Goal: Task Accomplishment & Management: Manage account settings

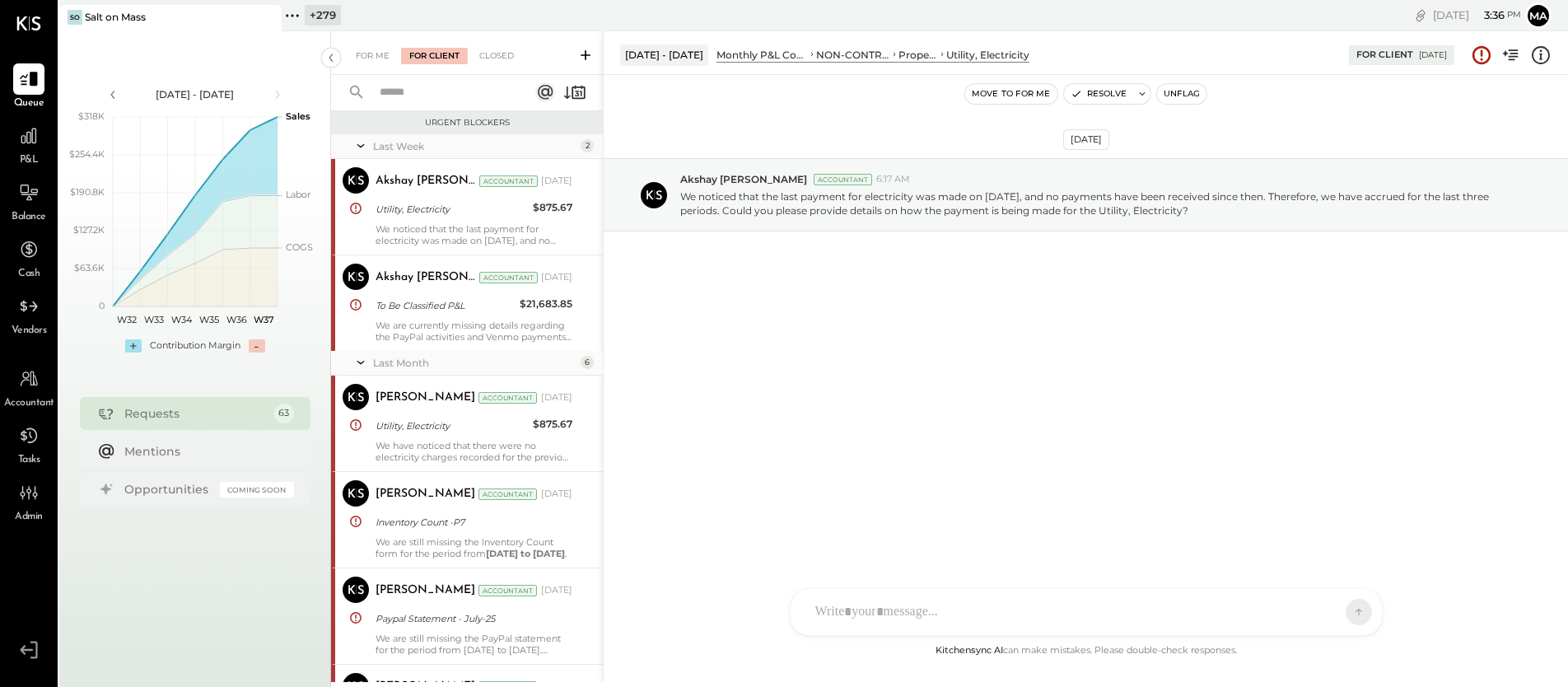
click at [271, 11] on icon at bounding box center [267, 18] width 21 height 20
click at [73, 7] on icon at bounding box center [70, 15] width 21 height 21
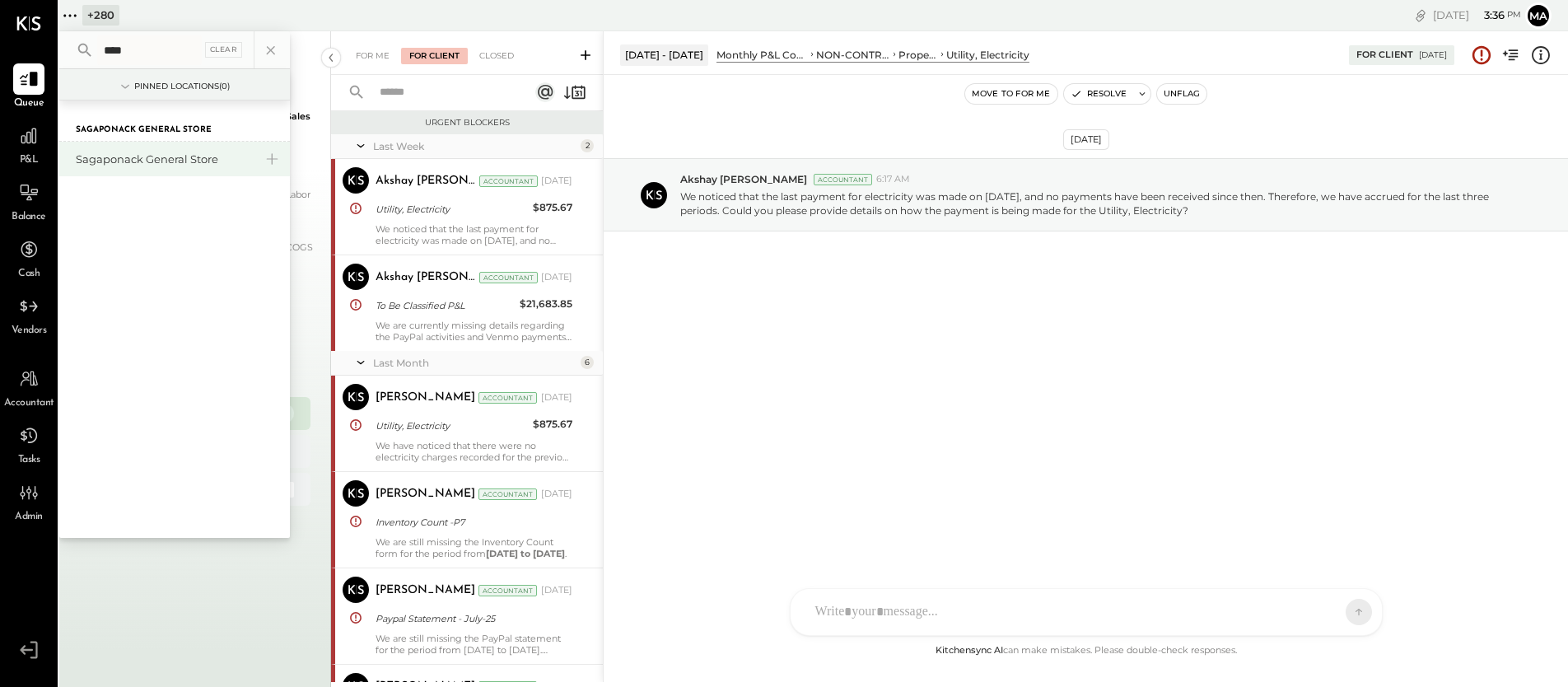
type input "****"
click at [119, 151] on div "Sagaponack General Store" at bounding box center [165, 159] width 178 height 16
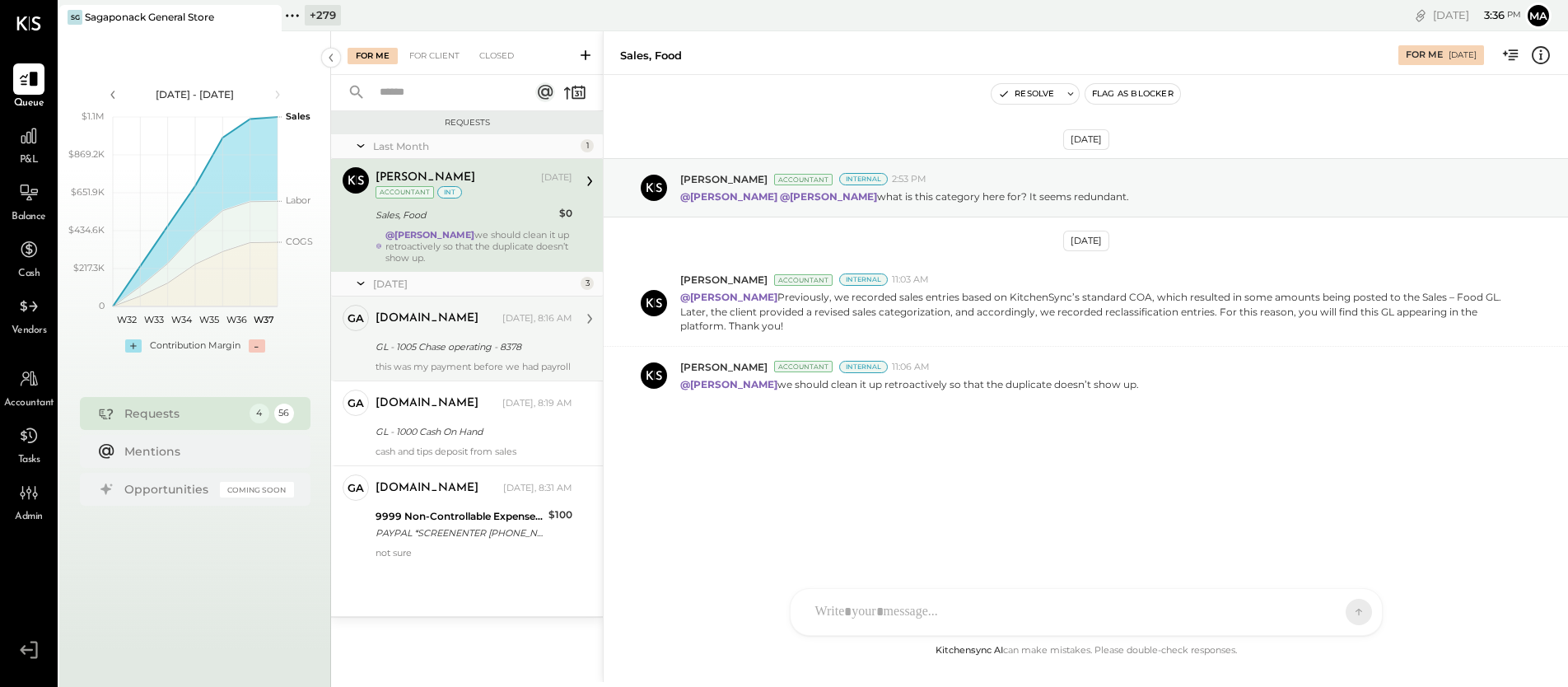
click at [460, 340] on div "GL - 1005 Chase operating - 8378" at bounding box center [471, 347] width 192 height 17
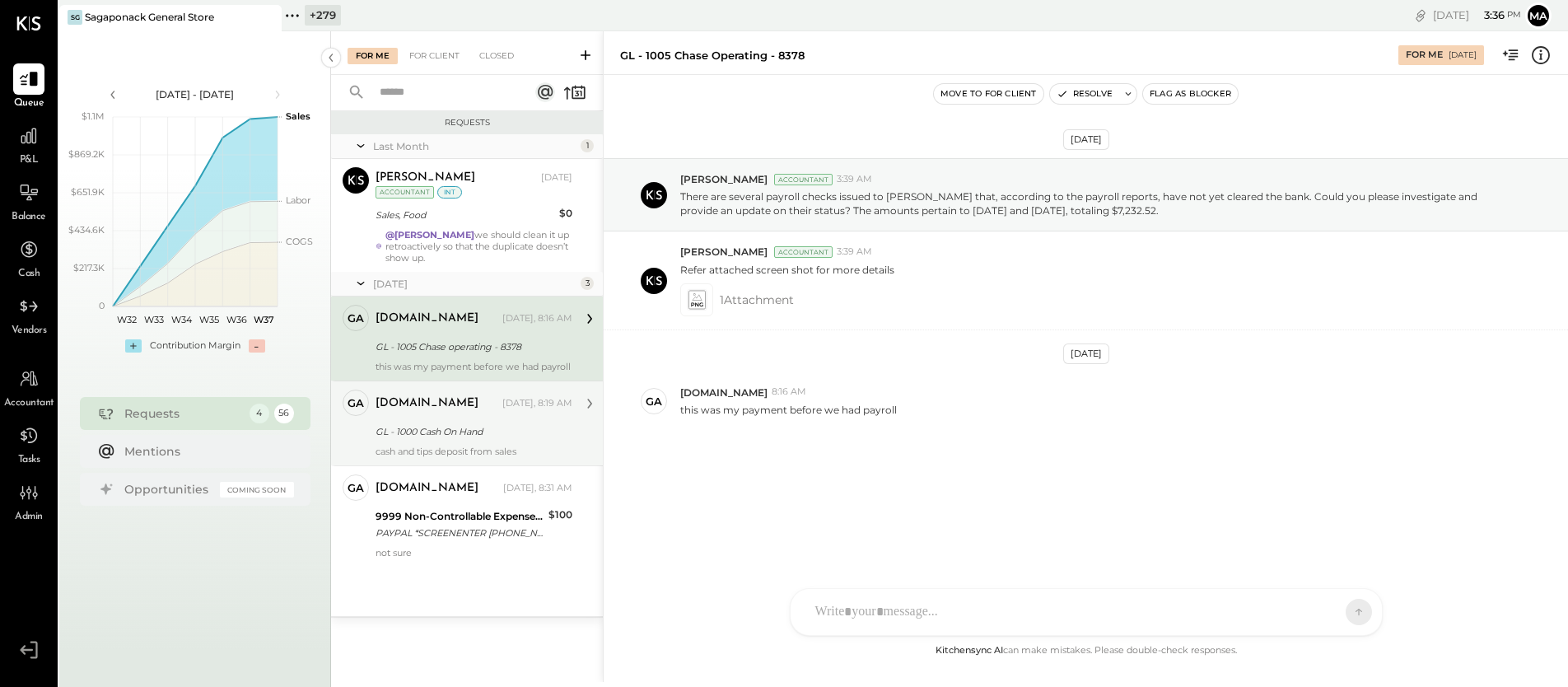
click at [451, 415] on div "[DOMAIN_NAME] [DATE], 8:19 AM" at bounding box center [474, 404] width 197 height 28
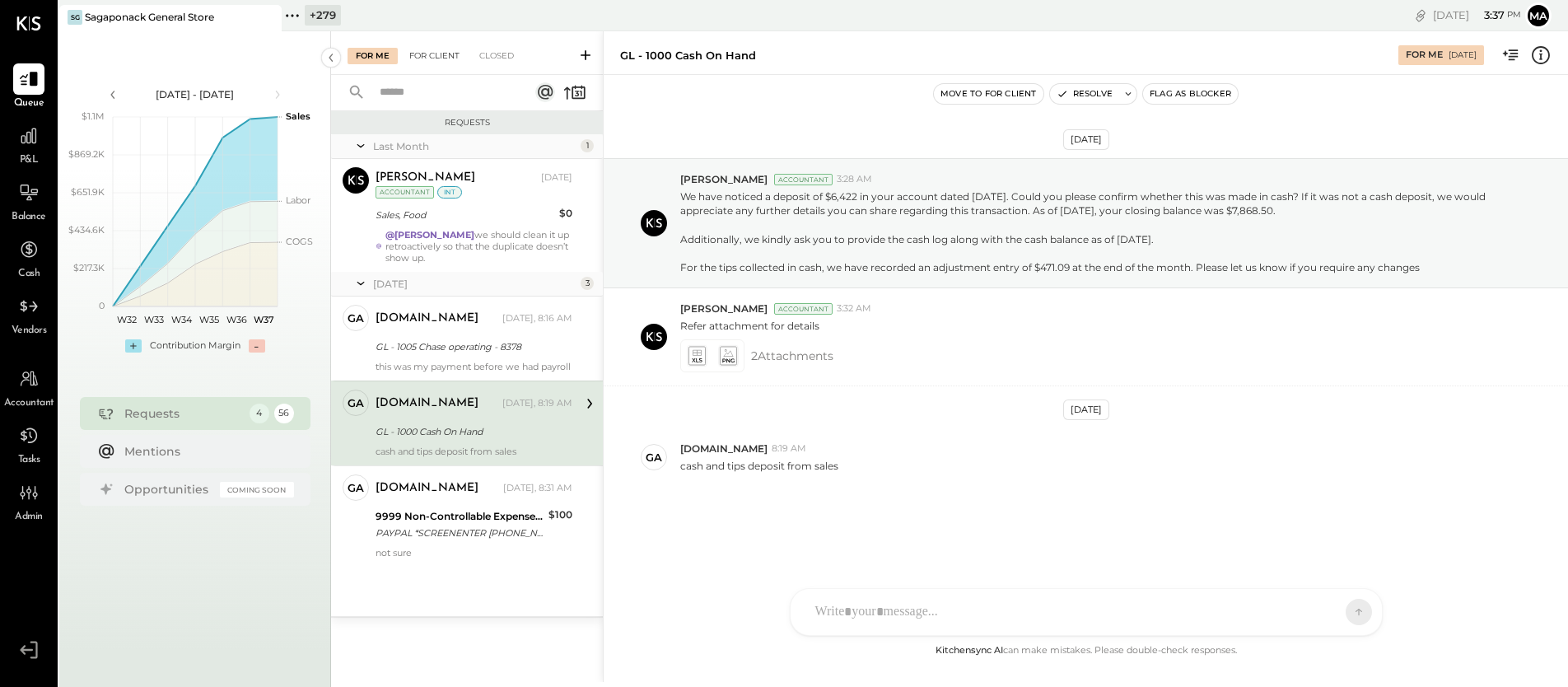
click at [427, 57] on div "For Client" at bounding box center [434, 56] width 66 height 17
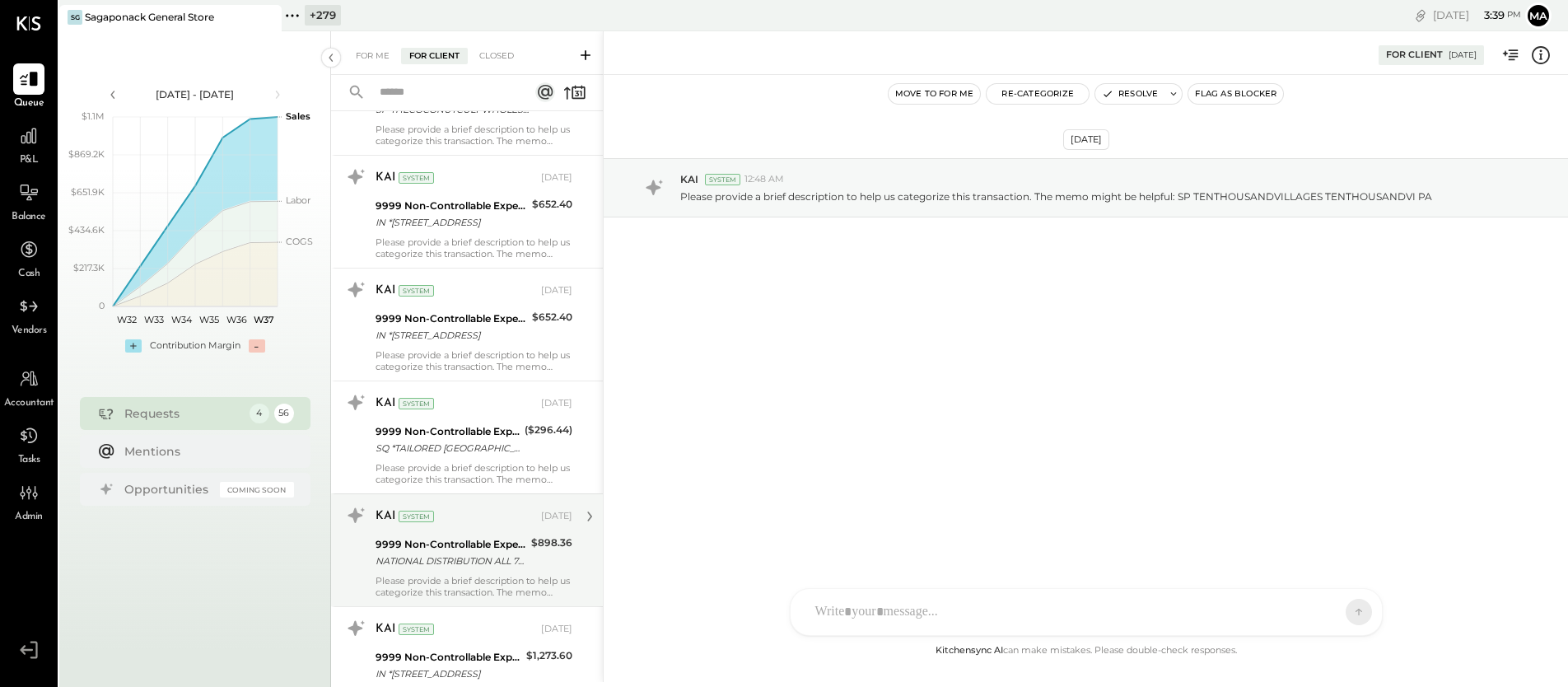
scroll to position [2999, 0]
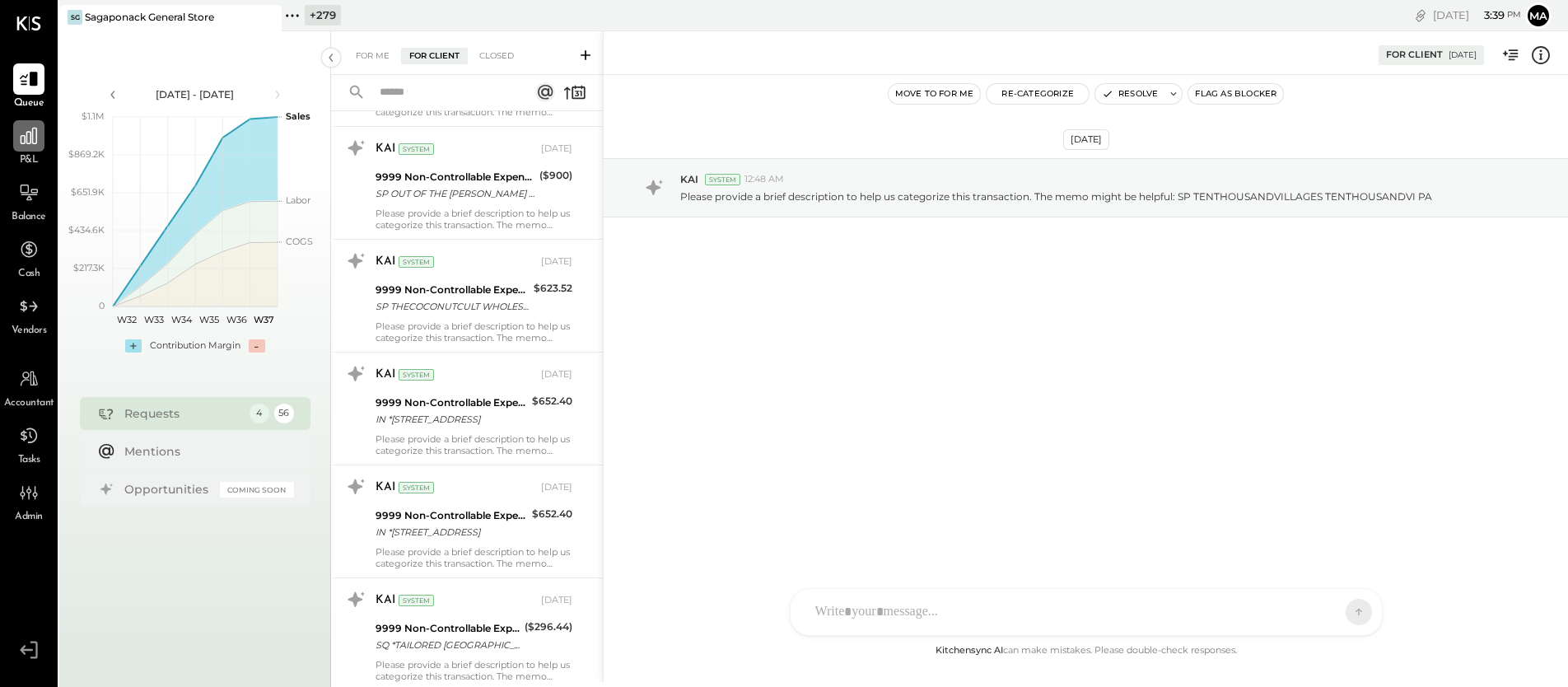
click at [21, 139] on icon at bounding box center [29, 136] width 17 height 17
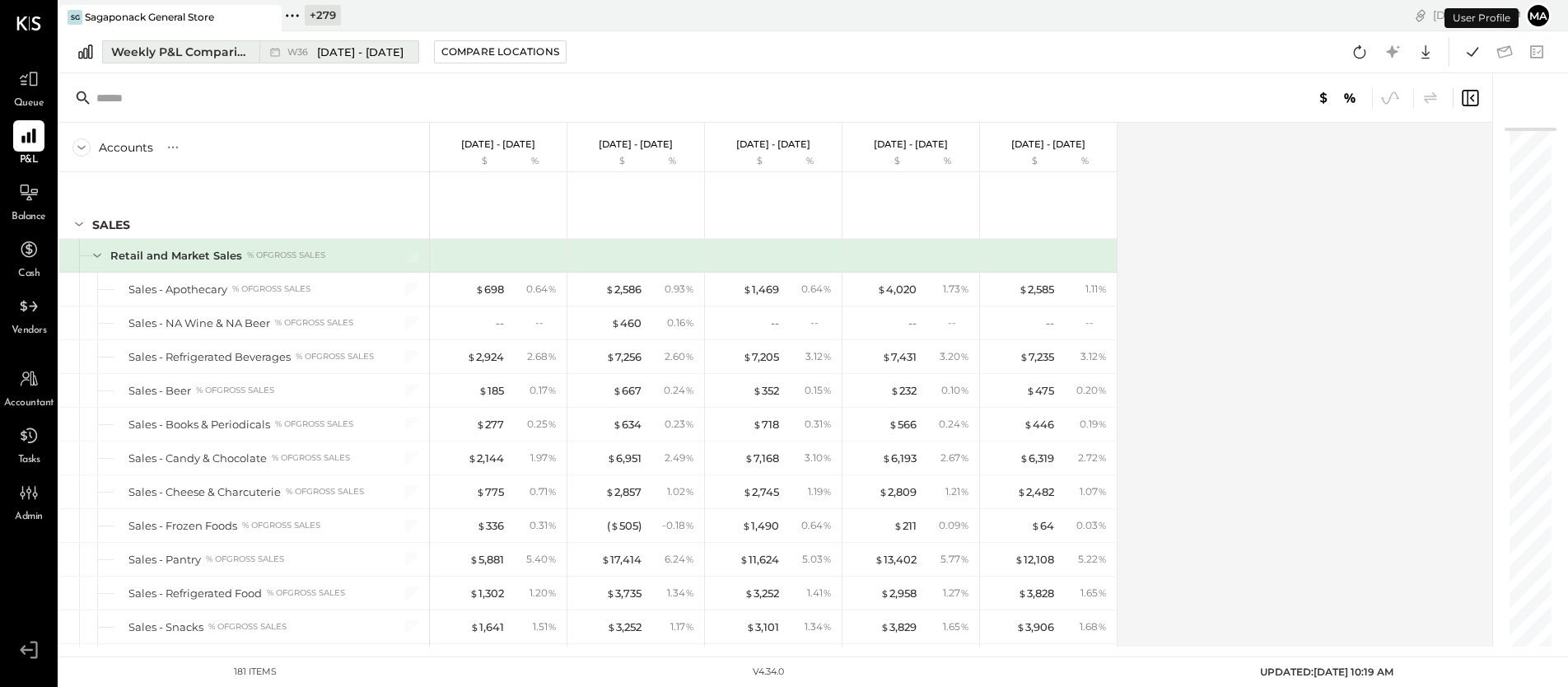
click at [276, 58] on icon at bounding box center [276, 52] width 17 height 17
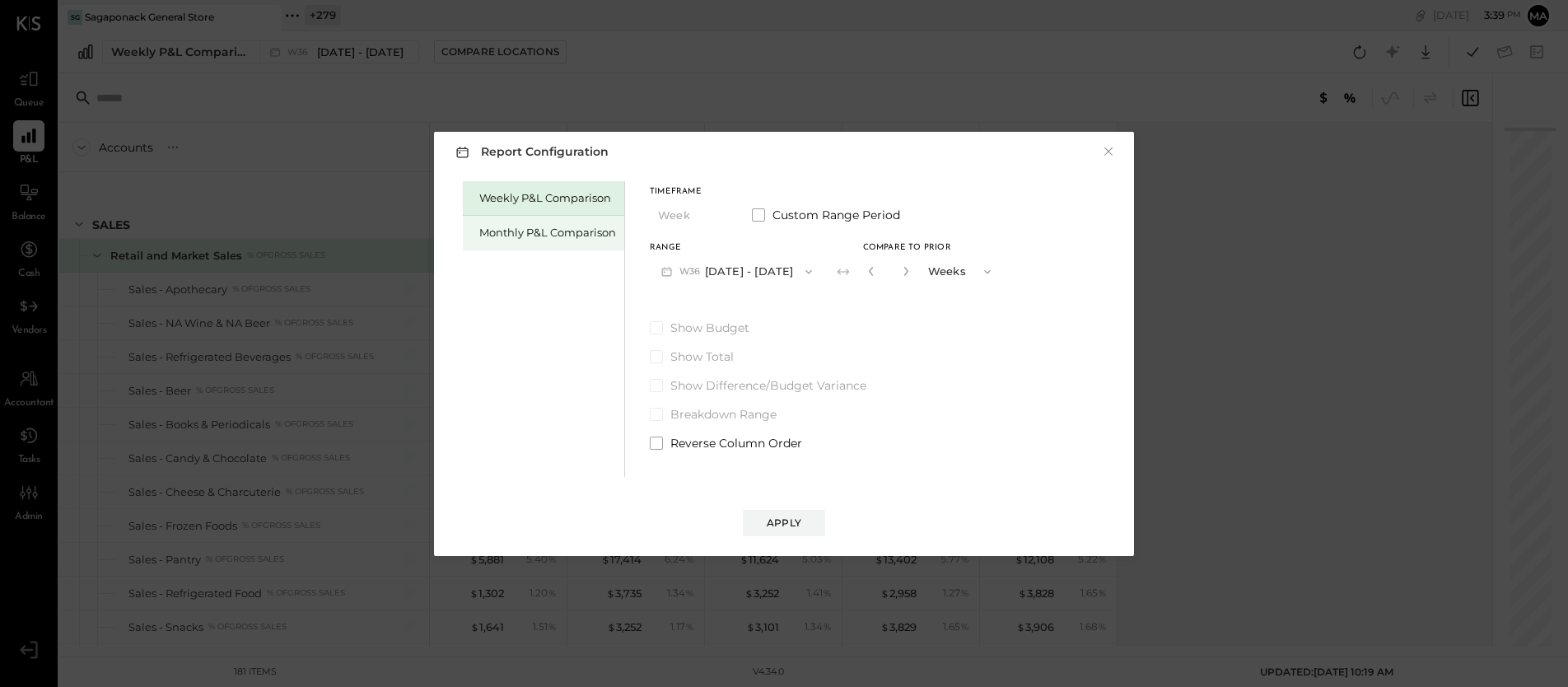
click at [592, 233] on div "Monthly P&L Comparison" at bounding box center [547, 233] width 137 height 16
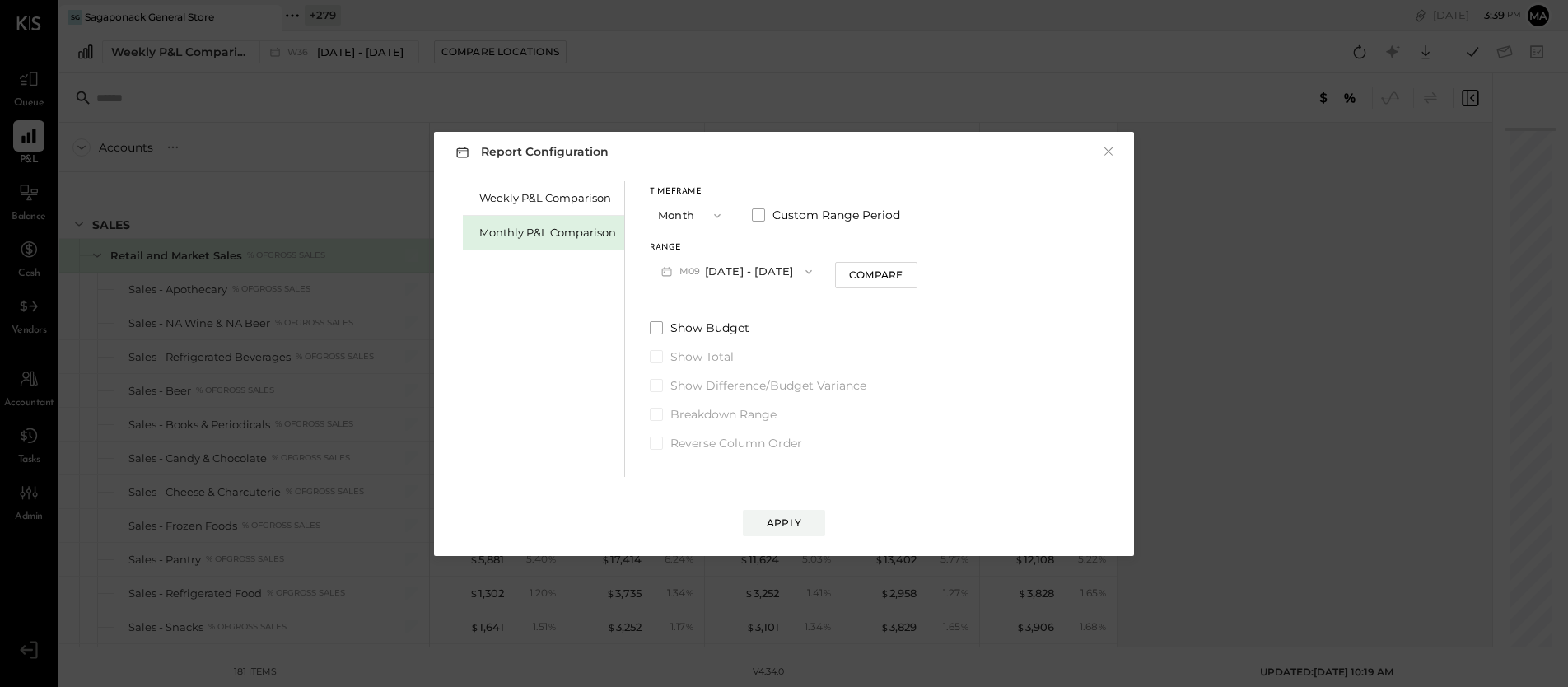
click at [762, 274] on button "M09 [DATE] - [DATE]" at bounding box center [736, 272] width 174 height 30
click at [750, 312] on span "[DATE] - [DATE]" at bounding box center [729, 308] width 78 height 14
click at [877, 268] on div "Compare" at bounding box center [876, 275] width 54 height 14
click at [901, 271] on icon "button" at bounding box center [906, 272] width 10 height 10
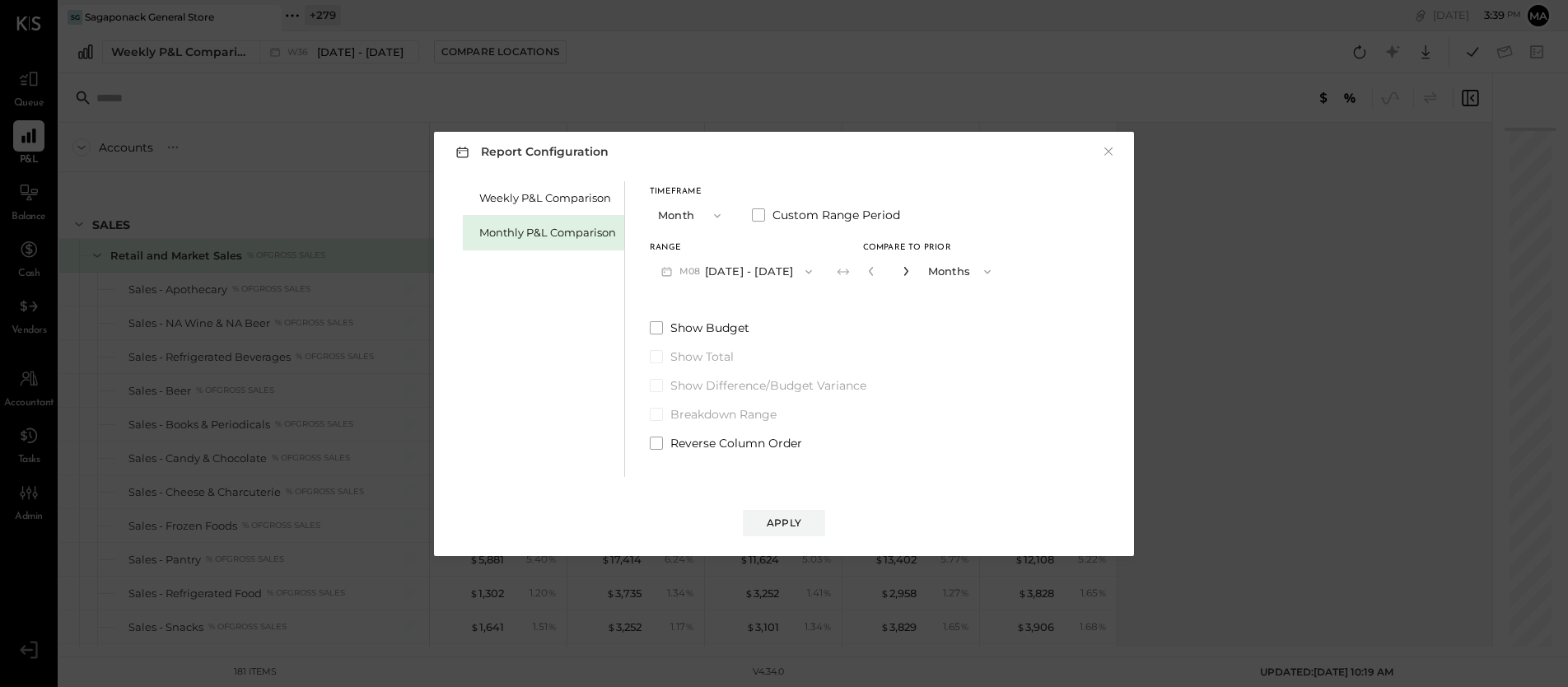
type input "*"
click at [657, 326] on span at bounding box center [656, 328] width 13 height 13
click at [790, 522] on div "Apply" at bounding box center [784, 523] width 34 height 14
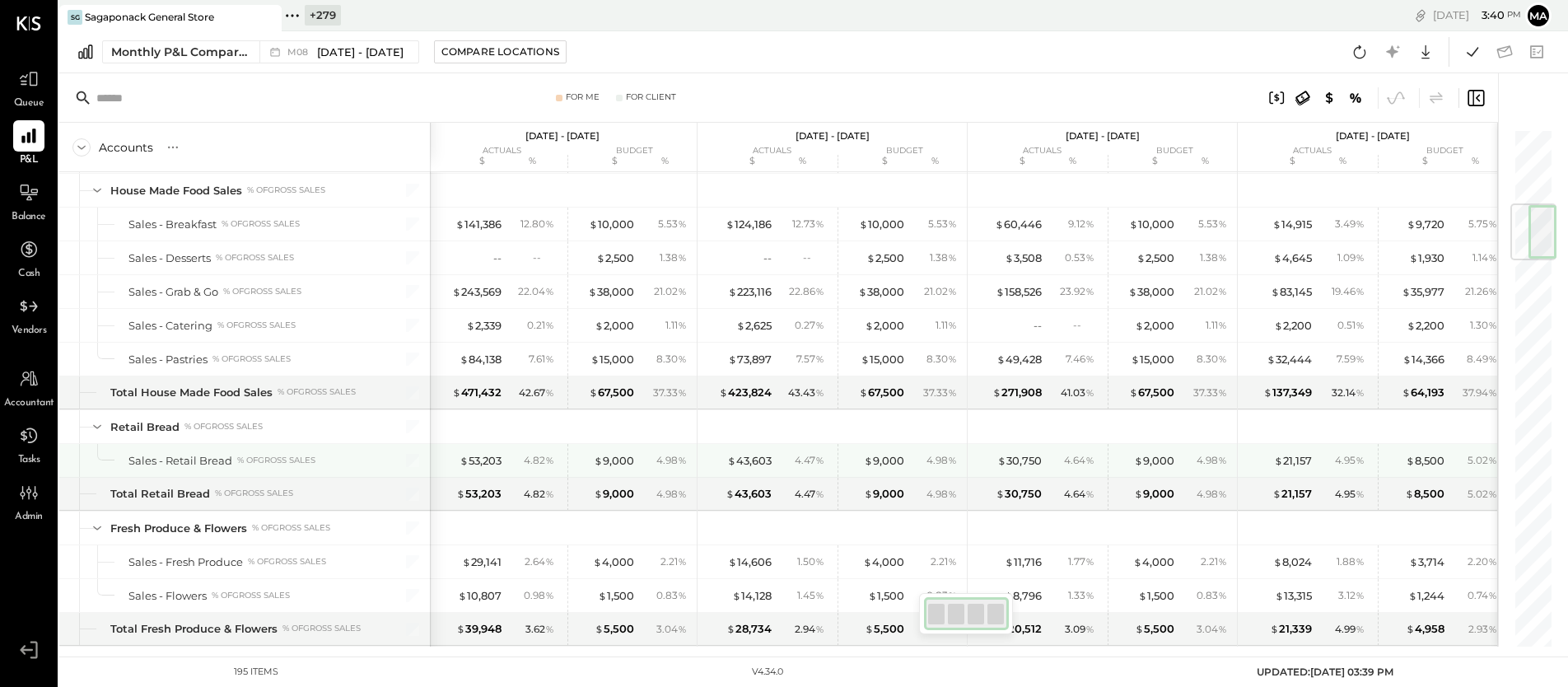
scroll to position [637, 0]
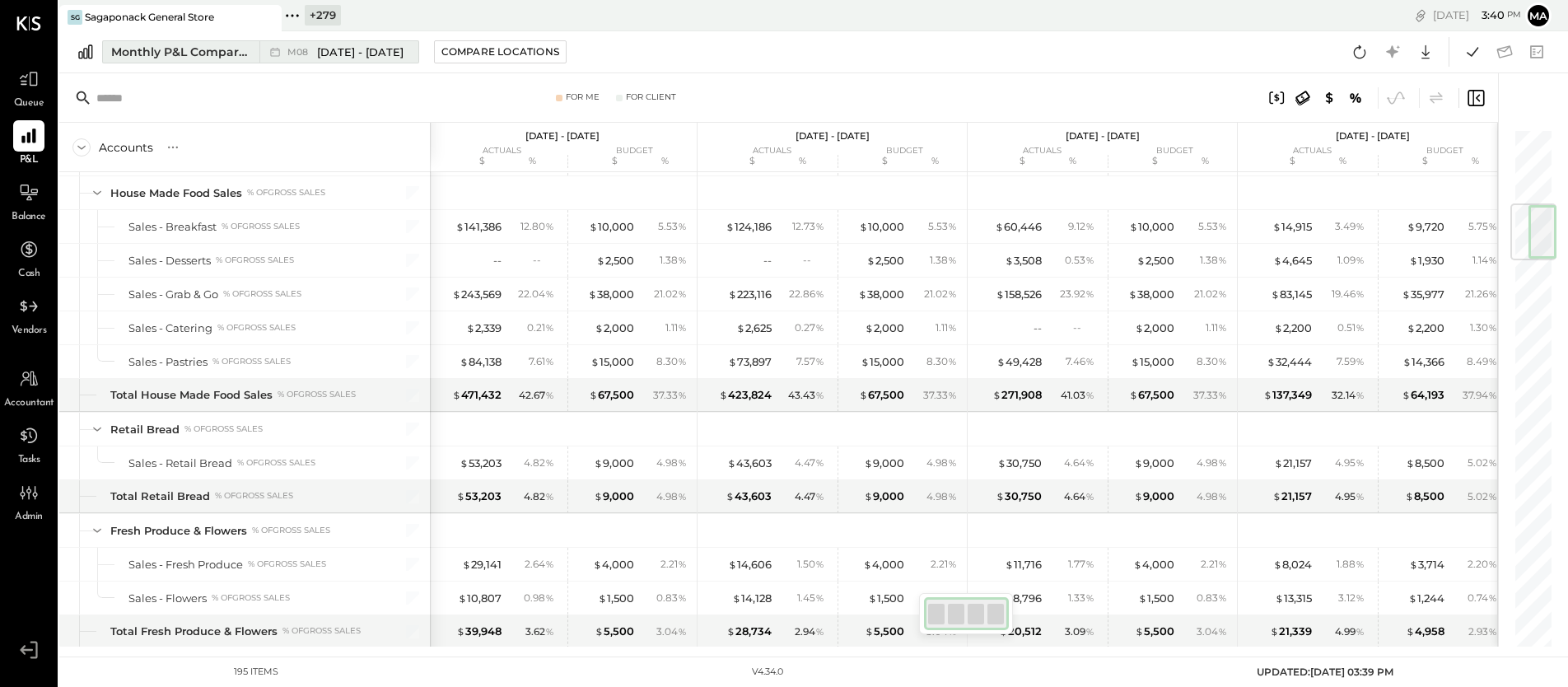
click at [355, 49] on span "[DATE] - [DATE]" at bounding box center [360, 52] width 87 height 16
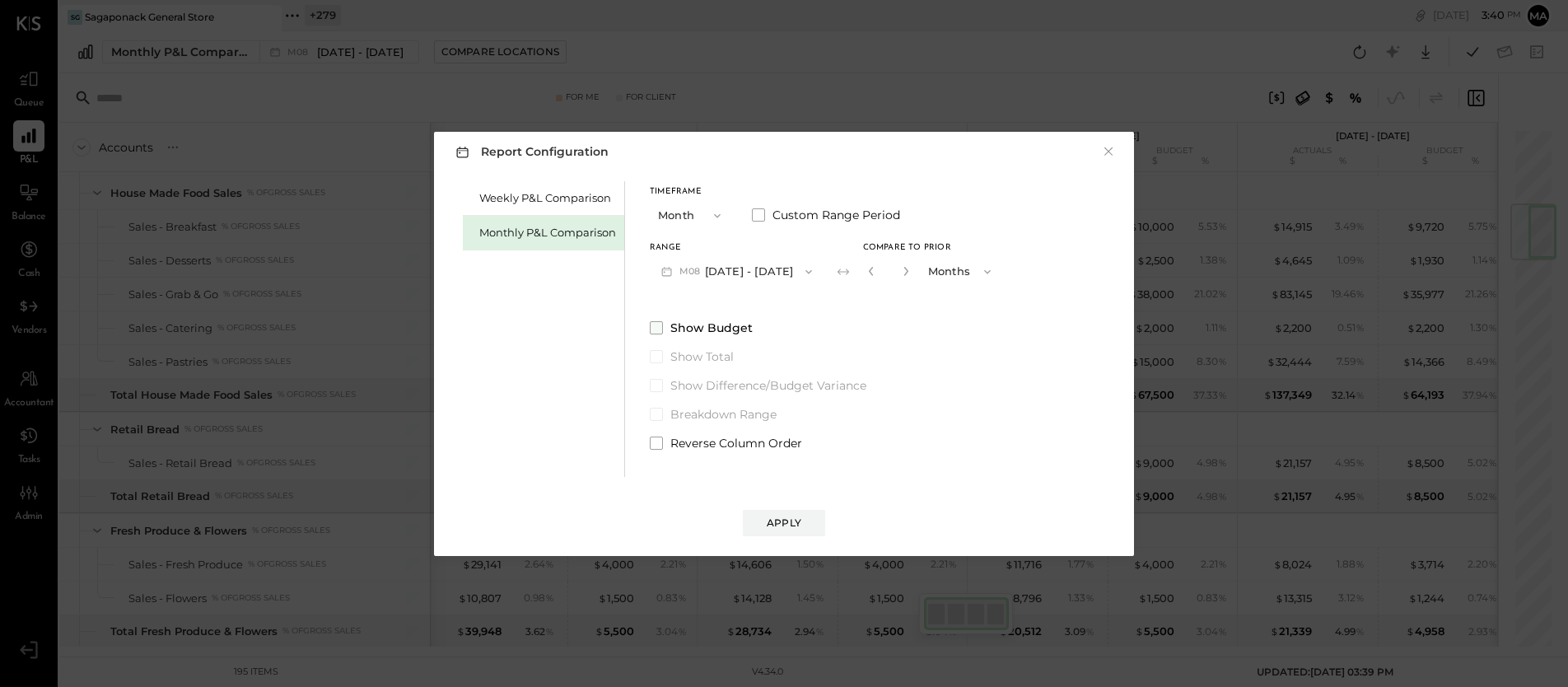
click at [654, 327] on span at bounding box center [656, 328] width 13 height 13
click at [770, 523] on div "Apply" at bounding box center [784, 523] width 34 height 14
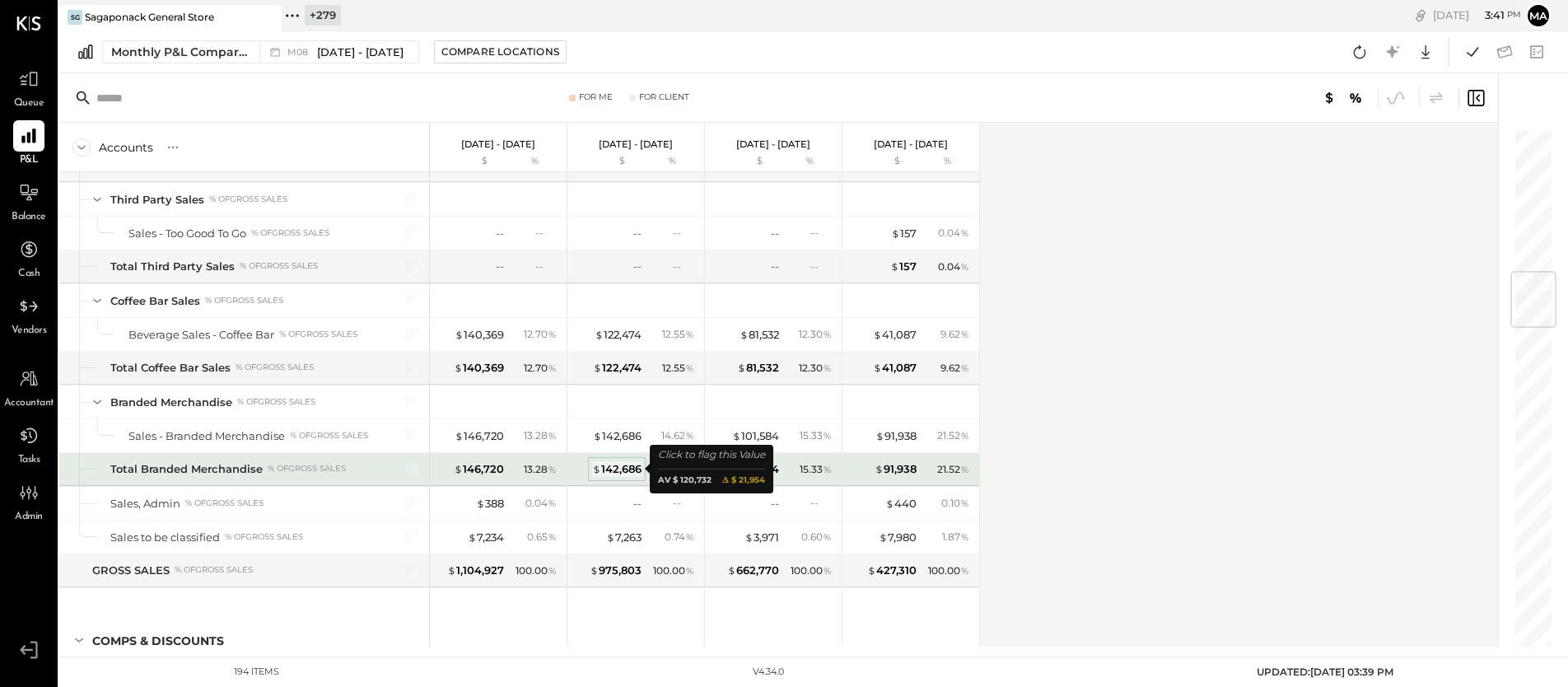
scroll to position [1199, 0]
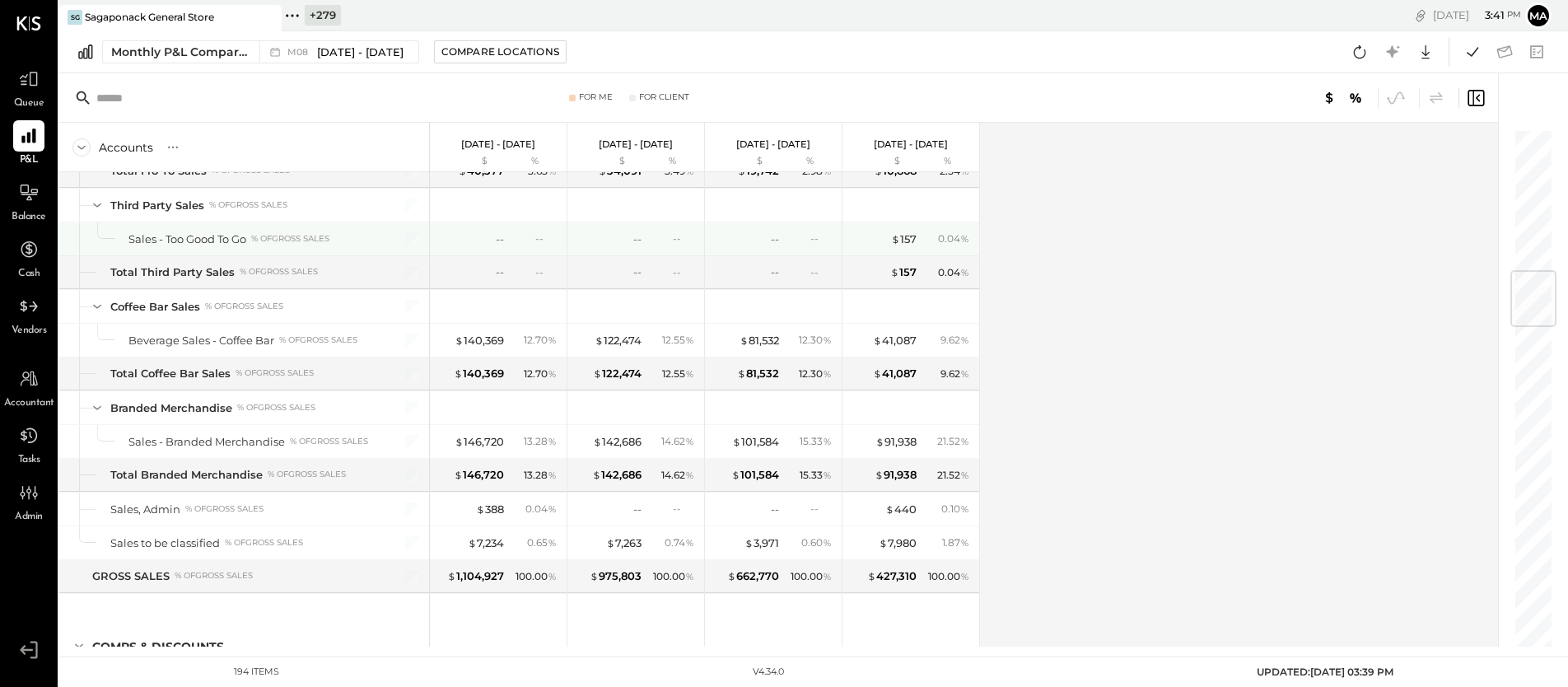
click at [542, 239] on div "--" at bounding box center [545, 238] width 21 height 14
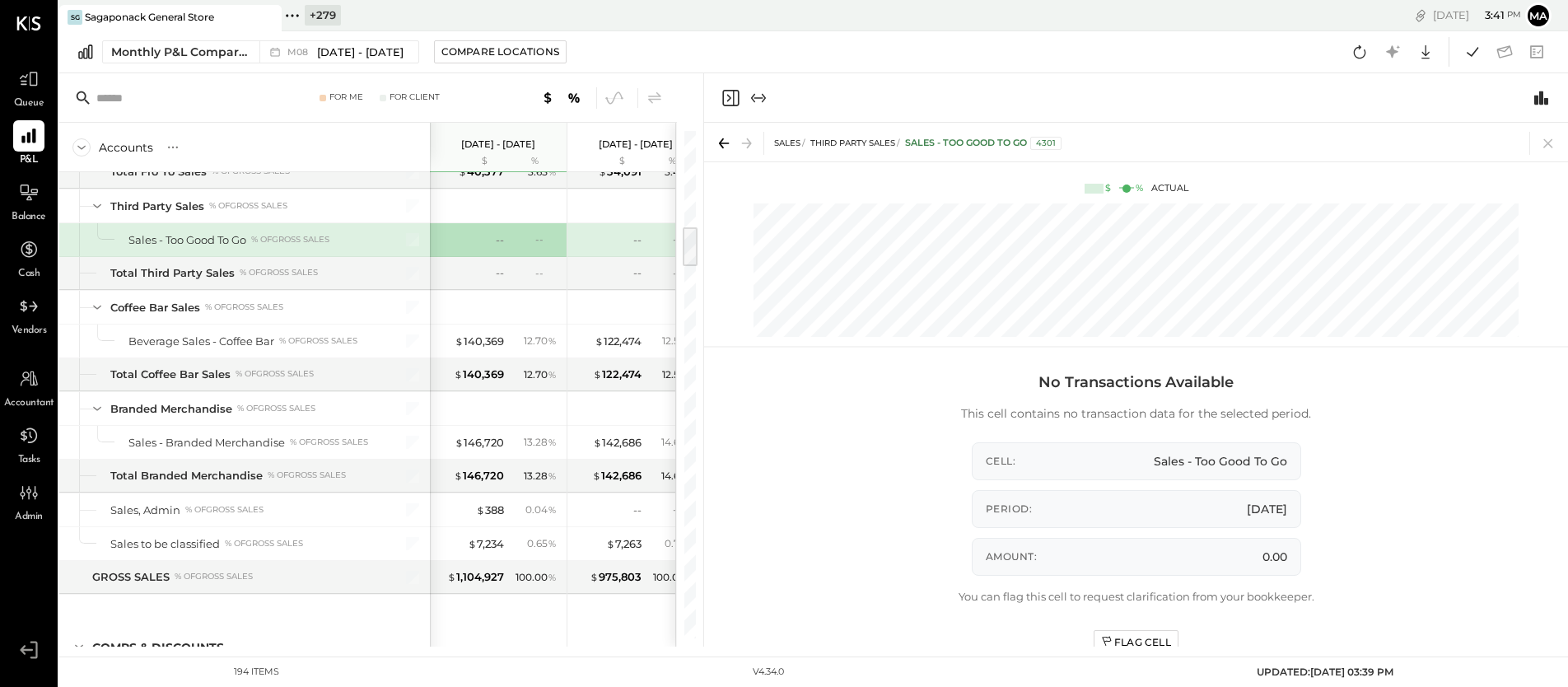
scroll to position [1192, 0]
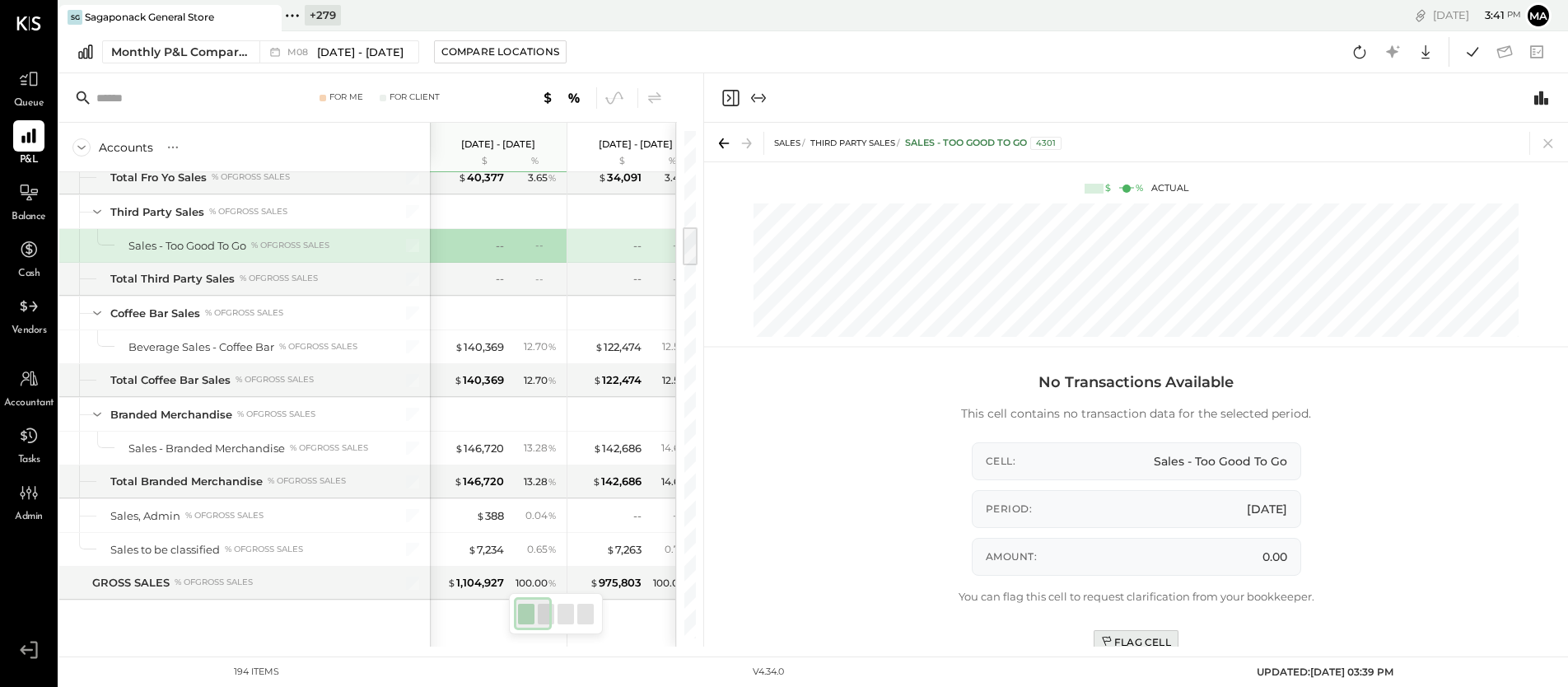
click at [1132, 637] on div "Flag Cell" at bounding box center [1136, 642] width 70 height 14
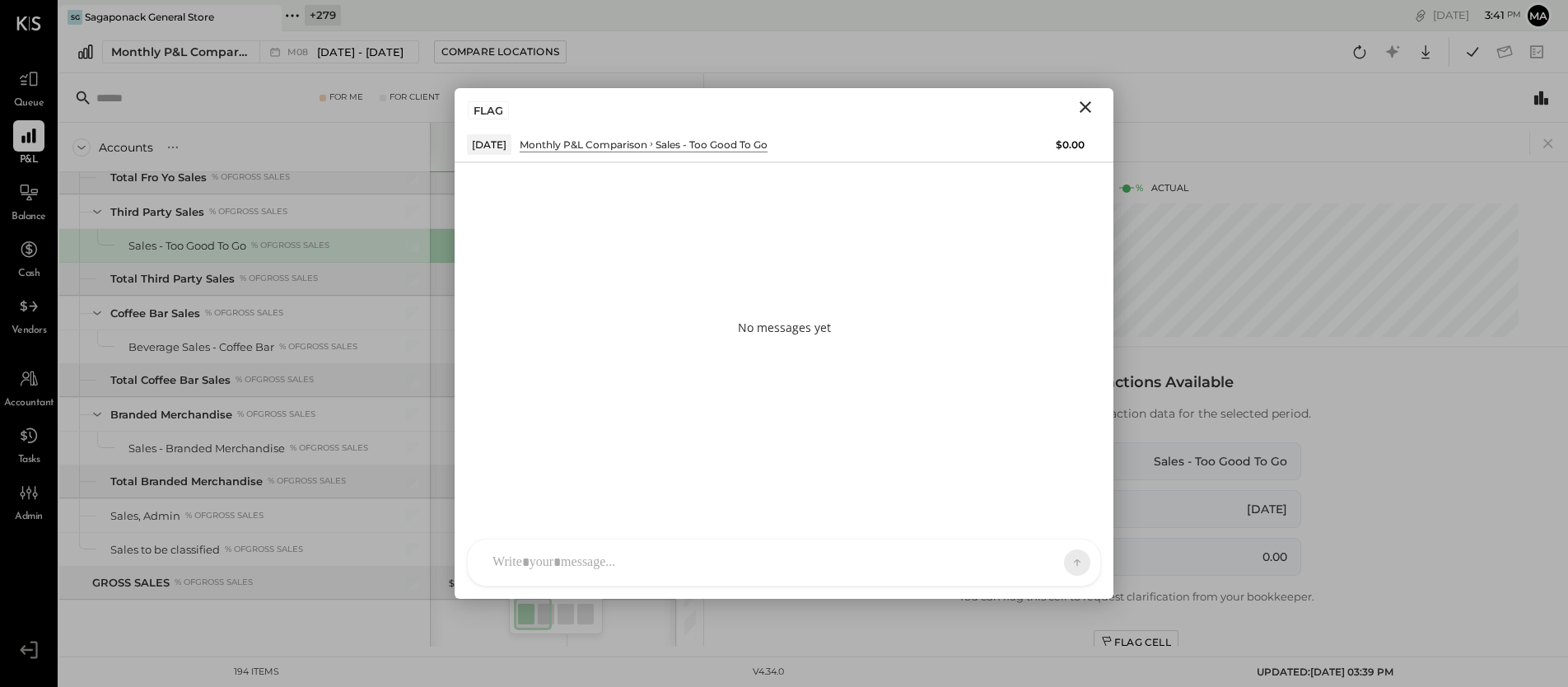
click at [581, 559] on div "SK [PERSON_NAME] D daniel G [DOMAIN_NAME] M [PERSON_NAME] JS [PERSON_NAME] T [P…" at bounding box center [784, 563] width 634 height 48
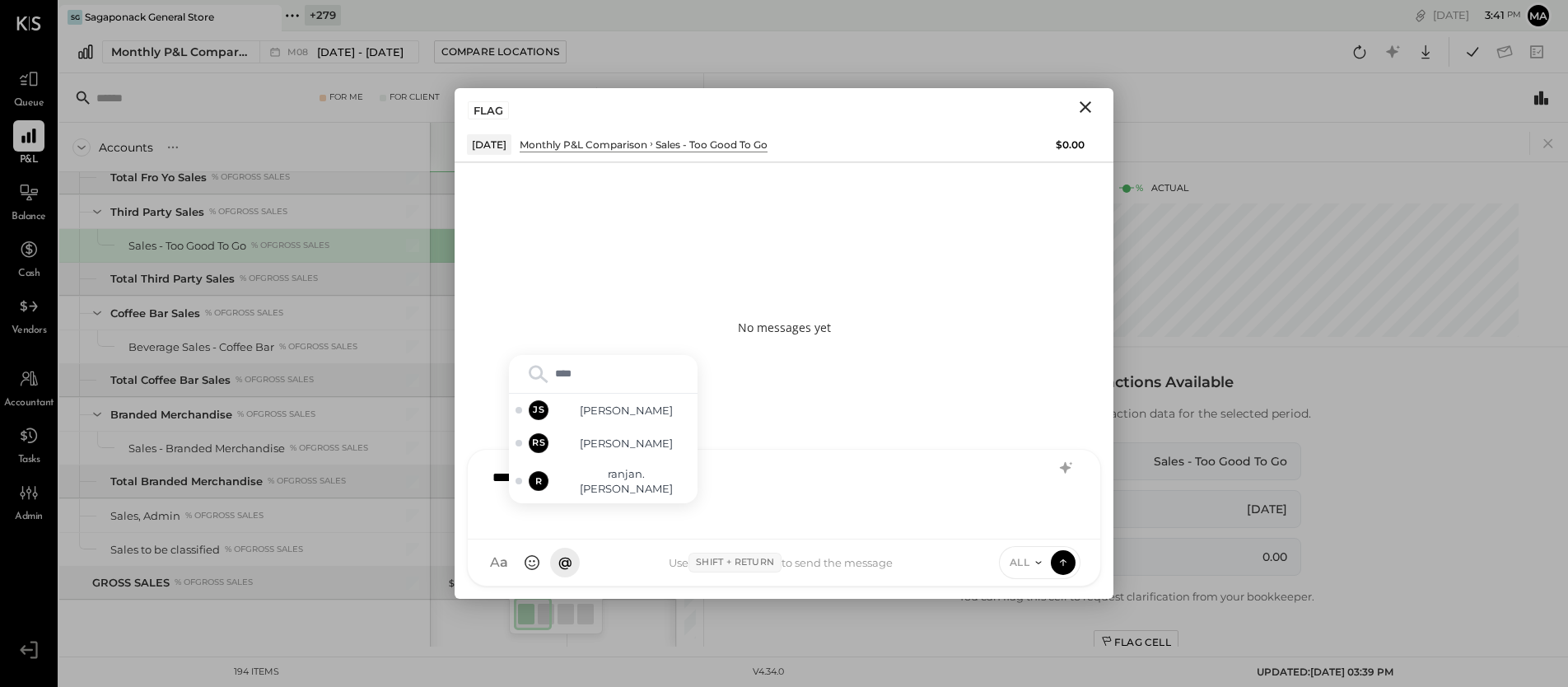
type input "*****"
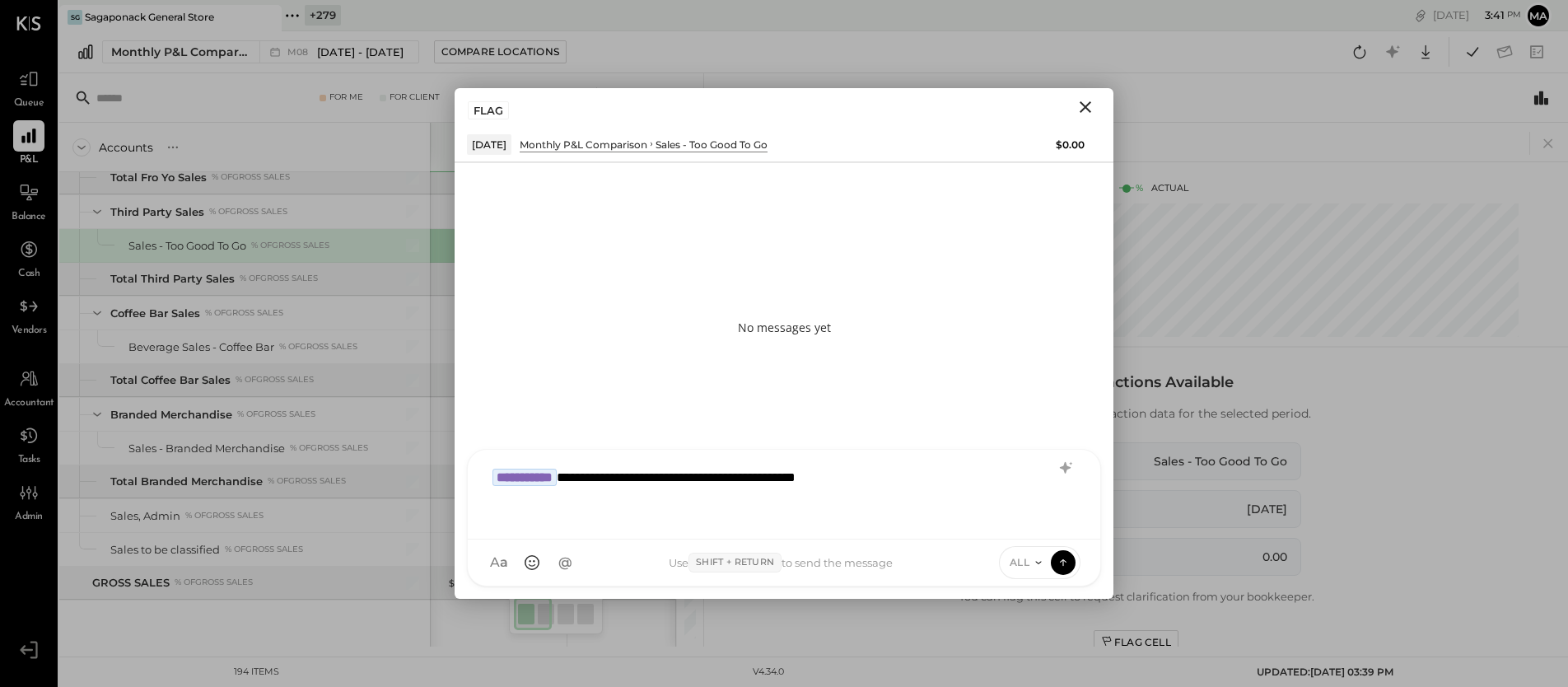
click at [1037, 557] on icon at bounding box center [1039, 563] width 13 height 13
click at [1035, 522] on div "INTERNAL" at bounding box center [1049, 522] width 97 height 27
click at [1061, 559] on icon at bounding box center [1064, 563] width 15 height 17
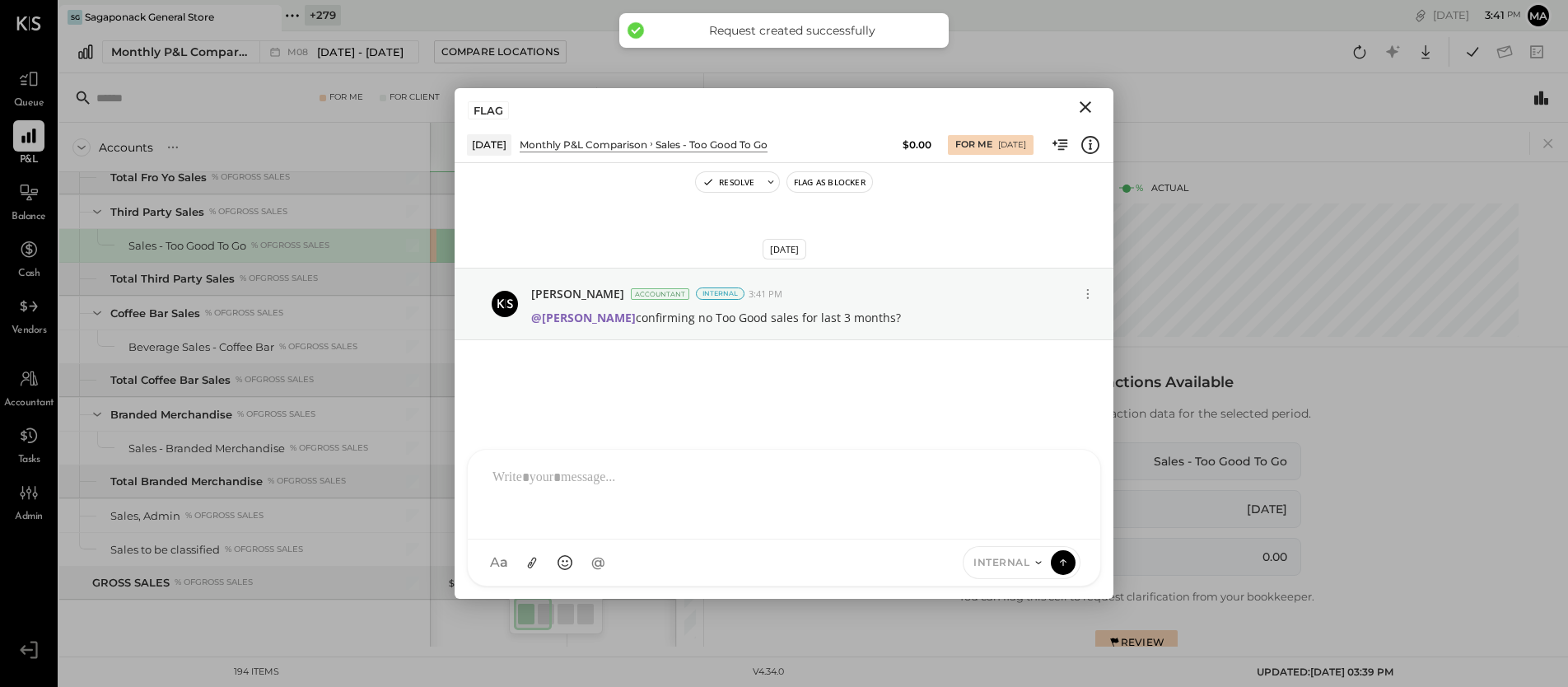
click at [1087, 103] on icon "Close" at bounding box center [1086, 108] width 20 height 20
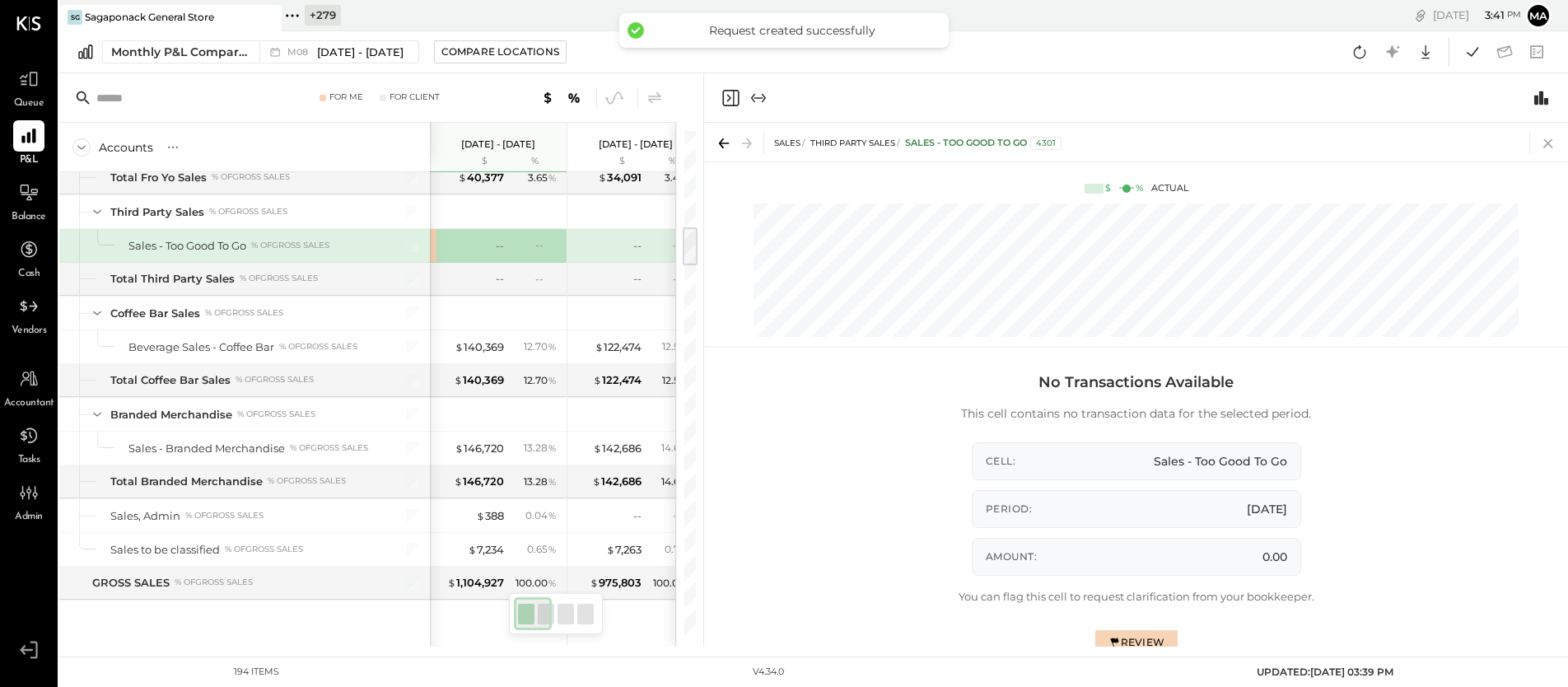
click at [1550, 141] on icon at bounding box center [1548, 144] width 9 height 9
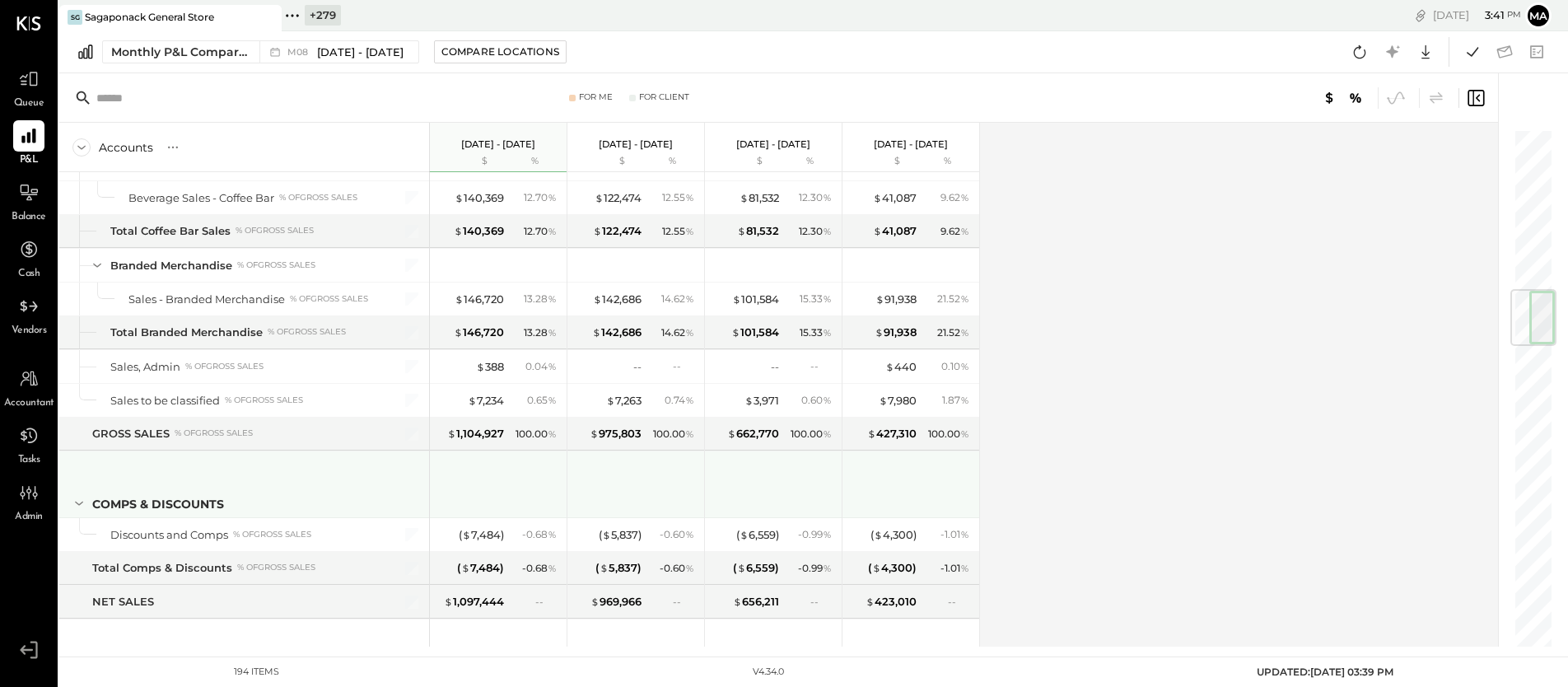
scroll to position [1380, 0]
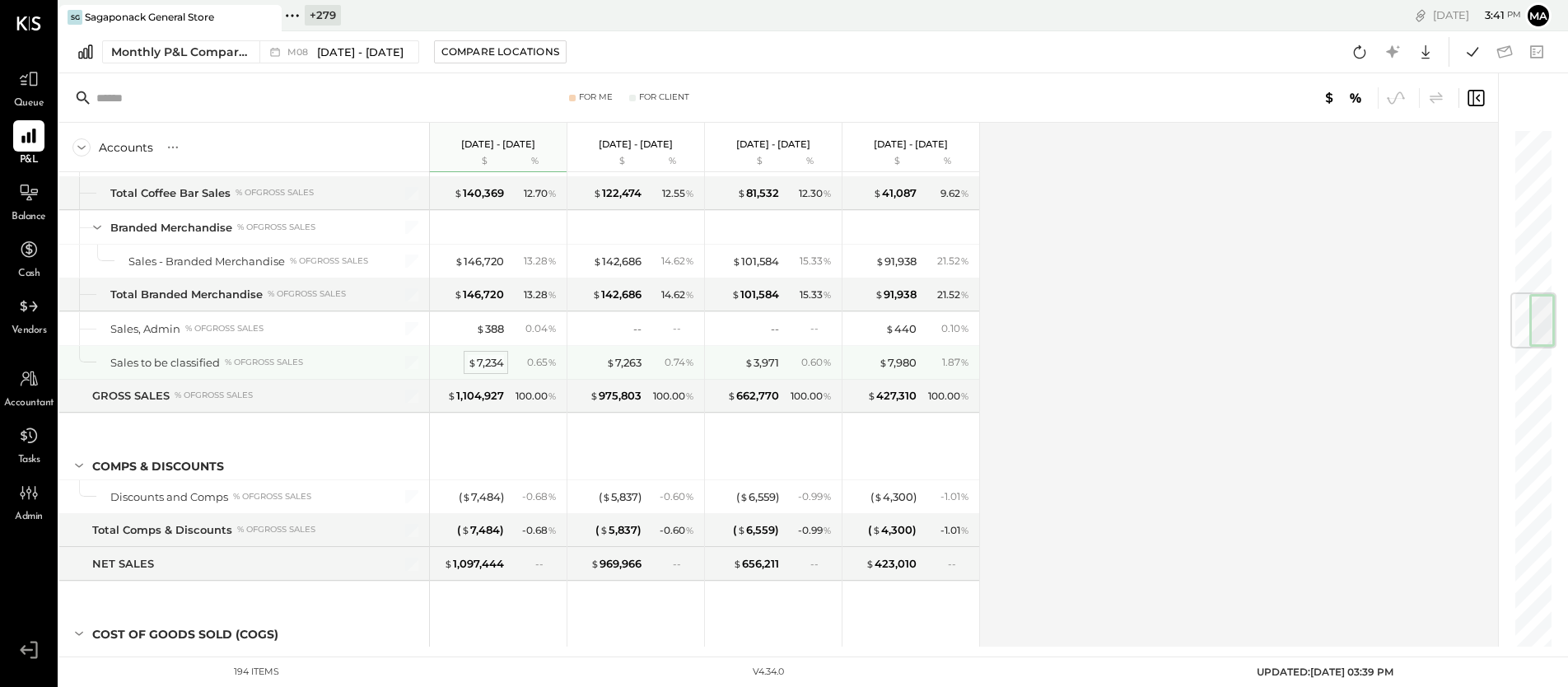
click at [479, 362] on div "$ 7,234" at bounding box center [486, 362] width 36 height 16
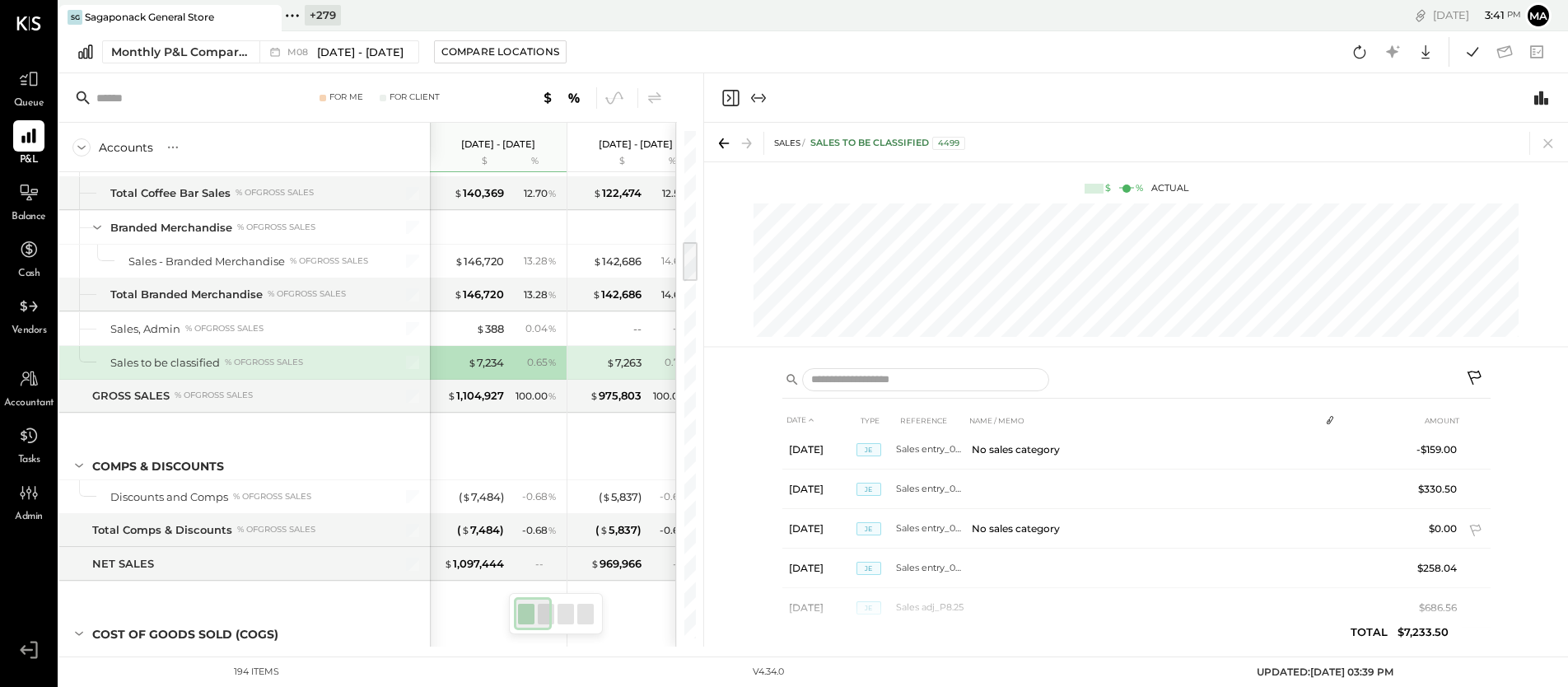
scroll to position [1350, 0]
click at [1549, 141] on icon at bounding box center [1548, 143] width 23 height 23
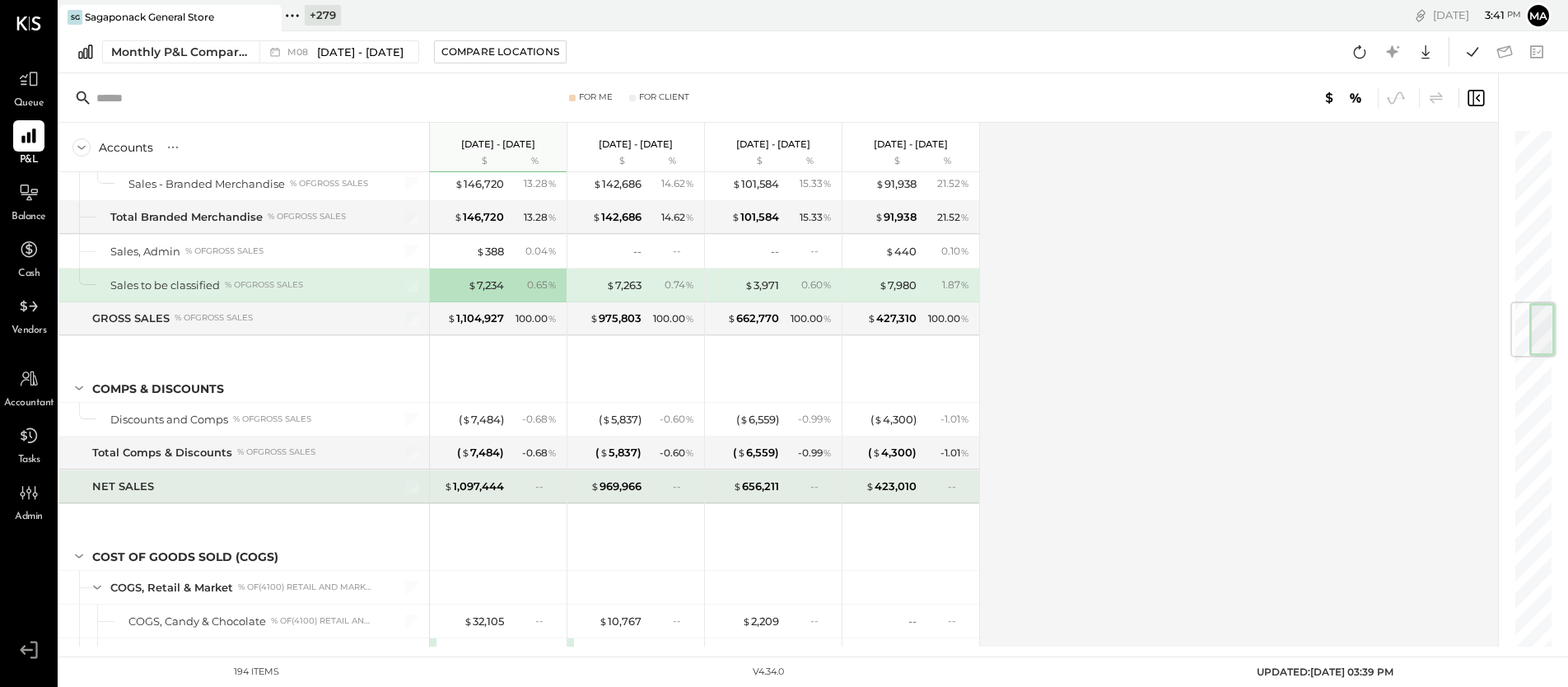
scroll to position [1499, 0]
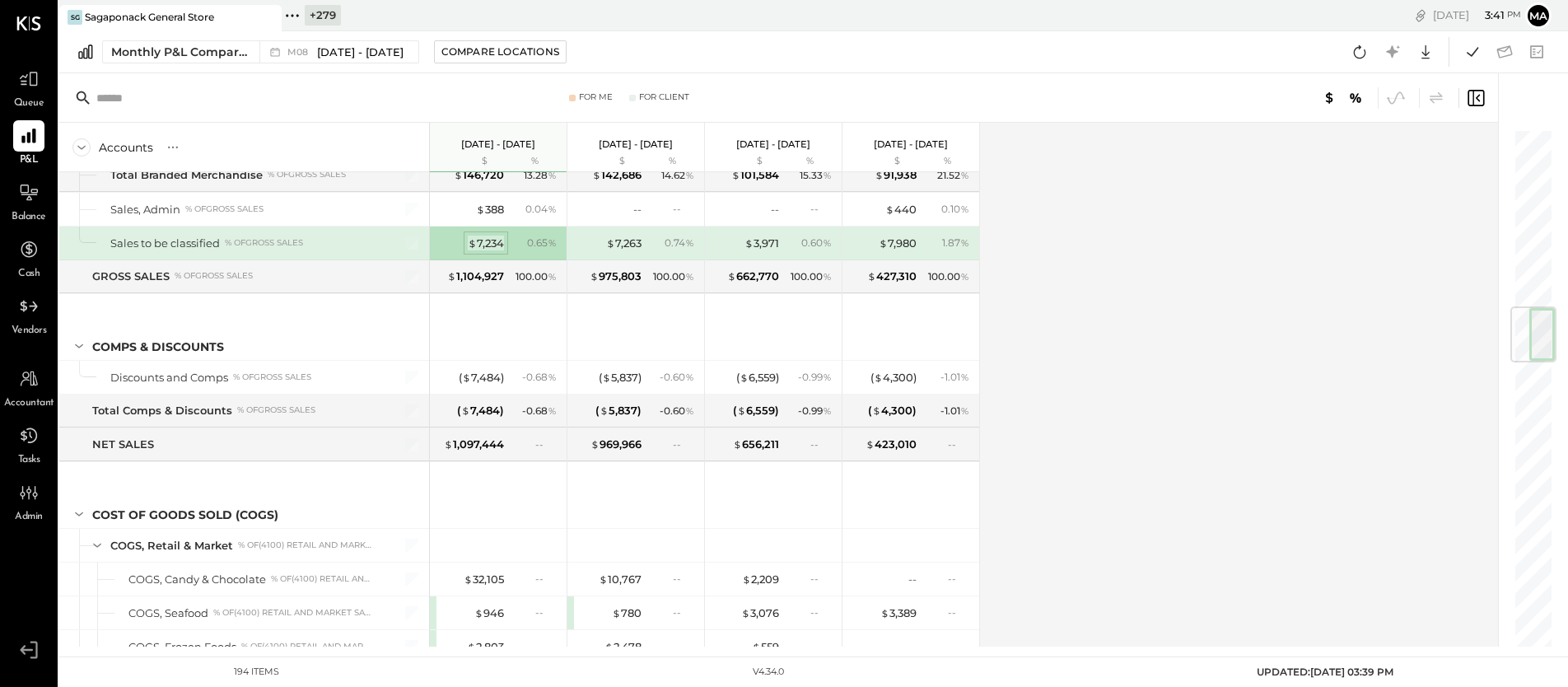
click at [489, 239] on div "$ 7,234" at bounding box center [486, 243] width 36 height 16
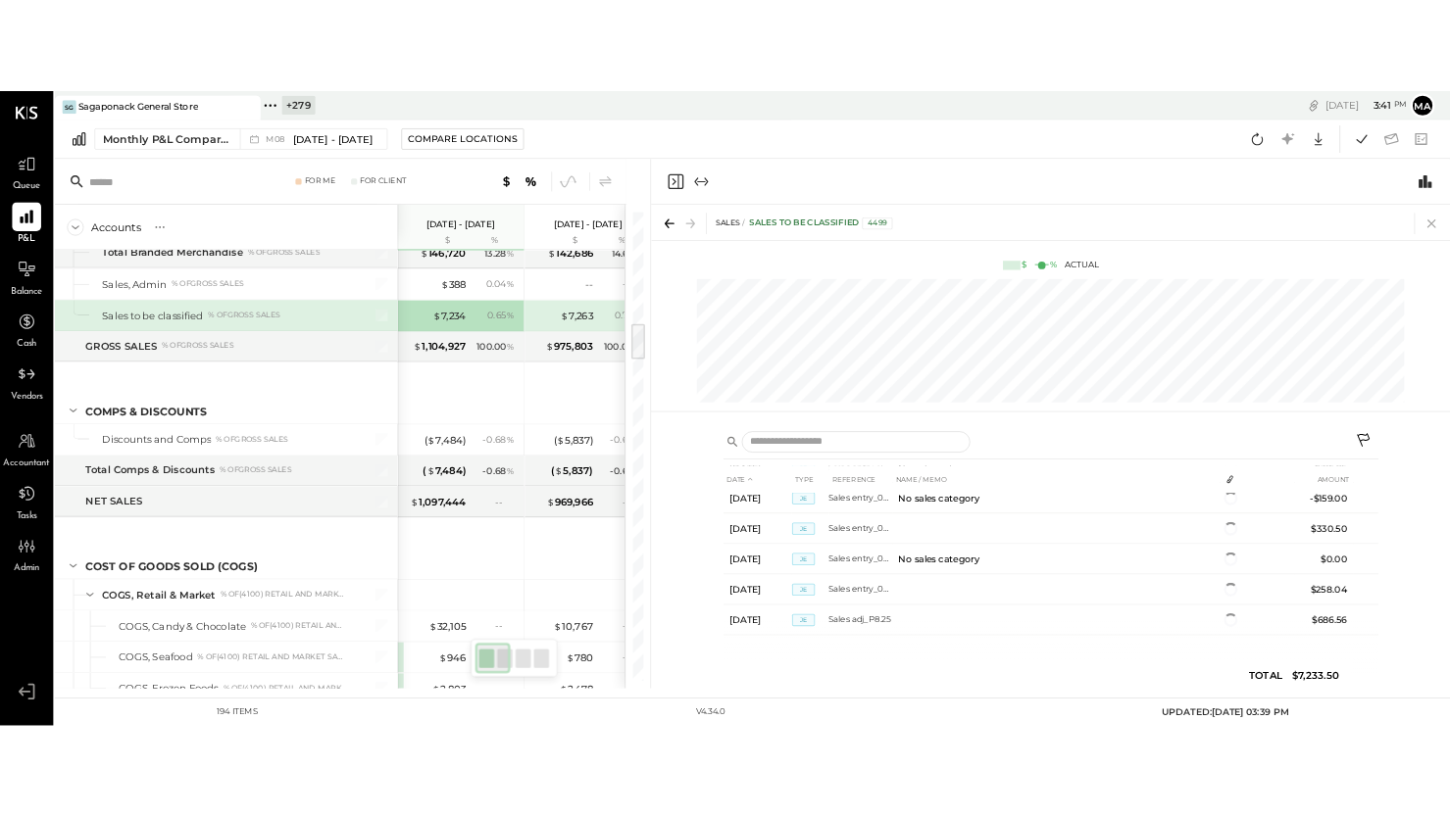
scroll to position [1606, 0]
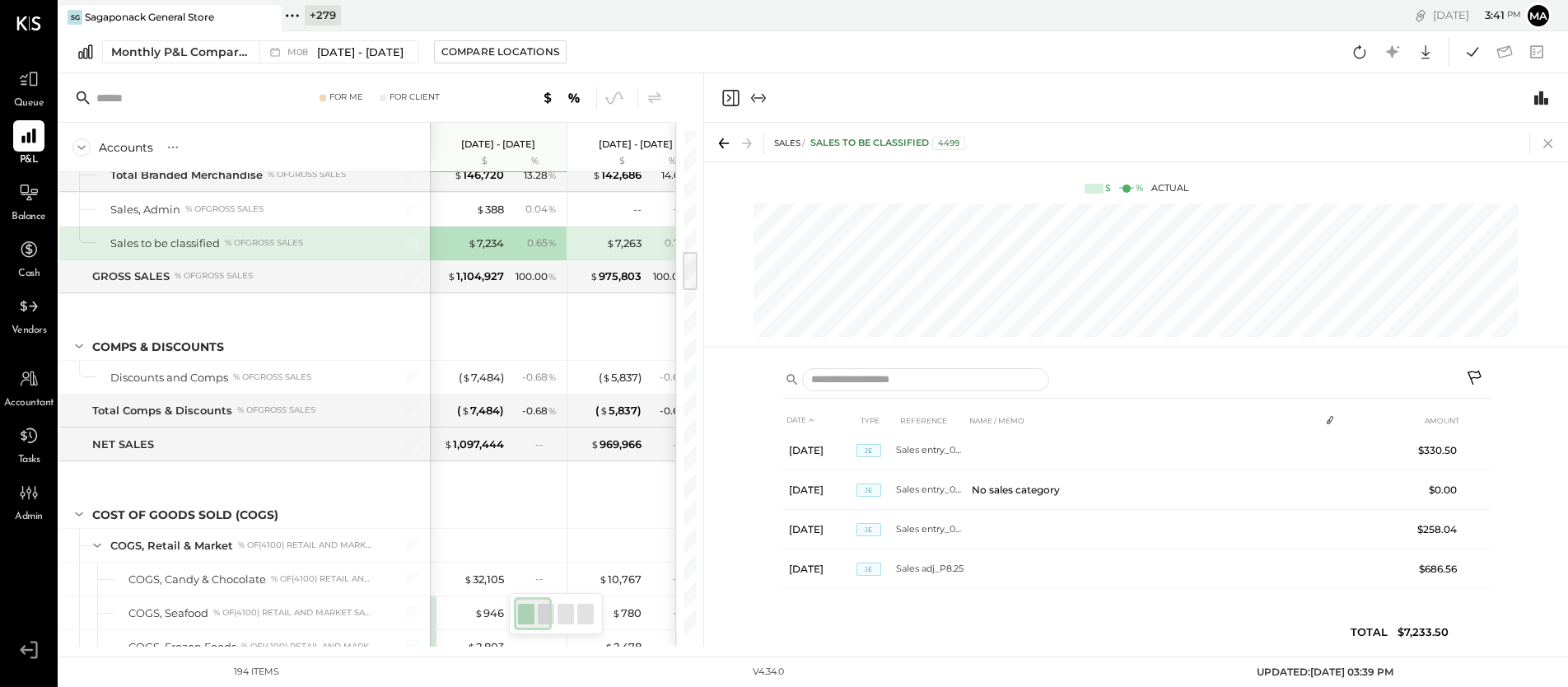
click at [1546, 143] on icon at bounding box center [1548, 143] width 23 height 23
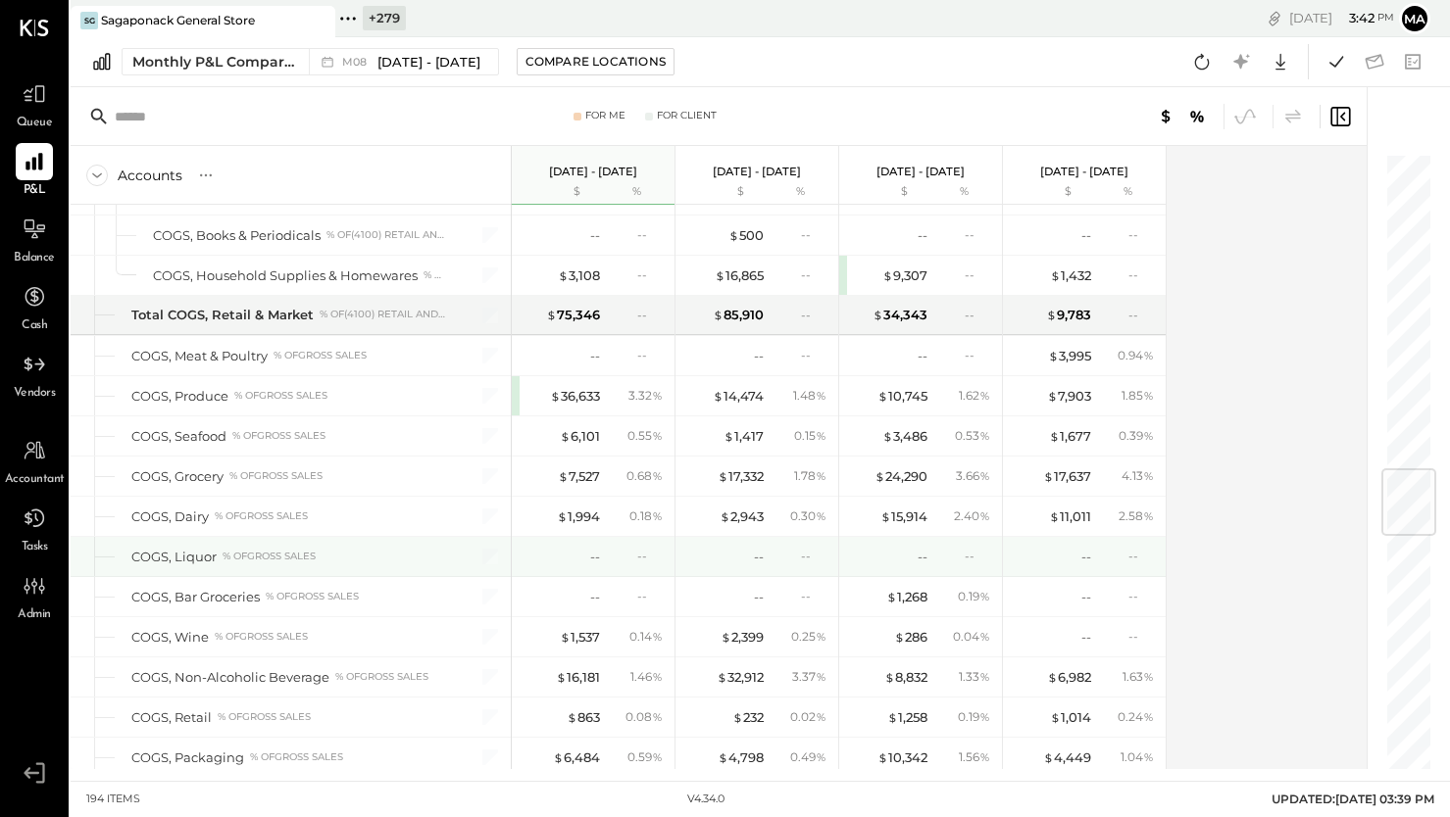
scroll to position [2658, 0]
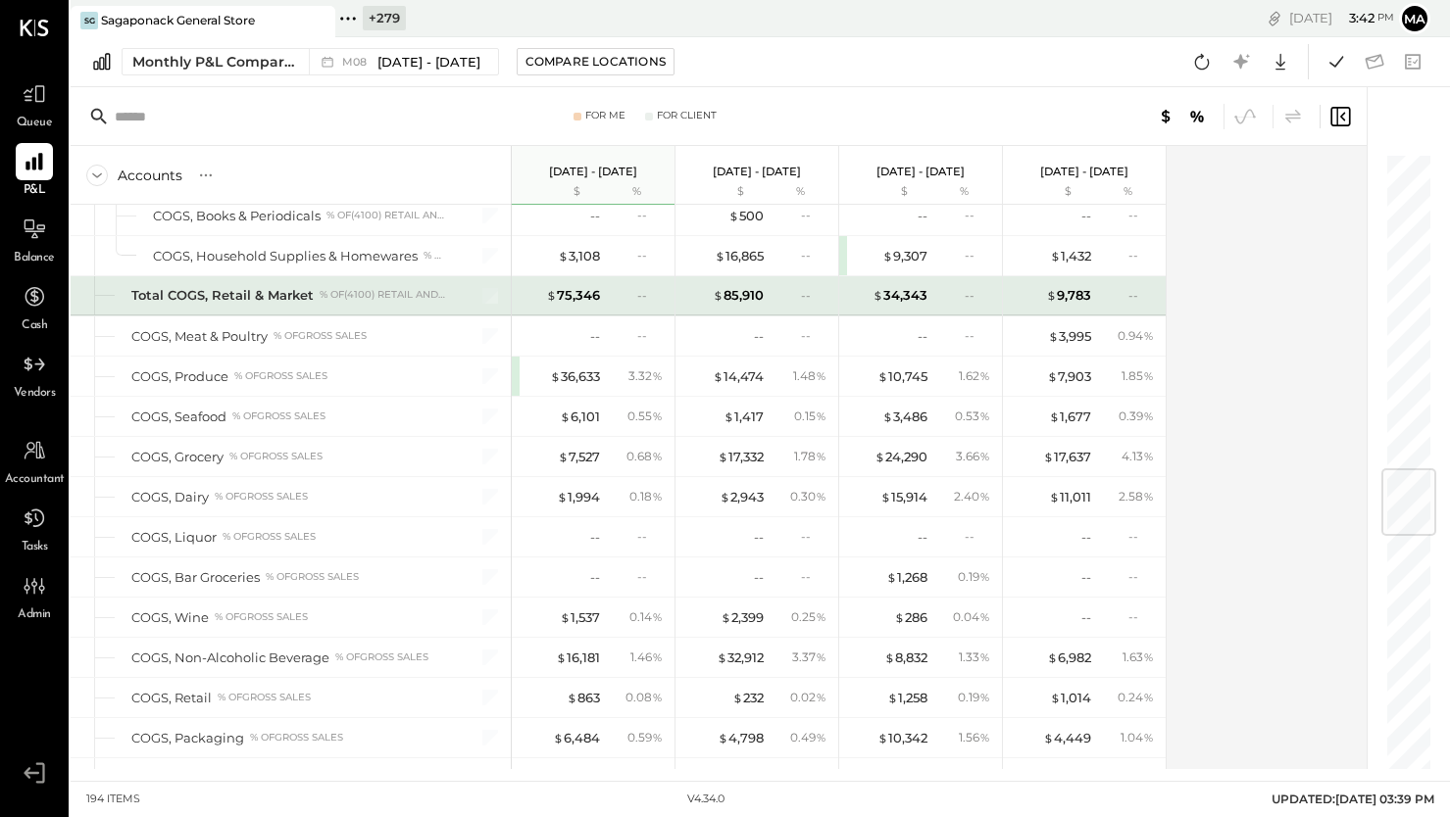
click at [640, 294] on div "--" at bounding box center [649, 295] width 25 height 17
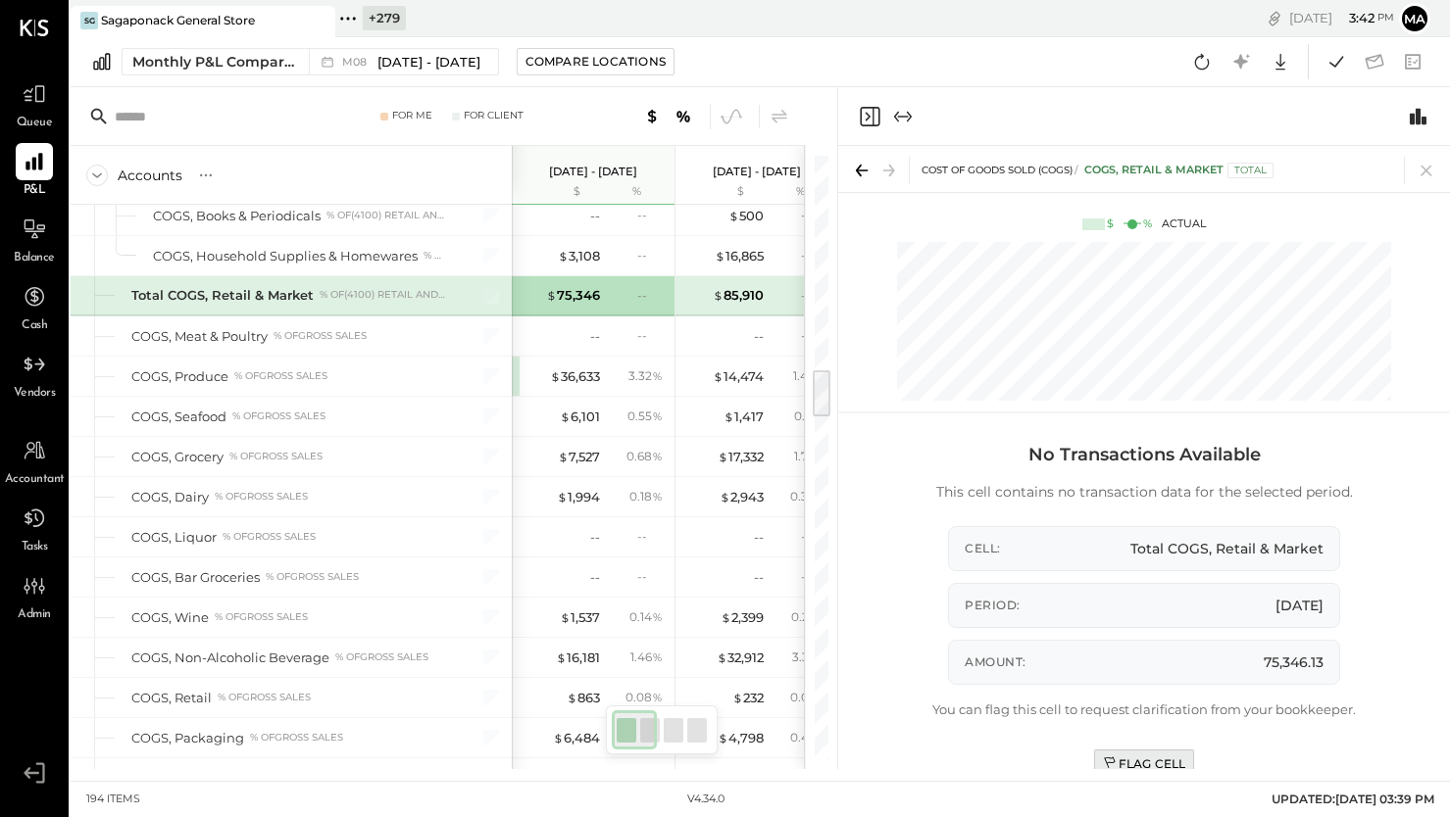
click at [1170, 762] on div "Flag Cell" at bounding box center [1144, 764] width 83 height 17
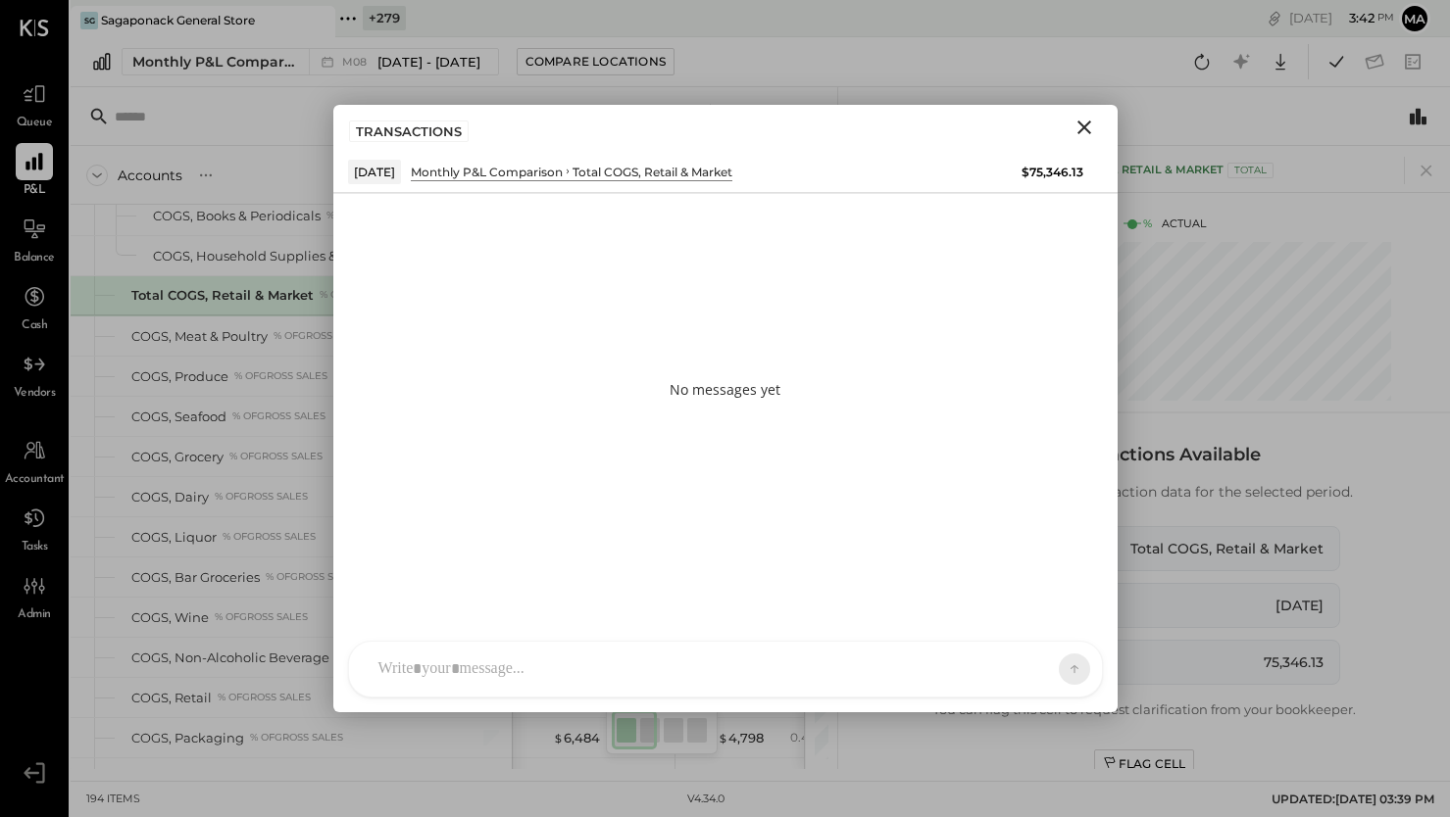
click at [659, 671] on div "SK [PERSON_NAME] D daniel G [DOMAIN_NAME] M [PERSON_NAME] JS [PERSON_NAME] T [P…" at bounding box center [725, 669] width 755 height 57
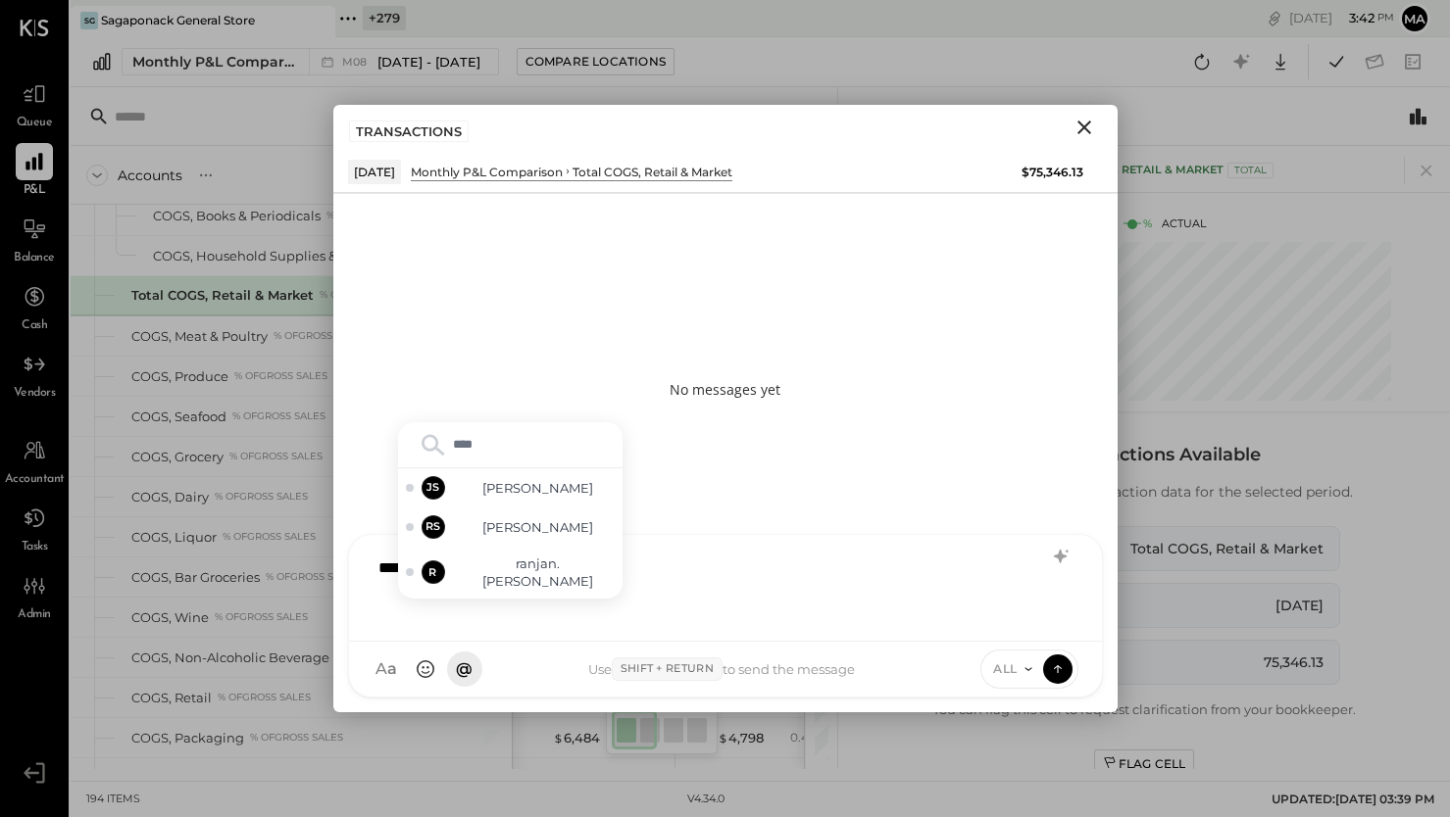
type input "*****"
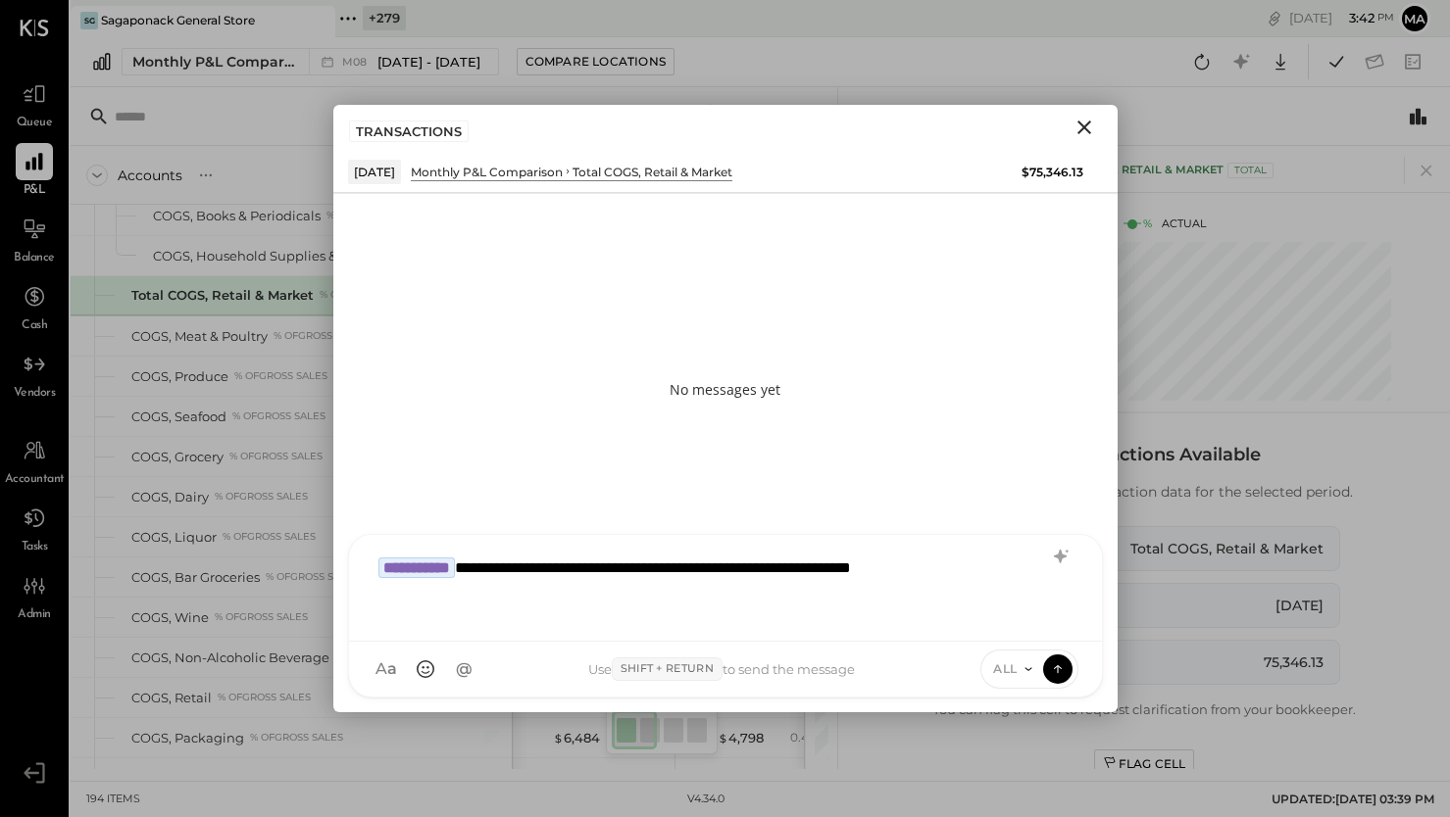
click at [1022, 667] on icon at bounding box center [1028, 670] width 16 height 16
click at [1021, 619] on div "INTERNAL" at bounding box center [1039, 621] width 116 height 32
click at [1061, 672] on icon at bounding box center [1058, 669] width 18 height 20
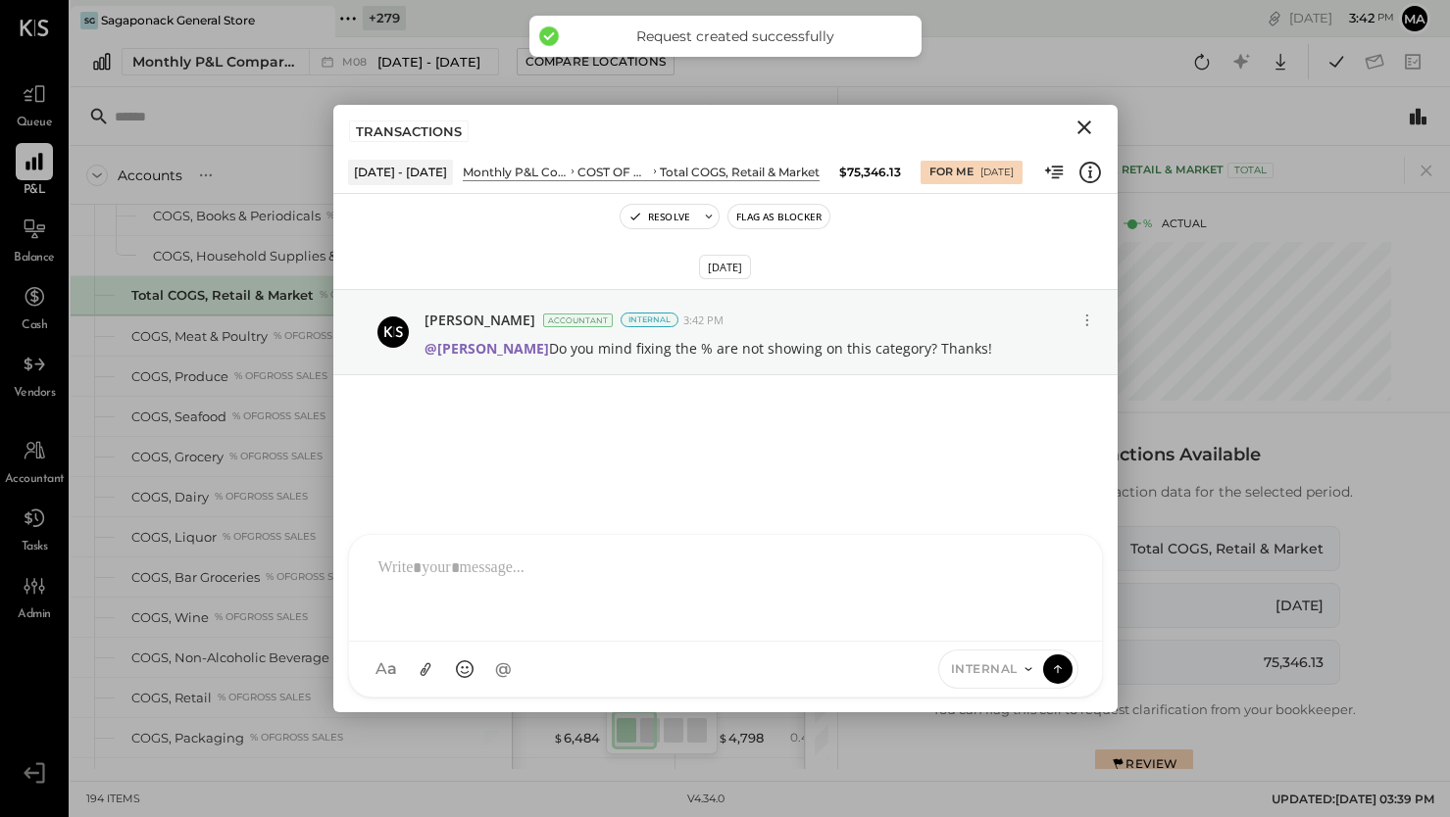
click at [1086, 124] on icon "Close" at bounding box center [1084, 128] width 14 height 14
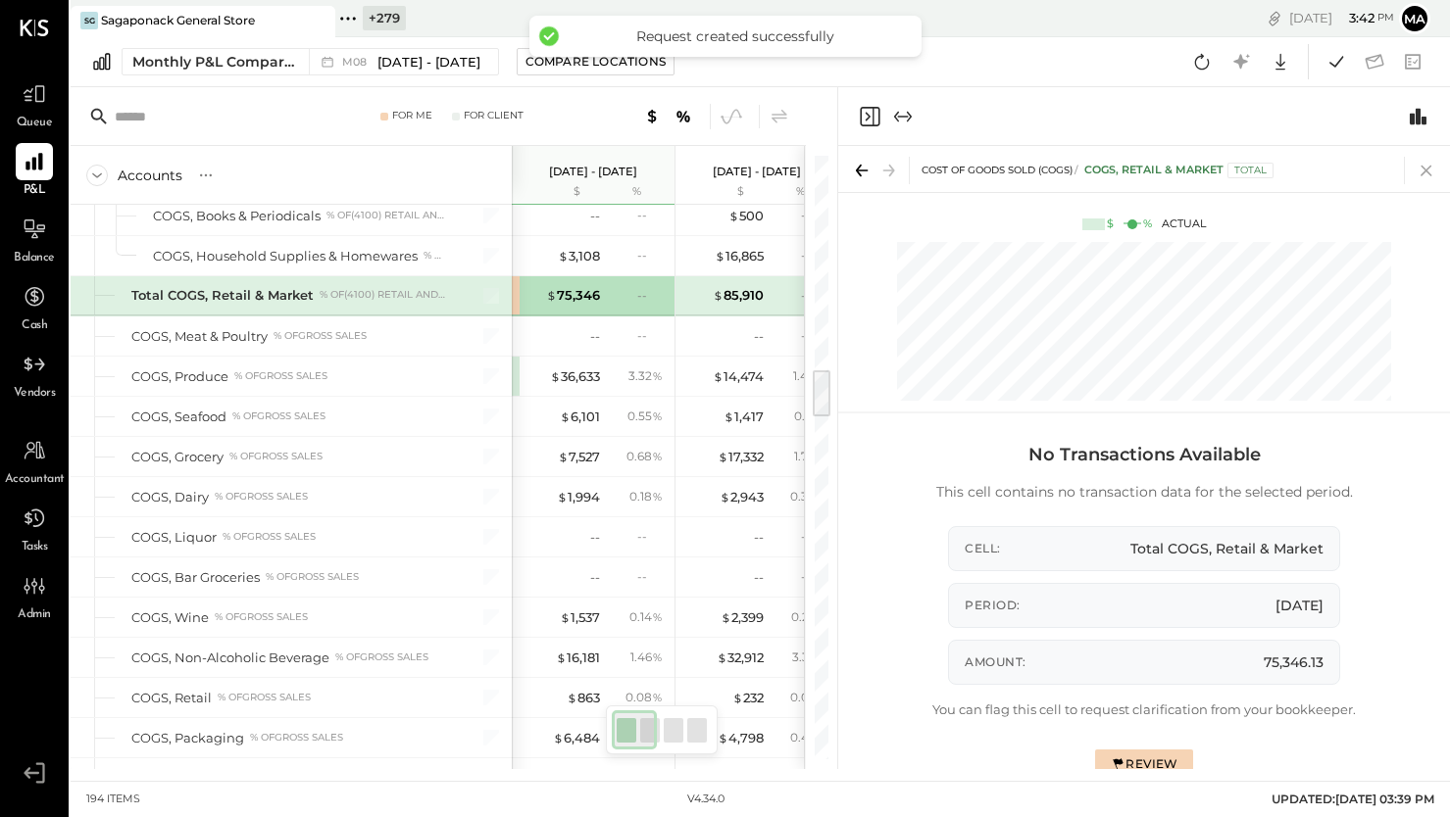
click at [1424, 169] on icon at bounding box center [1425, 171] width 11 height 11
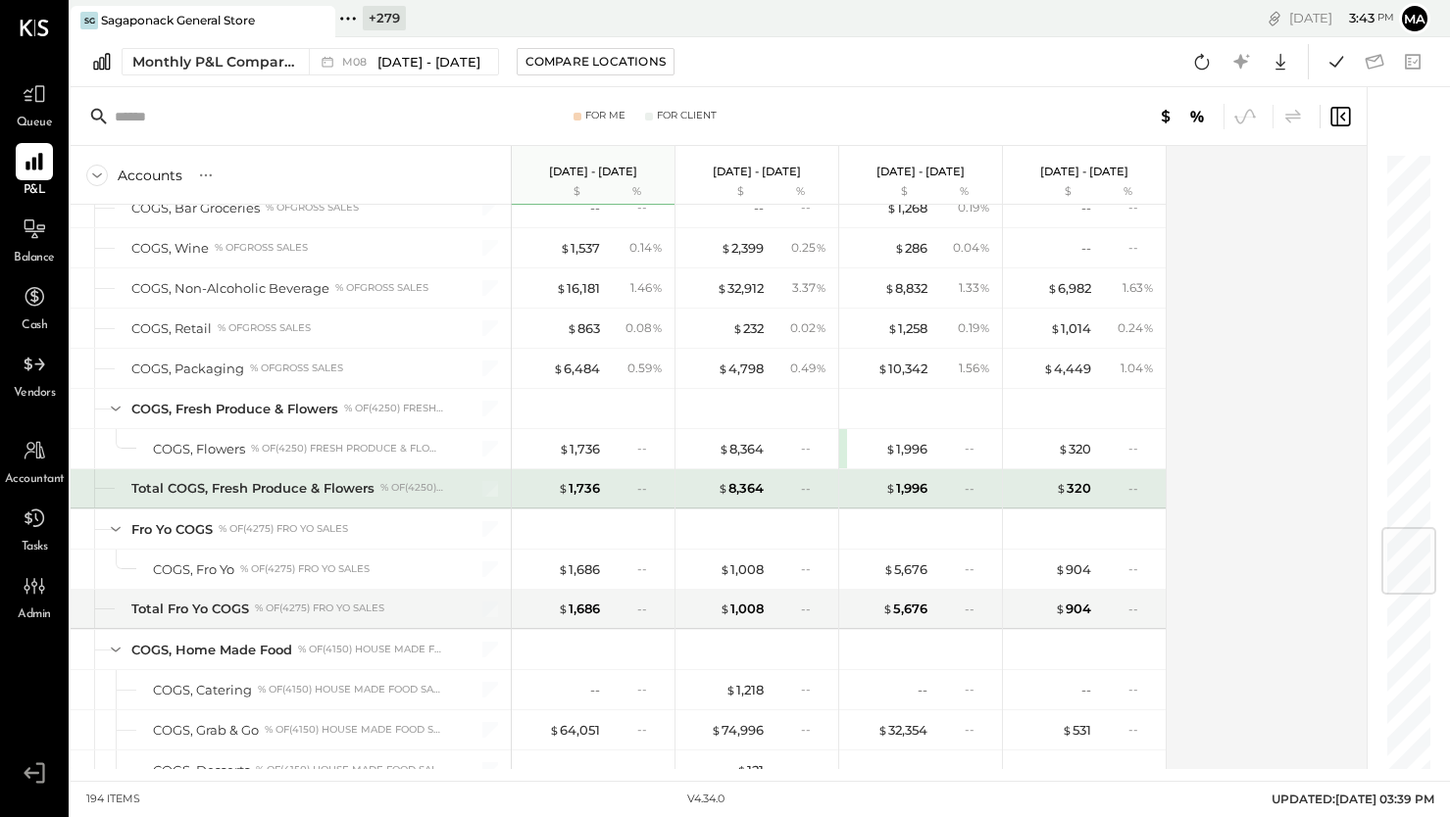
scroll to position [3178, 0]
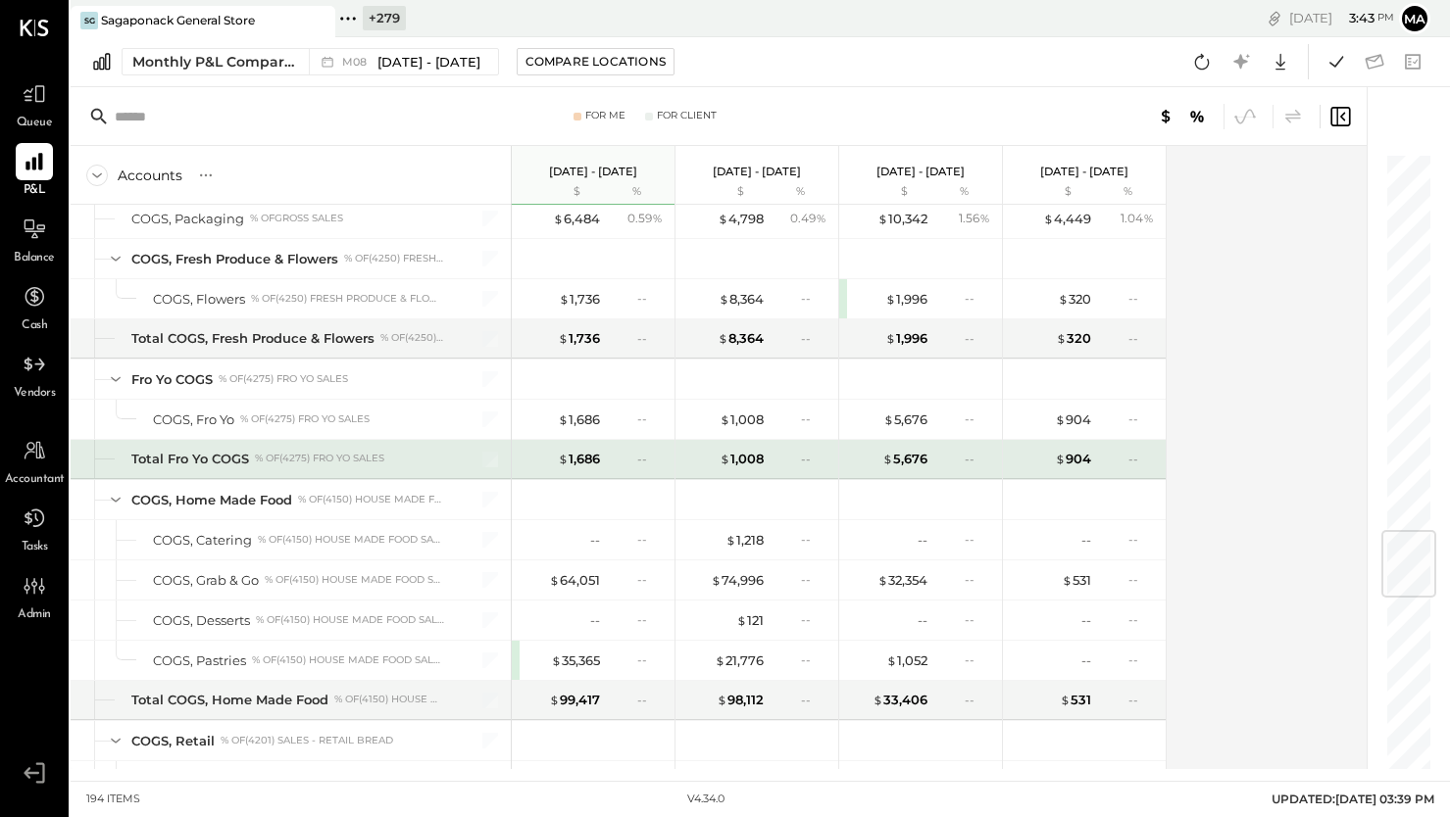
click at [646, 458] on div "--" at bounding box center [649, 459] width 25 height 17
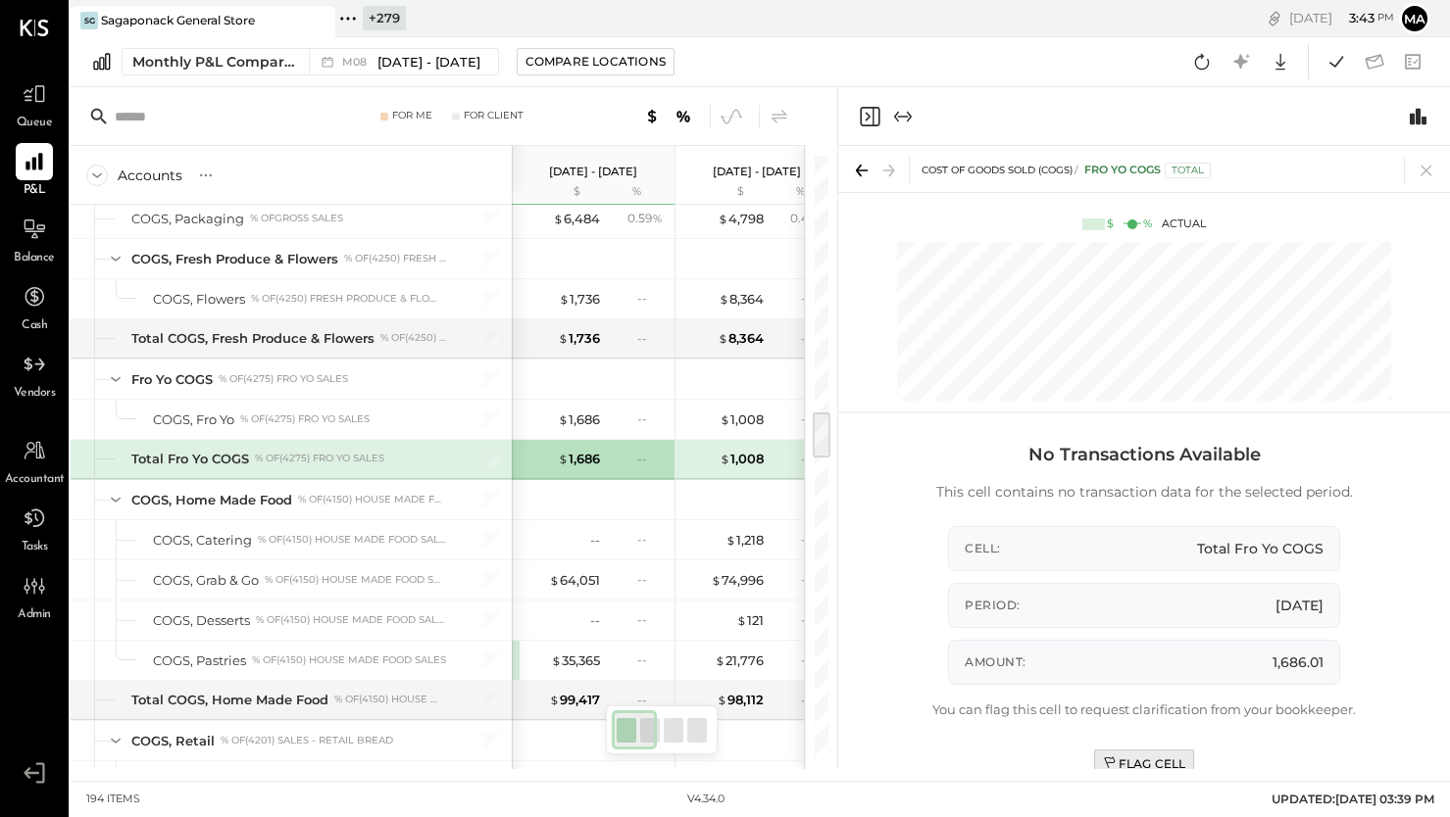
click at [1153, 764] on div "Flag Cell" at bounding box center [1144, 764] width 83 height 17
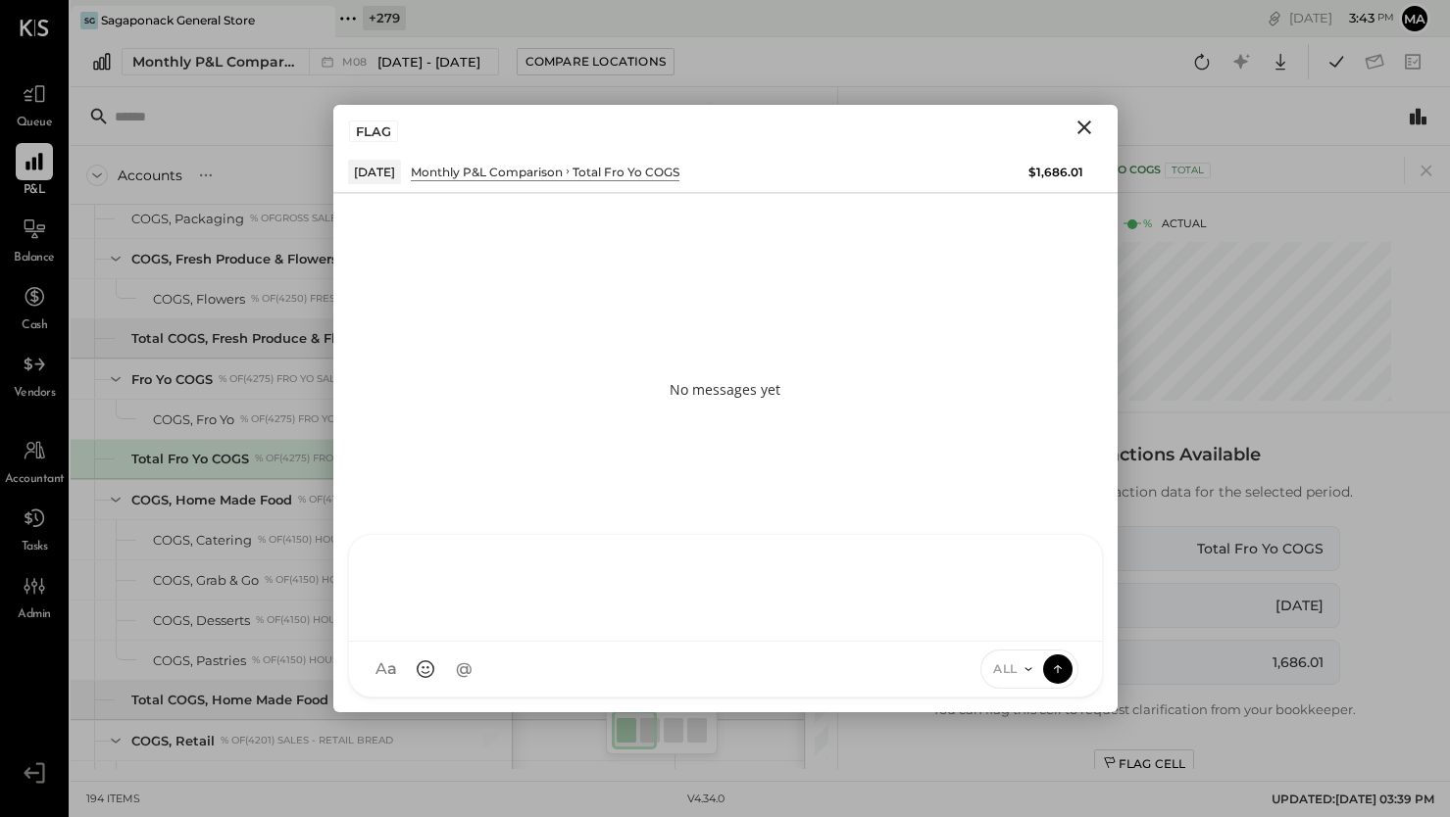
click at [944, 665] on div "SK [PERSON_NAME] D daniel G [DOMAIN_NAME] M [PERSON_NAME] JS [PERSON_NAME] T [P…" at bounding box center [725, 616] width 755 height 164
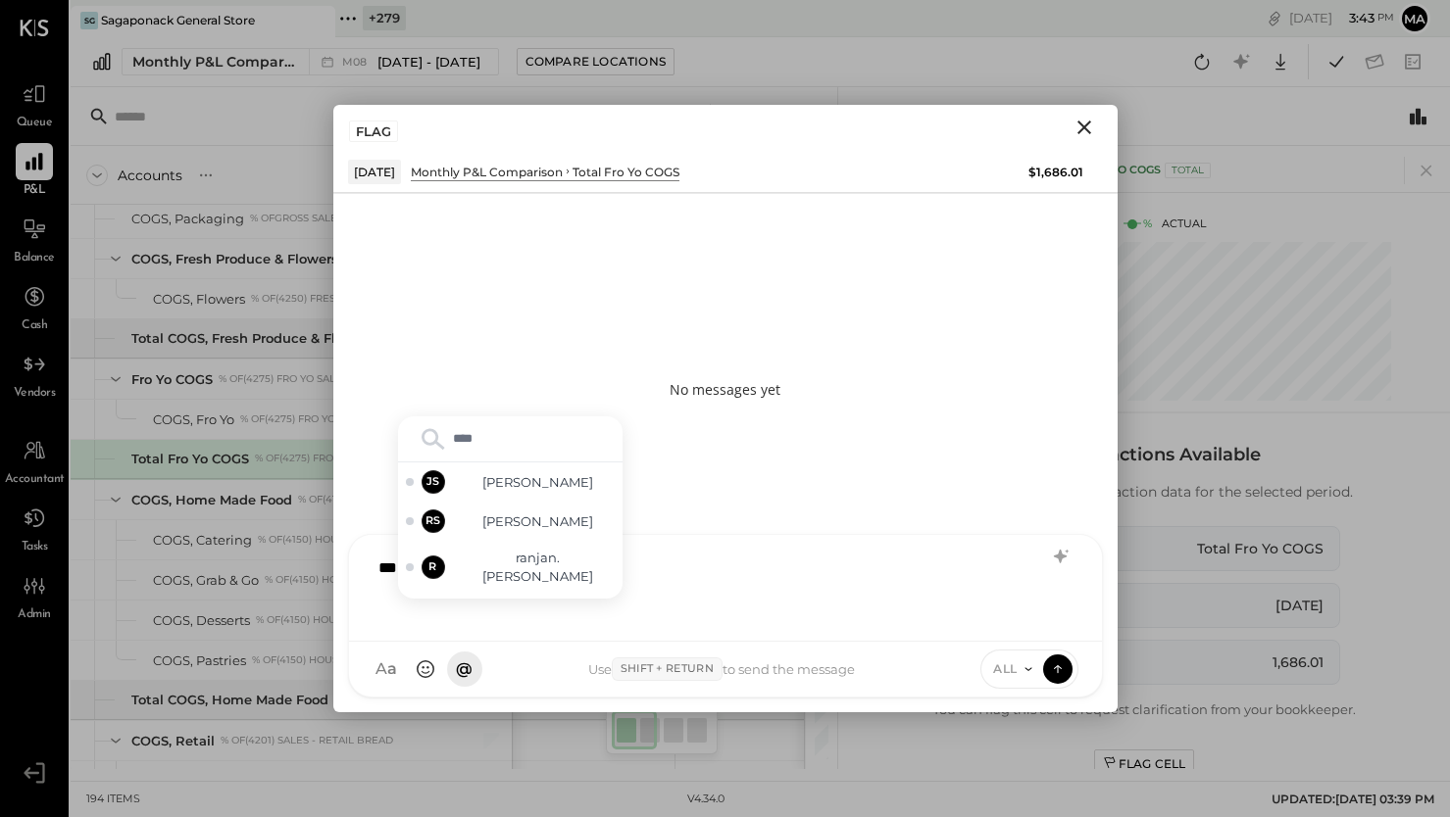
type input "*****"
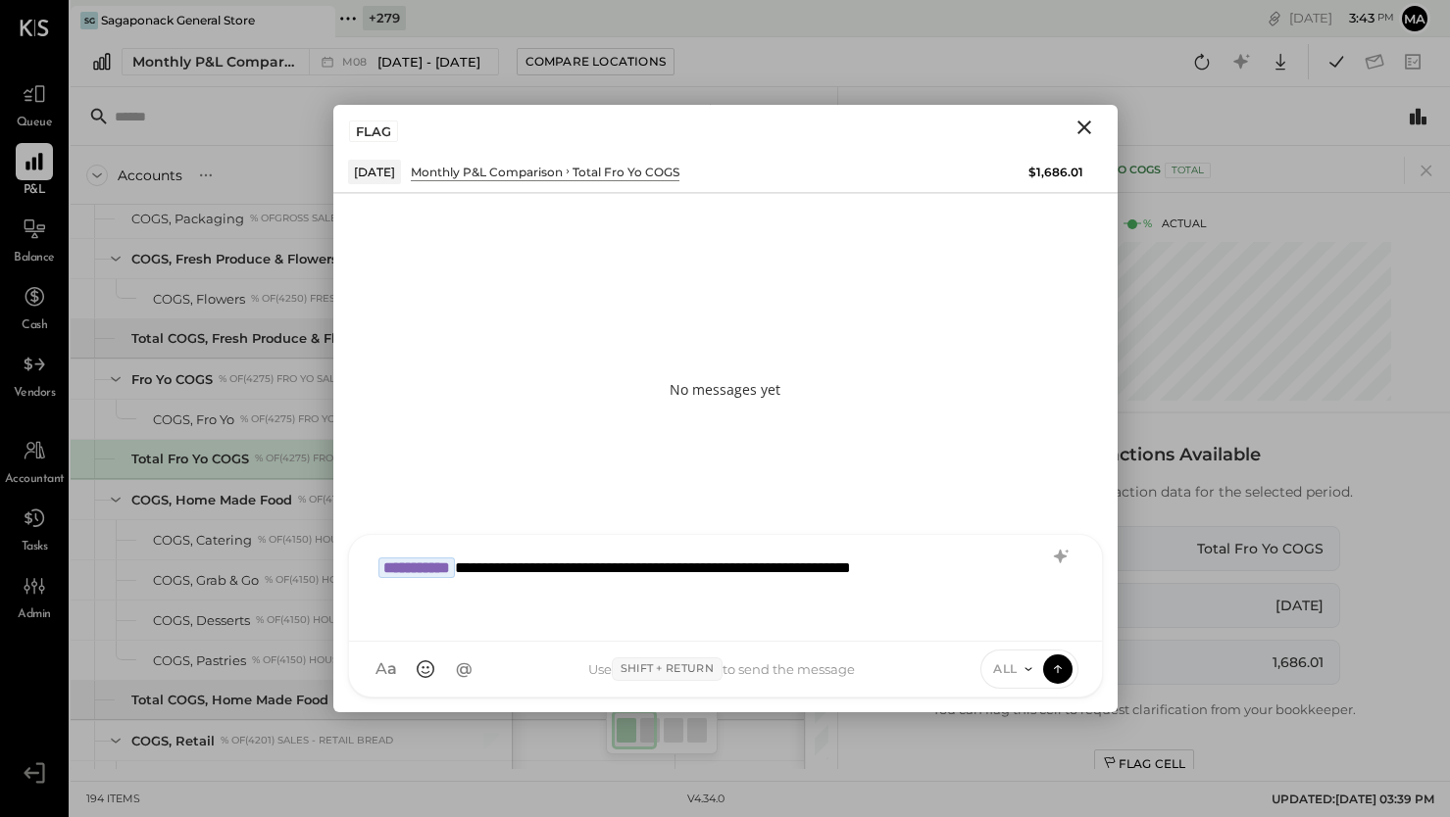
click at [947, 567] on div "**********" at bounding box center [726, 586] width 714 height 78
click at [1023, 668] on icon at bounding box center [1028, 670] width 16 height 16
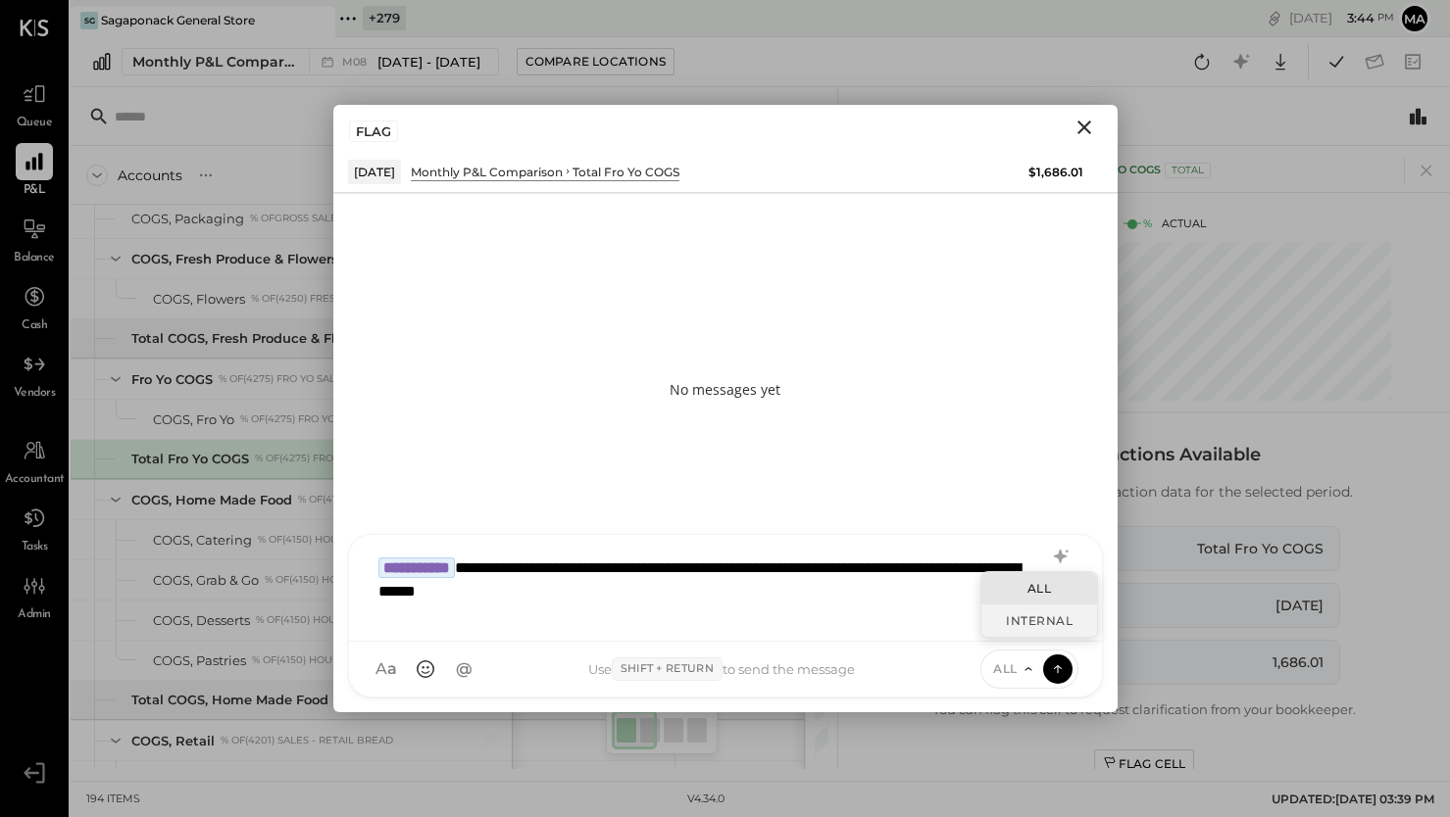
click at [1002, 621] on div "INTERNAL" at bounding box center [1039, 621] width 116 height 32
click at [1054, 669] on icon at bounding box center [1058, 669] width 18 height 20
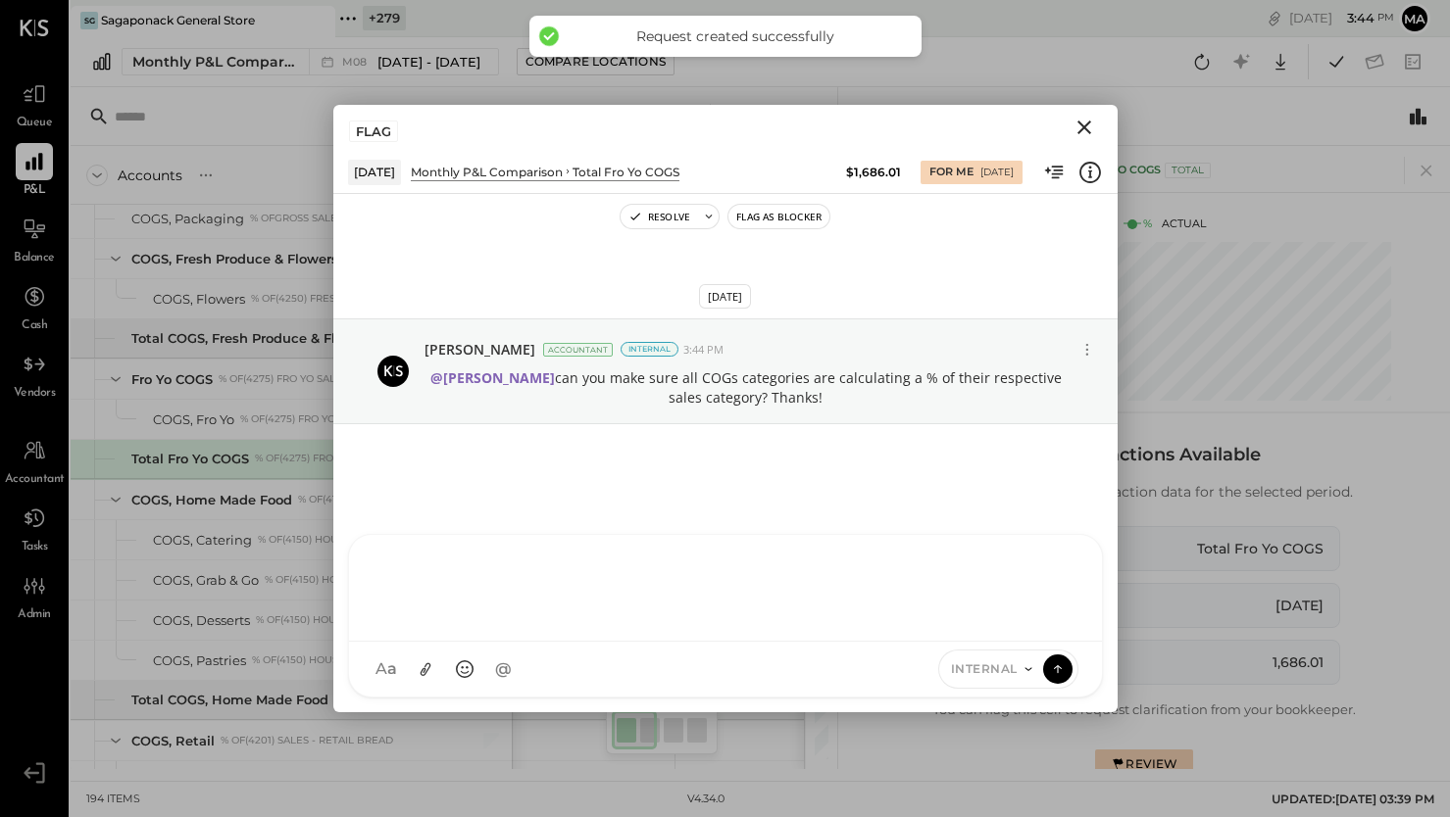
click at [1088, 124] on icon "Close" at bounding box center [1084, 128] width 24 height 24
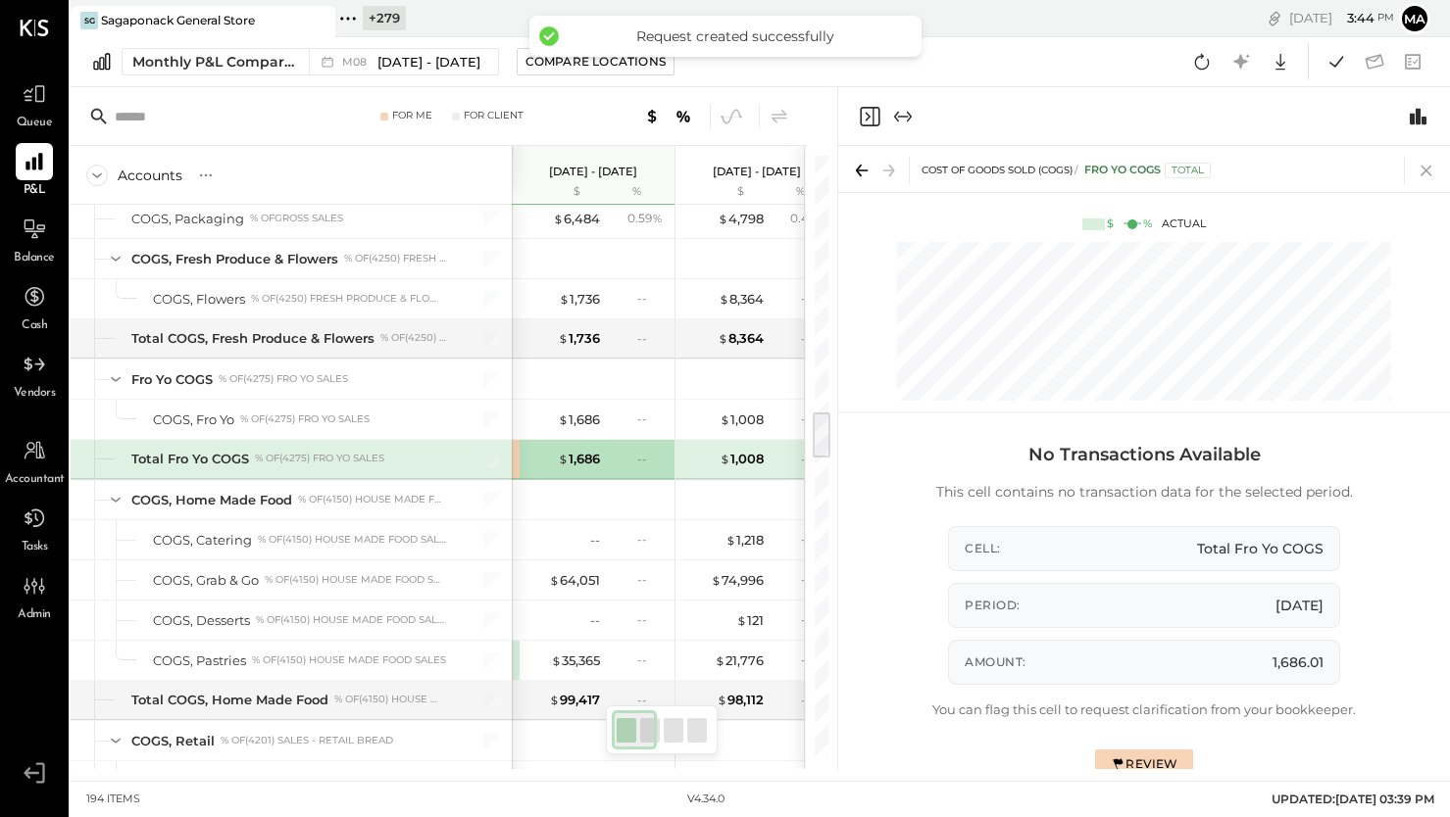
click at [1420, 171] on icon at bounding box center [1425, 170] width 27 height 27
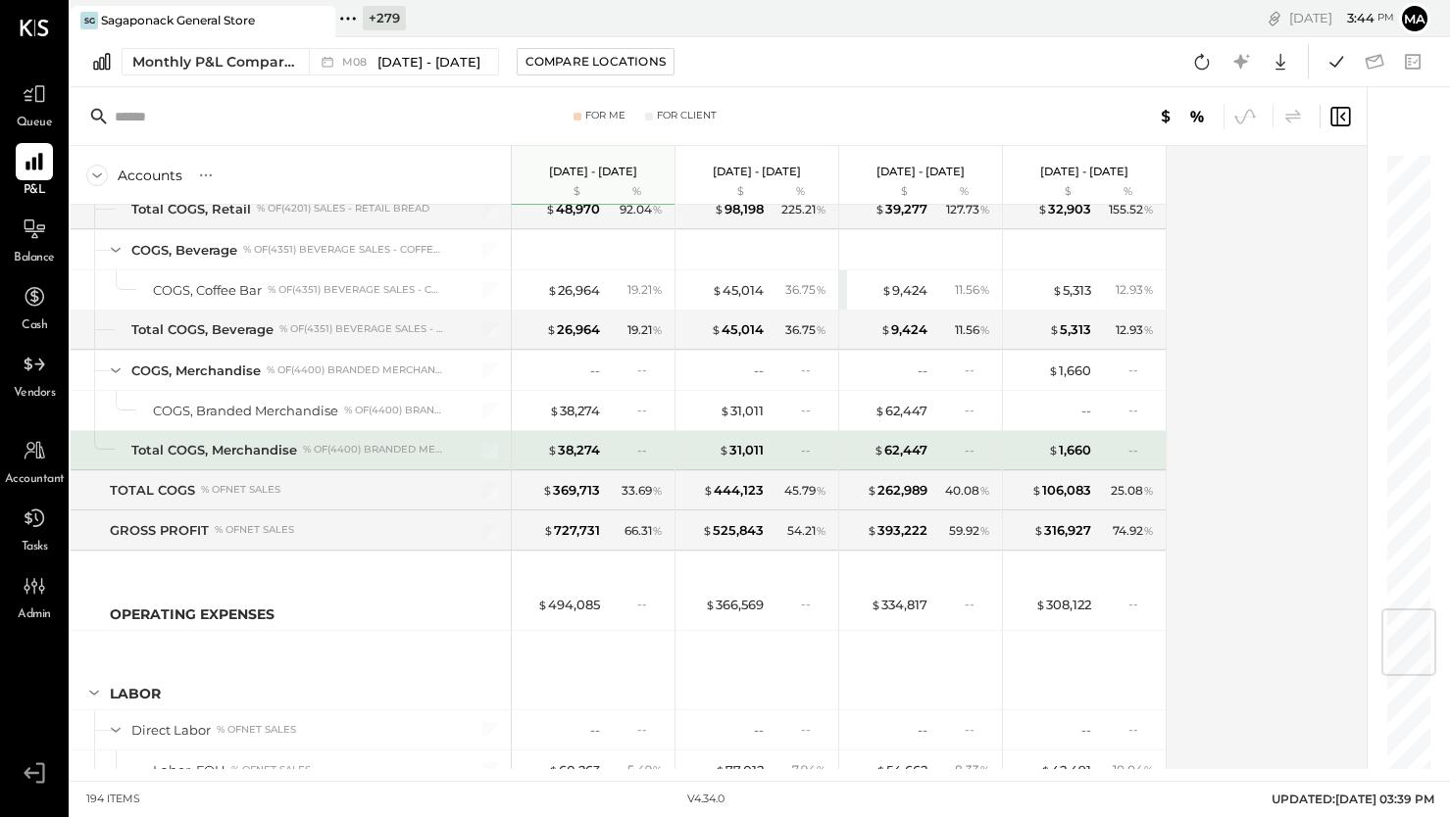
scroll to position [3844, 0]
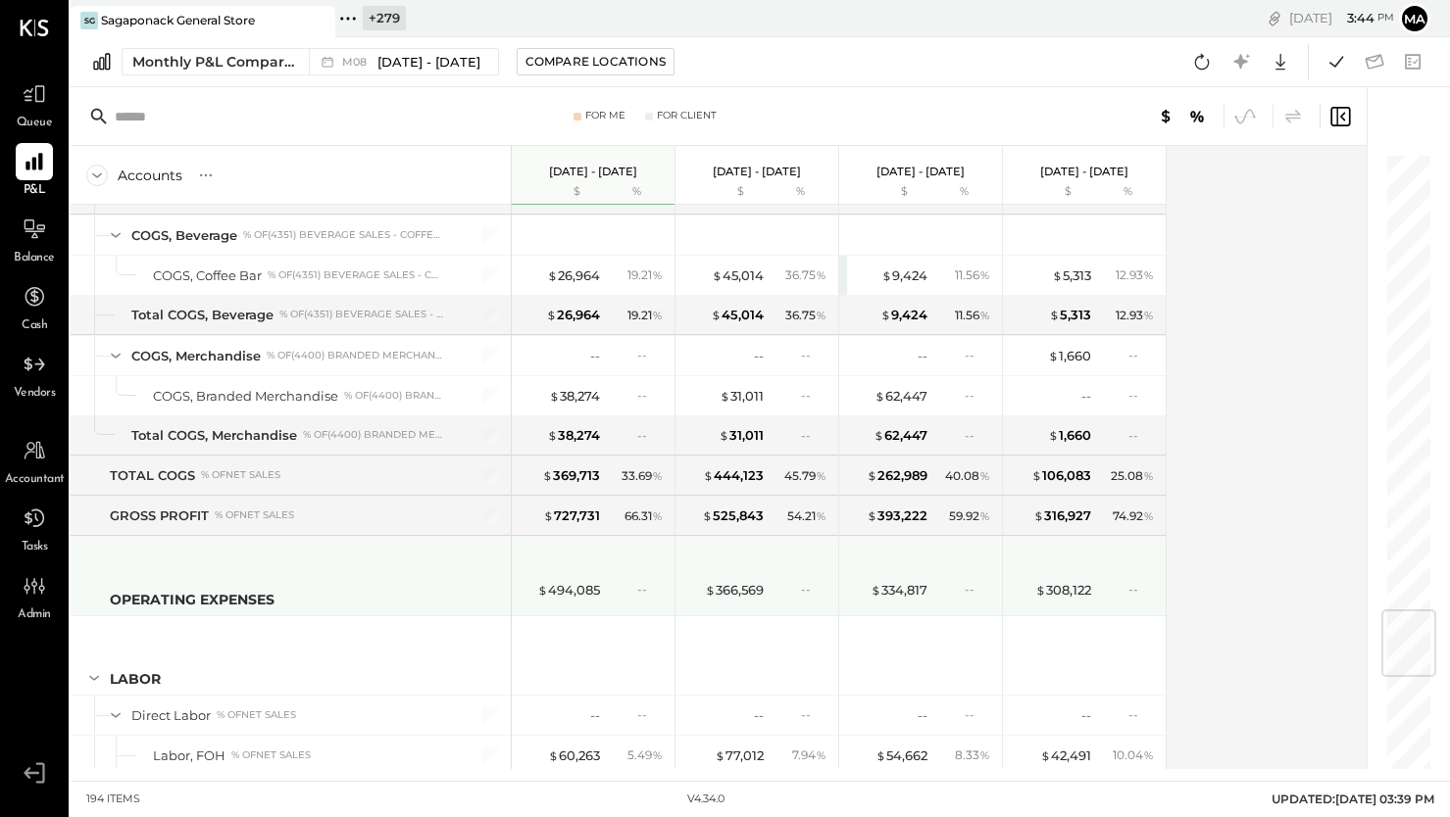
click at [643, 593] on div "--" at bounding box center [649, 589] width 25 height 17
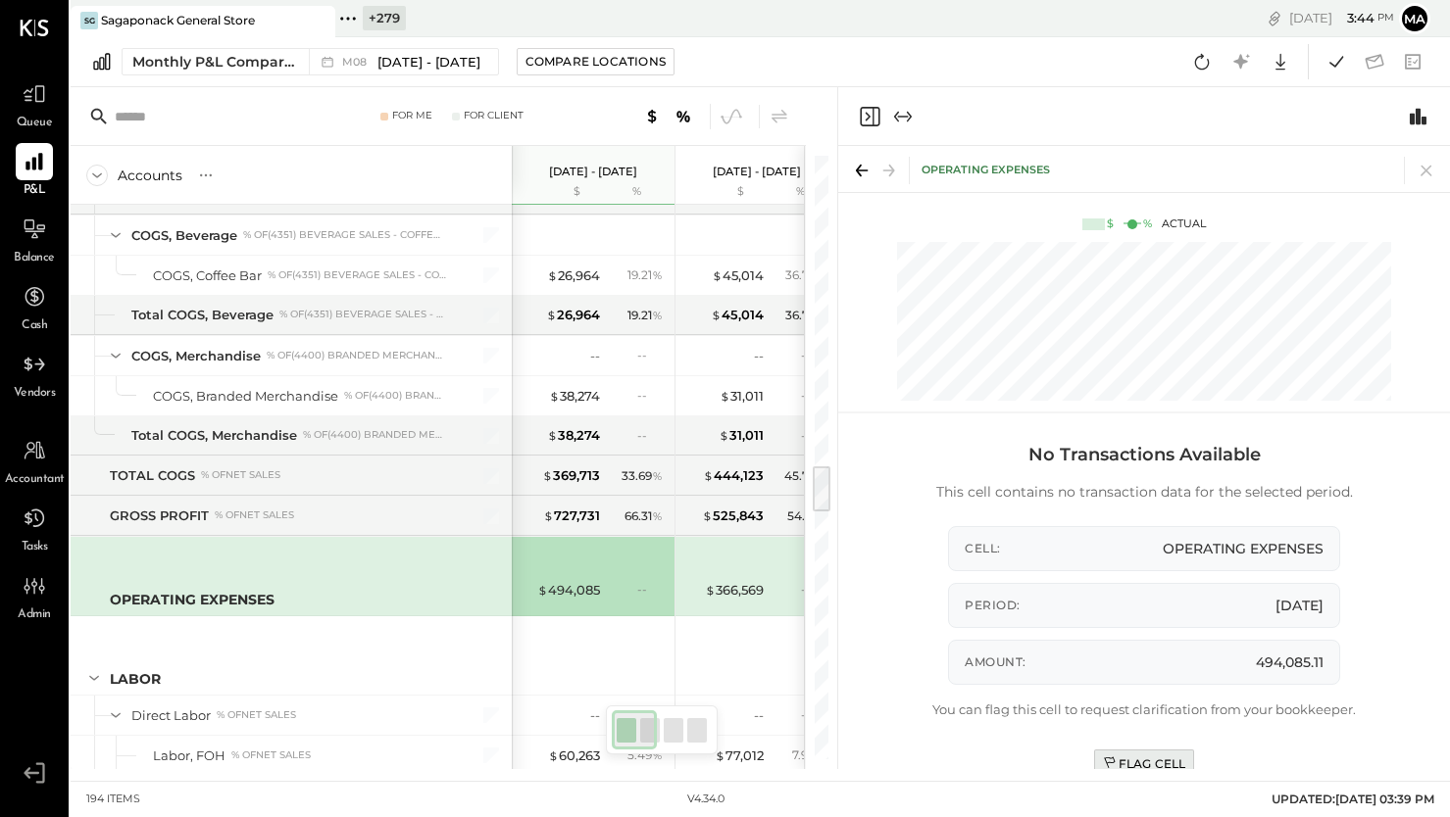
click at [1133, 761] on div "Flag Cell" at bounding box center [1144, 764] width 83 height 17
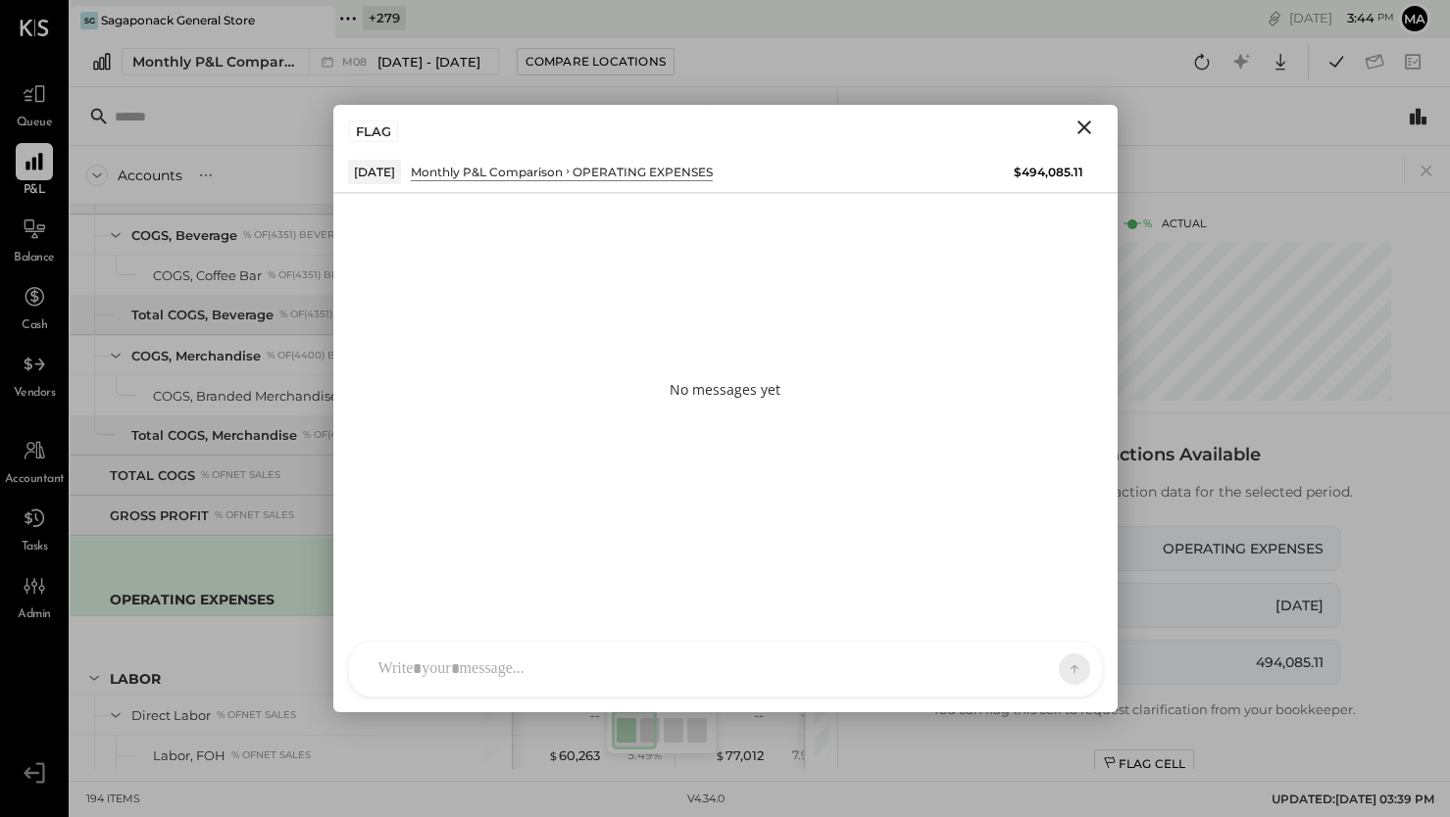
click at [951, 685] on div "SK [PERSON_NAME] D daniel G [DOMAIN_NAME] M [PERSON_NAME] JS [PERSON_NAME] T [P…" at bounding box center [725, 669] width 755 height 57
type input "*****"
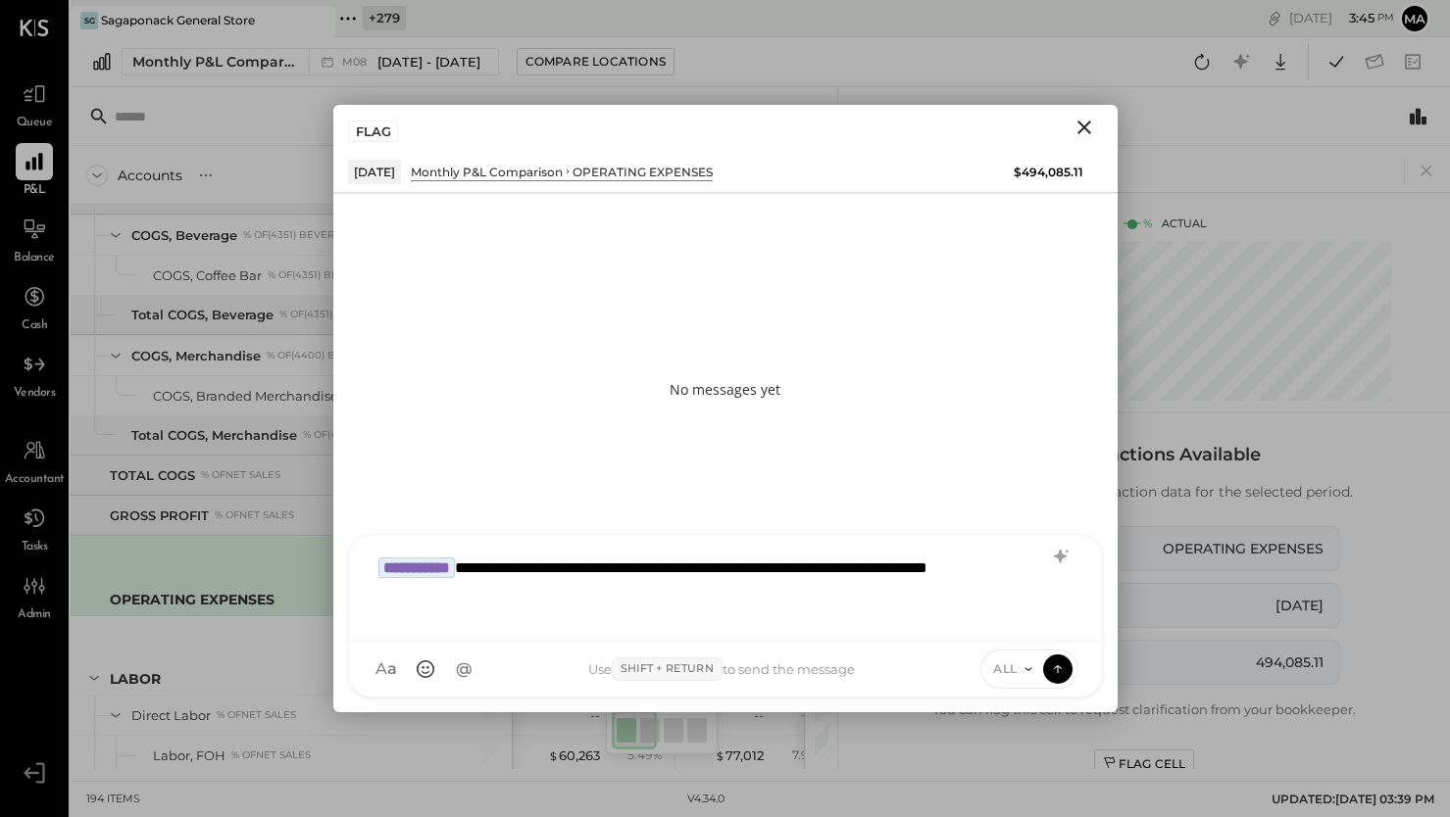
click at [1028, 669] on icon at bounding box center [1028, 670] width 16 height 16
click at [1011, 624] on div "INTERNAL" at bounding box center [1039, 621] width 116 height 32
click at [1057, 669] on icon at bounding box center [1057, 670] width 1 height 8
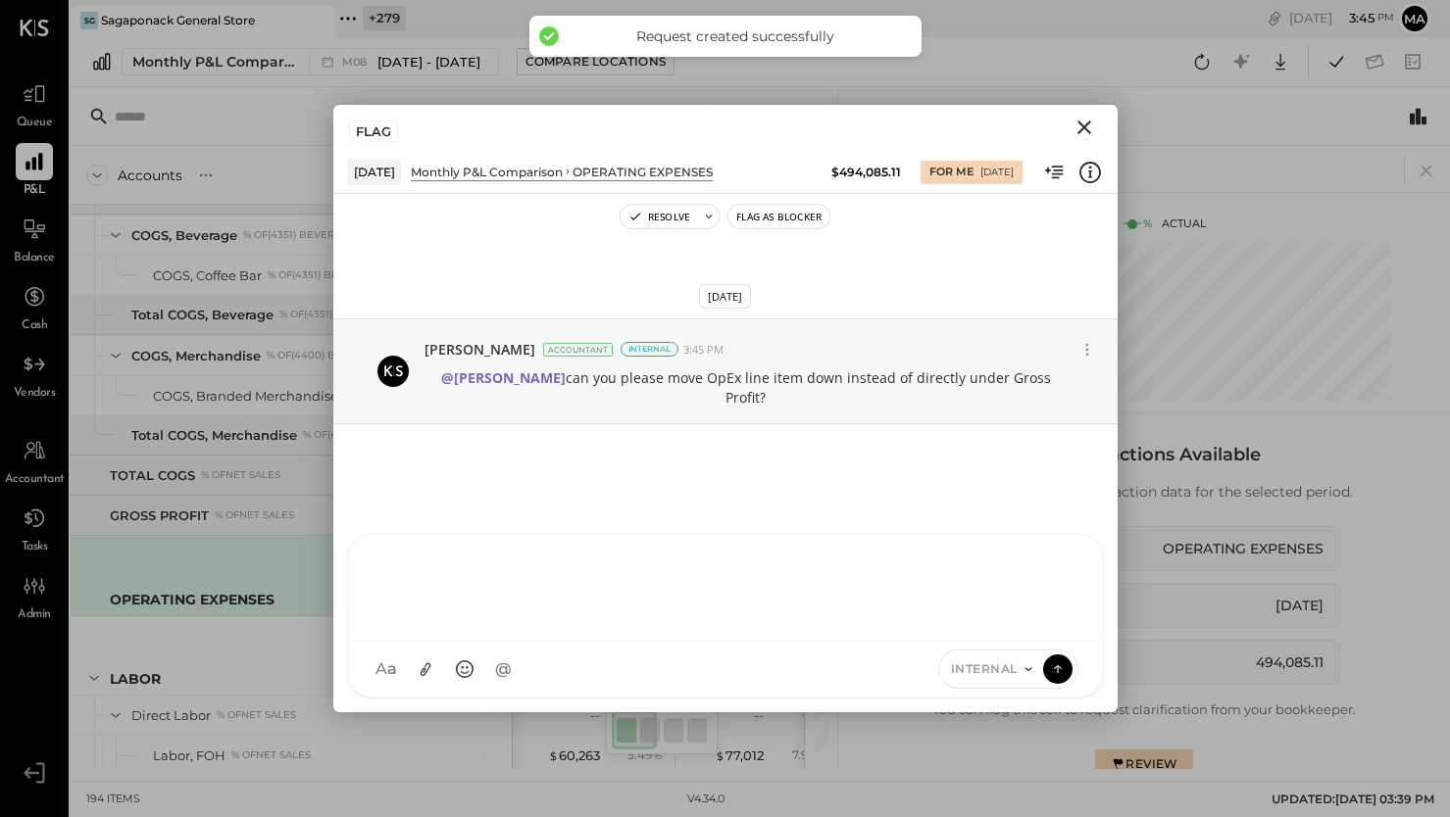
click at [1082, 127] on icon "Close" at bounding box center [1084, 128] width 14 height 14
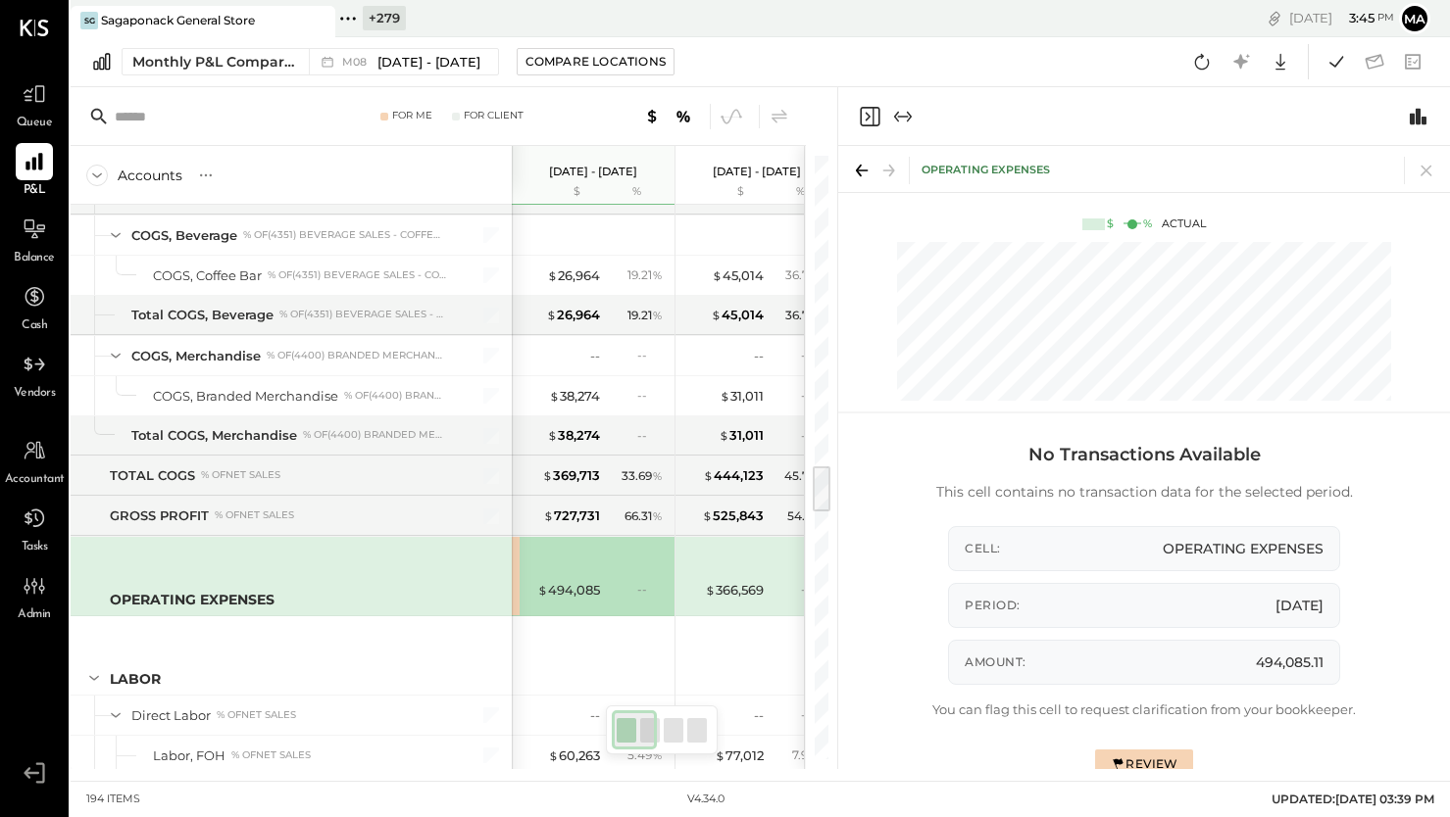
click at [1432, 169] on icon at bounding box center [1425, 170] width 27 height 27
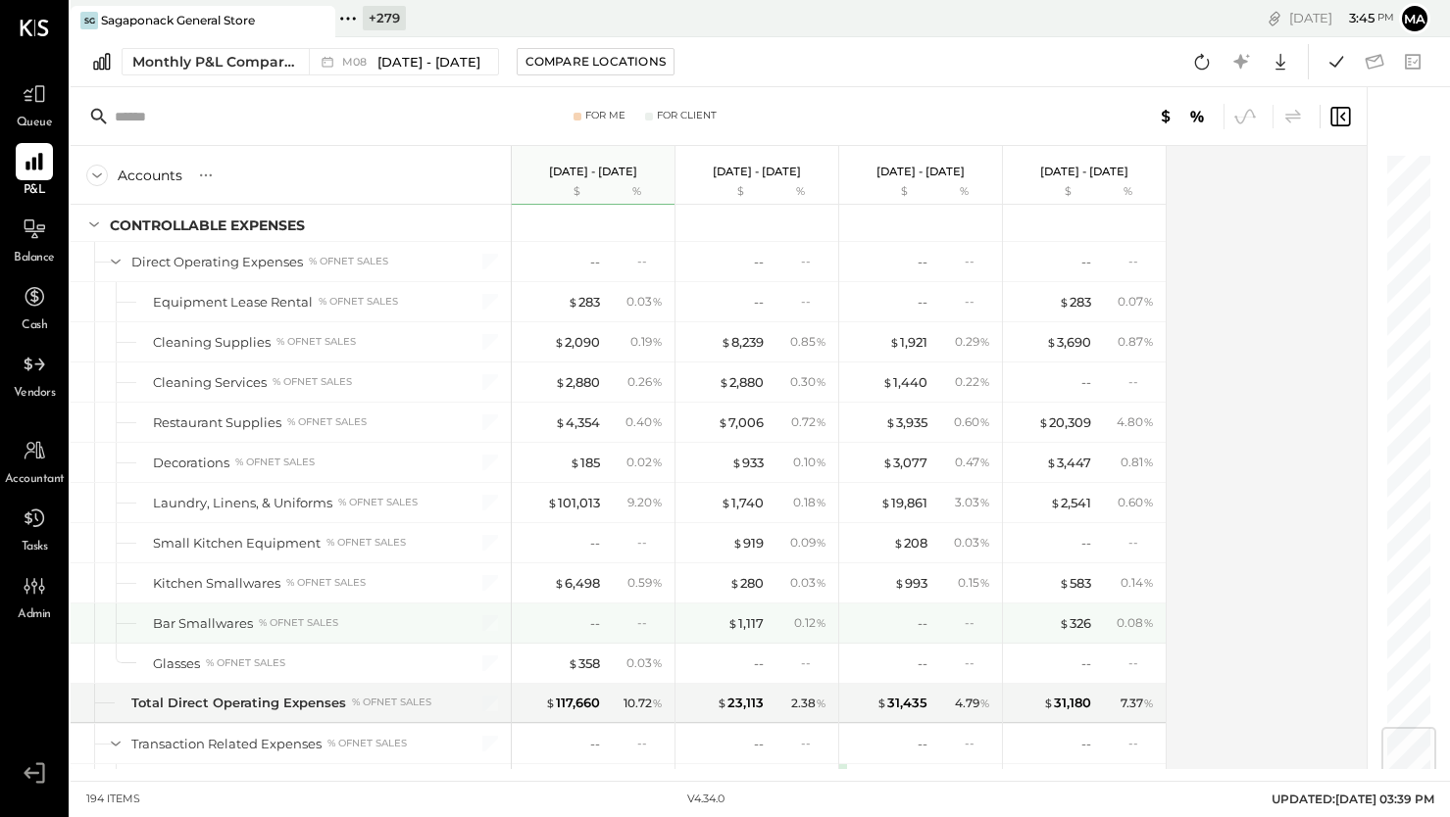
scroll to position [4830, 0]
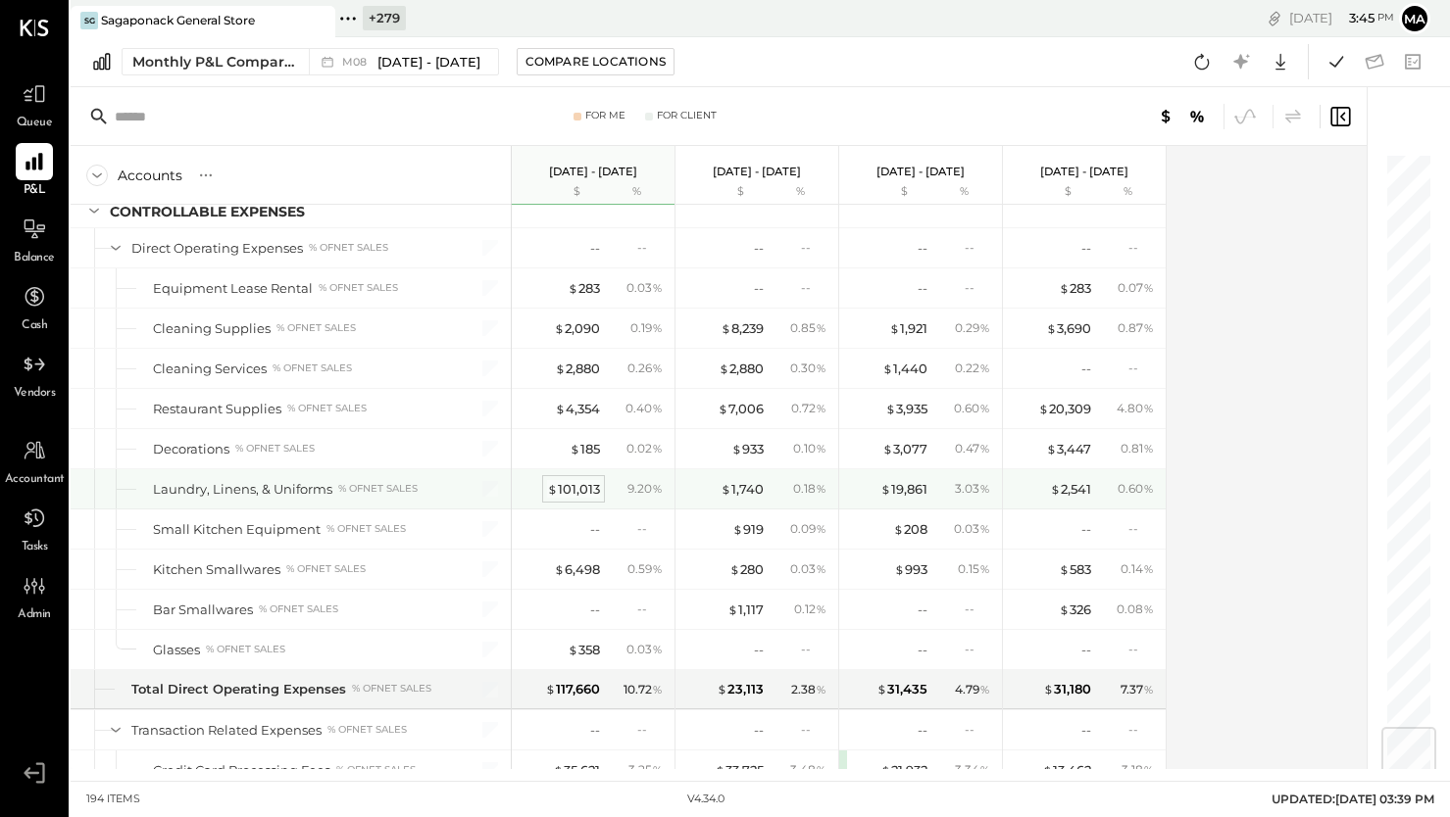
click at [576, 490] on div "$ 101,013" at bounding box center [573, 489] width 53 height 19
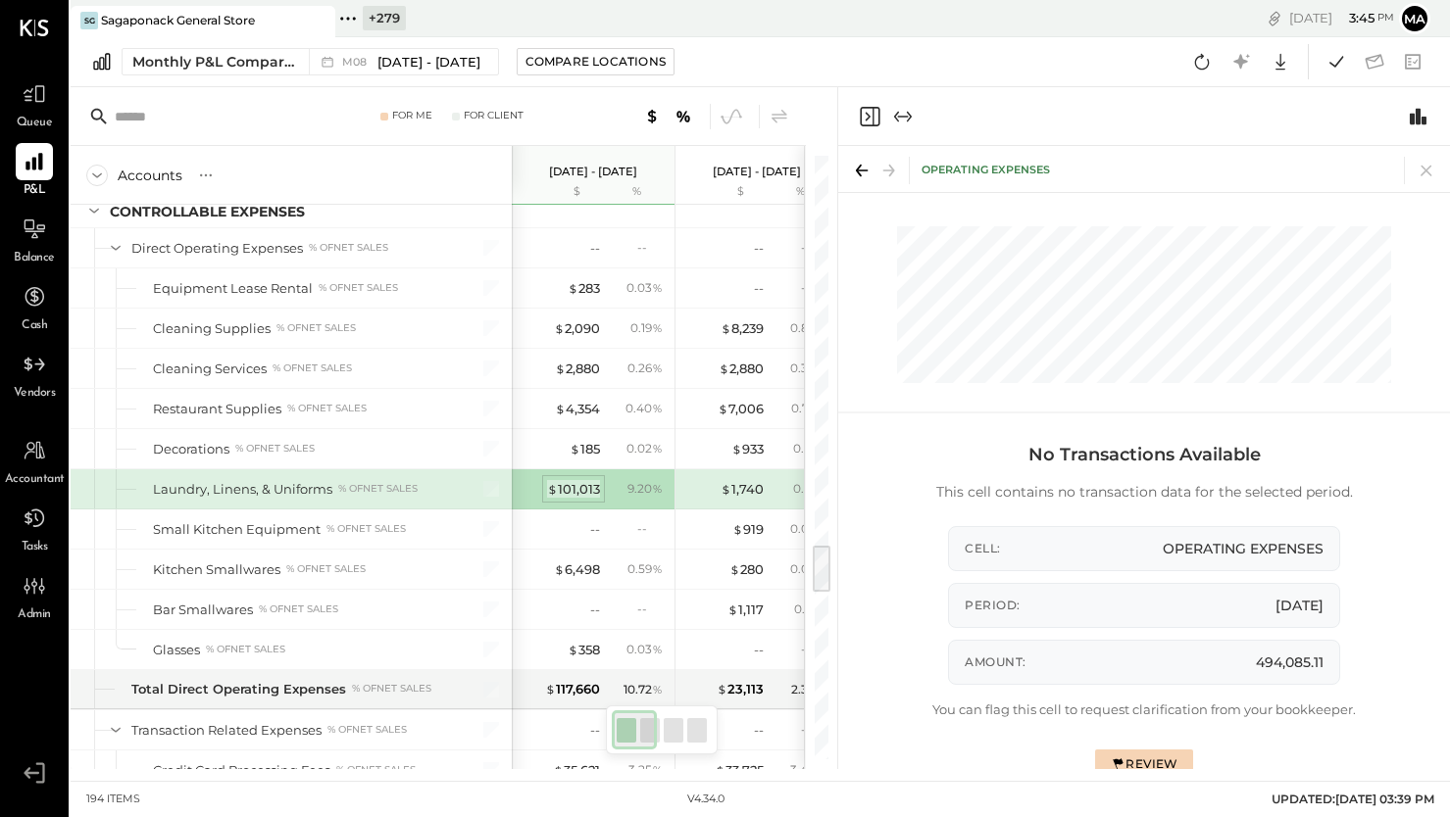
scroll to position [4831, 0]
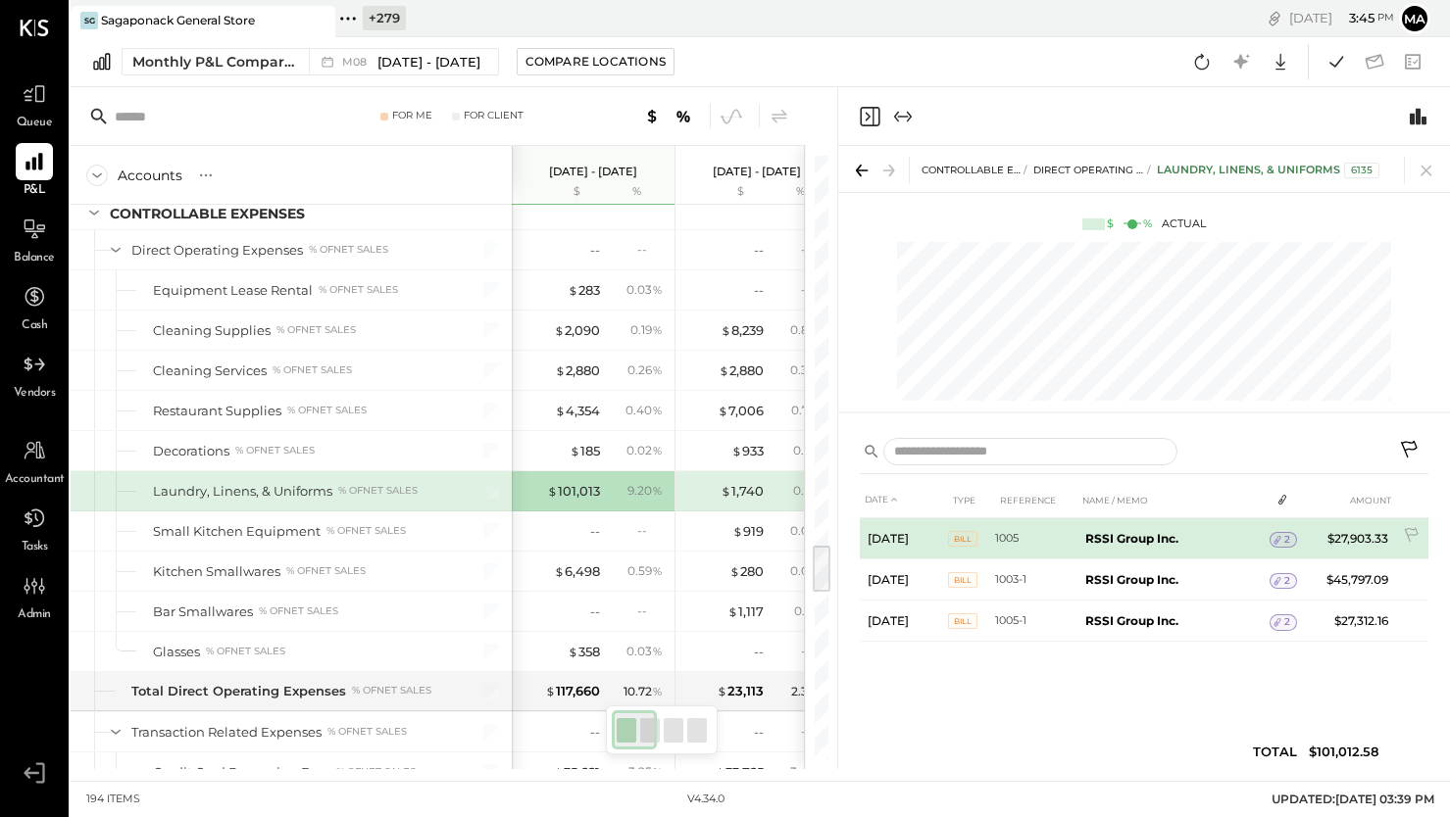
click at [1284, 537] on span "2" at bounding box center [1287, 540] width 6 height 14
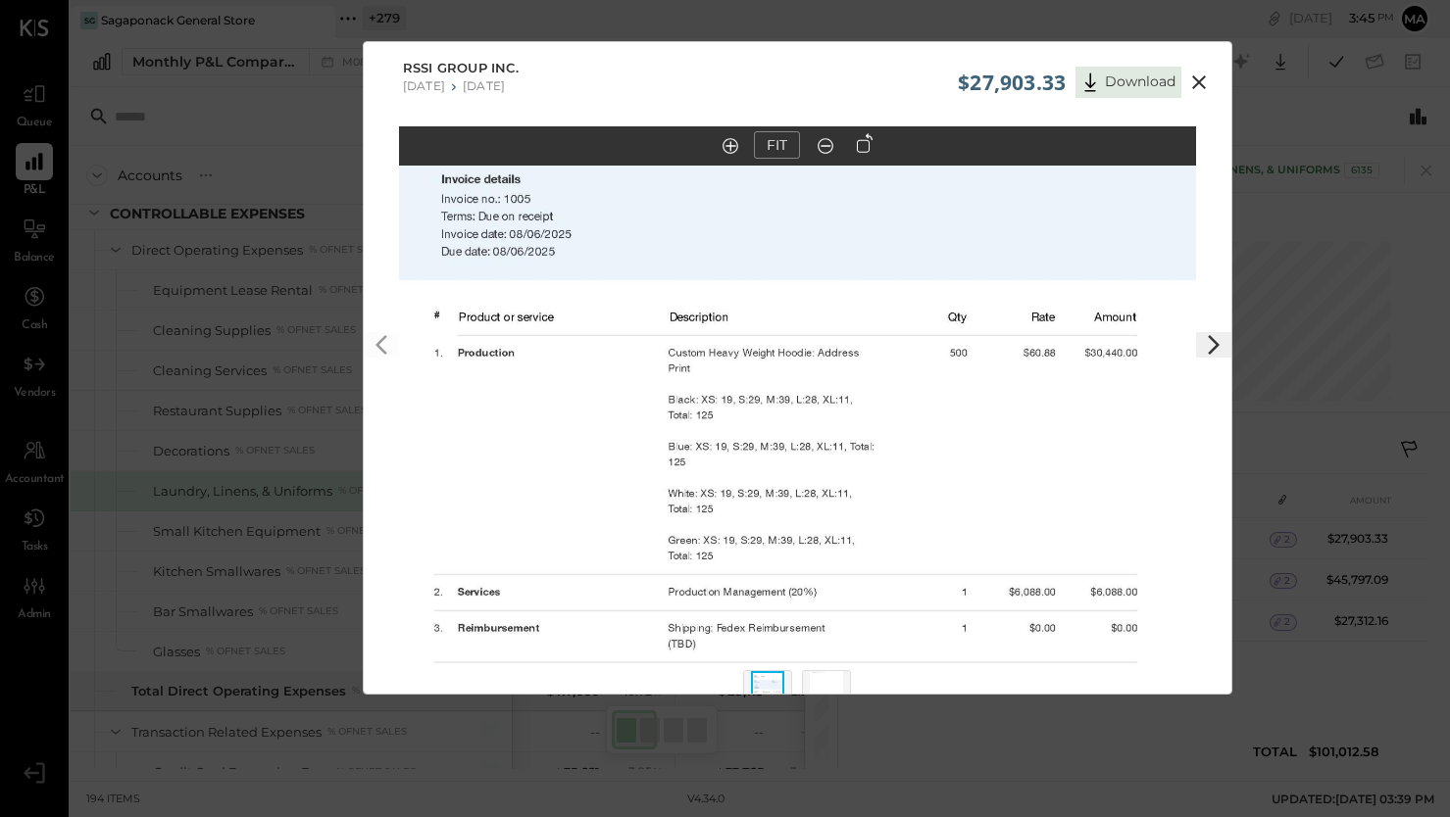
click at [1199, 76] on icon at bounding box center [1199, 83] width 24 height 24
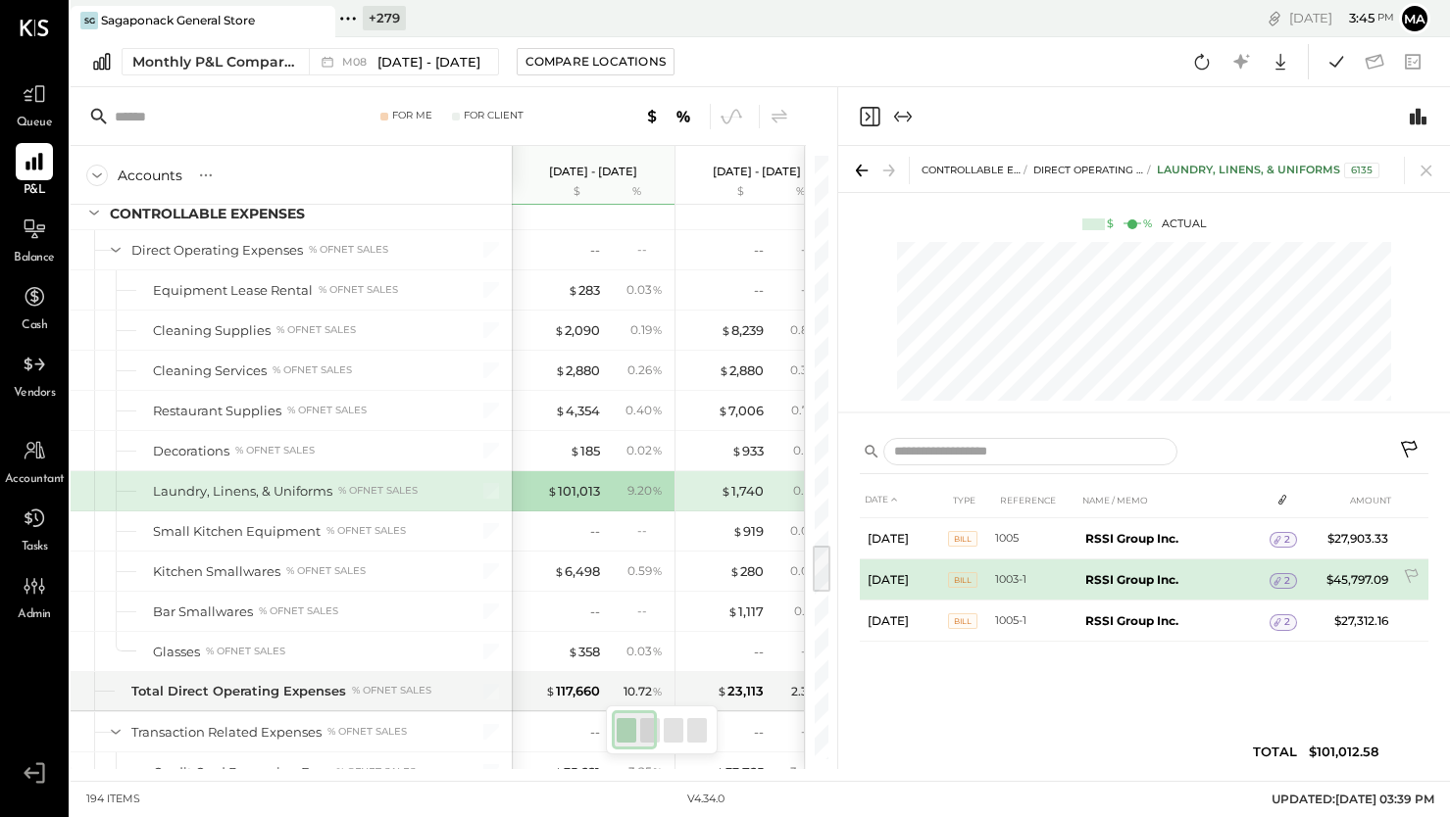
click at [1284, 579] on span "2" at bounding box center [1287, 581] width 6 height 14
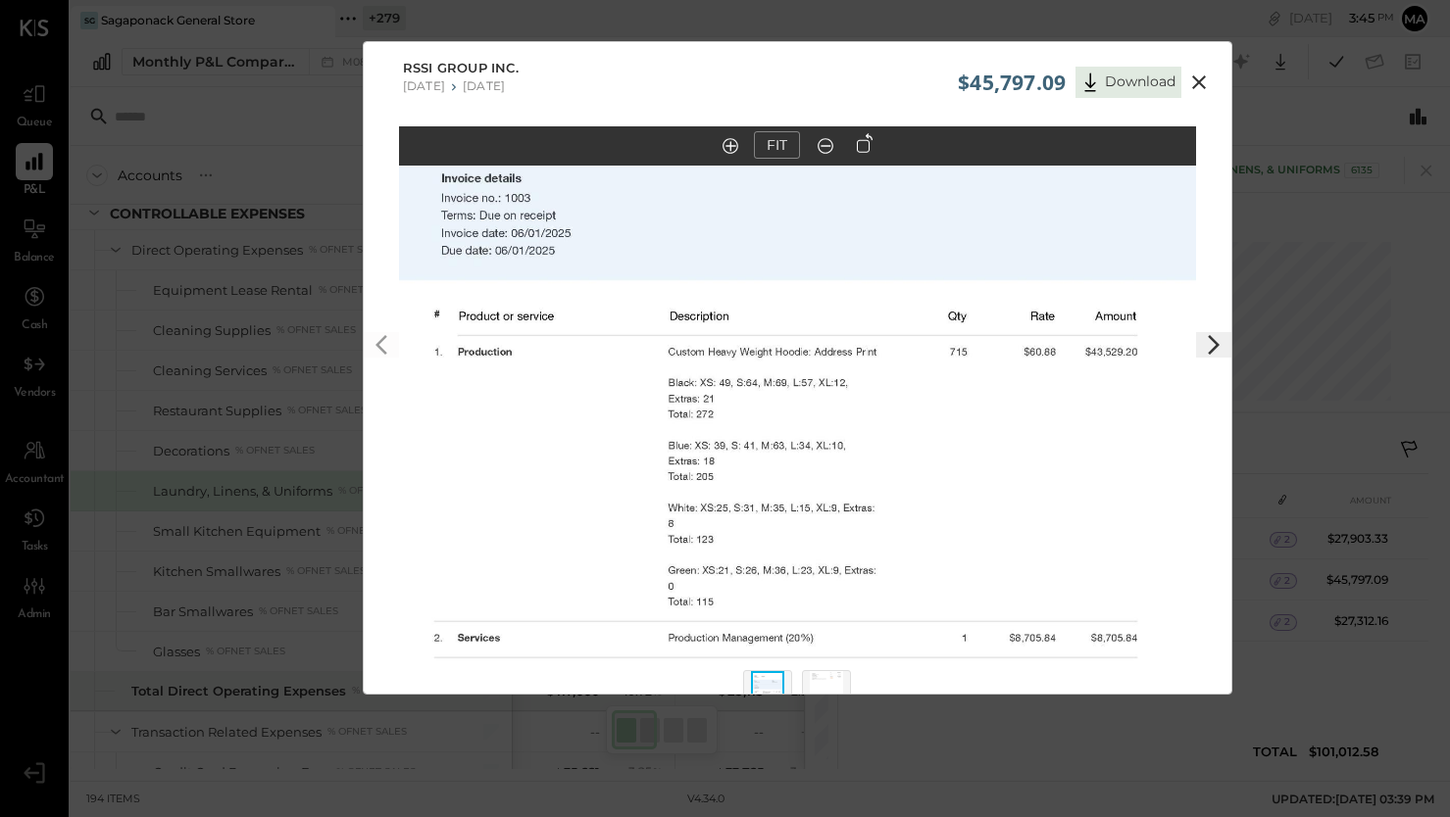
click at [1199, 74] on icon at bounding box center [1199, 83] width 24 height 24
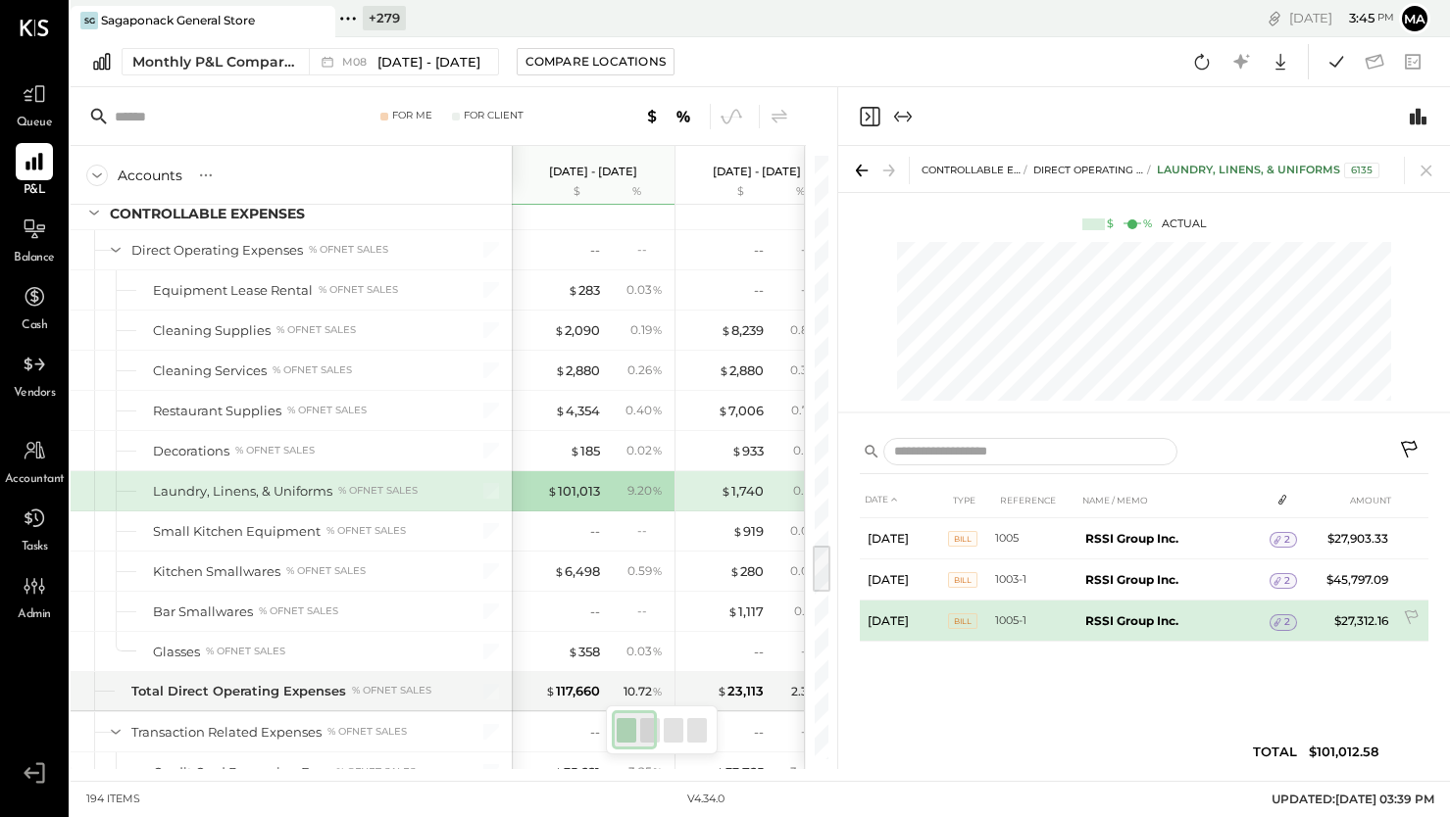
click at [1284, 620] on span "2" at bounding box center [1287, 623] width 6 height 14
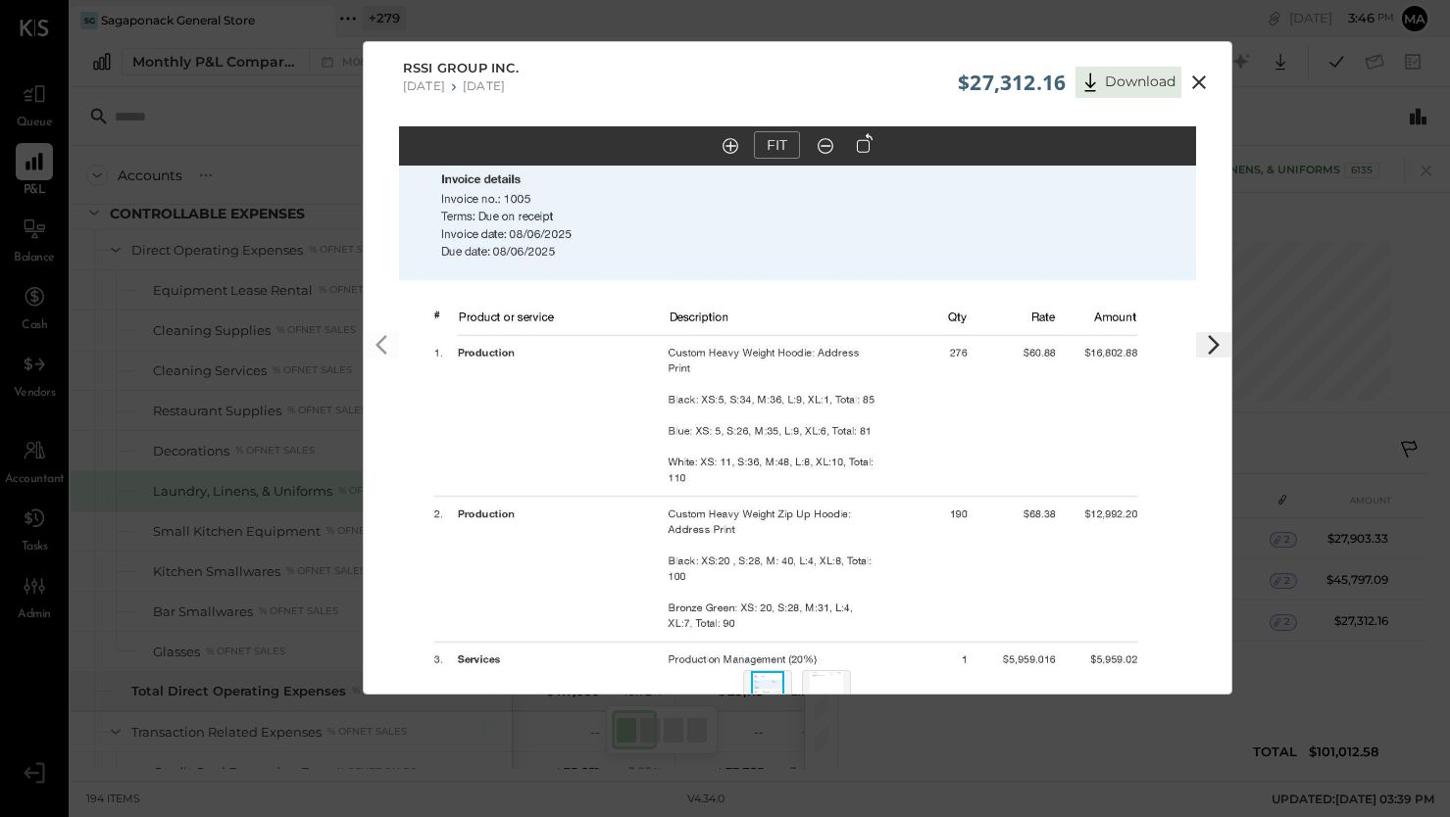
click at [1197, 78] on icon at bounding box center [1199, 83] width 24 height 24
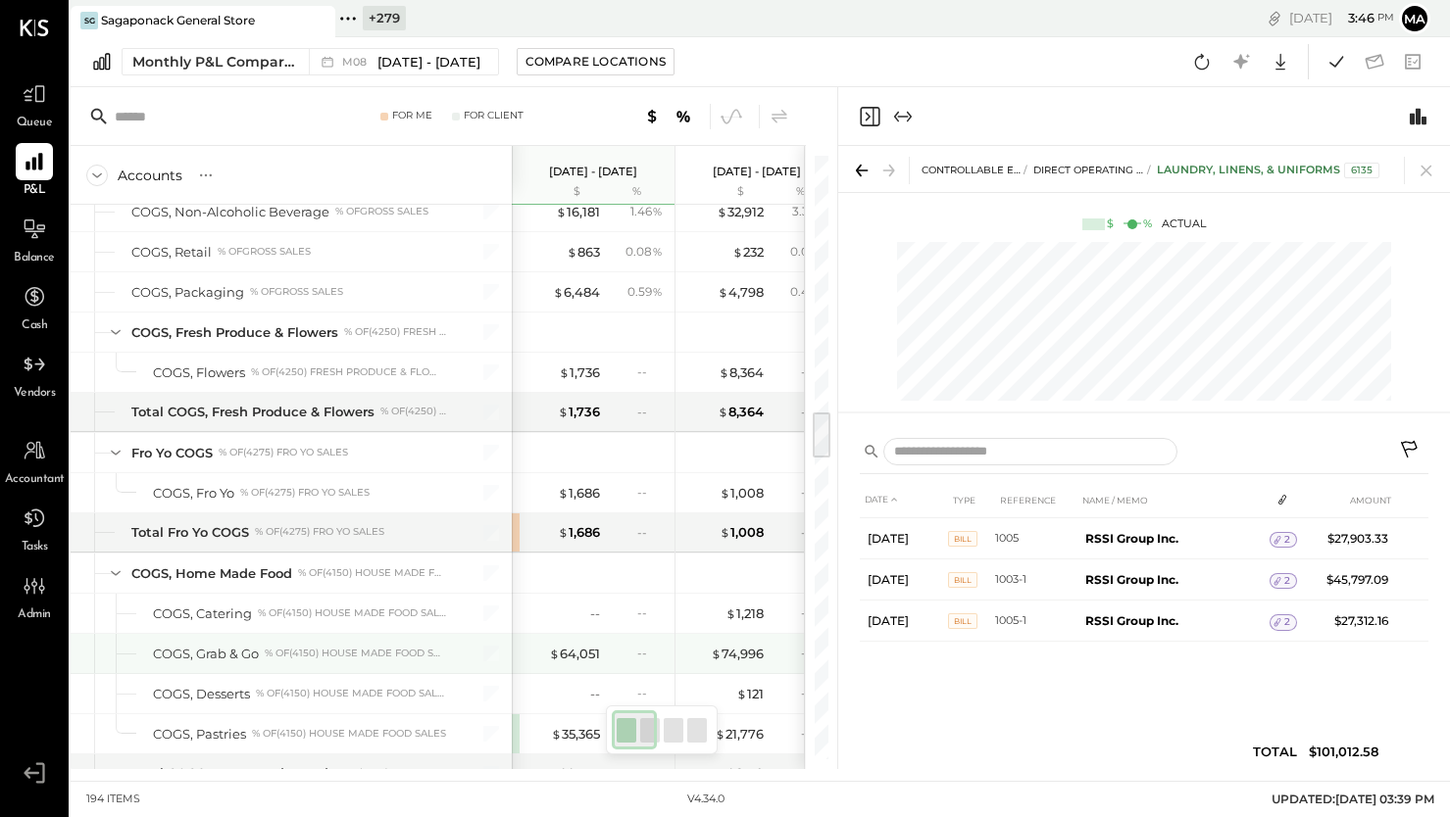
scroll to position [3175, 0]
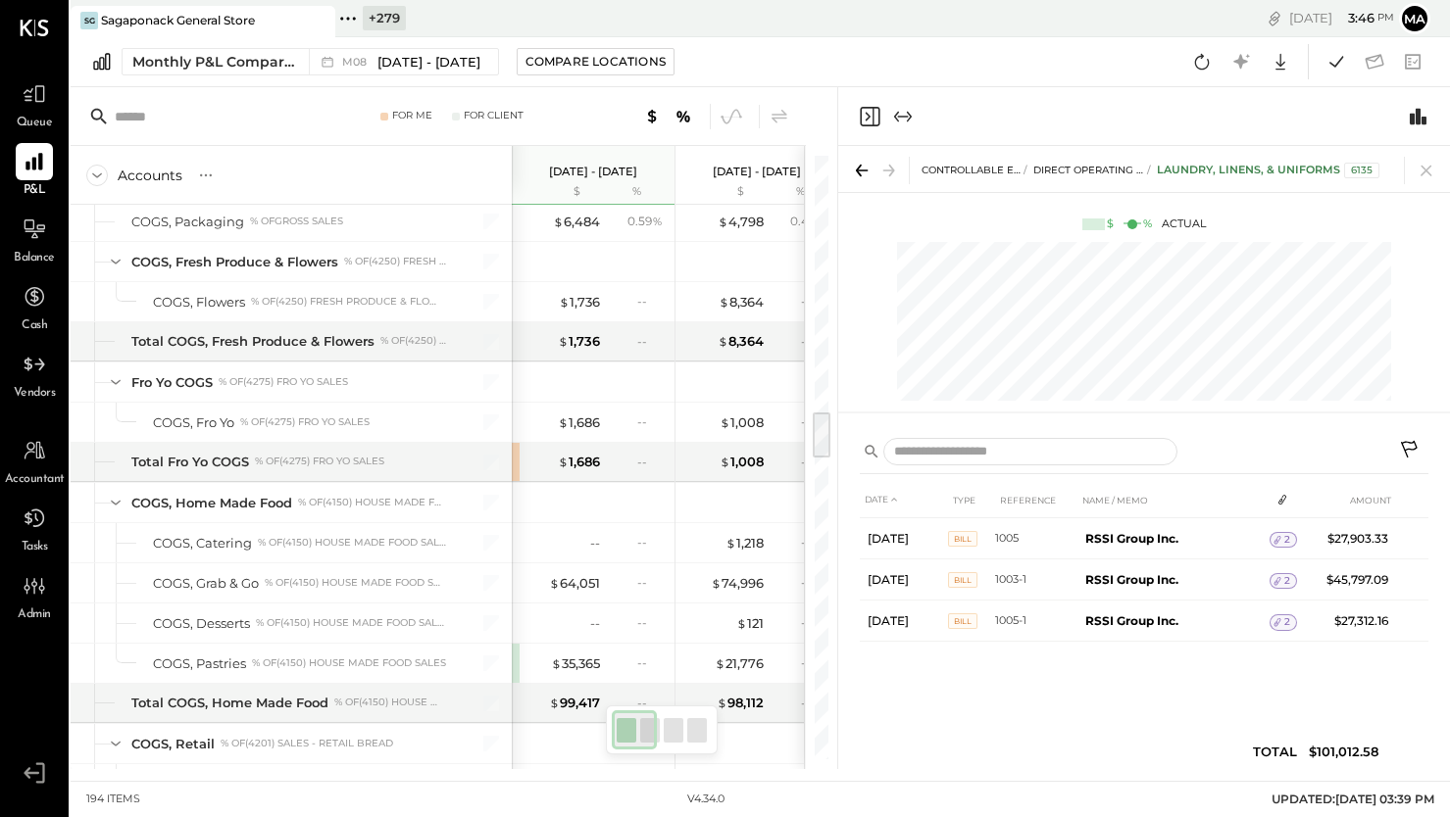
click at [1409, 447] on icon at bounding box center [1411, 452] width 24 height 24
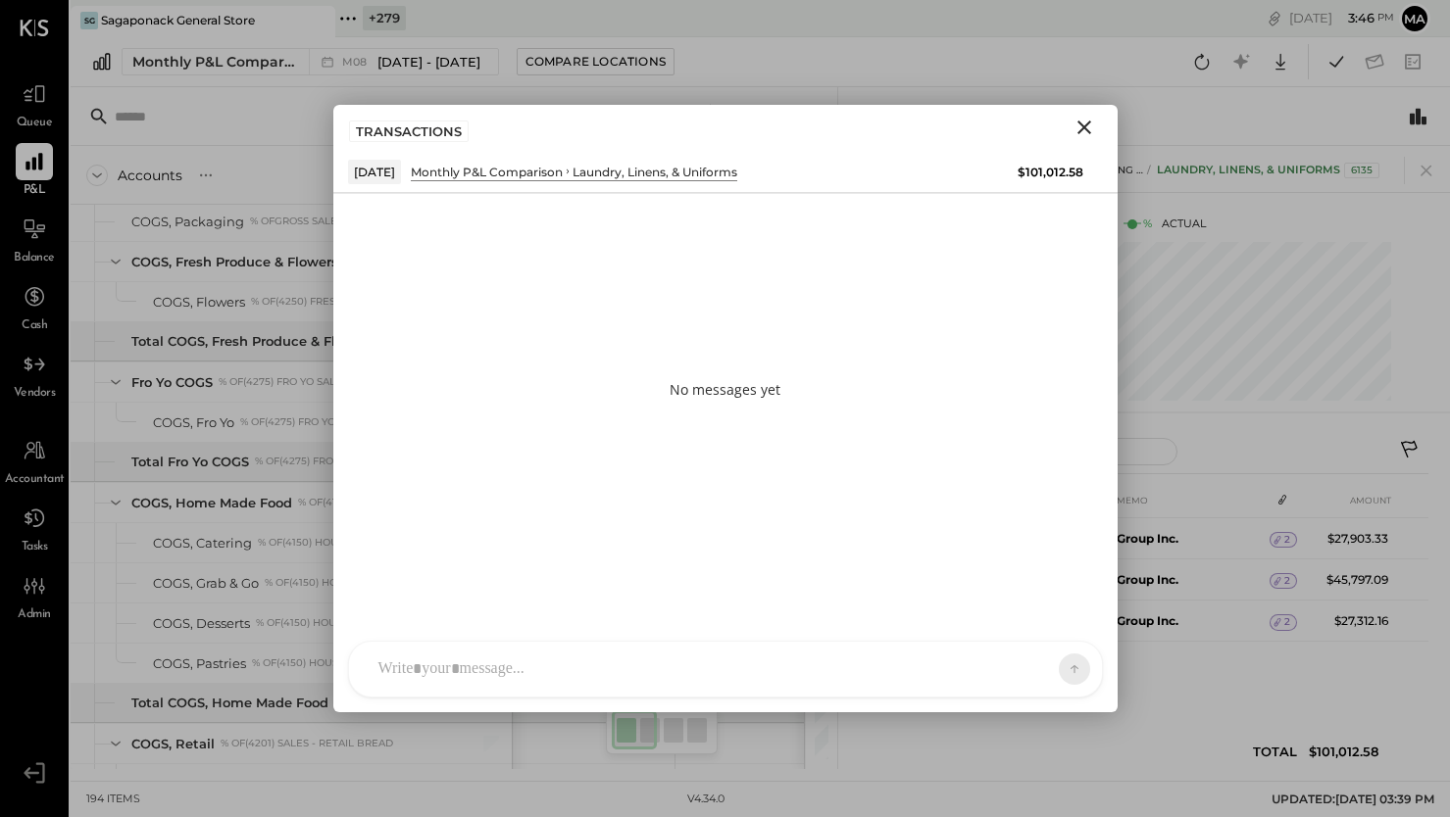
click at [718, 650] on div at bounding box center [708, 669] width 678 height 43
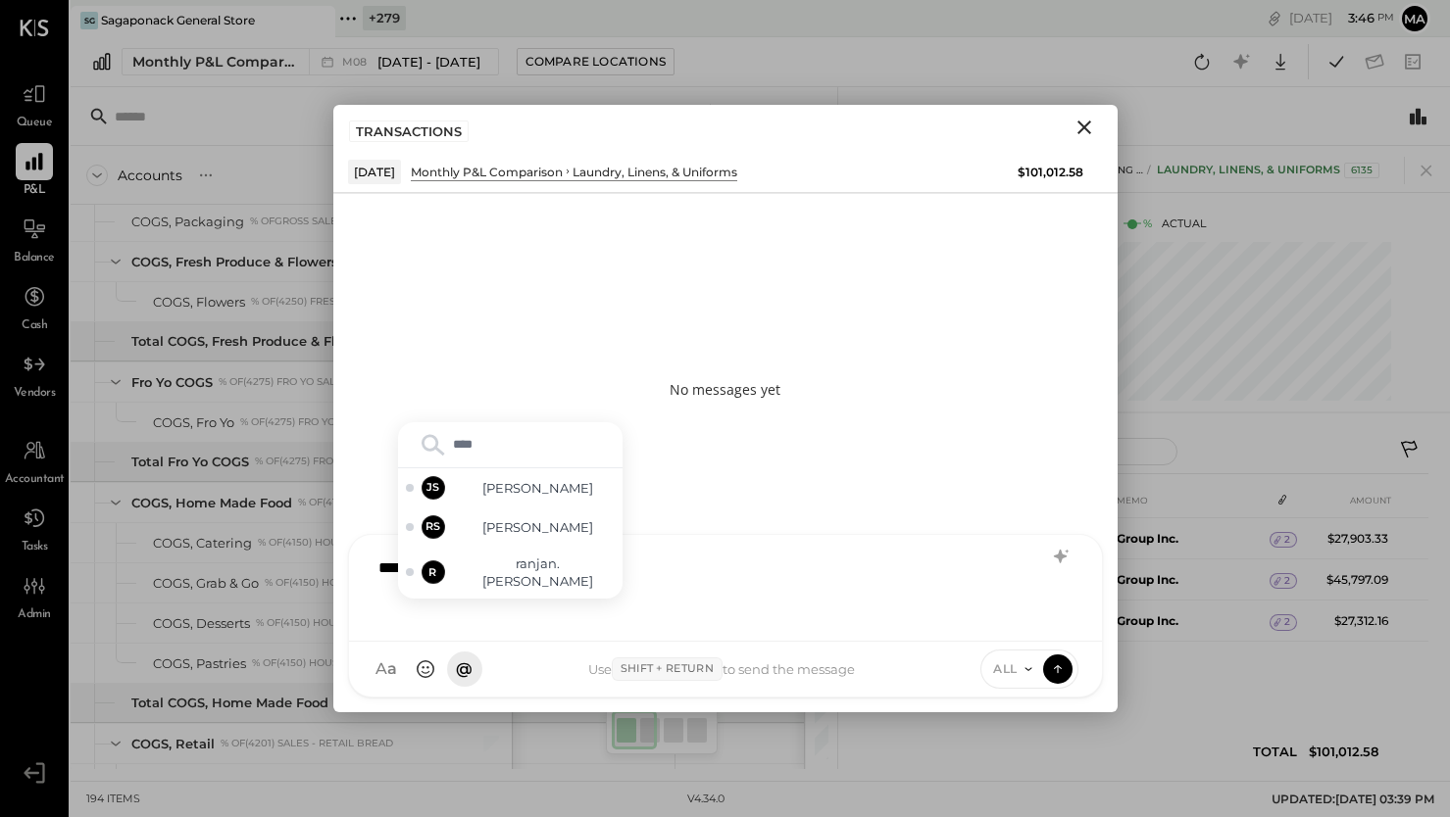
type input "*****"
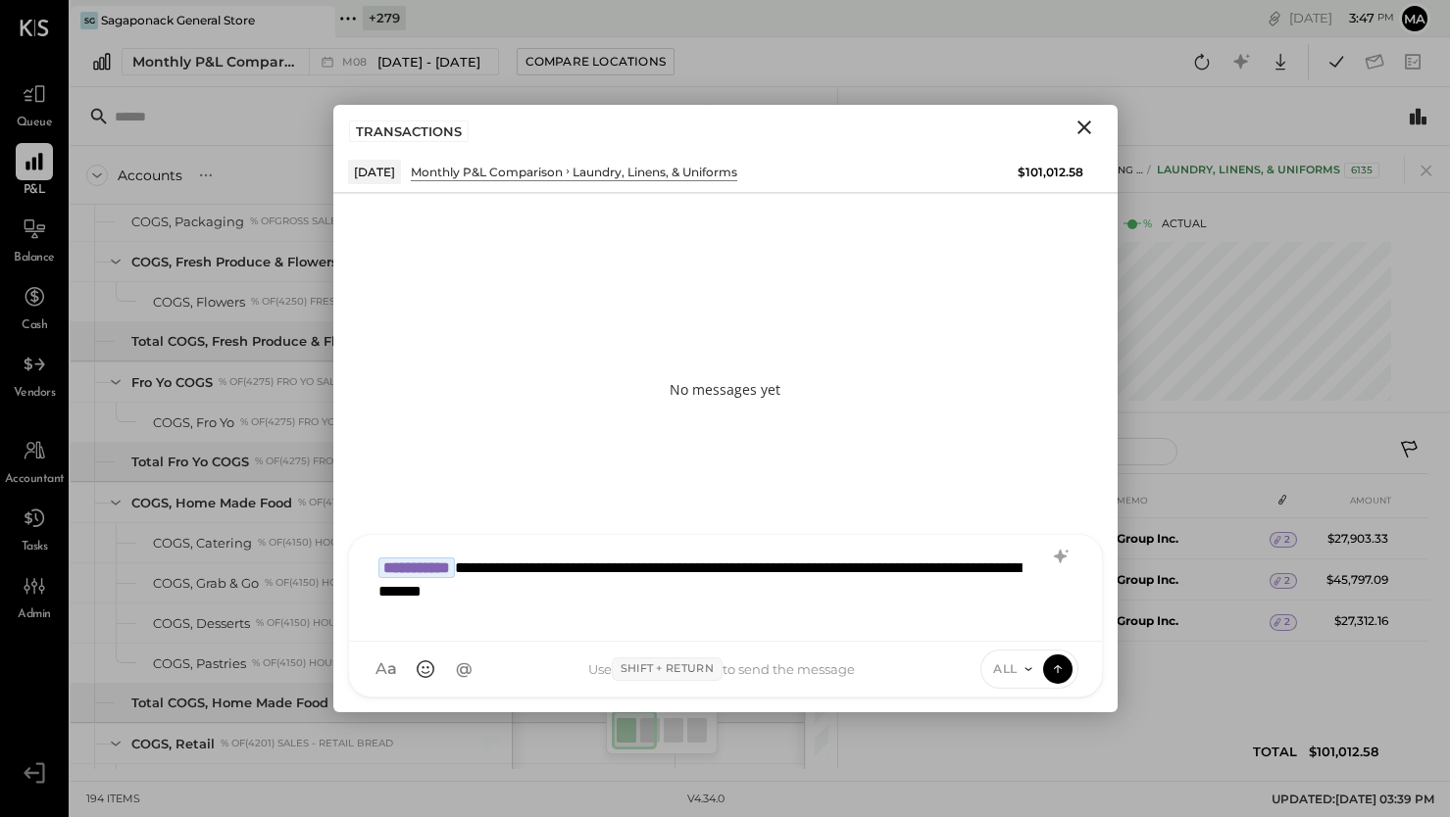
click at [1022, 668] on icon at bounding box center [1028, 670] width 16 height 16
click at [1016, 619] on div "INTERNAL" at bounding box center [1039, 621] width 116 height 32
click at [1061, 669] on icon at bounding box center [1058, 669] width 18 height 20
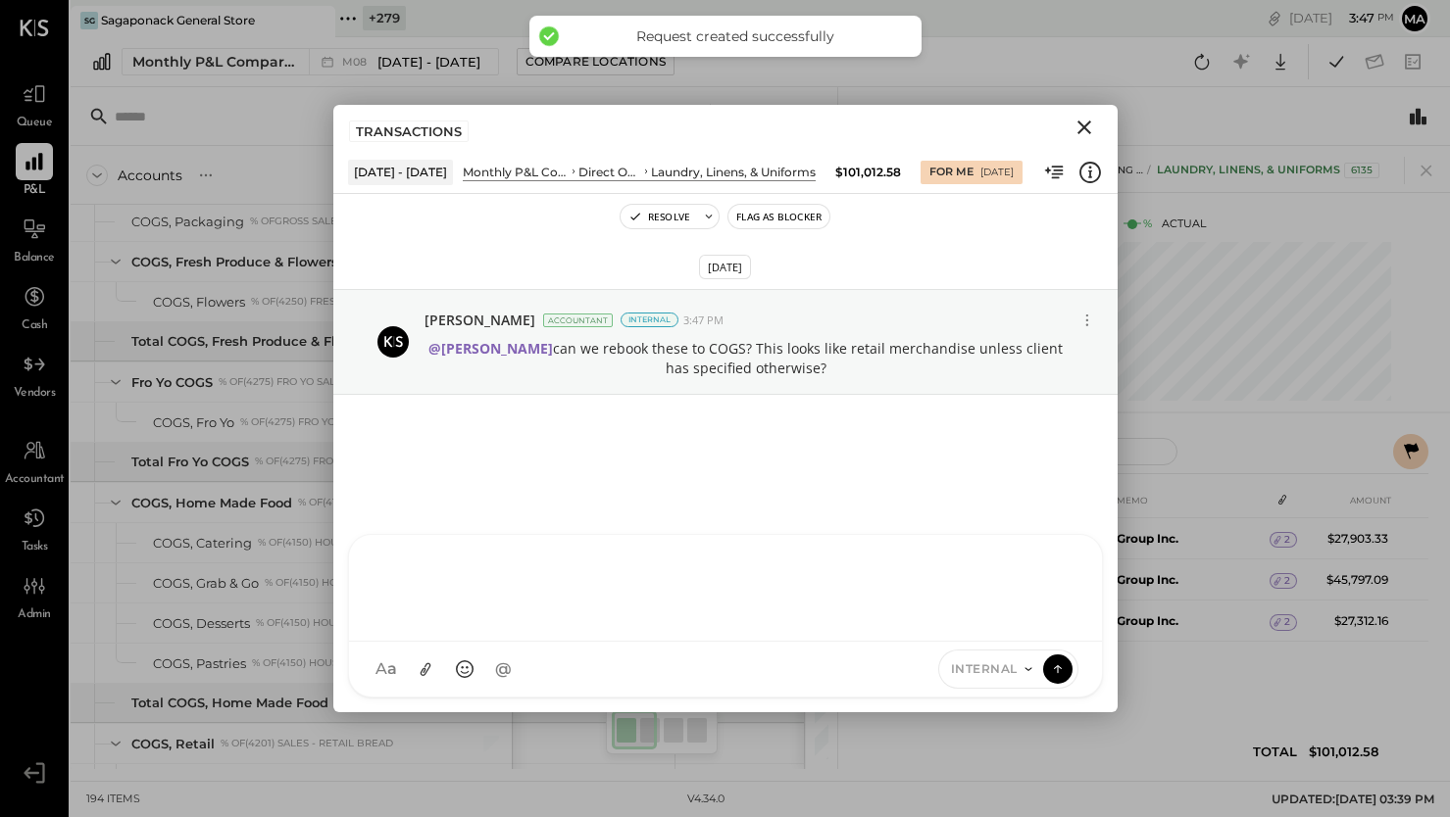
click at [1081, 124] on icon "Close" at bounding box center [1084, 128] width 24 height 24
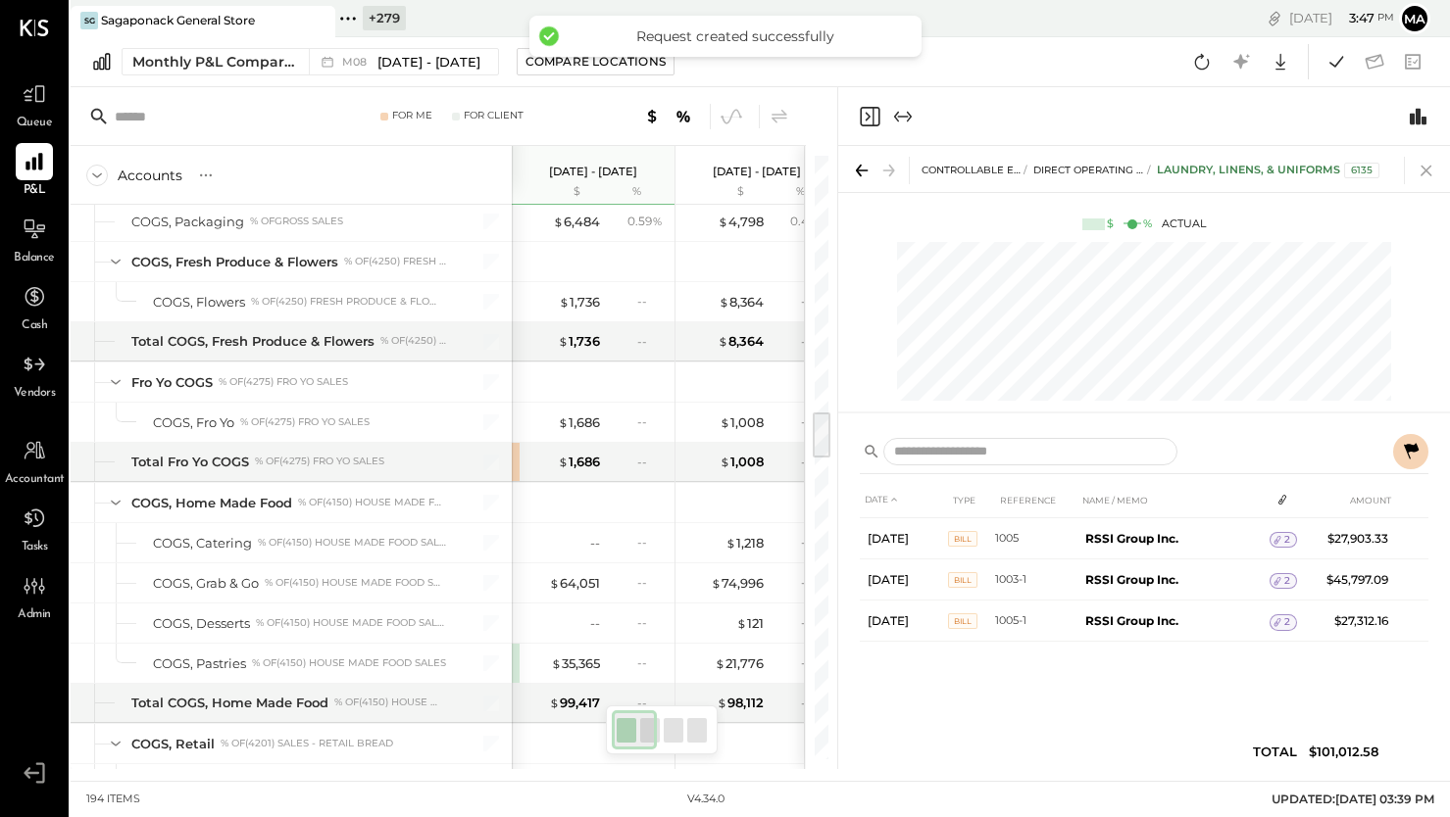
click at [1428, 168] on icon at bounding box center [1425, 171] width 11 height 11
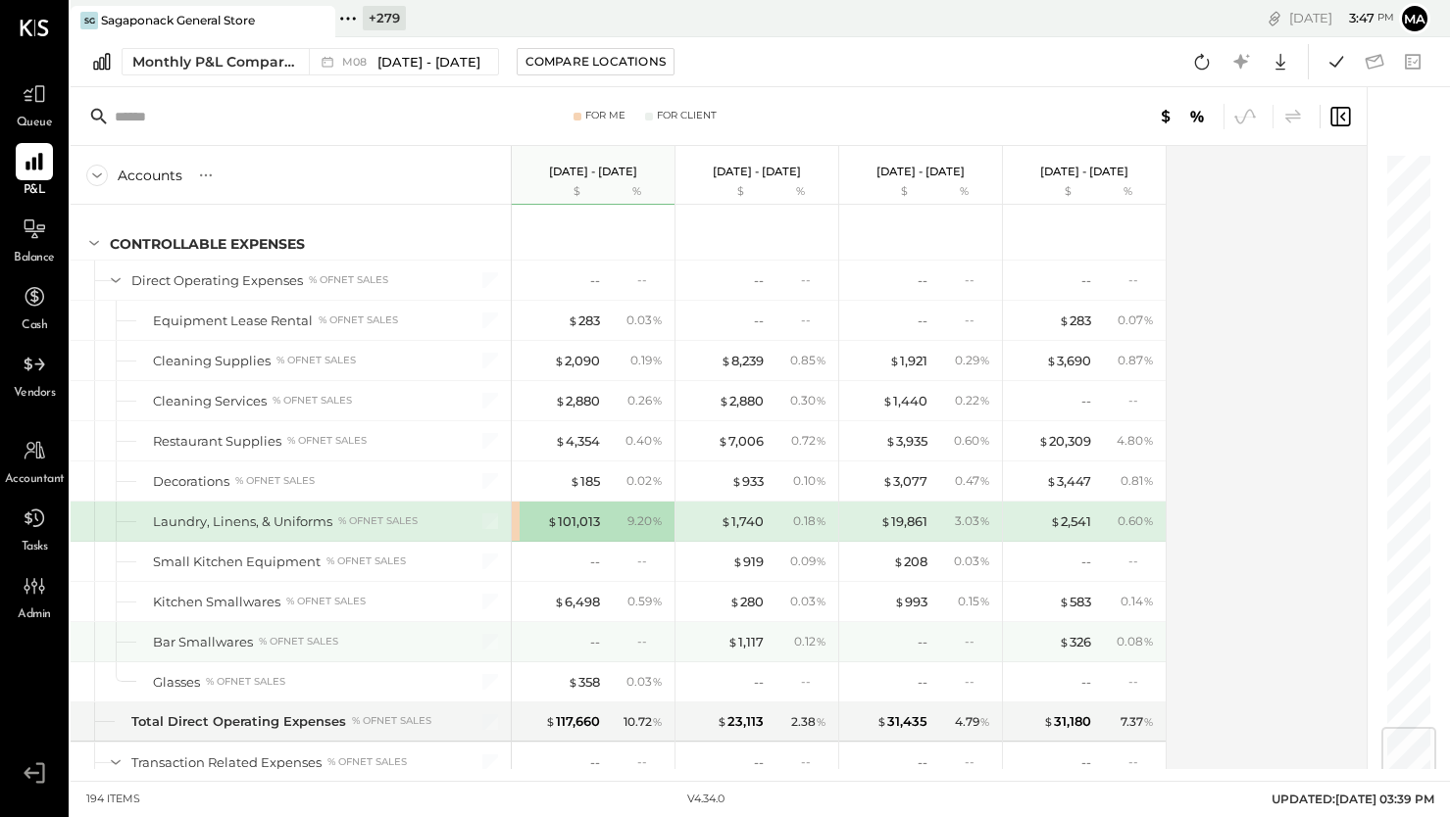
scroll to position [4854, 0]
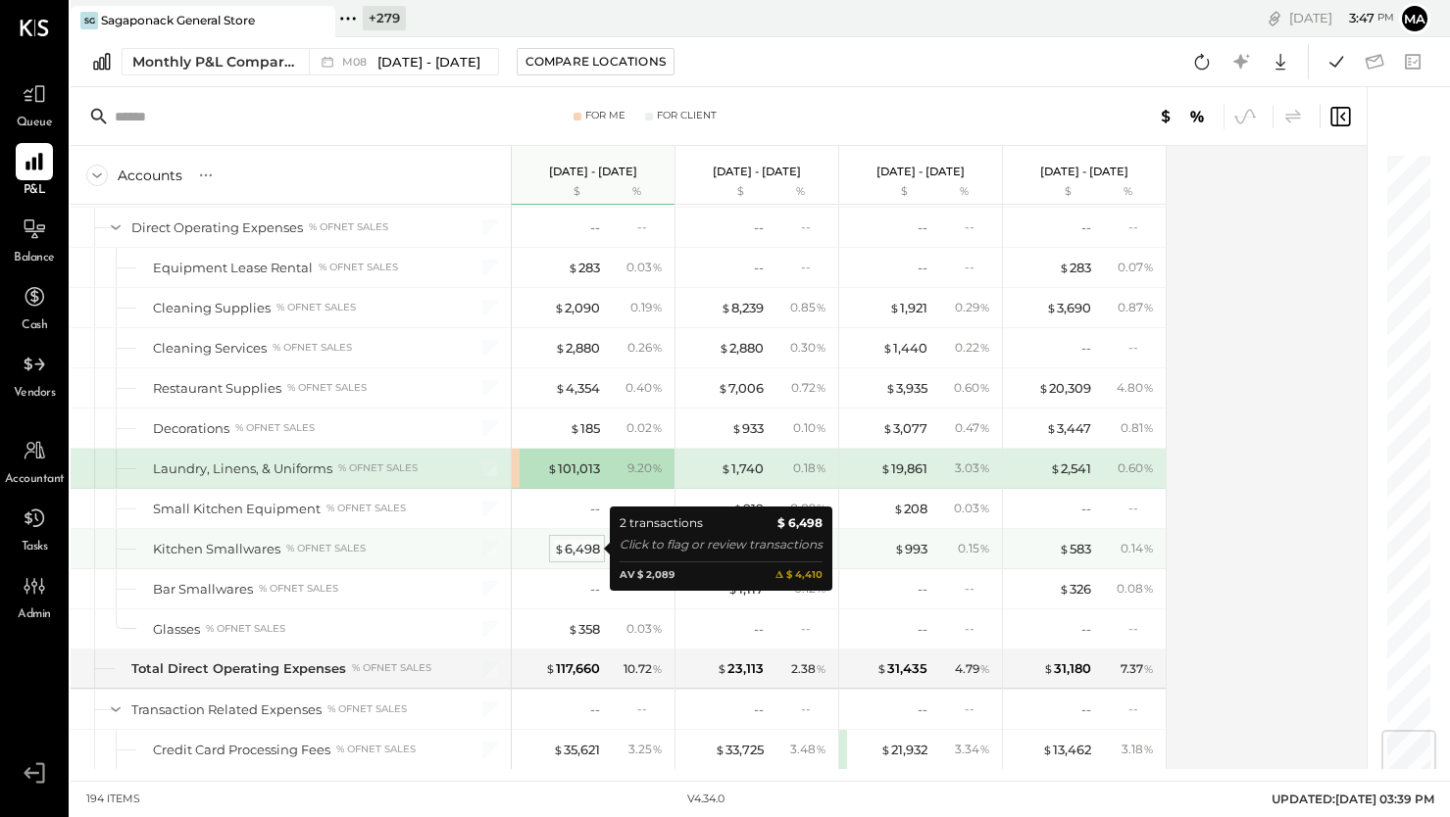
click at [588, 548] on div "$ 6,498" at bounding box center [577, 549] width 46 height 19
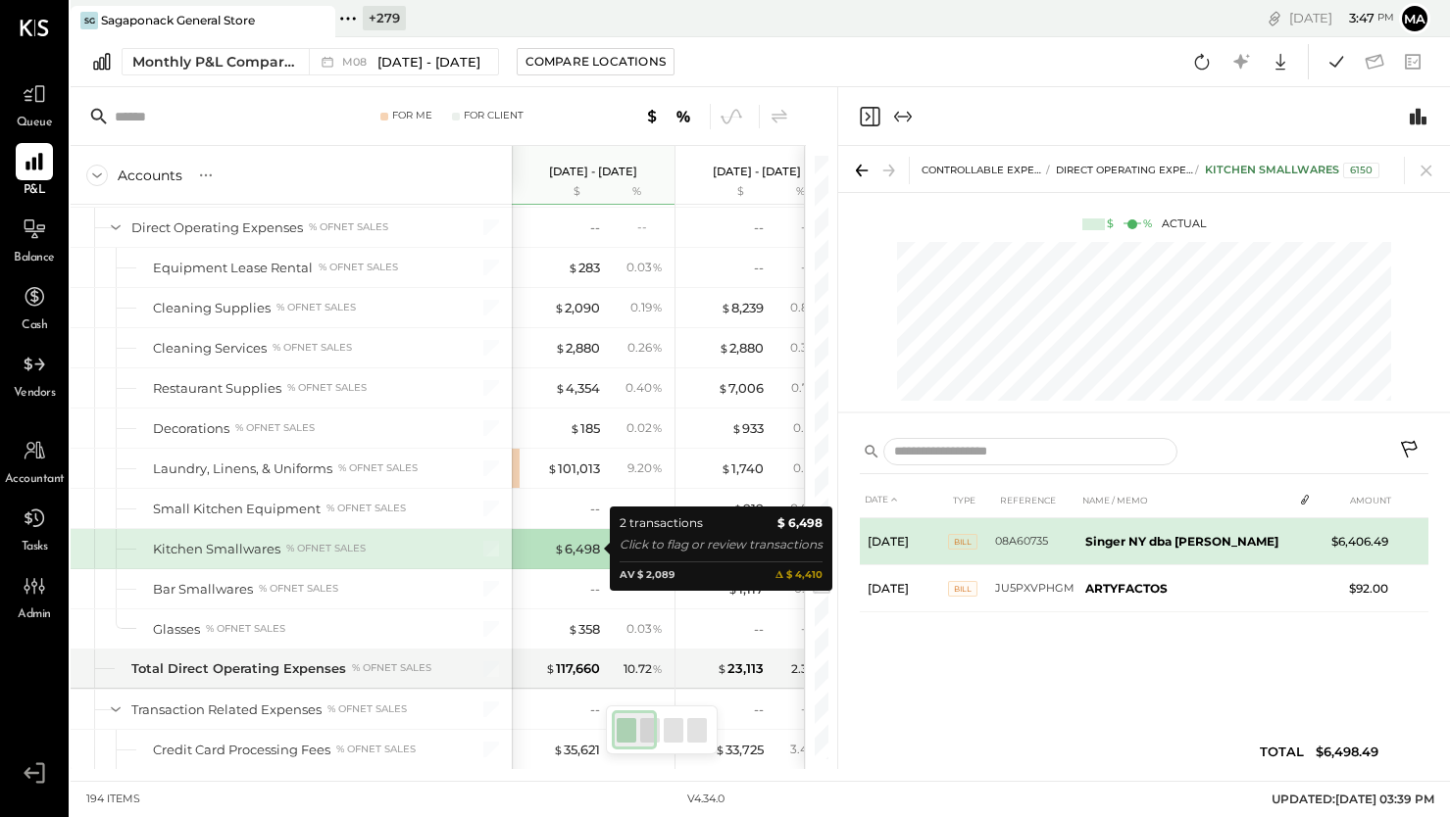
scroll to position [4864, 0]
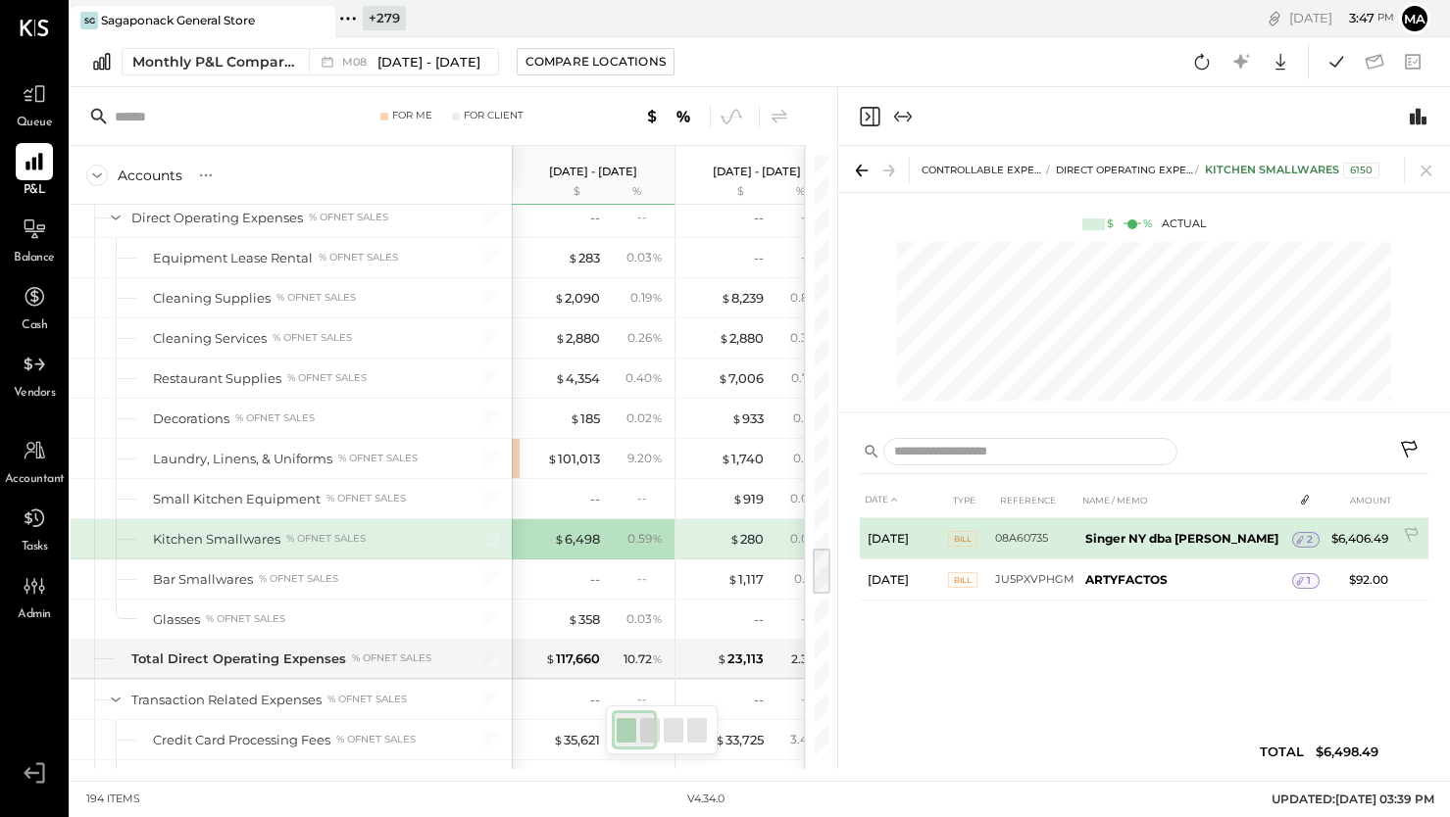
click at [1307, 535] on span "2" at bounding box center [1310, 540] width 6 height 14
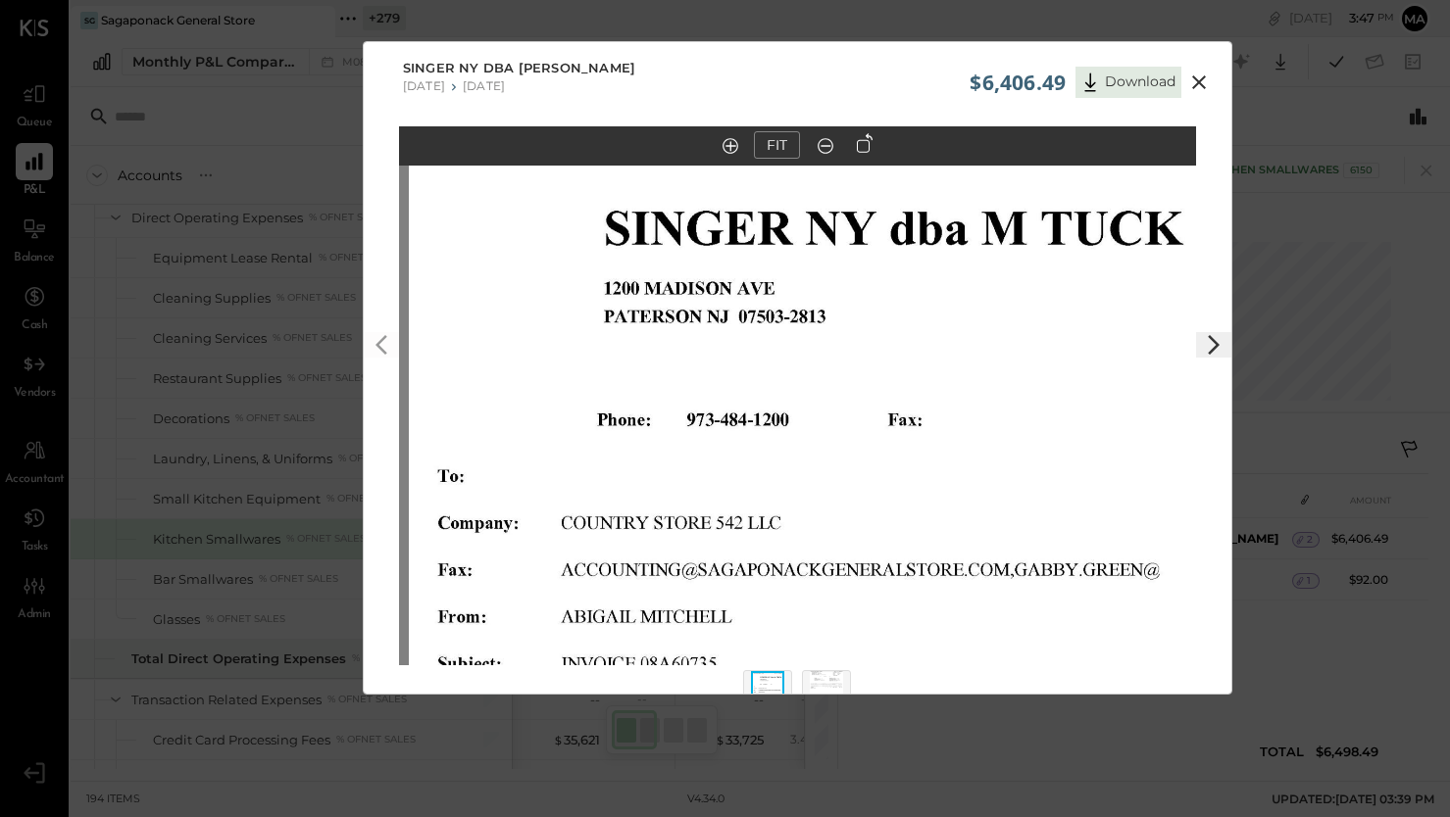
drag, startPoint x: 818, startPoint y: 368, endPoint x: 852, endPoint y: 480, distance: 117.5
click at [839, 668] on div "FIT" at bounding box center [797, 433] width 867 height 614
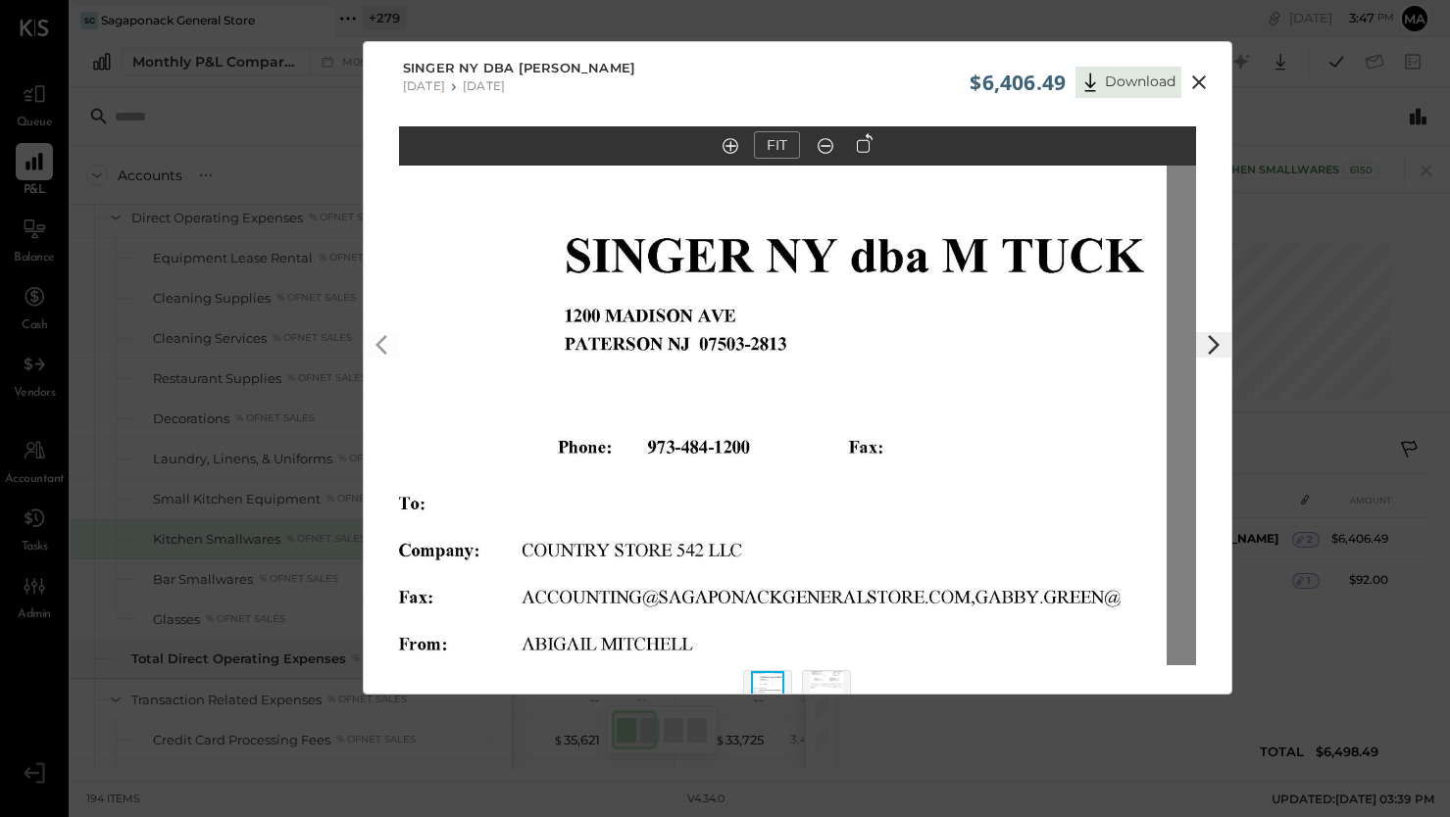
drag, startPoint x: 891, startPoint y: 292, endPoint x: 766, endPoint y: 727, distance: 452.9
click at [766, 727] on div "$6,406.49 Download Singer NY dba M [PERSON_NAME] [DATE] [DATE] FIT" at bounding box center [725, 408] width 1450 height 817
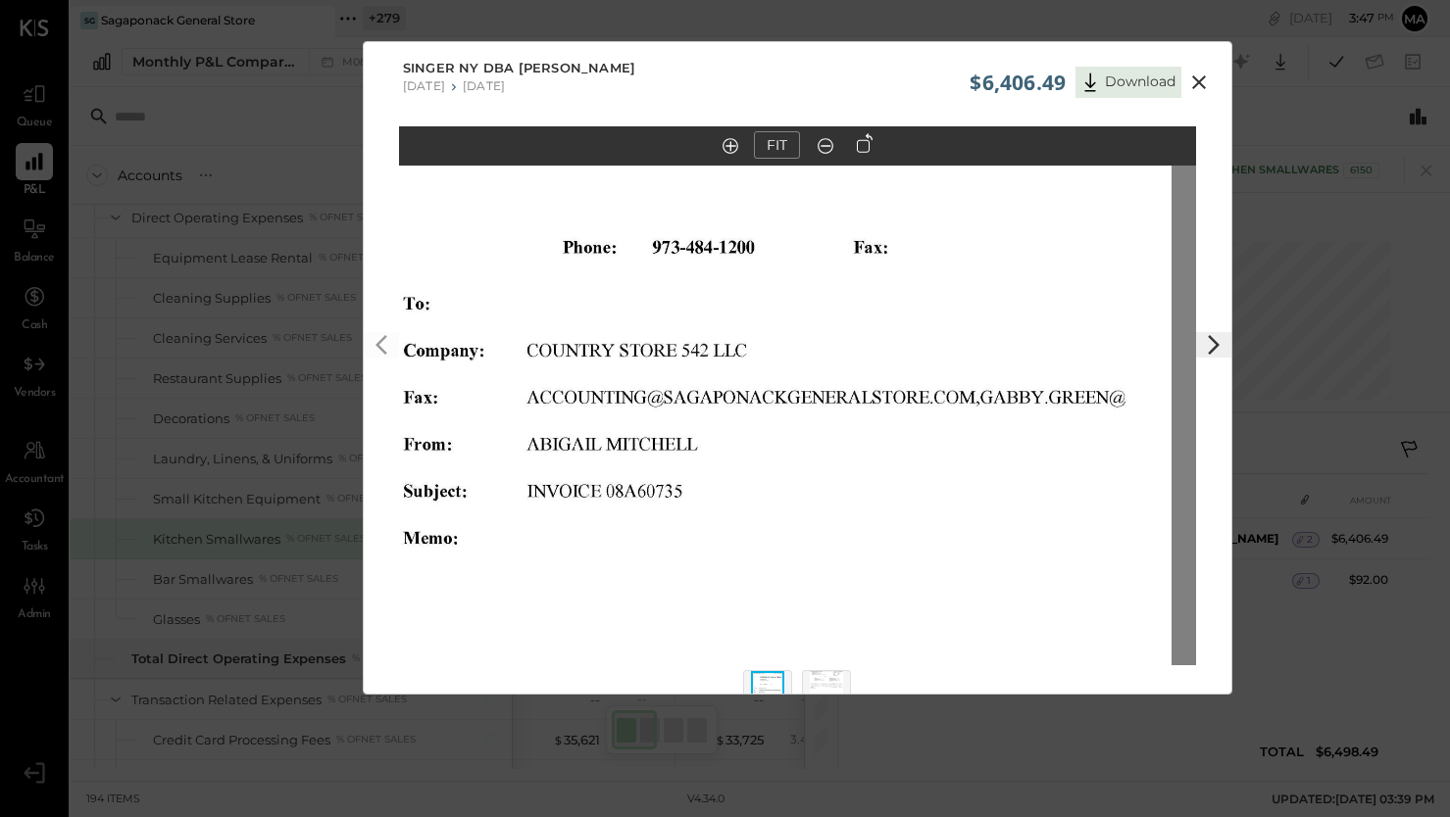
scroll to position [45, 0]
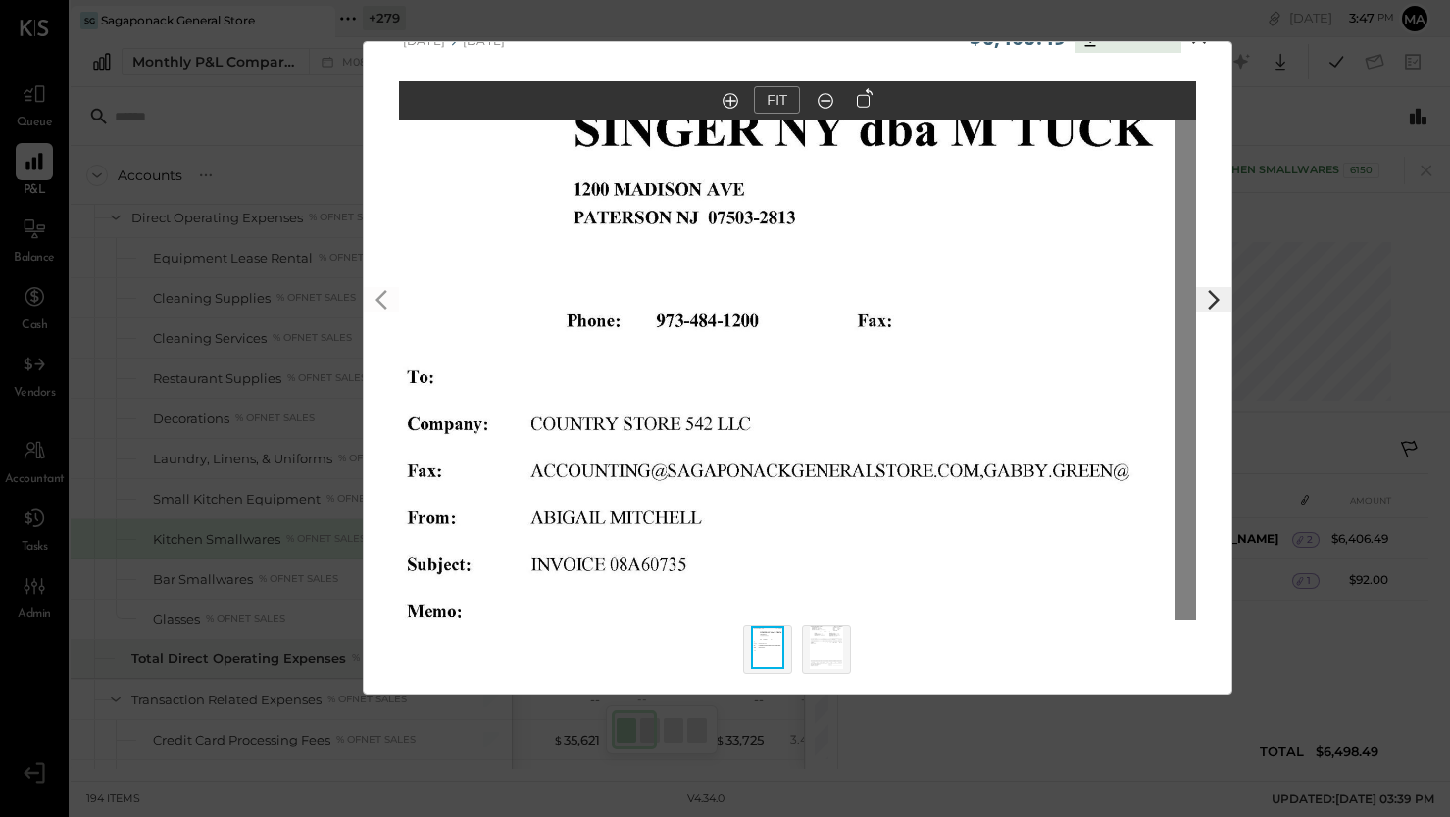
click at [828, 641] on img at bounding box center [826, 647] width 33 height 43
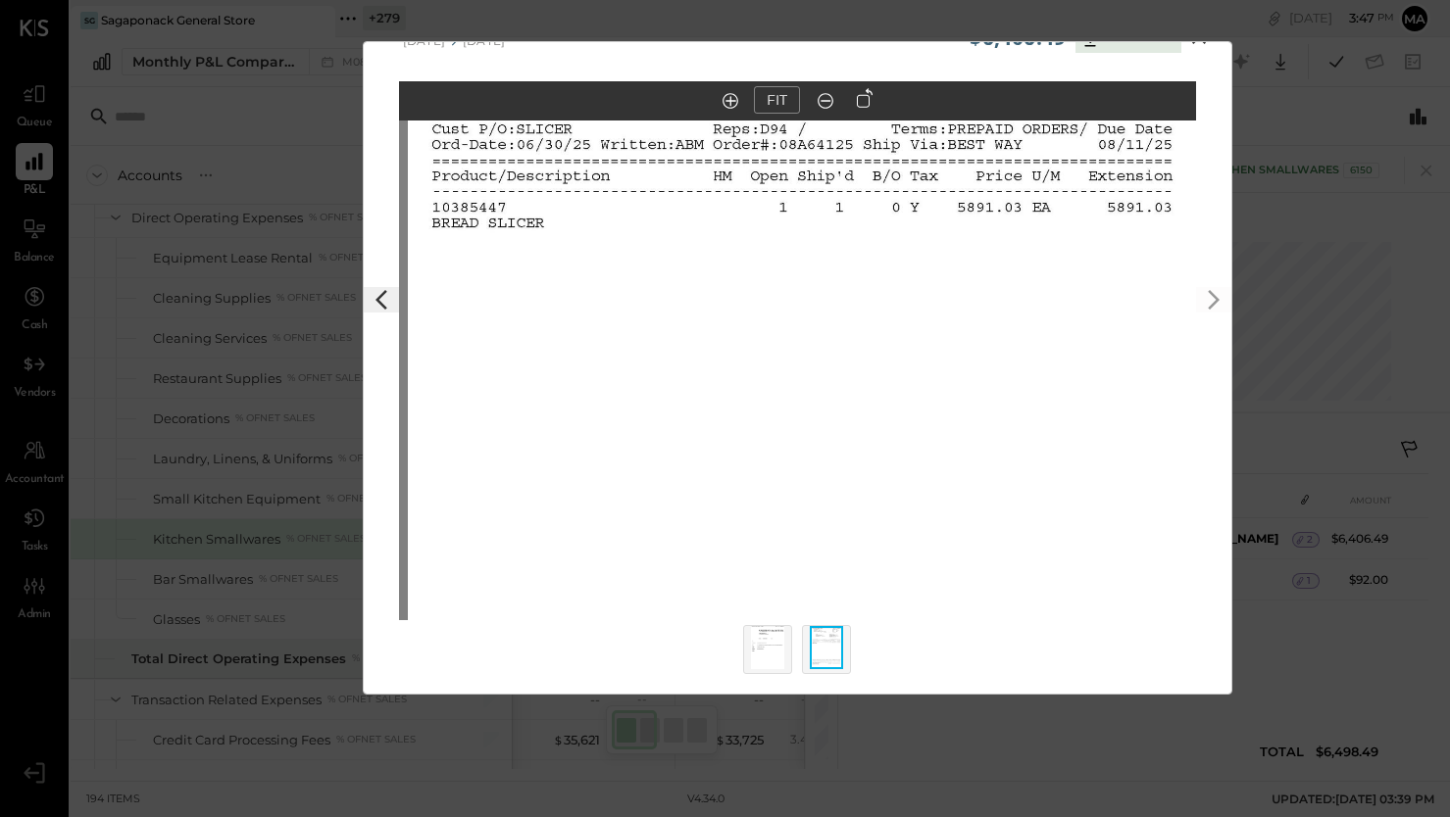
drag, startPoint x: 780, startPoint y: 327, endPoint x: 912, endPoint y: 833, distance: 522.6
click at [912, 817] on html "Queue P&L Balance Cash Vendors Accountant Tasks Admin v 4.34.0 SG Sagaponack Ge…" at bounding box center [725, 408] width 1450 height 817
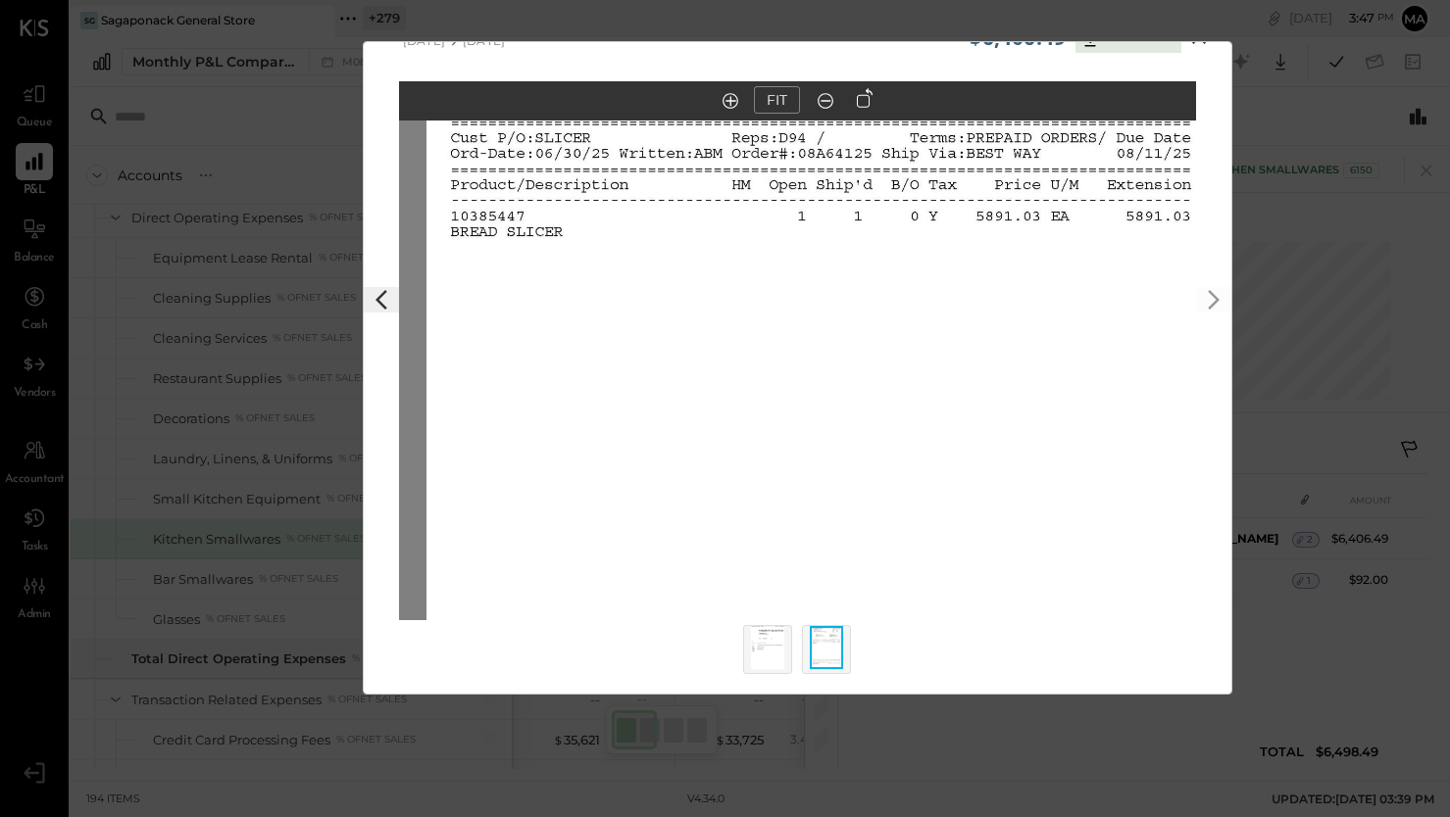
drag, startPoint x: 817, startPoint y: 380, endPoint x: 777, endPoint y: 875, distance: 496.6
click at [777, 817] on html "Queue P&L Balance Cash Vendors Accountant Tasks Admin v 4.34.0 SG Sagaponack Ge…" at bounding box center [725, 408] width 1450 height 817
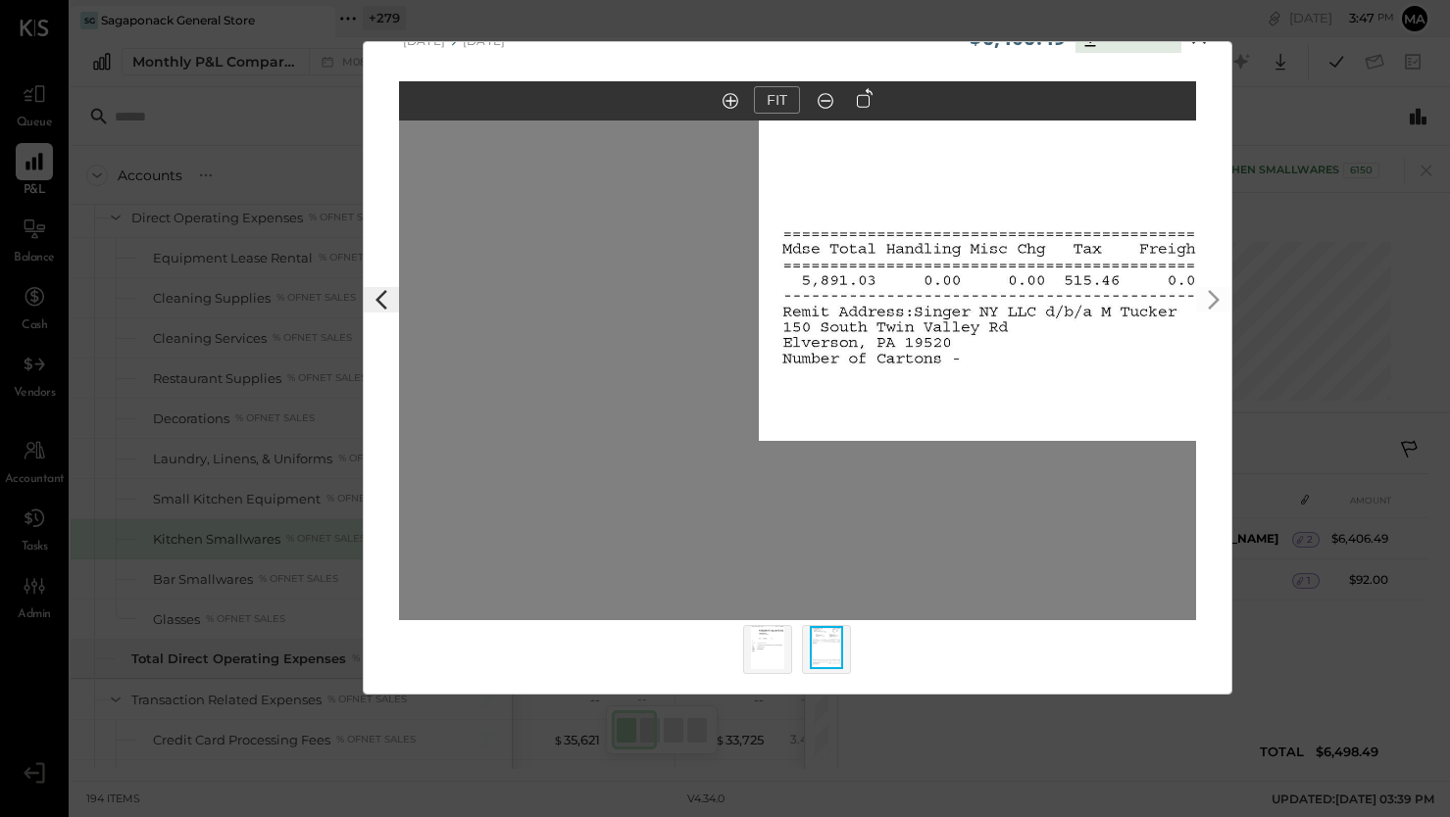
scroll to position [0, 0]
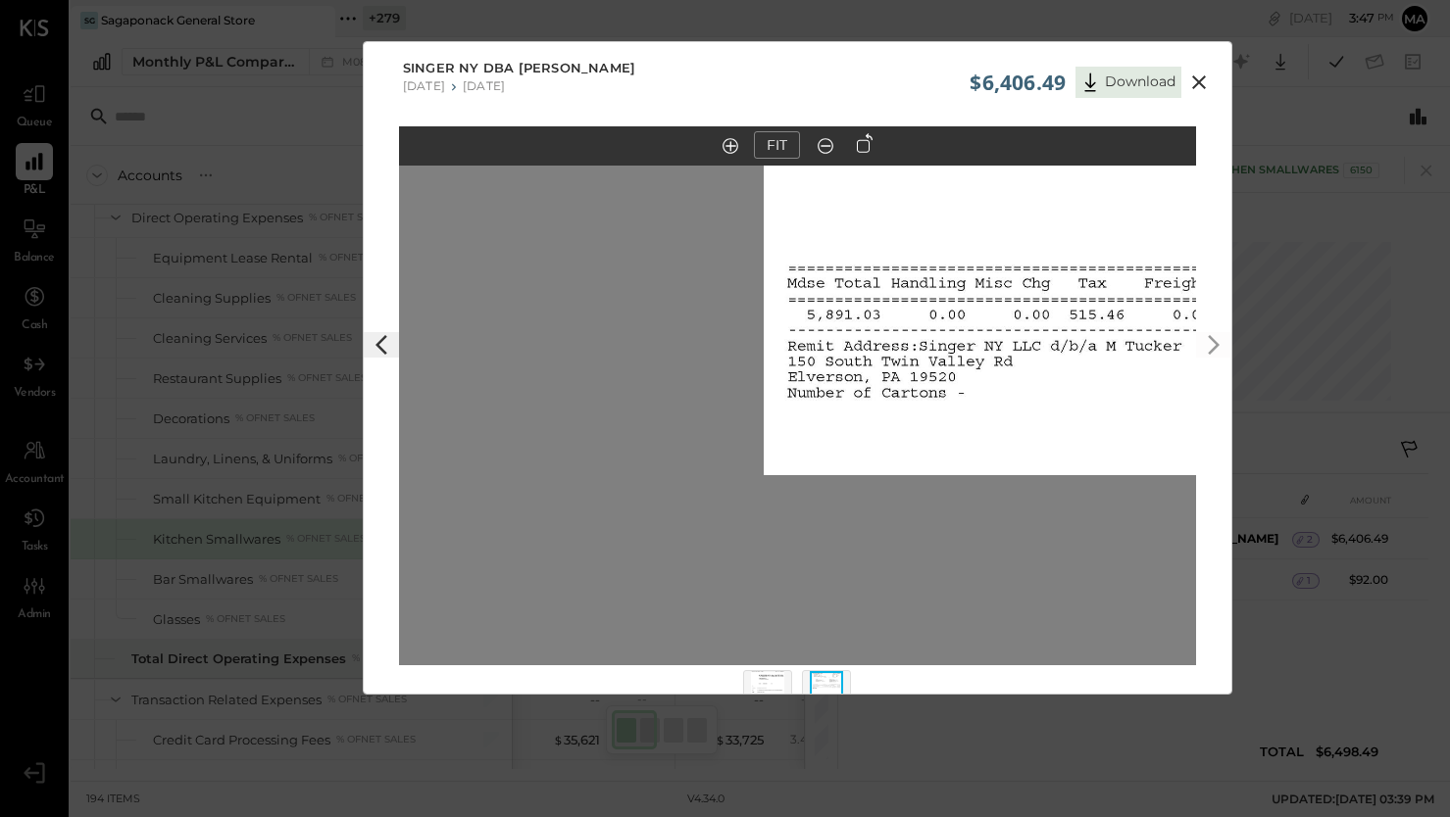
click at [1202, 78] on icon at bounding box center [1199, 83] width 24 height 24
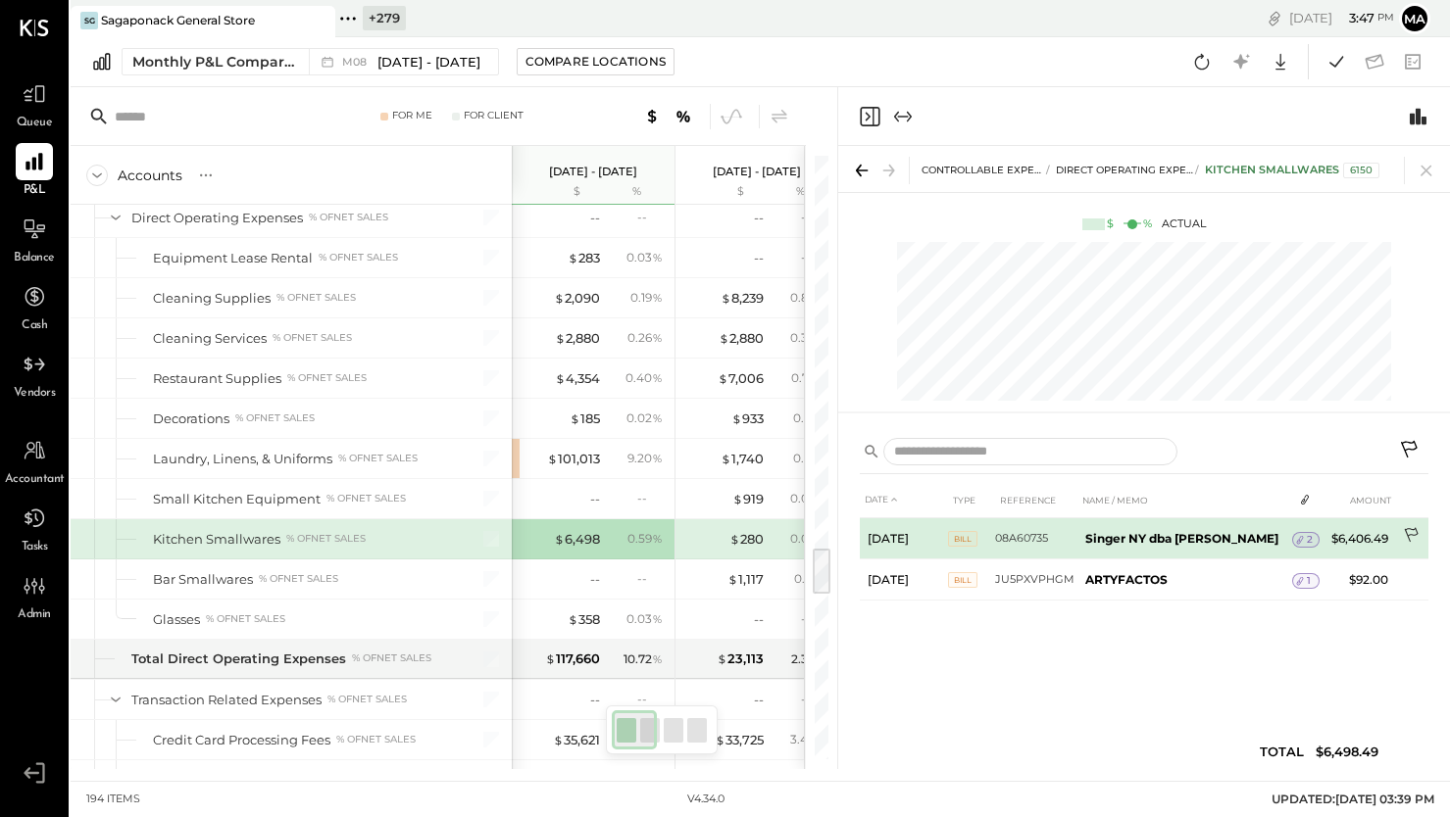
click at [1412, 531] on icon at bounding box center [1413, 537] width 20 height 20
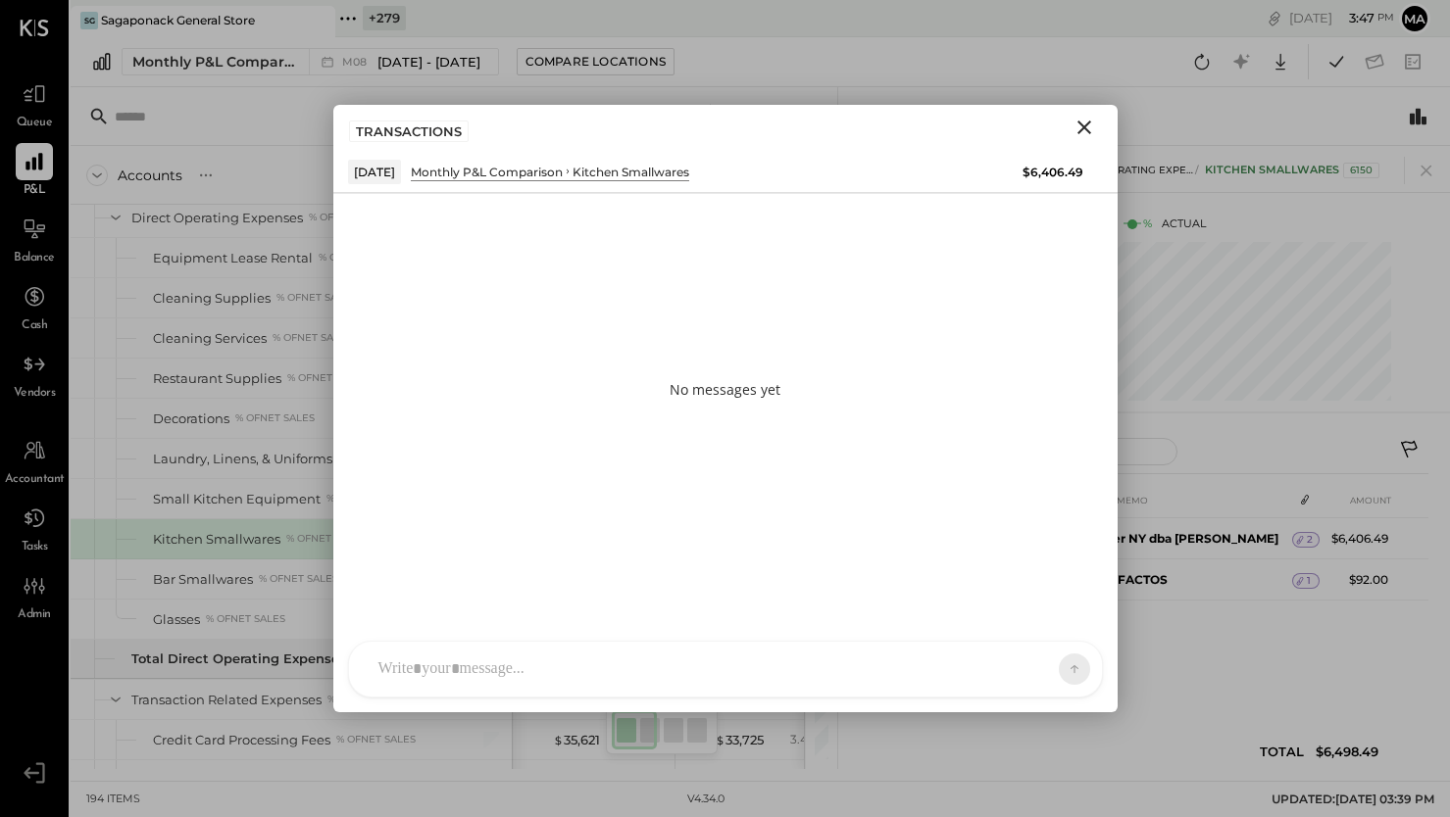
click at [981, 660] on div at bounding box center [725, 669] width 753 height 55
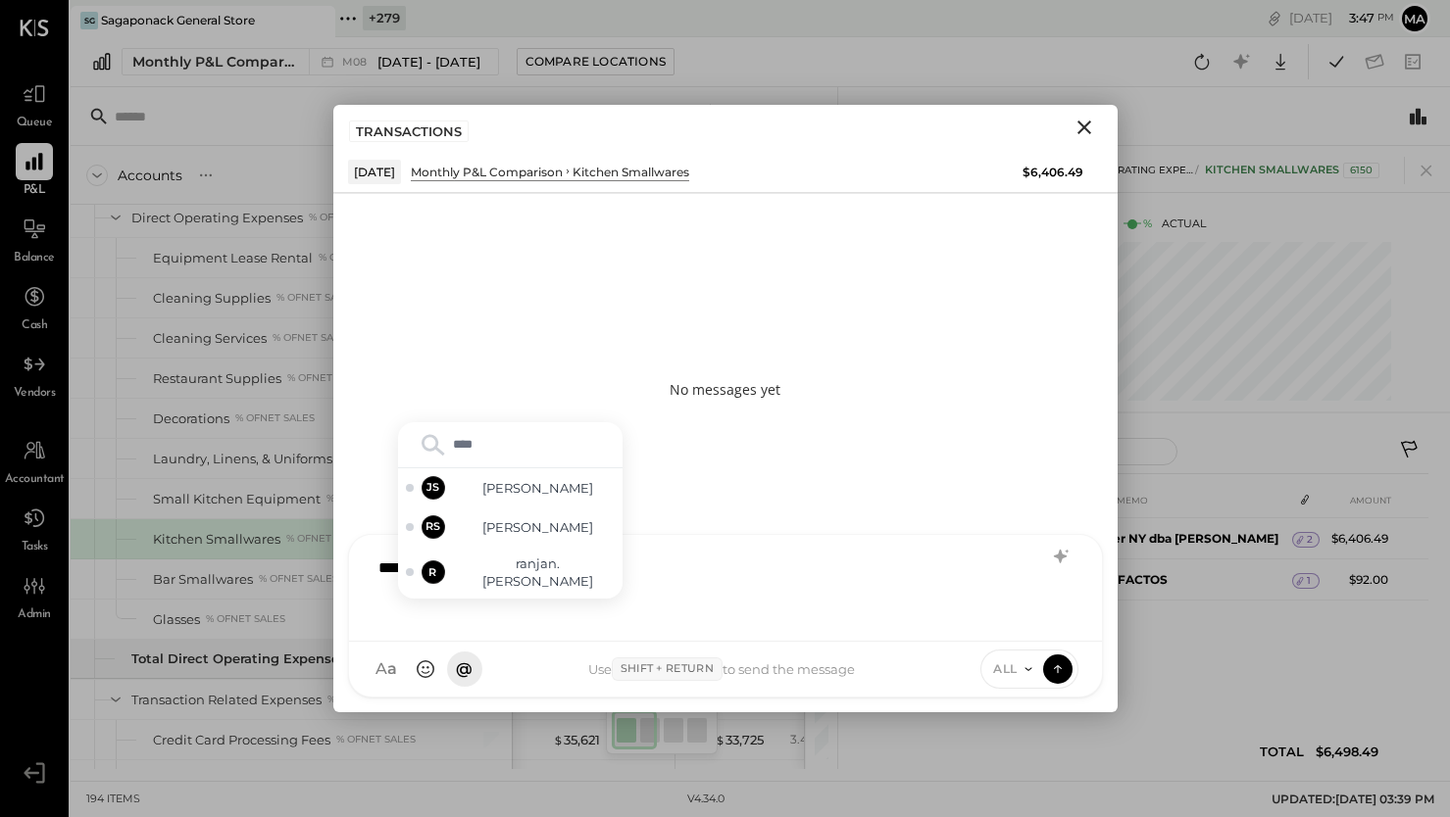
type input "*****"
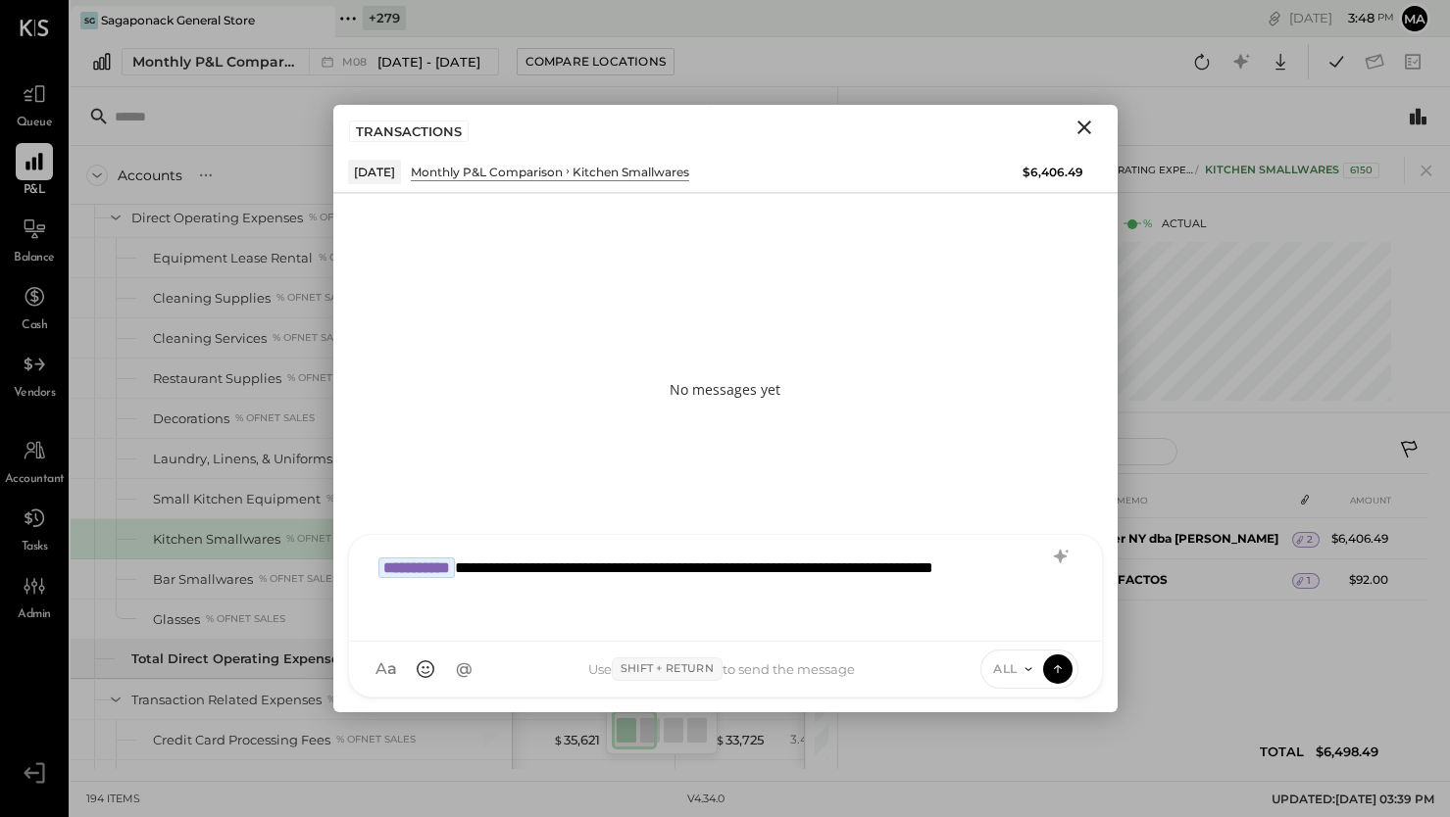
click at [1021, 667] on icon at bounding box center [1028, 670] width 16 height 16
click at [673, 612] on div "**********" at bounding box center [726, 586] width 714 height 78
click at [1047, 620] on div "INTERNAL" at bounding box center [1039, 621] width 116 height 32
click at [1062, 662] on icon at bounding box center [1058, 669] width 18 height 20
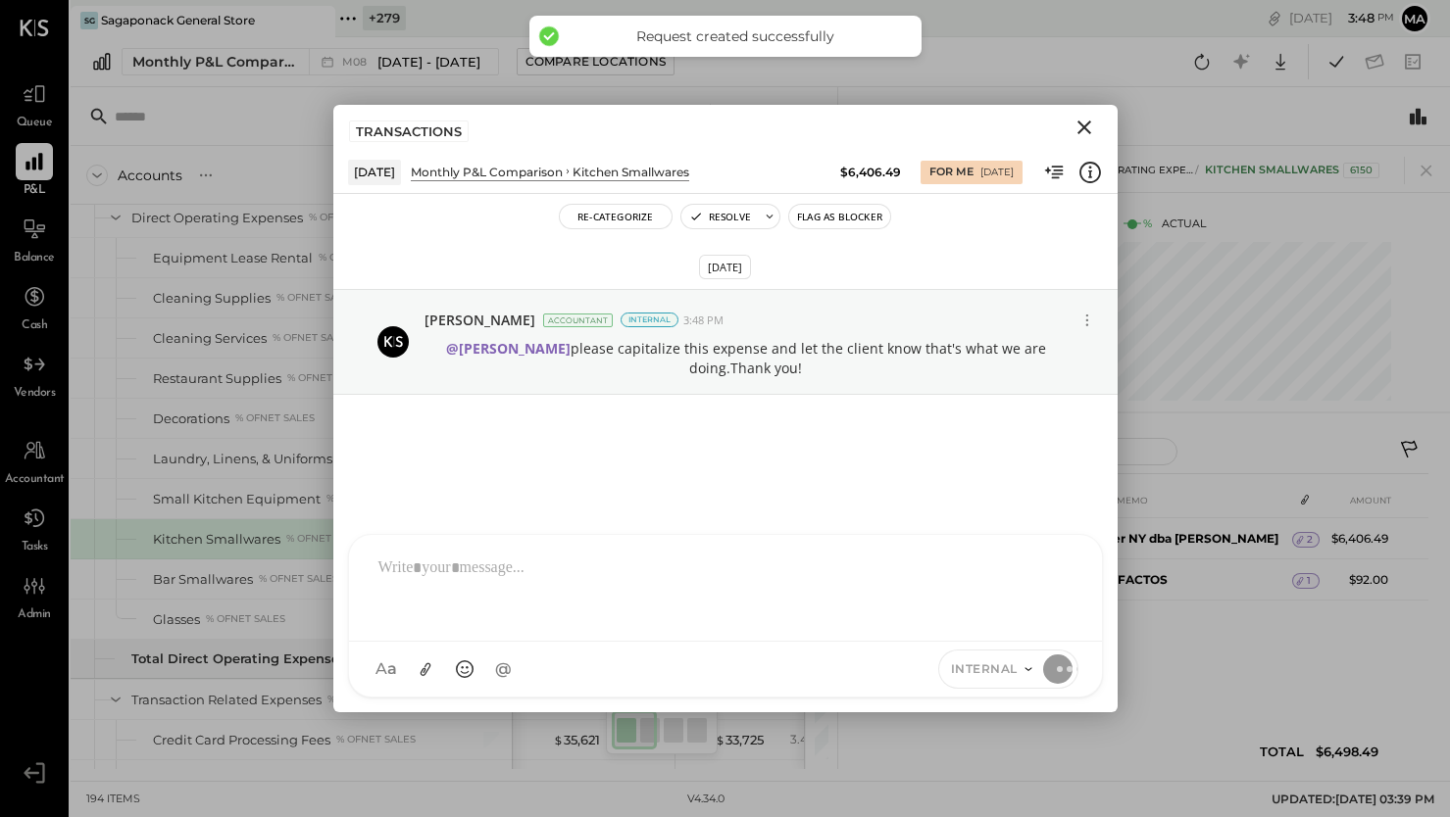
click at [1085, 123] on icon "Close" at bounding box center [1084, 128] width 24 height 24
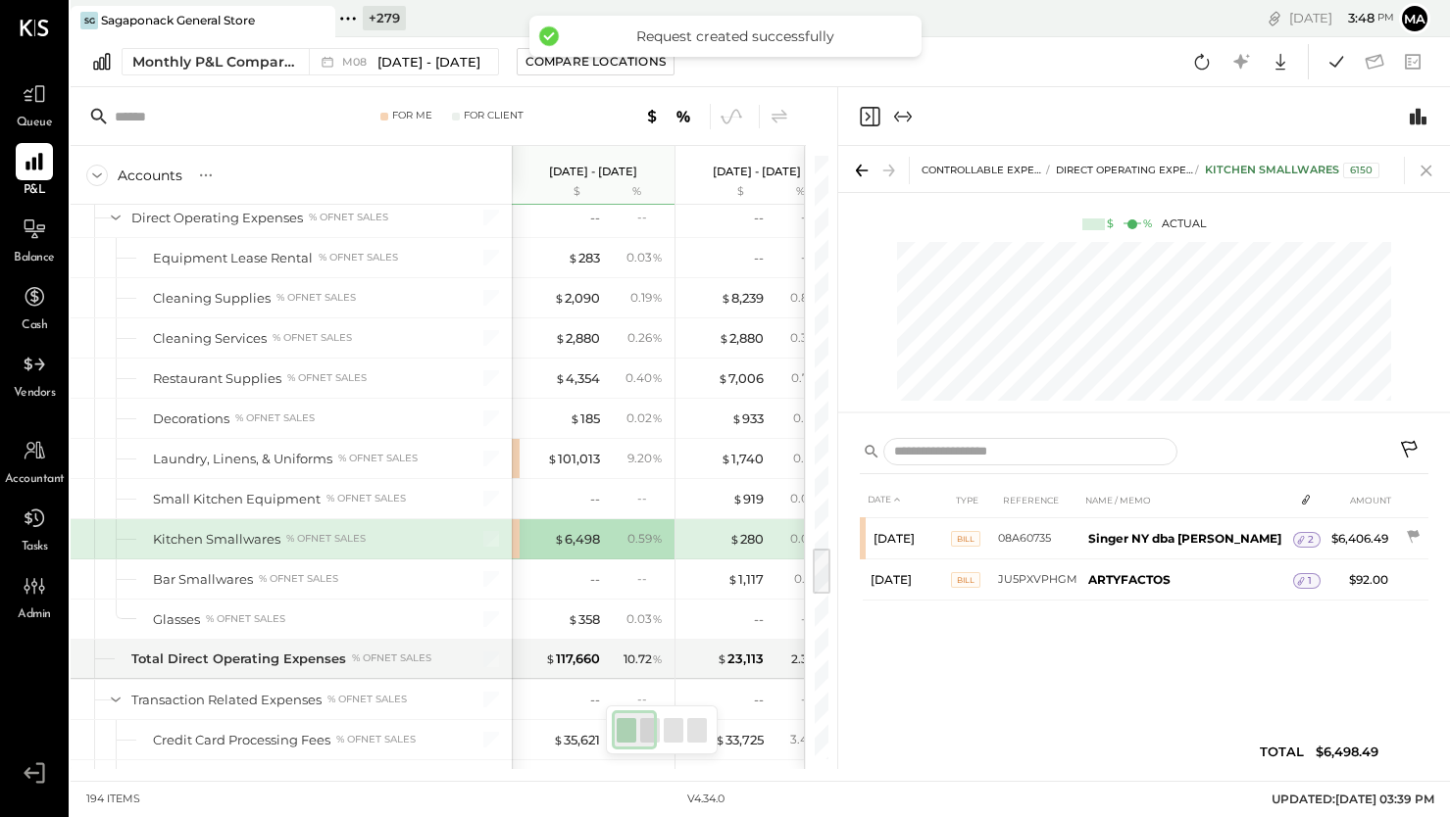
click at [1428, 165] on icon at bounding box center [1425, 170] width 27 height 27
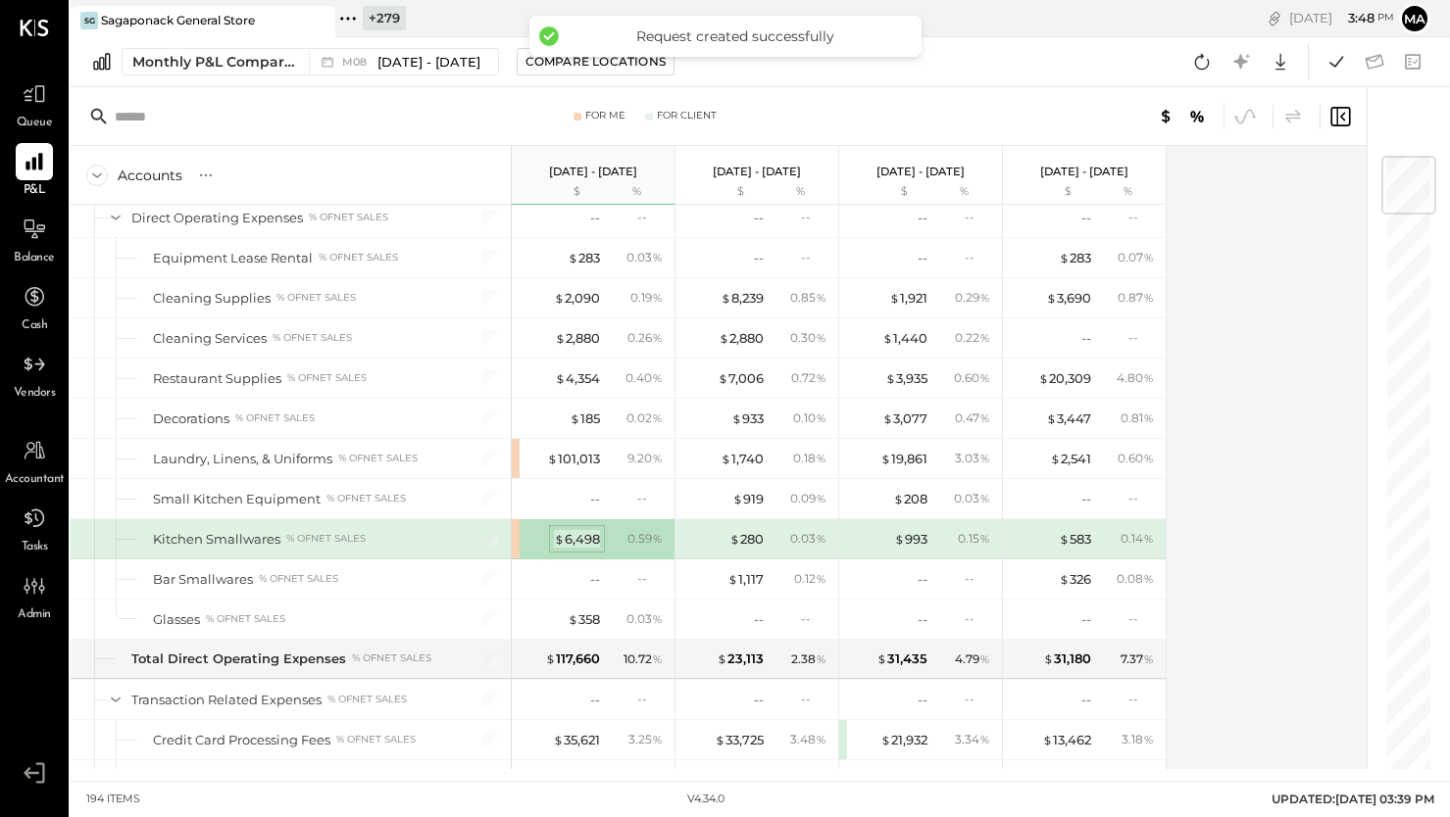
click at [587, 535] on div "$ 6,498" at bounding box center [577, 539] width 46 height 19
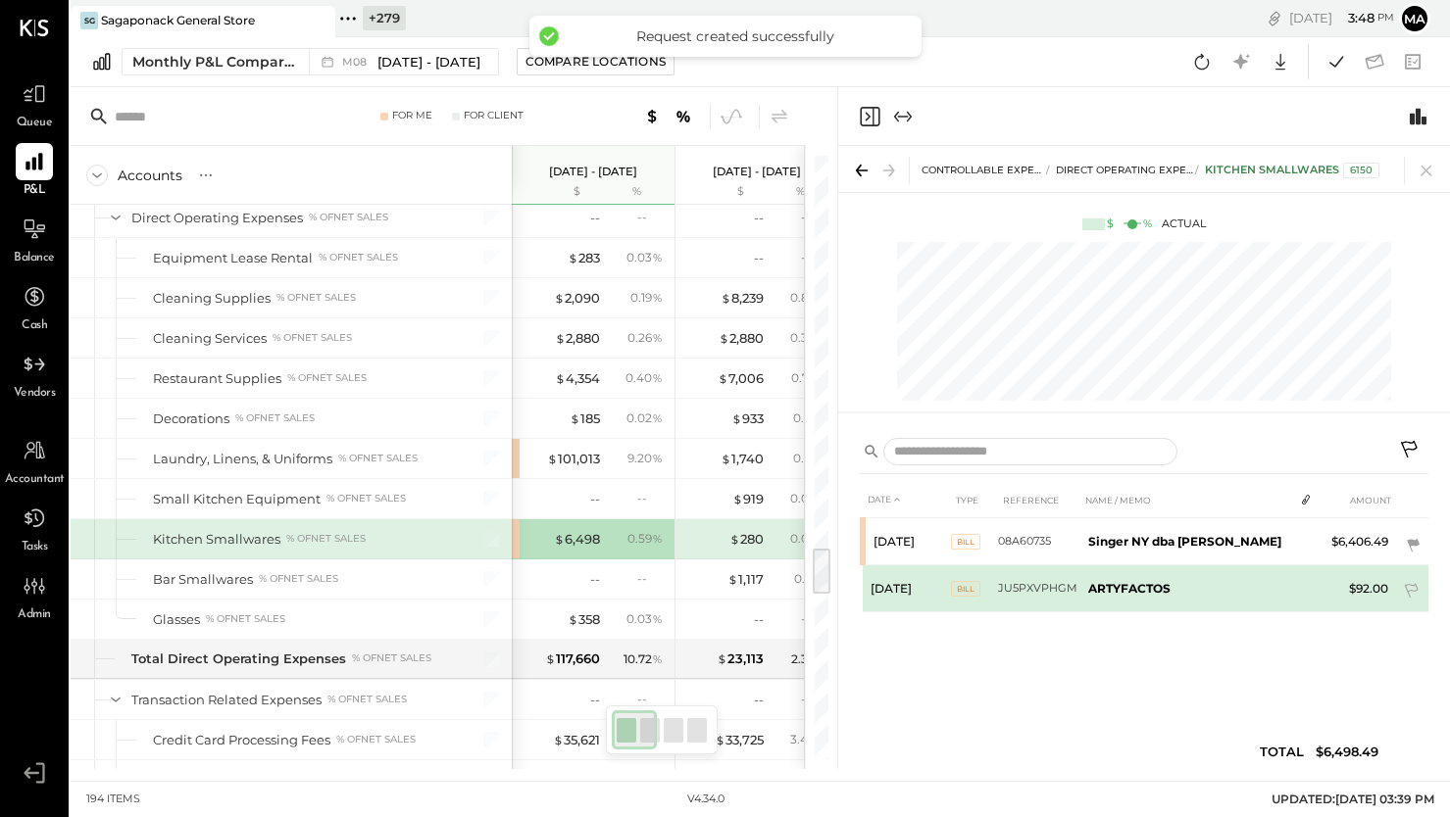
click at [1131, 585] on b "ARTYFACTOS" at bounding box center [1129, 588] width 82 height 15
click at [1276, 586] on td "ARTYFACTOS" at bounding box center [1186, 589] width 213 height 47
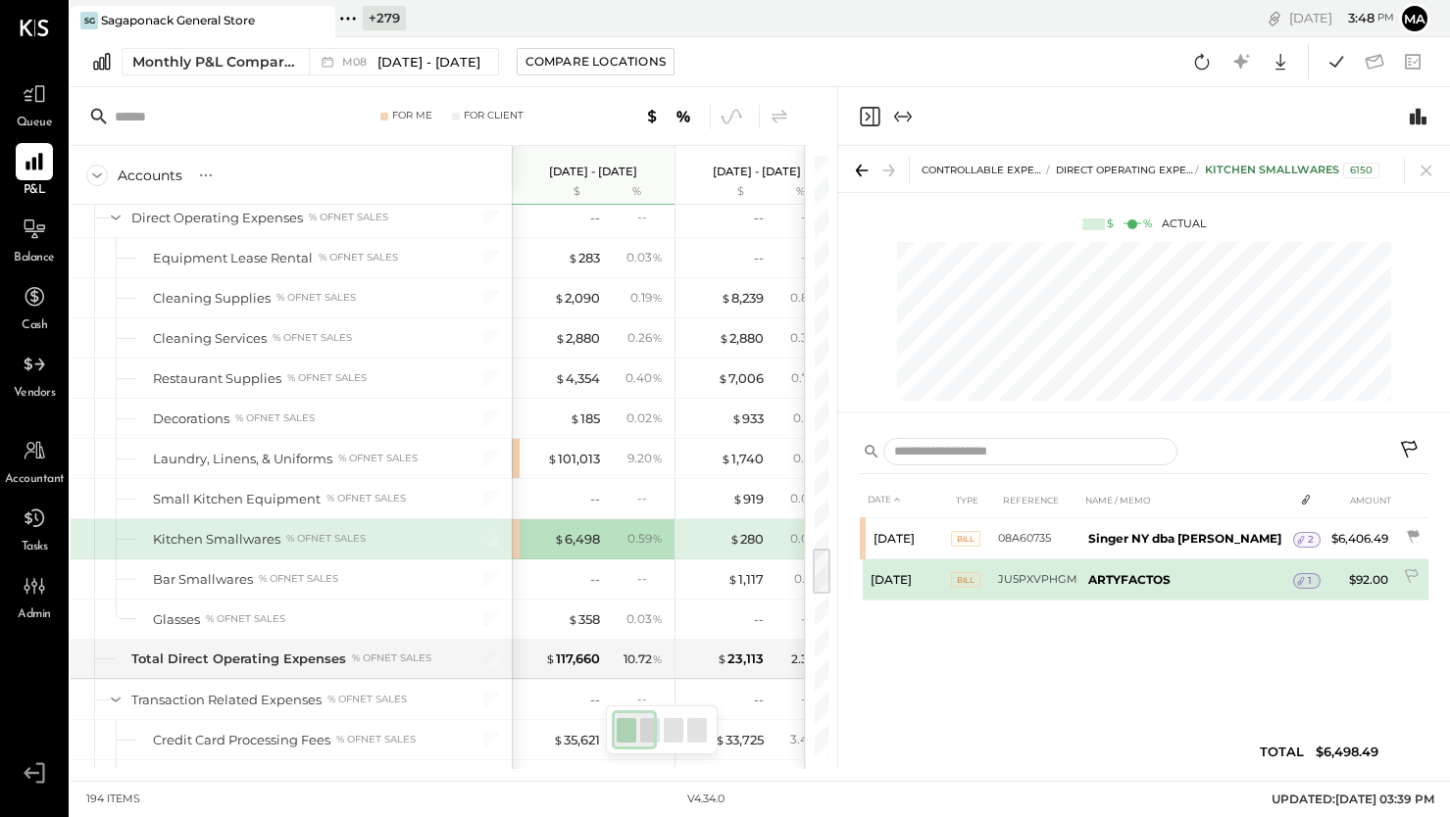
click at [1298, 577] on icon at bounding box center [1301, 581] width 14 height 14
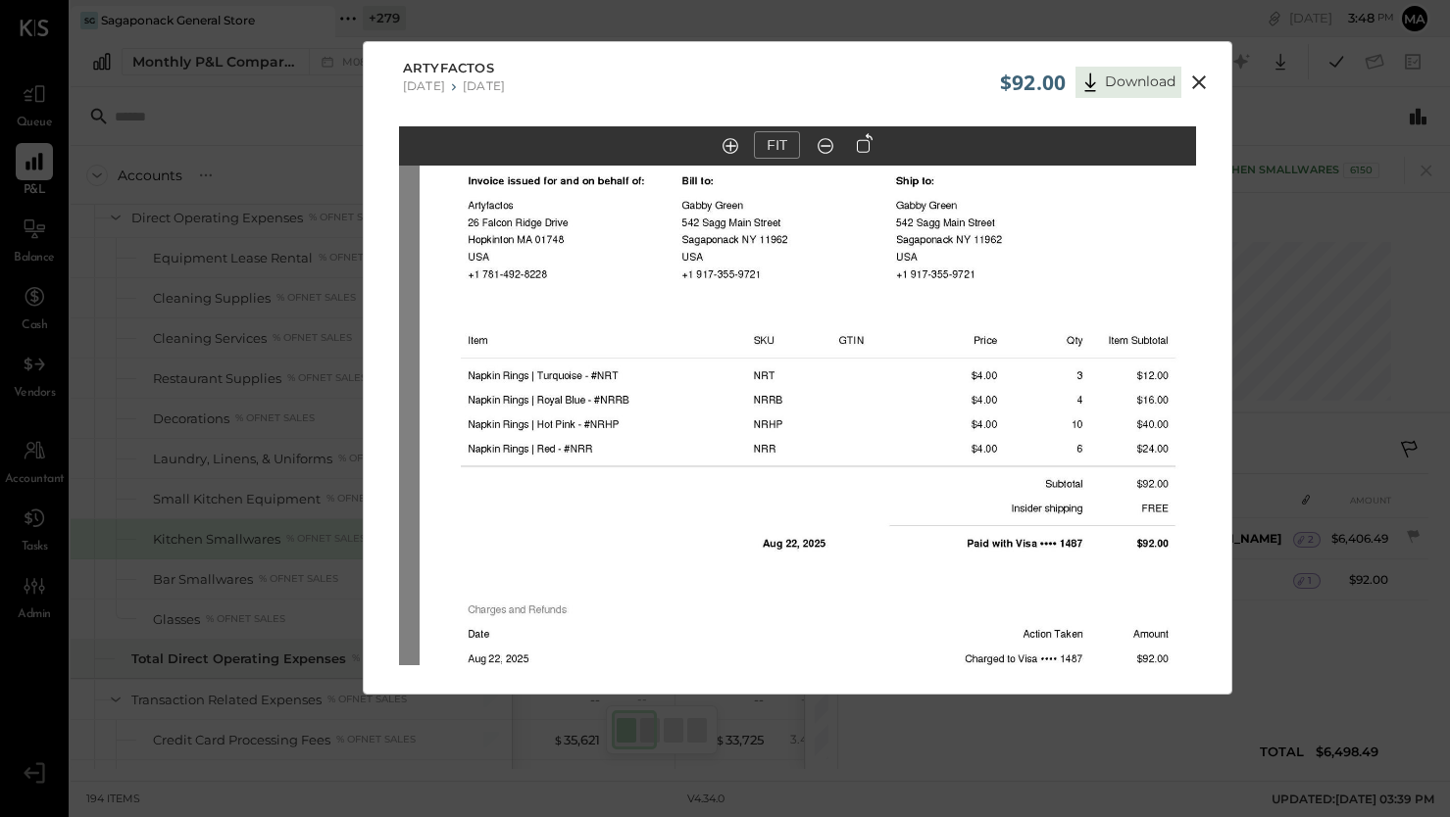
drag, startPoint x: 853, startPoint y: 360, endPoint x: 874, endPoint y: 551, distance: 192.4
click at [872, 563] on img at bounding box center [818, 577] width 797 height 1032
click at [1197, 84] on icon at bounding box center [1199, 83] width 24 height 24
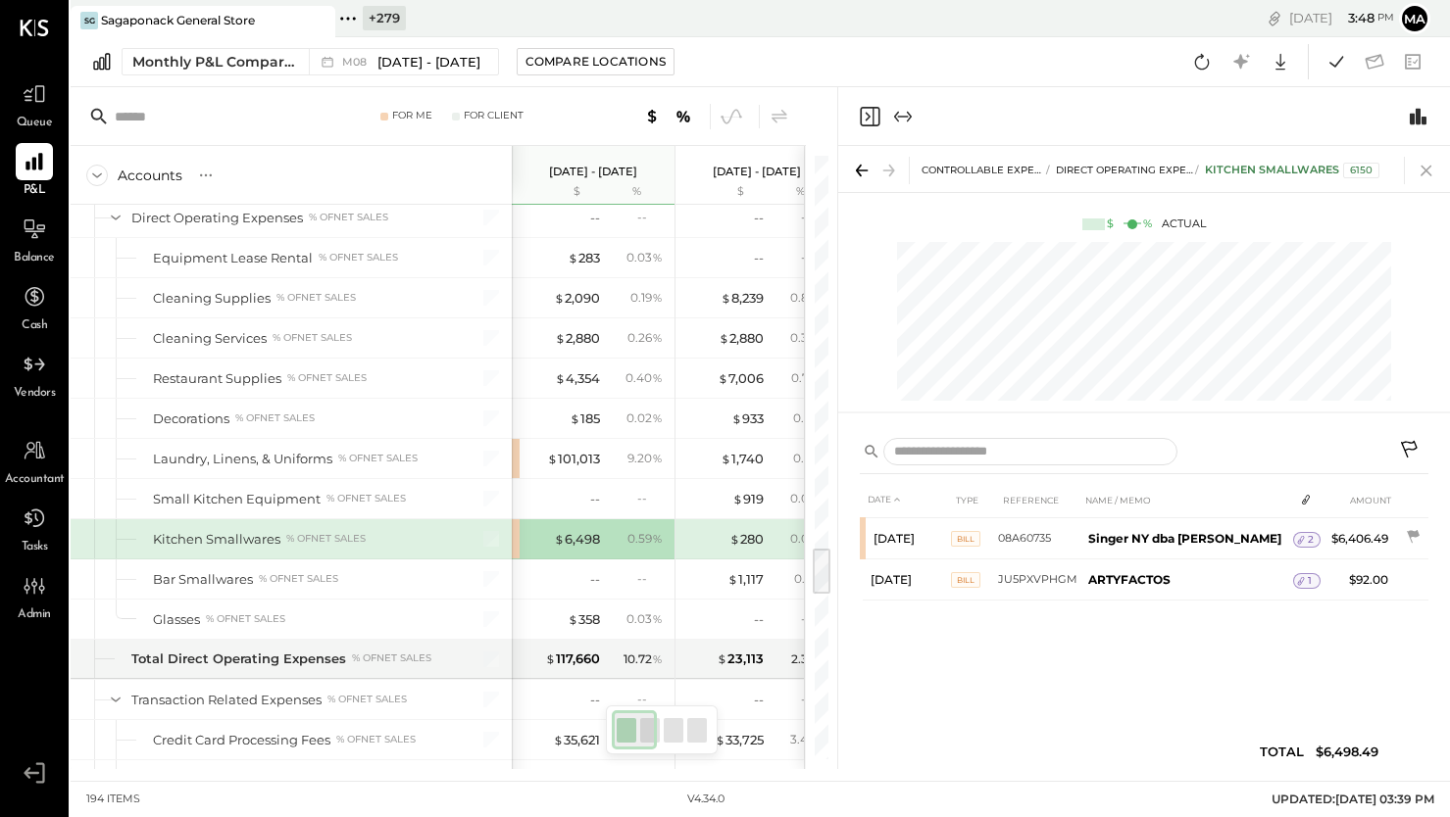
click at [1424, 169] on icon at bounding box center [1425, 171] width 11 height 11
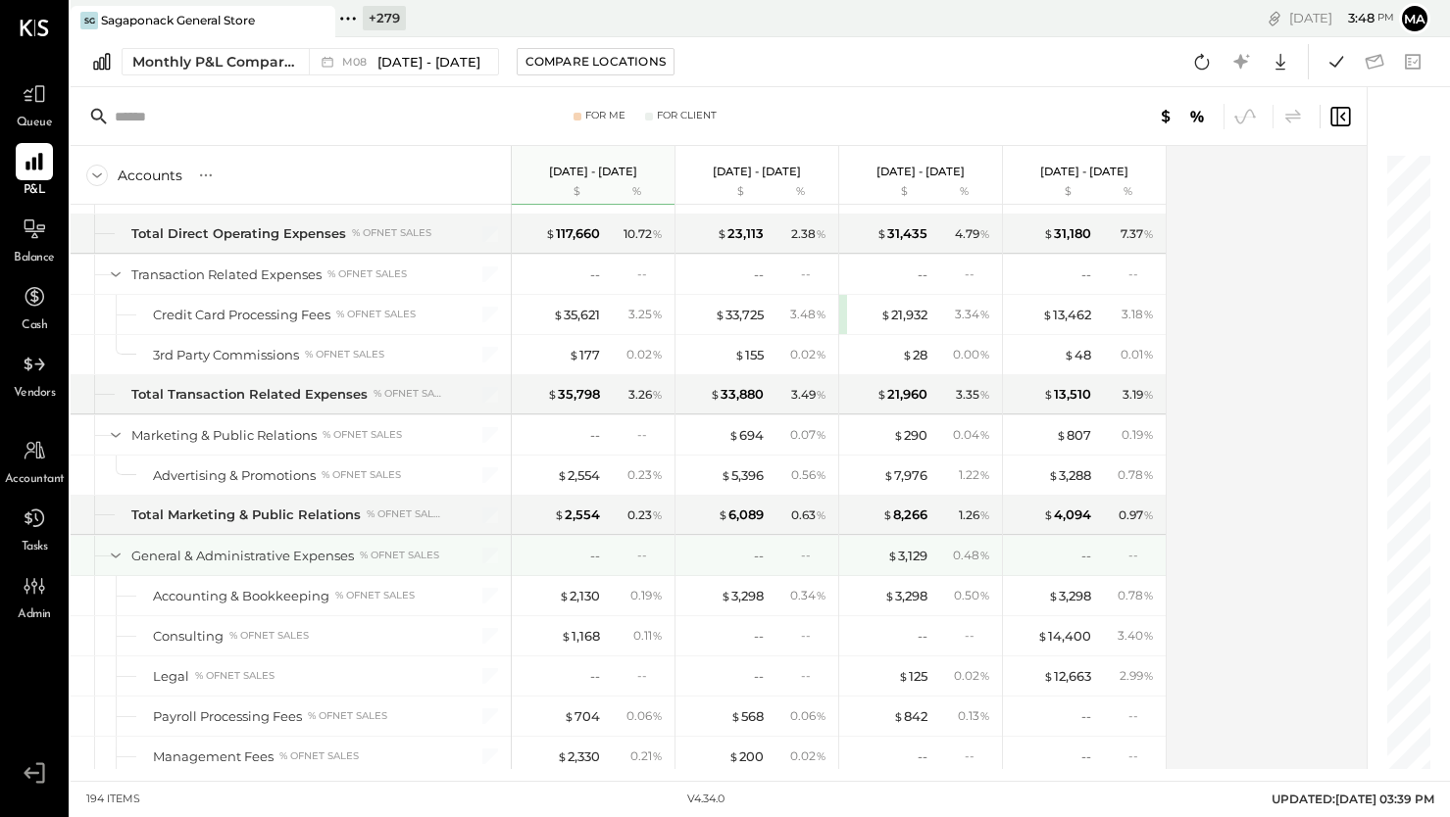
scroll to position [5293, 0]
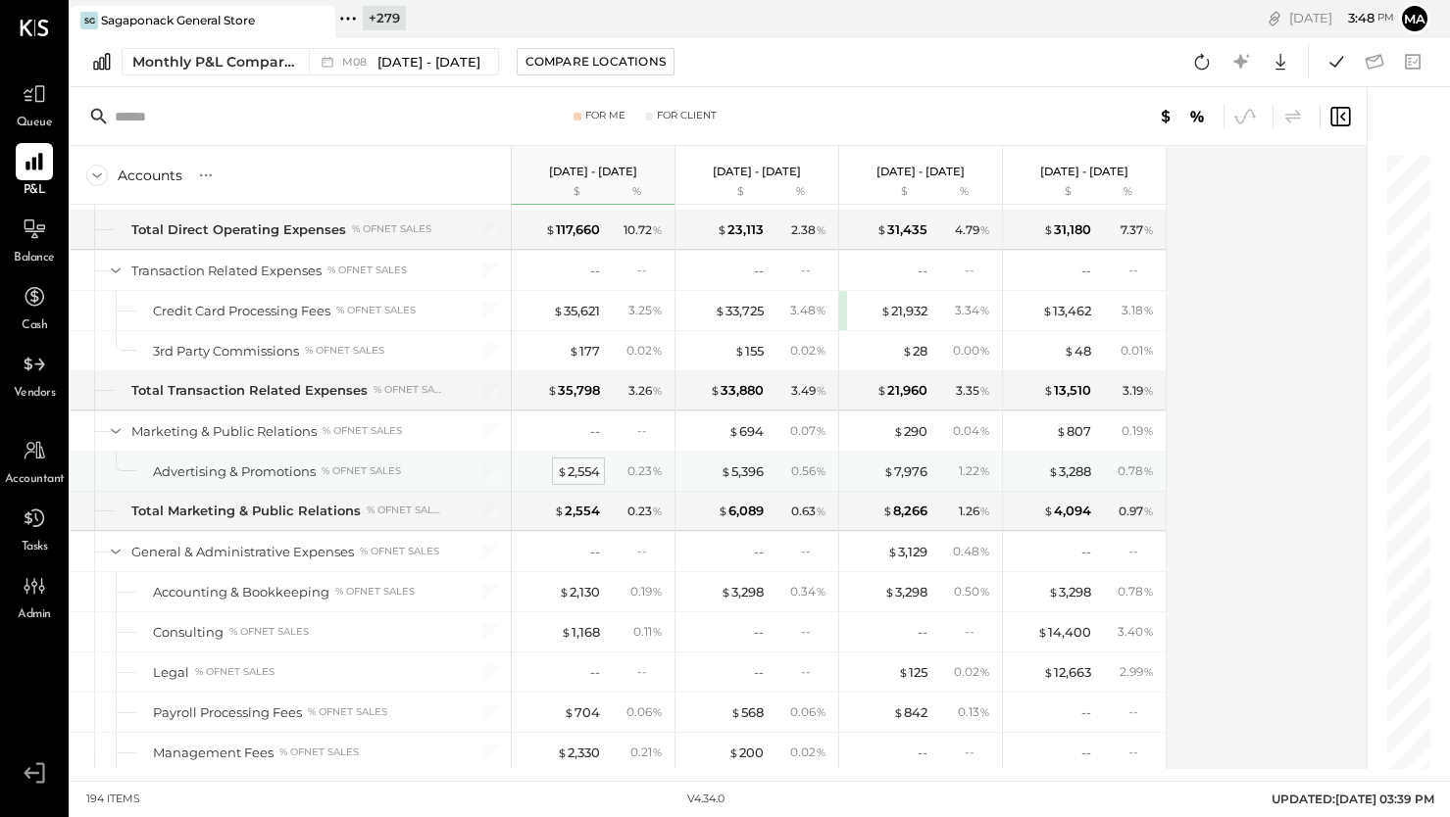
click at [582, 470] on div "$ 2,554" at bounding box center [578, 472] width 43 height 19
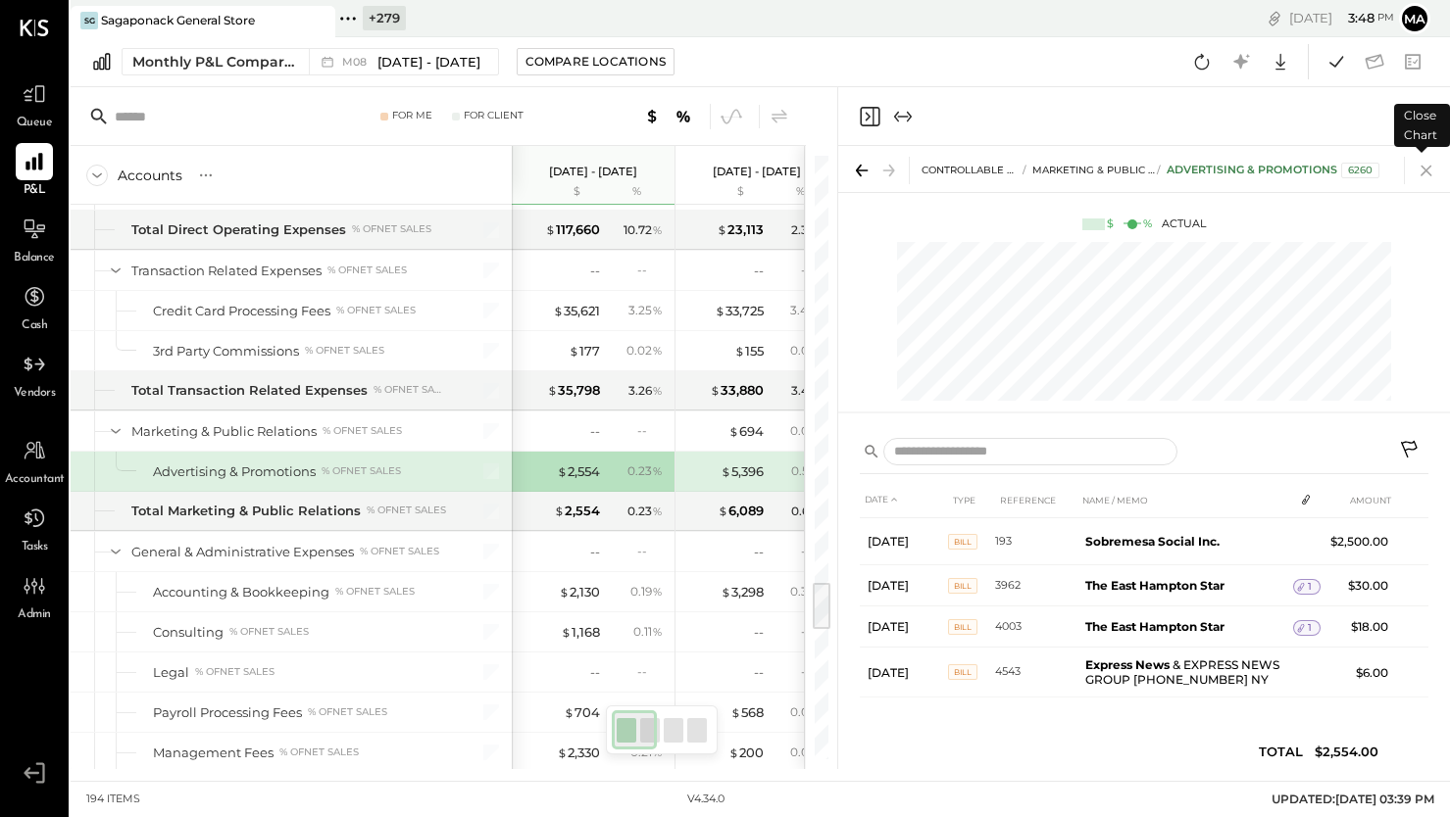
click at [1426, 167] on icon at bounding box center [1425, 170] width 27 height 27
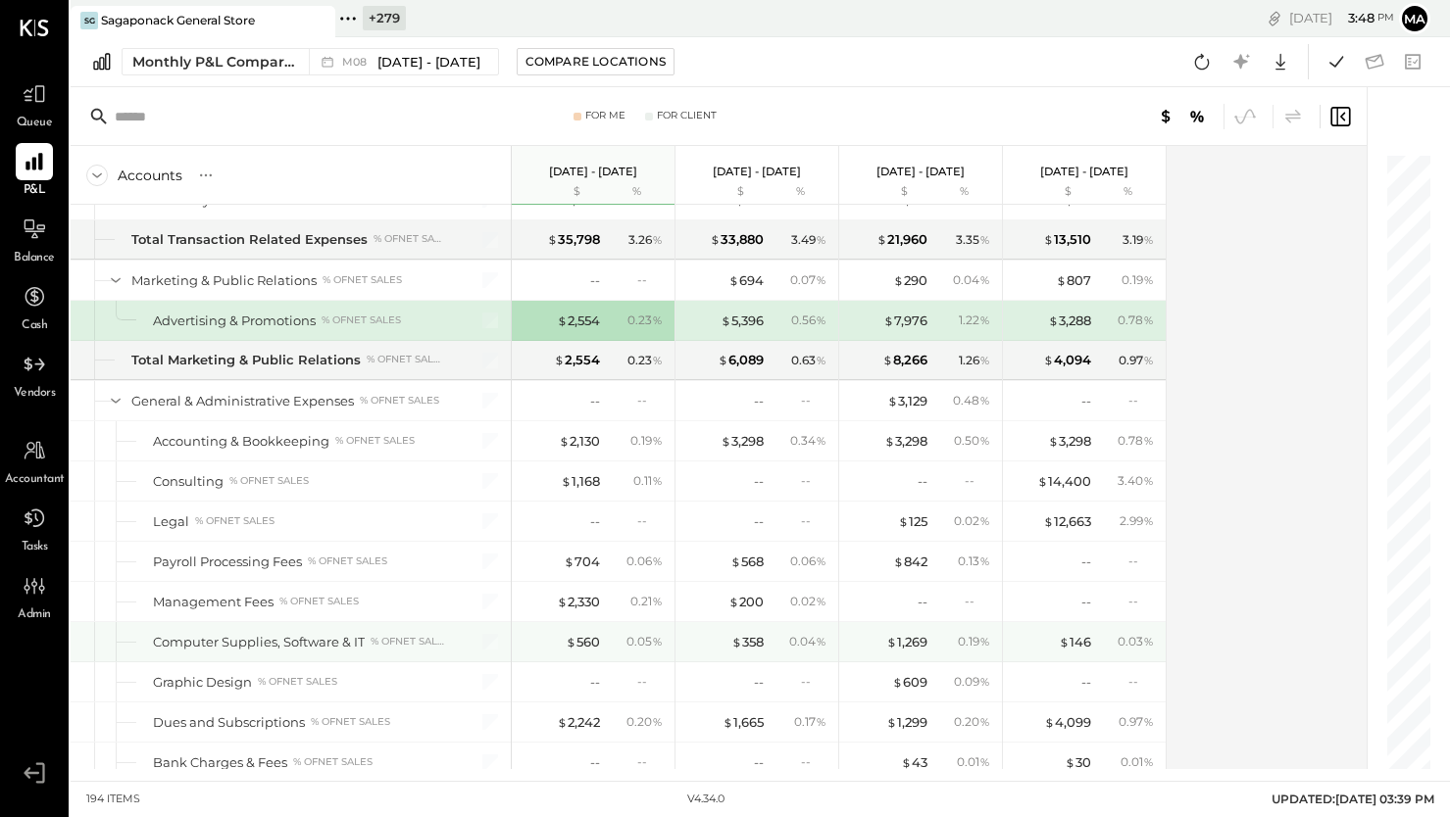
scroll to position [5458, 0]
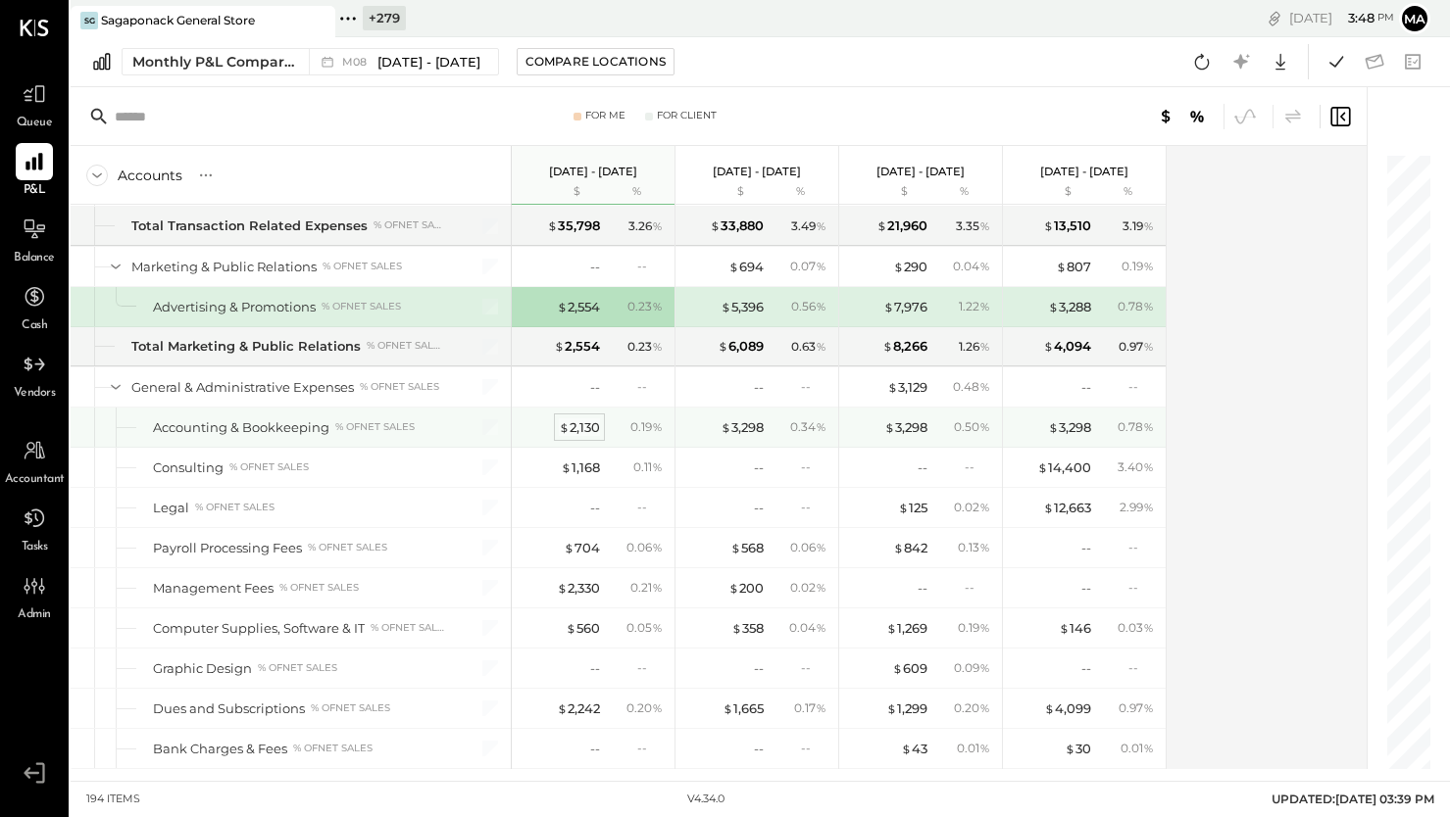
click at [575, 428] on div "$ 2,130" at bounding box center [579, 428] width 41 height 19
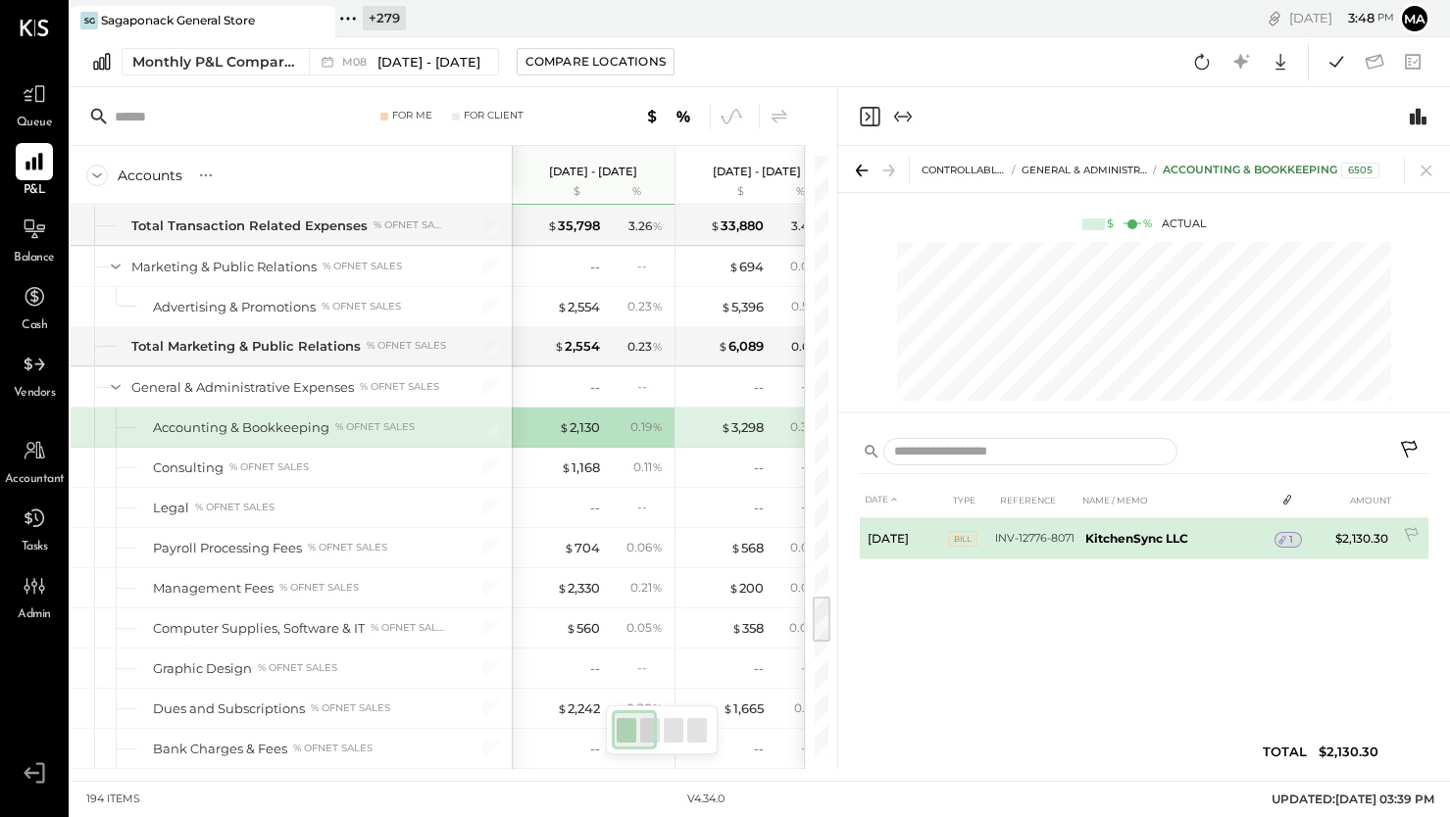
click at [1294, 536] on div "1" at bounding box center [1287, 540] width 27 height 16
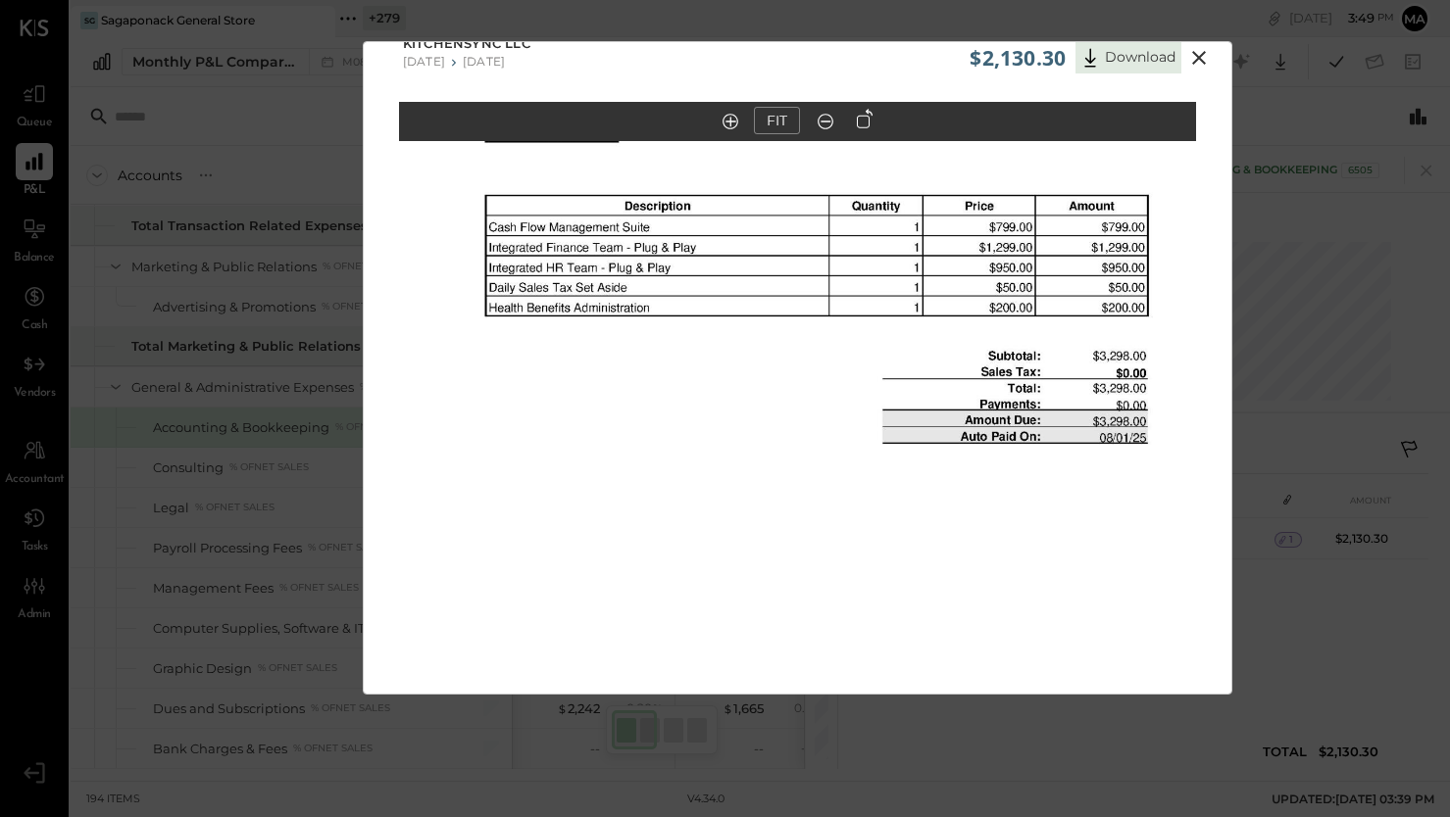
scroll to position [24, 0]
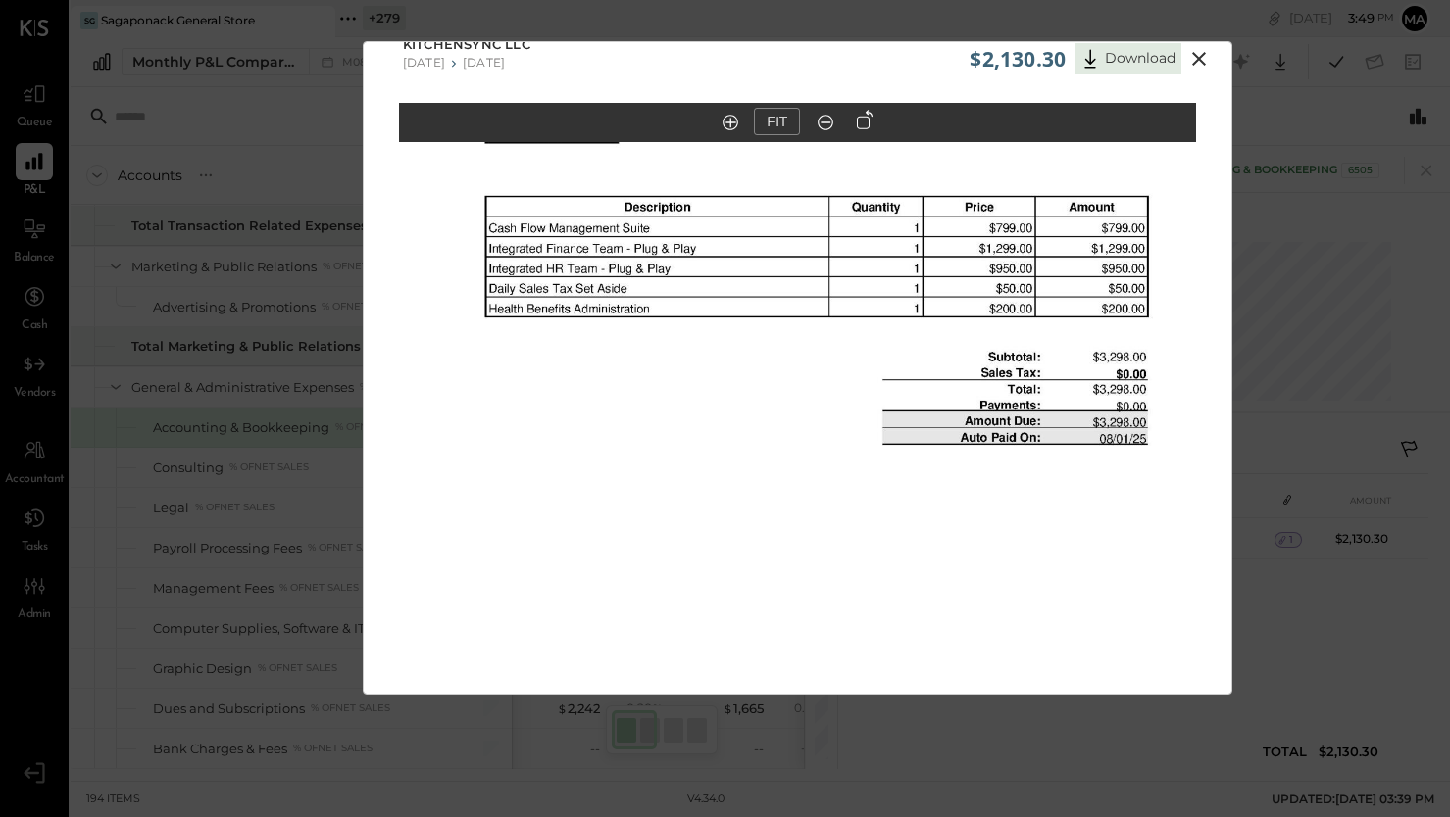
click at [1194, 57] on icon at bounding box center [1199, 59] width 24 height 24
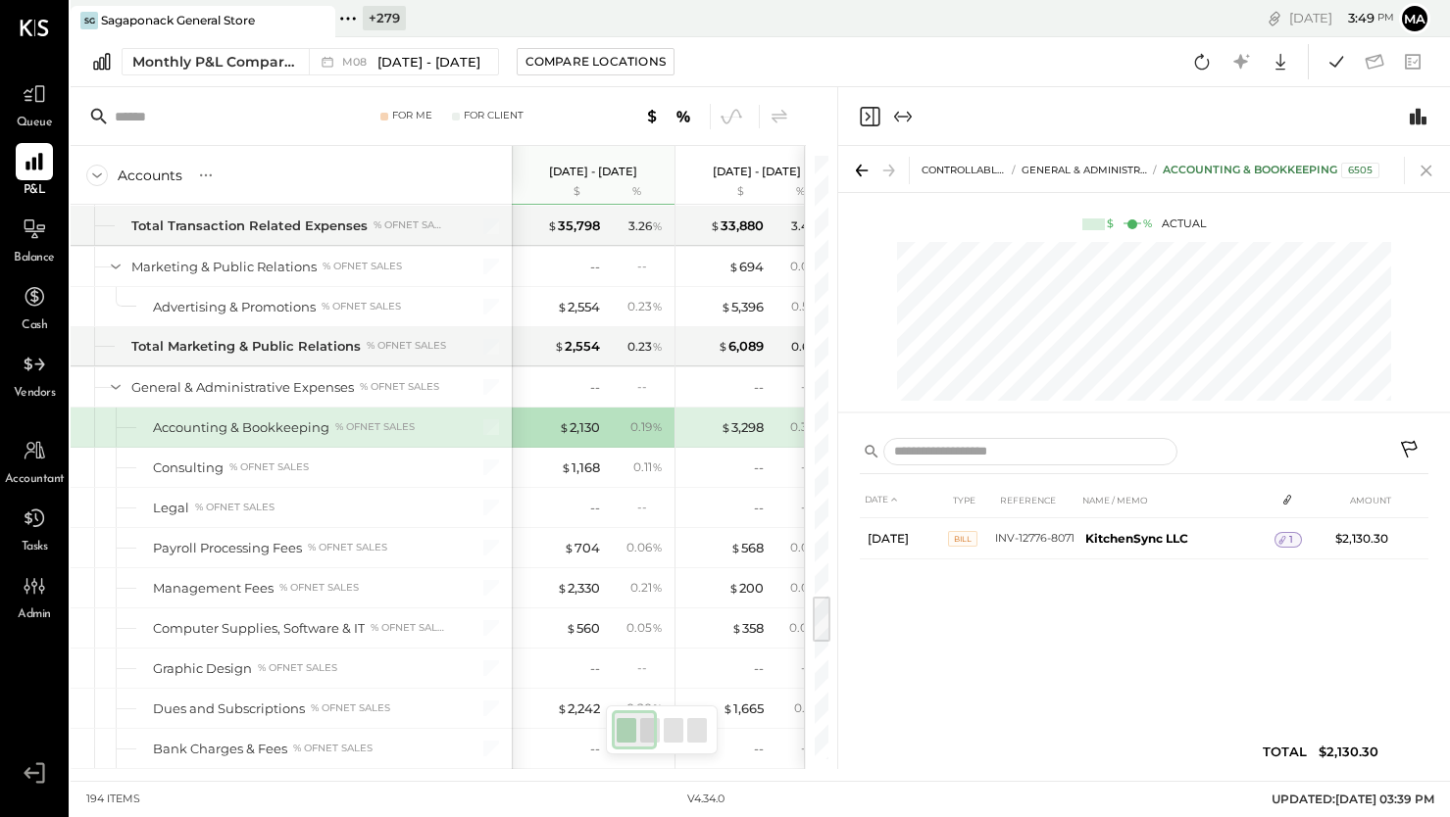
click at [1422, 168] on icon at bounding box center [1425, 171] width 11 height 11
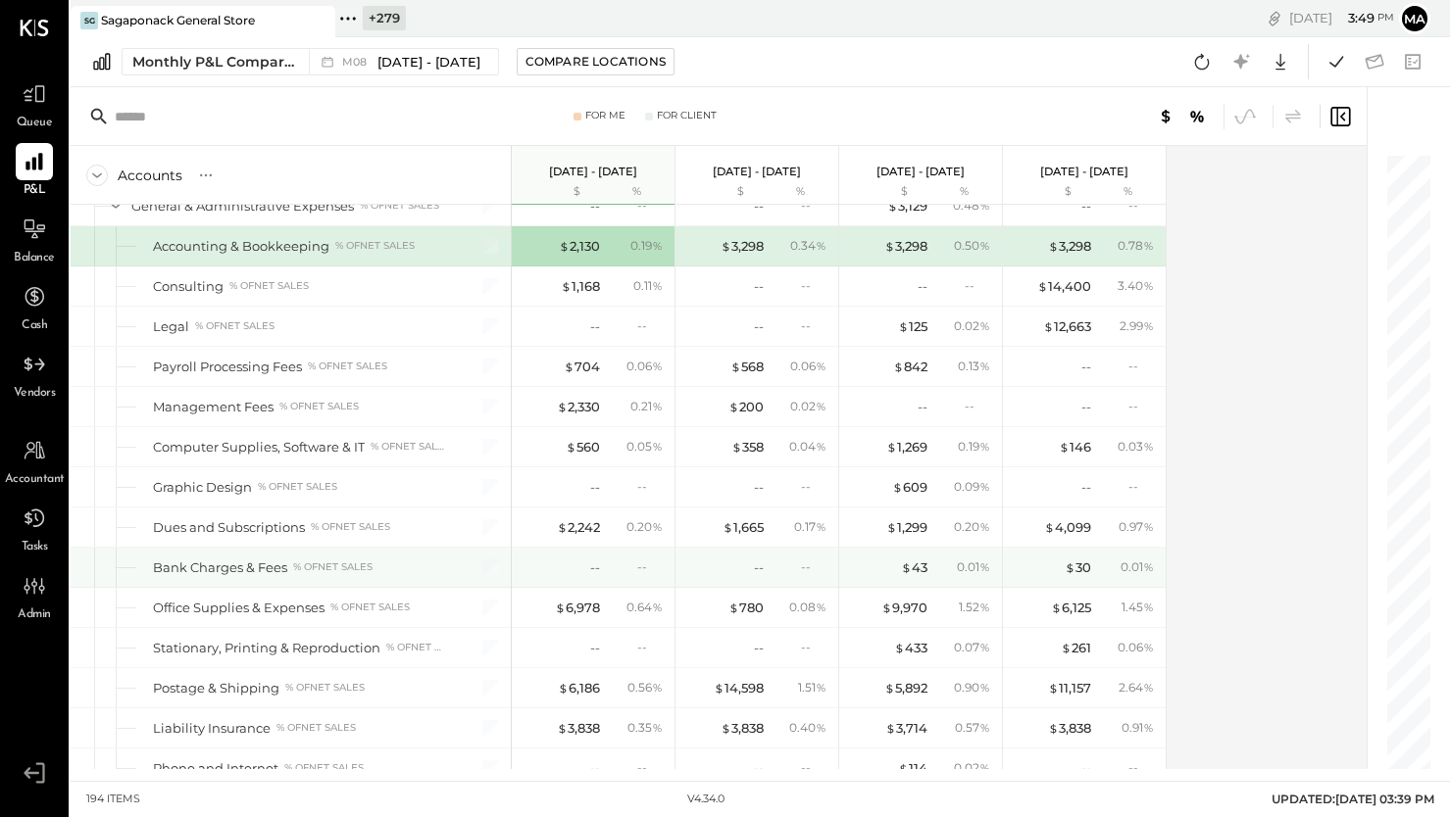
scroll to position [5654, 0]
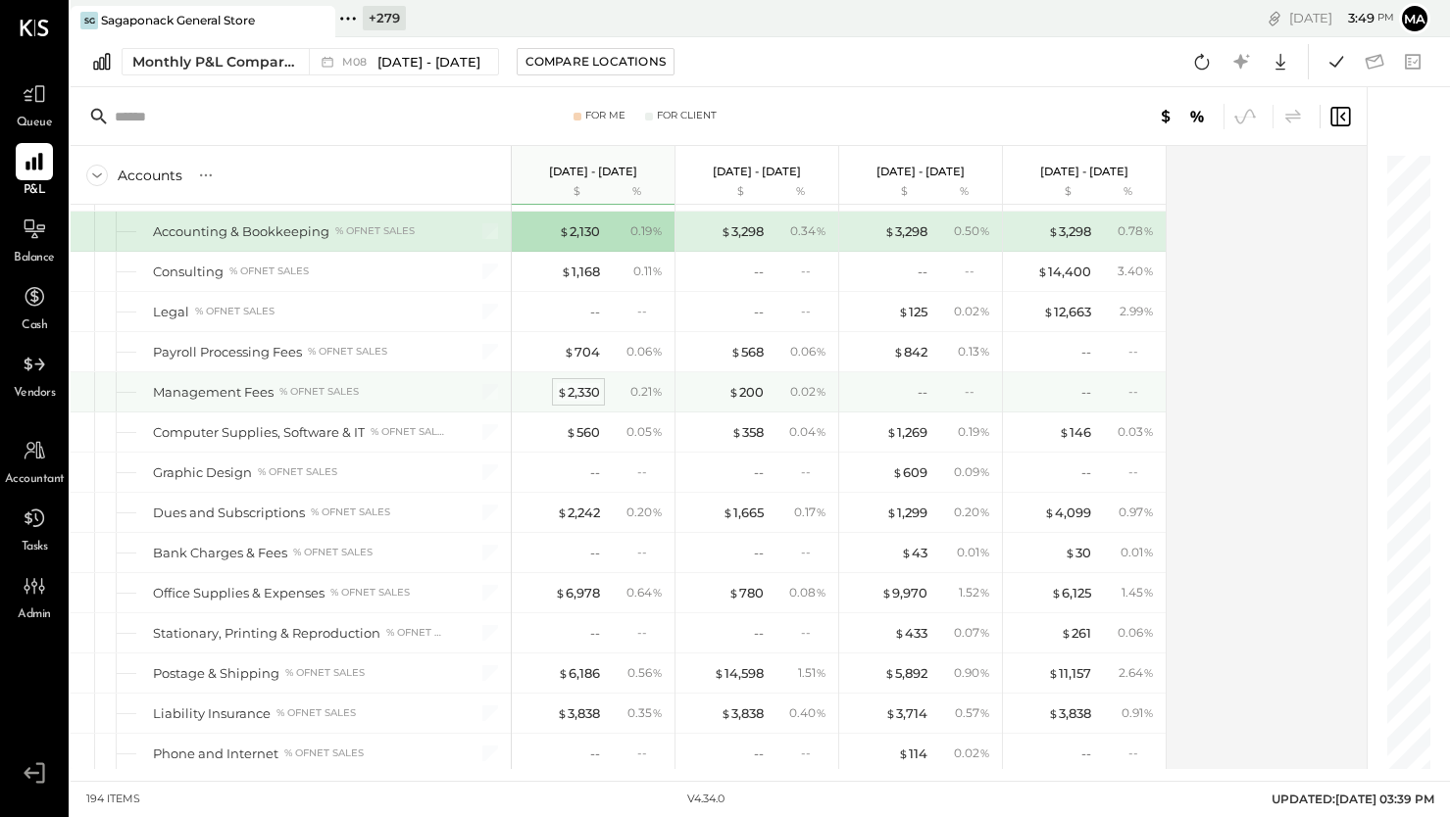
click at [584, 395] on div "$ 2,330" at bounding box center [578, 392] width 43 height 19
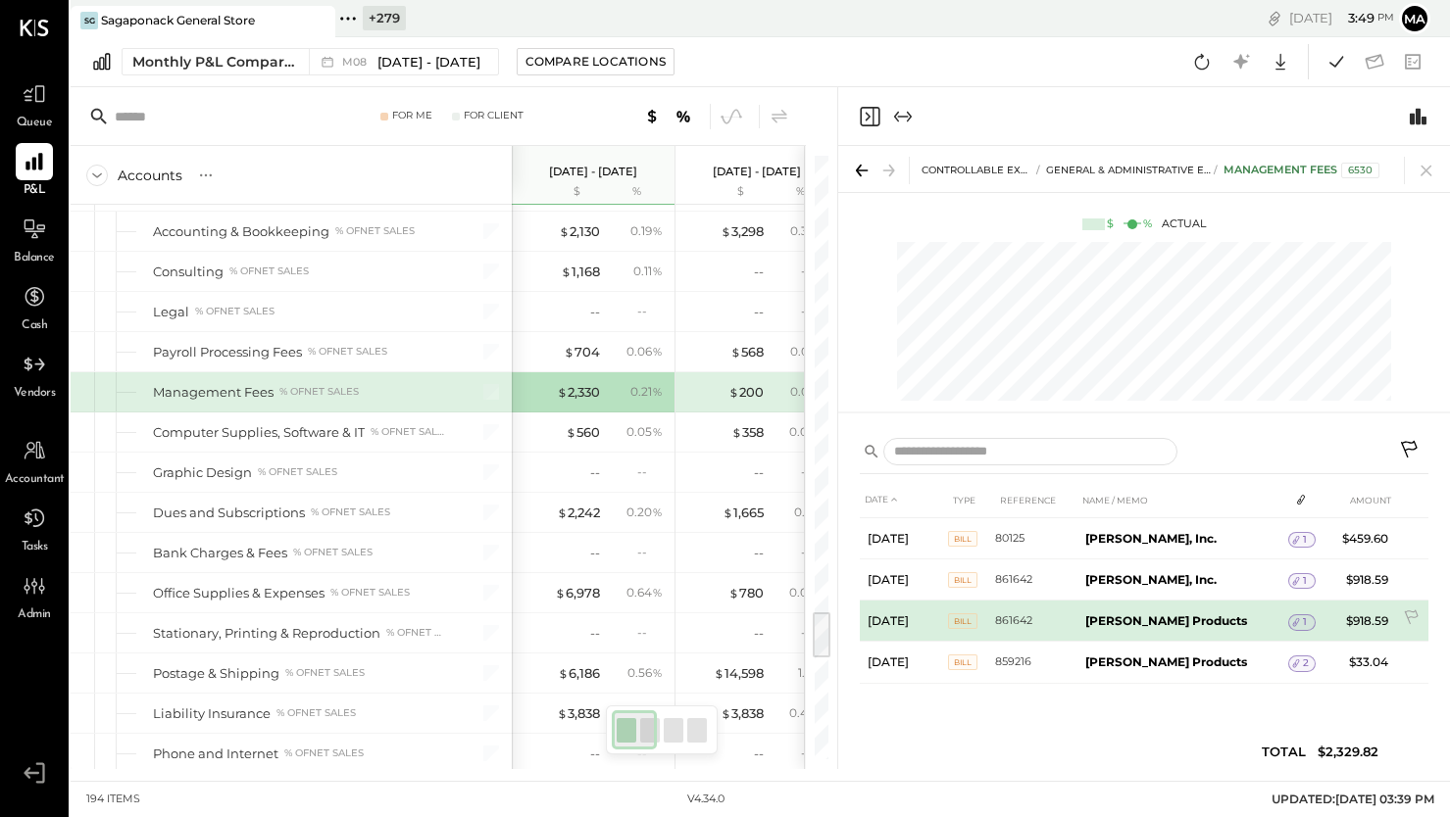
click at [1303, 618] on span "1" at bounding box center [1305, 623] width 4 height 14
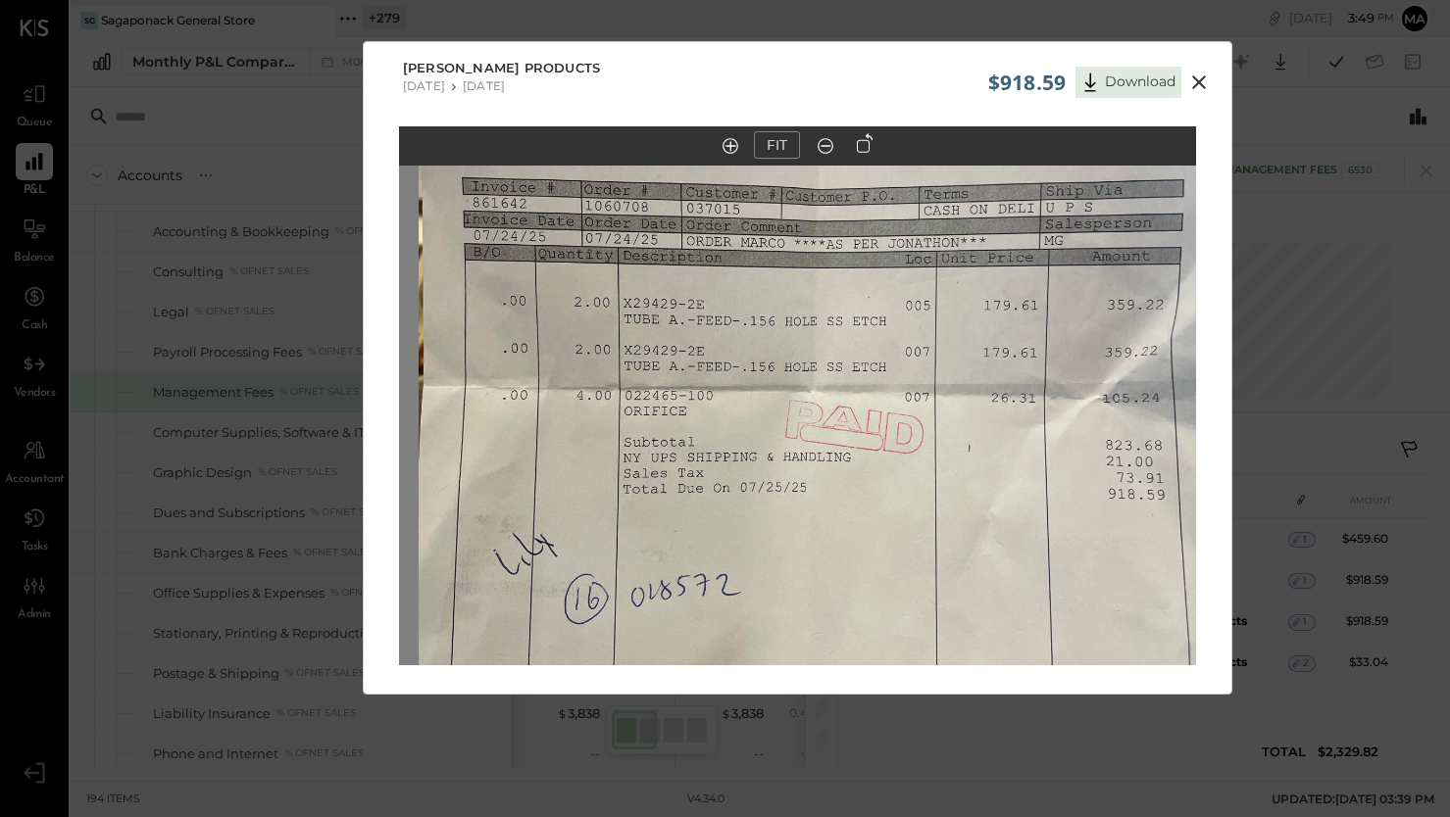
drag, startPoint x: 727, startPoint y: 371, endPoint x: 717, endPoint y: 374, distance: 11.5
click at [717, 374] on img at bounding box center [817, 375] width 797 height 1064
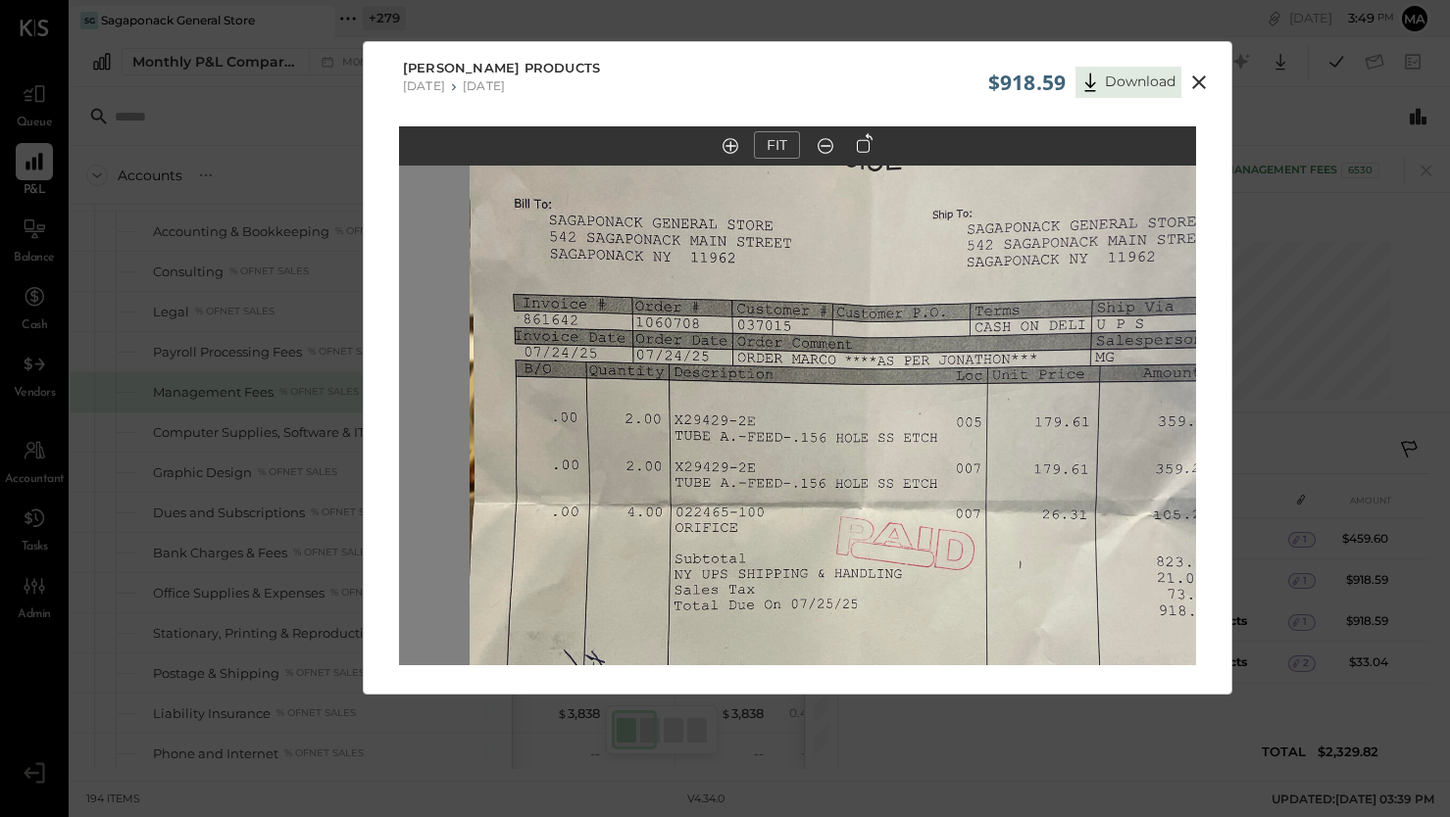
drag, startPoint x: 841, startPoint y: 316, endPoint x: 913, endPoint y: 377, distance: 94.5
click at [909, 381] on img at bounding box center [868, 492] width 797 height 1064
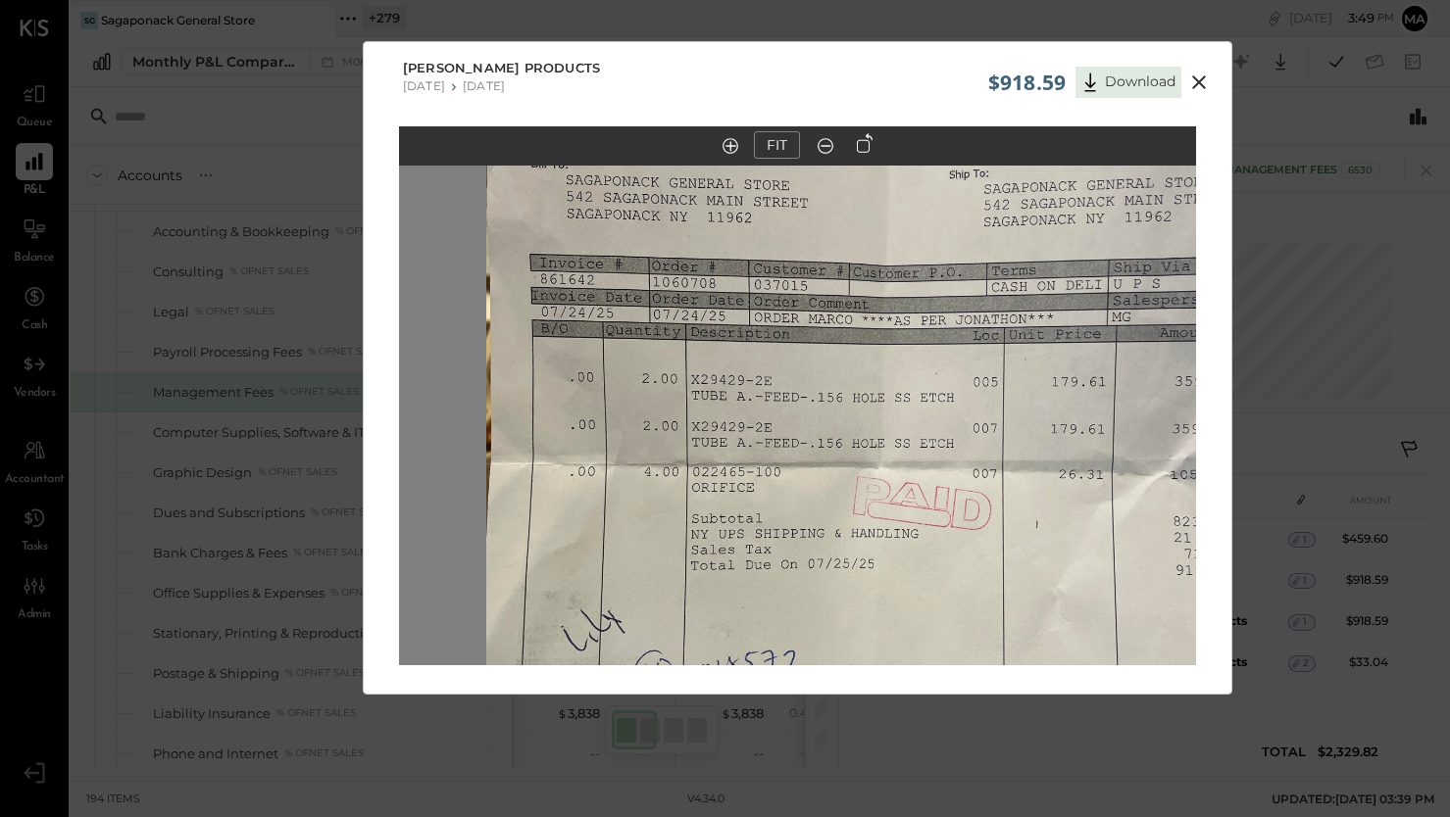
click at [1199, 80] on icon at bounding box center [1199, 82] width 14 height 14
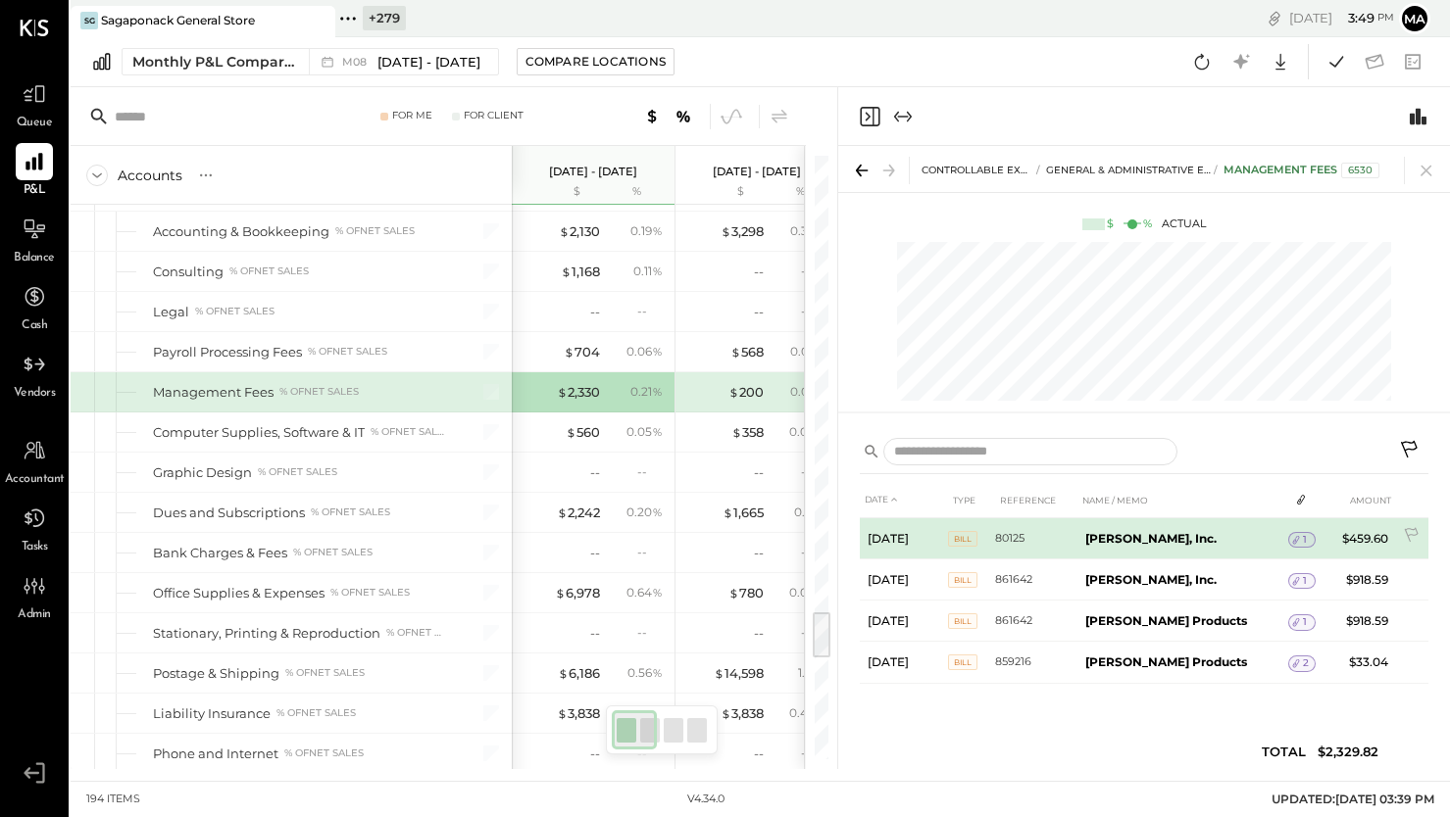
click at [1289, 538] on icon at bounding box center [1296, 540] width 14 height 14
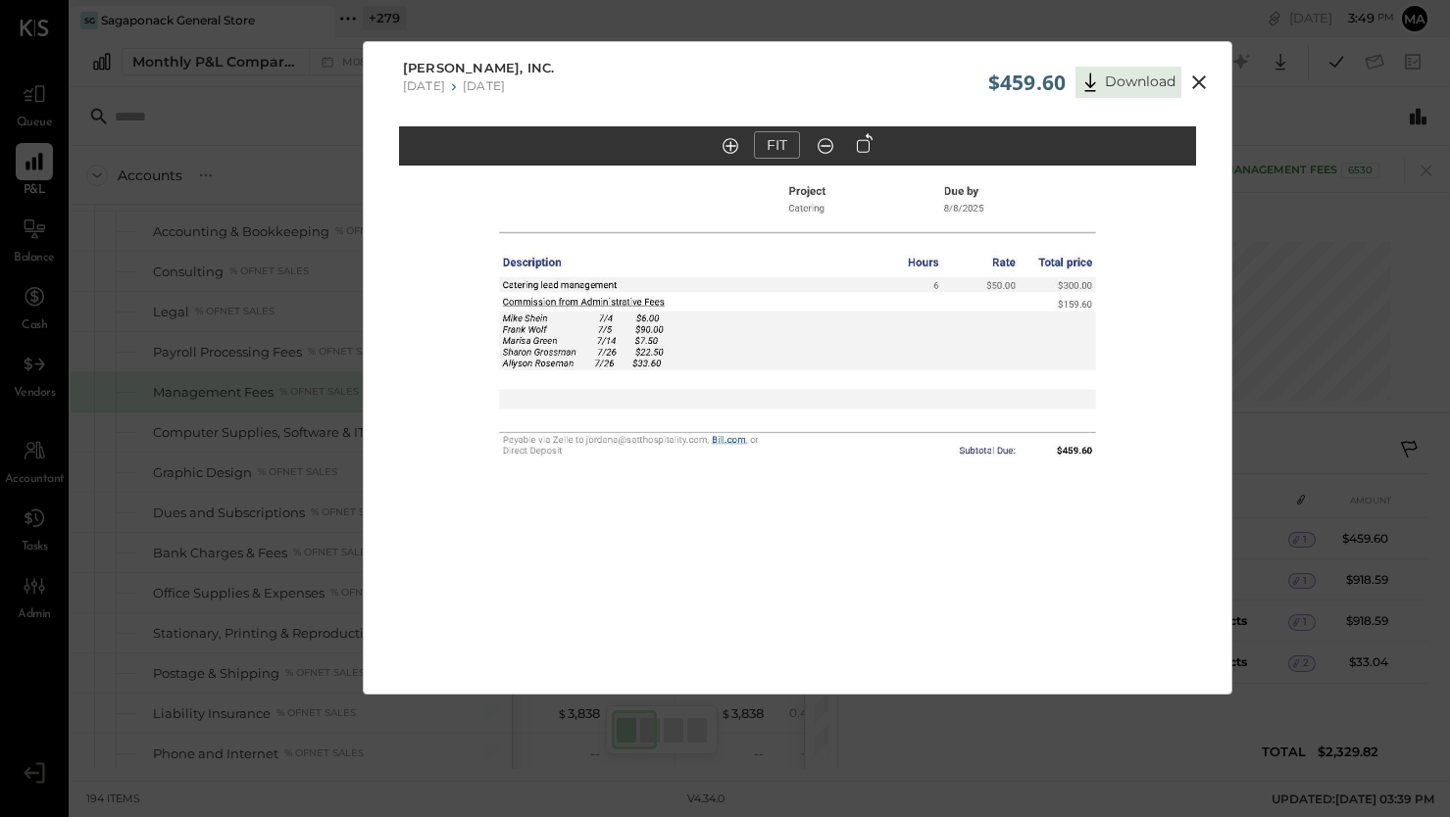
click at [1198, 83] on icon at bounding box center [1199, 82] width 14 height 14
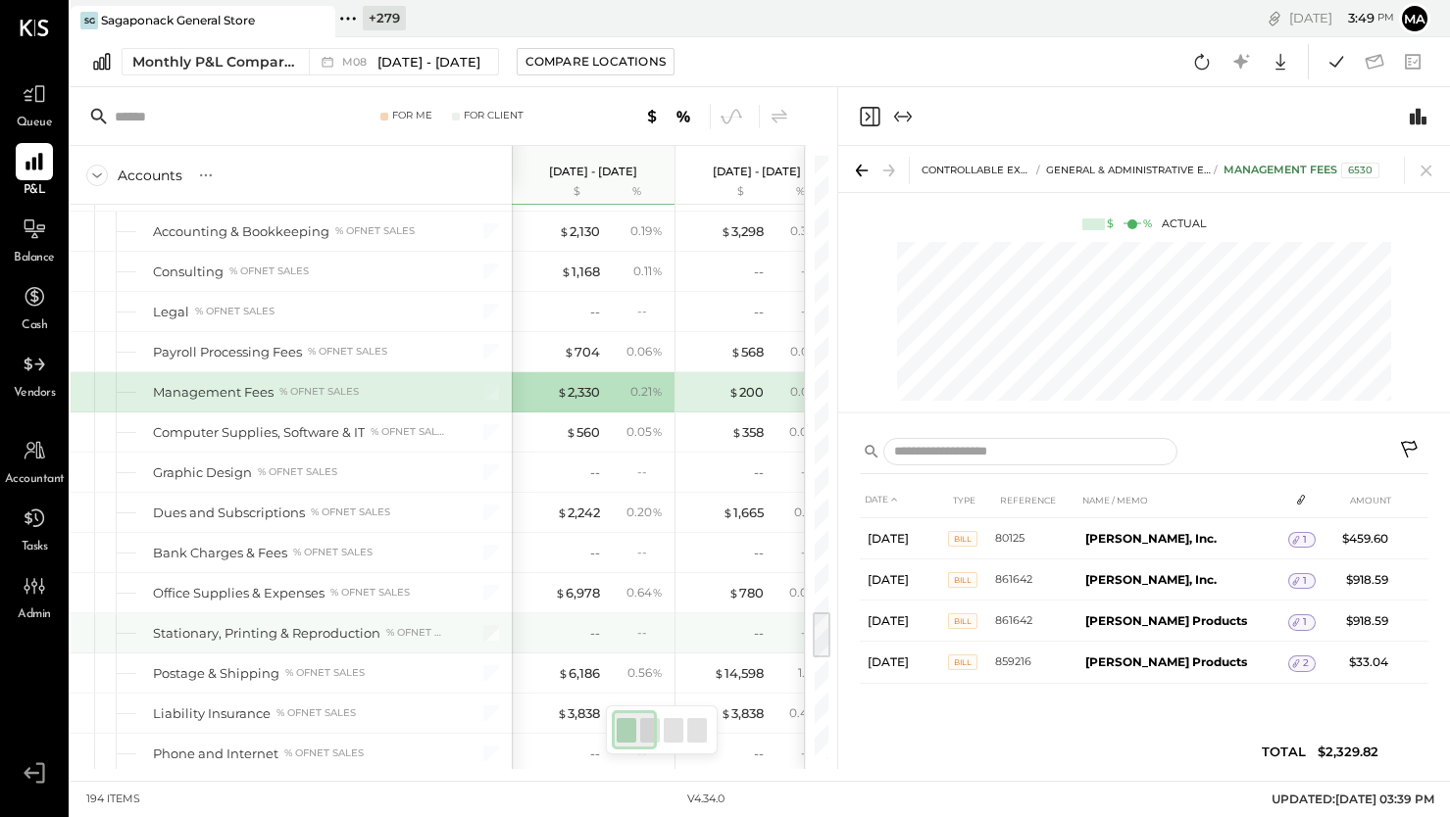
scroll to position [5157, 0]
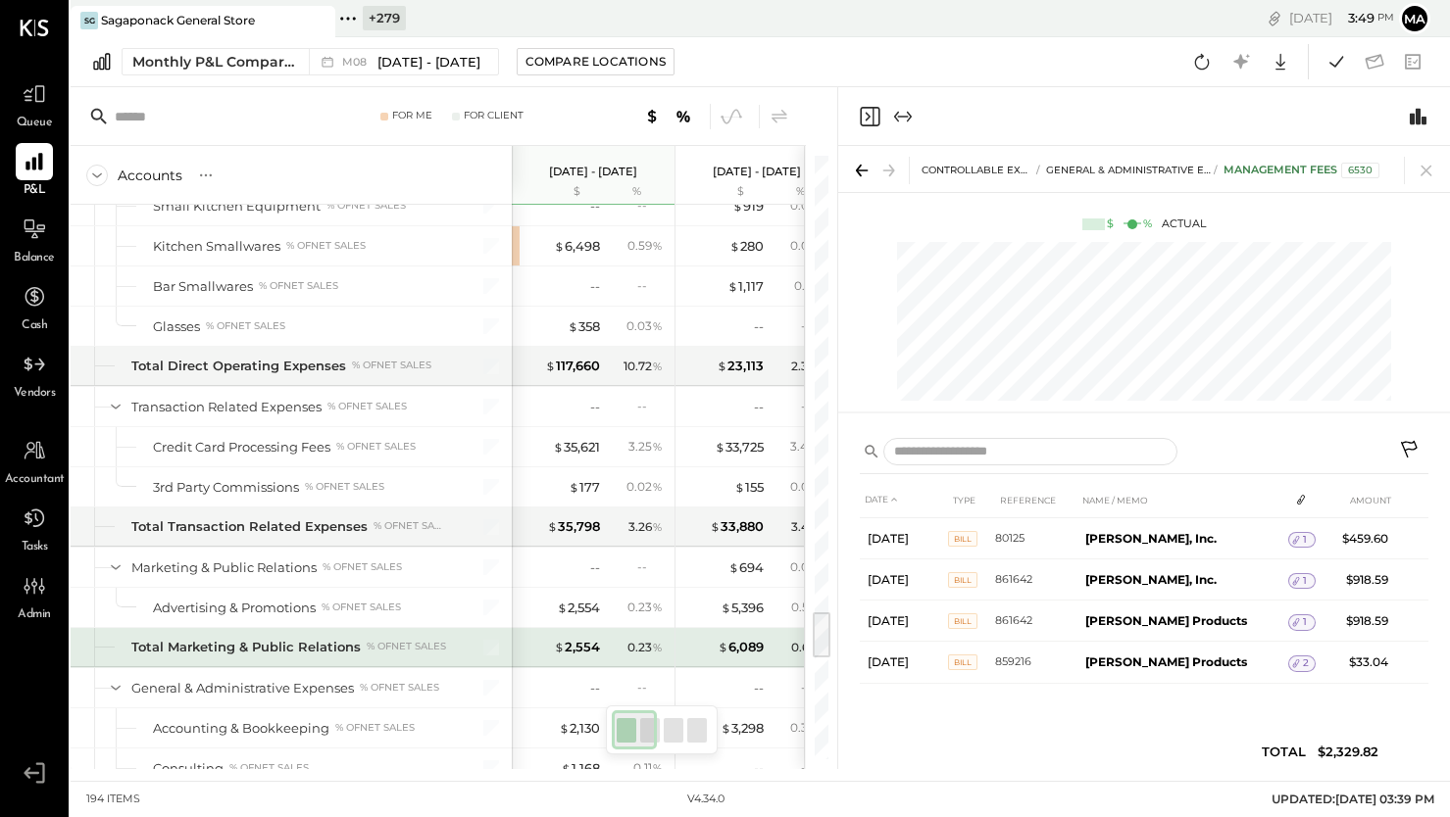
click at [559, 628] on div "$ 2,554 0.23 %" at bounding box center [594, 647] width 147 height 39
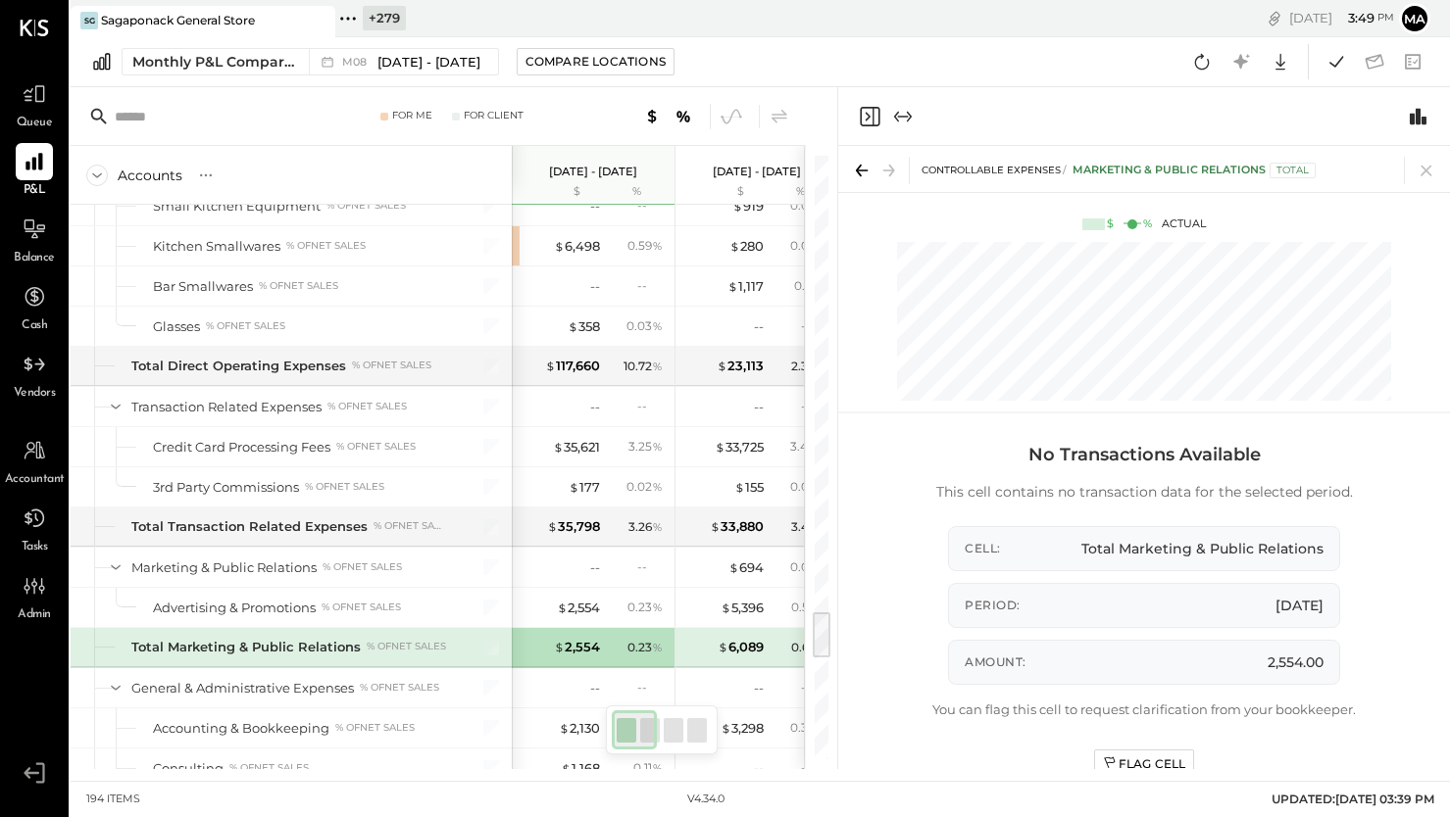
scroll to position [5156, 0]
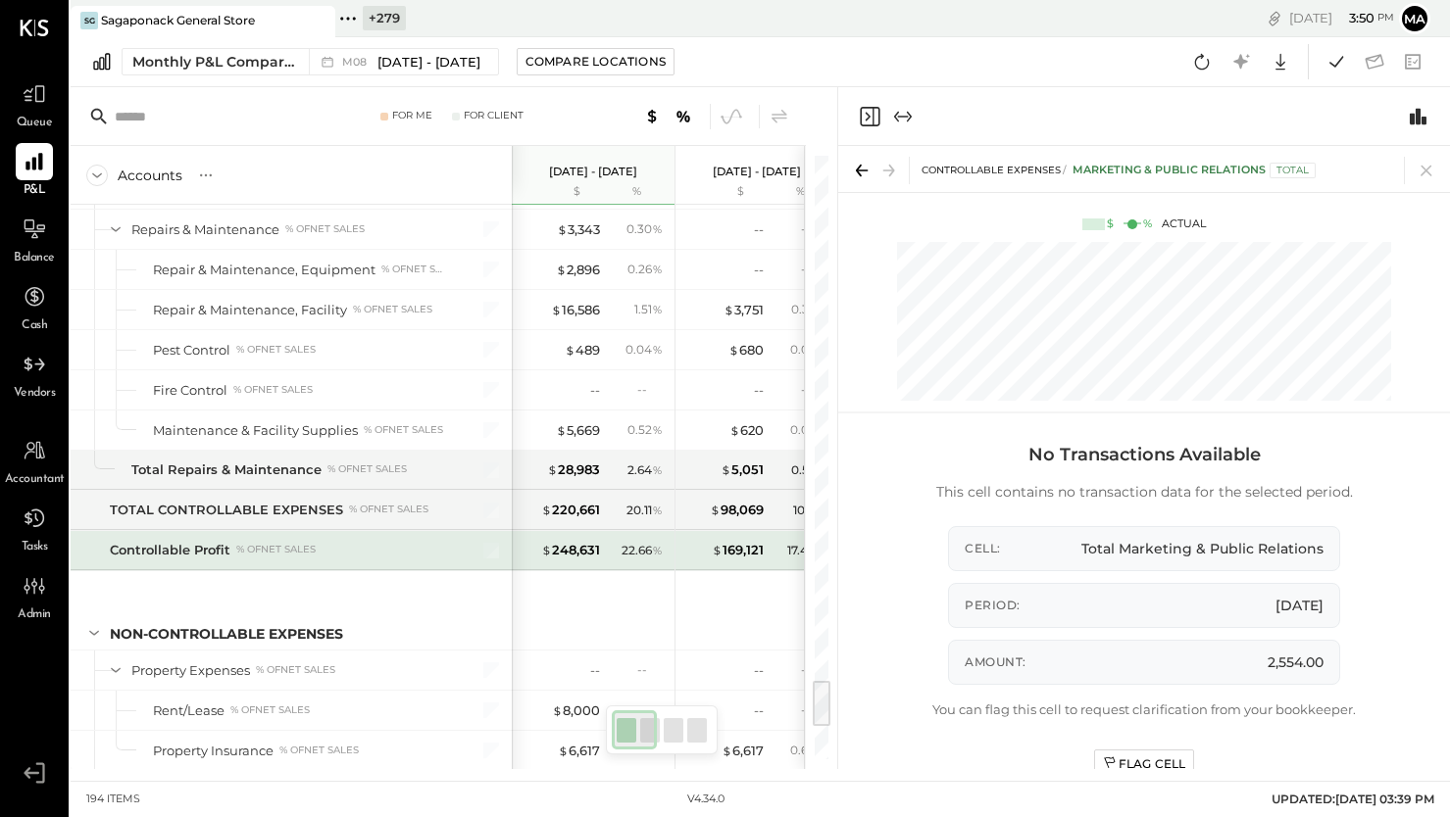
scroll to position [6503, 0]
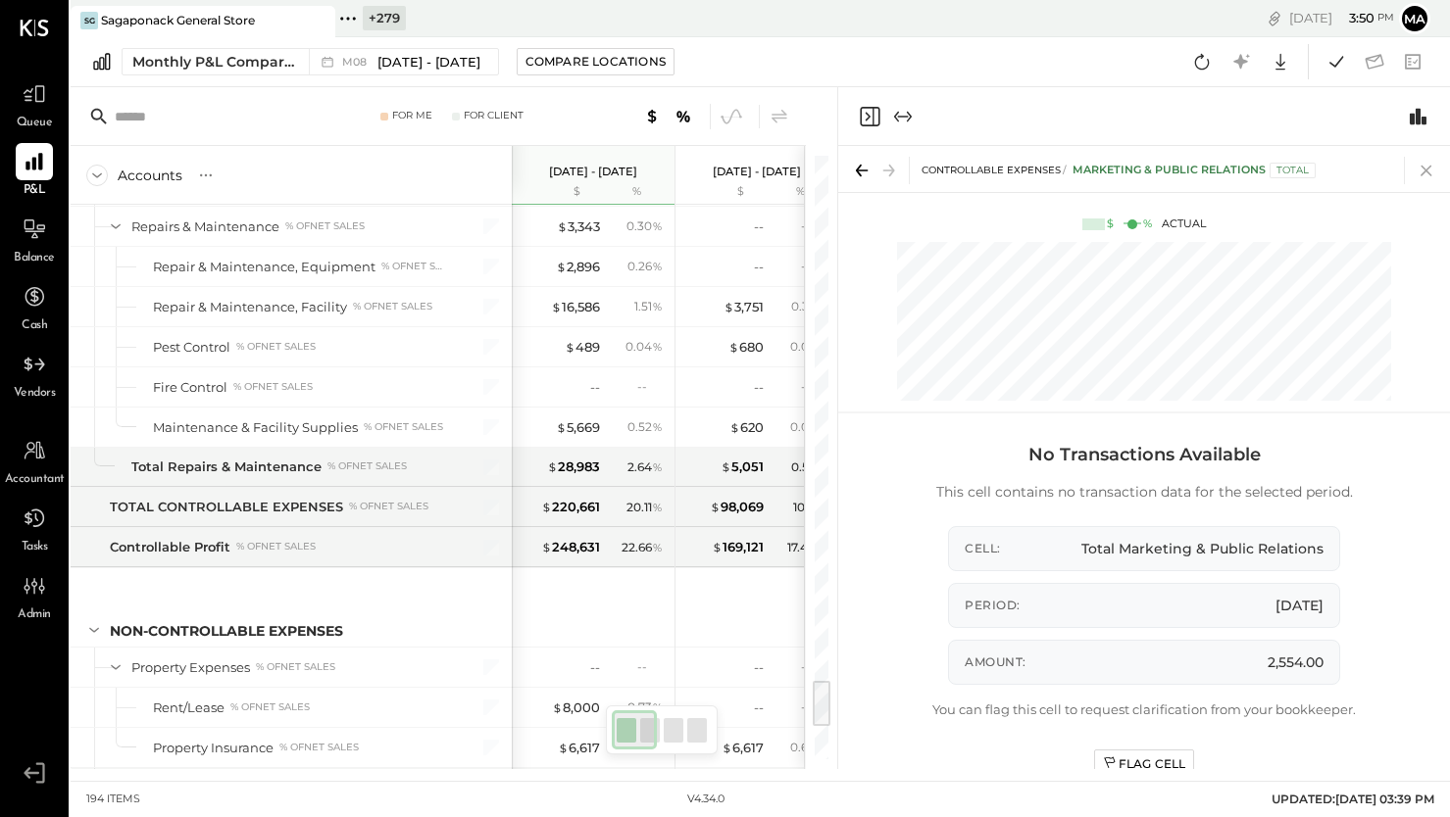
click at [1418, 172] on icon at bounding box center [1425, 170] width 27 height 27
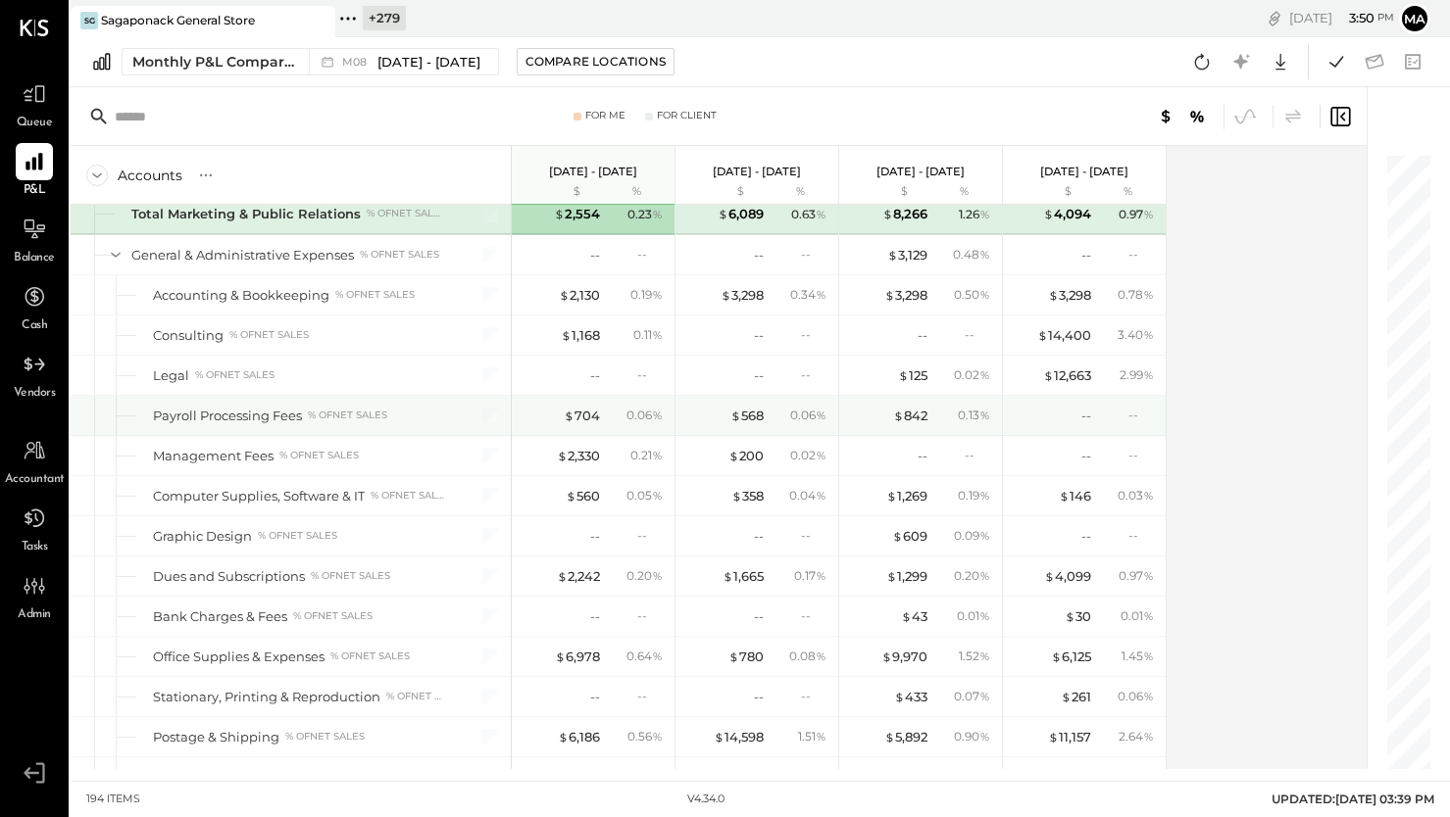
scroll to position [5587, 0]
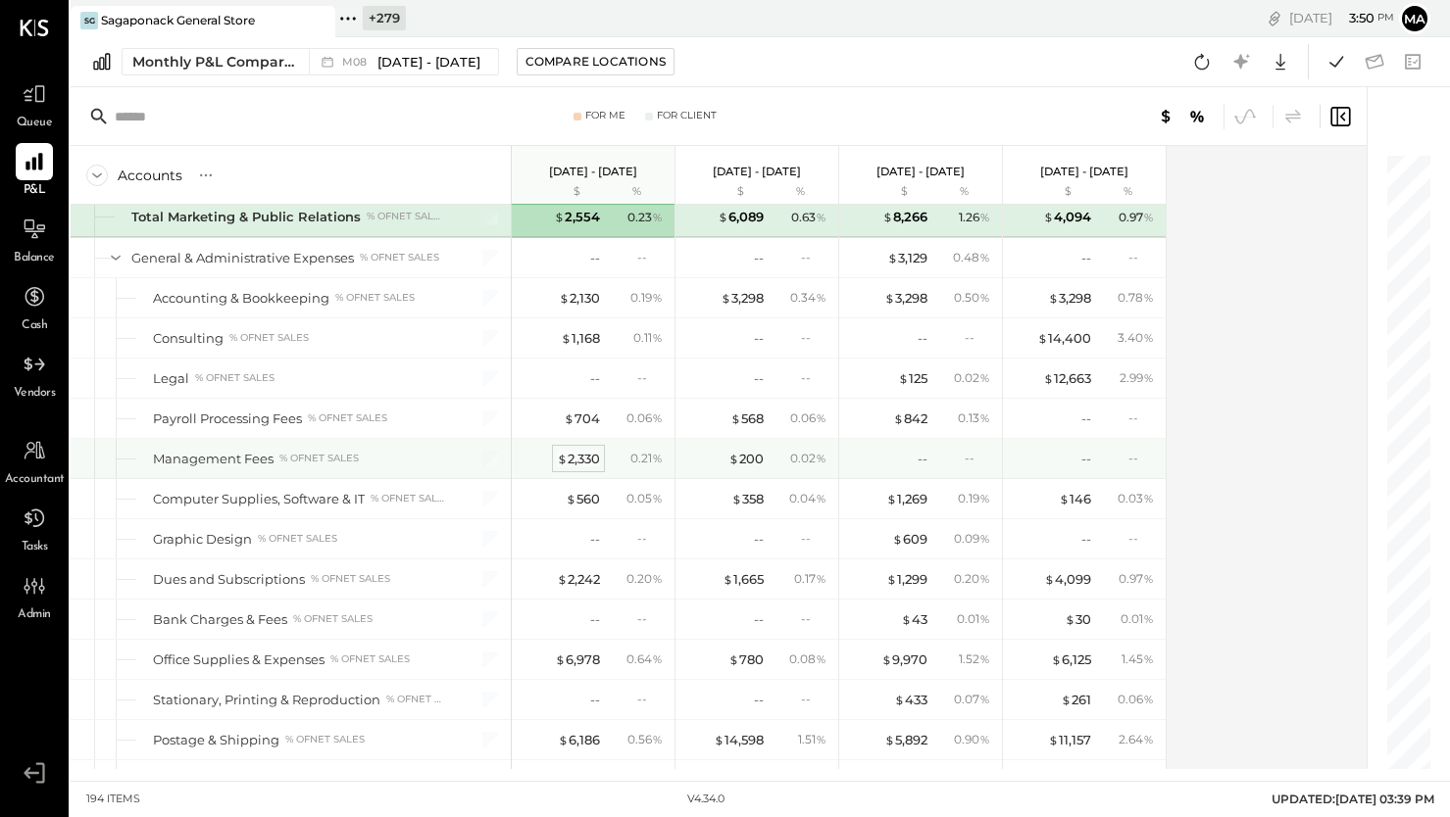
click at [574, 455] on div "$ 2,330" at bounding box center [578, 459] width 43 height 19
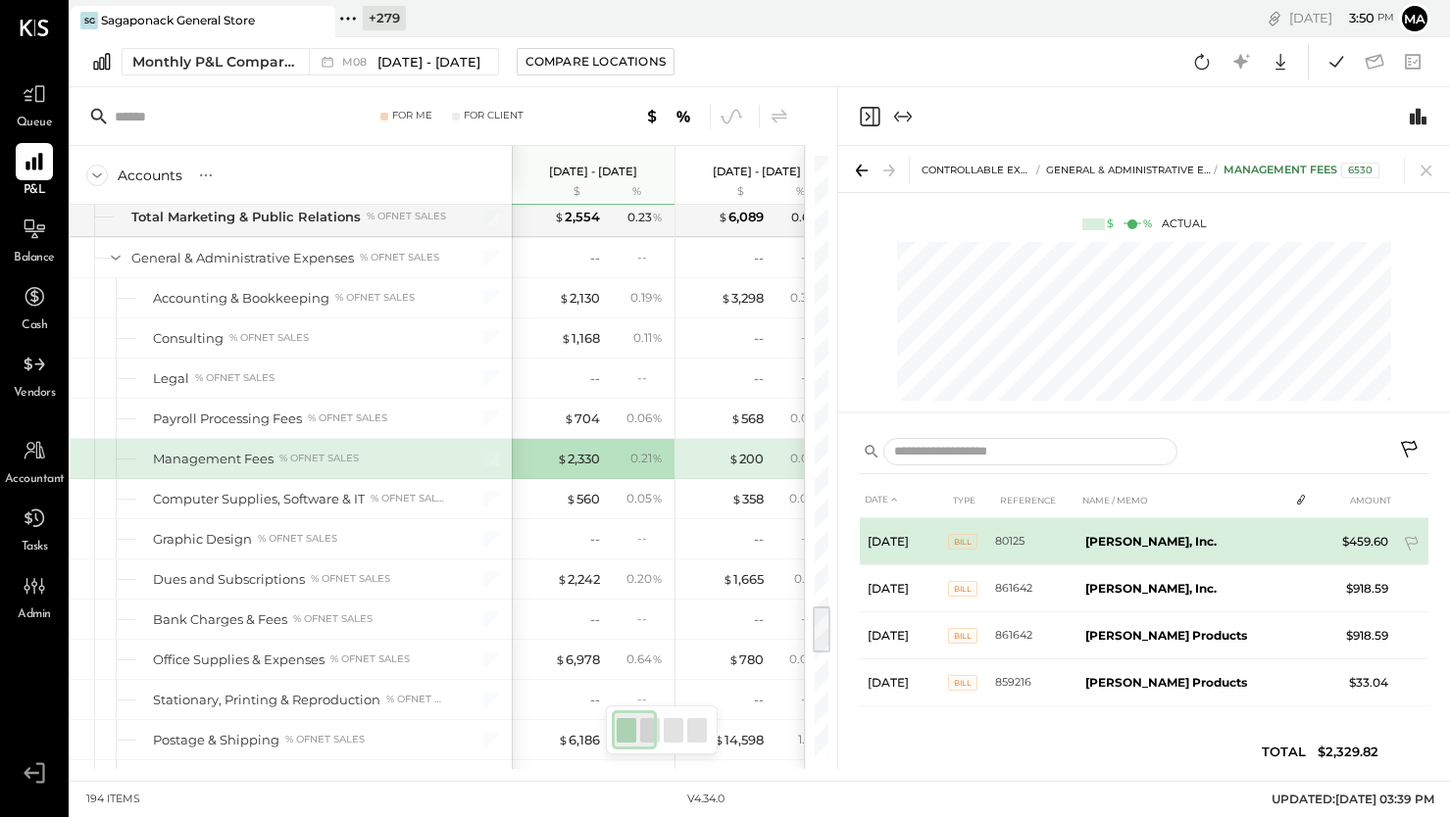
click at [1274, 538] on td "[PERSON_NAME], Inc." at bounding box center [1182, 542] width 211 height 47
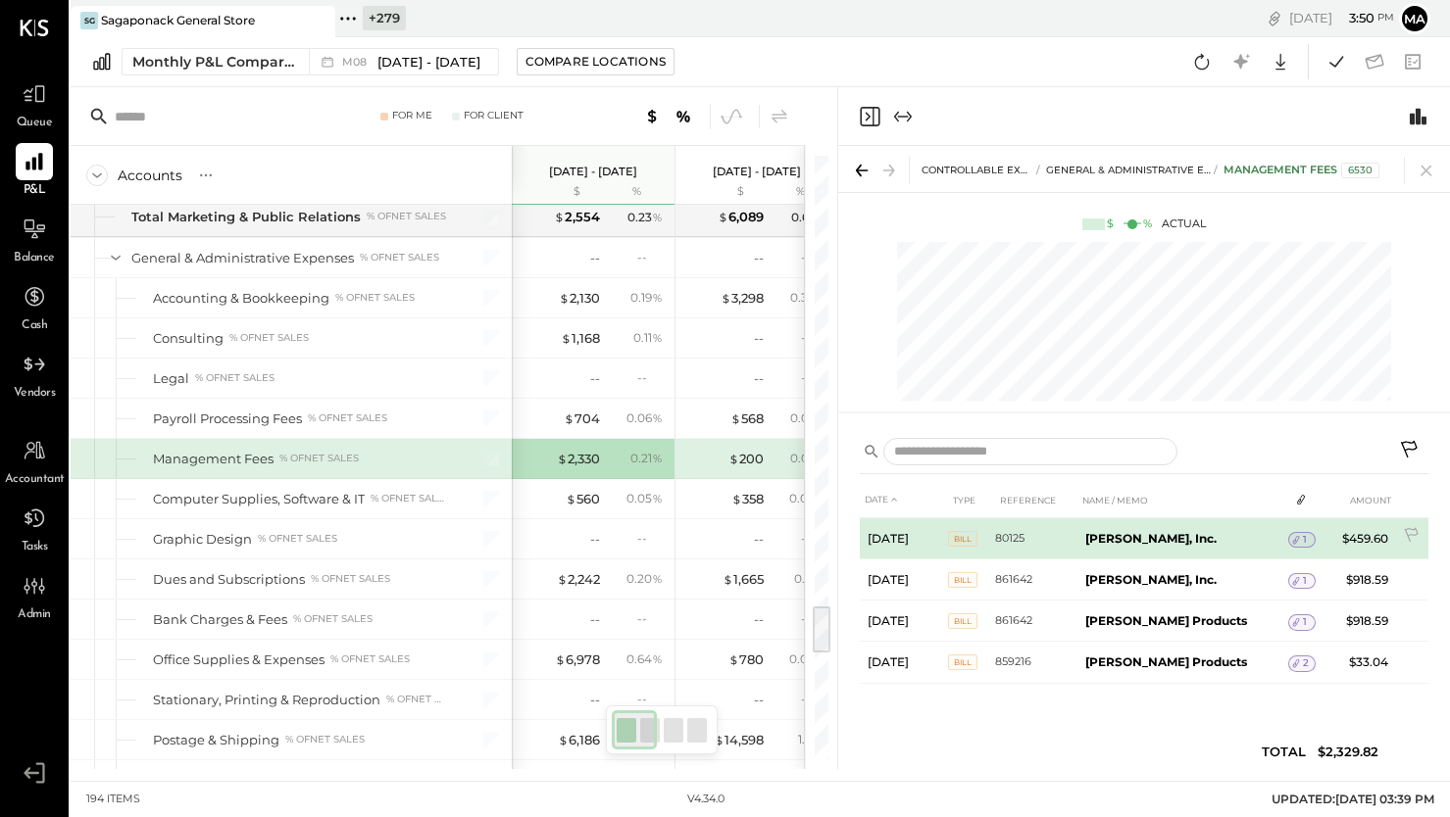
click at [1296, 537] on div "1" at bounding box center [1301, 540] width 27 height 16
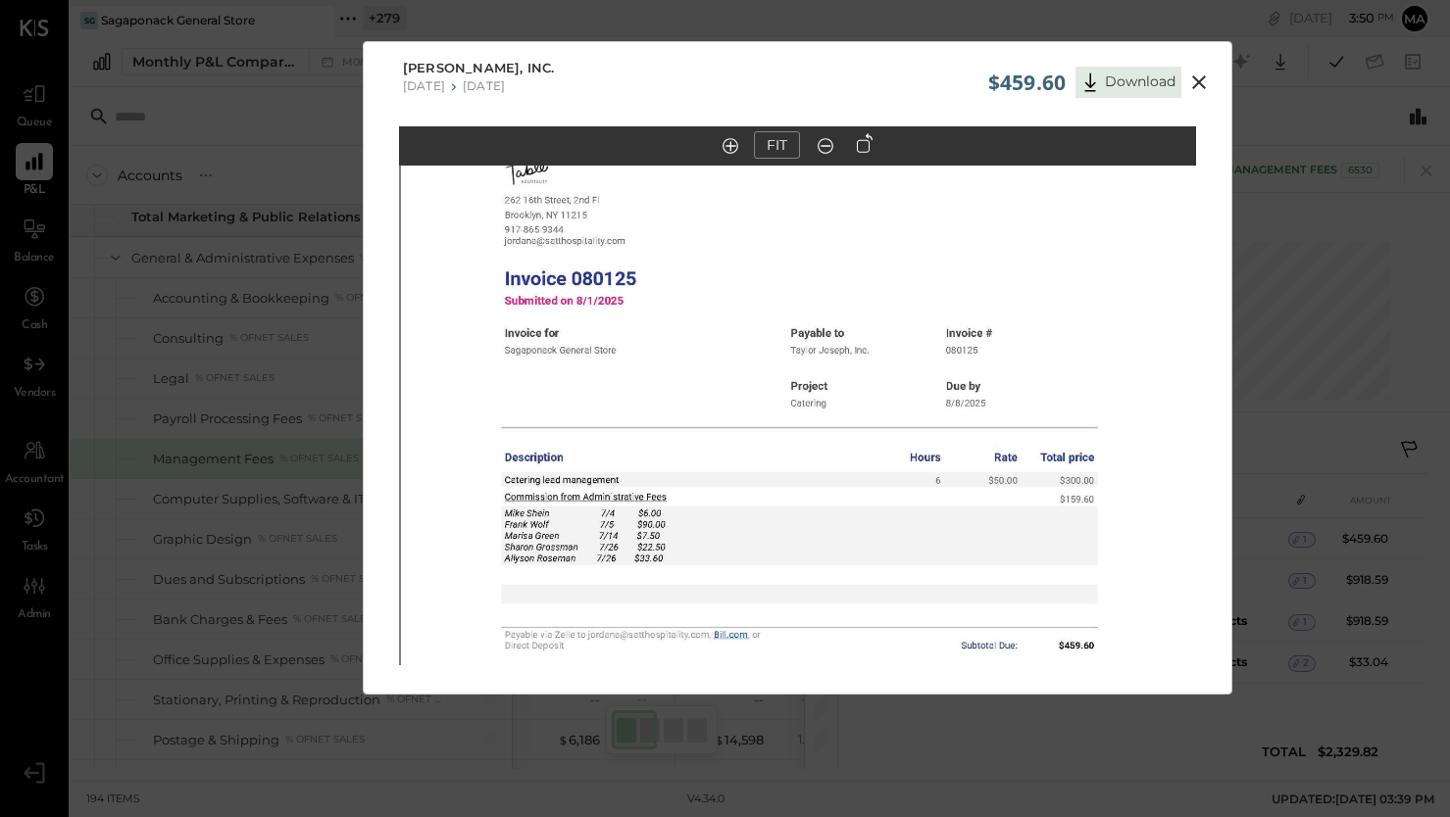
drag, startPoint x: 911, startPoint y: 259, endPoint x: 912, endPoint y: 428, distance: 169.6
click at [912, 428] on img at bounding box center [799, 565] width 797 height 1032
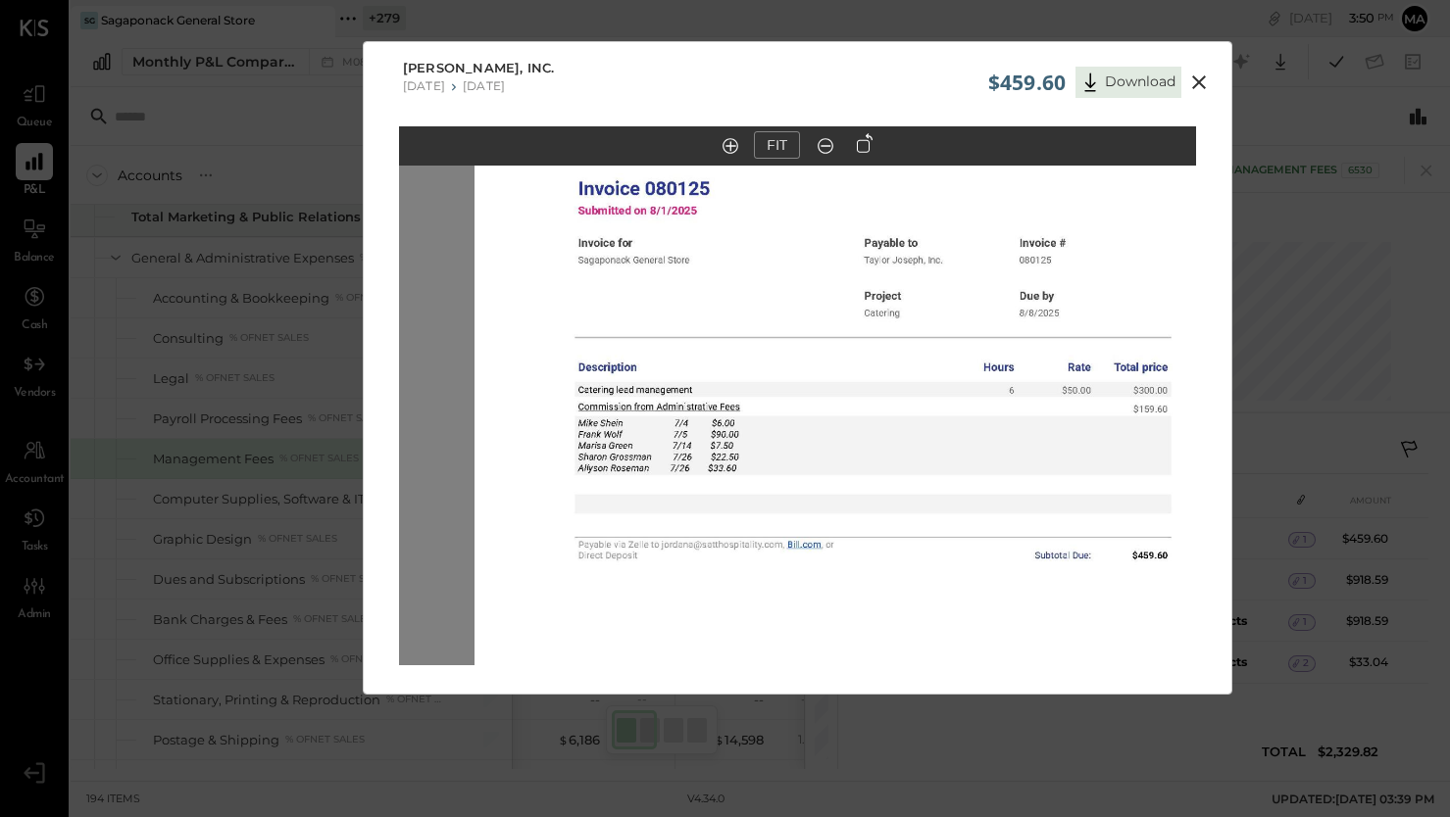
drag, startPoint x: 882, startPoint y: 330, endPoint x: 956, endPoint y: 204, distance: 146.3
click at [956, 204] on img at bounding box center [872, 475] width 797 height 1032
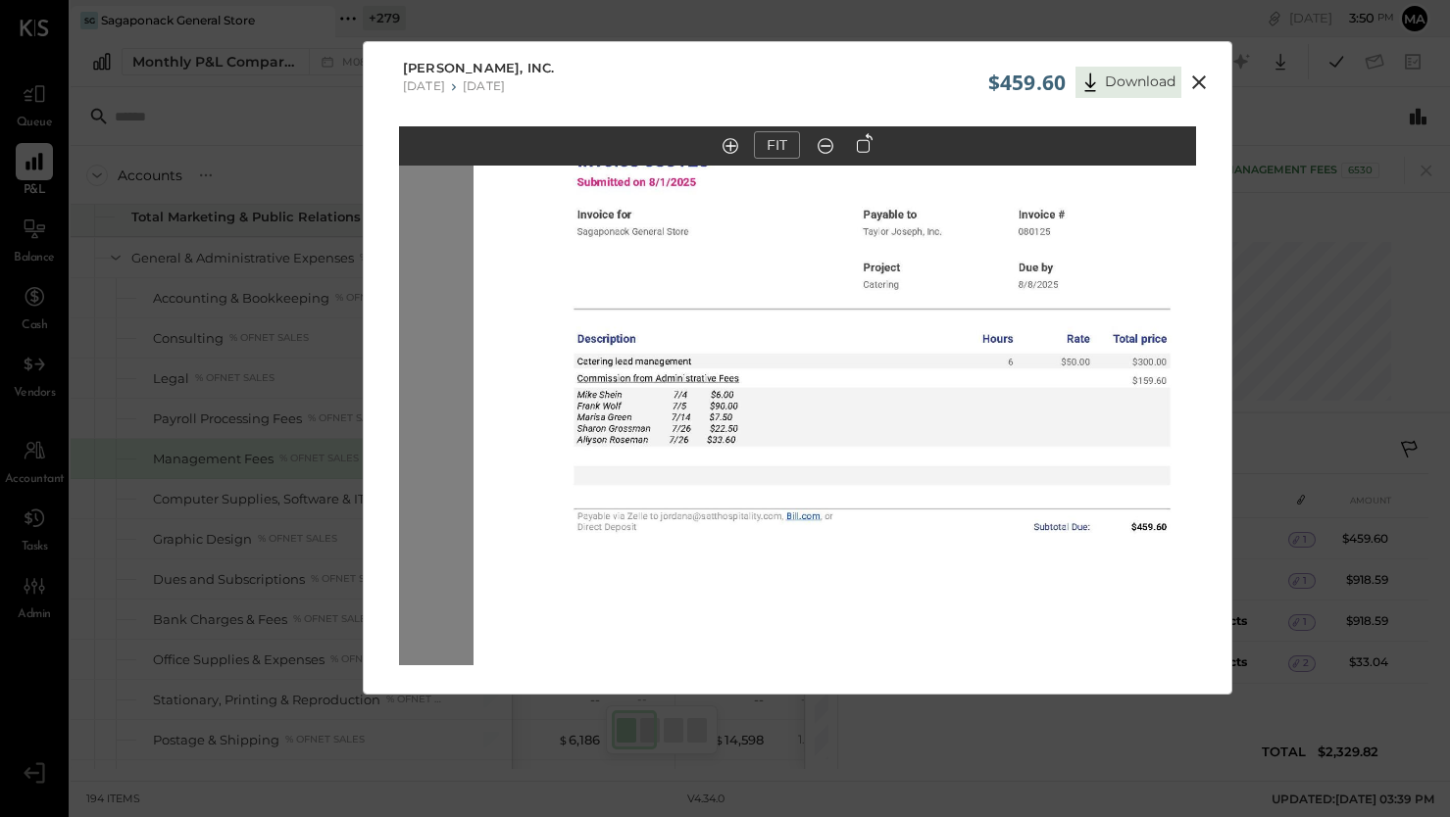
click at [1195, 76] on icon at bounding box center [1199, 83] width 24 height 24
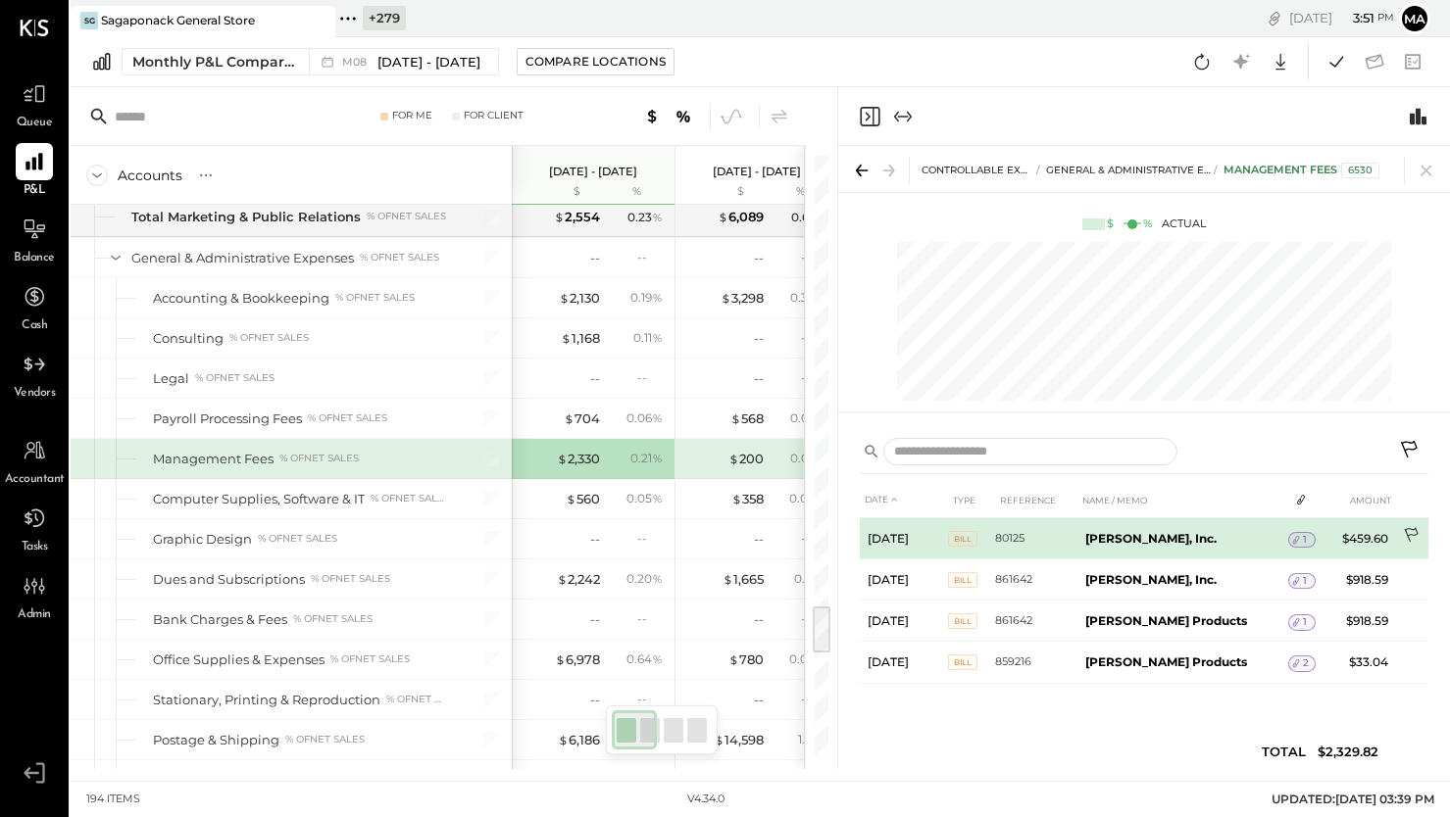
click at [1408, 531] on icon at bounding box center [1413, 537] width 20 height 20
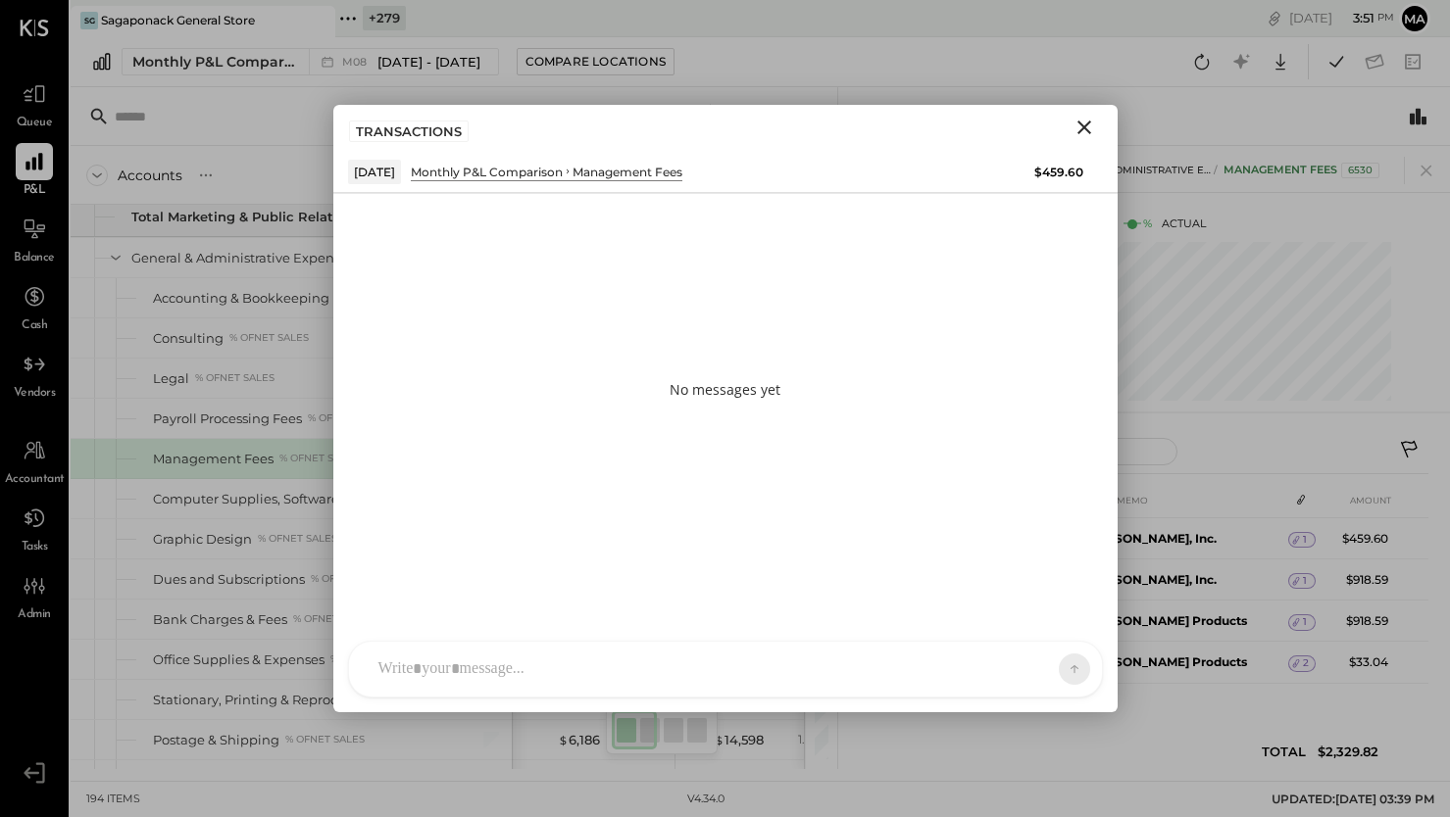
click at [555, 674] on div at bounding box center [725, 669] width 753 height 55
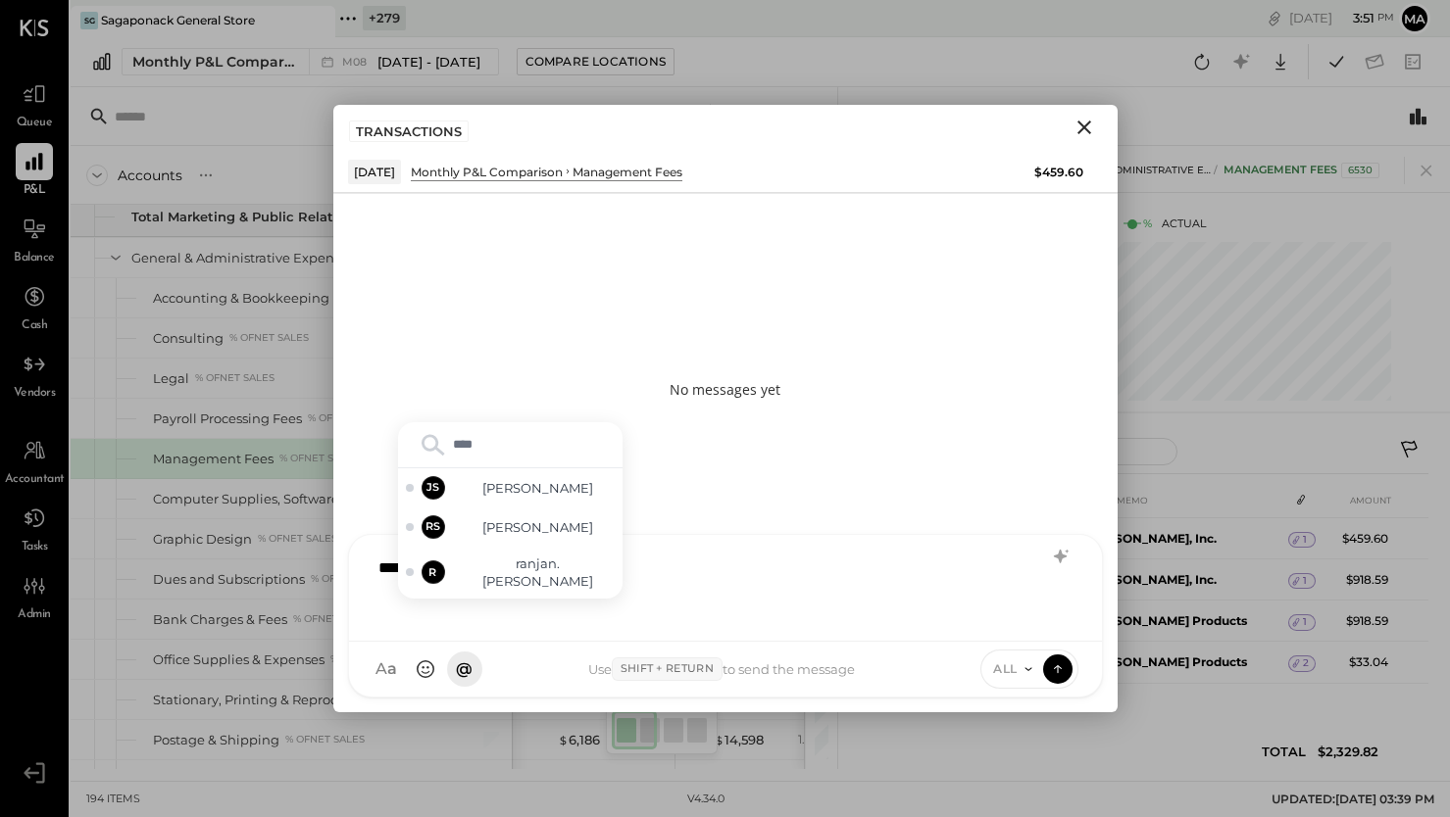
type input "*****"
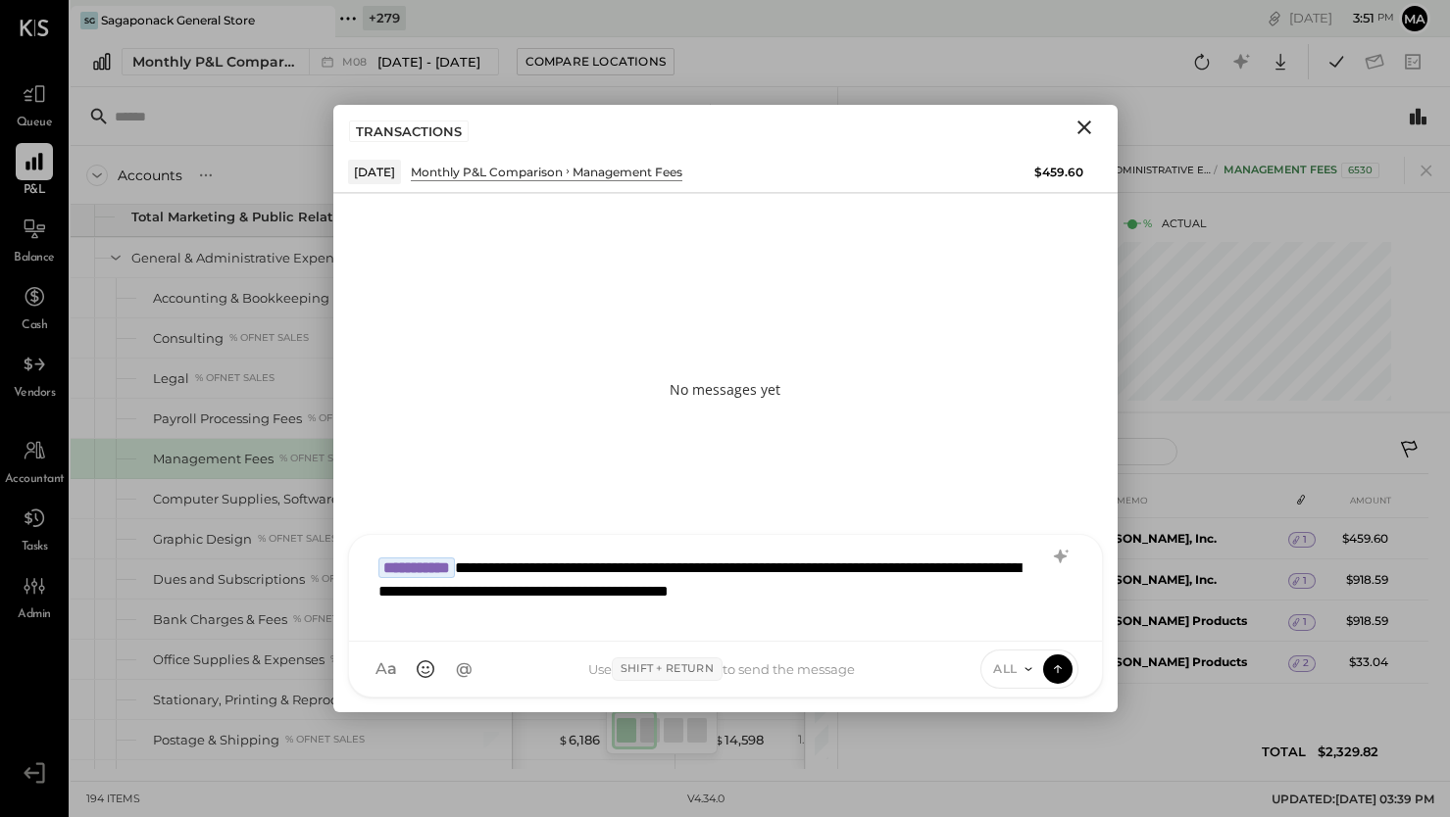
click at [1025, 670] on icon at bounding box center [1028, 670] width 16 height 16
click at [727, 565] on div "**********" at bounding box center [726, 586] width 714 height 78
click at [534, 593] on div "**********" at bounding box center [726, 586] width 714 height 78
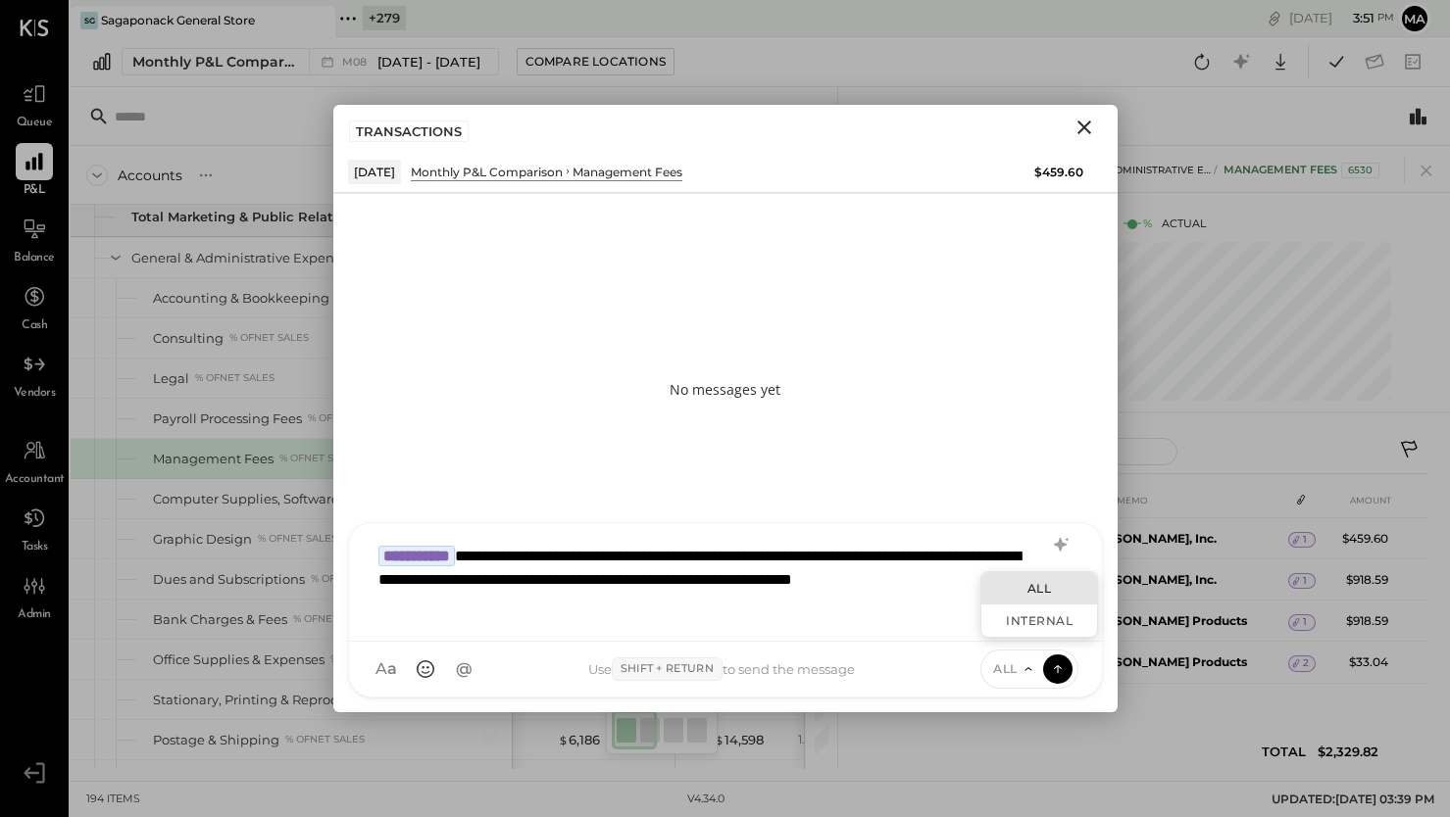
drag, startPoint x: 526, startPoint y: 578, endPoint x: 543, endPoint y: 576, distance: 16.8
click at [526, 578] on div "**********" at bounding box center [726, 580] width 714 height 90
click at [1043, 618] on div "INTERNAL" at bounding box center [1039, 621] width 116 height 32
click at [1058, 669] on icon at bounding box center [1058, 669] width 18 height 20
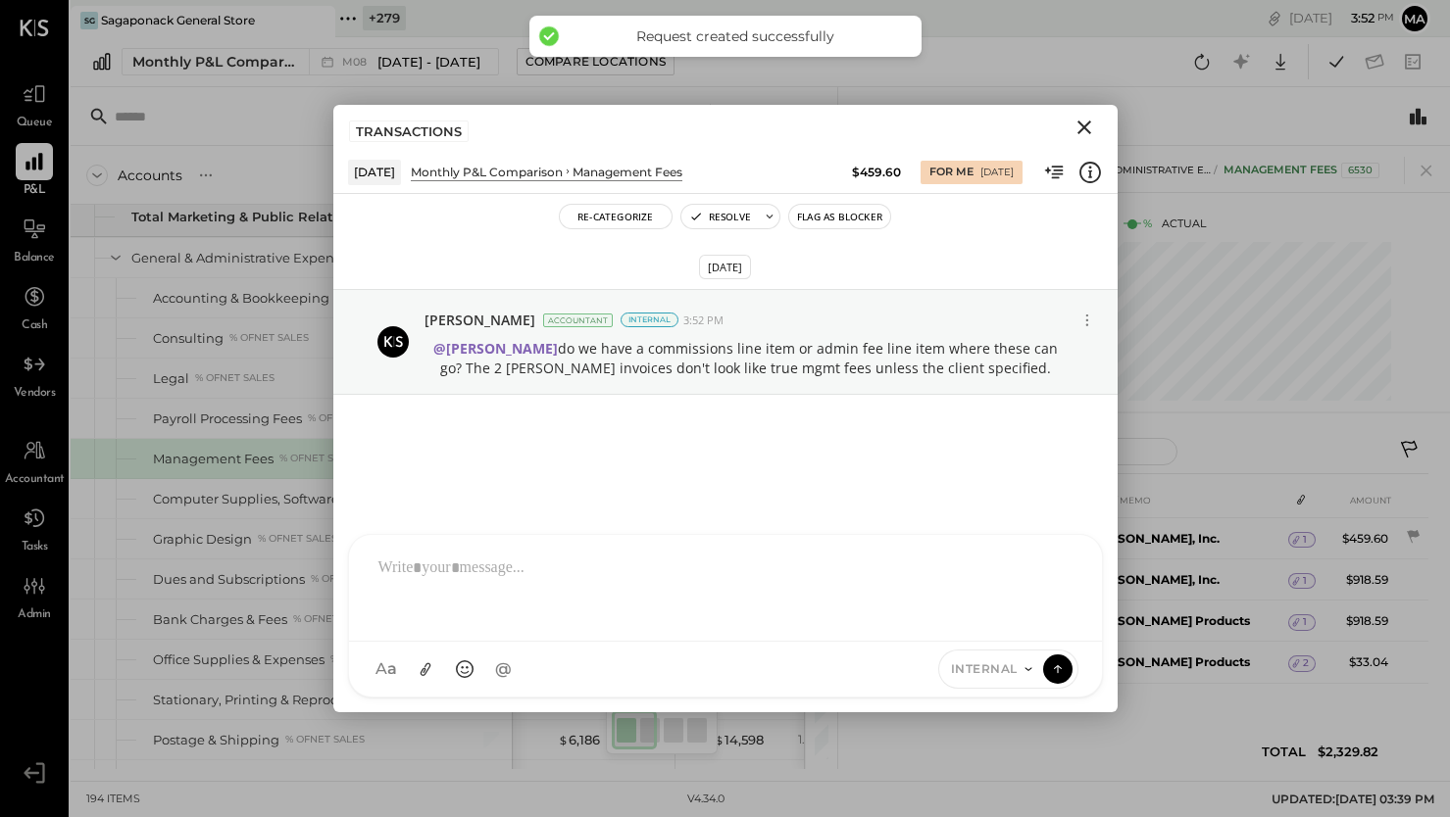
click at [1083, 127] on icon "Close" at bounding box center [1084, 128] width 14 height 14
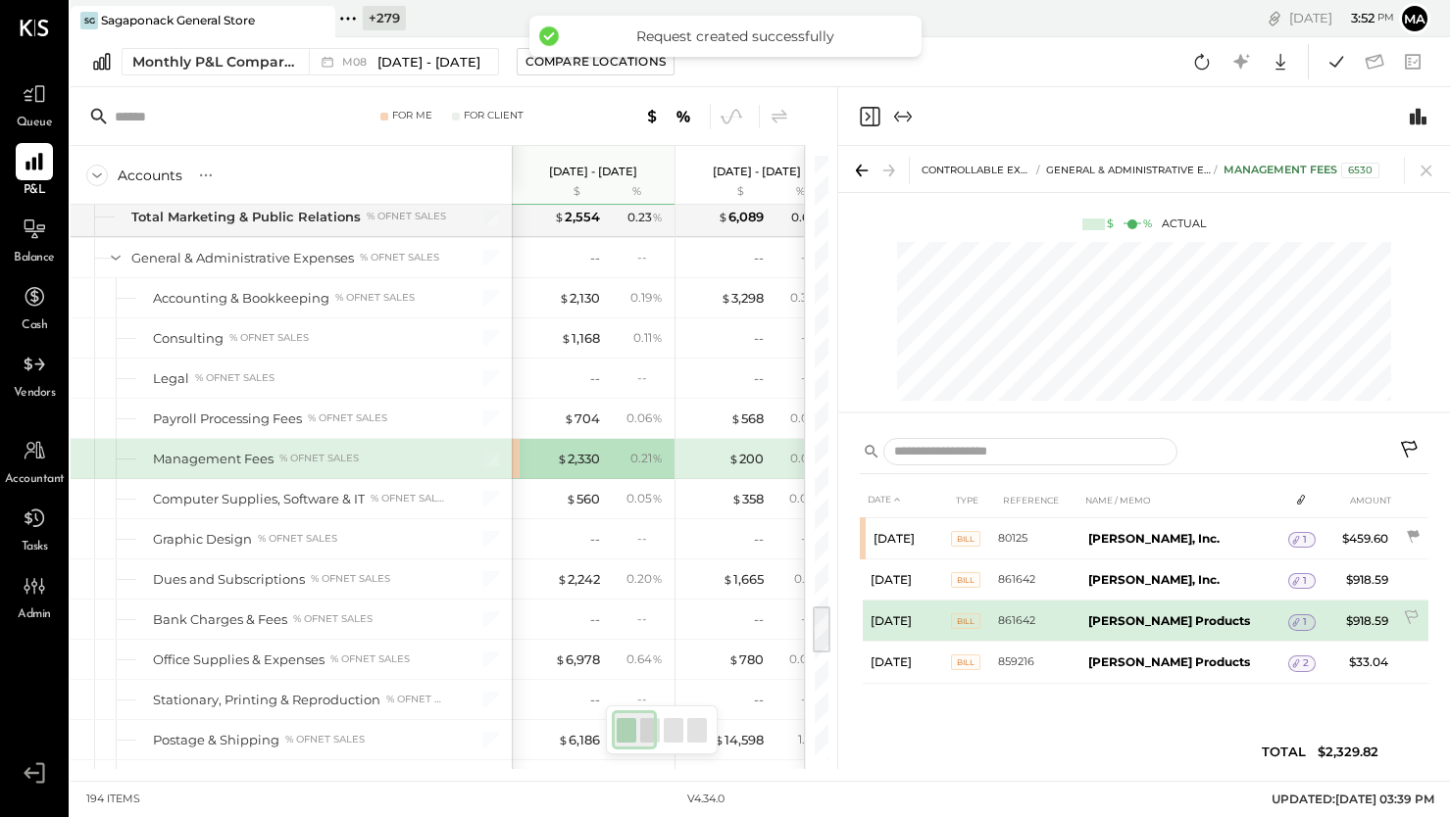
click at [1303, 619] on span "1" at bounding box center [1305, 623] width 4 height 14
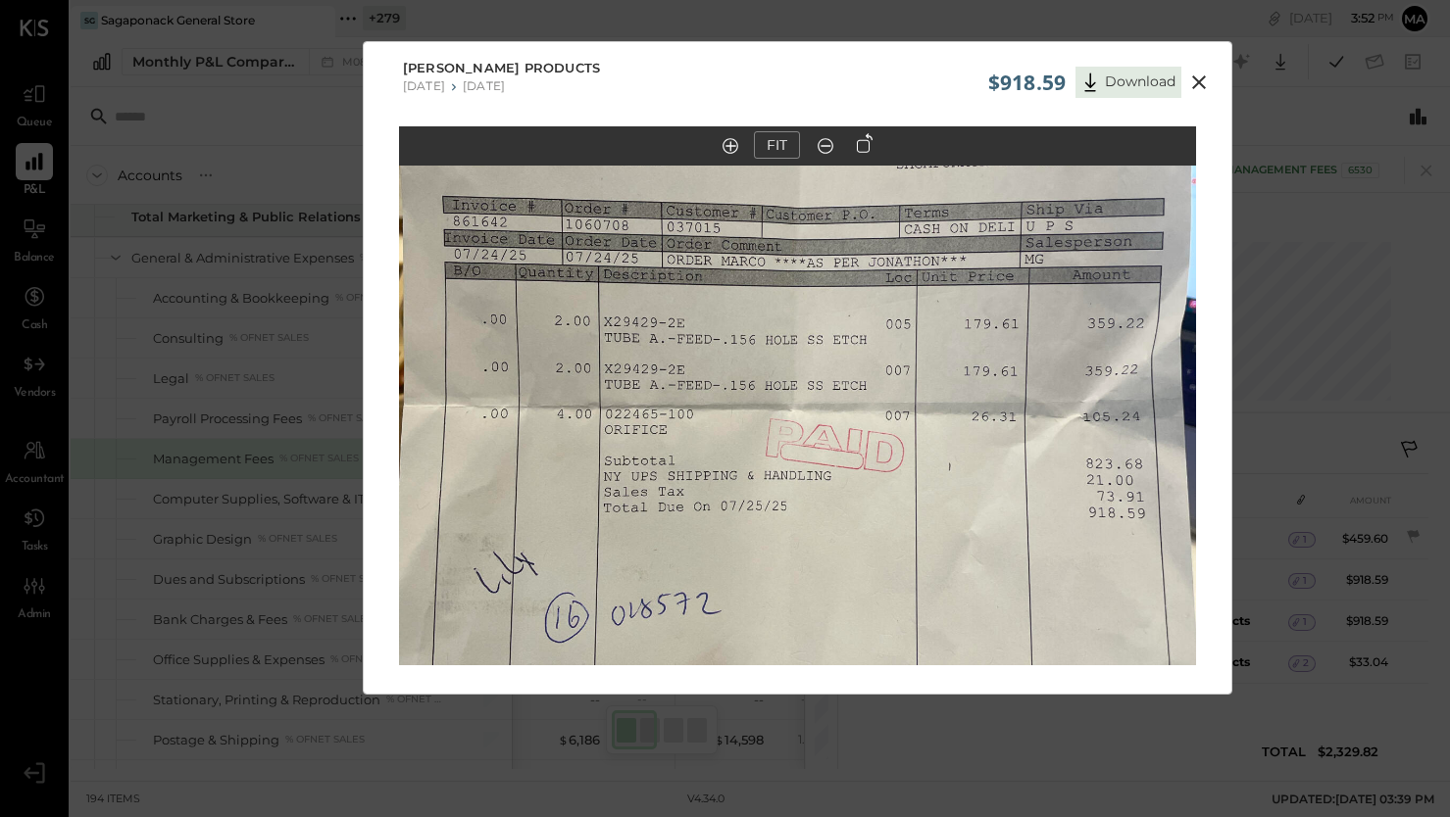
drag, startPoint x: 839, startPoint y: 388, endPoint x: 928, endPoint y: 470, distance: 121.4
click at [857, 538] on img at bounding box center [797, 394] width 797 height 1064
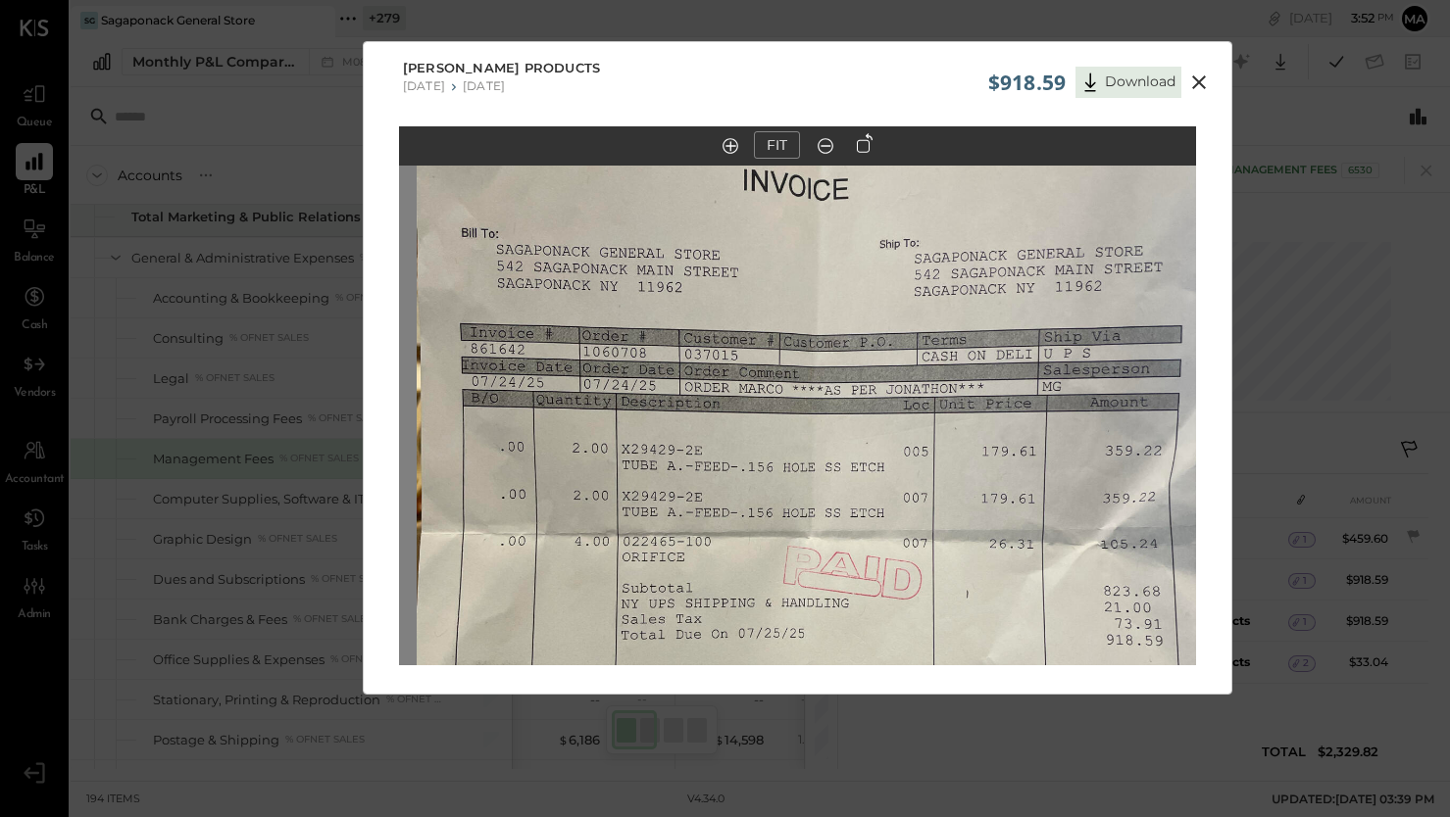
click at [1201, 78] on icon at bounding box center [1199, 82] width 14 height 14
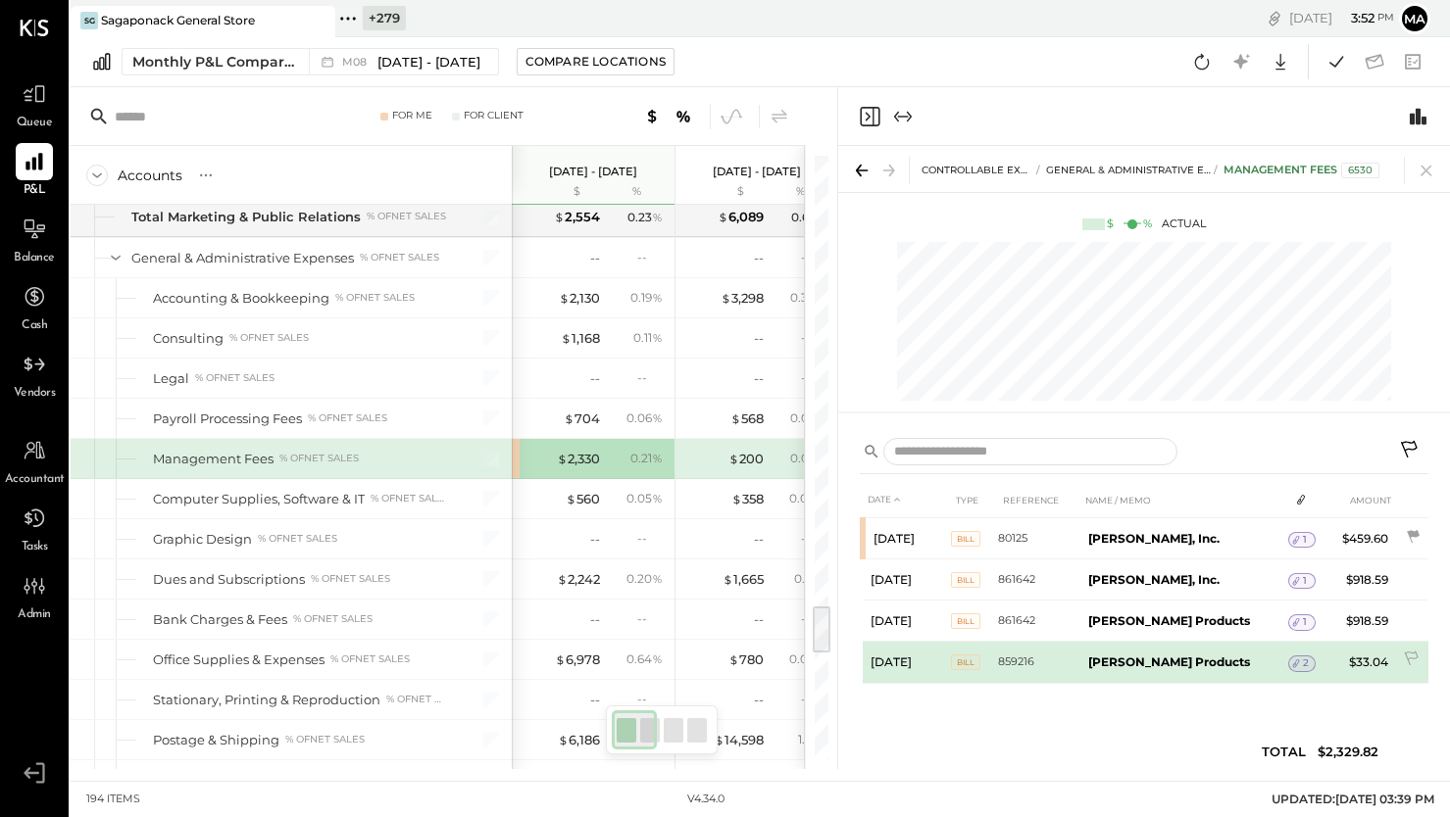
click at [1291, 657] on icon at bounding box center [1296, 664] width 14 height 14
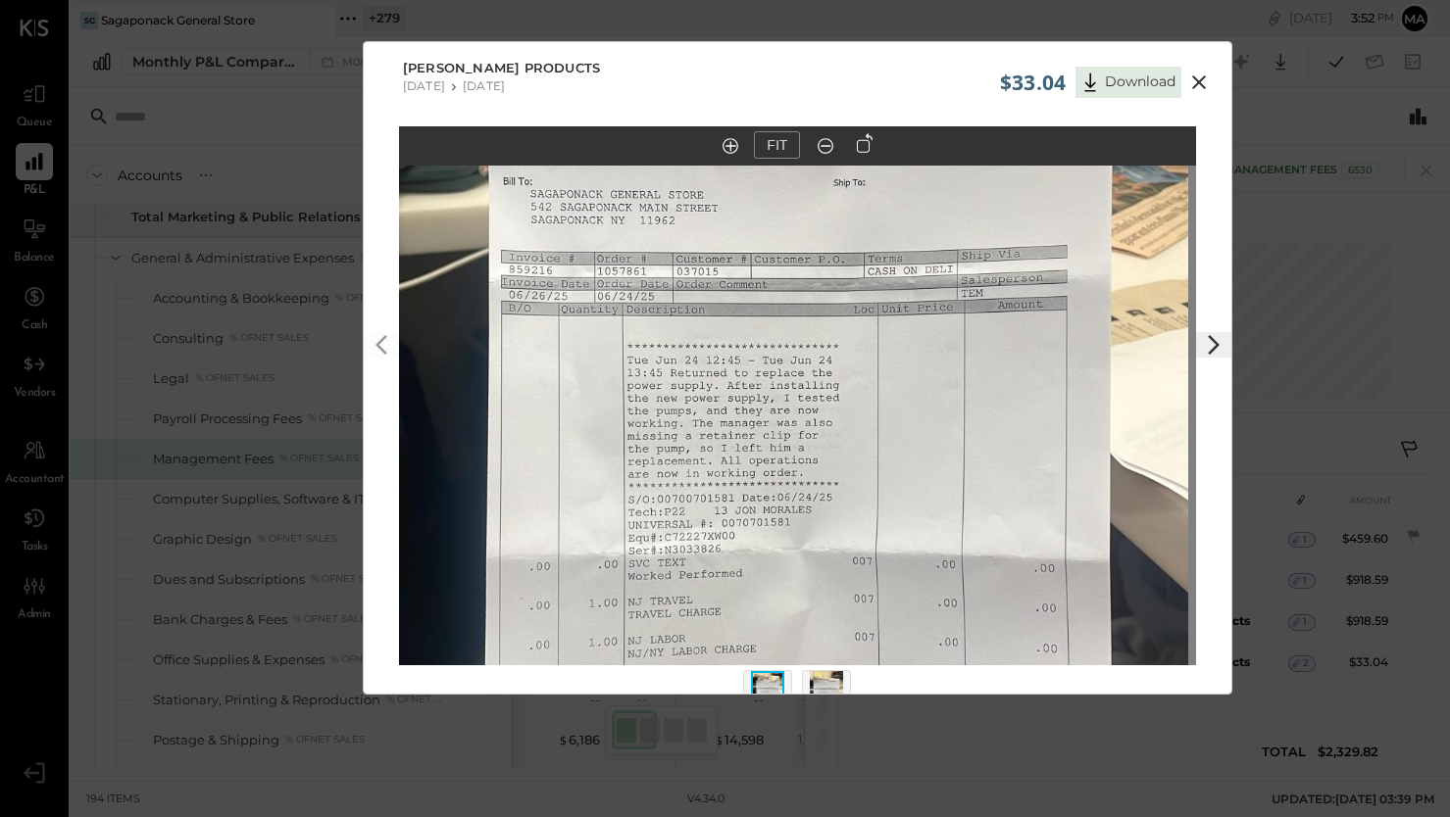
drag, startPoint x: 821, startPoint y: 352, endPoint x: 814, endPoint y: 418, distance: 66.1
click at [814, 418] on img at bounding box center [789, 444] width 797 height 1417
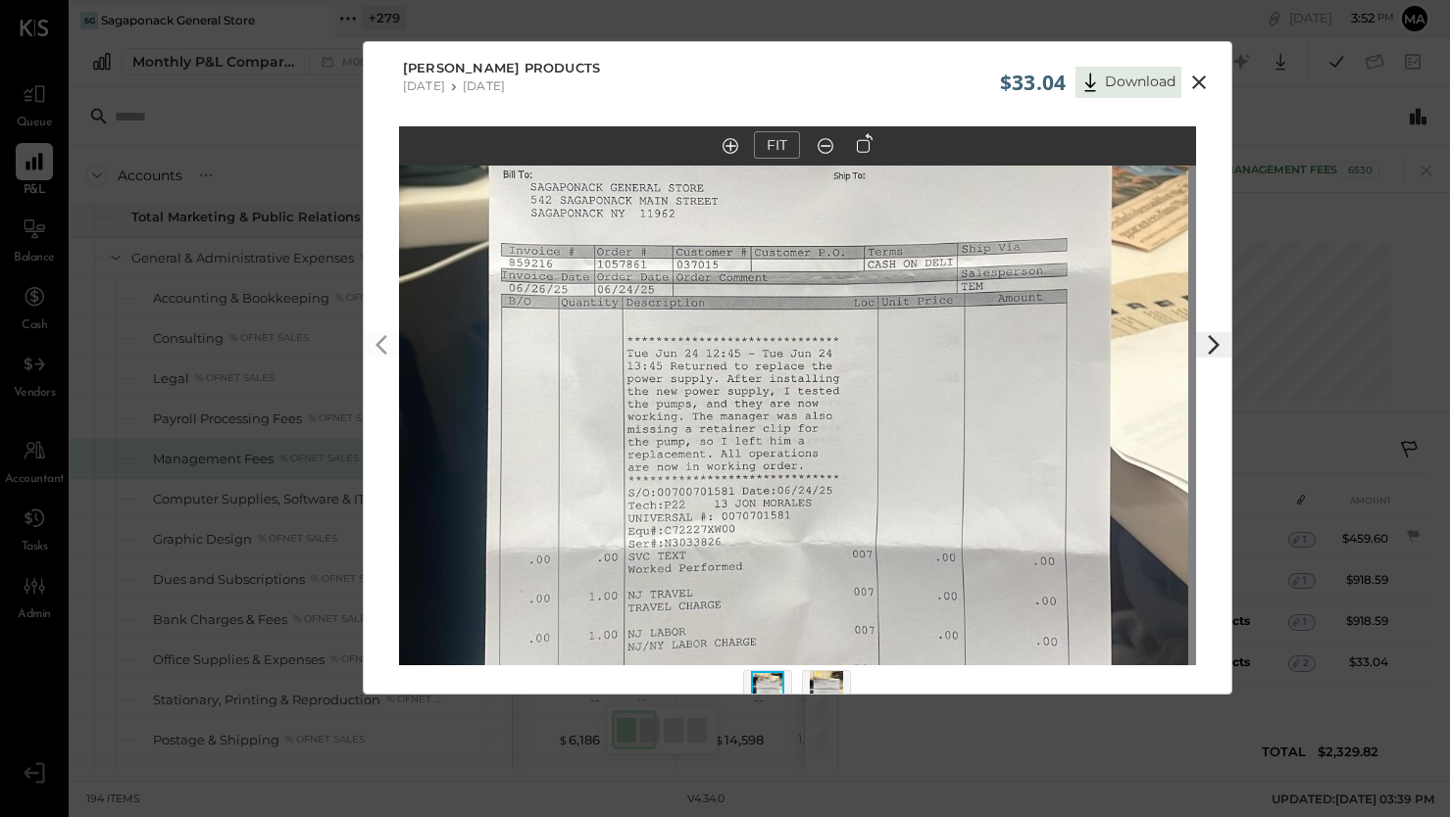
click at [1194, 77] on icon at bounding box center [1199, 82] width 14 height 14
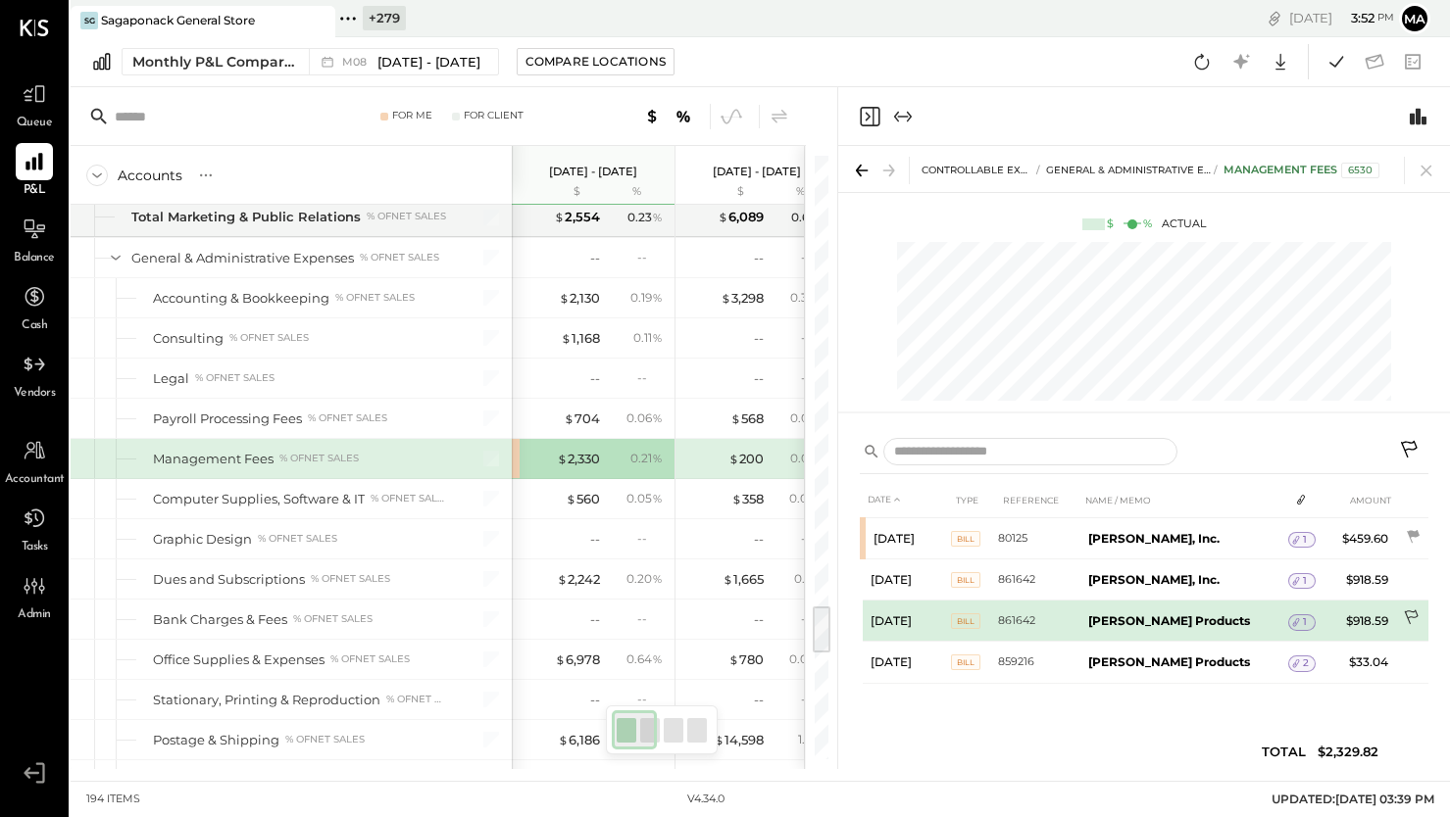
click at [1414, 613] on icon at bounding box center [1413, 620] width 20 height 20
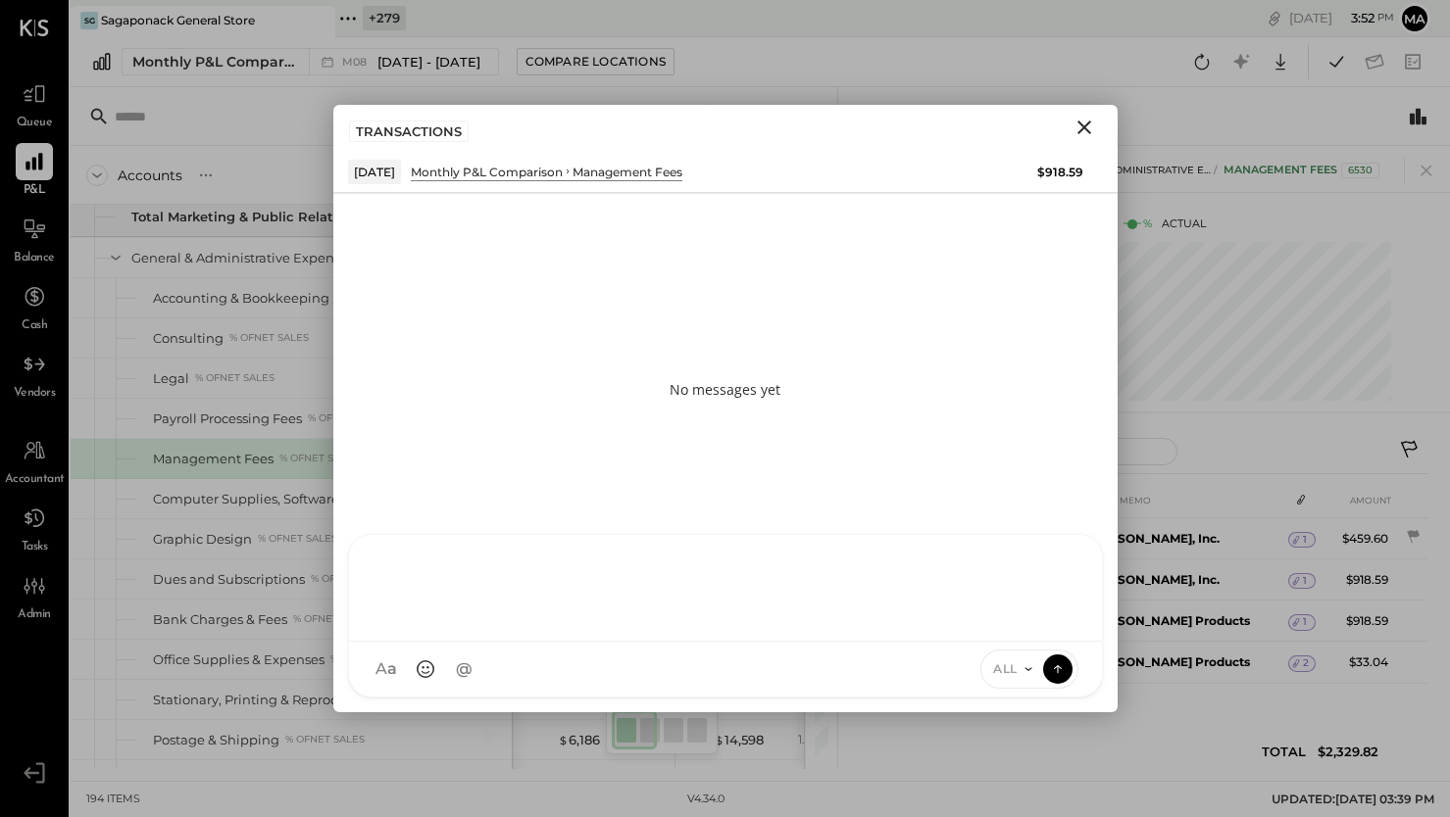
click at [948, 642] on div at bounding box center [725, 588] width 753 height 107
type input "*****"
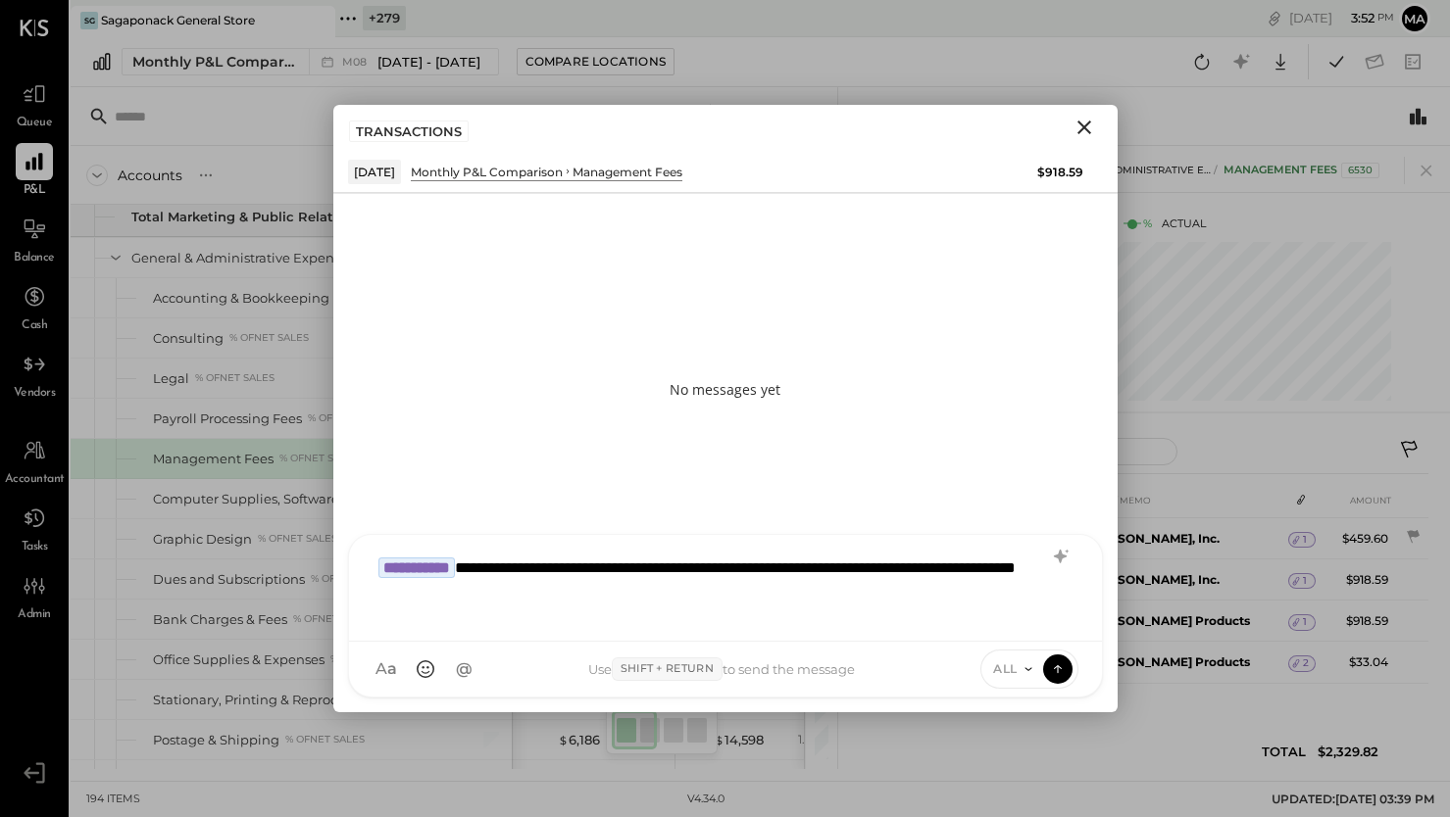
click at [1017, 668] on div "ALL" at bounding box center [1011, 669] width 61 height 17
click at [1024, 619] on div "INTERNAL" at bounding box center [1039, 621] width 116 height 32
click at [1057, 669] on icon at bounding box center [1057, 670] width 1 height 8
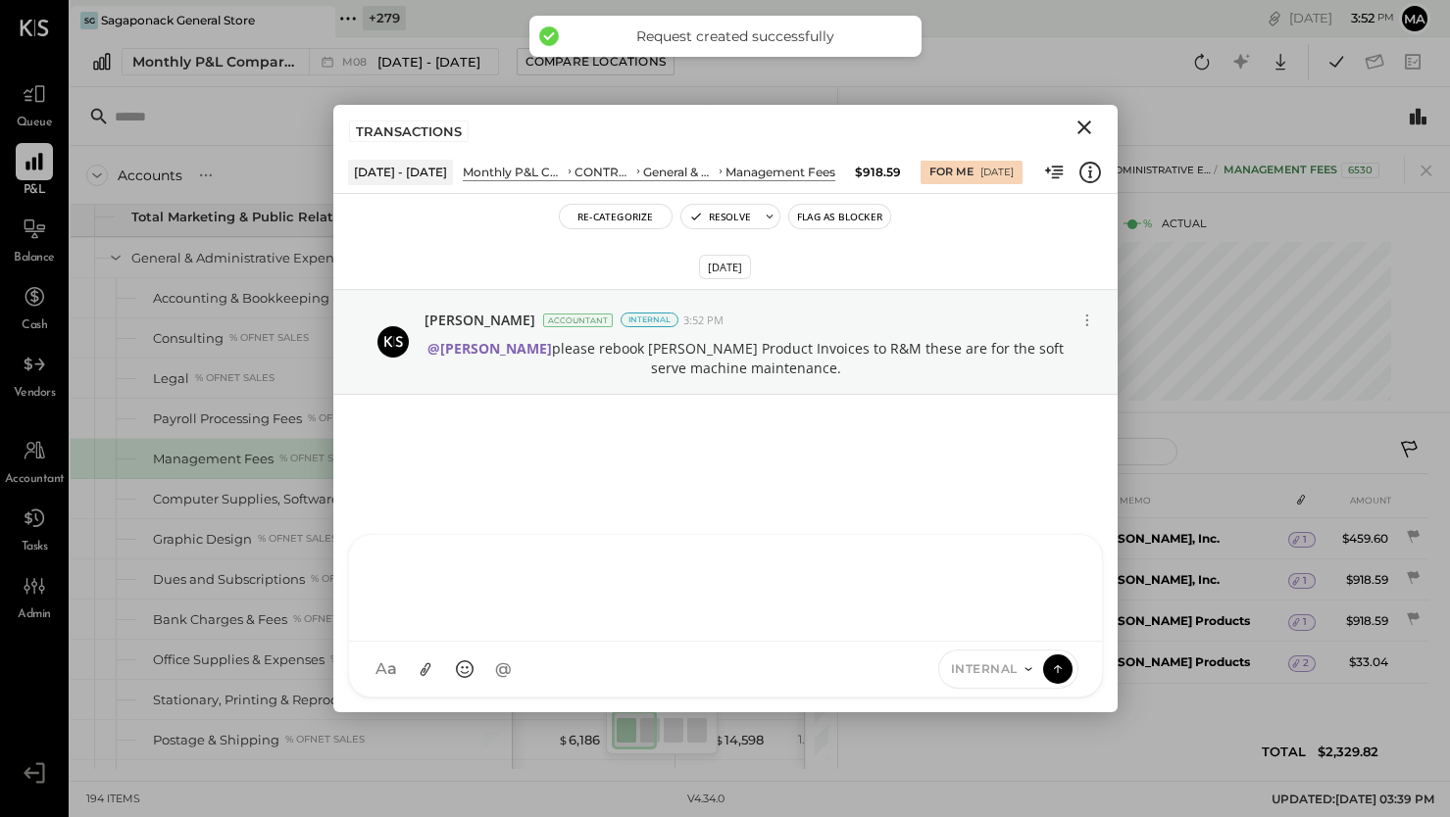
click at [1086, 127] on icon "Close" at bounding box center [1084, 128] width 24 height 24
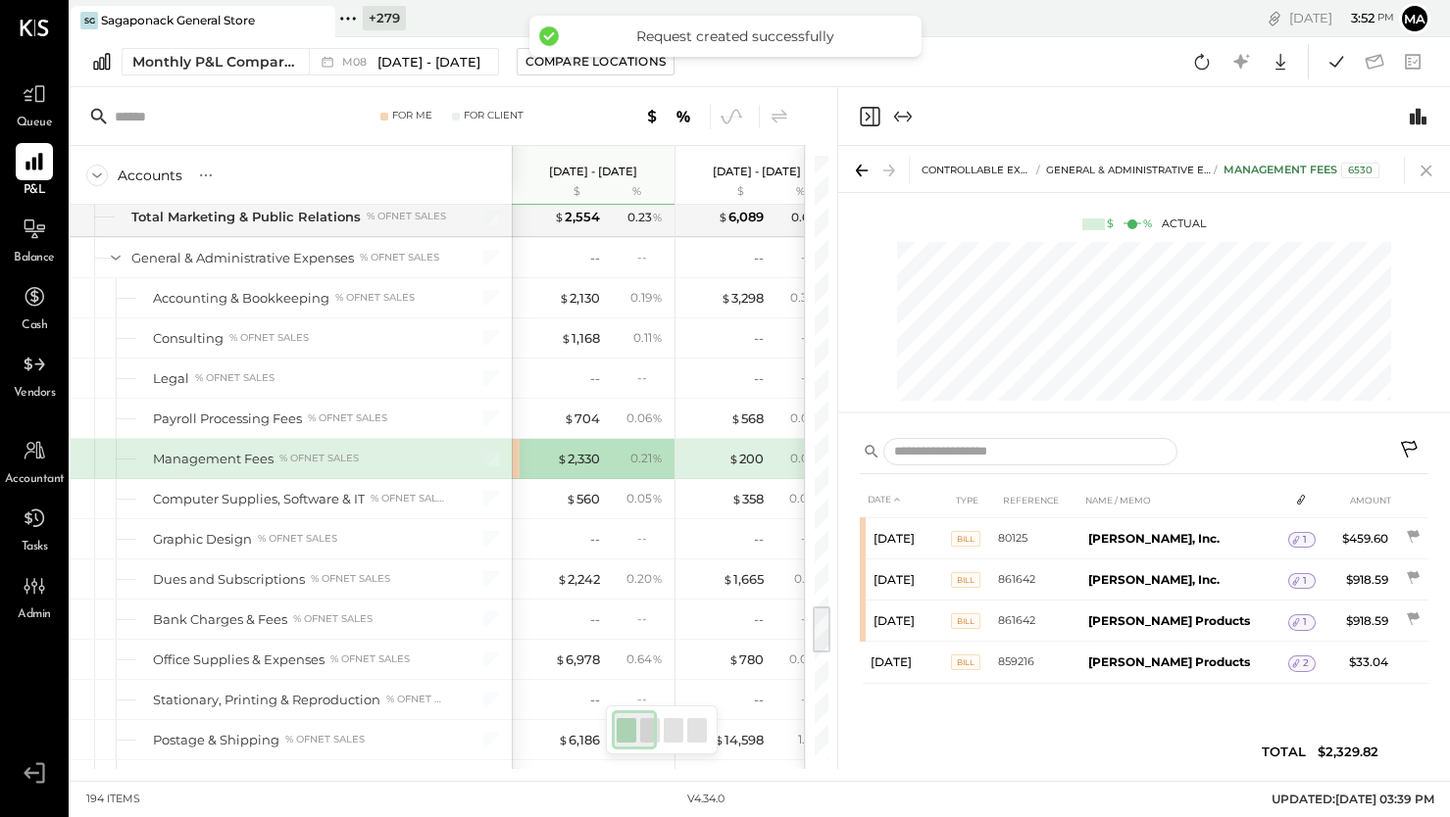
click at [1423, 165] on icon at bounding box center [1425, 170] width 27 height 27
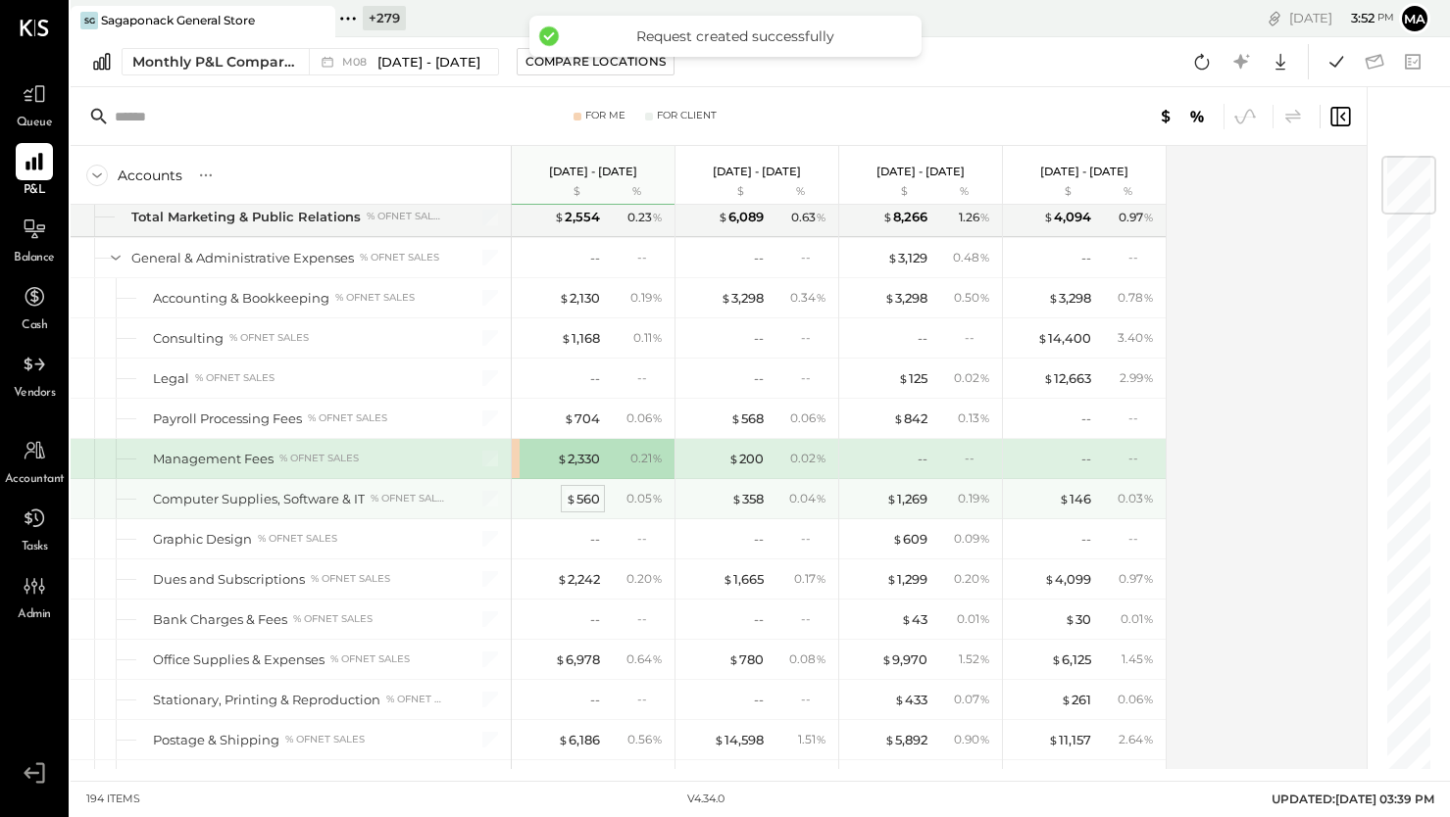
click at [581, 496] on div "$ 560" at bounding box center [583, 499] width 34 height 19
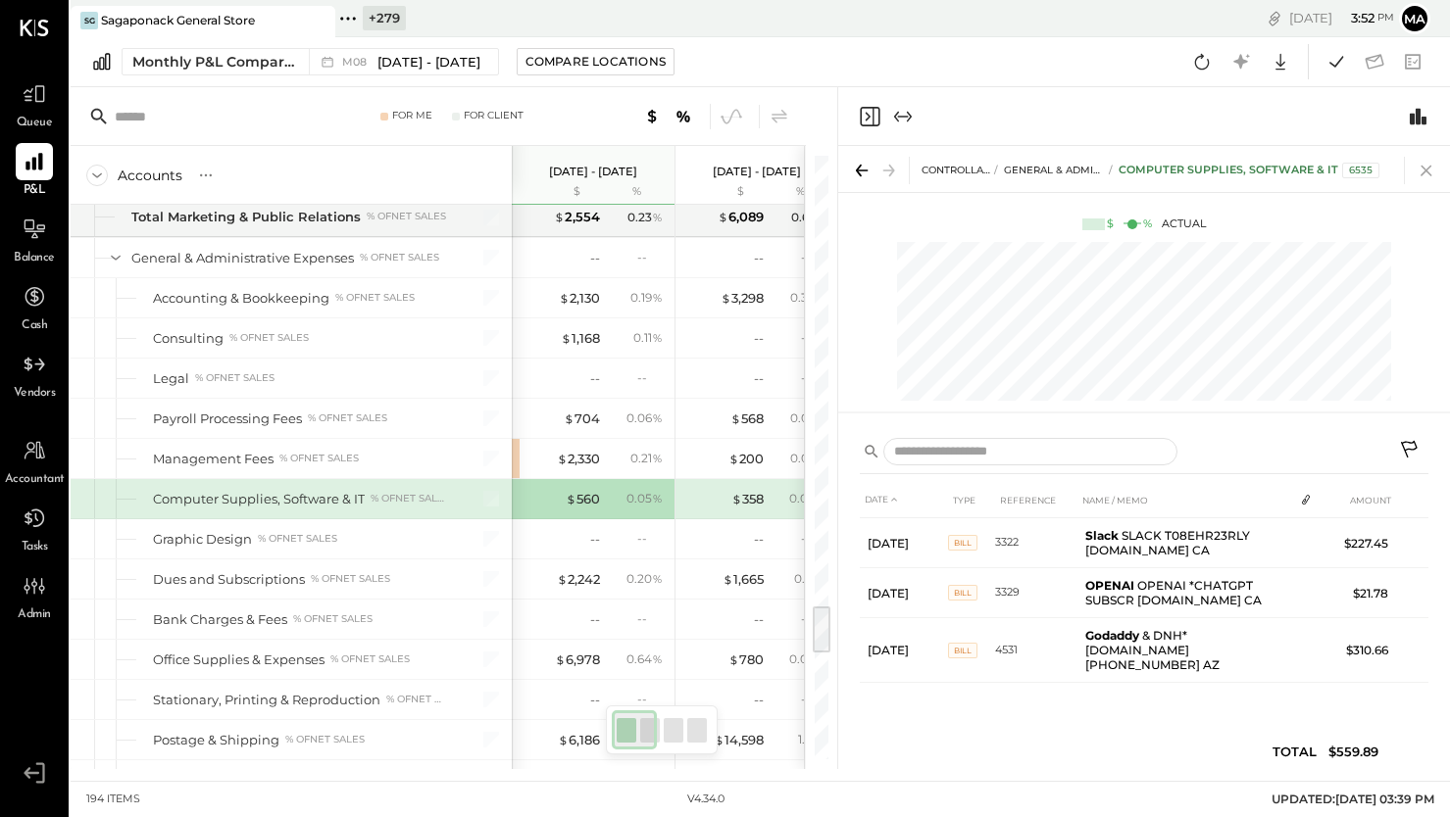
click at [1432, 168] on icon at bounding box center [1425, 170] width 27 height 27
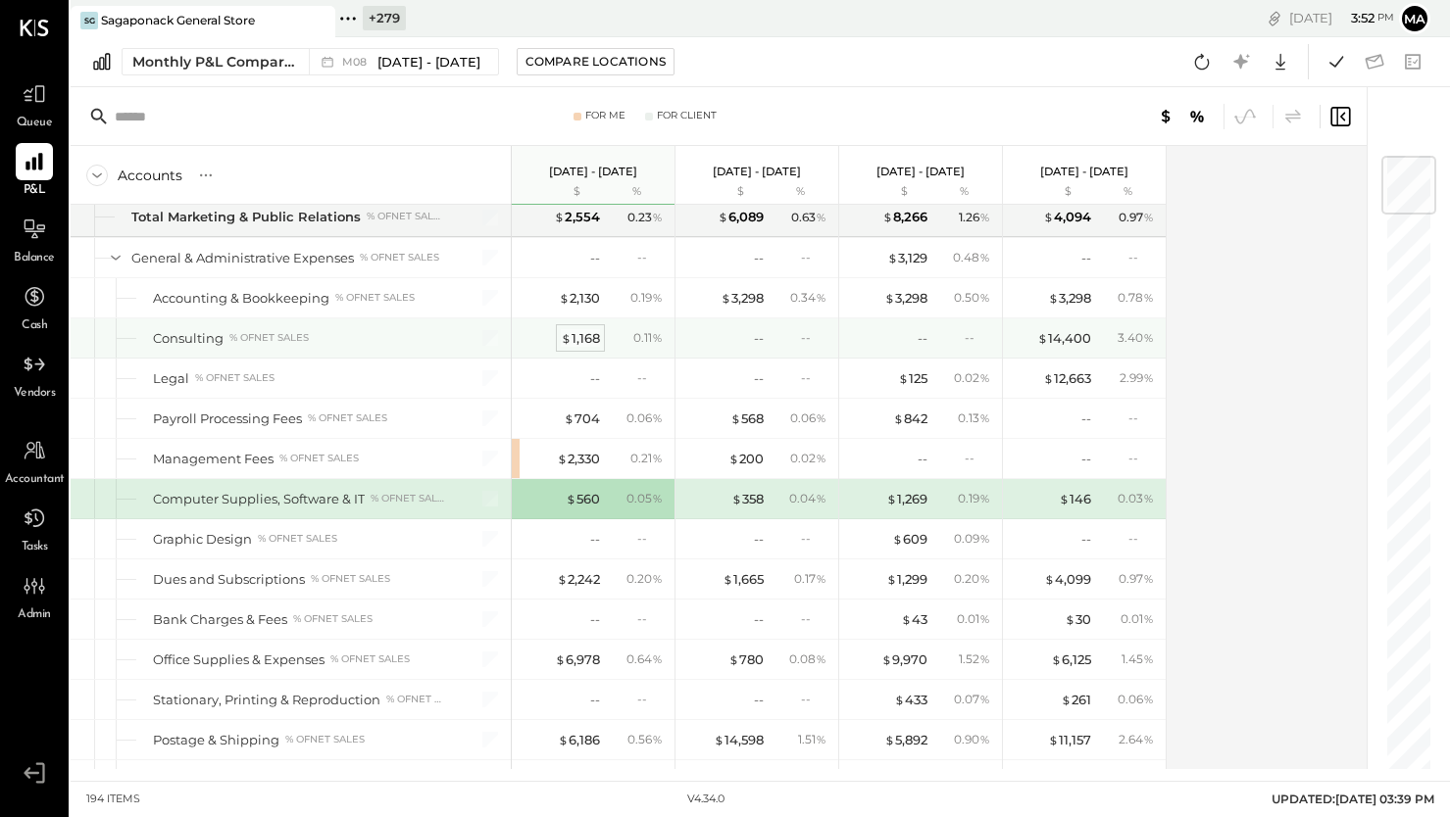
click at [591, 334] on div "$ 1,168" at bounding box center [580, 338] width 39 height 19
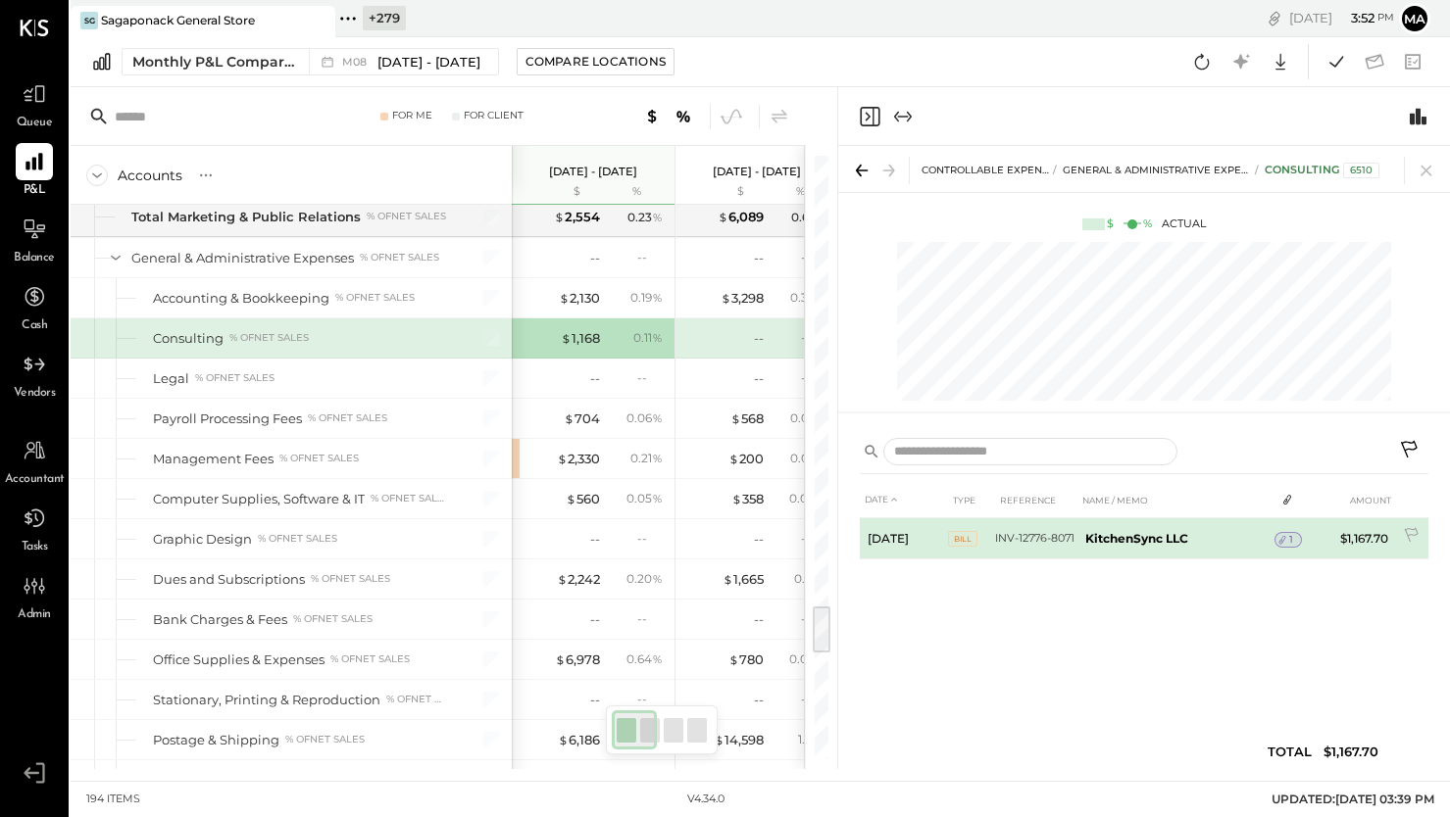
click at [1289, 535] on span "1" at bounding box center [1291, 540] width 4 height 14
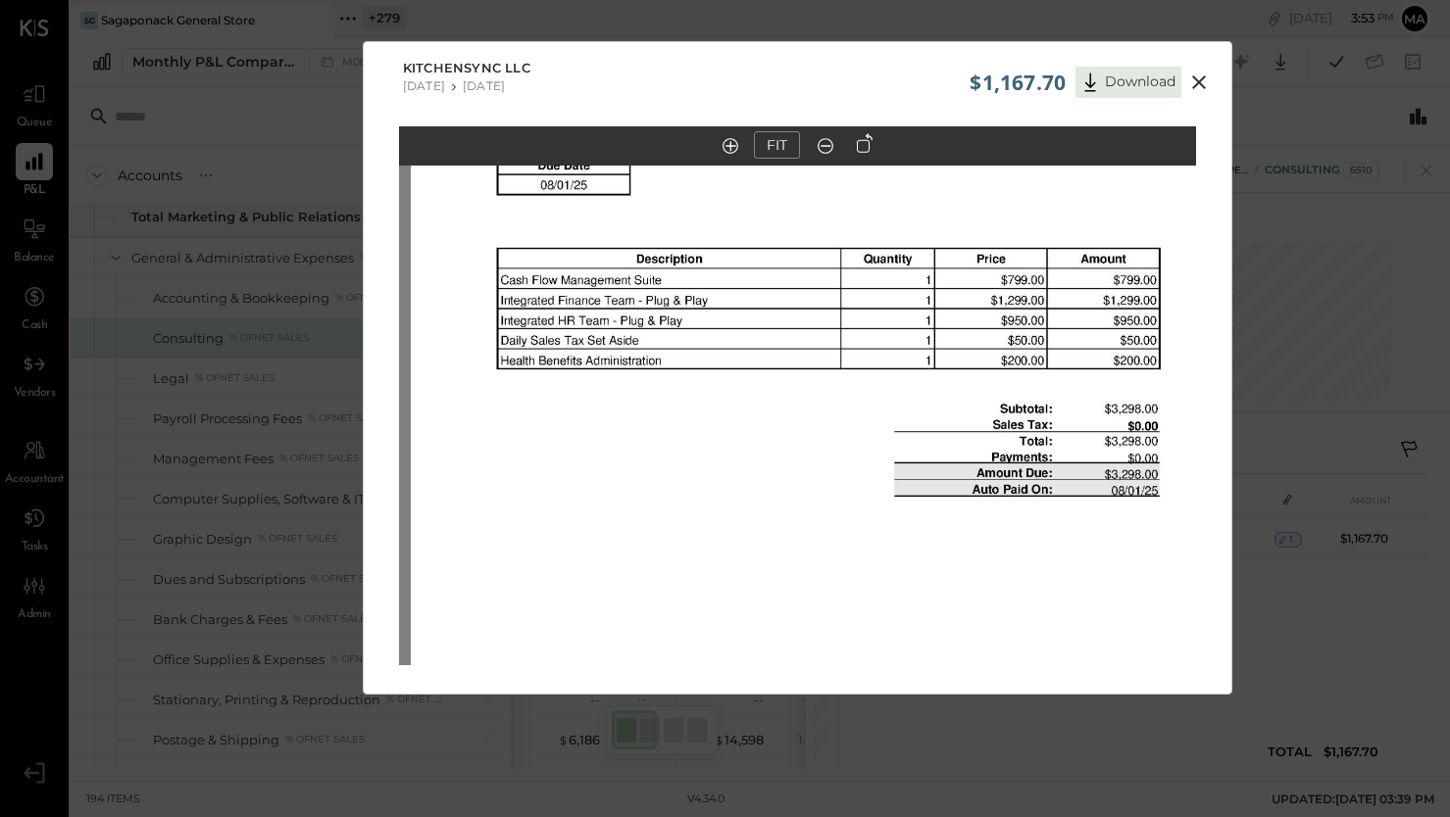
drag, startPoint x: 1040, startPoint y: 267, endPoint x: 1051, endPoint y: 290, distance: 25.9
click at [1051, 290] on img at bounding box center [809, 398] width 797 height 1128
click at [1198, 74] on icon at bounding box center [1199, 83] width 24 height 24
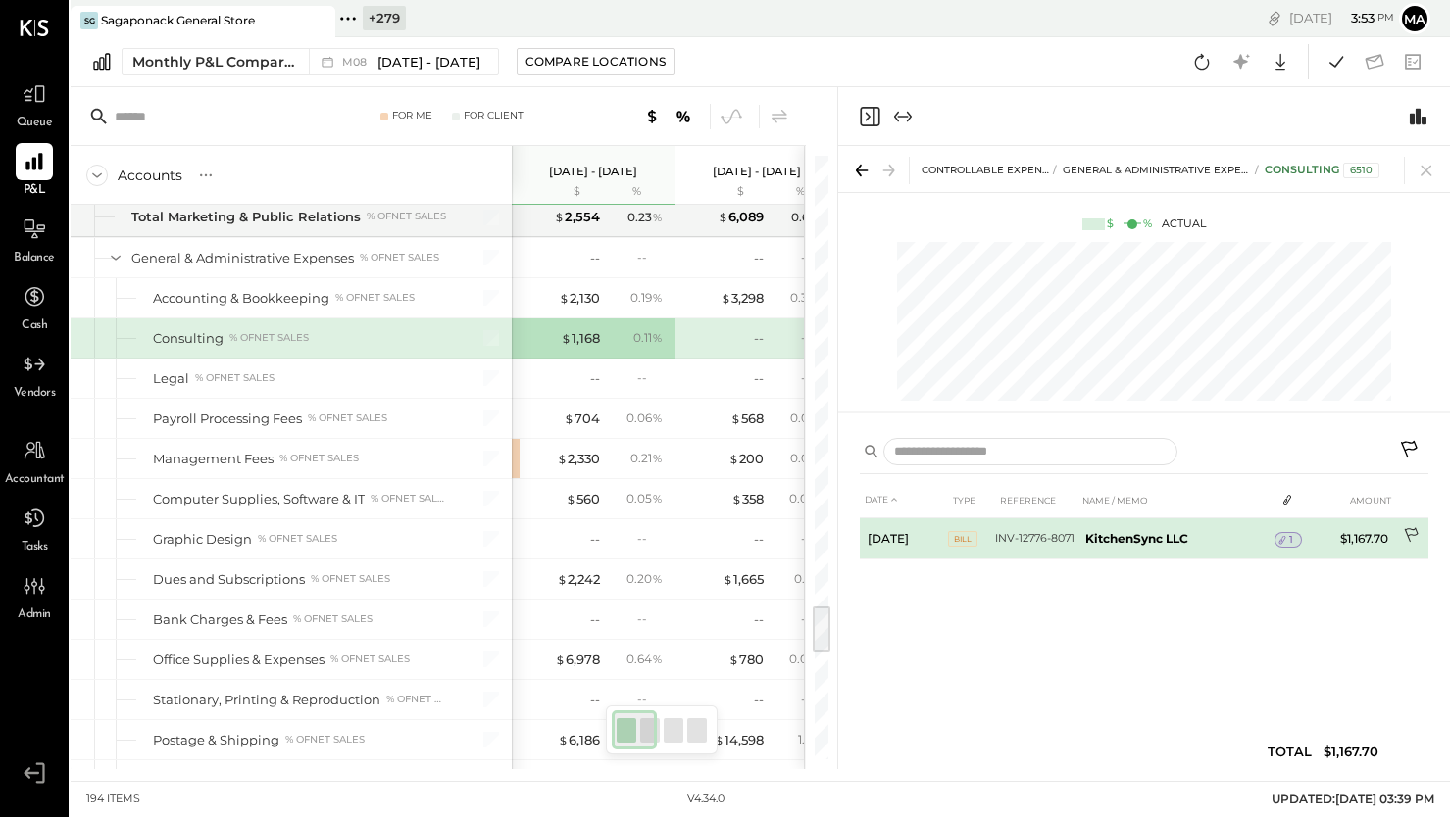
click at [1411, 533] on icon at bounding box center [1413, 537] width 20 height 20
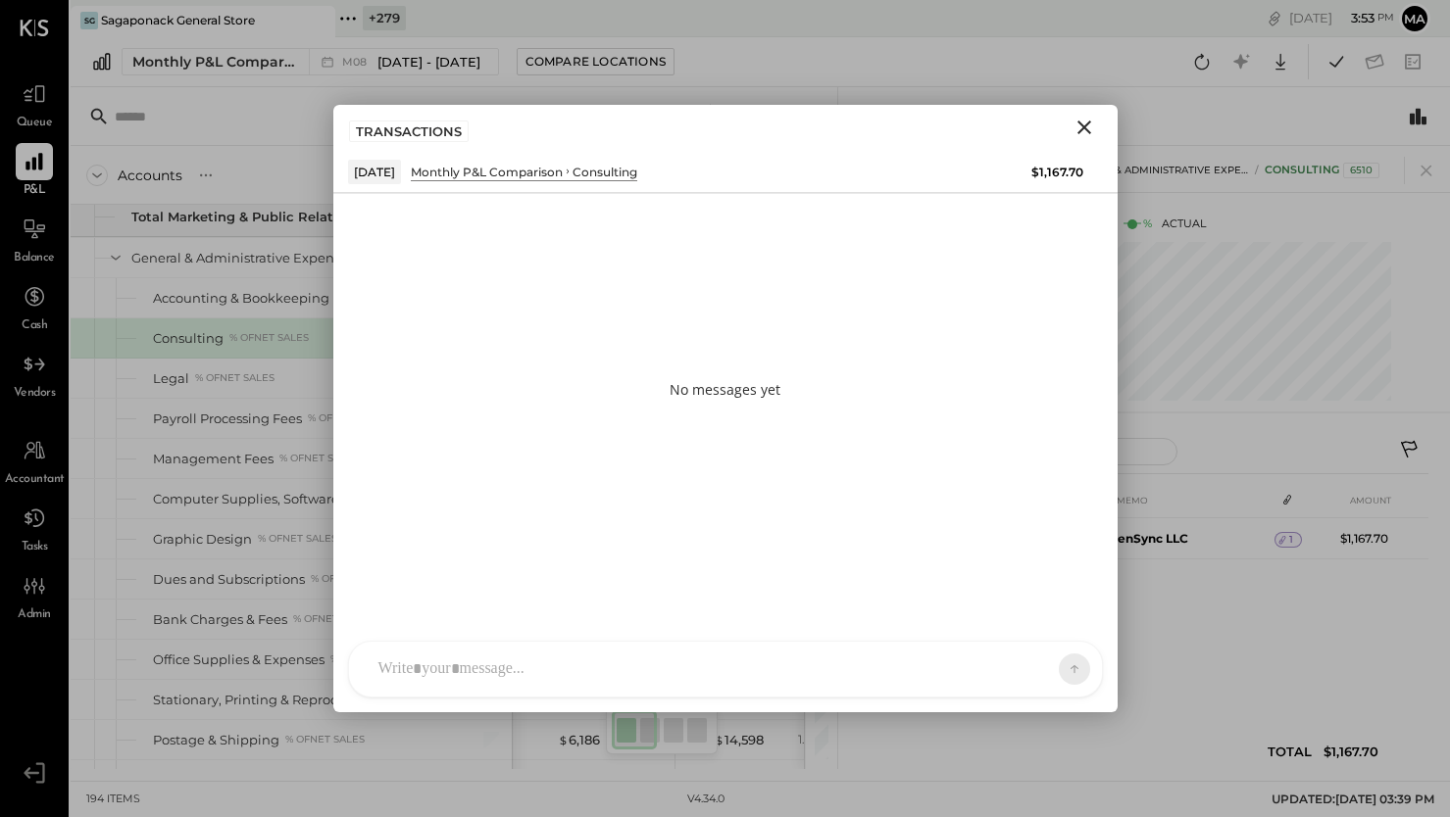
click at [777, 664] on div at bounding box center [725, 669] width 753 height 55
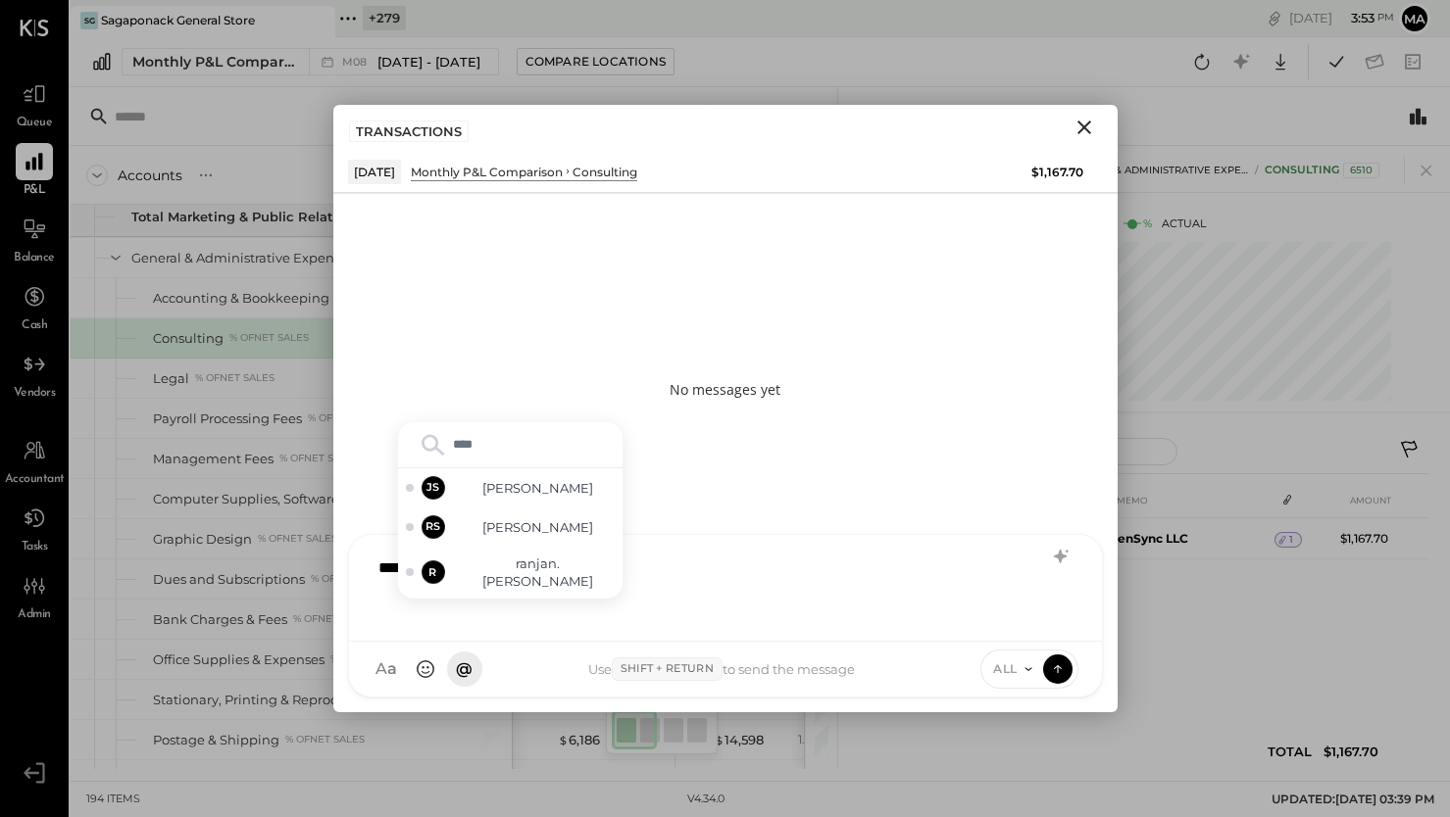
type input "*****"
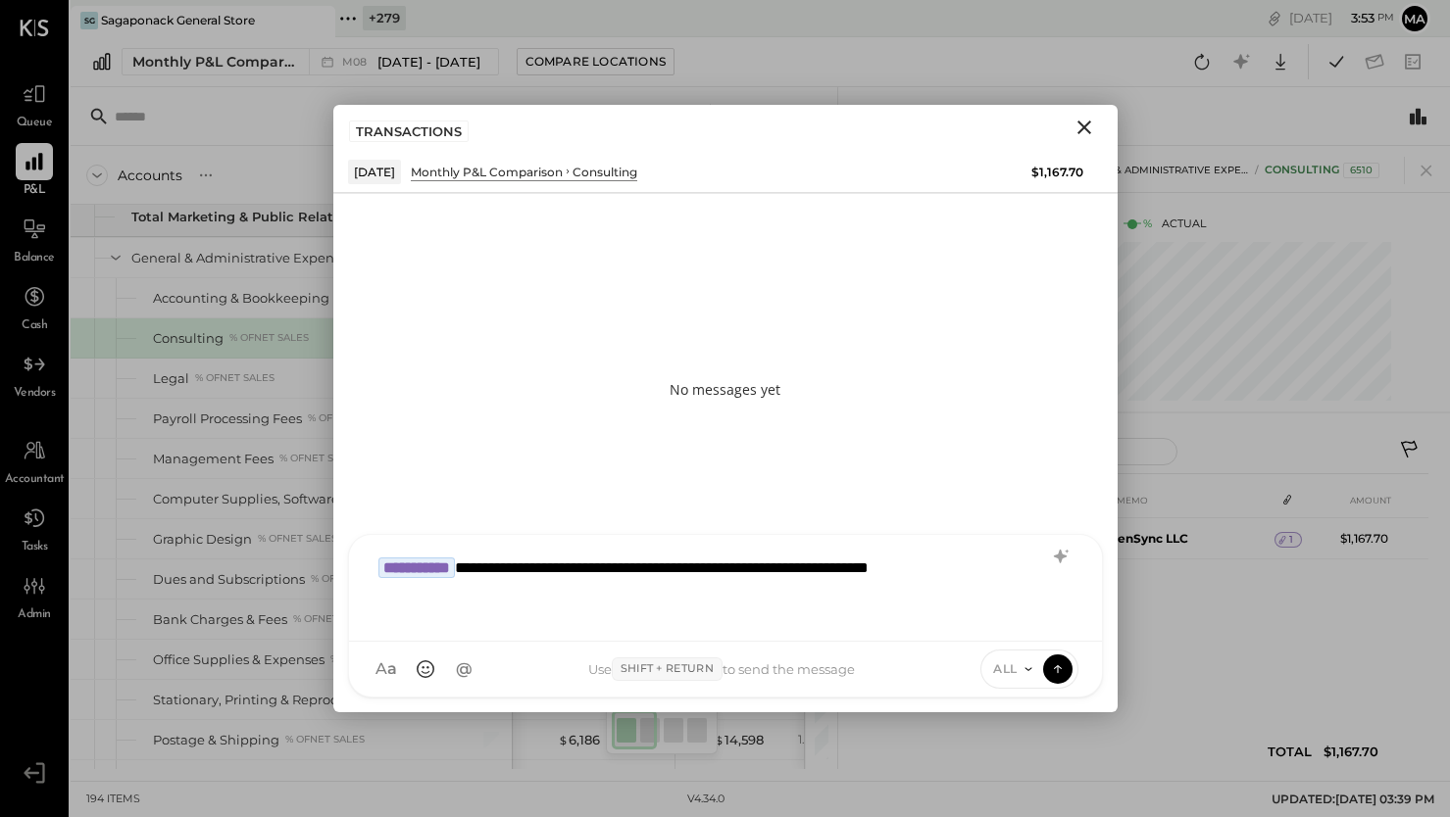
click at [1086, 127] on icon "Close" at bounding box center [1084, 128] width 24 height 24
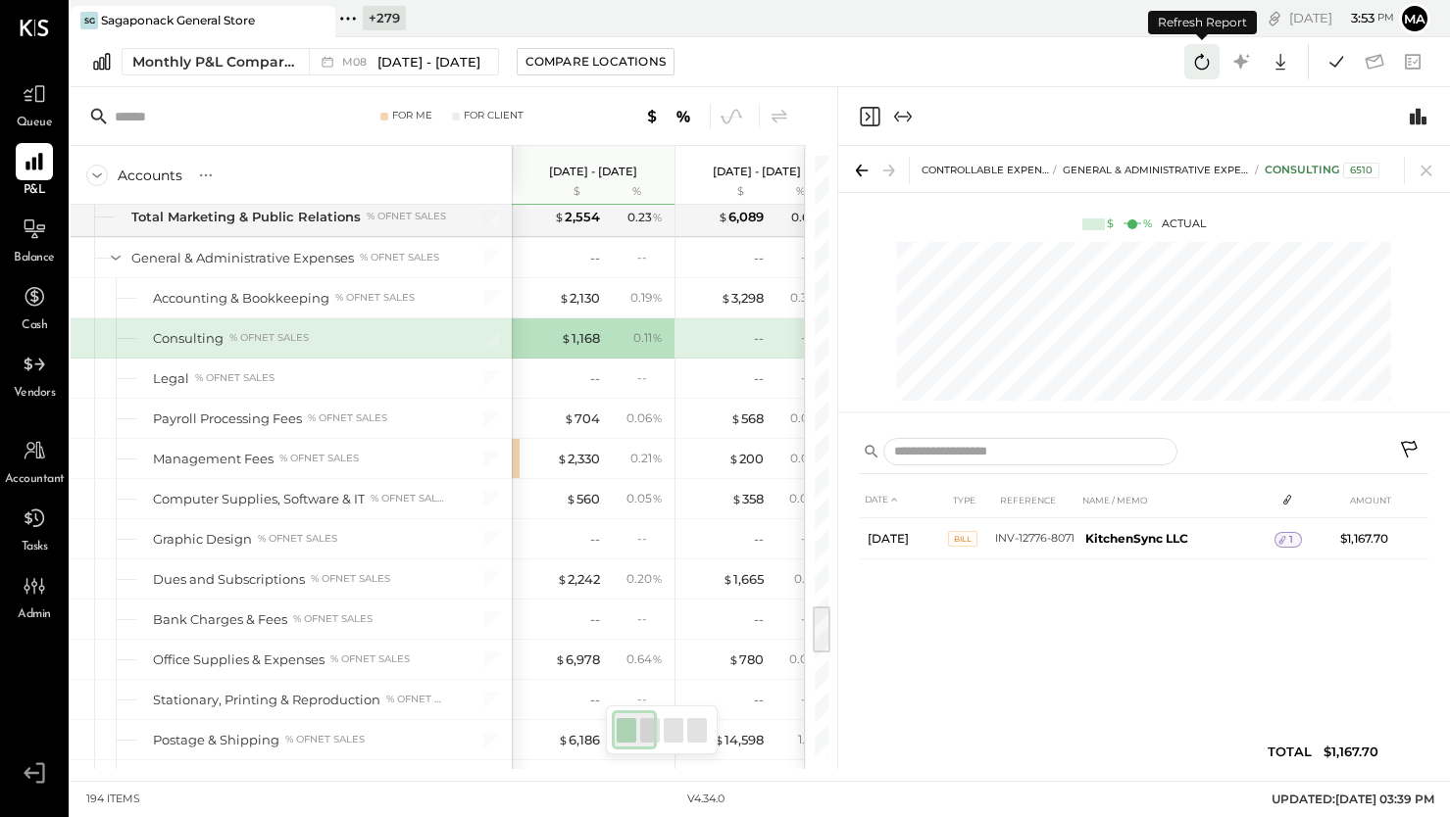
click at [1200, 60] on icon at bounding box center [1201, 61] width 25 height 25
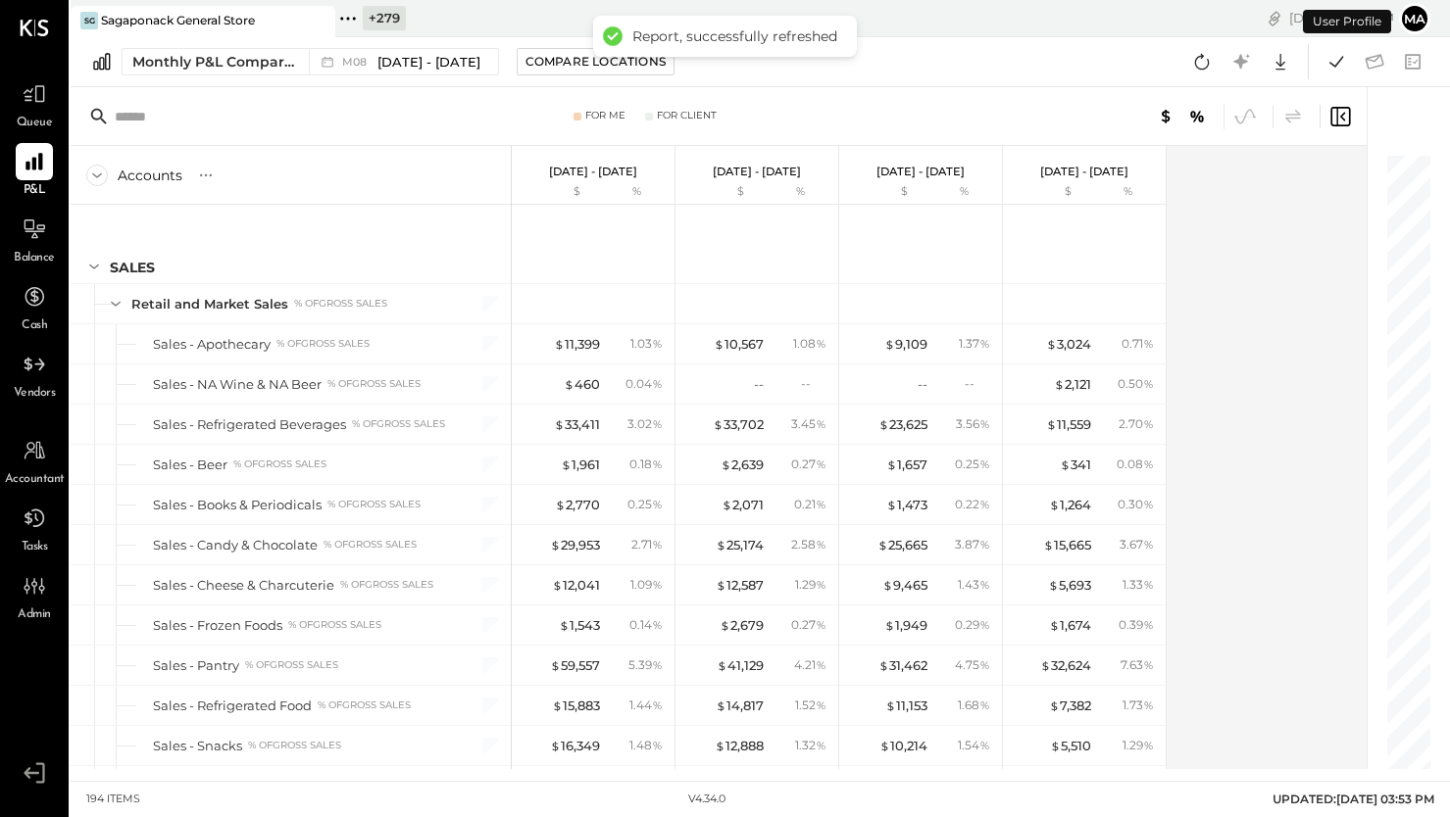
scroll to position [5419, 0]
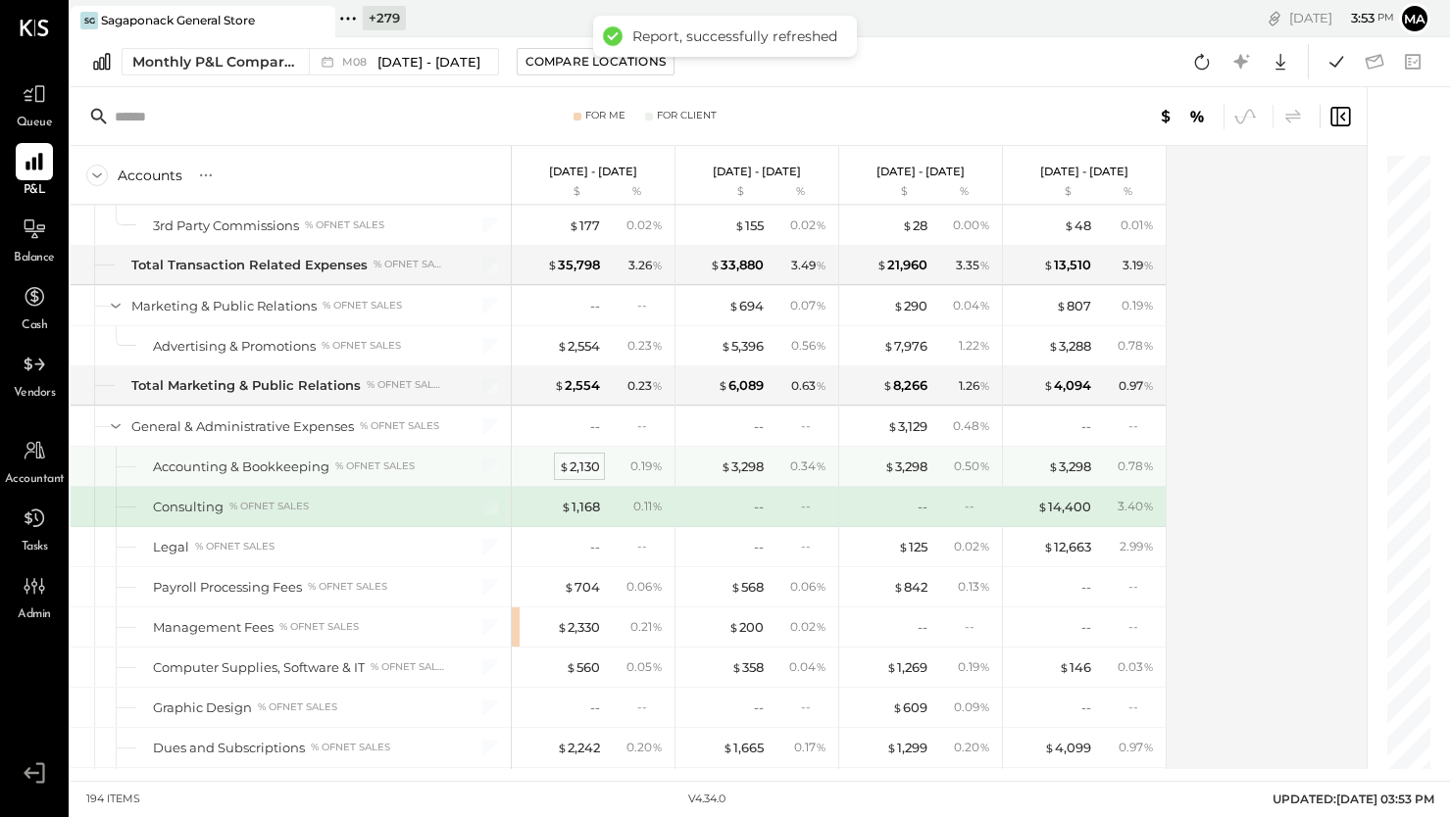
click at [579, 465] on div "$ 2,130" at bounding box center [579, 467] width 41 height 19
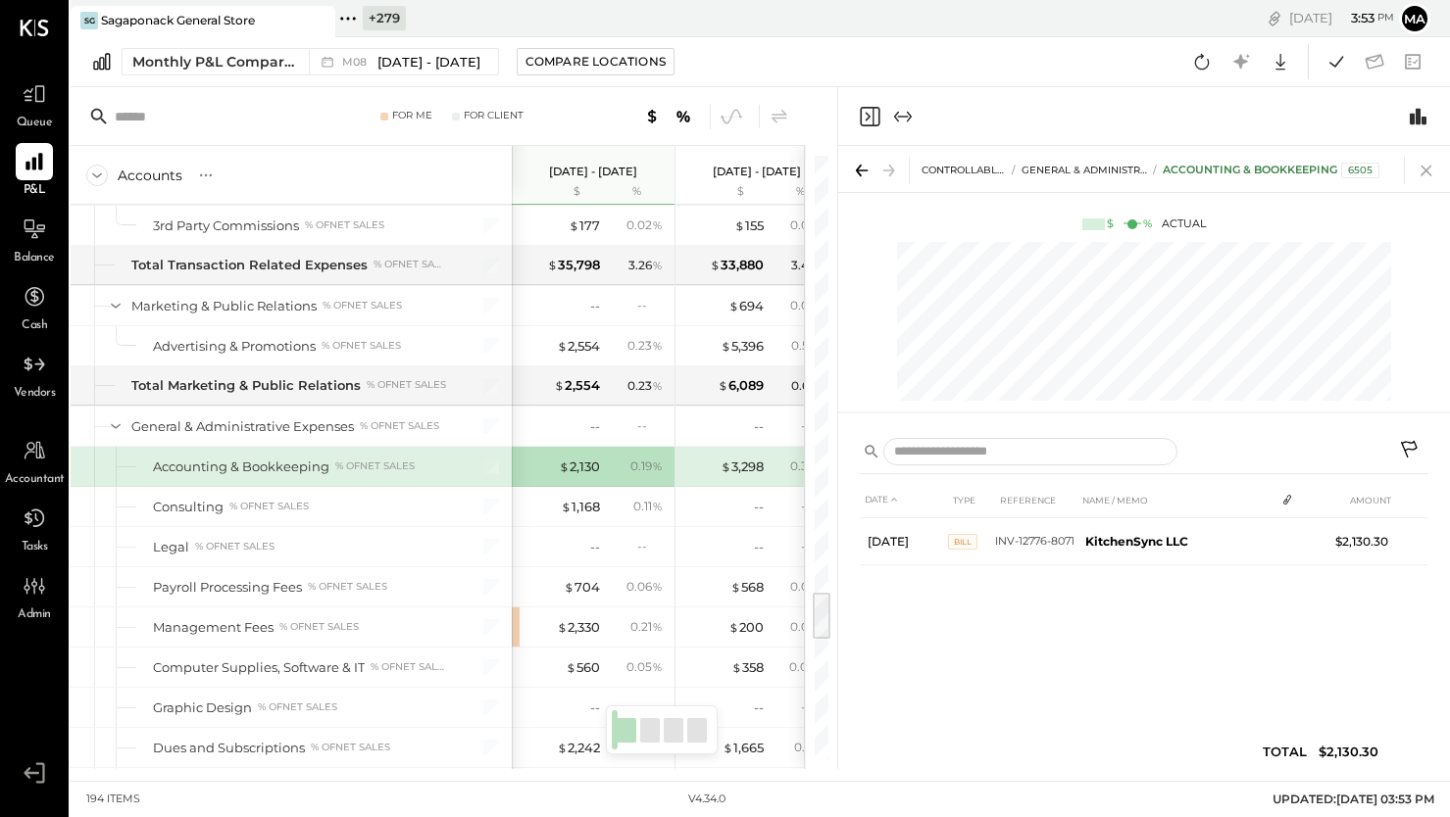
click at [1423, 169] on icon at bounding box center [1425, 171] width 11 height 11
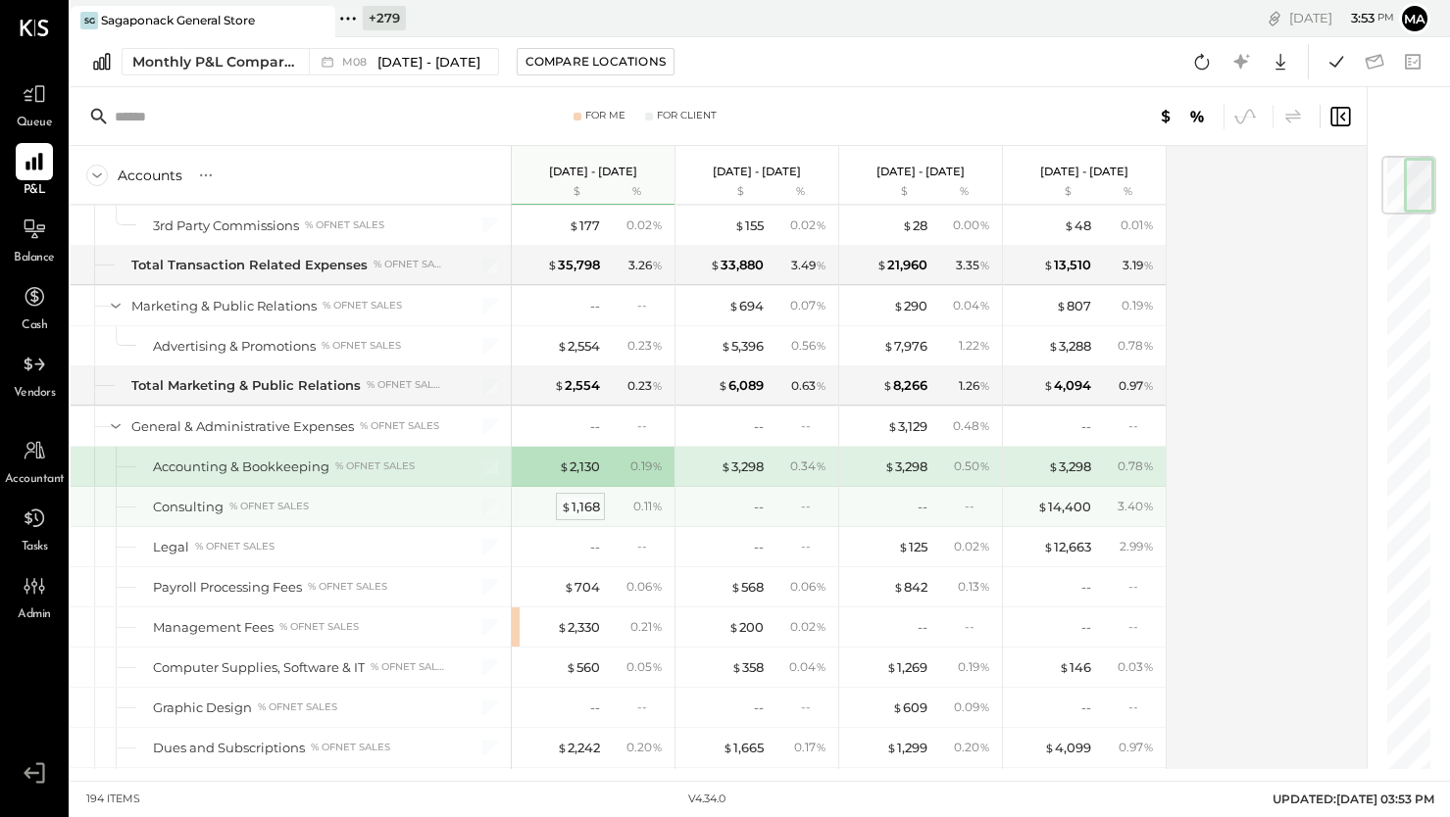
click at [585, 503] on div "$ 1,168" at bounding box center [580, 507] width 39 height 19
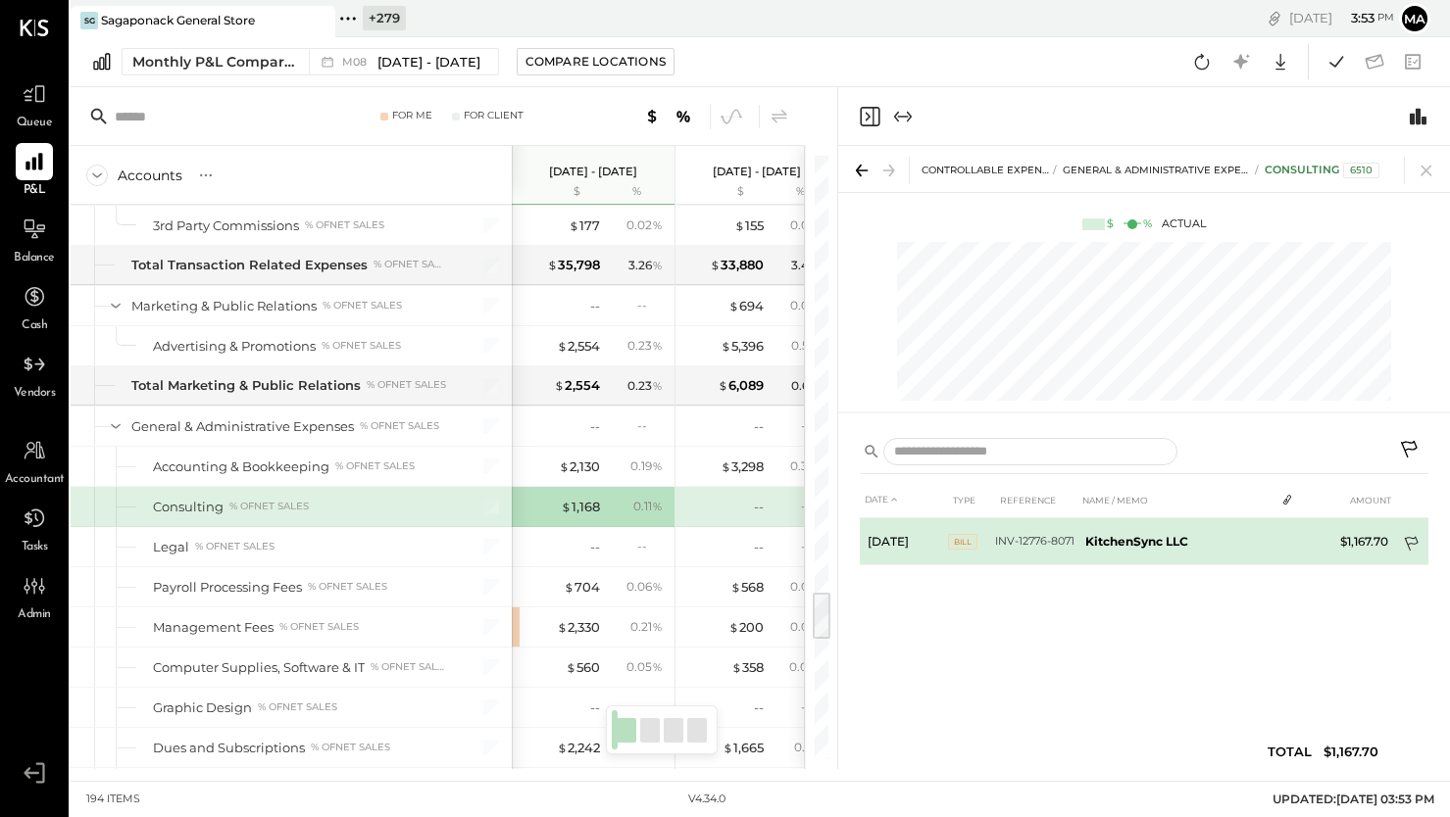
click at [1411, 540] on icon at bounding box center [1413, 546] width 20 height 20
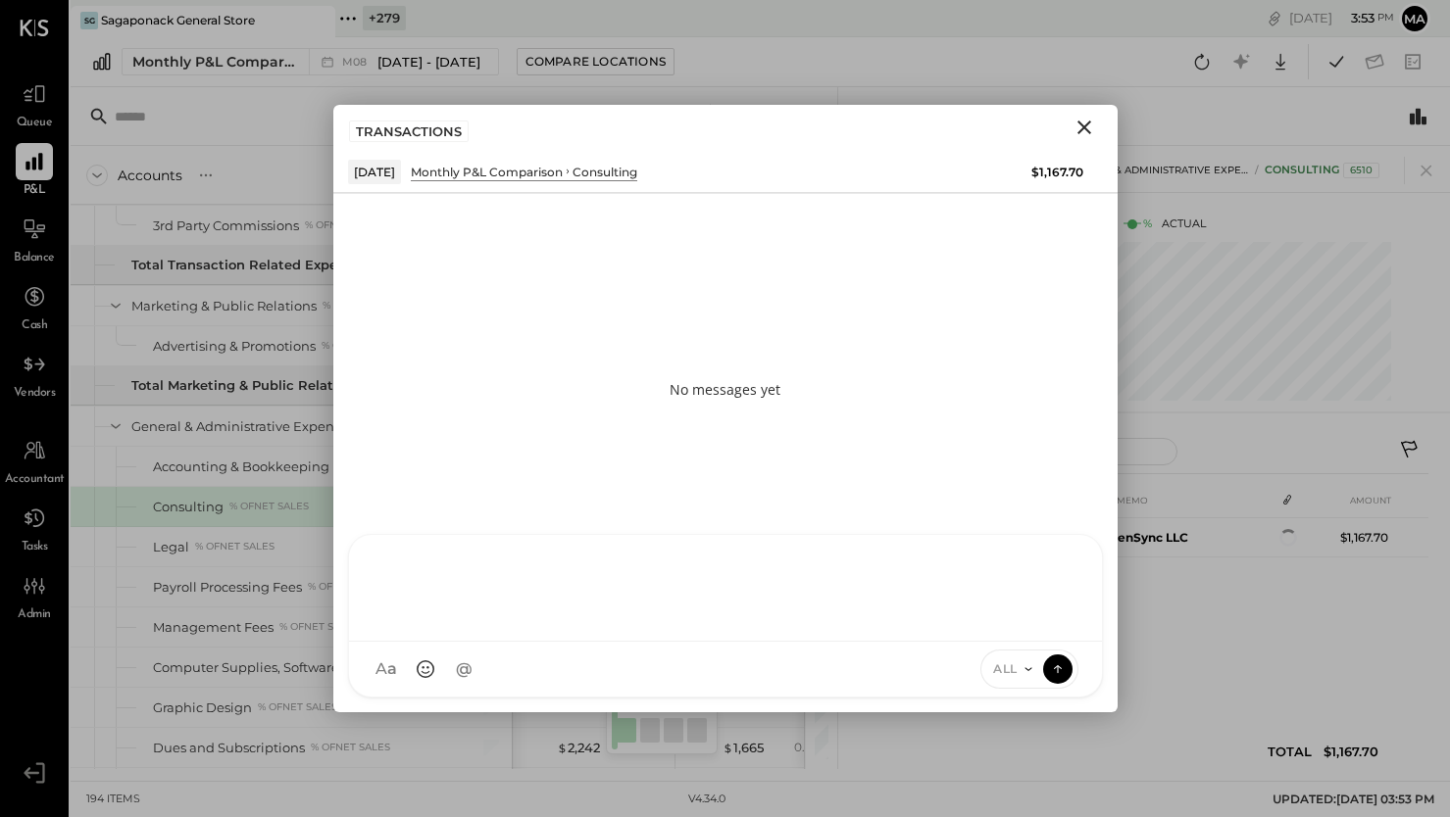
click at [838, 642] on div at bounding box center [725, 588] width 753 height 107
type input "*****"
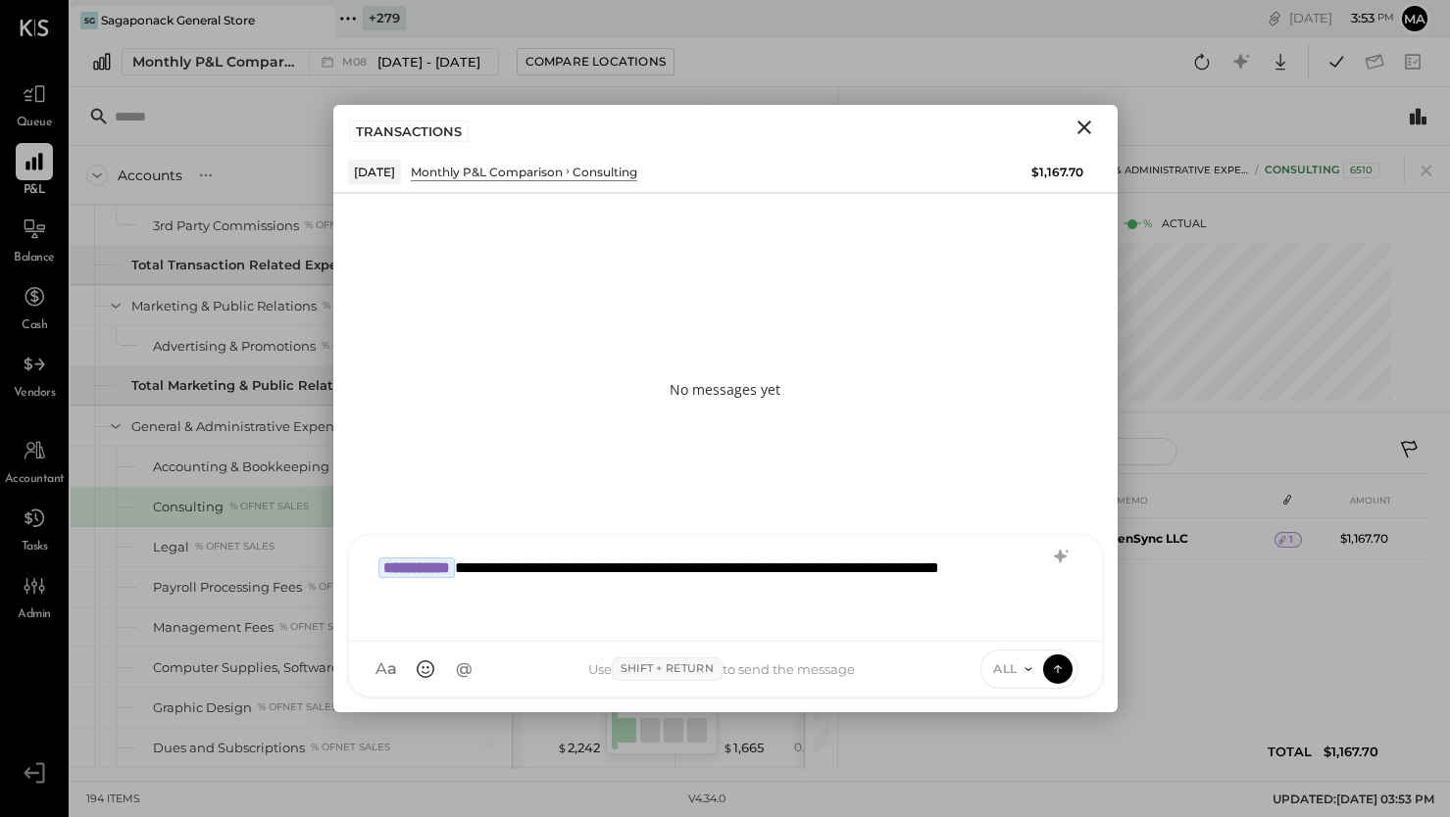
click at [1020, 668] on icon at bounding box center [1028, 670] width 16 height 16
click at [1017, 617] on div "INTERNAL" at bounding box center [1039, 621] width 116 height 32
click at [1058, 666] on icon at bounding box center [1058, 669] width 18 height 20
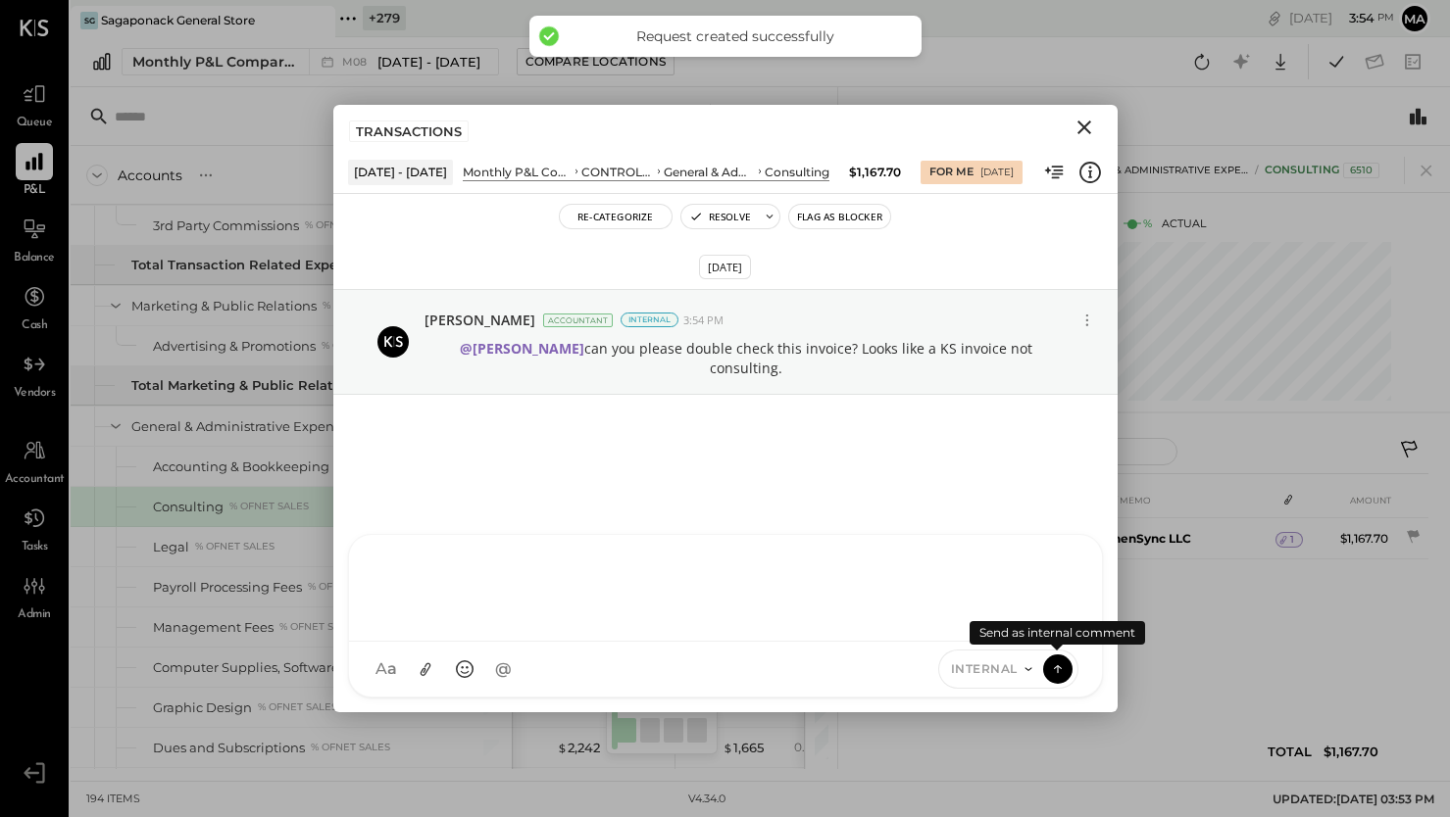
click at [1082, 121] on icon "Close" at bounding box center [1084, 128] width 24 height 24
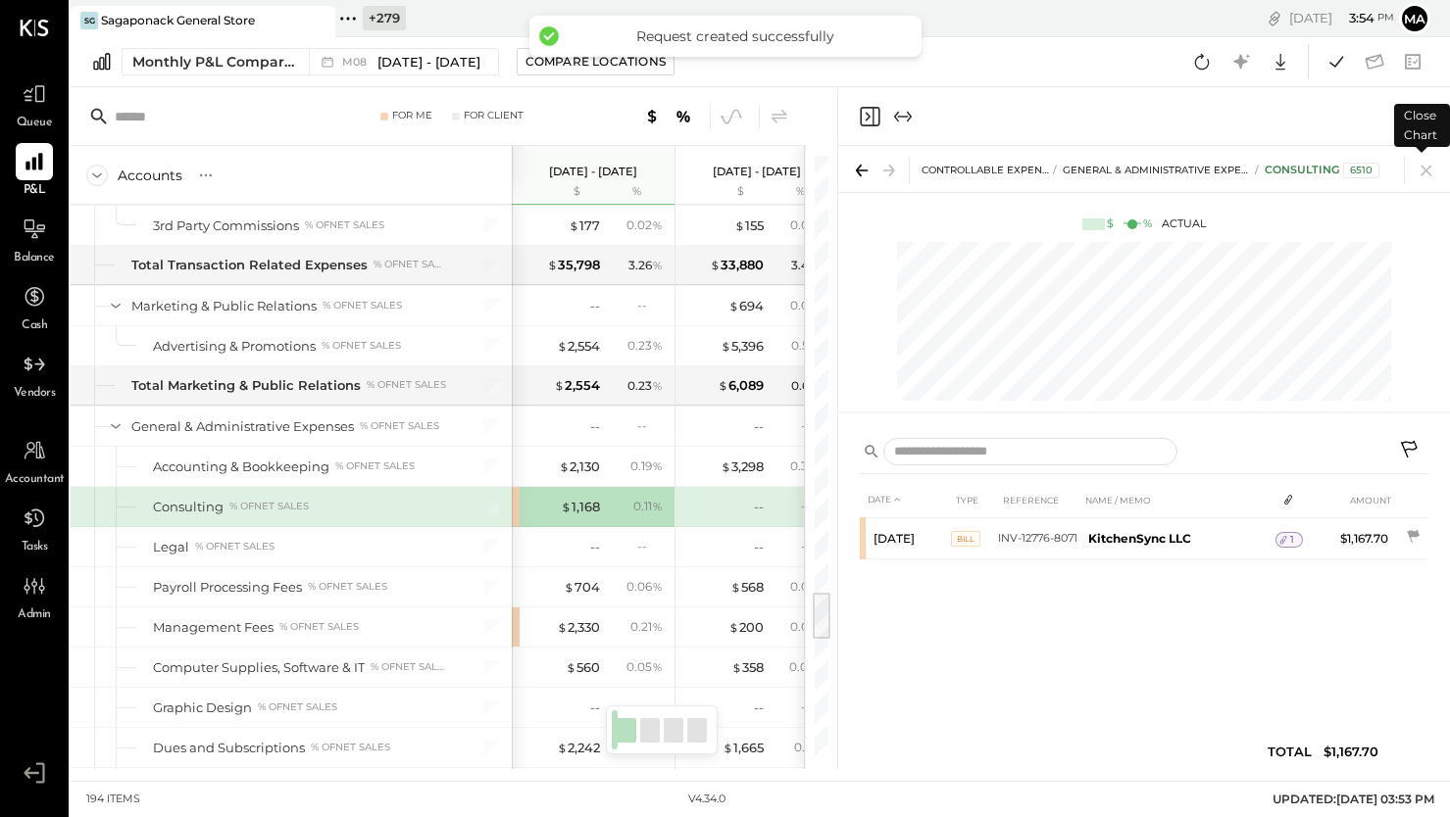
drag, startPoint x: 1429, startPoint y: 170, endPoint x: 1158, endPoint y: 323, distance: 312.1
click at [1429, 169] on icon at bounding box center [1425, 170] width 27 height 27
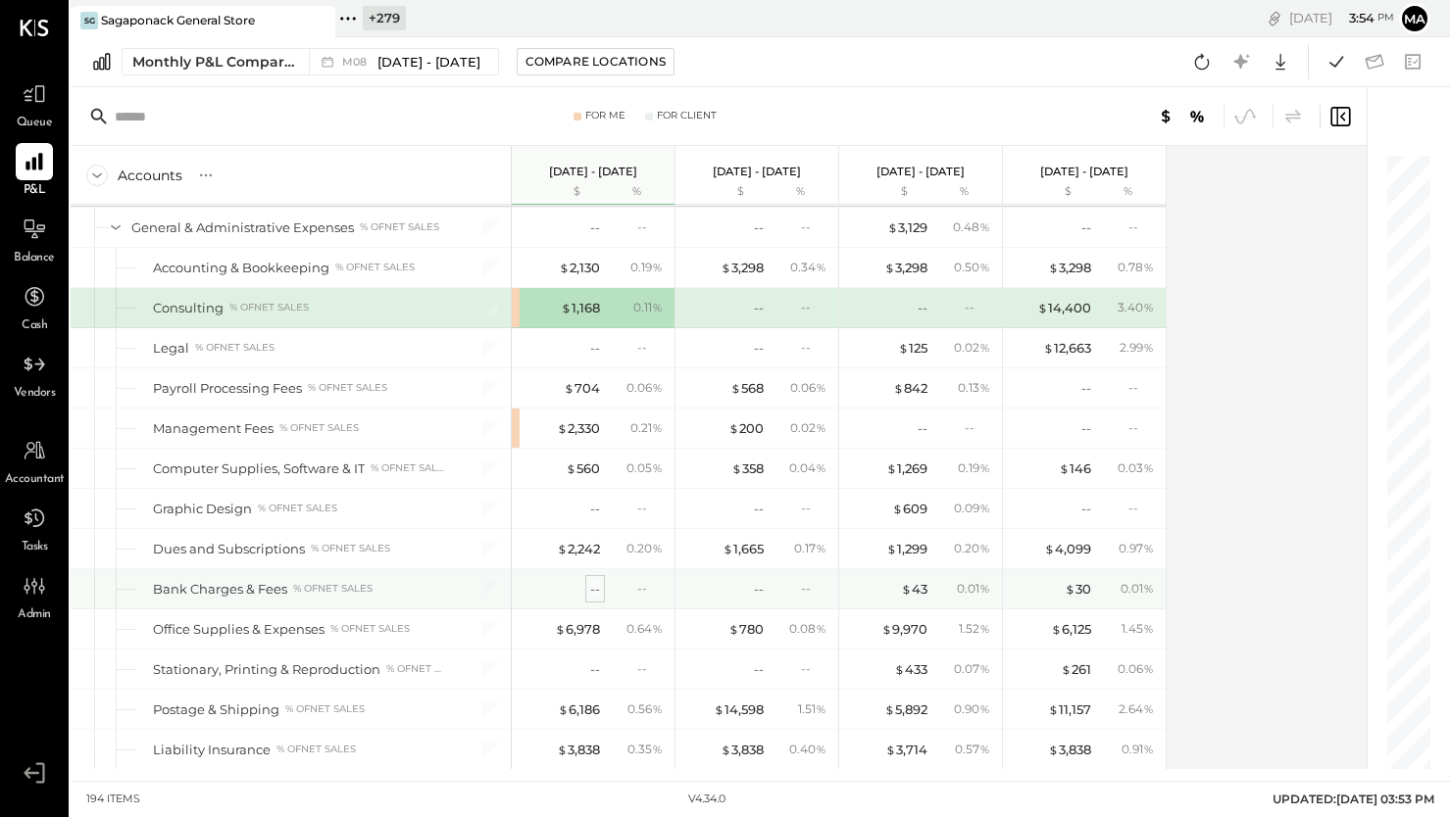
scroll to position [5636, 0]
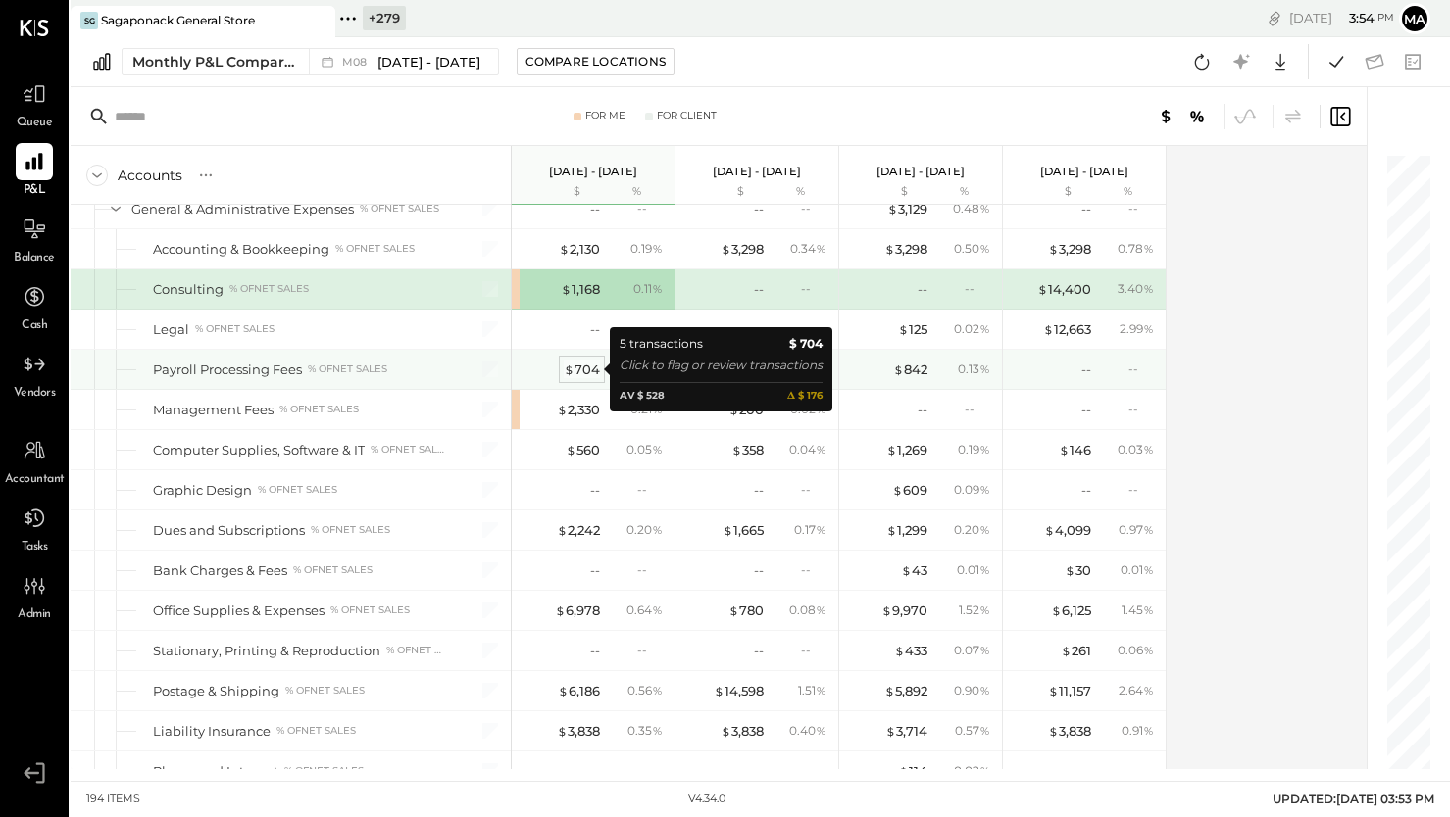
click at [574, 369] on div "$ 704" at bounding box center [582, 370] width 36 height 19
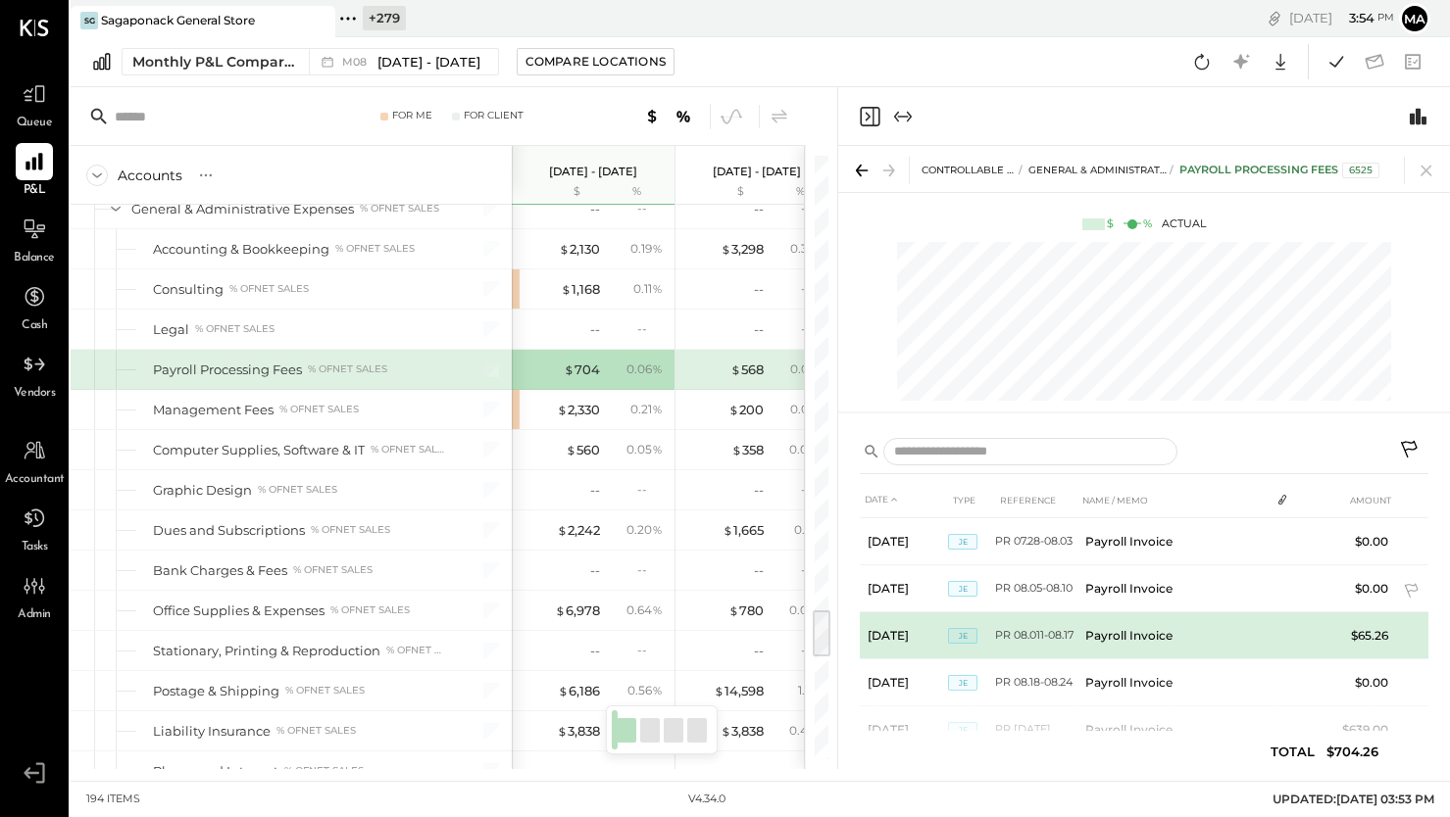
scroll to position [53, 0]
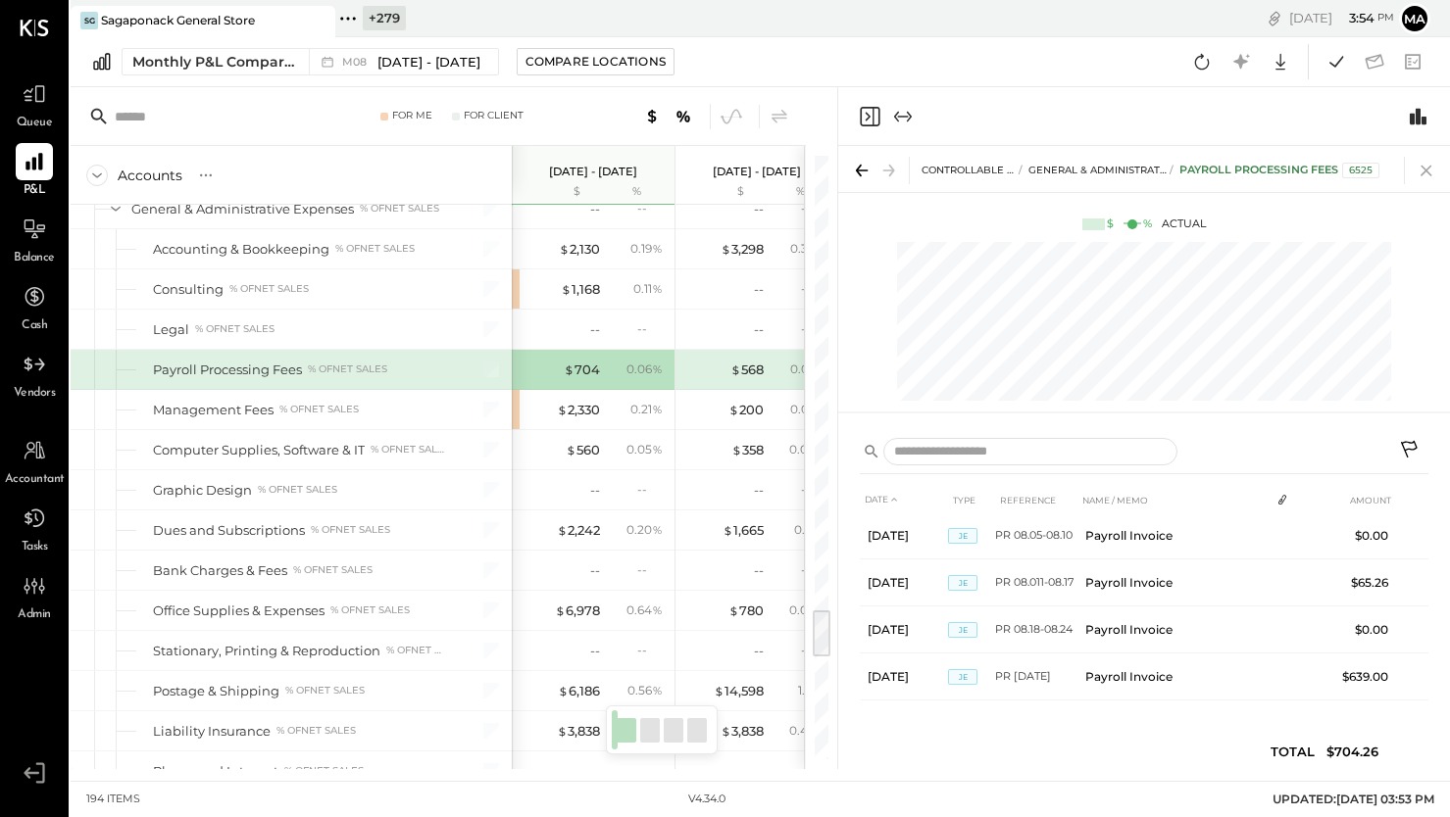
click at [1428, 171] on icon at bounding box center [1425, 170] width 27 height 27
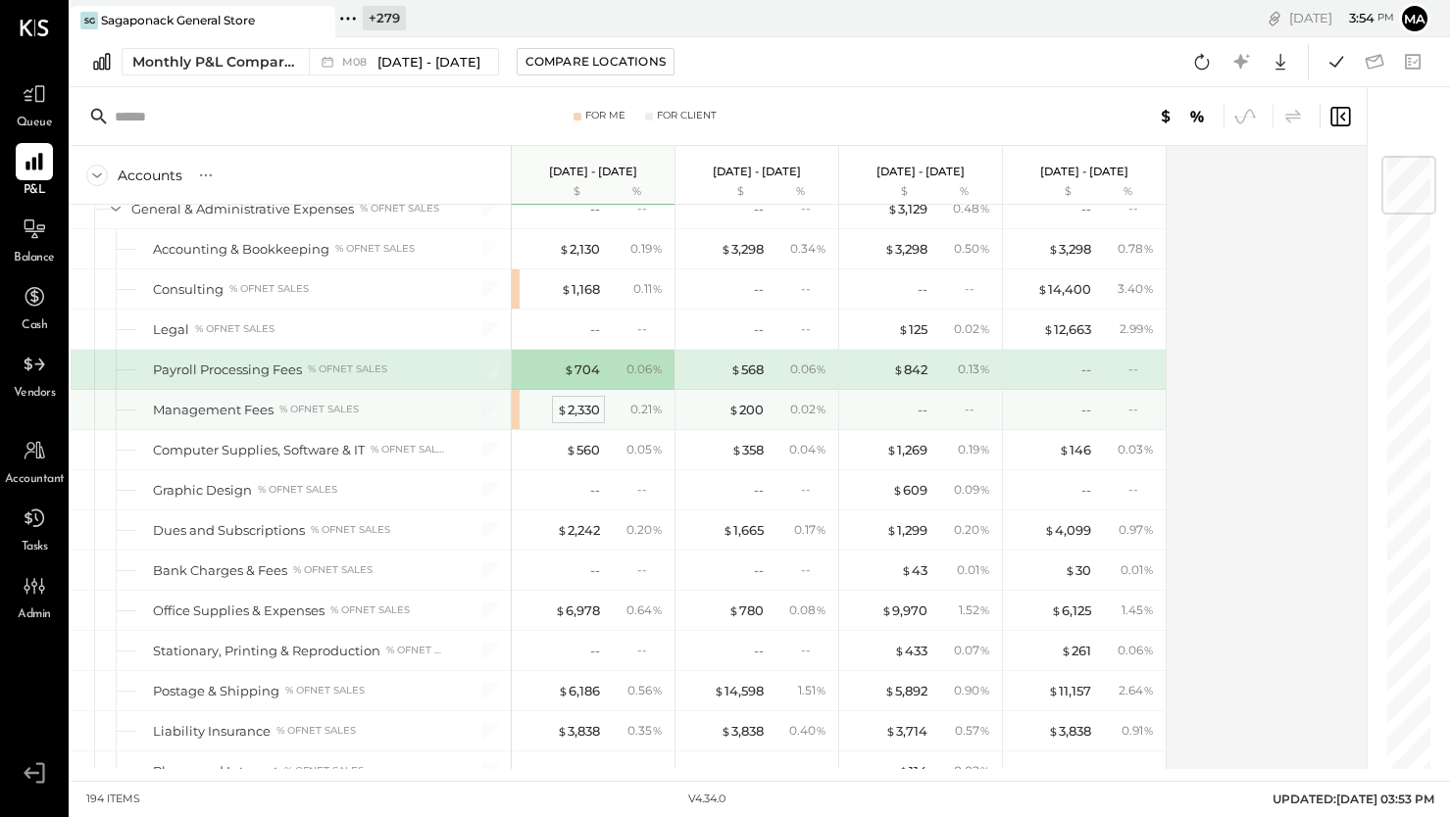
click at [585, 407] on div "$ 2,330" at bounding box center [578, 410] width 43 height 19
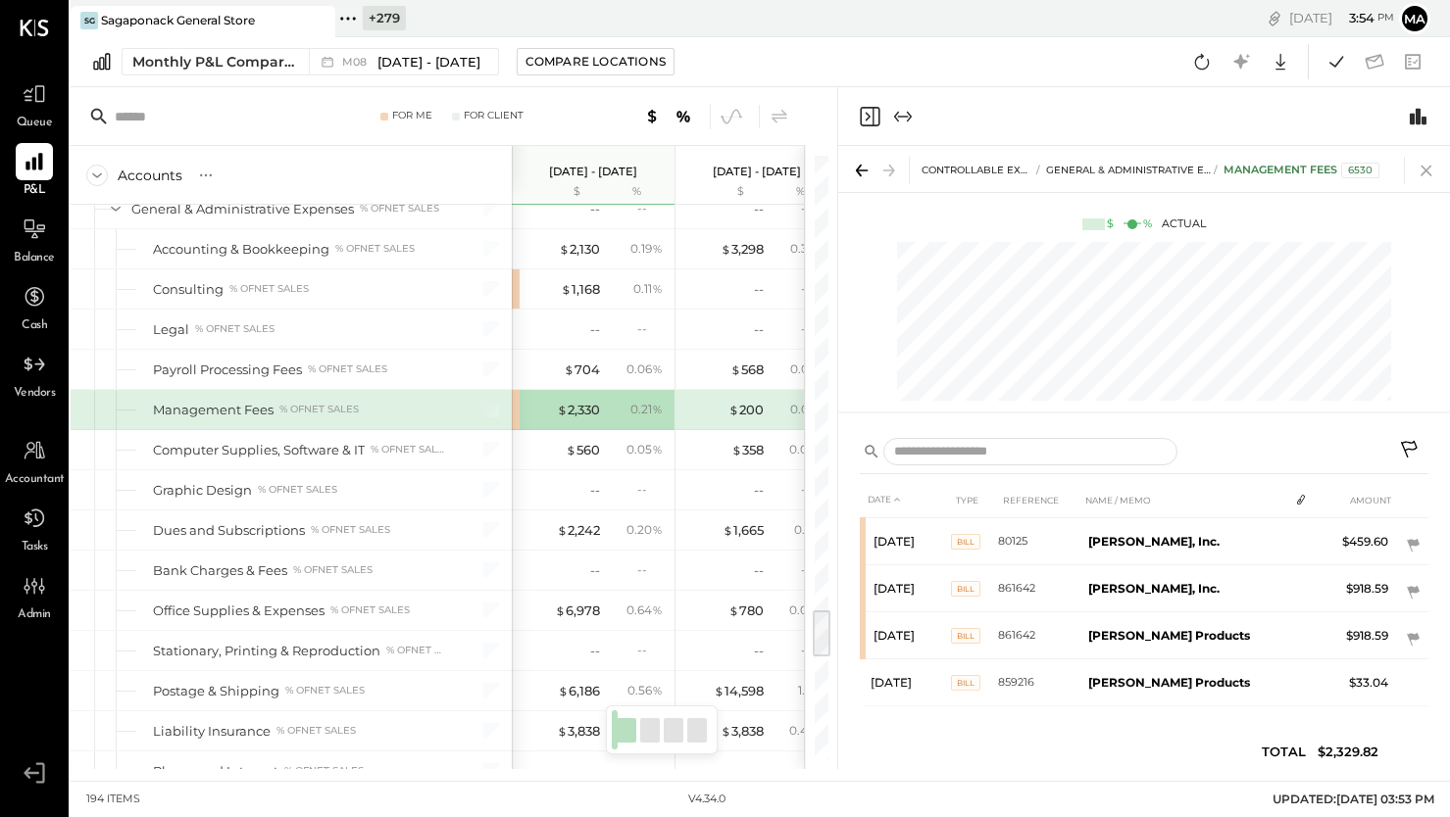
click at [1427, 165] on icon at bounding box center [1425, 170] width 27 height 27
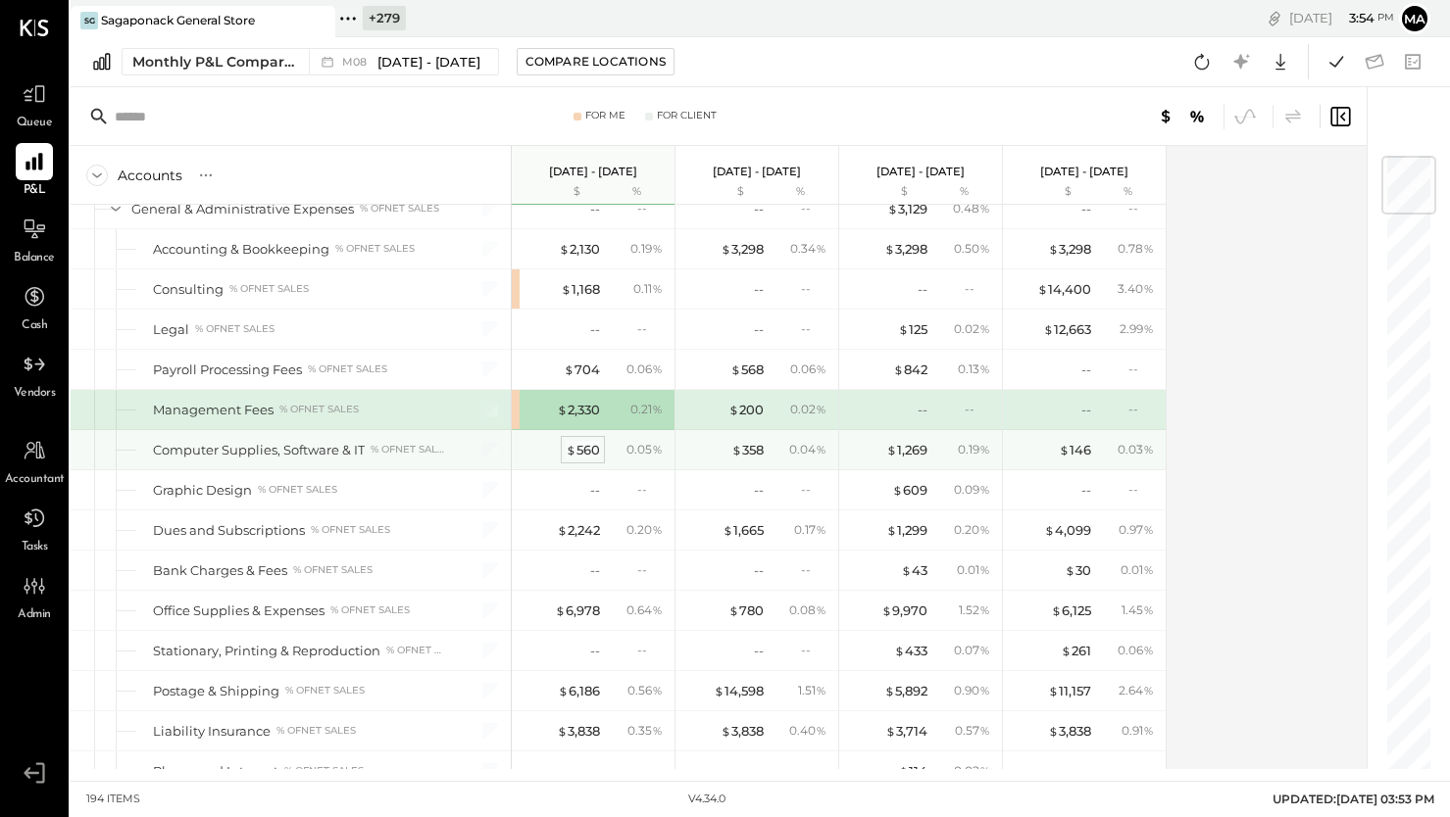
click at [582, 446] on div "$ 560" at bounding box center [583, 450] width 34 height 19
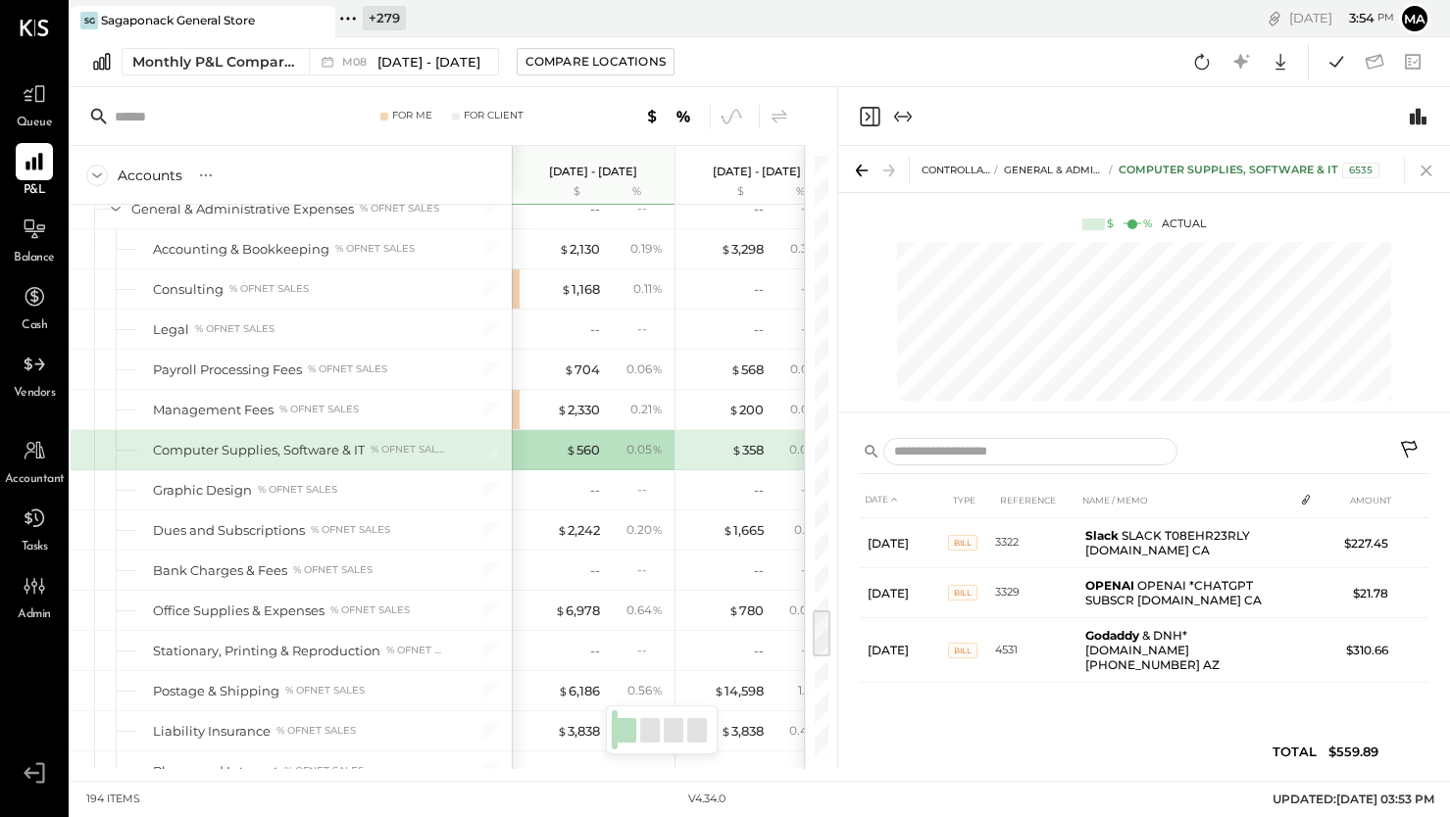
click at [1436, 165] on icon at bounding box center [1425, 170] width 27 height 27
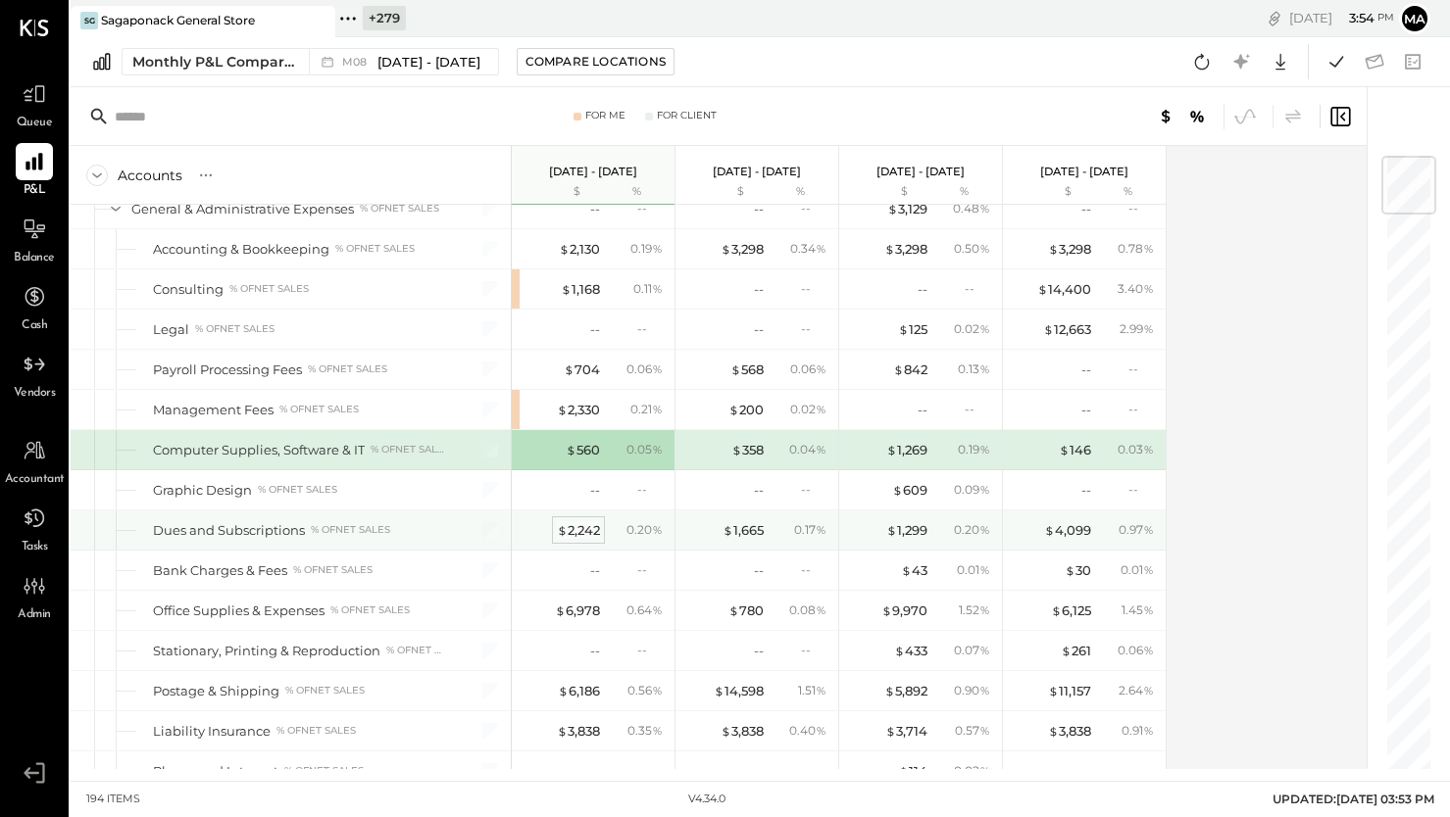
click at [582, 527] on div "$ 2,242" at bounding box center [578, 530] width 43 height 19
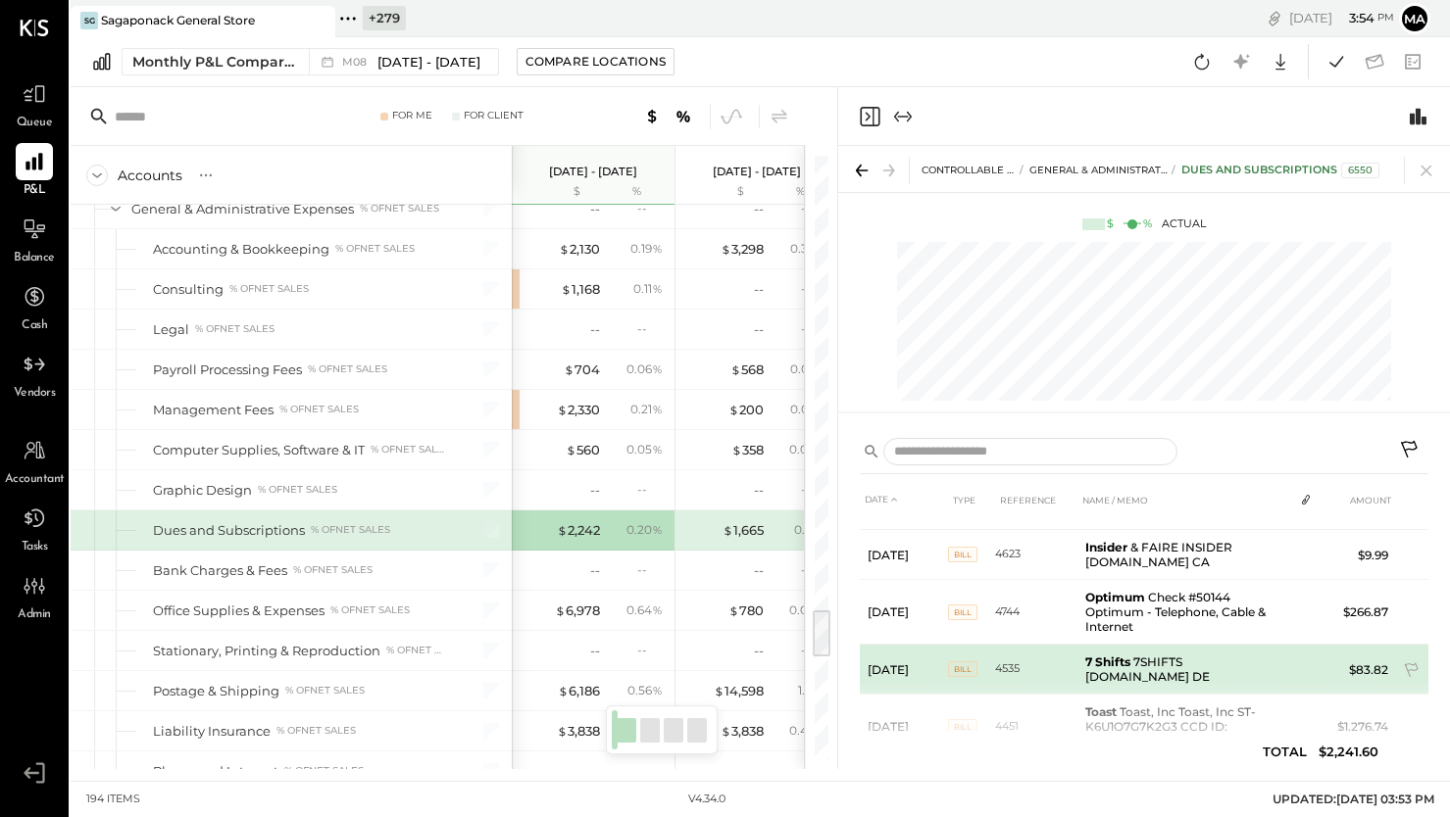
scroll to position [74, 0]
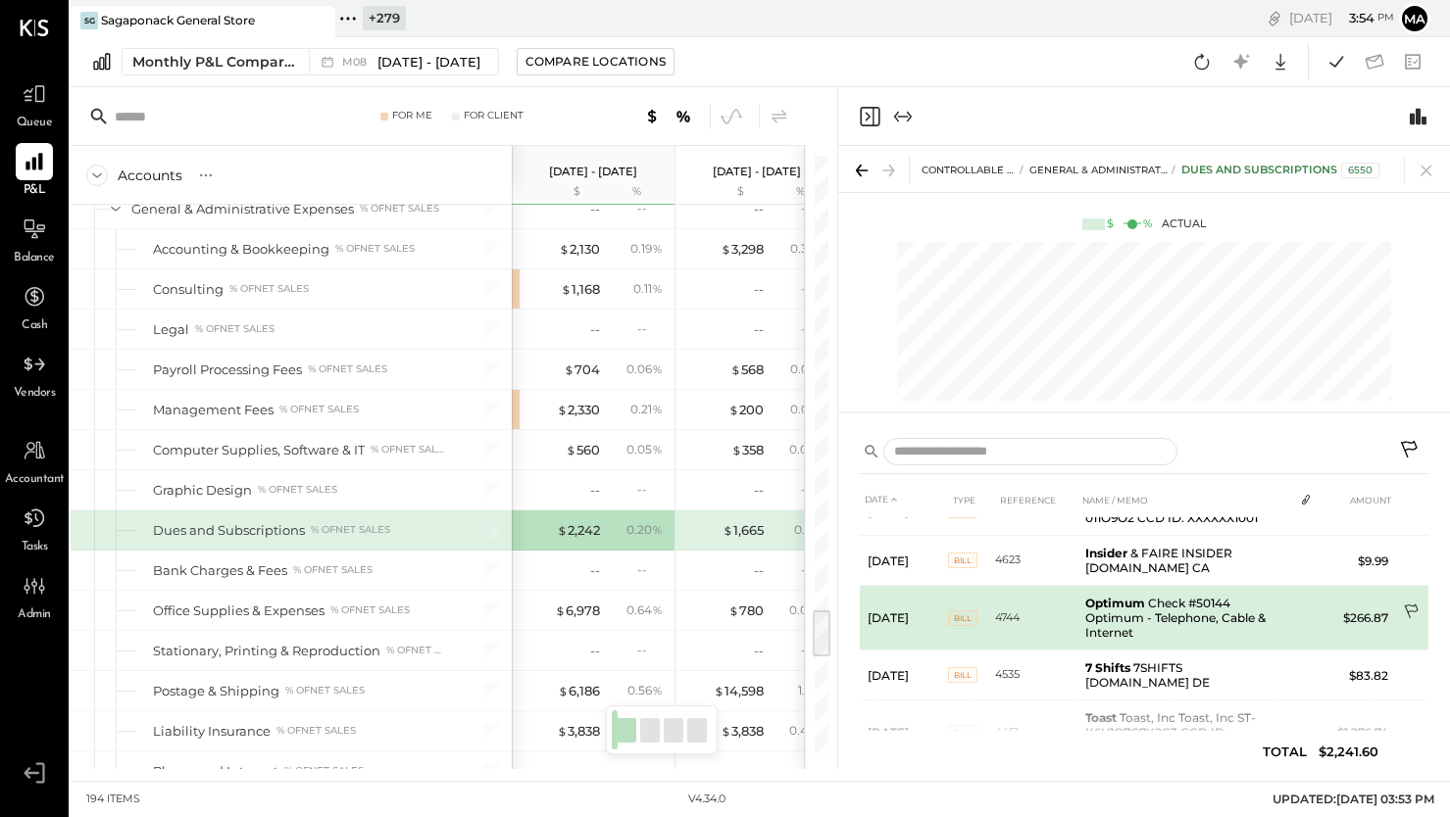
click at [1408, 608] on icon at bounding box center [1413, 614] width 20 height 20
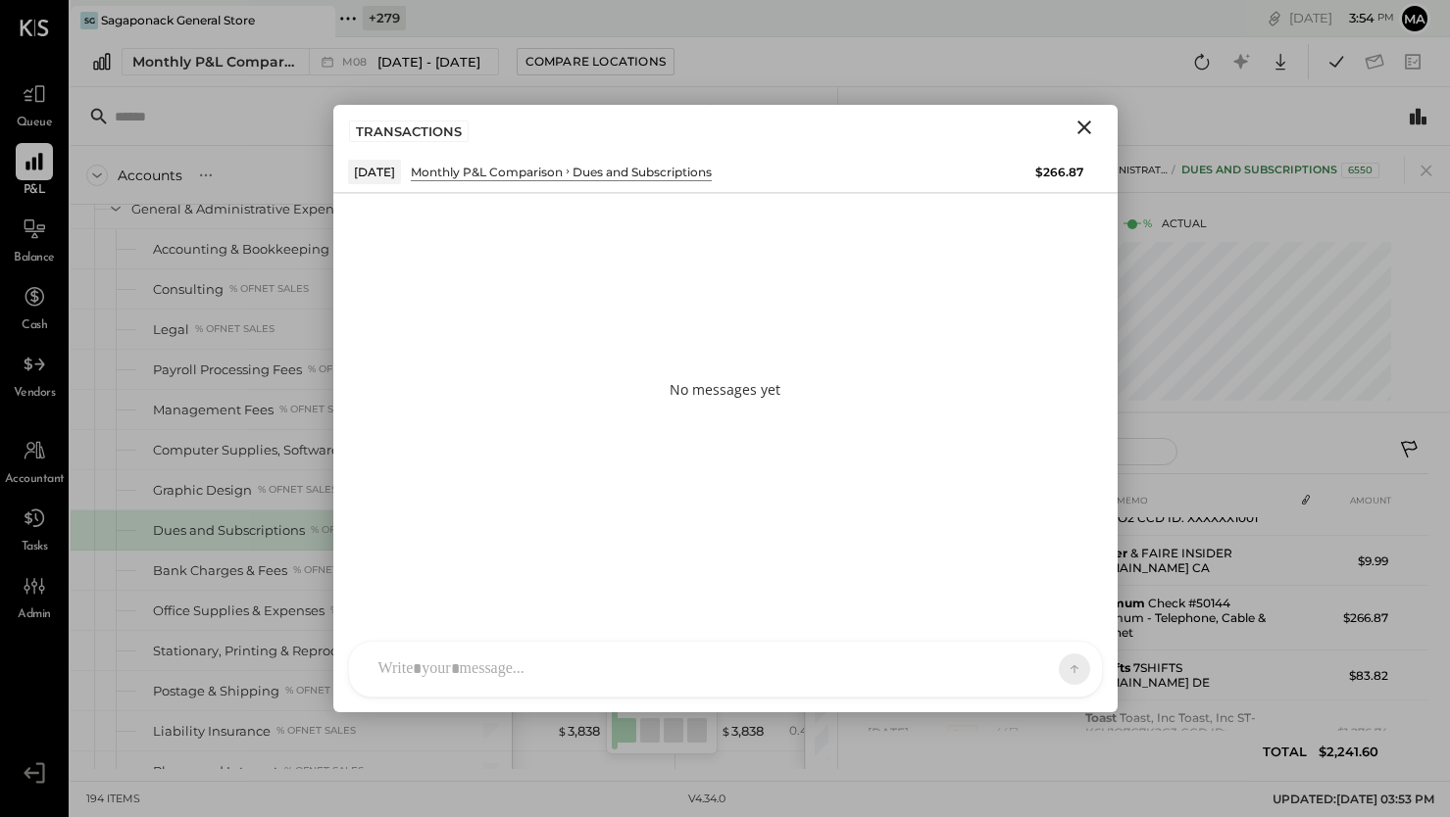
click at [714, 662] on div at bounding box center [725, 669] width 753 height 55
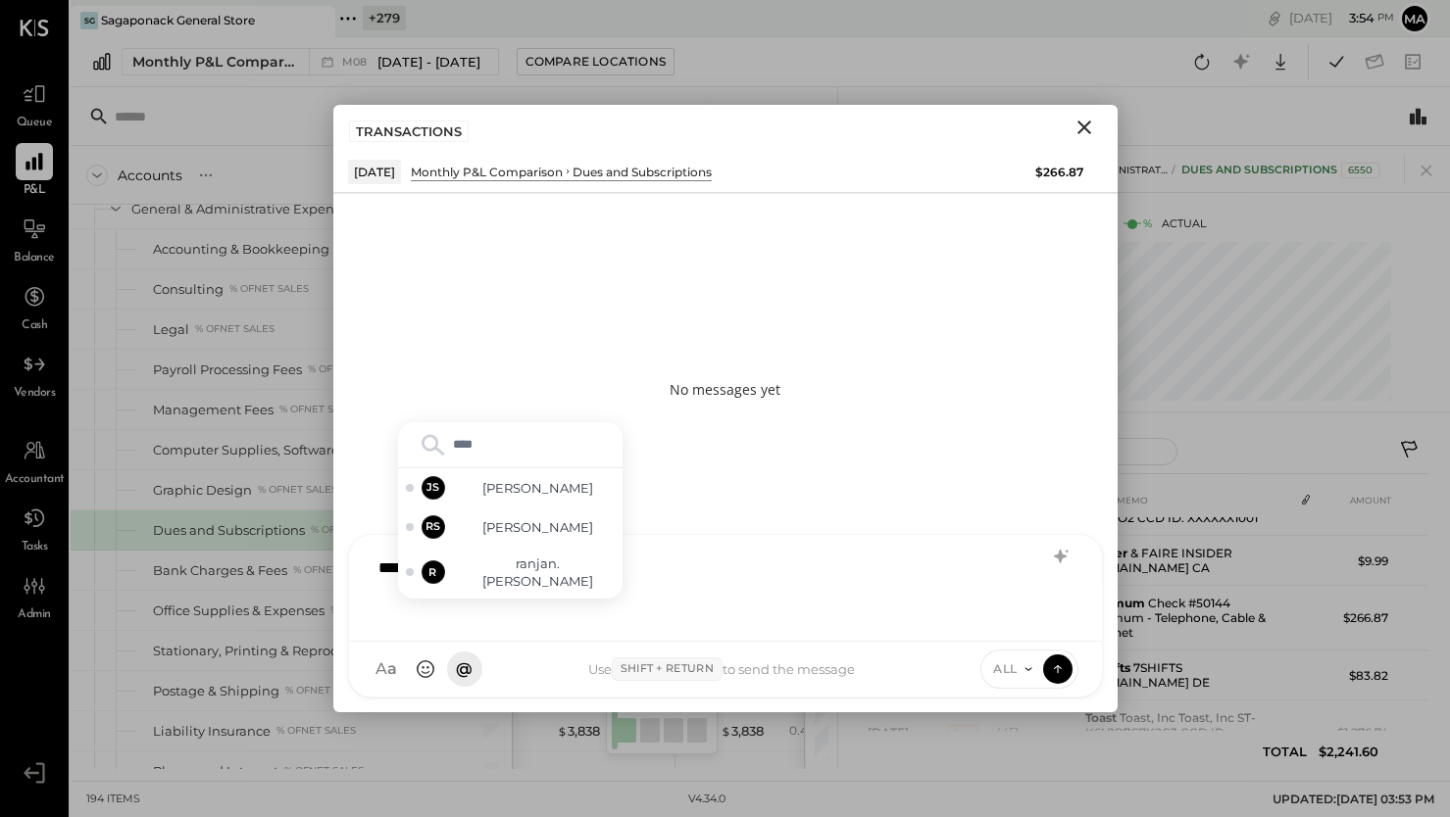
type input "*****"
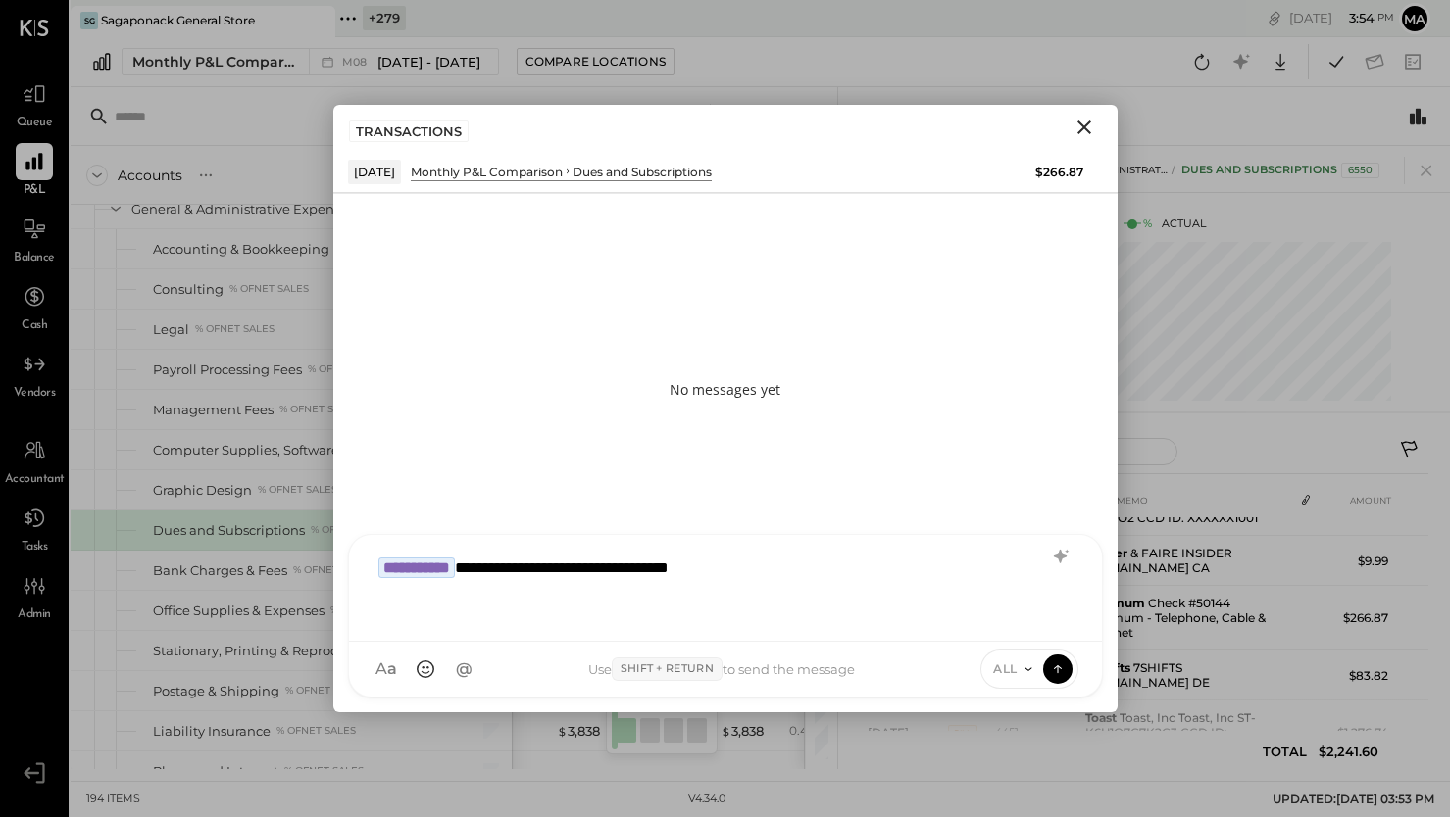
click at [1005, 661] on span "ALL" at bounding box center [1005, 669] width 25 height 17
click at [1015, 621] on div "INTERNAL" at bounding box center [1039, 621] width 116 height 32
click at [1056, 667] on icon at bounding box center [1058, 669] width 18 height 20
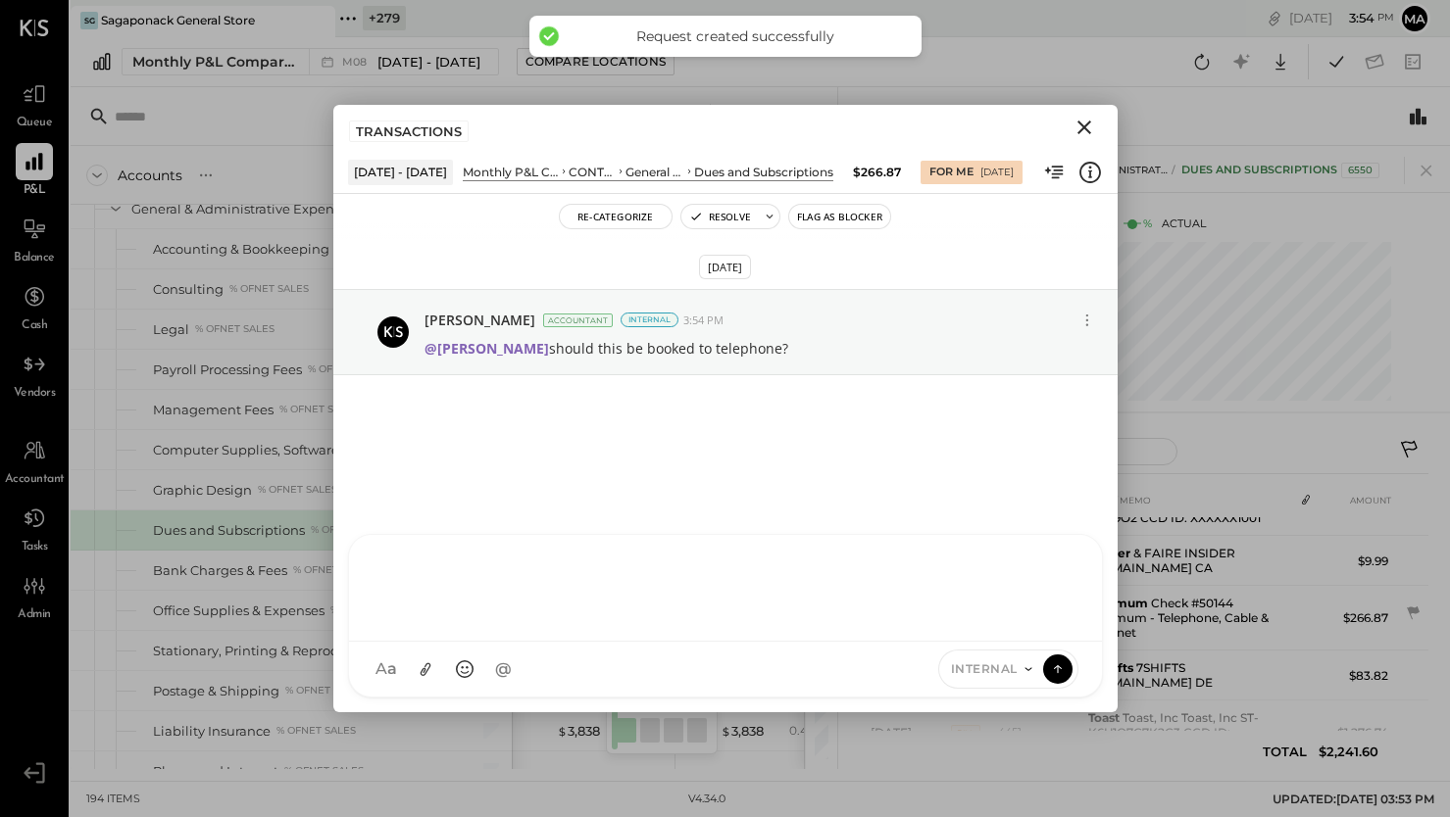
click at [1085, 122] on icon "Close" at bounding box center [1084, 128] width 24 height 24
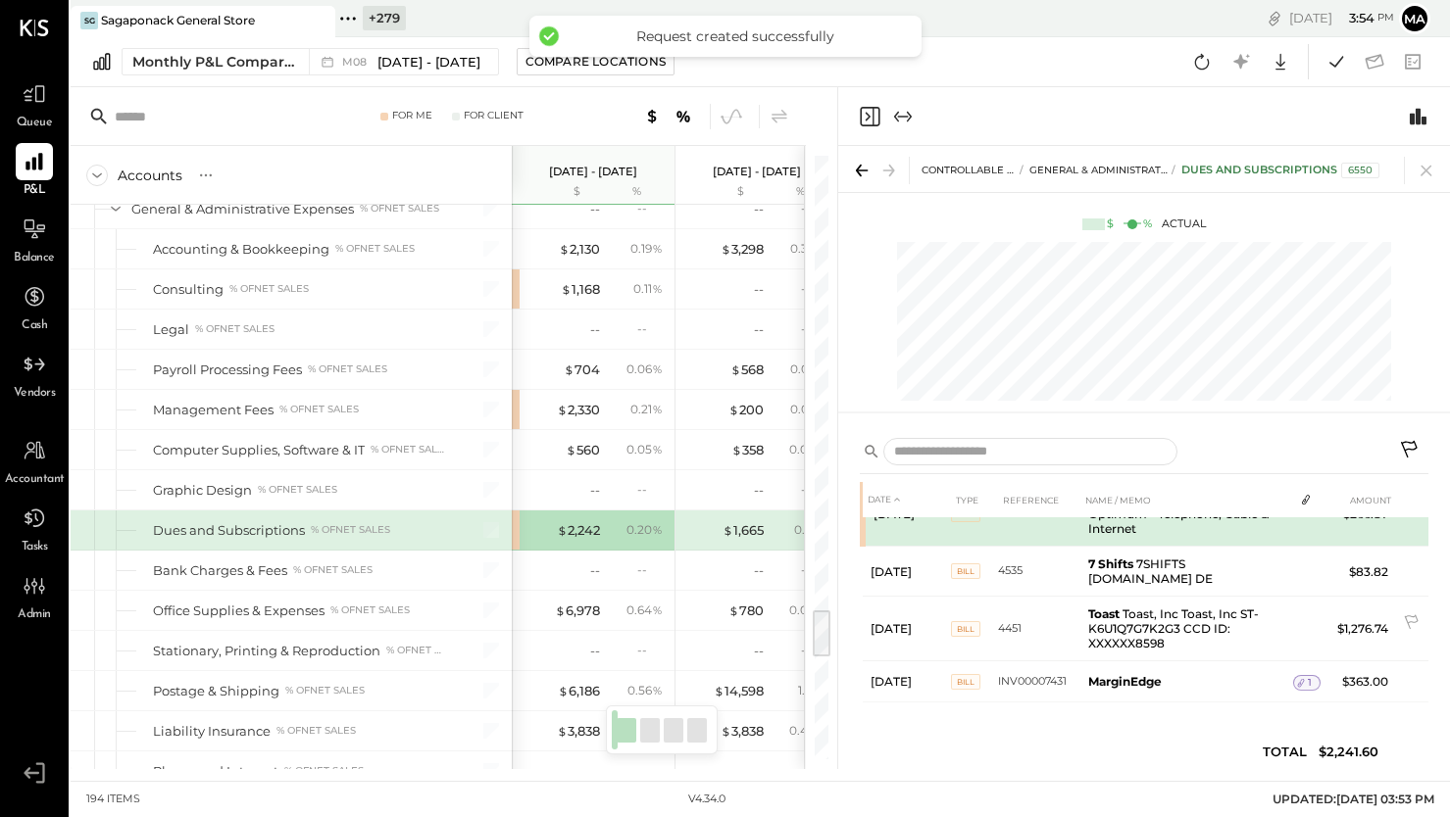
scroll to position [179, 0]
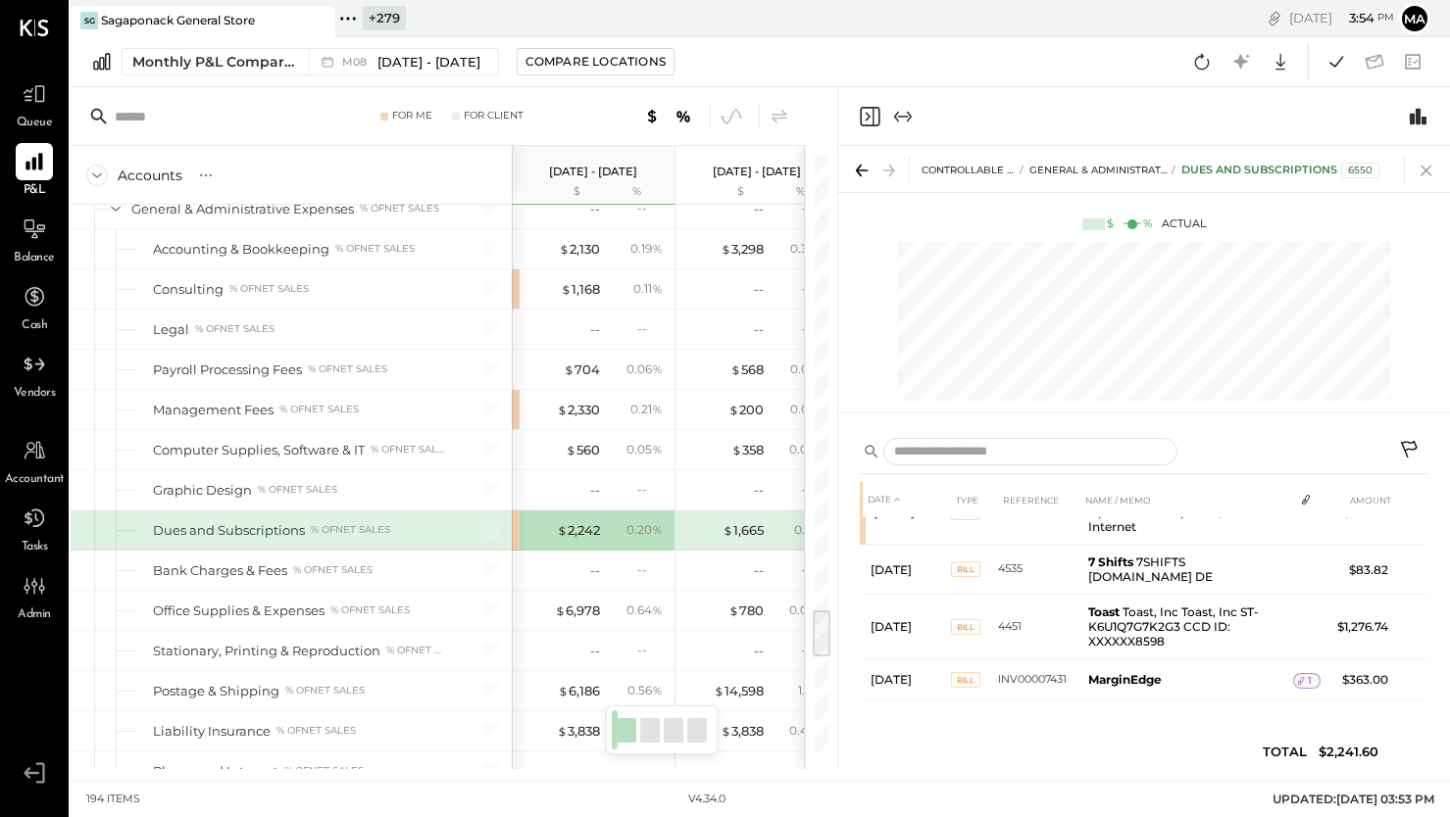
click at [1424, 167] on icon at bounding box center [1425, 170] width 27 height 27
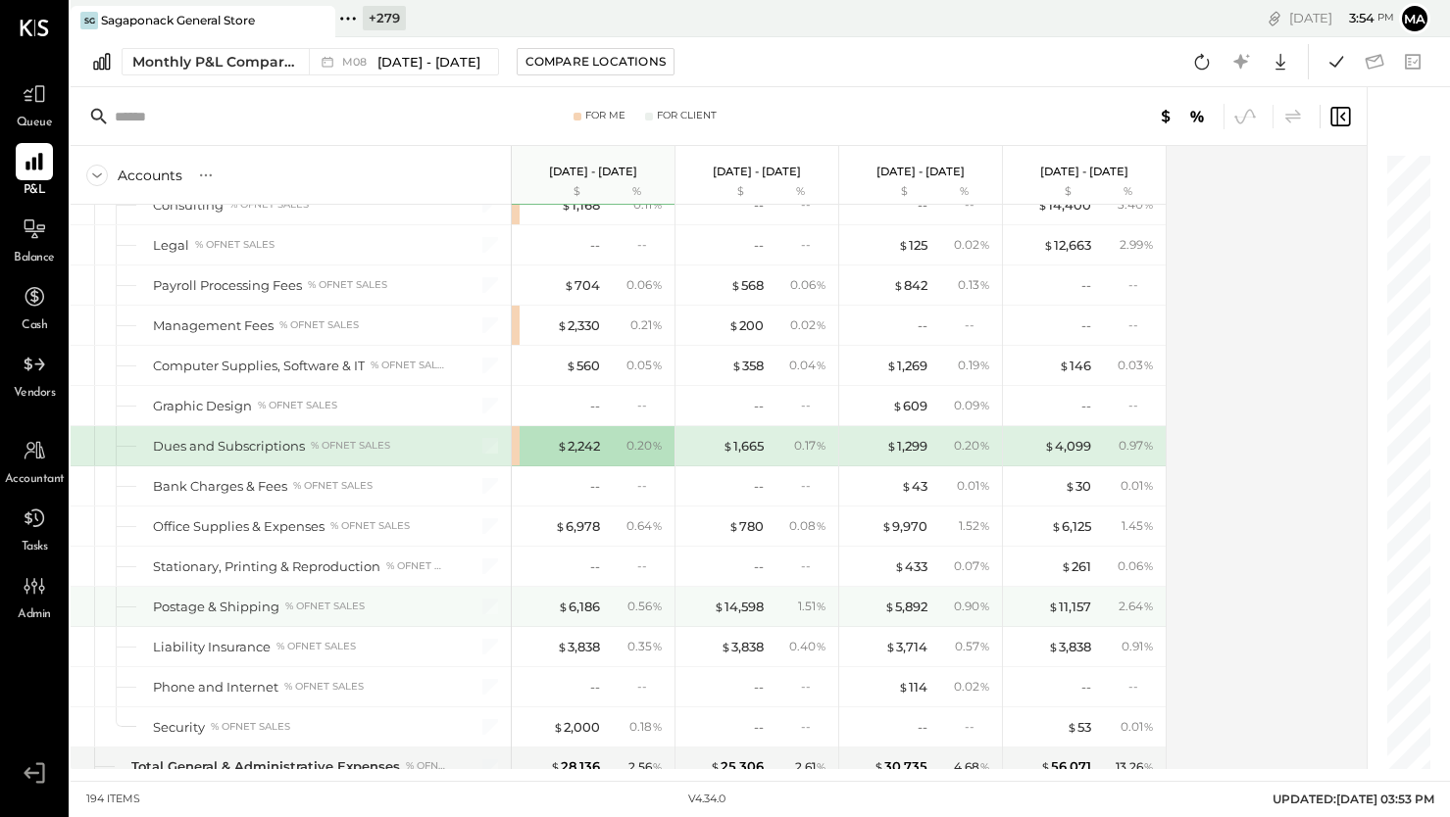
scroll to position [5756, 0]
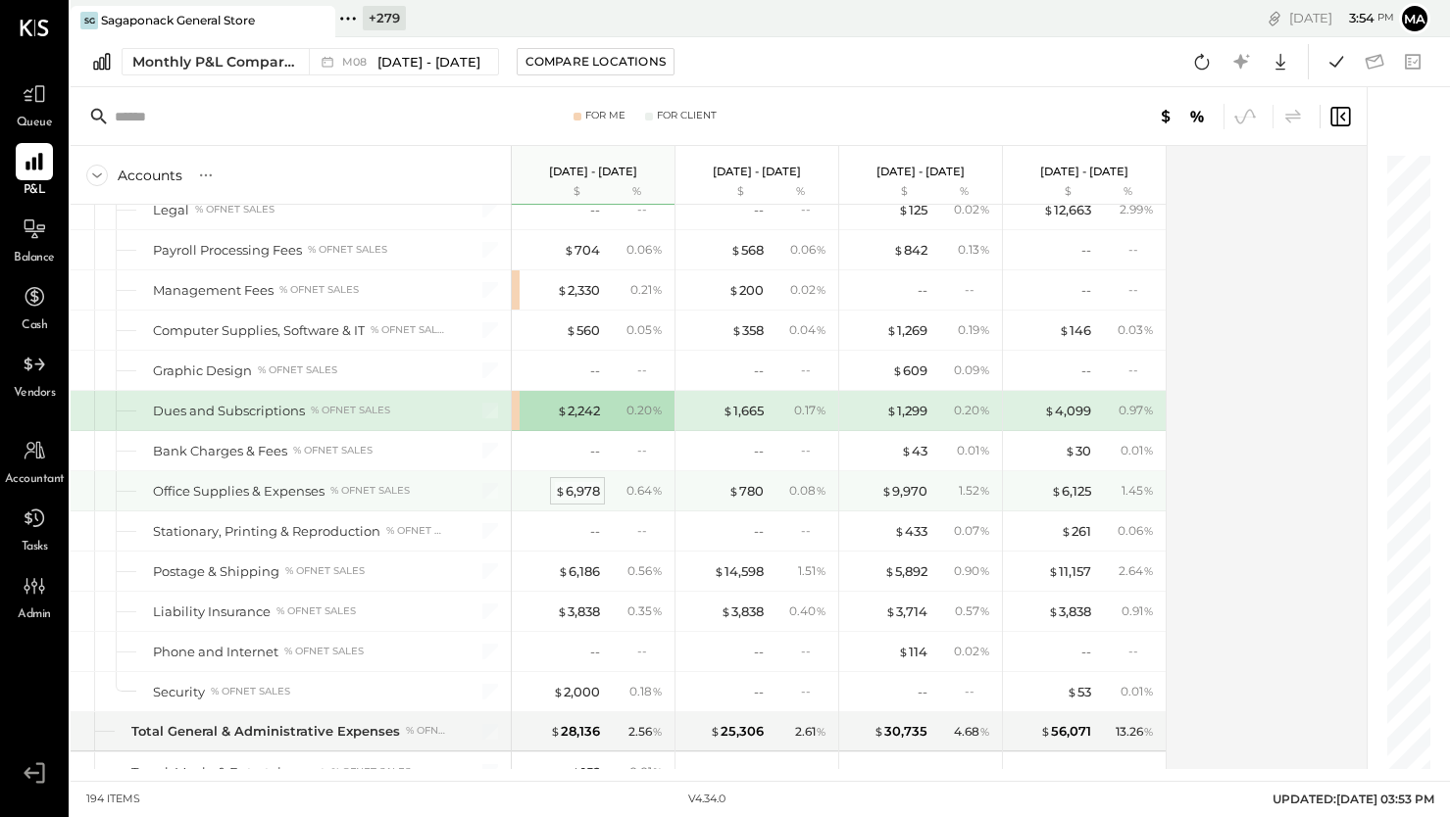
click at [581, 487] on div "$ 6,978" at bounding box center [577, 491] width 45 height 19
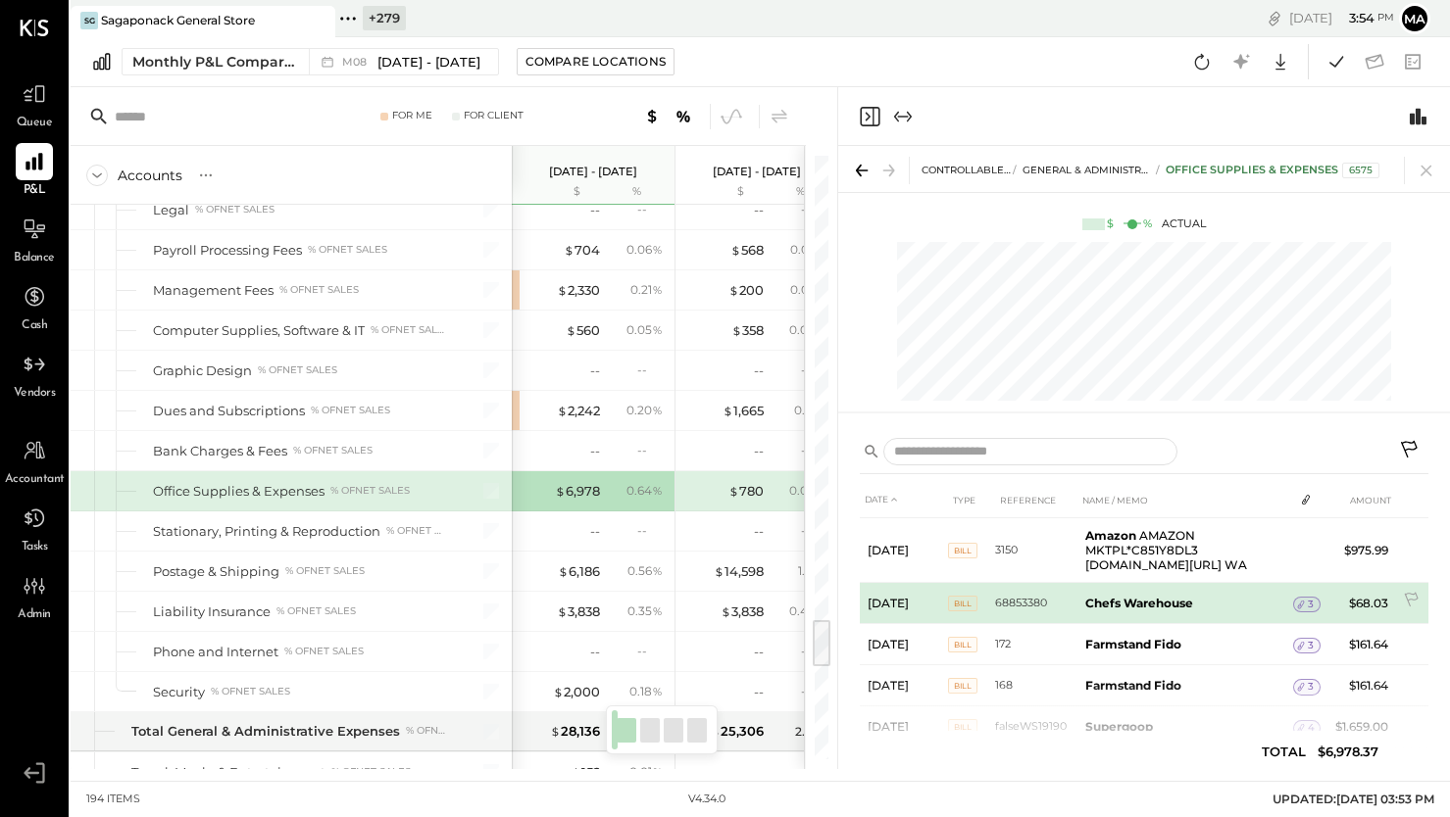
click at [1304, 602] on icon at bounding box center [1301, 605] width 14 height 14
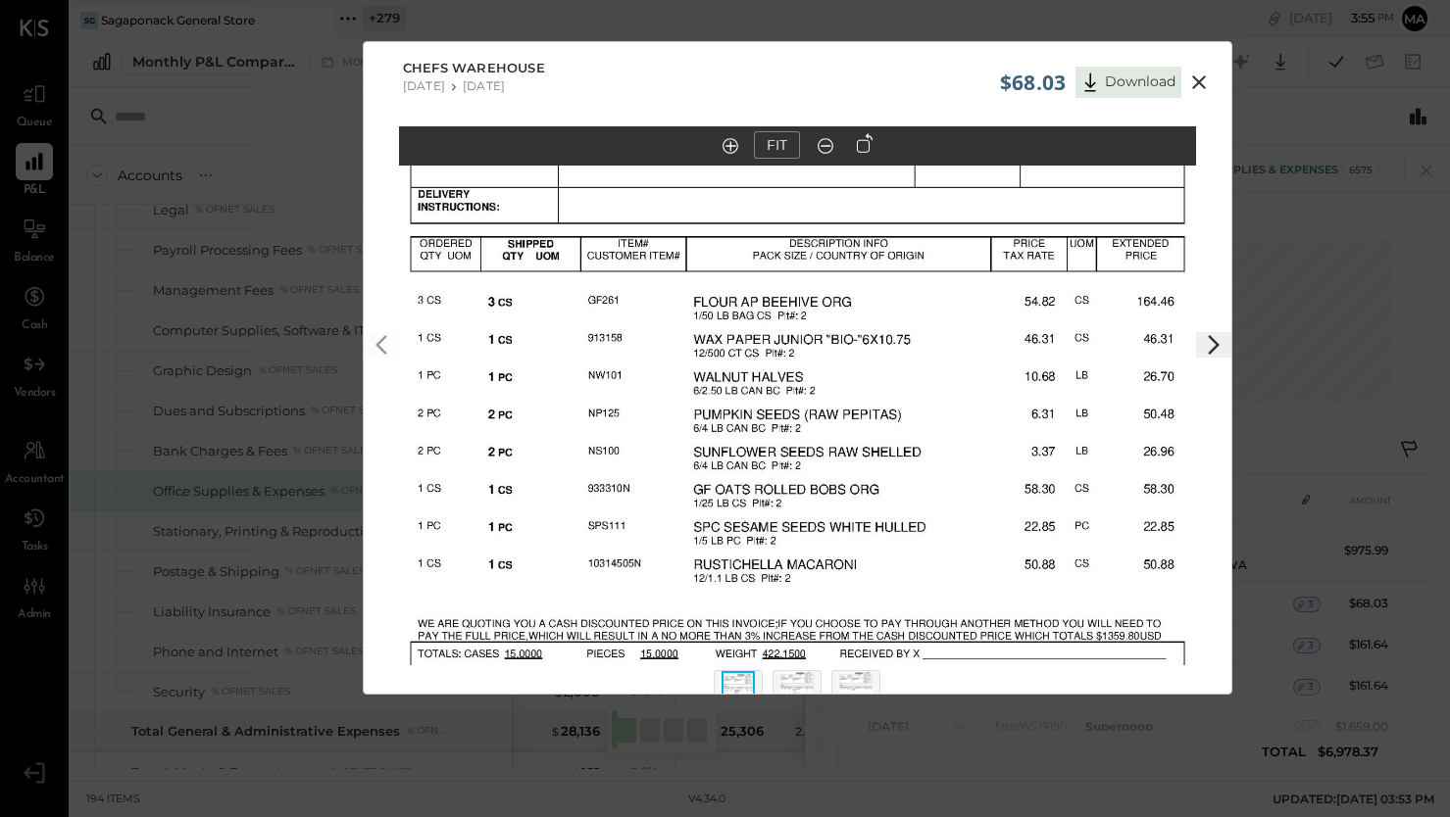
scroll to position [45, 0]
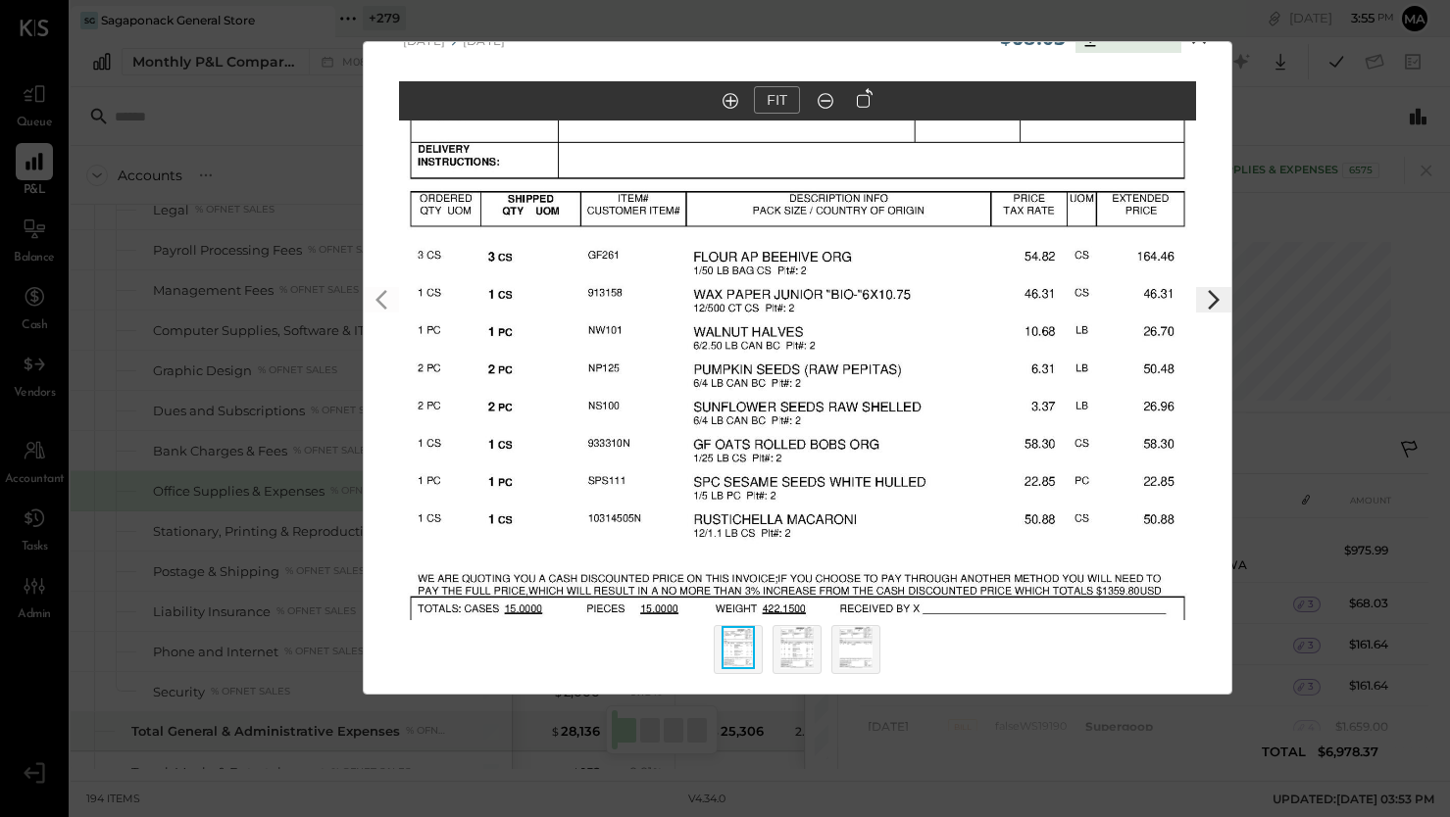
click at [798, 645] on img at bounding box center [796, 647] width 33 height 43
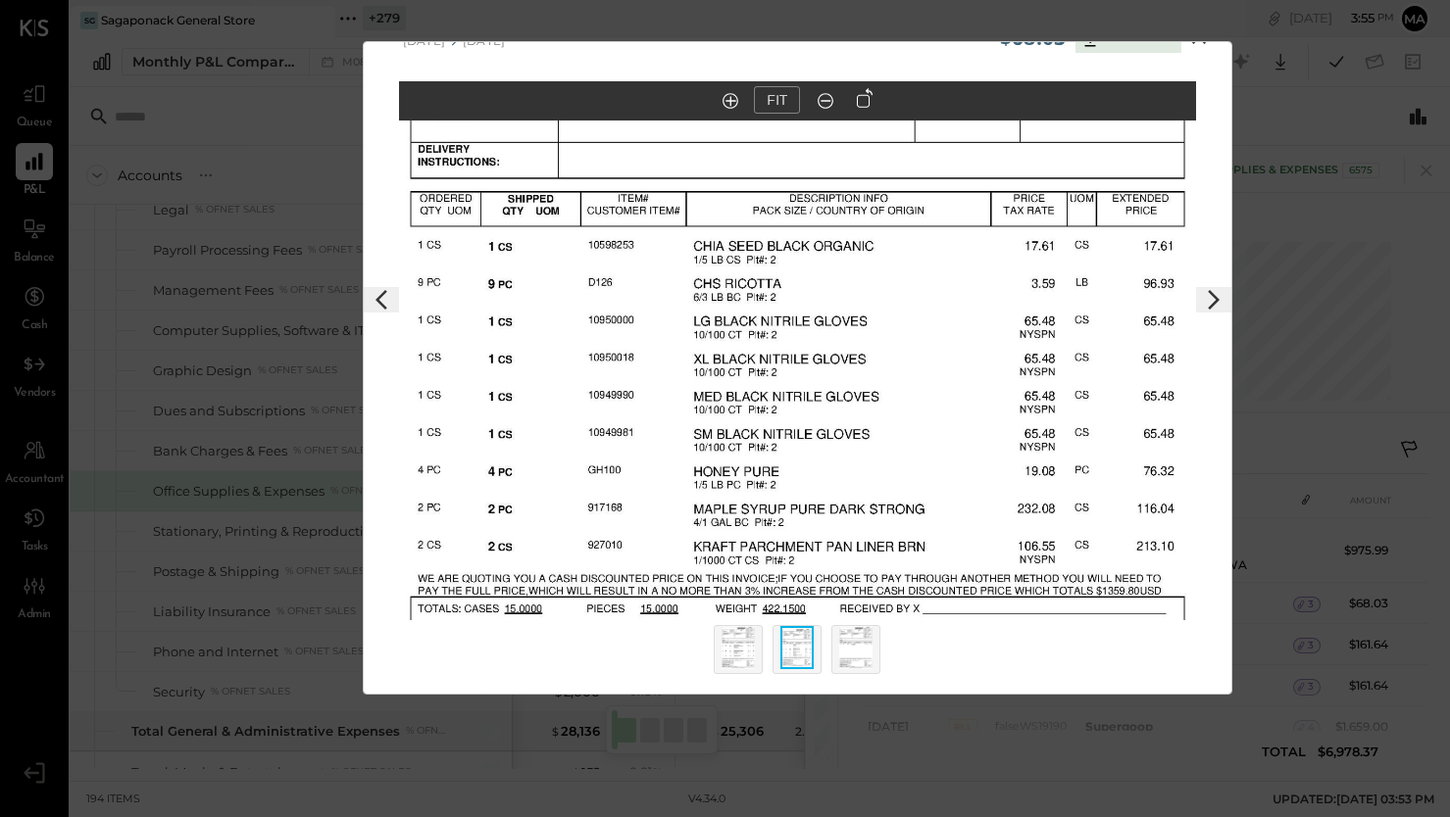
click at [851, 643] on img at bounding box center [855, 647] width 33 height 43
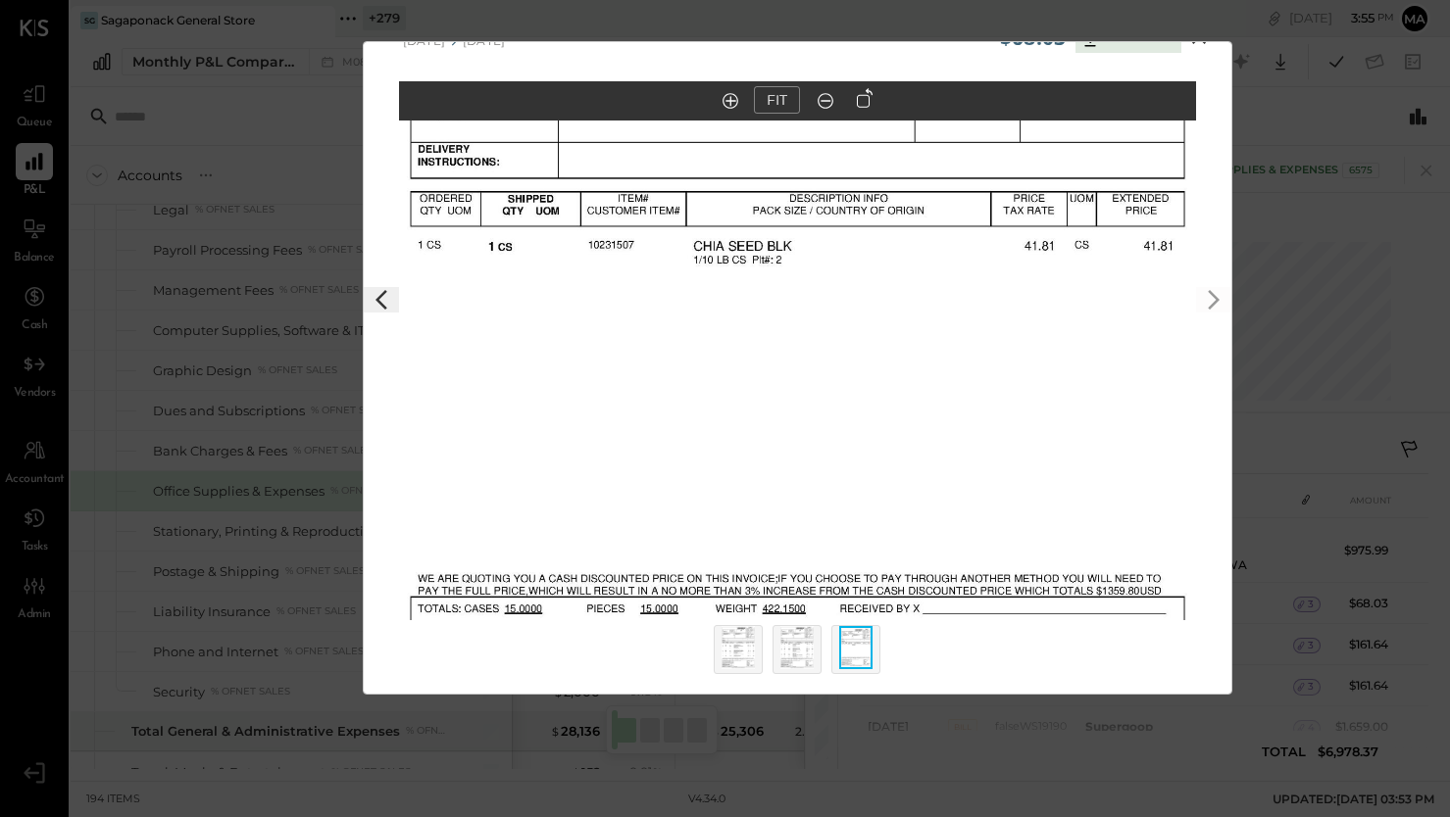
click at [791, 651] on img at bounding box center [796, 647] width 33 height 43
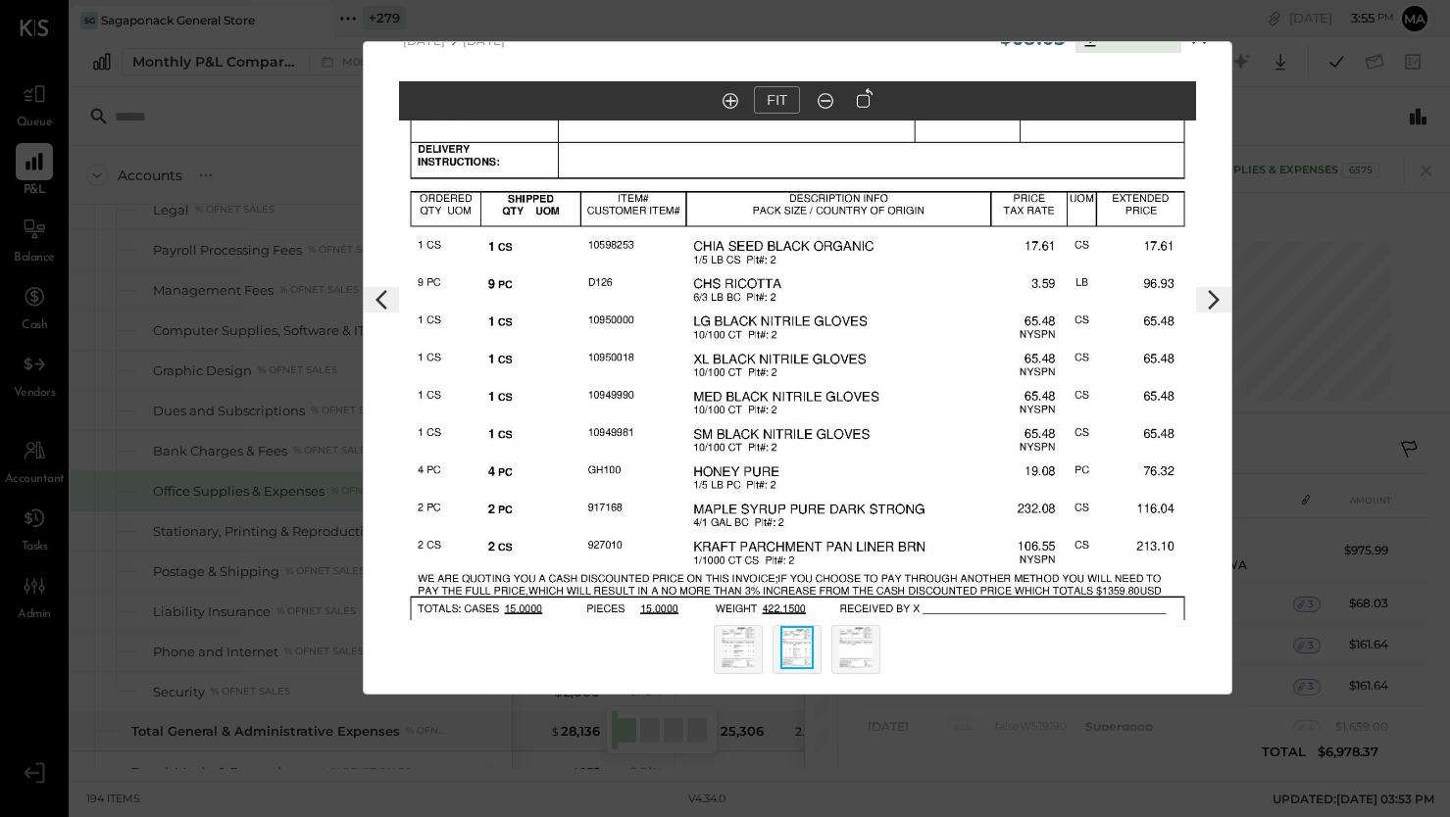
click at [744, 646] on img at bounding box center [737, 647] width 33 height 43
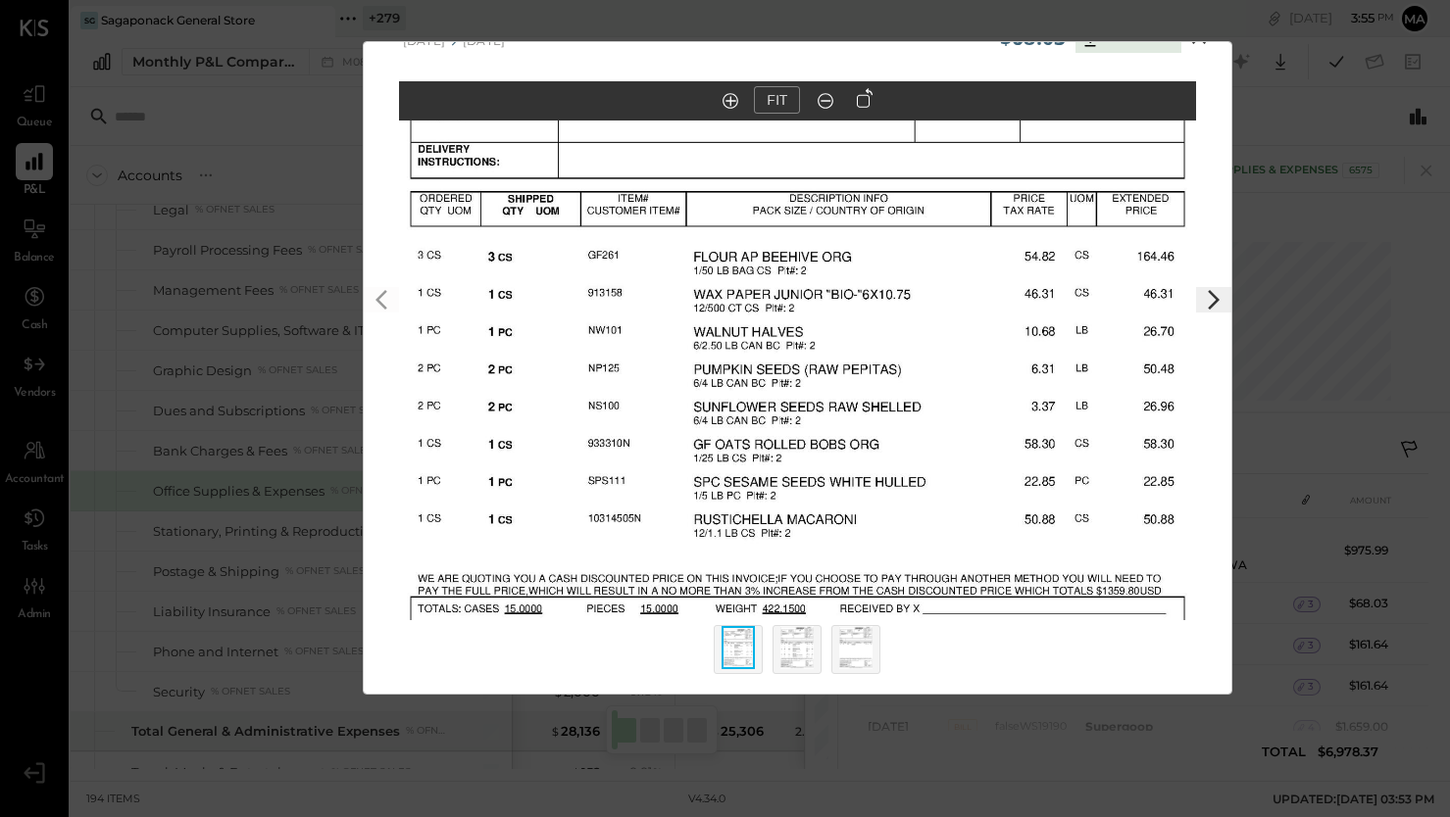
scroll to position [0, 0]
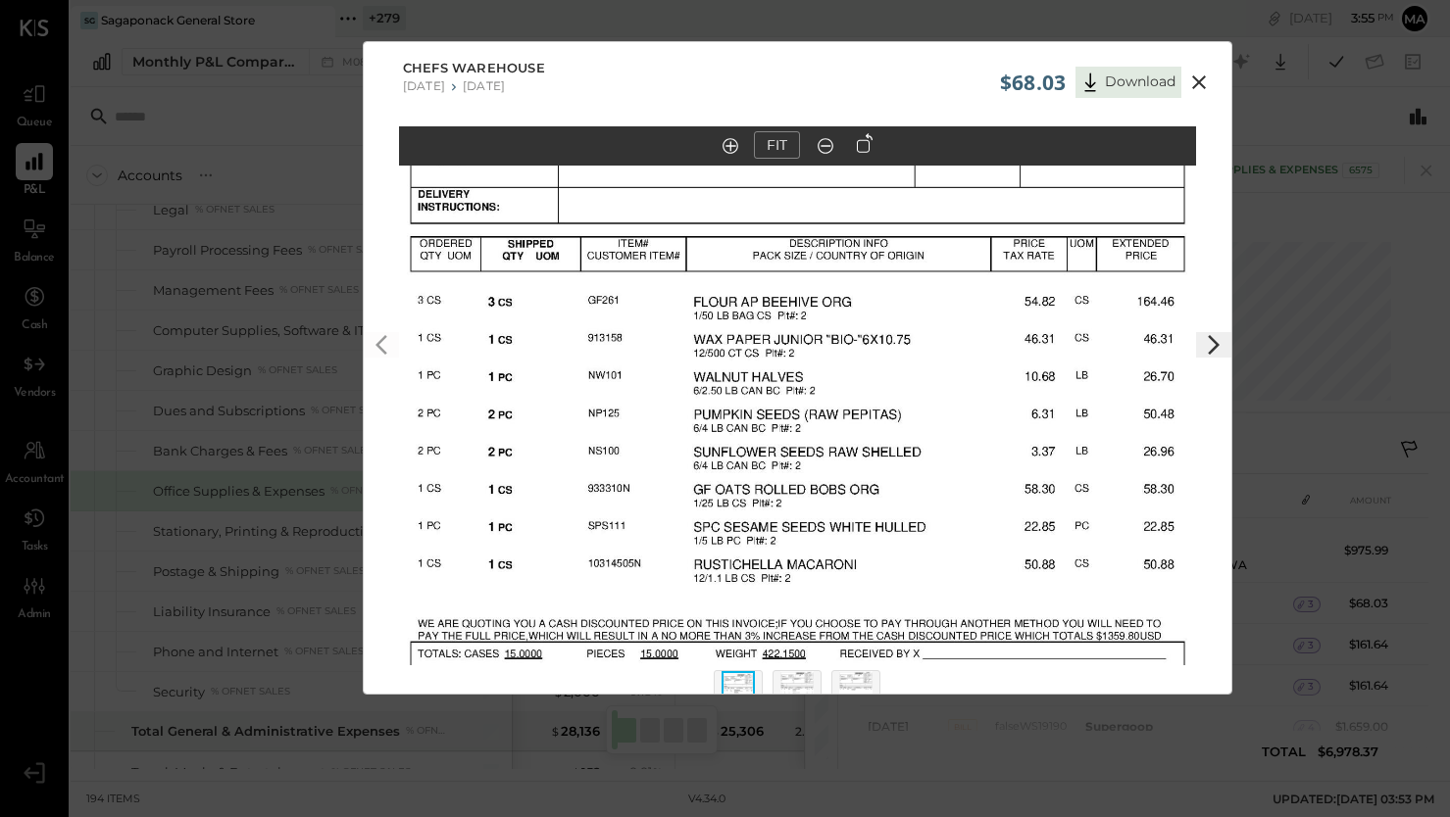
click at [1195, 81] on icon at bounding box center [1199, 82] width 14 height 14
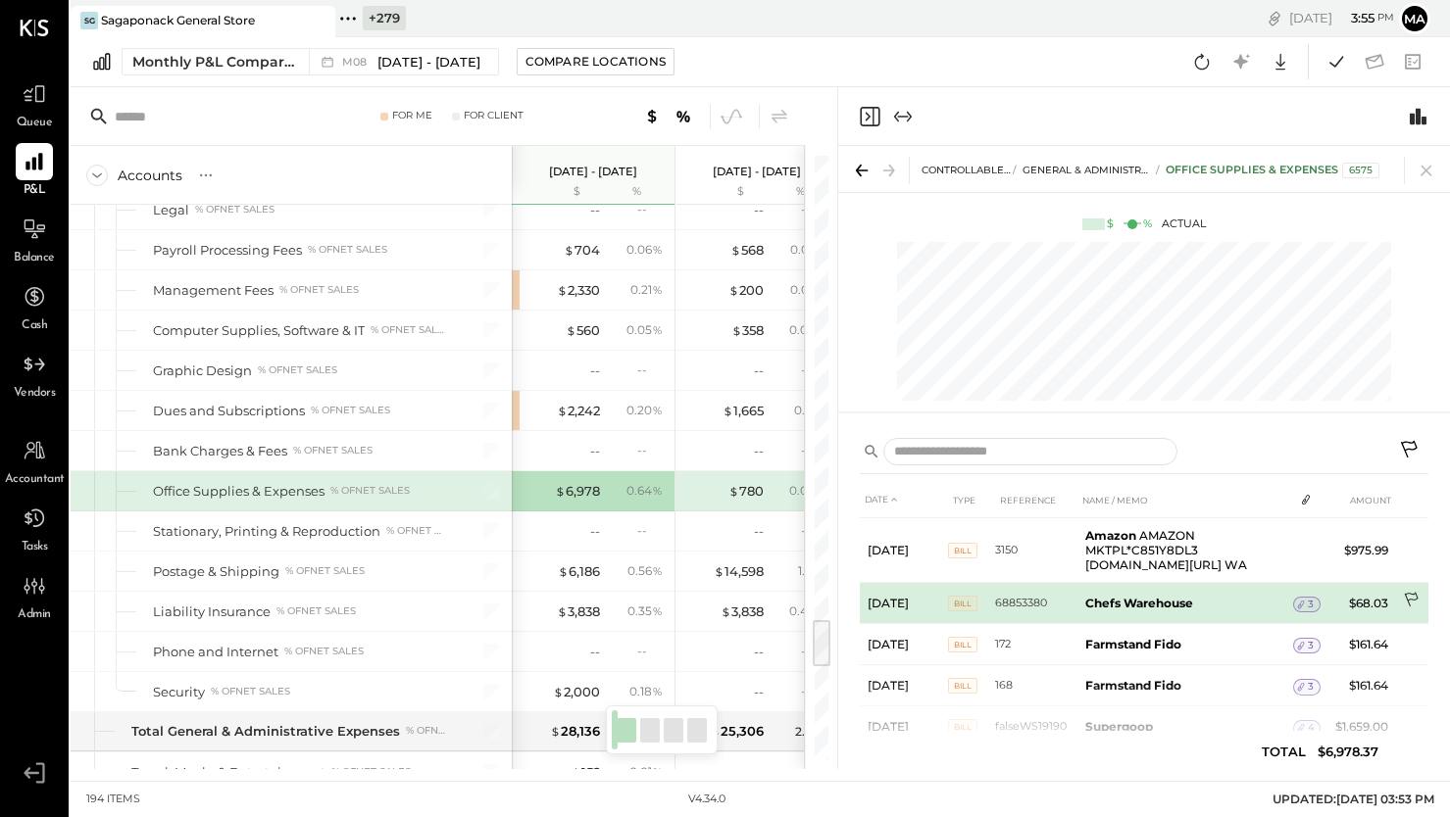
click at [1410, 595] on icon at bounding box center [1413, 602] width 20 height 20
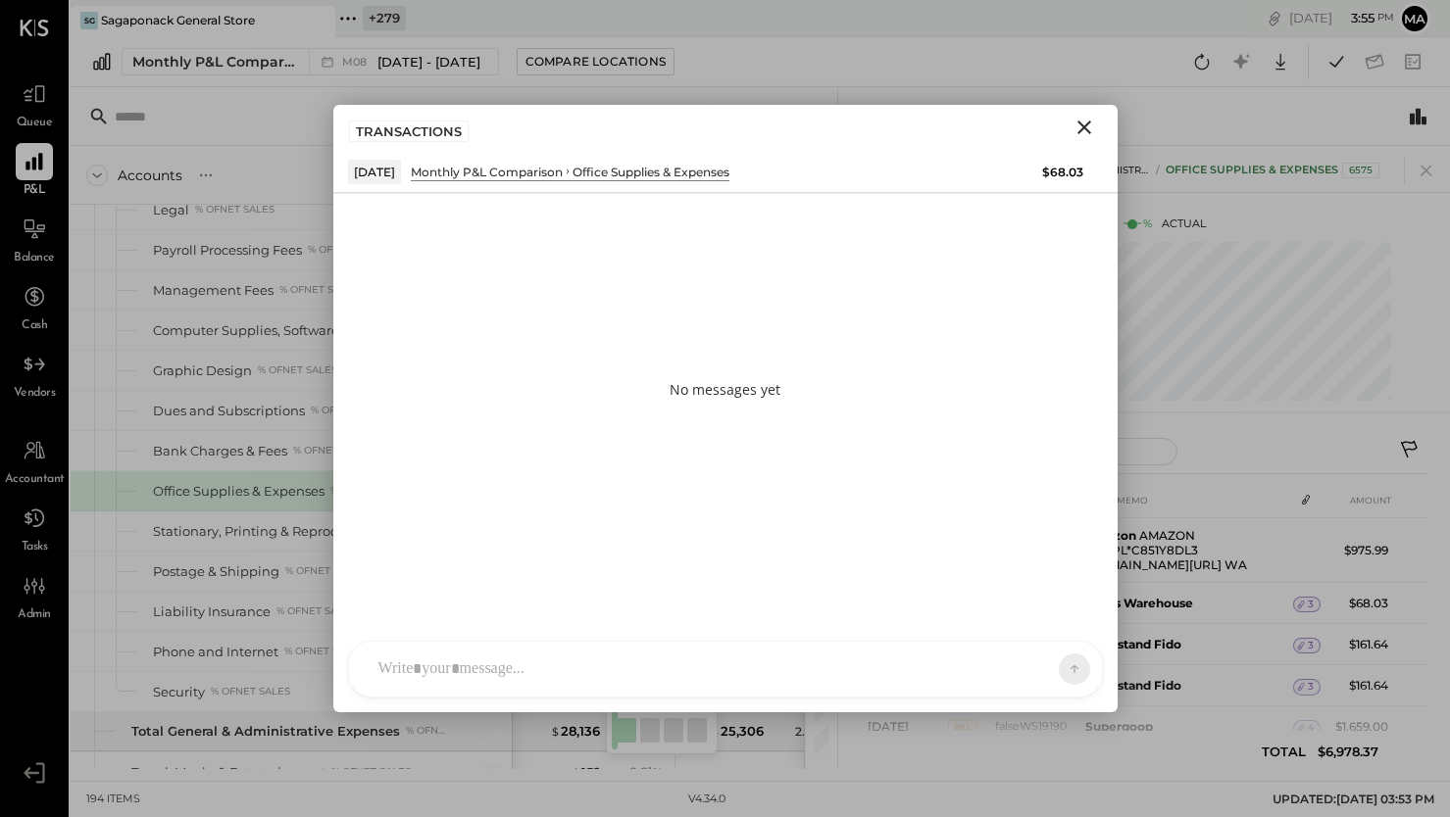
click at [784, 669] on div "SK [PERSON_NAME] D daniel G [DOMAIN_NAME] M [PERSON_NAME] JS [PERSON_NAME] T [P…" at bounding box center [725, 669] width 755 height 57
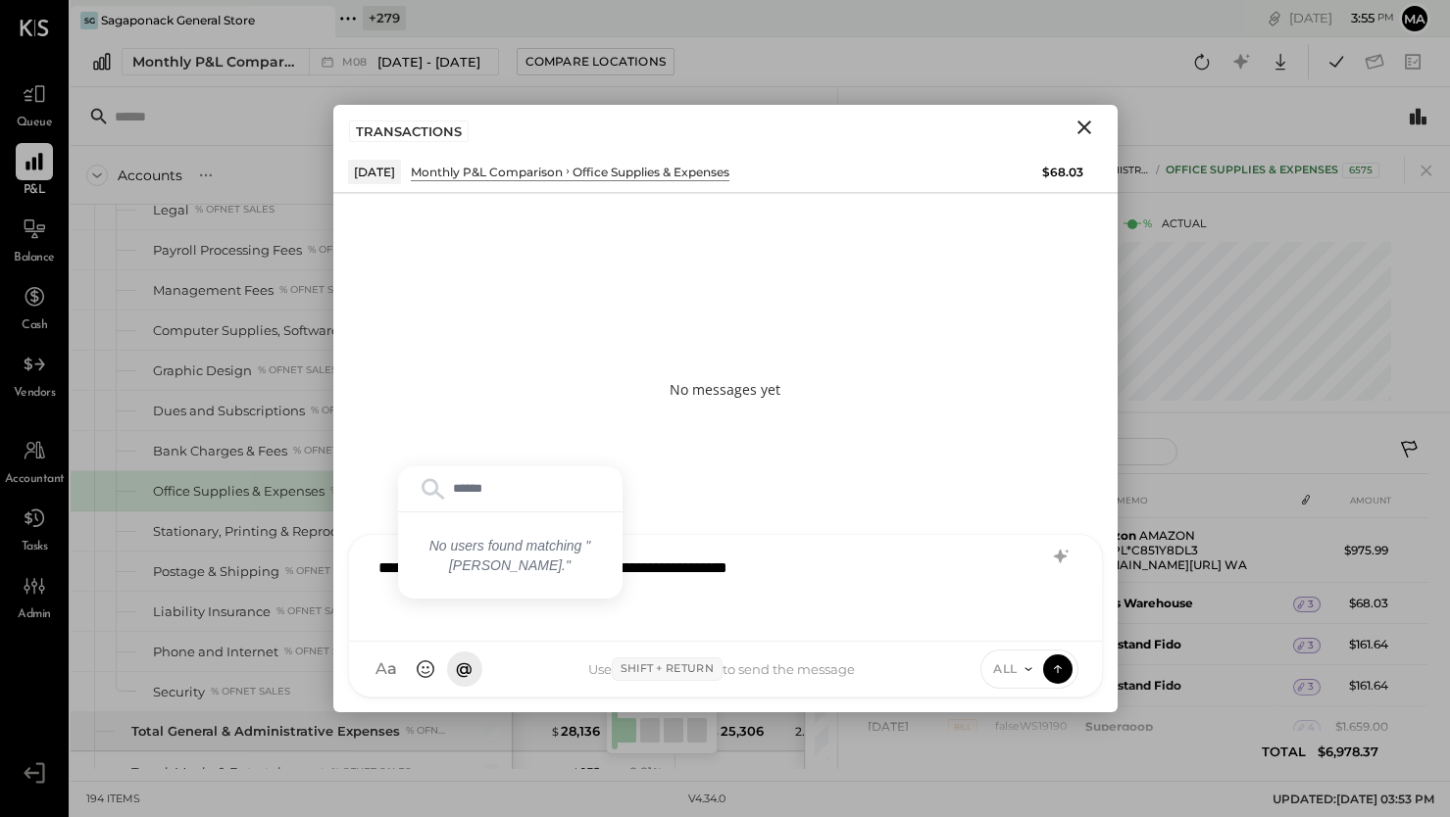
type input "*****"
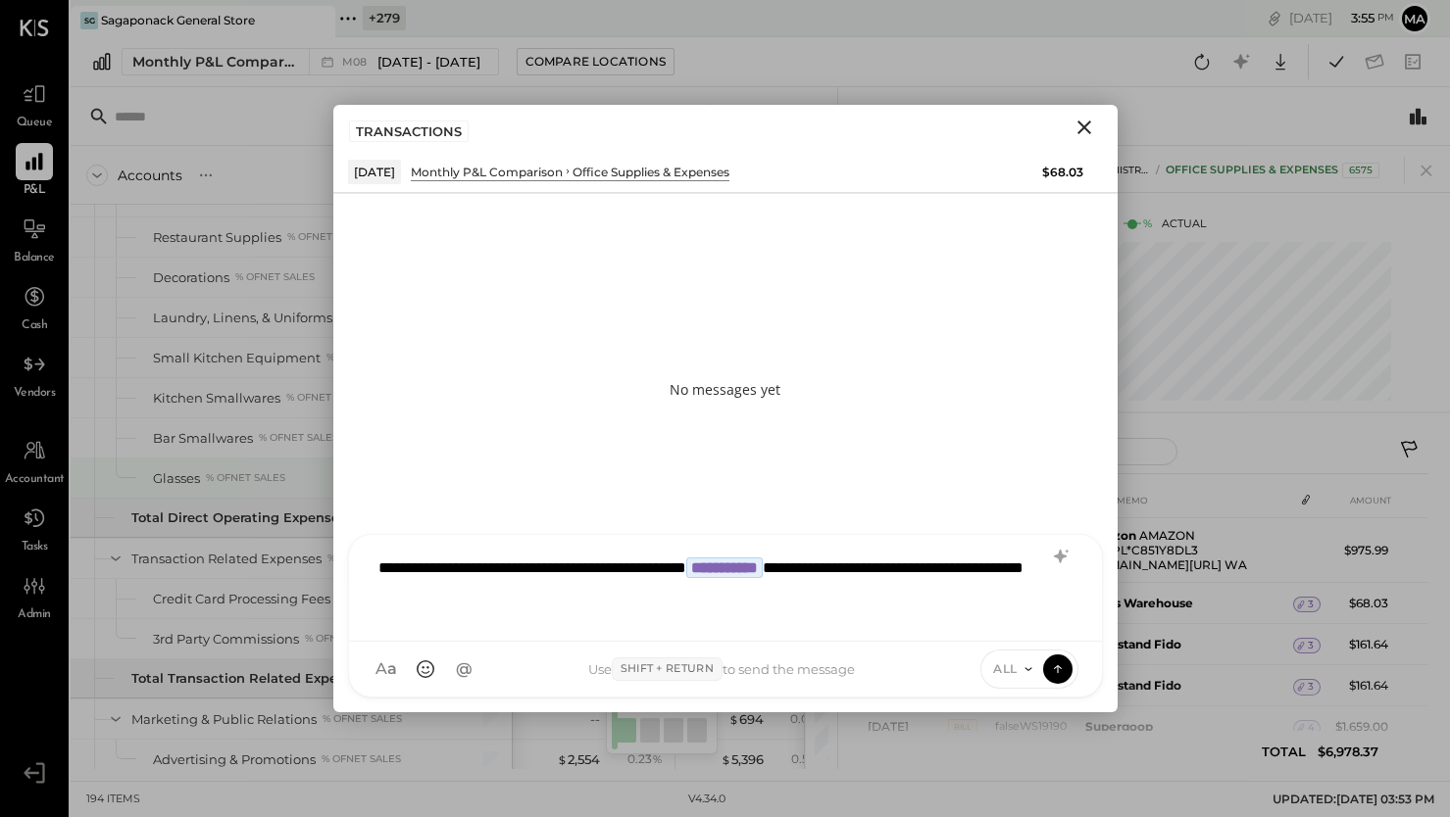
scroll to position [4847, 0]
click at [684, 591] on div "**********" at bounding box center [726, 586] width 714 height 78
click at [1026, 668] on icon at bounding box center [1028, 670] width 16 height 16
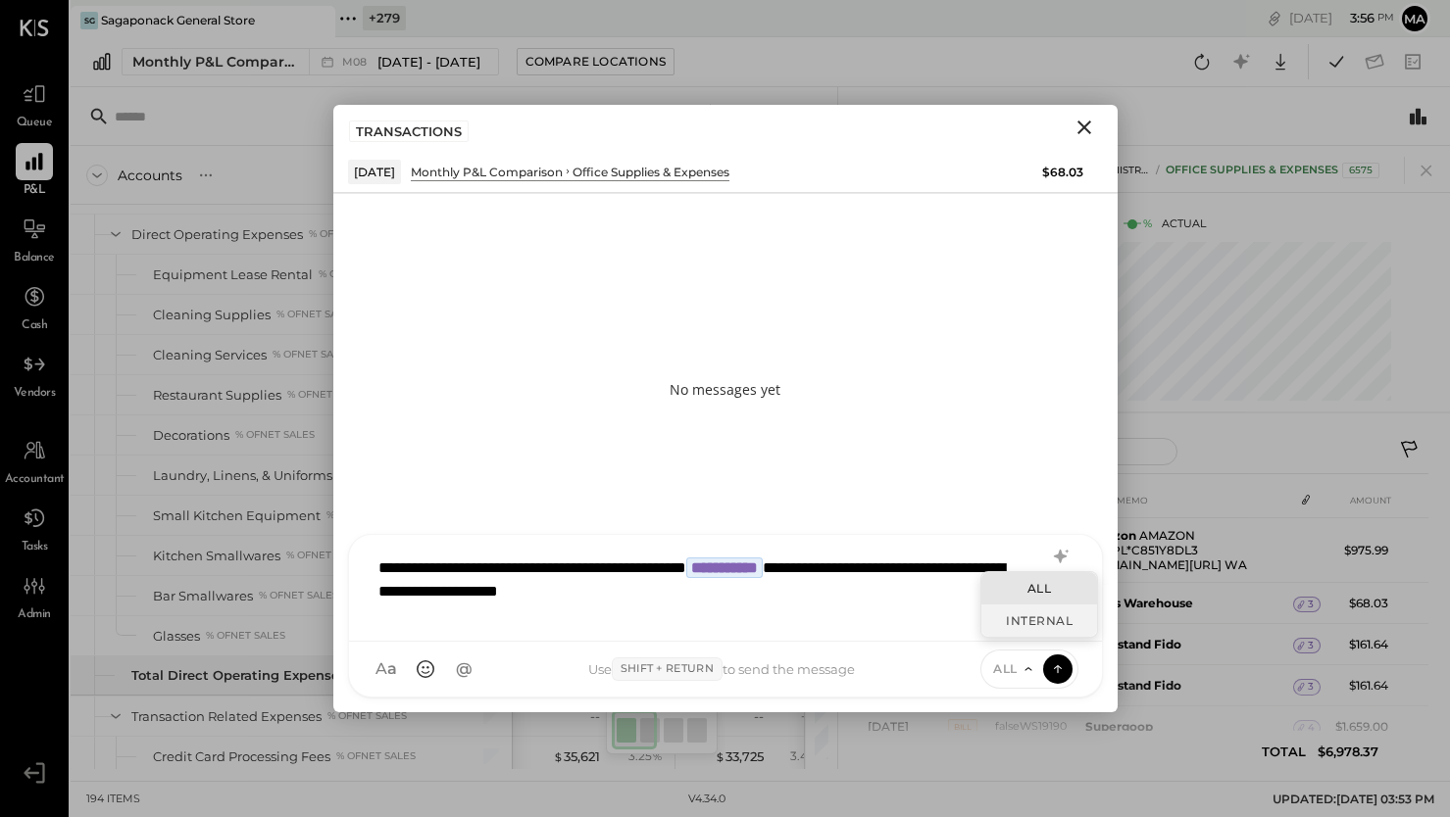
click at [1023, 623] on div "INTERNAL" at bounding box center [1039, 621] width 116 height 32
click at [1057, 669] on icon at bounding box center [1057, 670] width 1 height 8
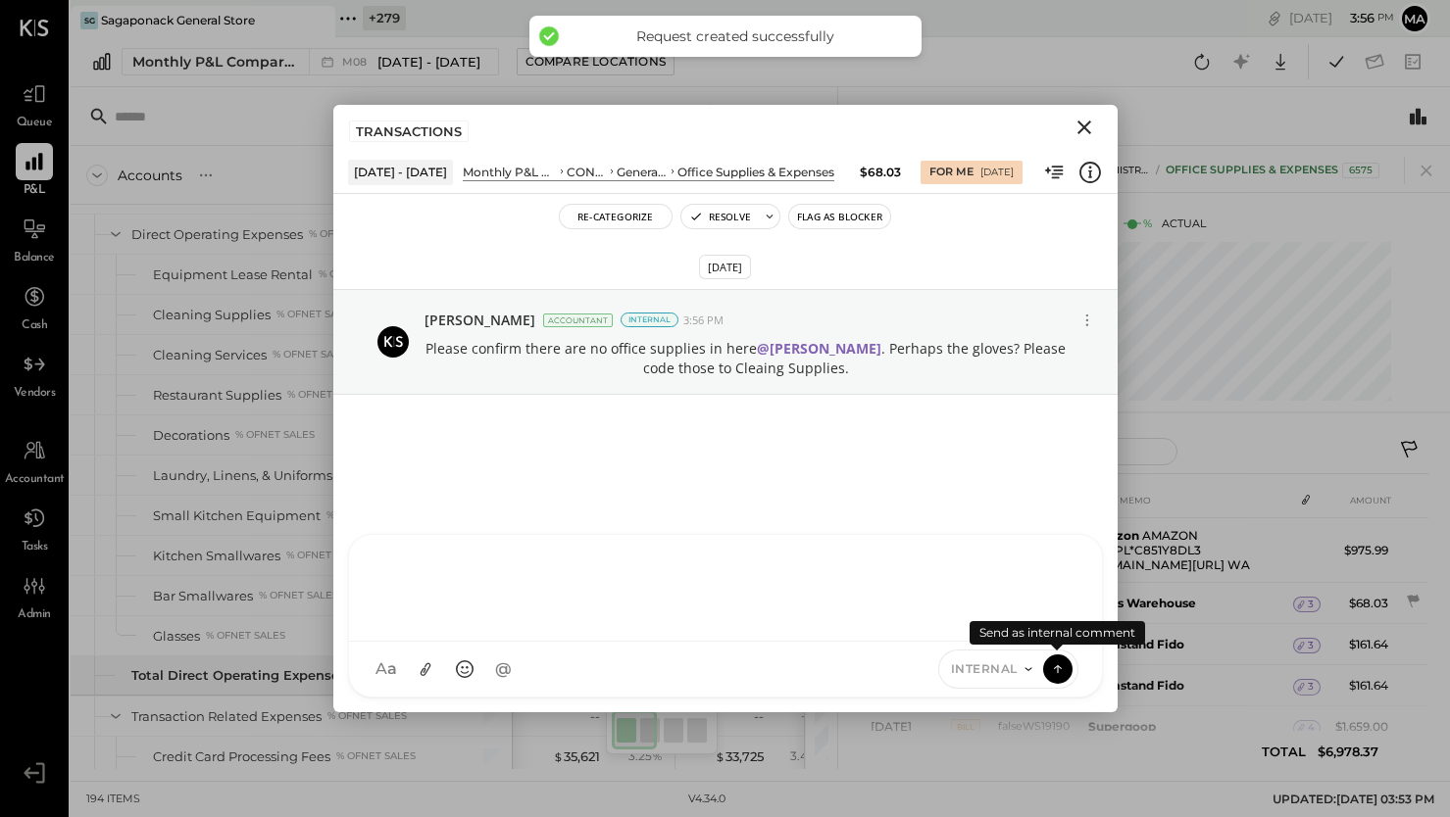
click at [1082, 124] on icon "Close" at bounding box center [1084, 128] width 24 height 24
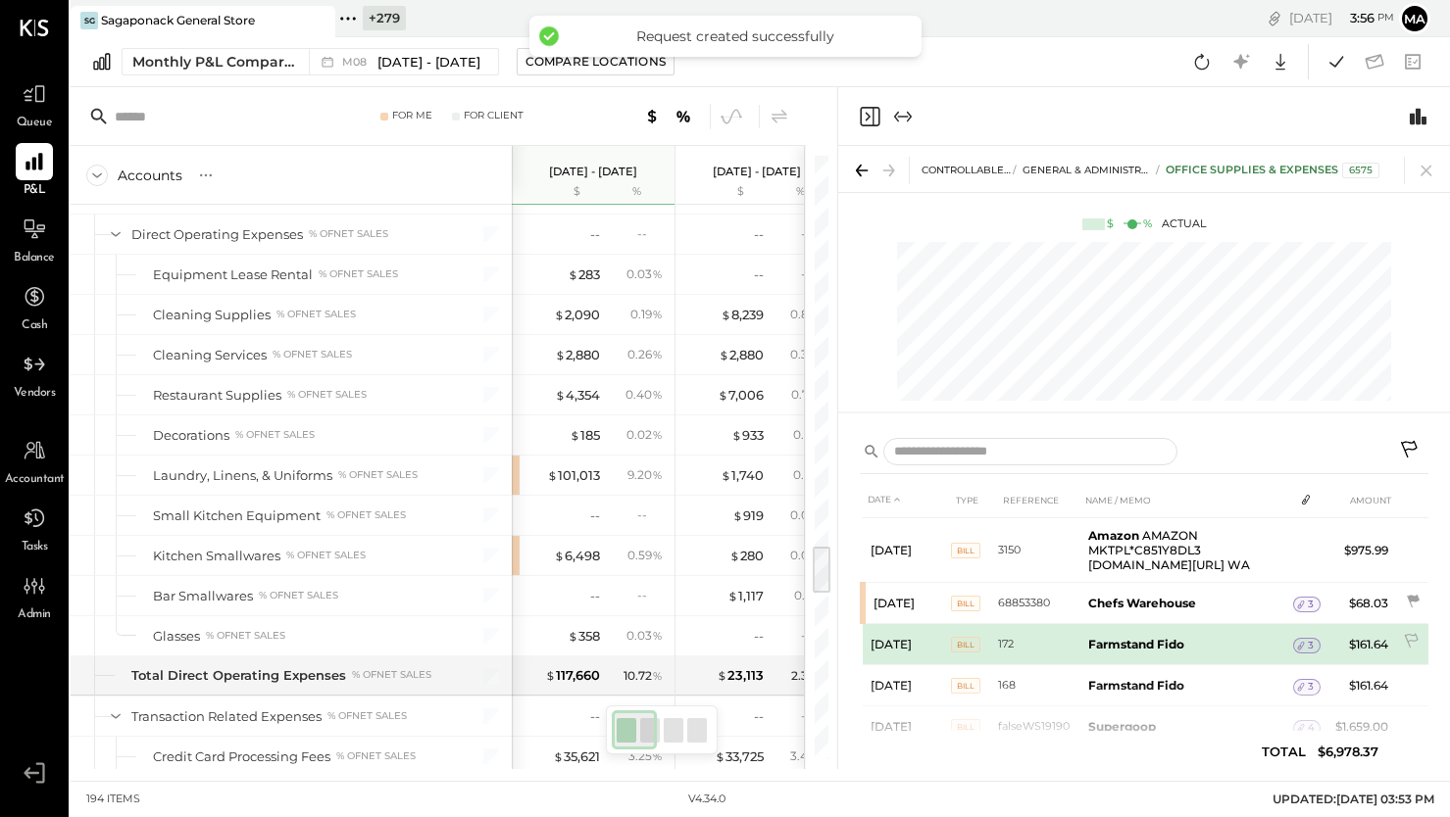
click at [1311, 643] on span "3" at bounding box center [1311, 646] width 6 height 14
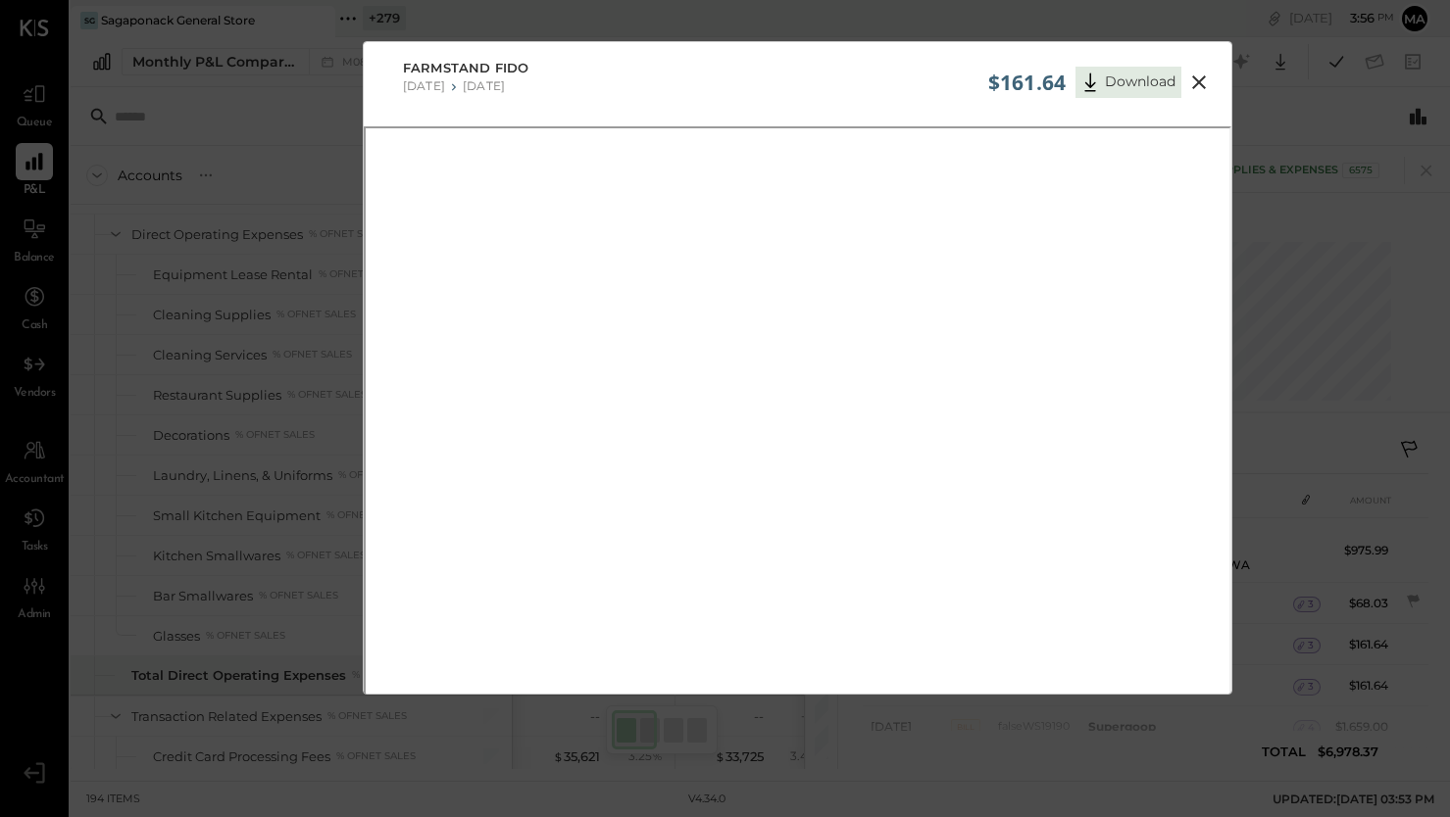
drag, startPoint x: 1198, startPoint y: 78, endPoint x: 1235, endPoint y: 220, distance: 146.0
click at [1199, 80] on icon at bounding box center [1199, 83] width 24 height 24
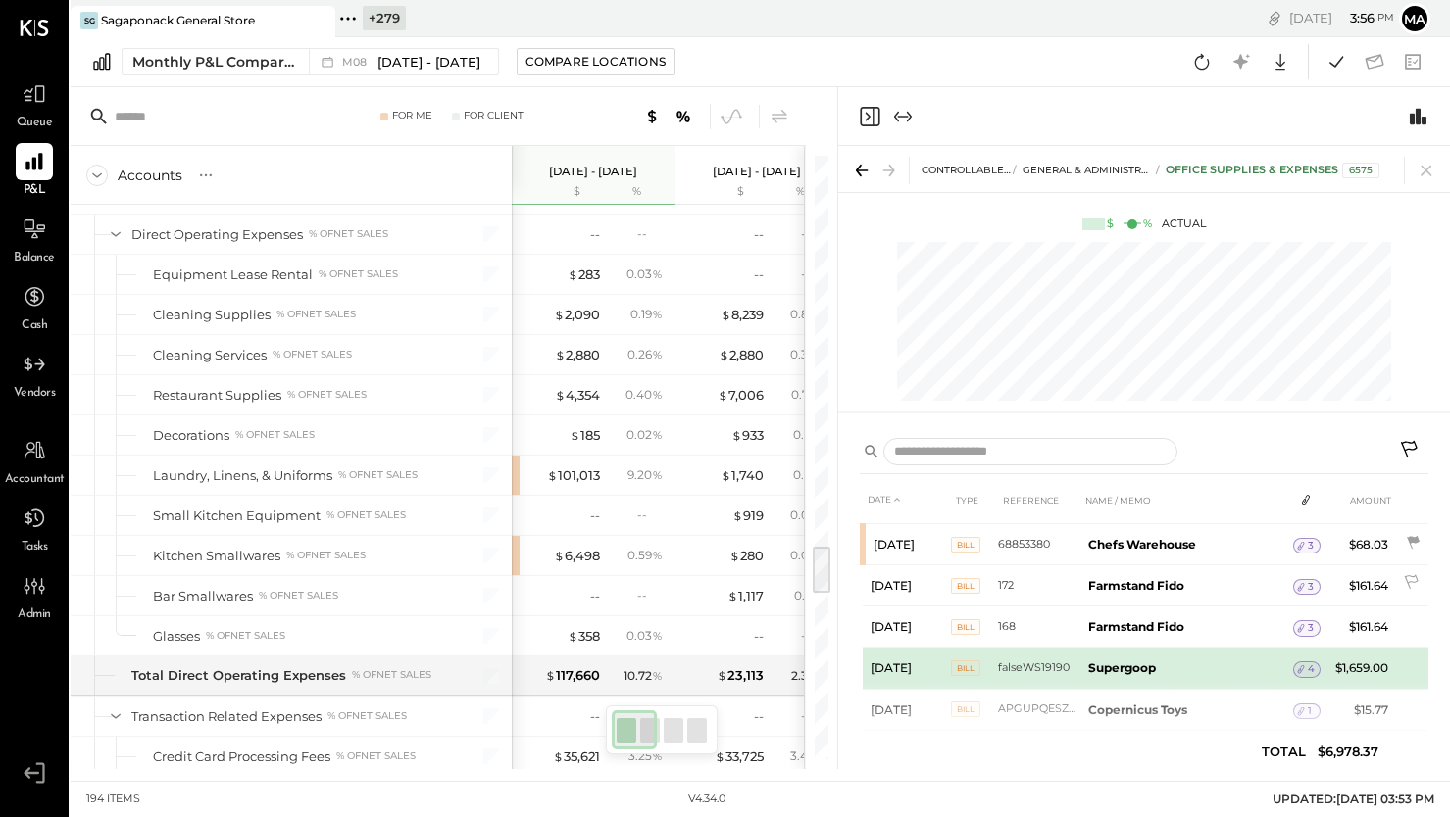
scroll to position [78, 0]
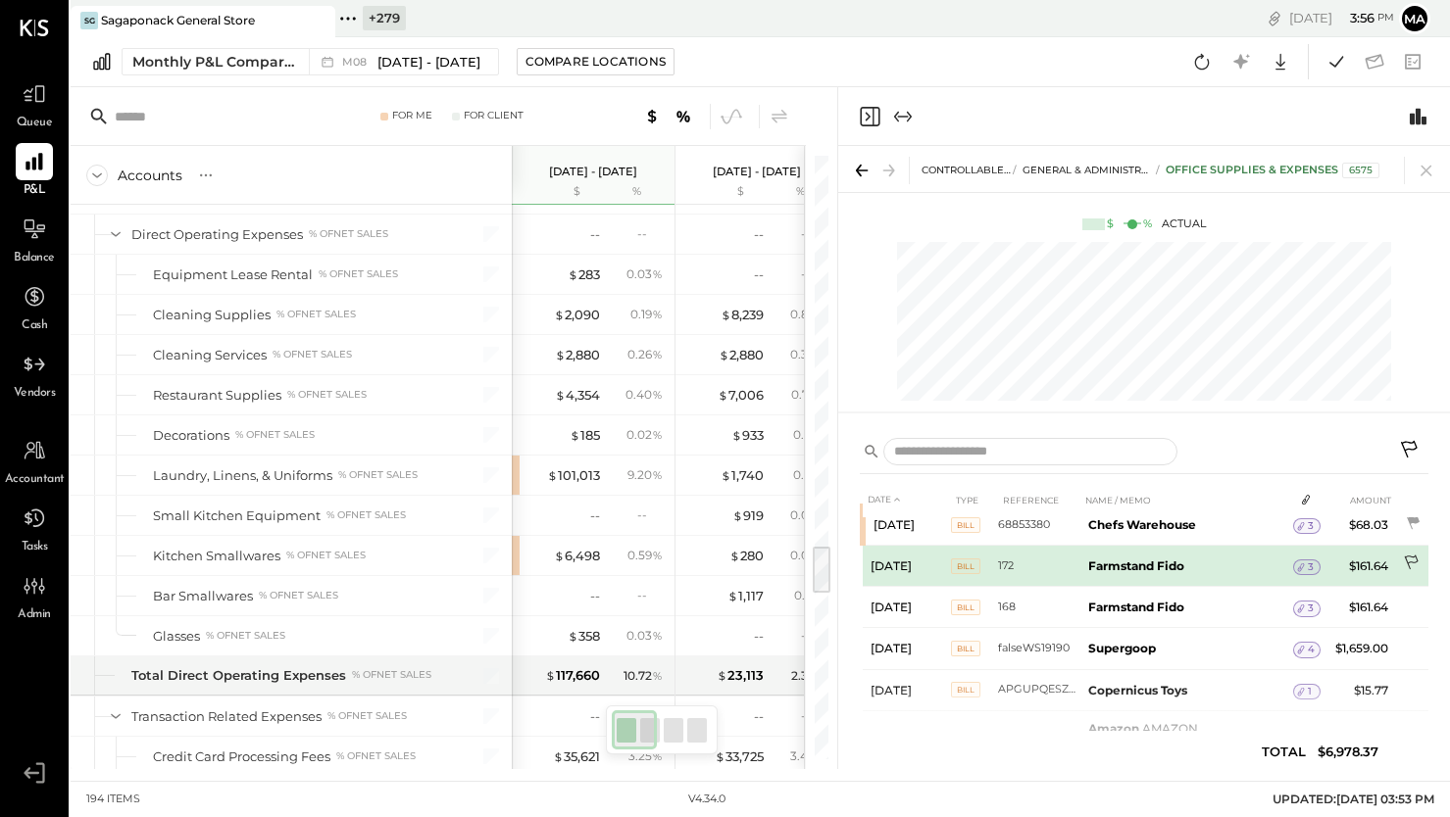
click at [1410, 560] on icon at bounding box center [1413, 565] width 20 height 20
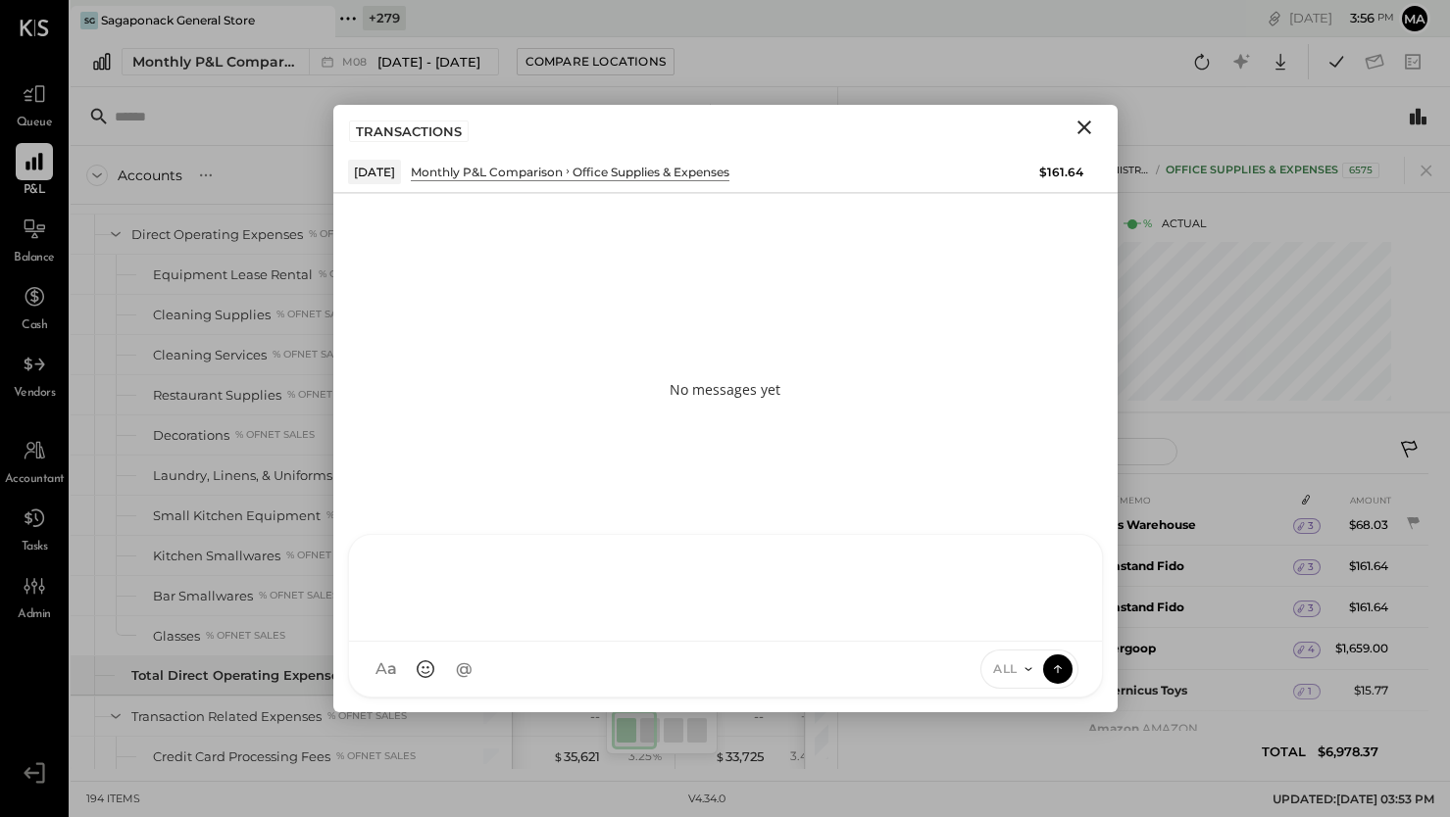
click at [852, 671] on div "SK [PERSON_NAME] D daniel G [DOMAIN_NAME] M [PERSON_NAME] JS [PERSON_NAME] T [P…" at bounding box center [725, 616] width 755 height 164
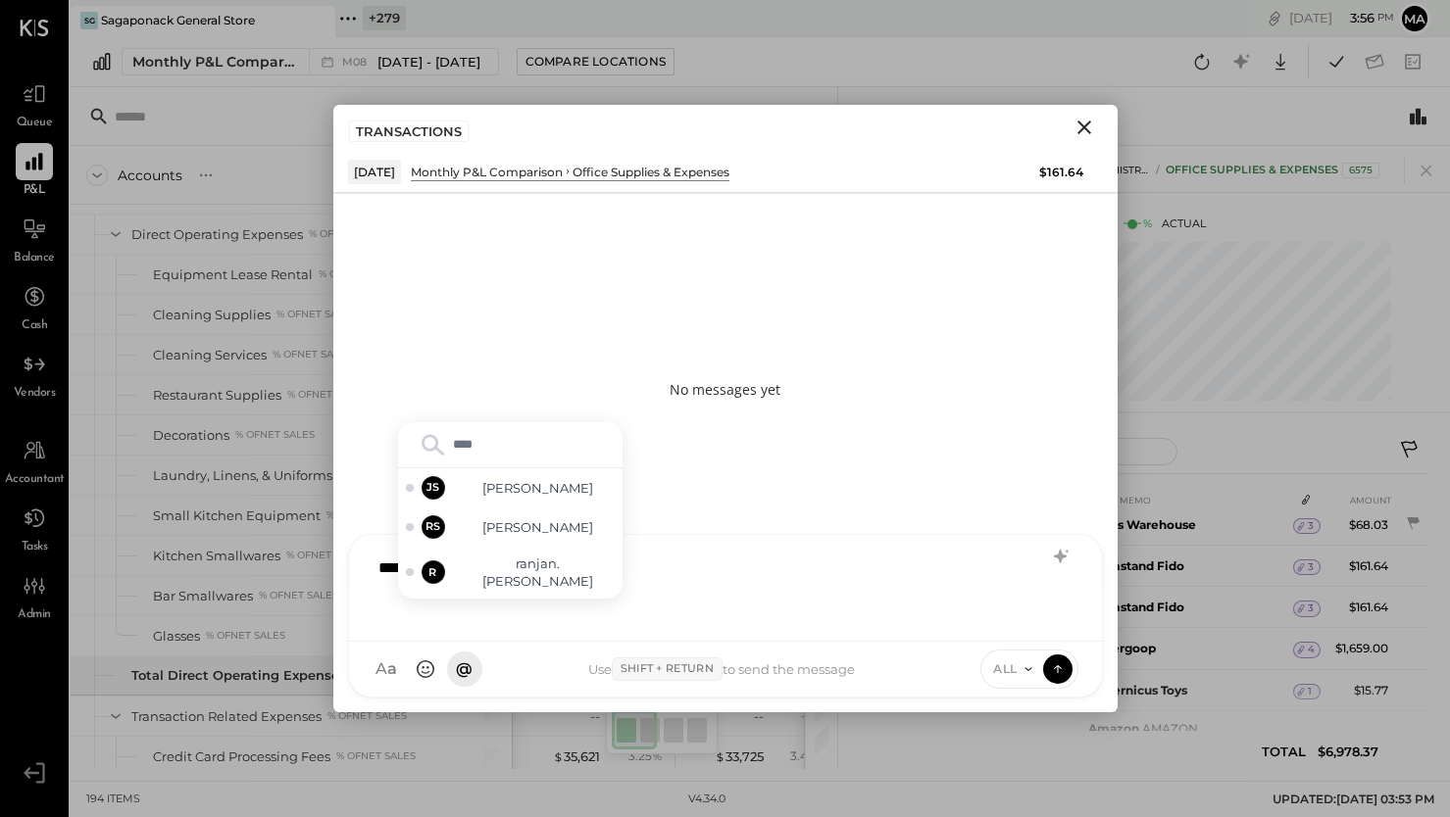
type input "*****"
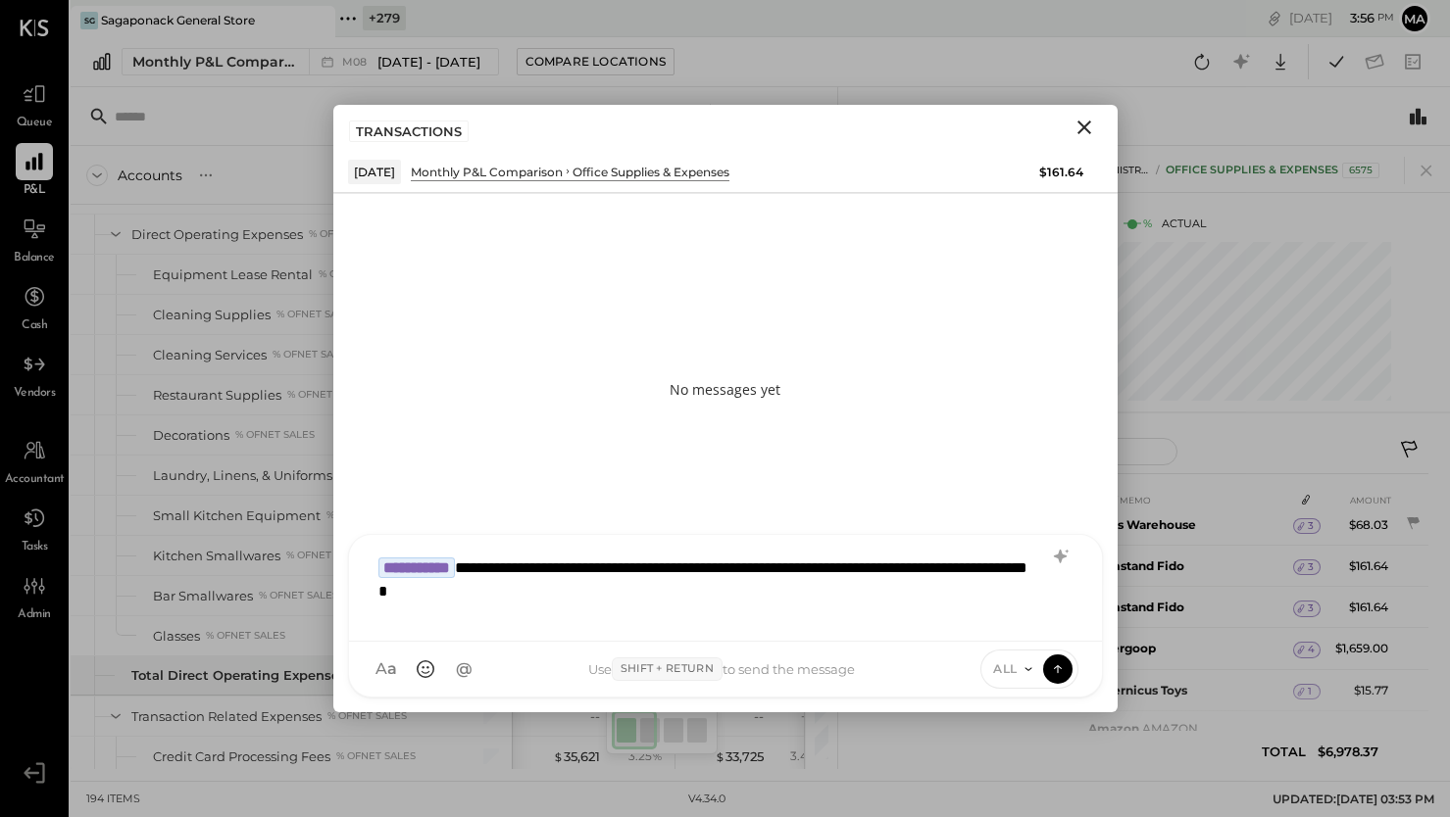
click at [1006, 662] on span "ALL" at bounding box center [1005, 669] width 25 height 17
click at [1022, 623] on div "INTERNAL" at bounding box center [1039, 621] width 116 height 32
click at [1061, 665] on icon at bounding box center [1058, 669] width 18 height 20
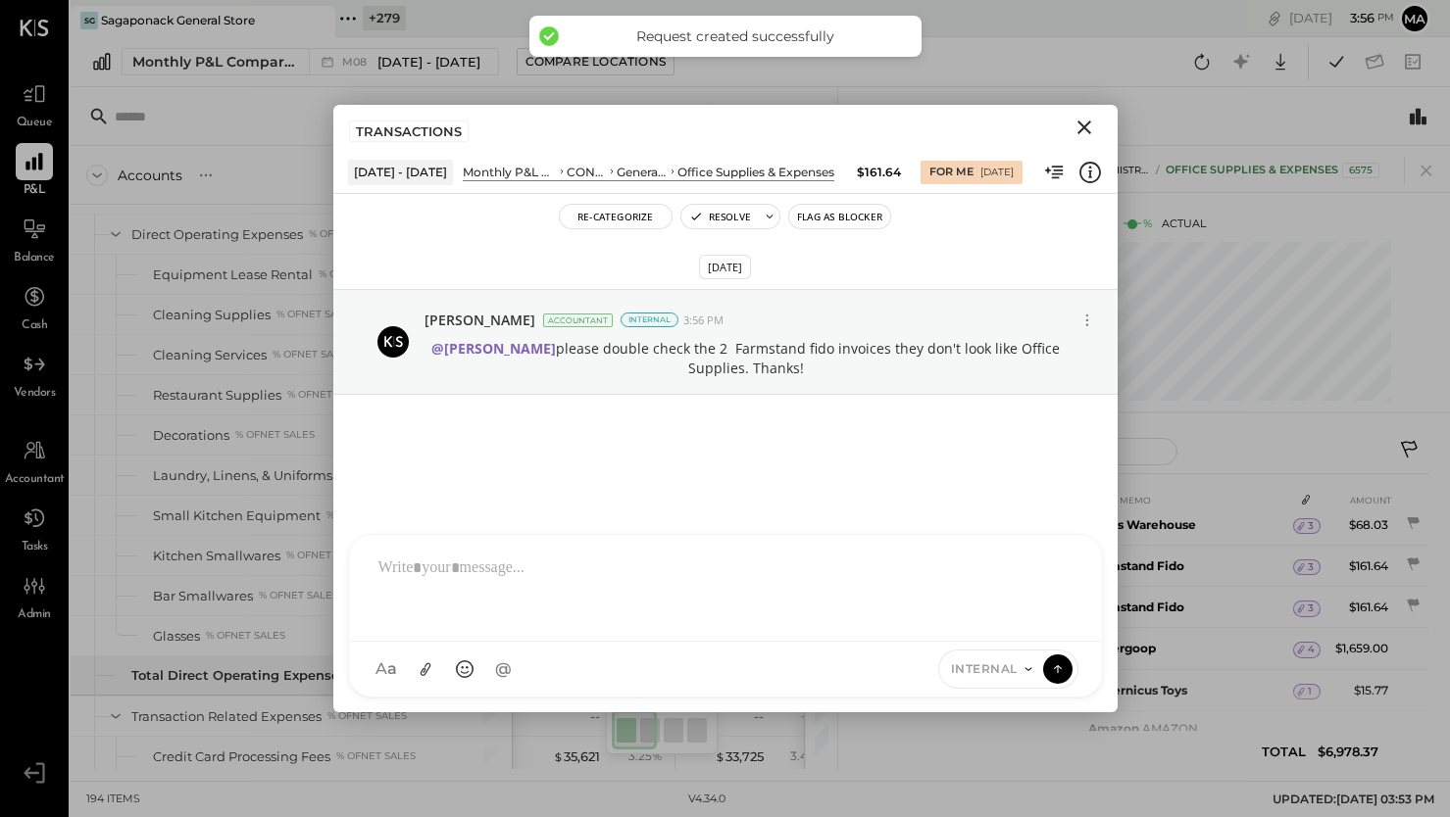
click at [1086, 118] on icon "Close" at bounding box center [1084, 128] width 24 height 24
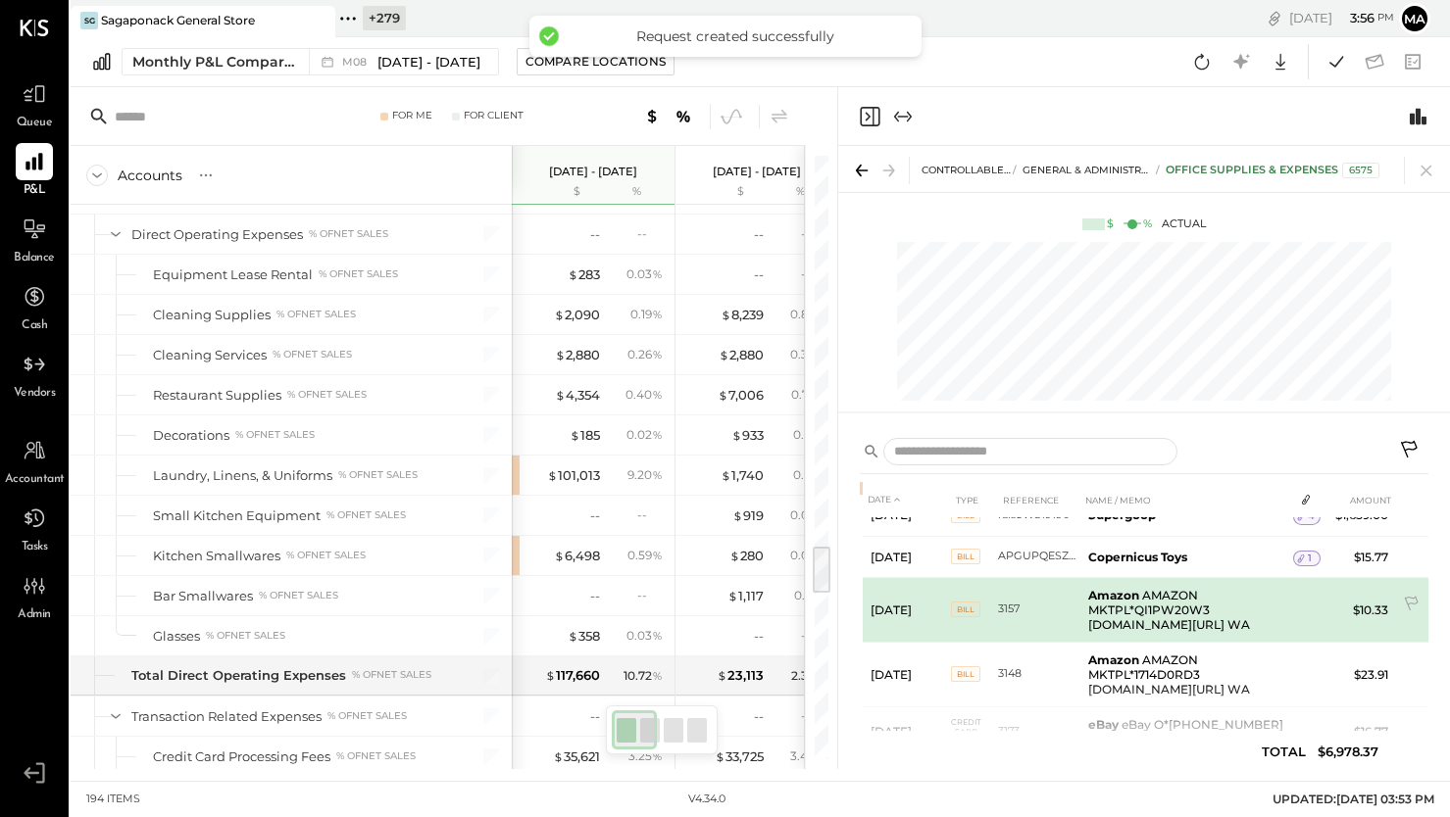
scroll to position [215, 0]
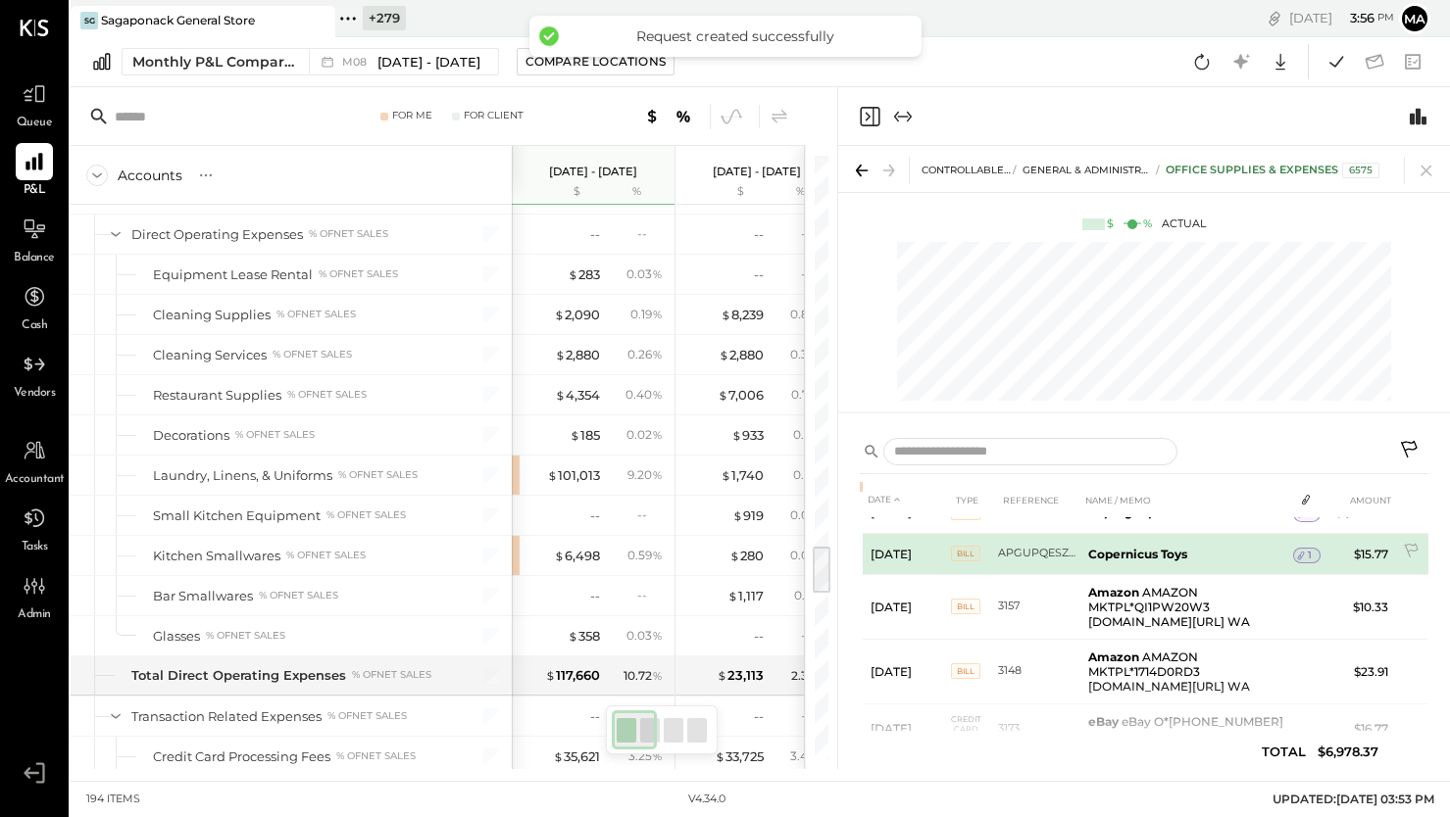
click at [1308, 553] on span "1" at bounding box center [1310, 556] width 4 height 14
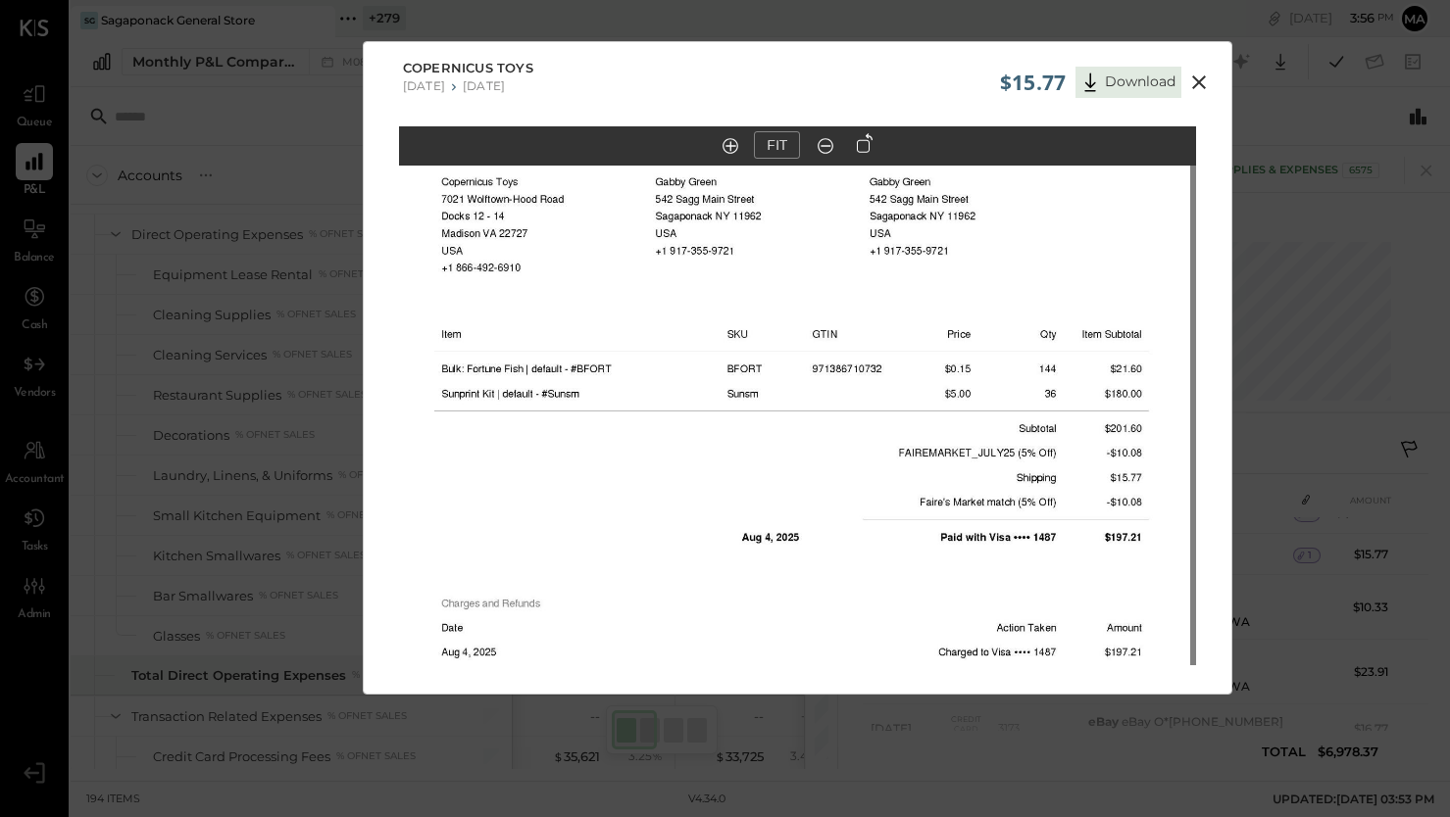
drag, startPoint x: 852, startPoint y: 337, endPoint x: 846, endPoint y: 520, distance: 182.4
click at [846, 520] on img at bounding box center [791, 553] width 797 height 1032
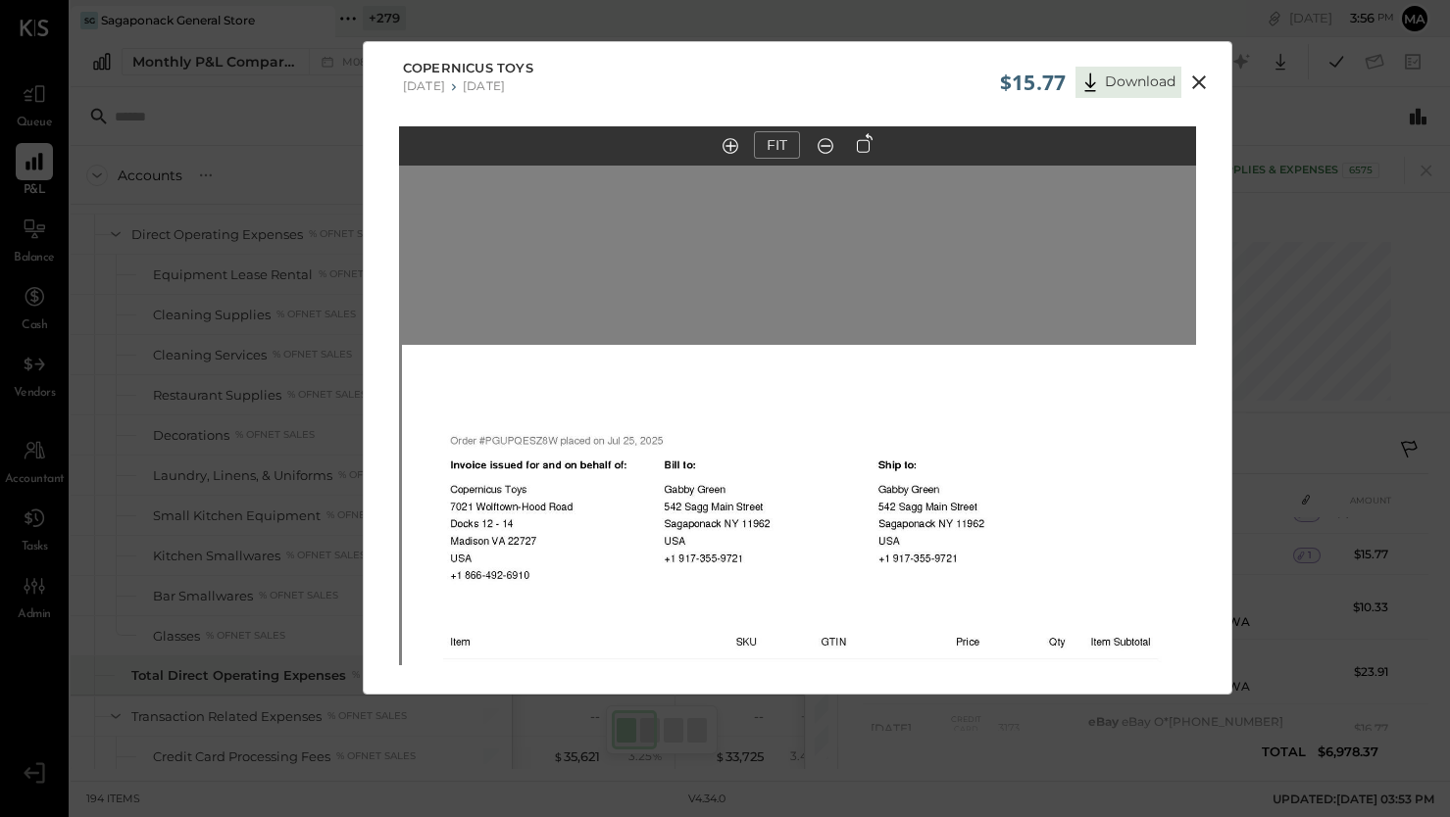
drag, startPoint x: 837, startPoint y: 312, endPoint x: 847, endPoint y: 615, distance: 303.0
click at [1196, 80] on icon at bounding box center [1199, 82] width 14 height 14
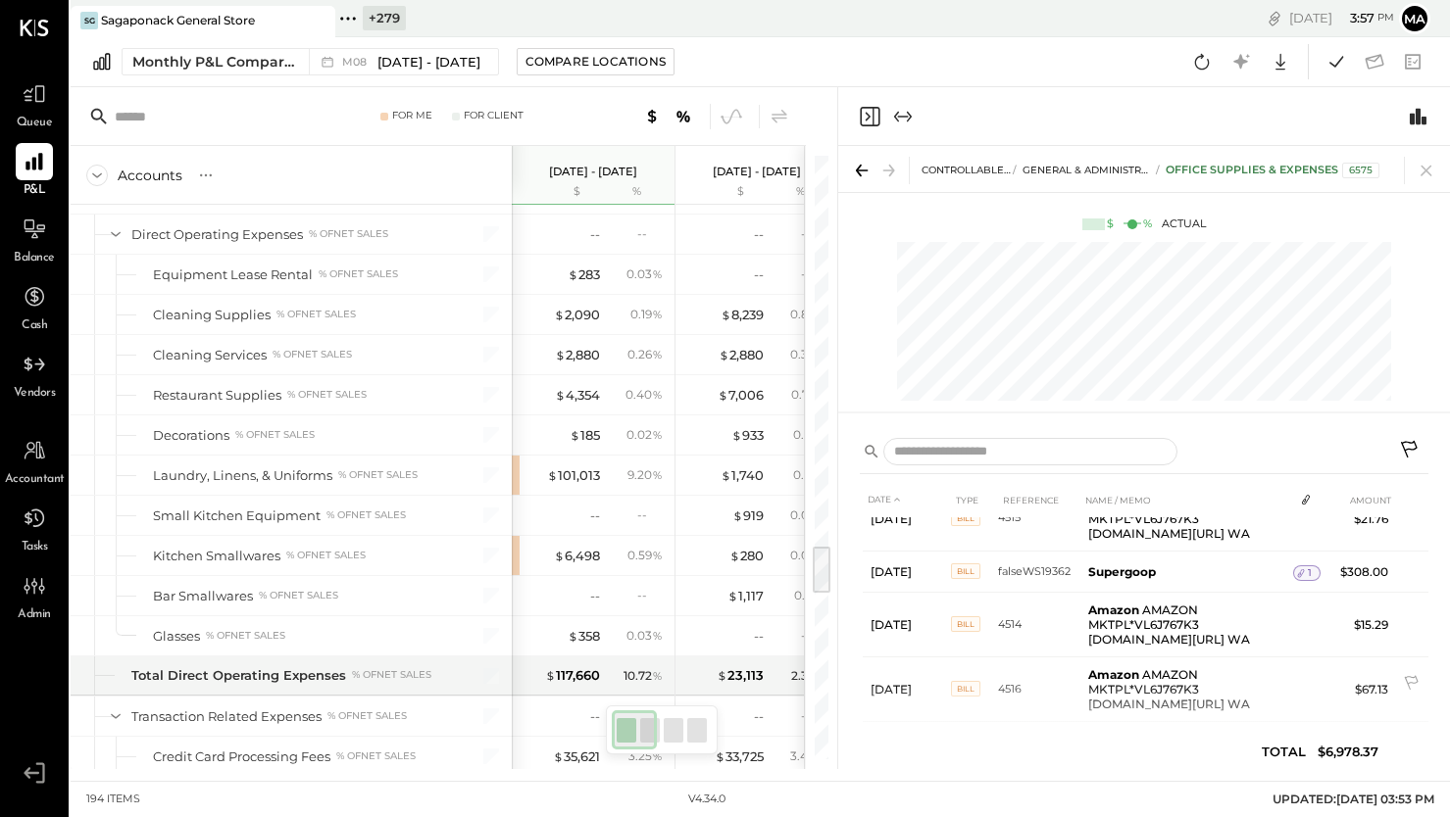
scroll to position [1038, 0]
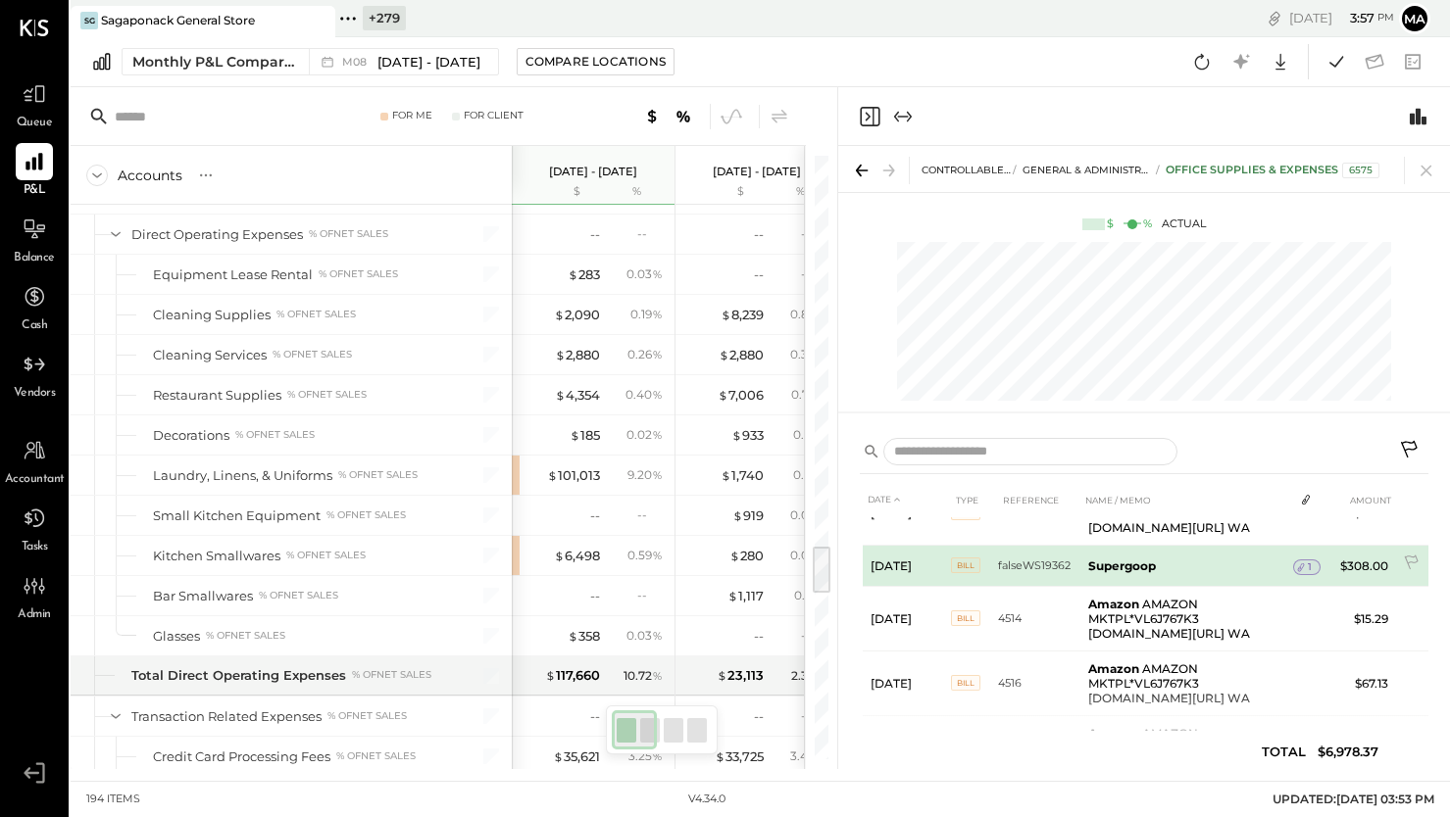
click at [1308, 561] on span "1" at bounding box center [1310, 568] width 4 height 14
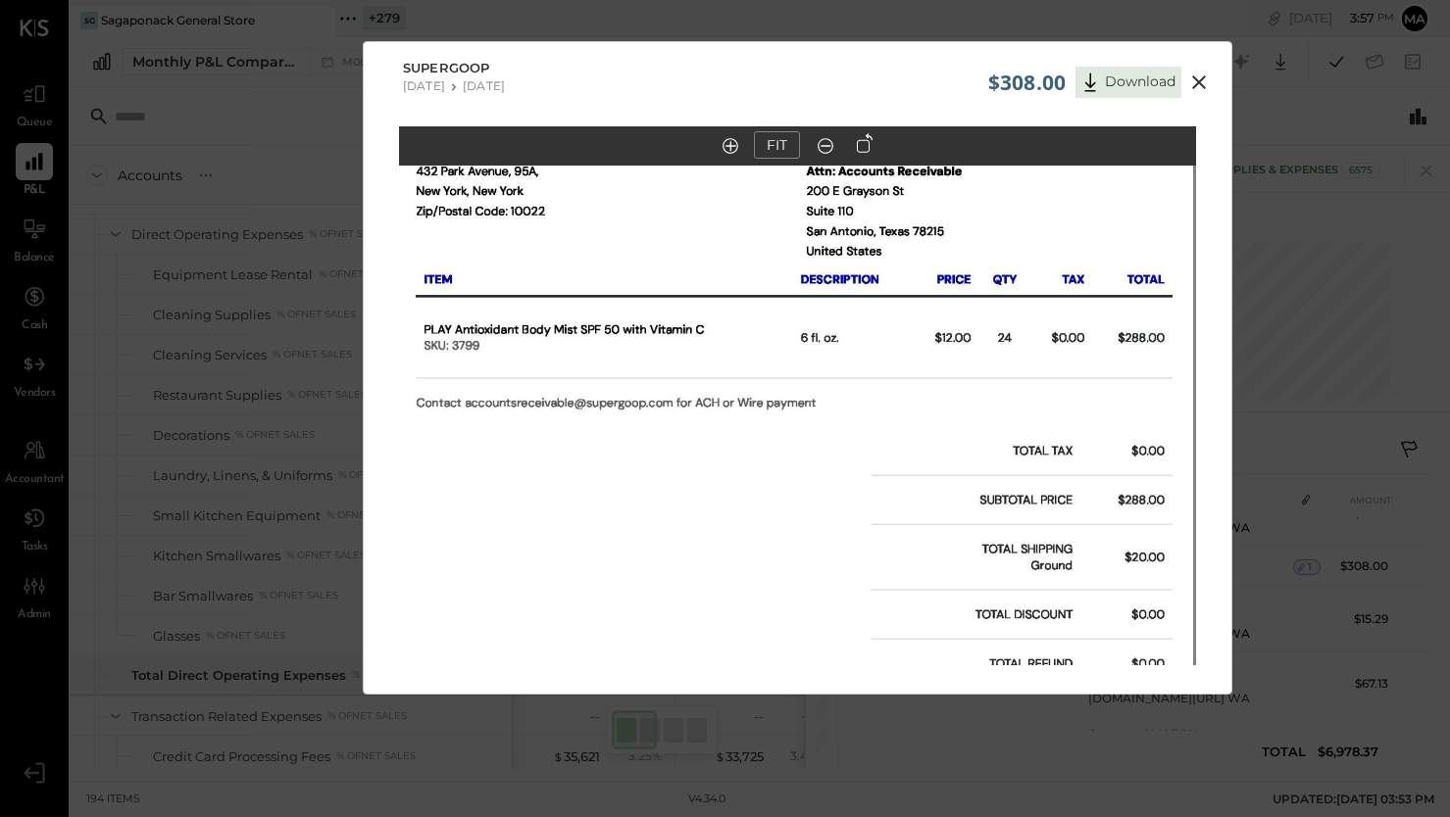
drag, startPoint x: 701, startPoint y: 286, endPoint x: 698, endPoint y: 401, distance: 114.7
click at [698, 401] on img at bounding box center [794, 485] width 797 height 1127
click at [1193, 79] on icon at bounding box center [1199, 82] width 14 height 14
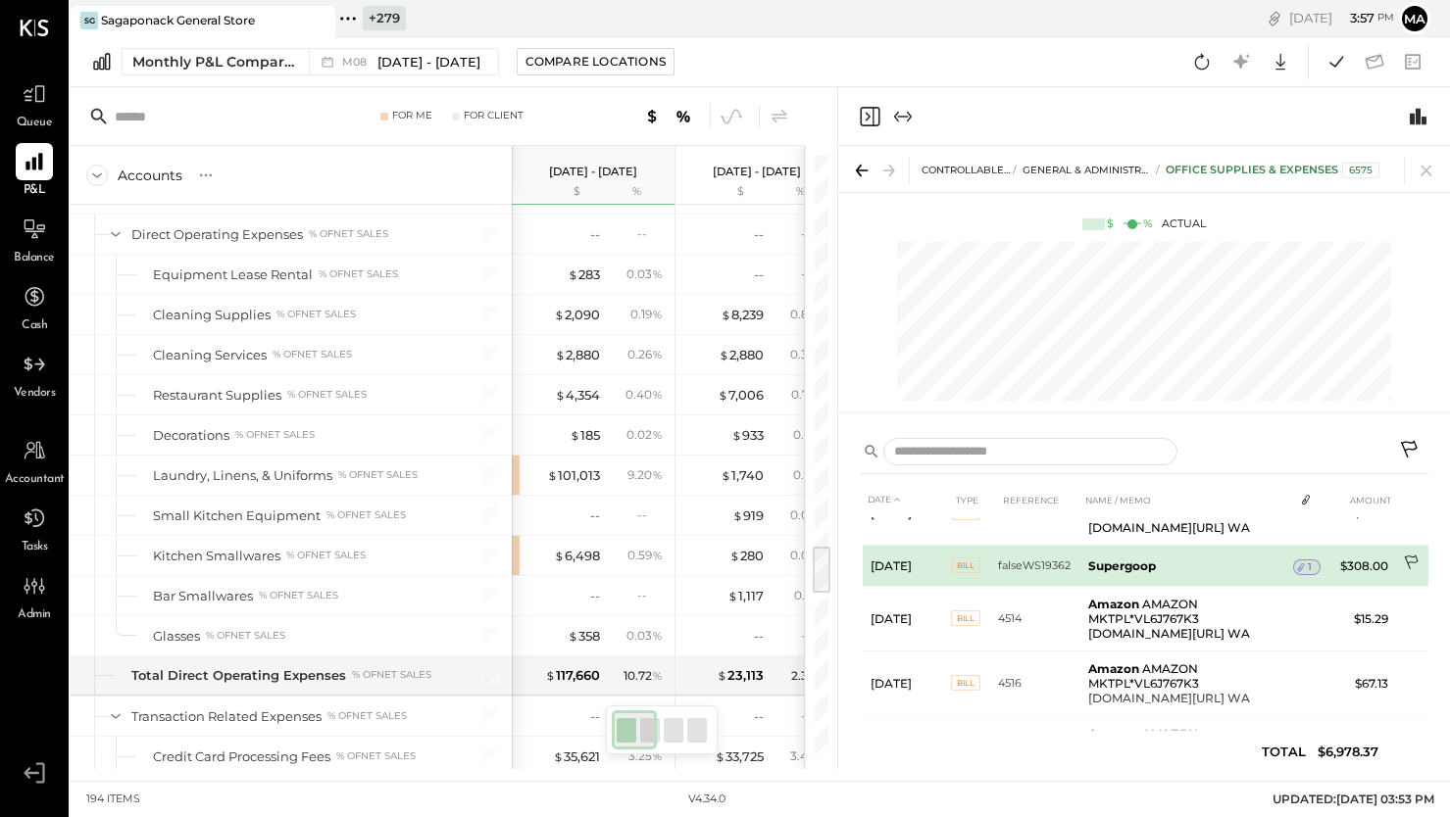
click at [1411, 555] on icon at bounding box center [1413, 565] width 20 height 20
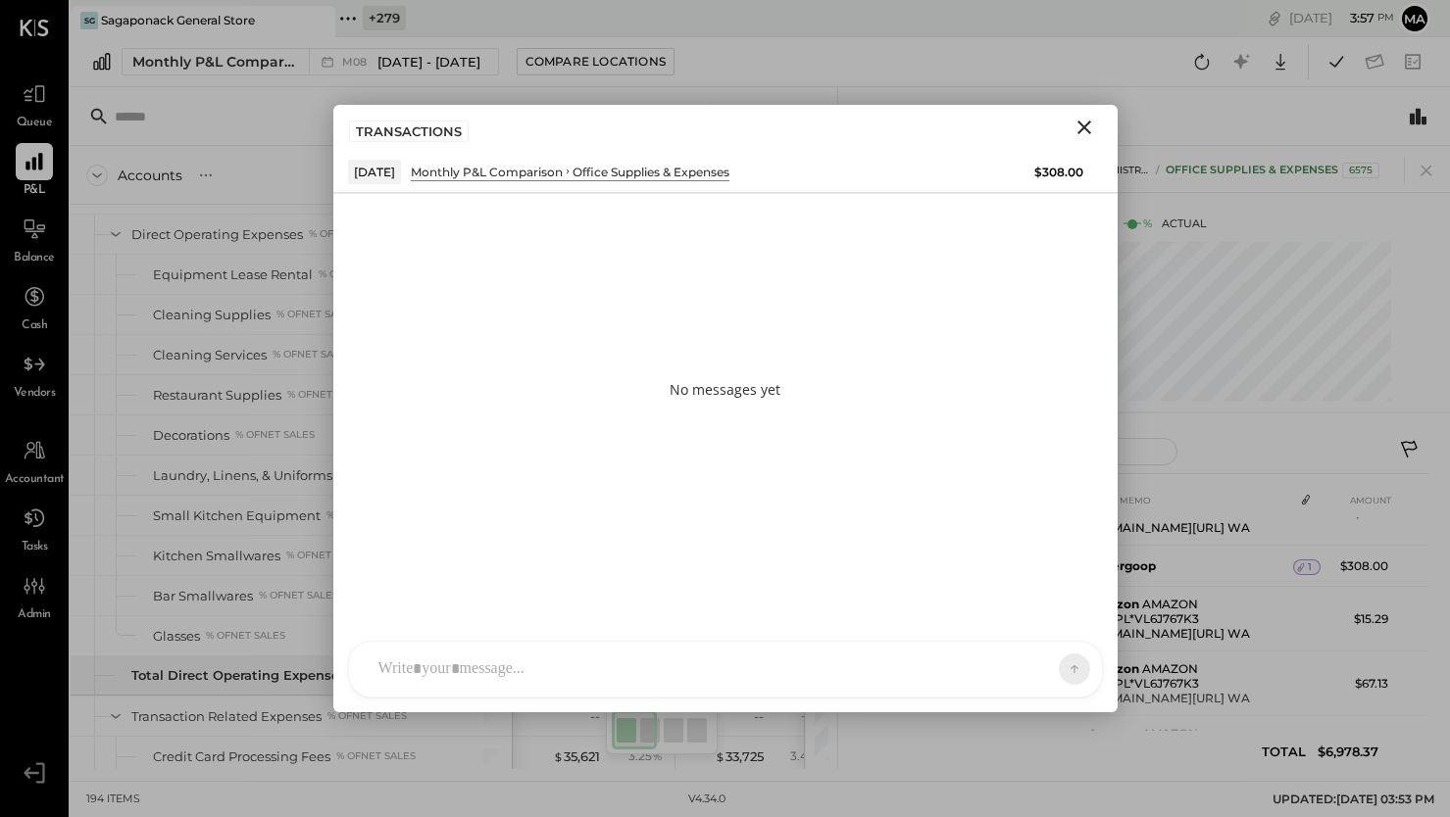
click at [802, 670] on div at bounding box center [725, 669] width 753 height 55
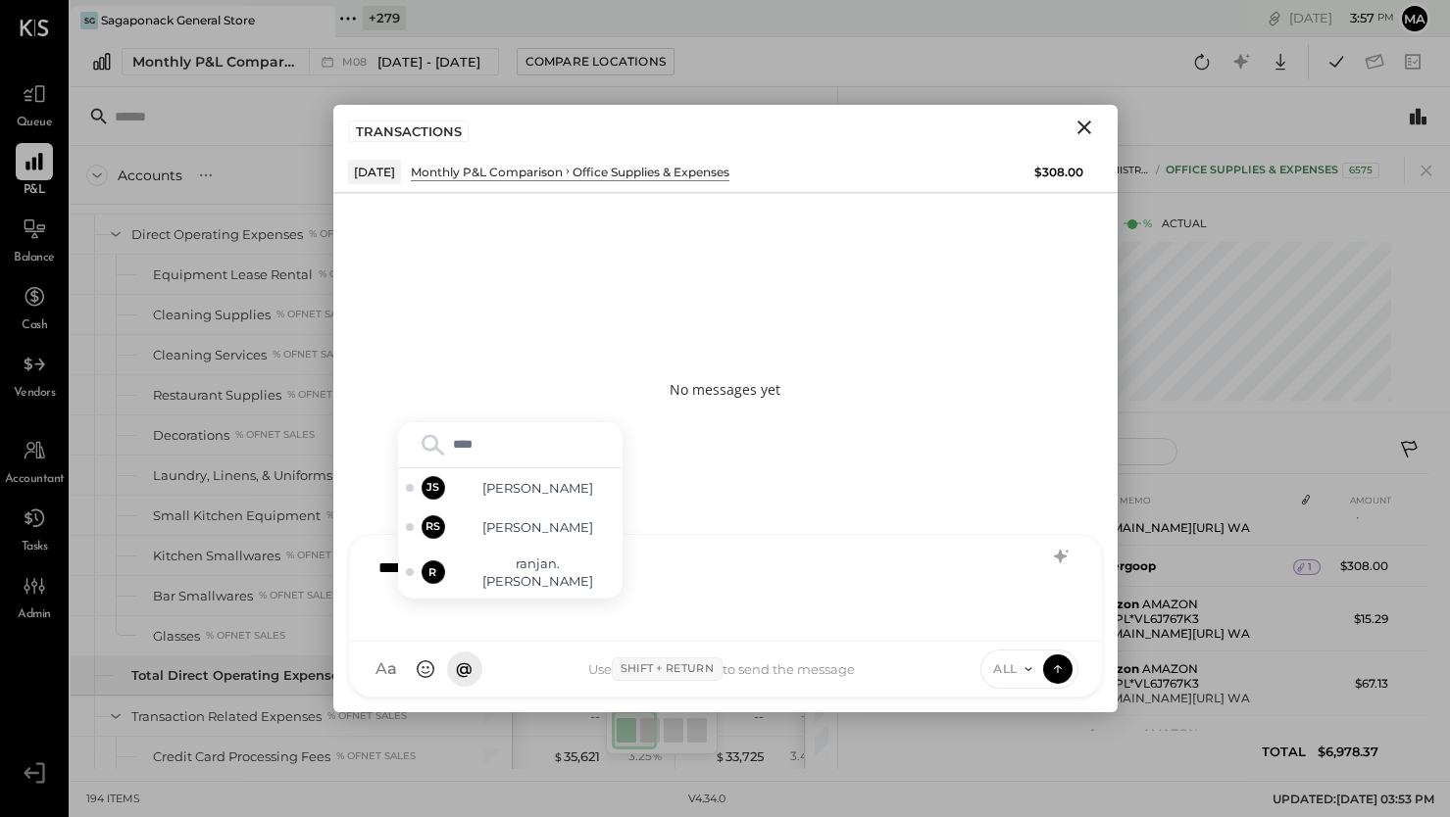
type input "*****"
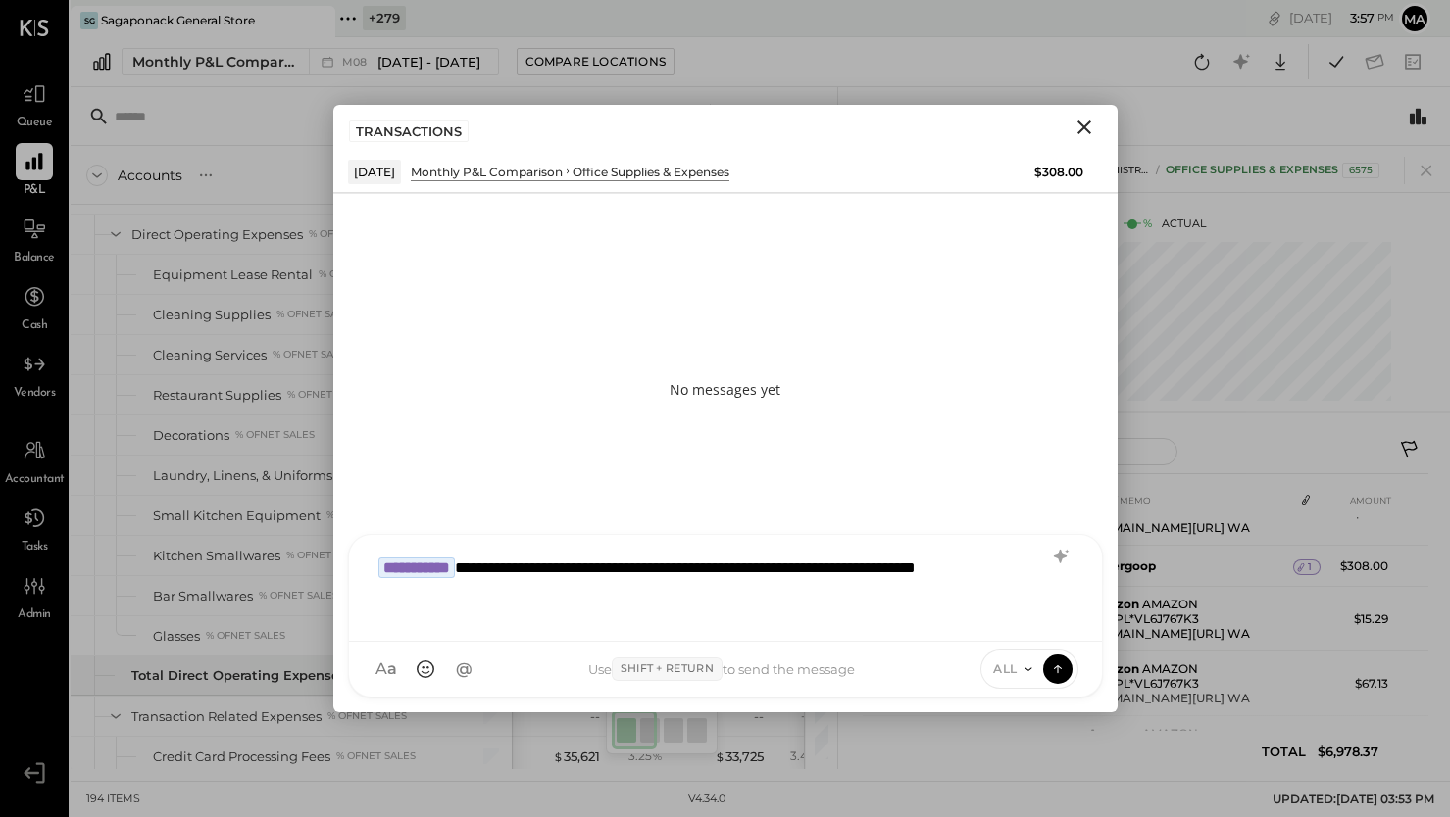
click at [1008, 667] on span "ALL" at bounding box center [1005, 669] width 25 height 17
click at [1021, 620] on div "INTERNAL" at bounding box center [1039, 621] width 116 height 32
click at [1061, 669] on icon at bounding box center [1058, 669] width 18 height 20
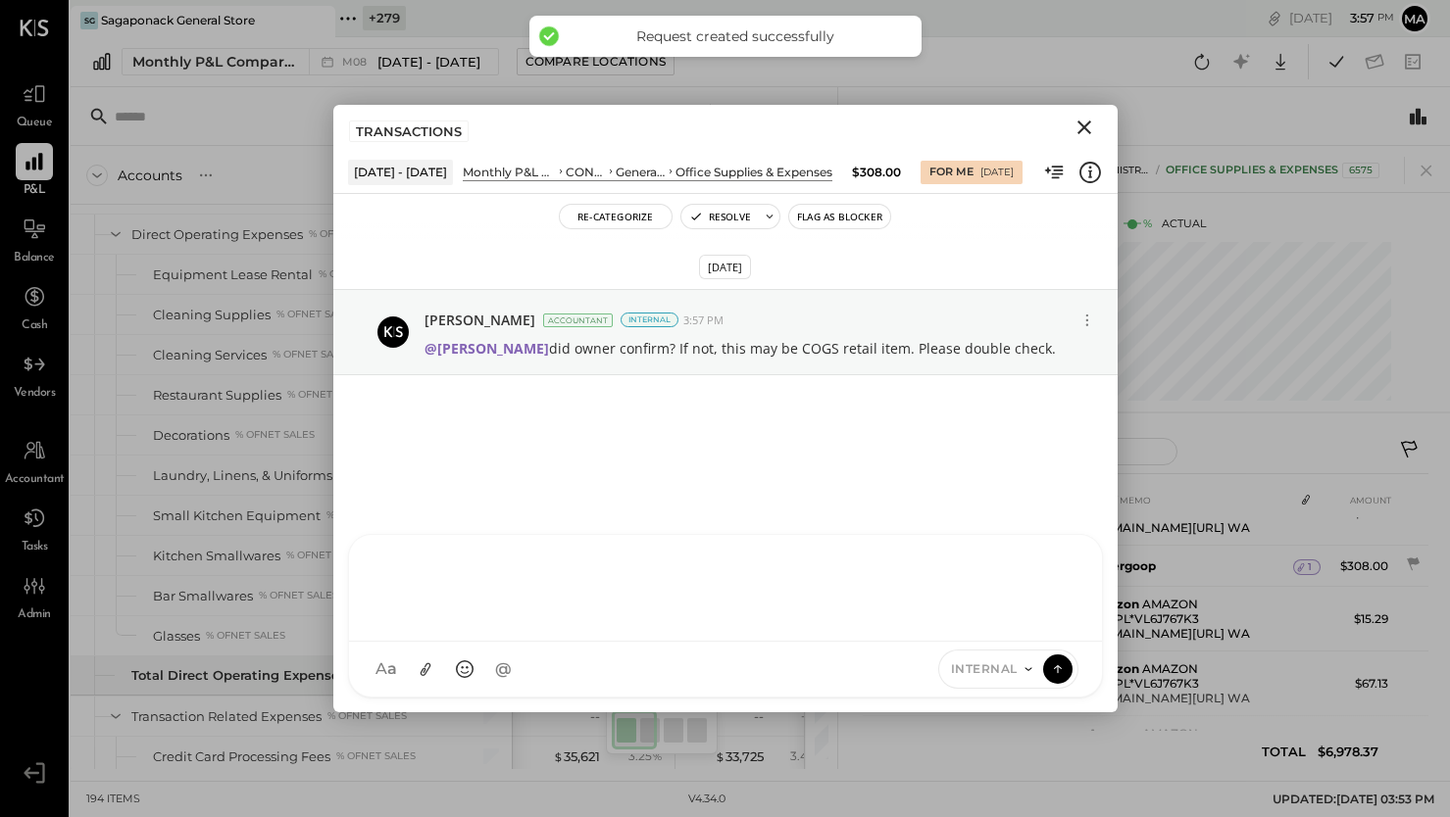
click at [1083, 125] on icon "Close" at bounding box center [1084, 128] width 14 height 14
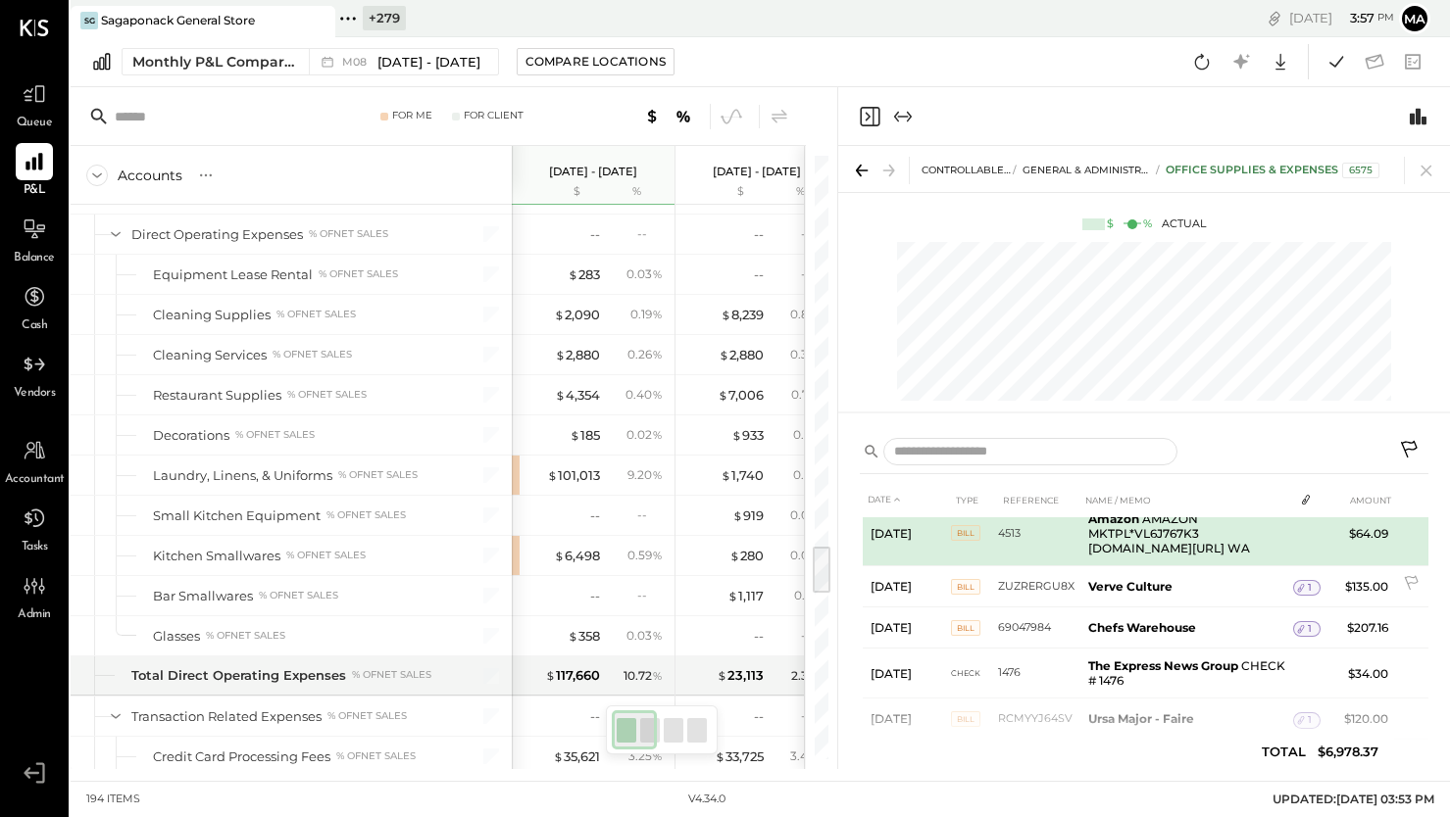
scroll to position [1389, 0]
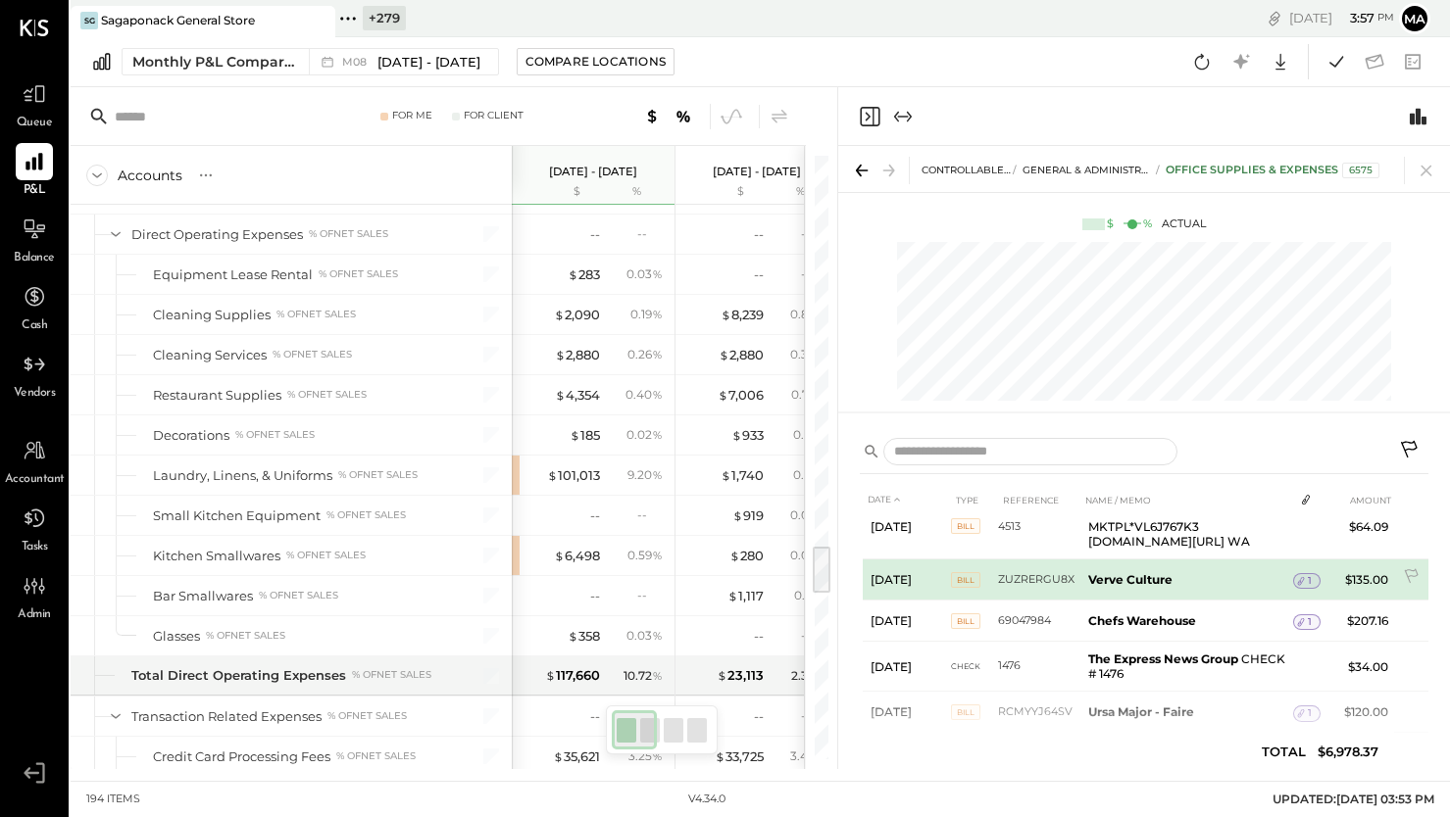
click at [1308, 574] on span "1" at bounding box center [1310, 581] width 4 height 14
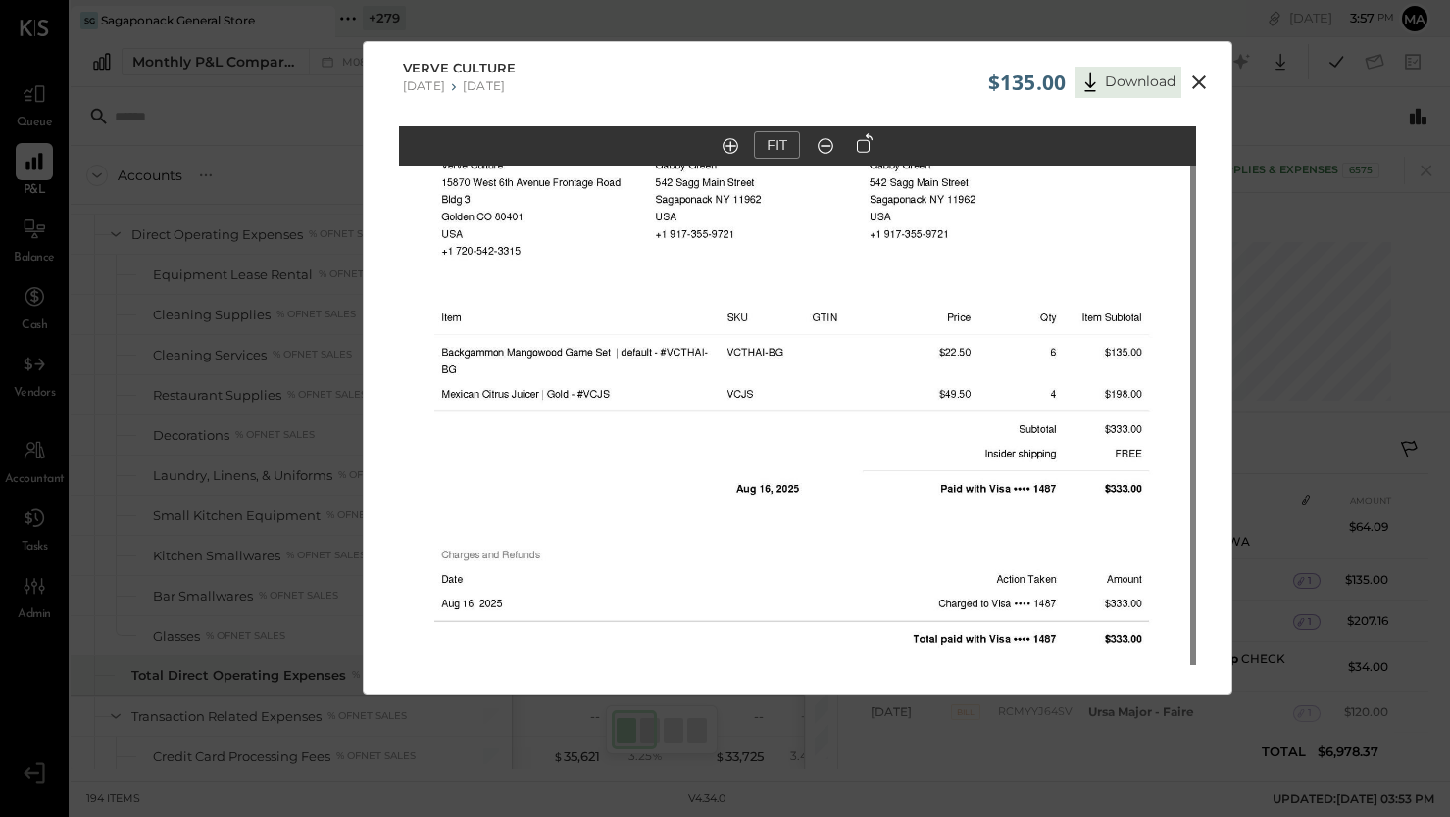
drag, startPoint x: 766, startPoint y: 327, endPoint x: 760, endPoint y: 493, distance: 165.8
click at [760, 493] on img at bounding box center [791, 537] width 797 height 1032
click at [1201, 75] on icon at bounding box center [1199, 83] width 24 height 24
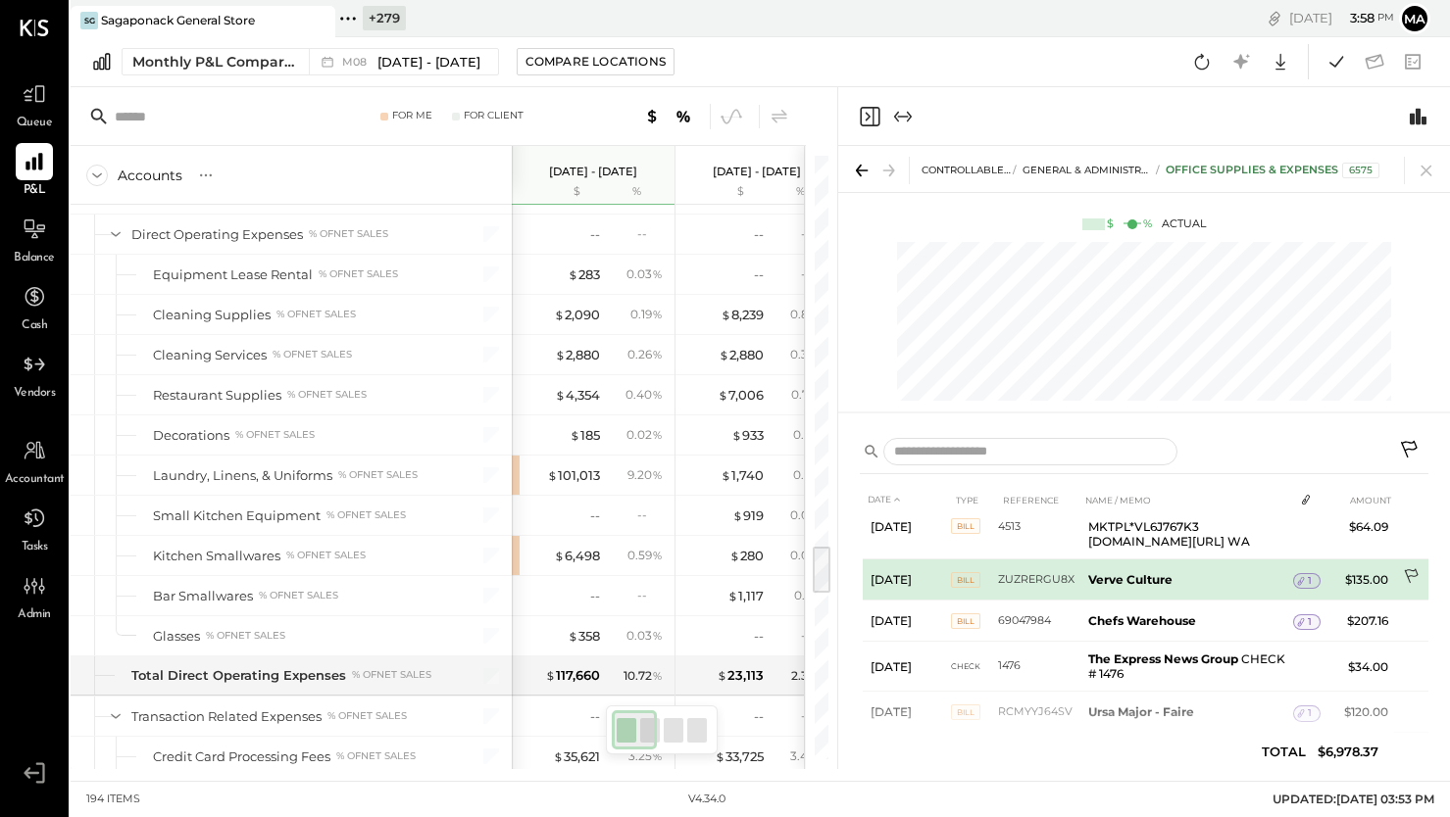
click at [1407, 570] on icon at bounding box center [1411, 577] width 14 height 15
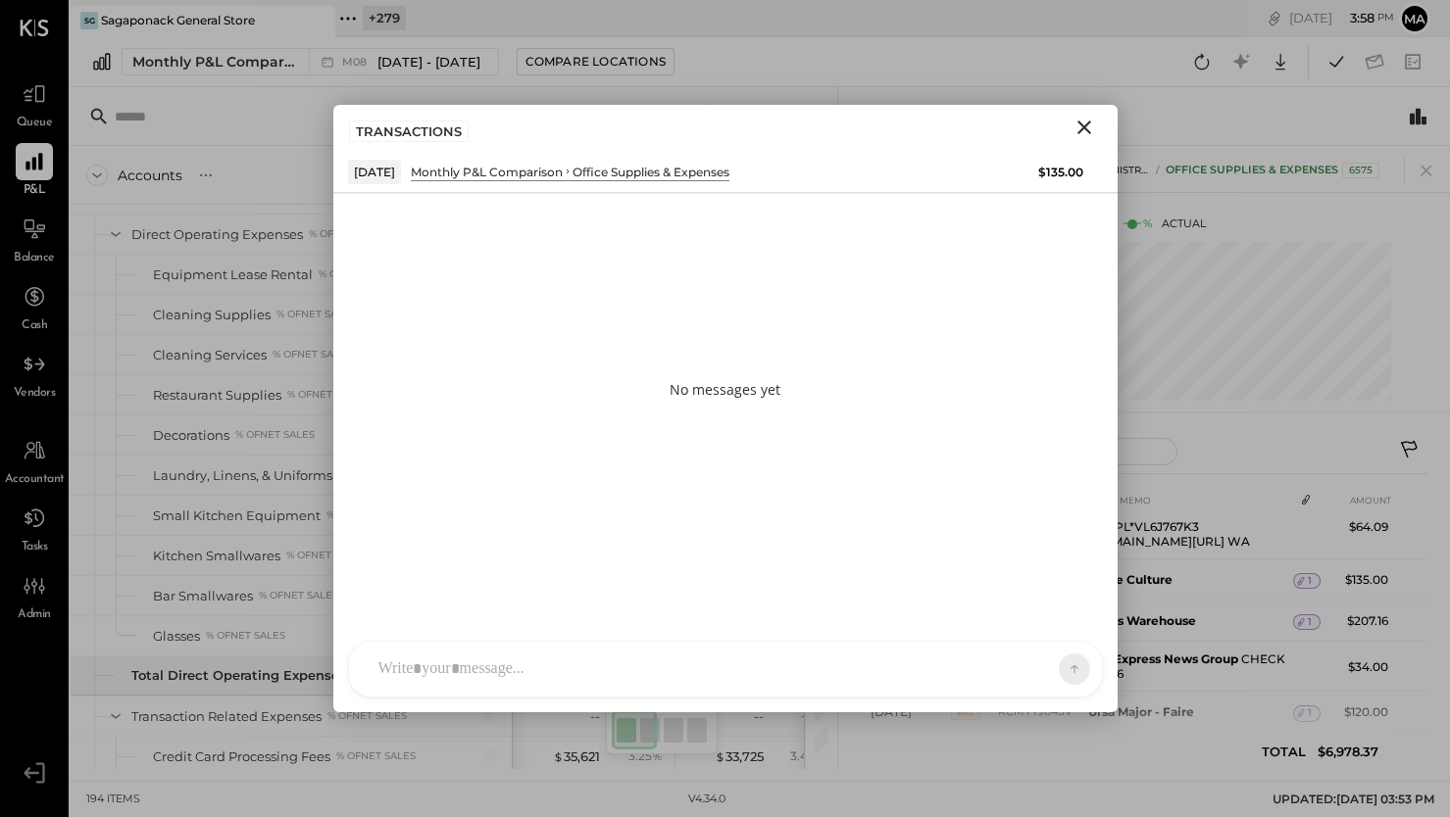
click at [633, 669] on div "SK [PERSON_NAME] D daniel G [DOMAIN_NAME] M [PERSON_NAME] JS [PERSON_NAME] T [P…" at bounding box center [725, 669] width 755 height 57
type input "*****"
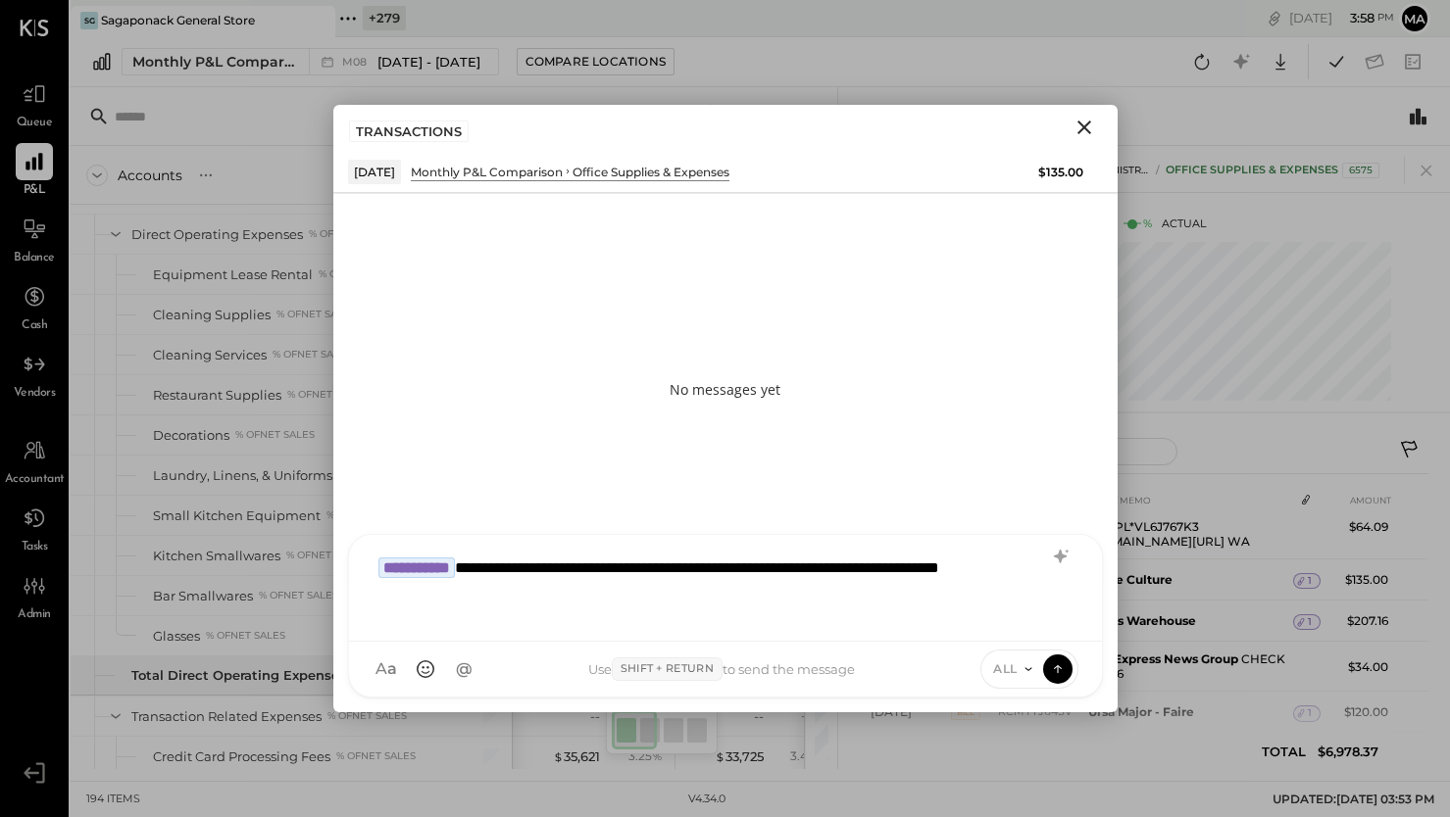
click at [1021, 664] on icon at bounding box center [1028, 670] width 16 height 16
click at [1024, 615] on div "INTERNAL" at bounding box center [1039, 621] width 116 height 32
click at [1051, 664] on icon at bounding box center [1058, 669] width 18 height 20
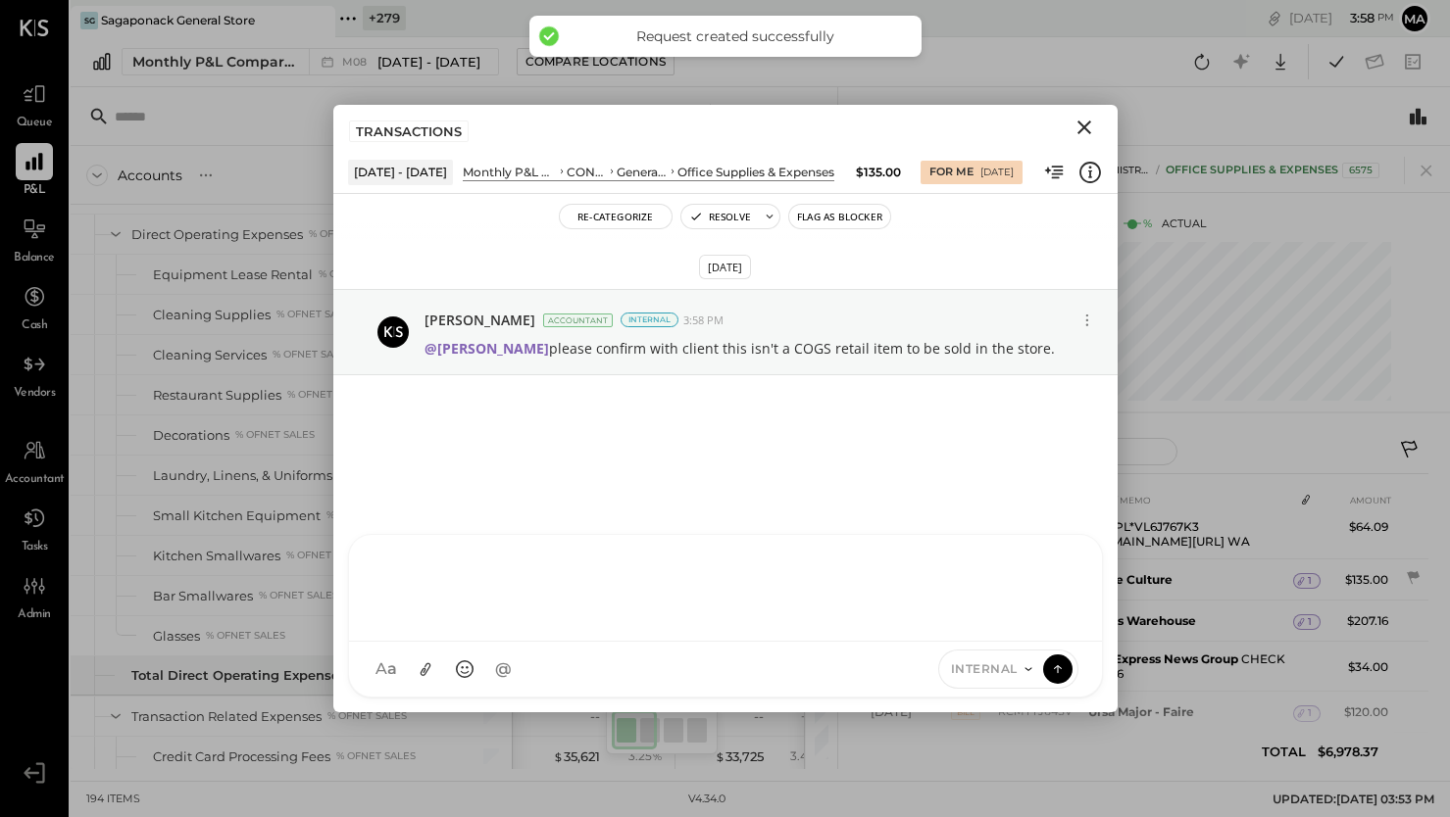
click at [1087, 124] on icon "Close" at bounding box center [1084, 128] width 24 height 24
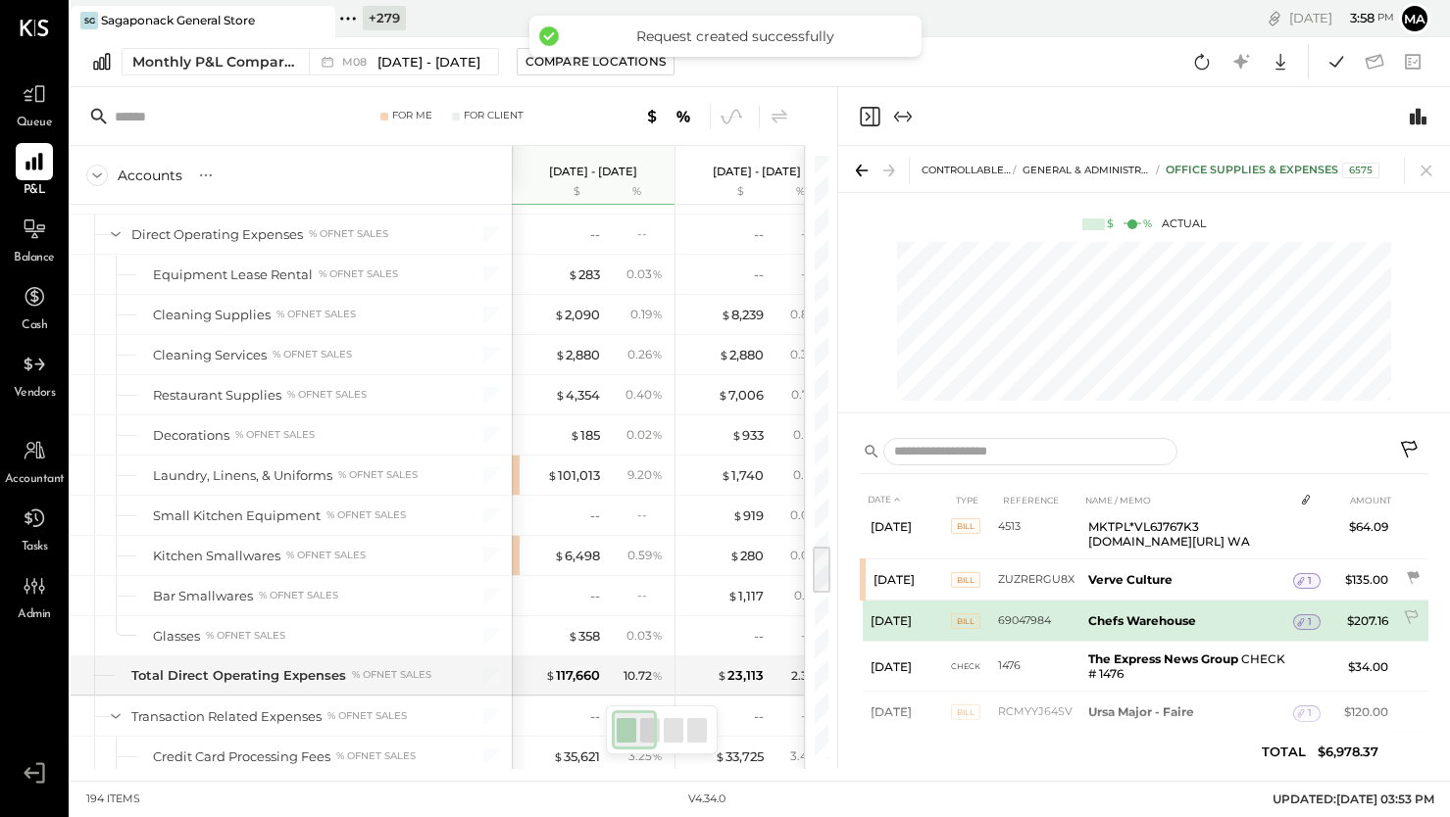
click at [1312, 615] on div "1" at bounding box center [1306, 623] width 27 height 16
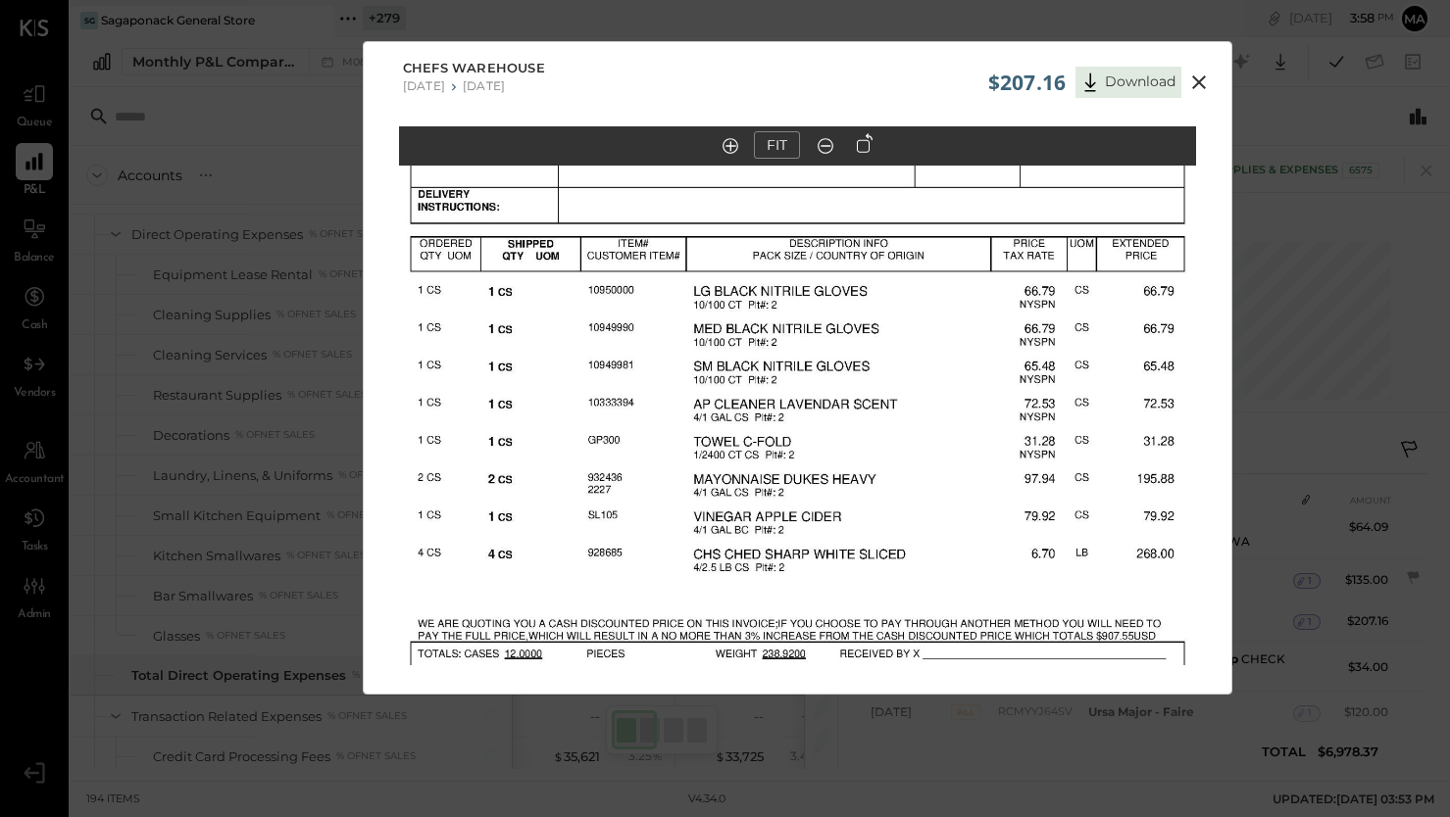
scroll to position [45, 0]
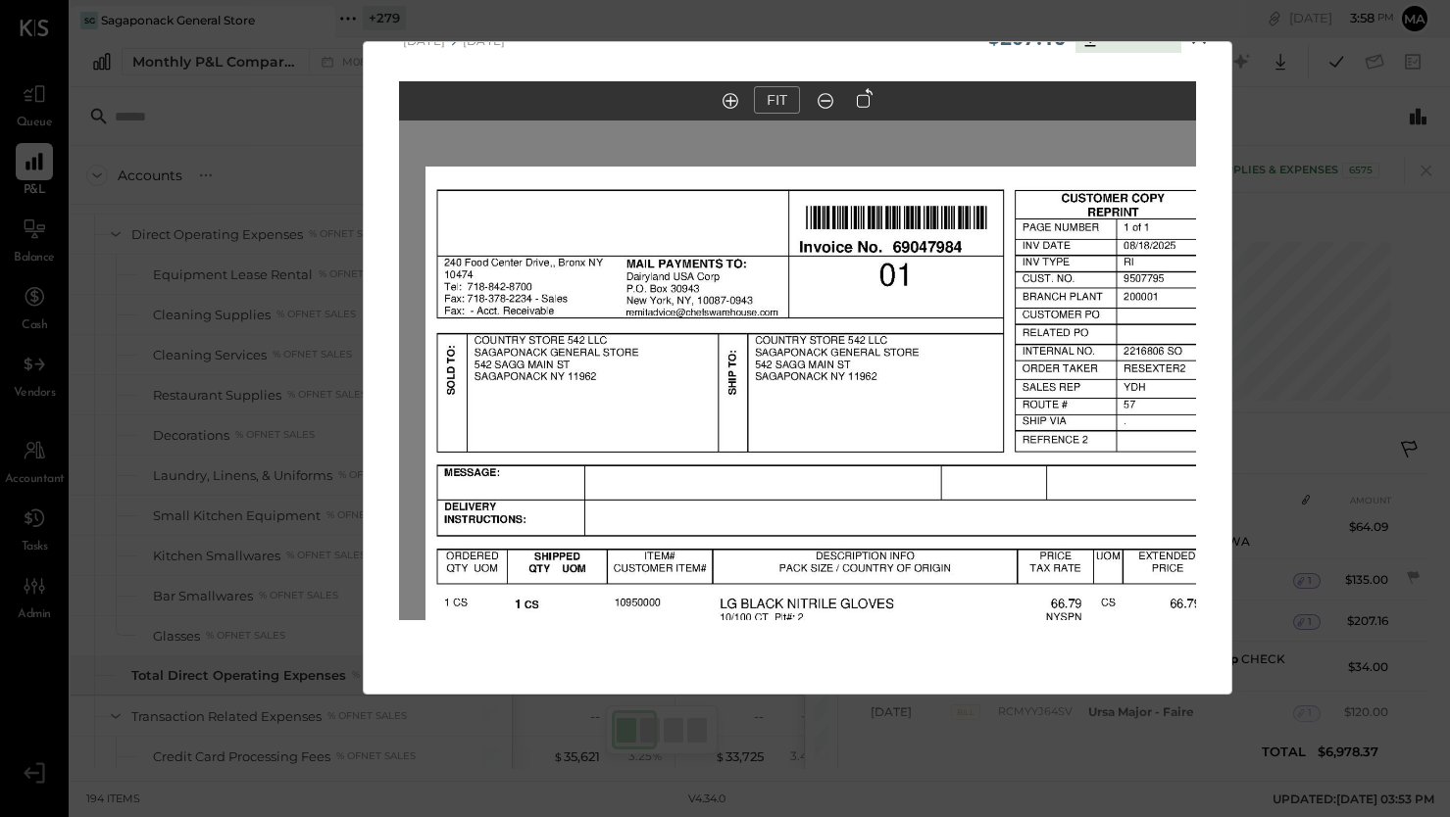
drag, startPoint x: 783, startPoint y: 265, endPoint x: 821, endPoint y: 680, distance: 417.4
click at [823, 691] on div "FIT" at bounding box center [797, 388] width 867 height 614
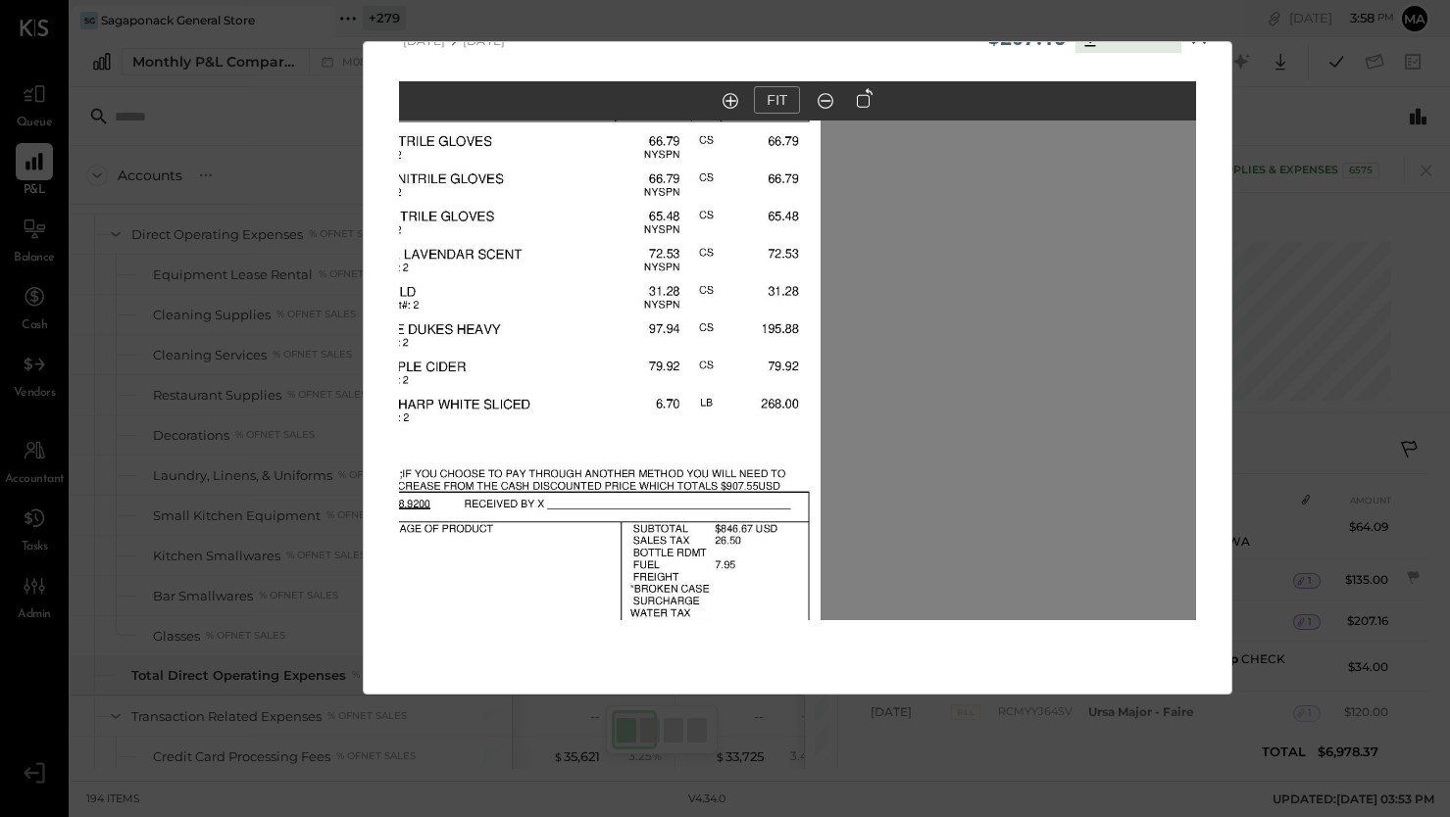
drag, startPoint x: 790, startPoint y: 477, endPoint x: 787, endPoint y: 347, distance: 130.4
click at [831, 342] on div at bounding box center [797, 371] width 797 height 501
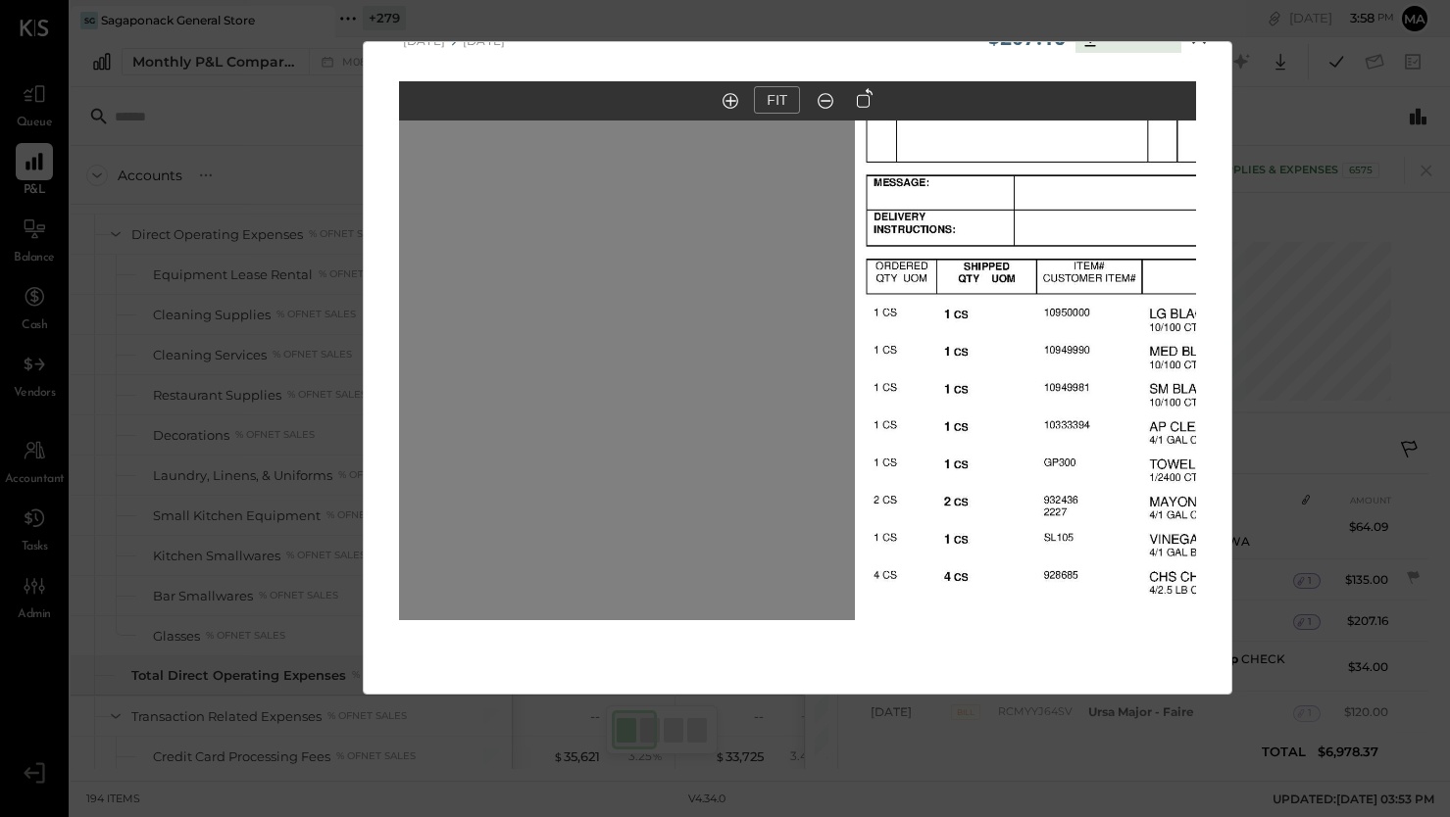
click at [1202, 39] on div "$207.16 Download Chefs Warehouse [DATE] [DATE] FIT" at bounding box center [725, 408] width 1450 height 817
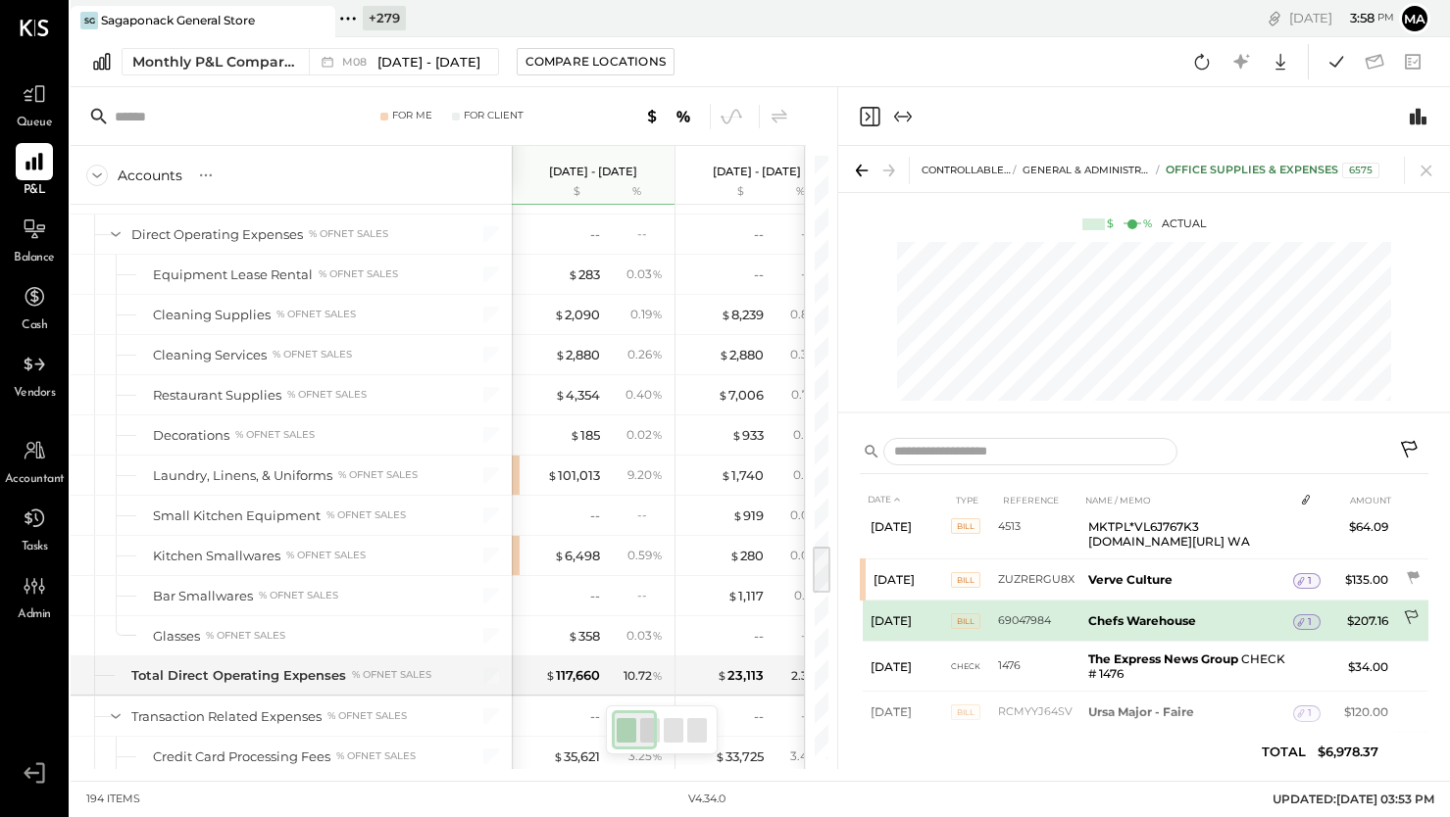
click at [1411, 610] on icon at bounding box center [1413, 620] width 20 height 20
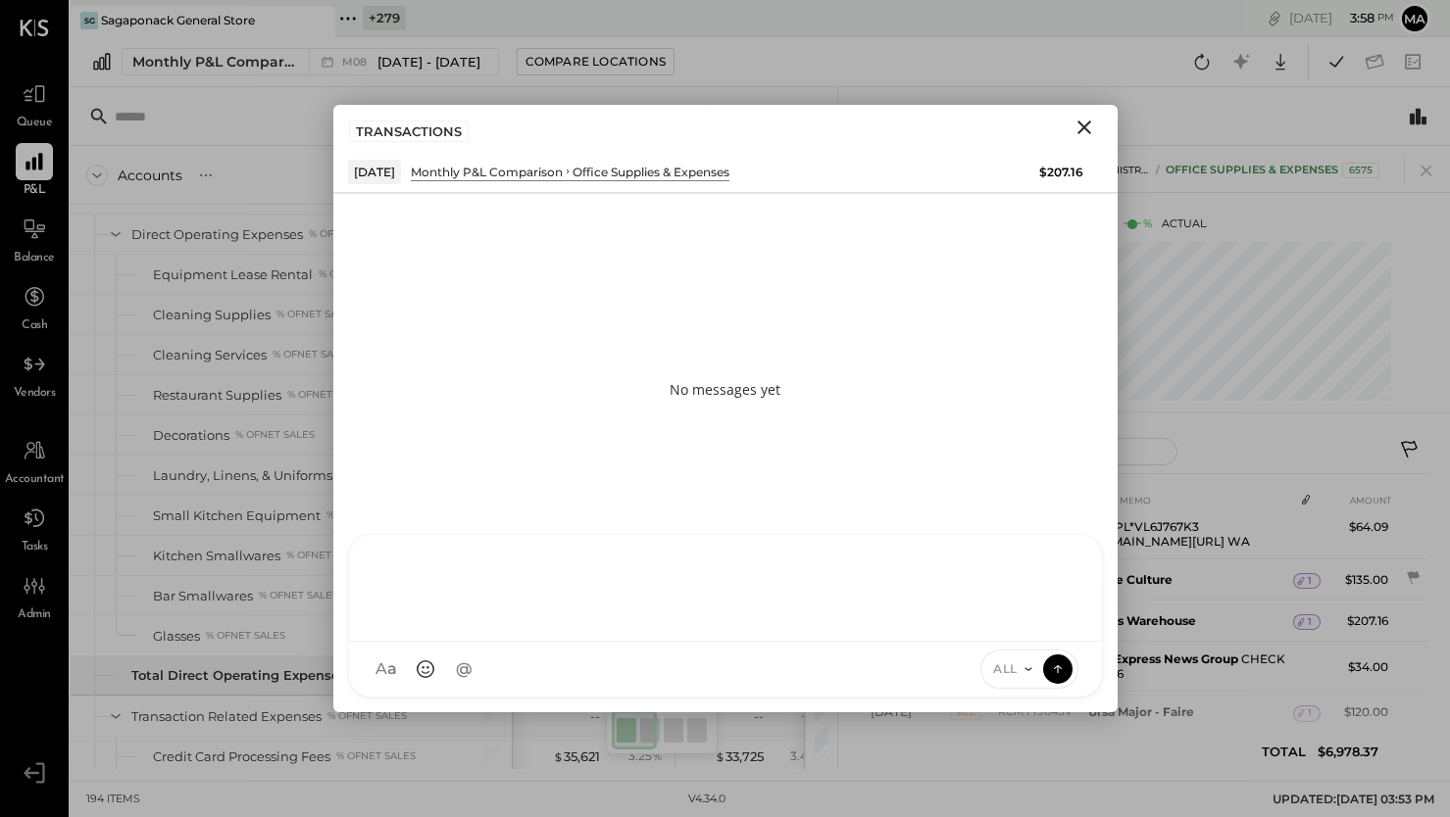
click at [855, 642] on div at bounding box center [725, 588] width 753 height 107
type input "*****"
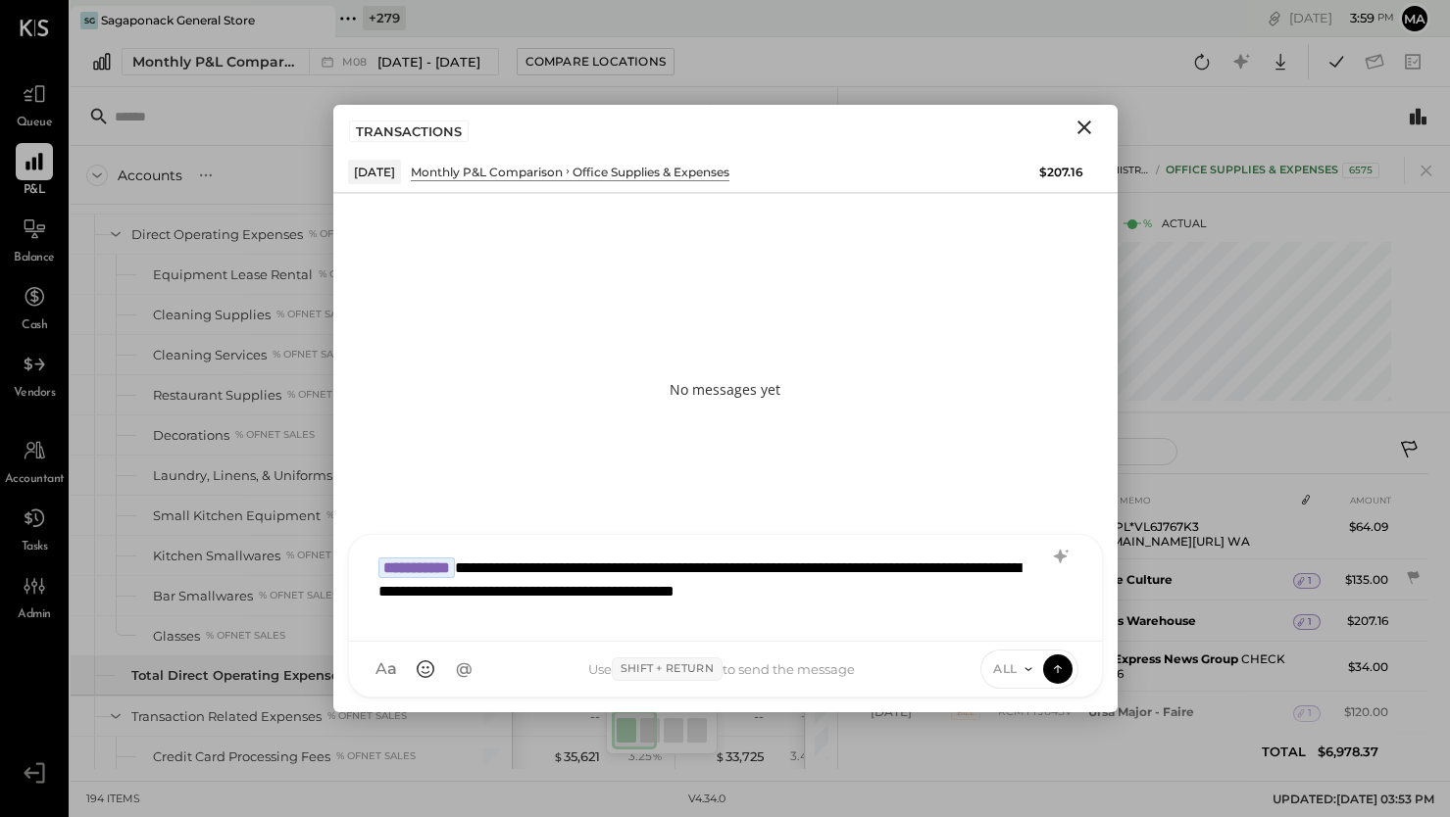
click at [1017, 669] on div "ALL" at bounding box center [1011, 669] width 61 height 17
click at [1017, 622] on div "INTERNAL" at bounding box center [1039, 621] width 116 height 32
click at [1063, 668] on icon at bounding box center [1058, 669] width 18 height 20
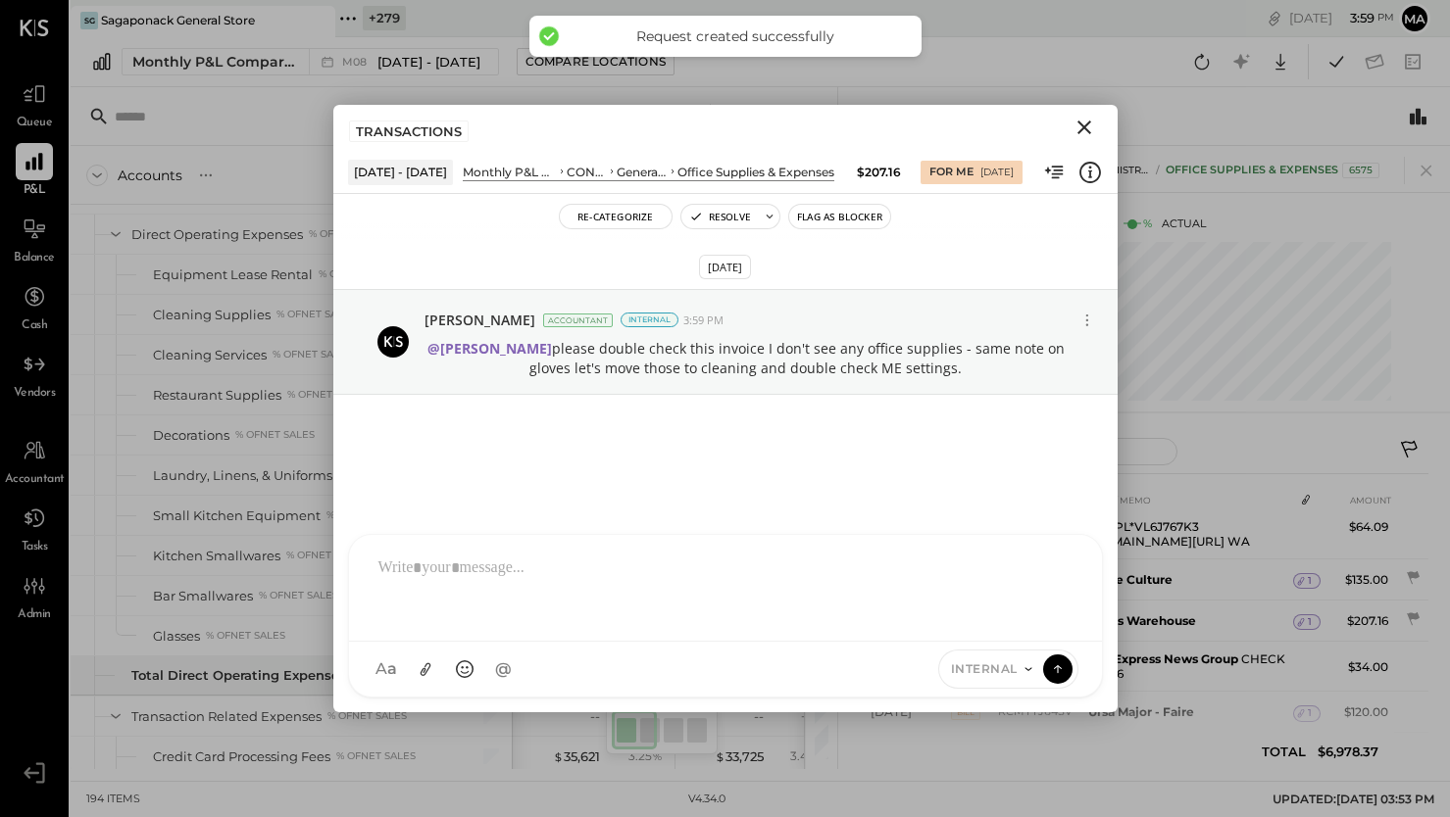
drag, startPoint x: 1080, startPoint y: 120, endPoint x: 1098, endPoint y: 150, distance: 35.1
click at [1080, 120] on icon "Close" at bounding box center [1084, 128] width 24 height 24
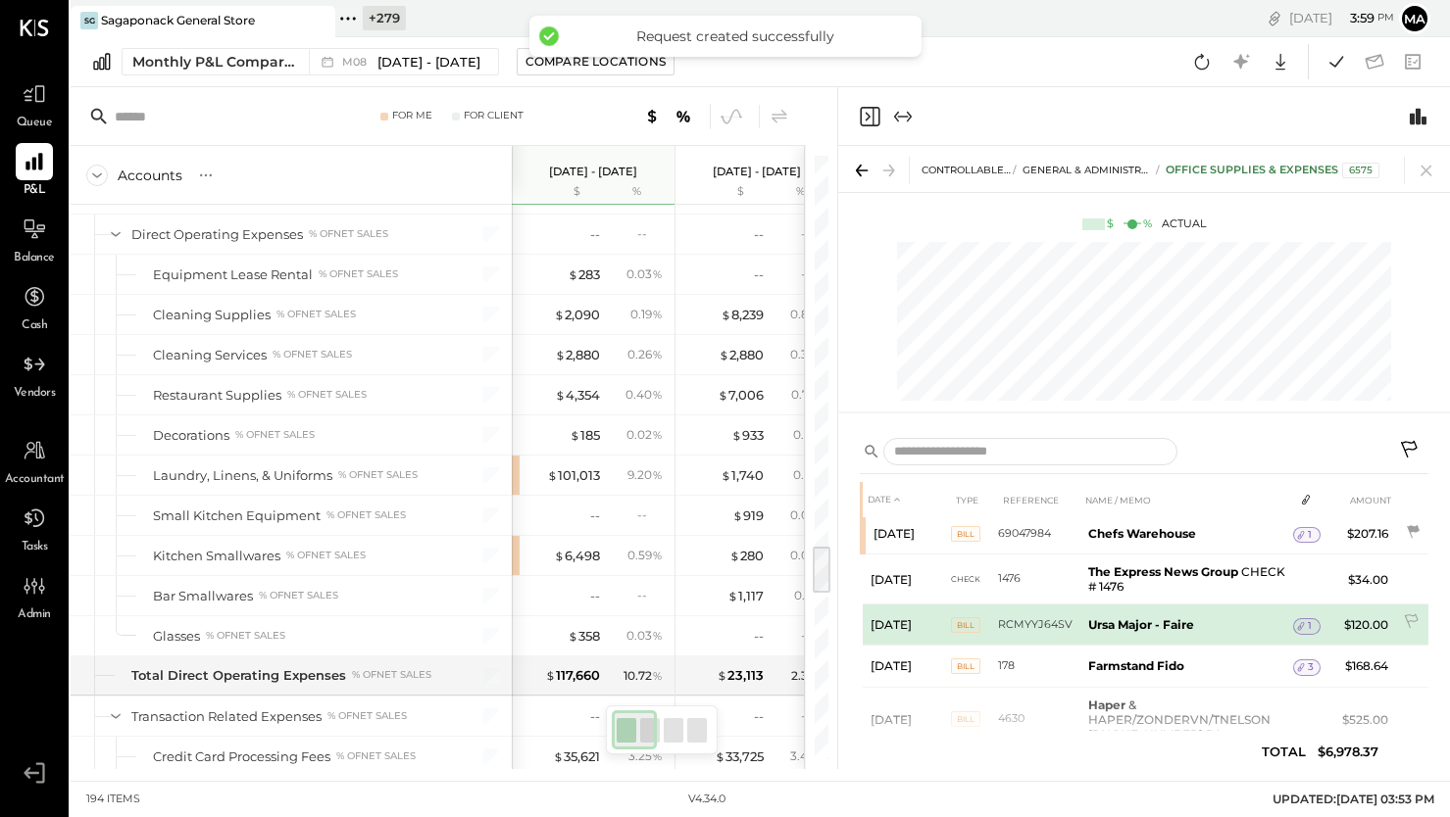
scroll to position [1504, 0]
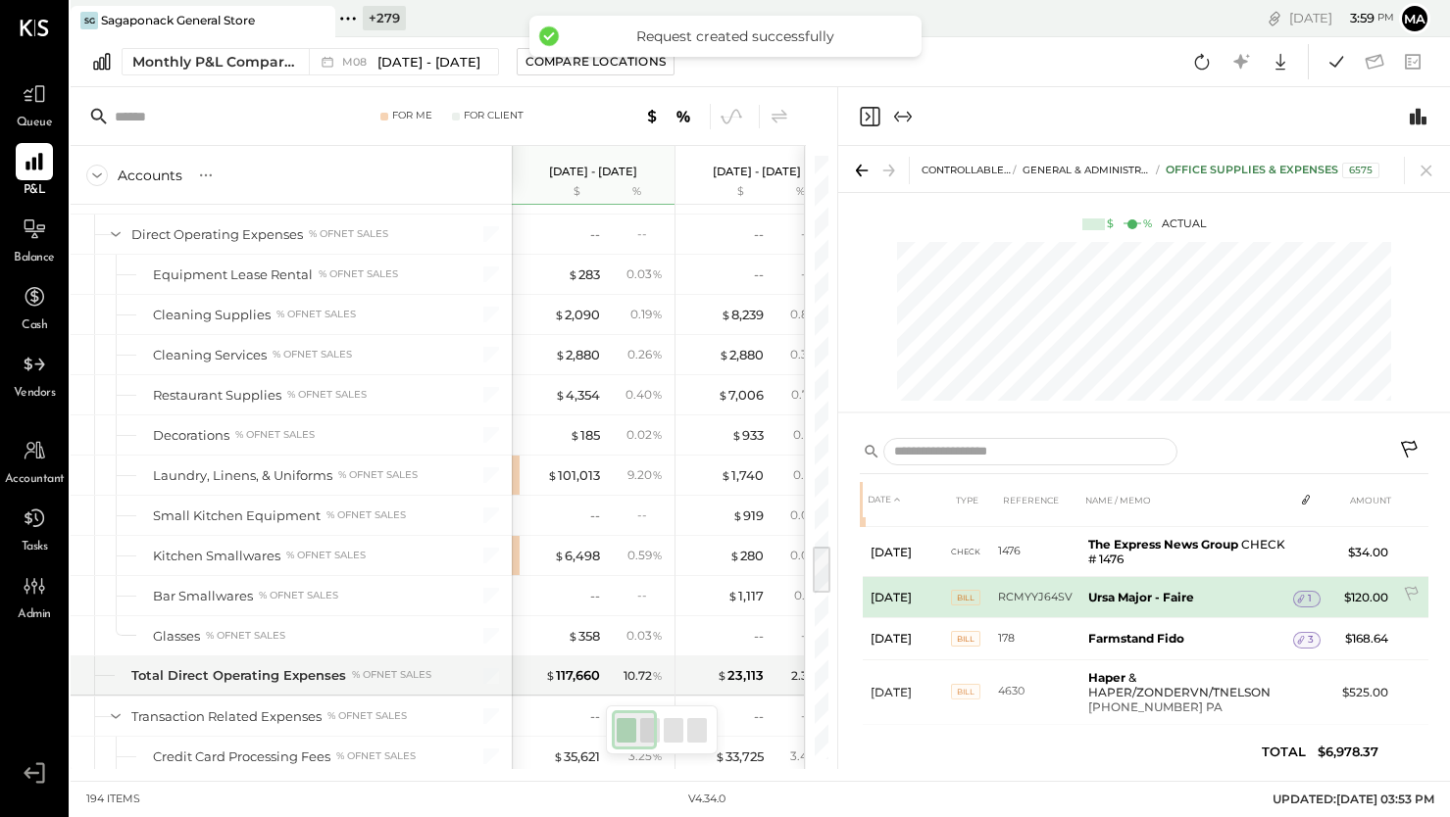
click at [1308, 592] on span "1" at bounding box center [1310, 599] width 4 height 14
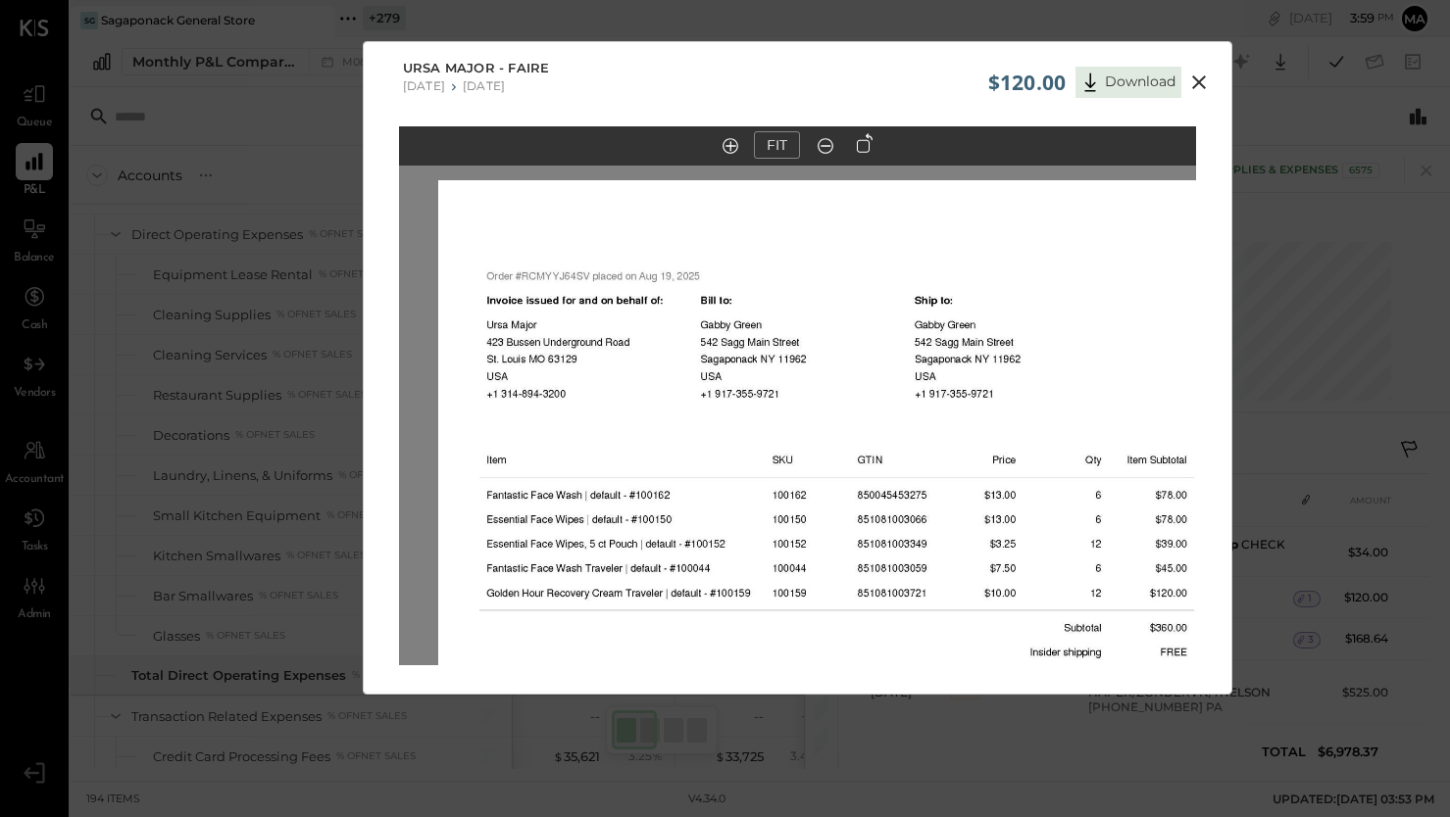
drag, startPoint x: 790, startPoint y: 339, endPoint x: 760, endPoint y: 678, distance: 340.5
click at [760, 688] on div "FIT" at bounding box center [797, 433] width 867 height 614
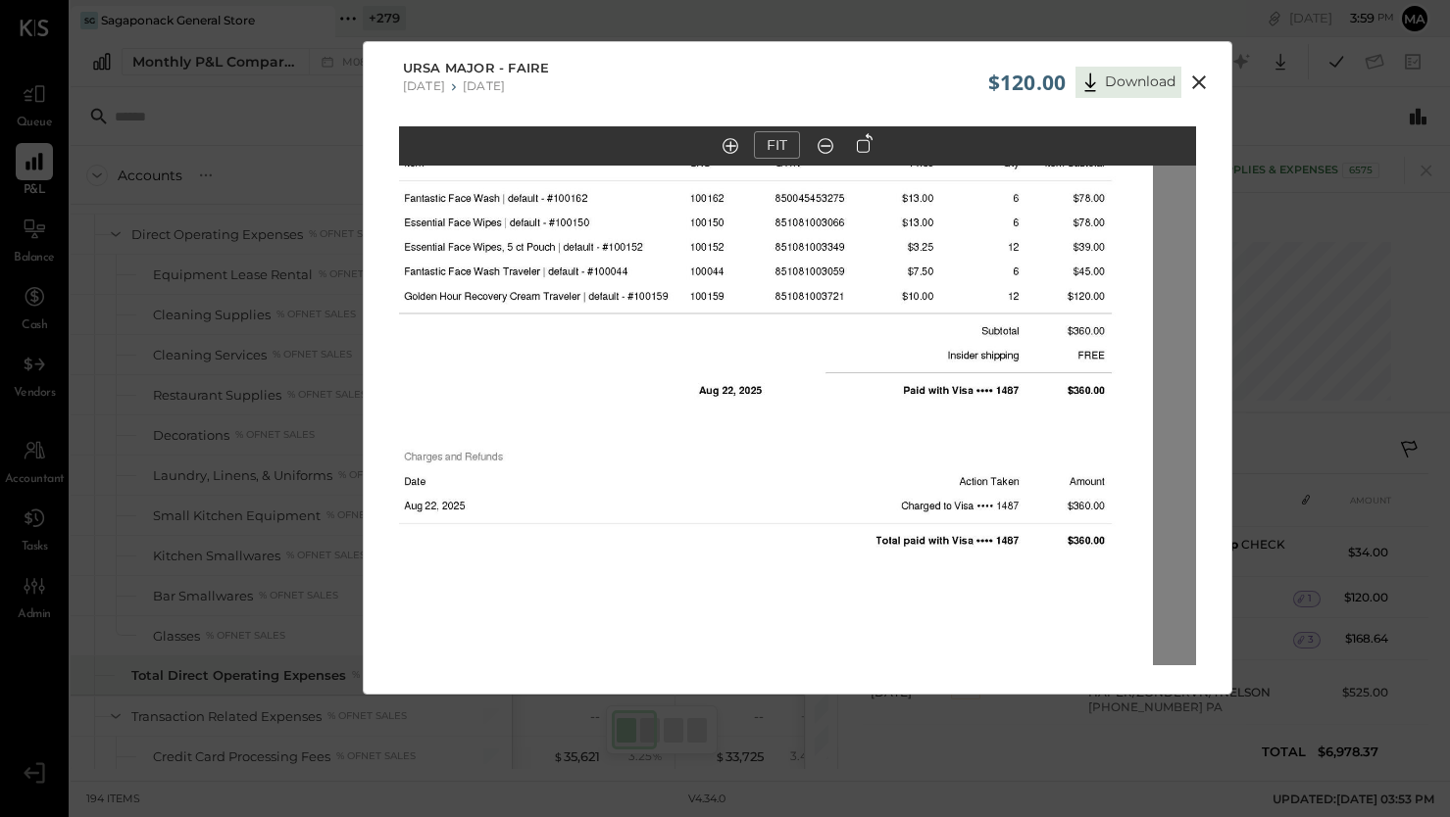
click at [747, 368] on img at bounding box center [754, 399] width 797 height 1032
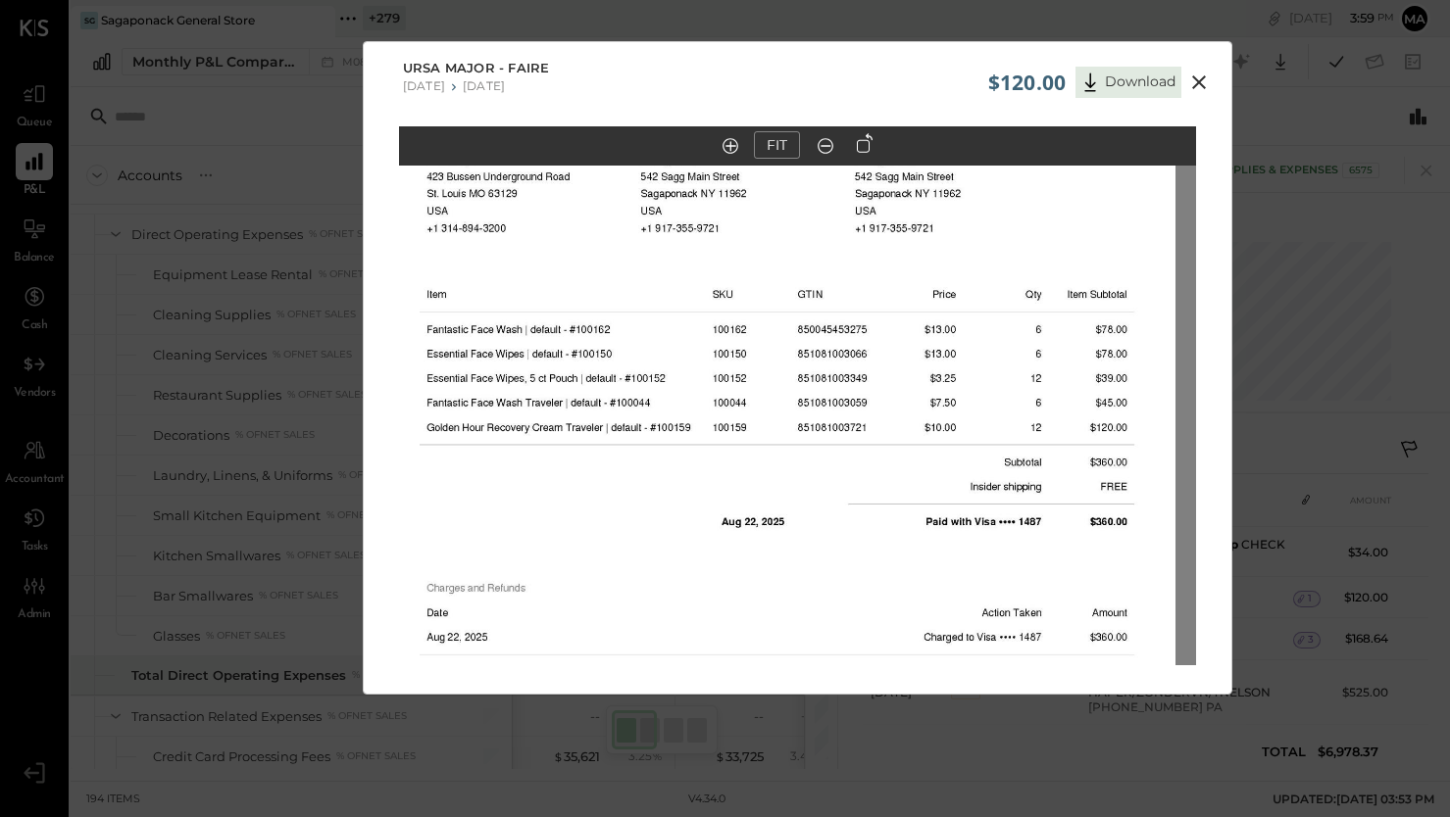
drag, startPoint x: 531, startPoint y: 318, endPoint x: 628, endPoint y: 385, distance: 118.3
click at [554, 449] on img at bounding box center [776, 531] width 797 height 1032
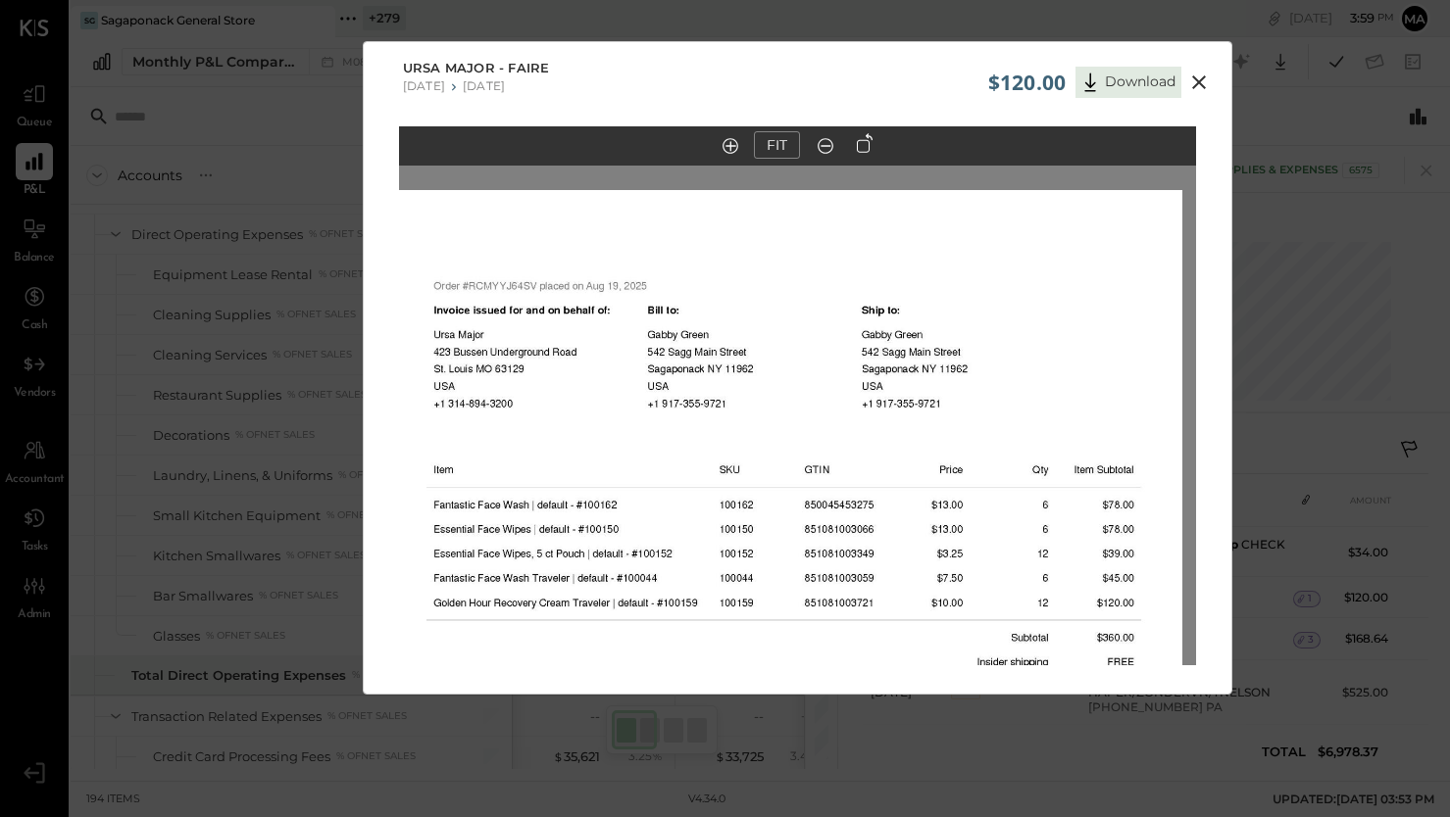
drag, startPoint x: 786, startPoint y: 223, endPoint x: 903, endPoint y: 315, distance: 148.0
click at [796, 402] on img at bounding box center [783, 706] width 797 height 1032
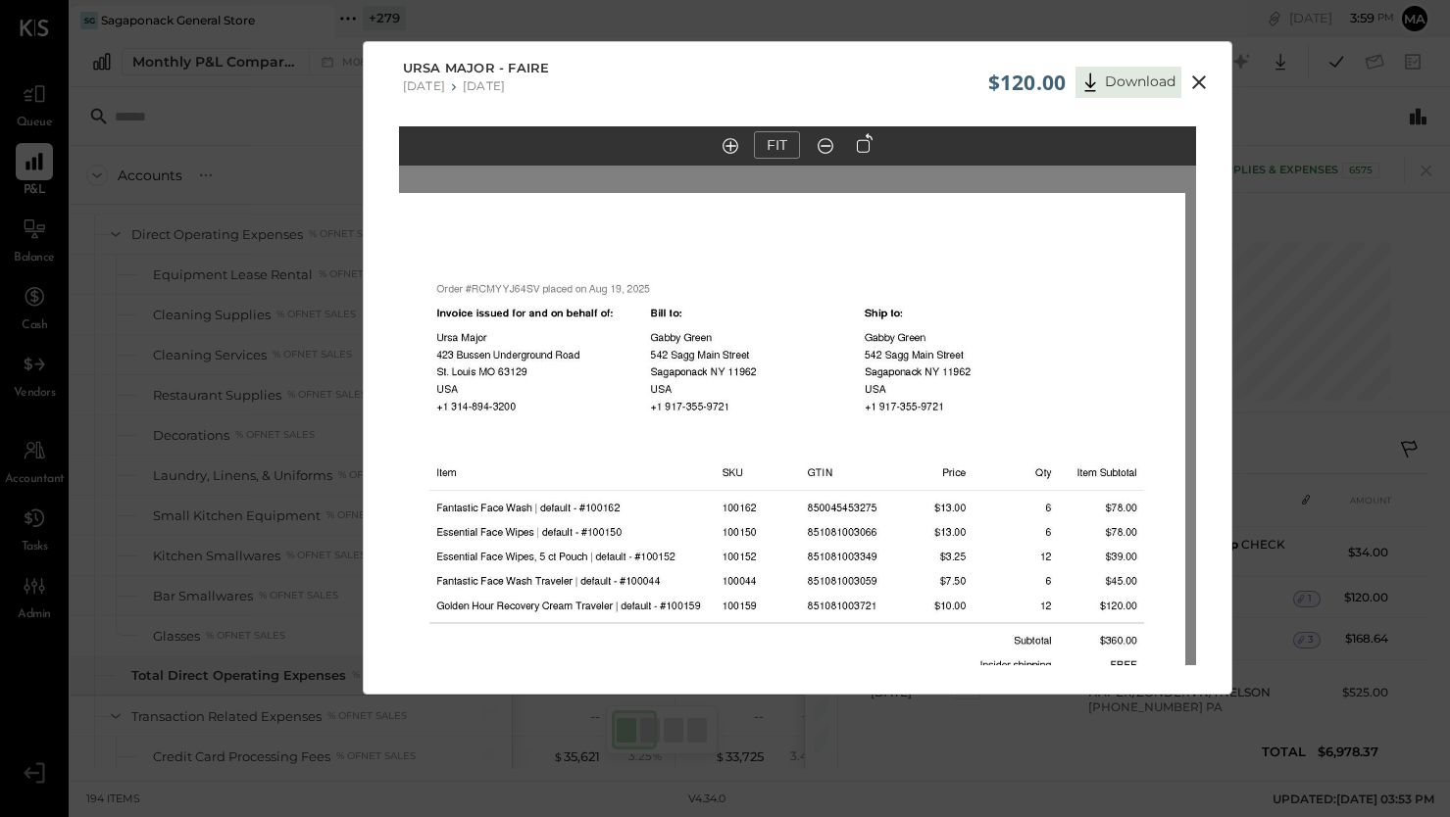
click at [1192, 71] on icon at bounding box center [1199, 83] width 24 height 24
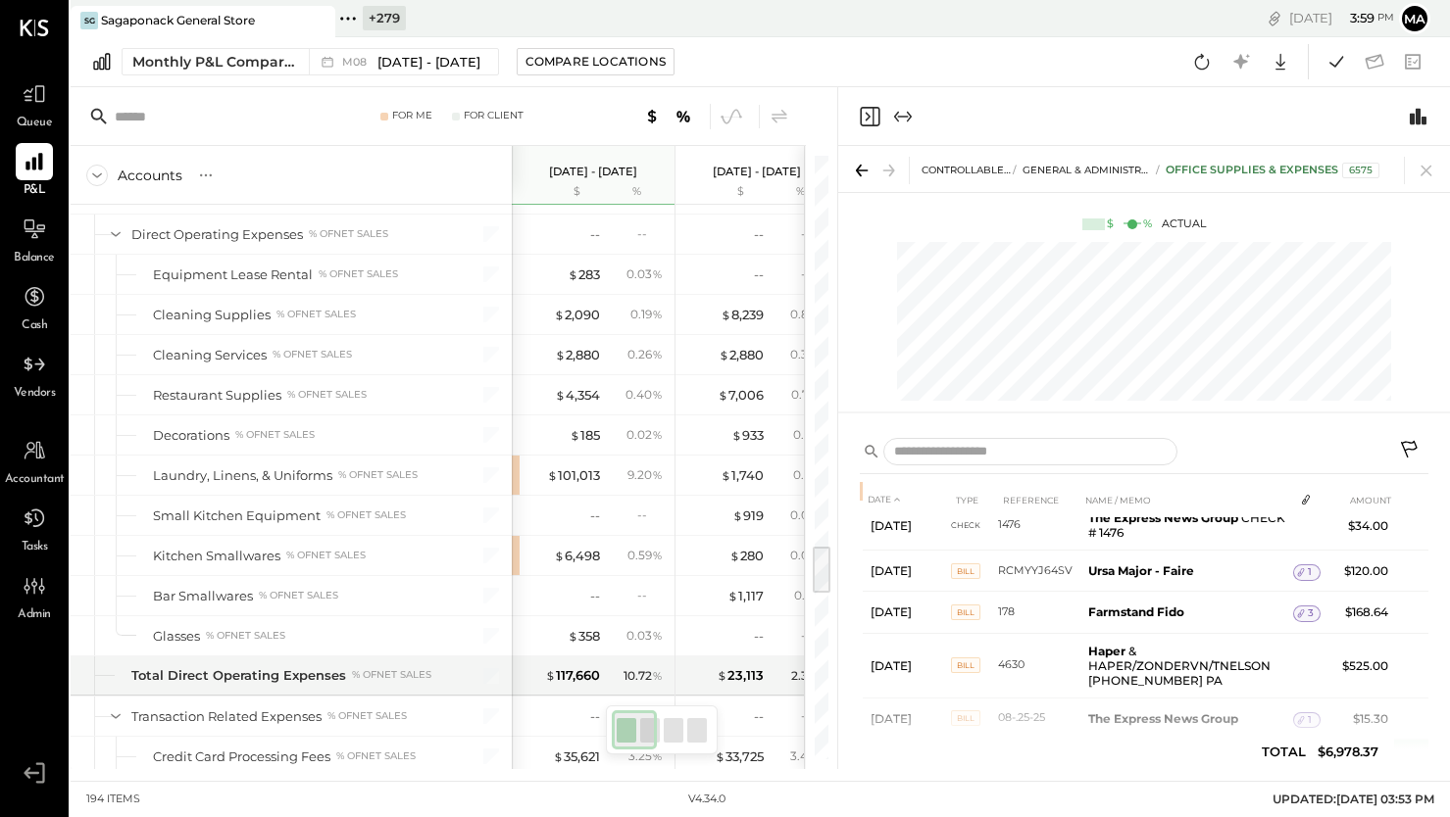
scroll to position [1456, 0]
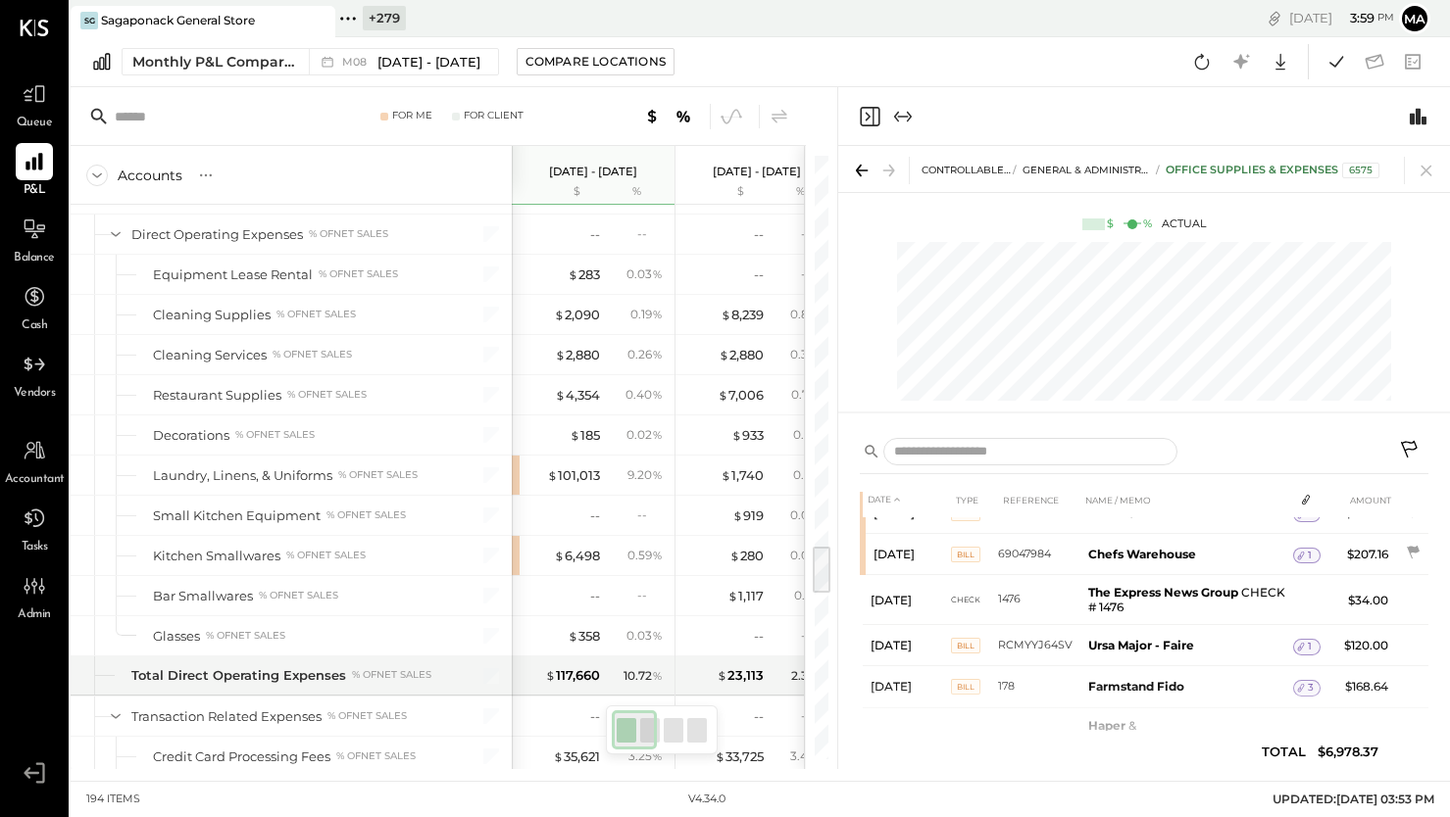
click at [1407, 445] on icon at bounding box center [1411, 452] width 24 height 24
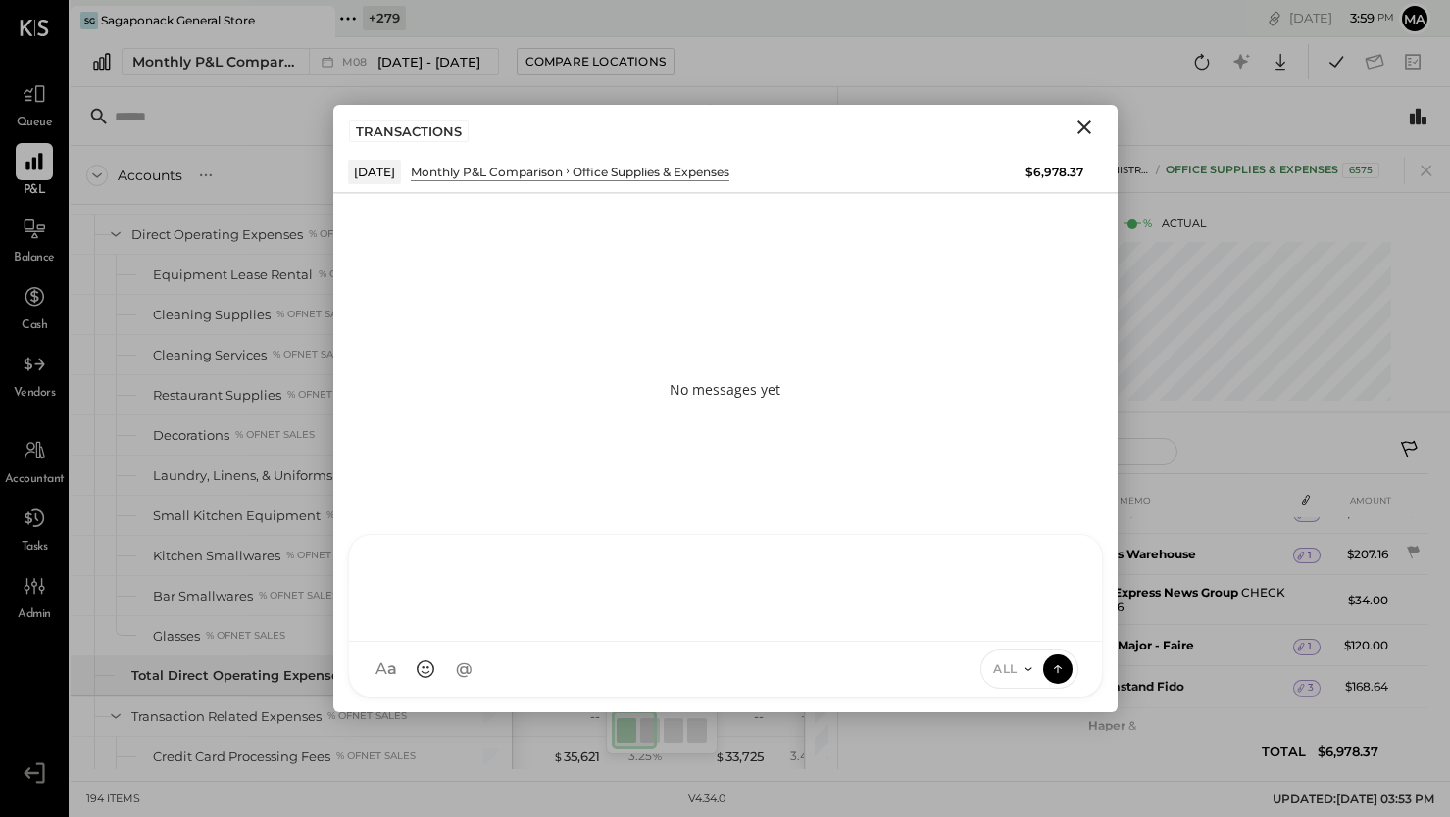
click at [663, 642] on div at bounding box center [725, 588] width 753 height 107
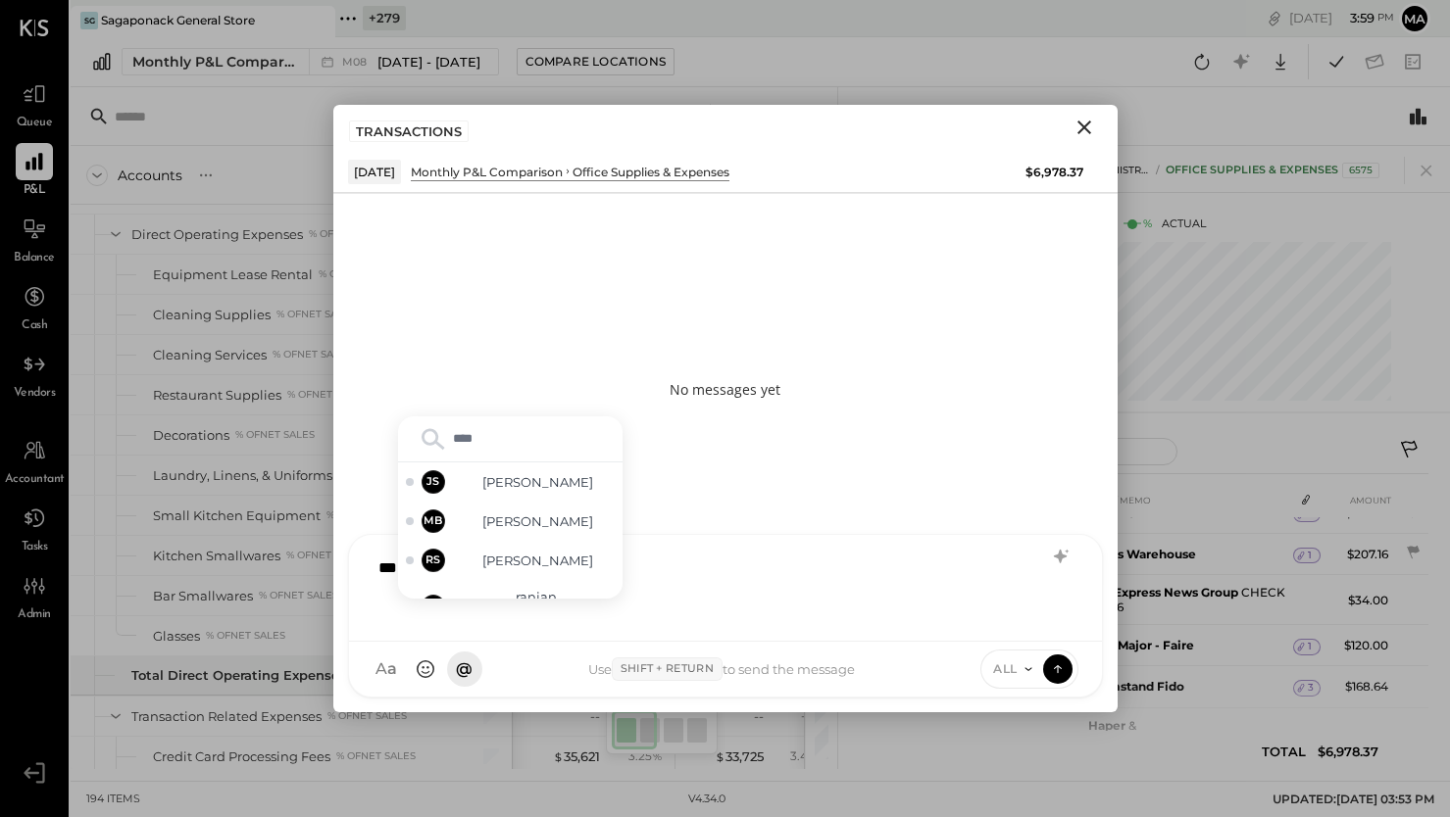
type input "*****"
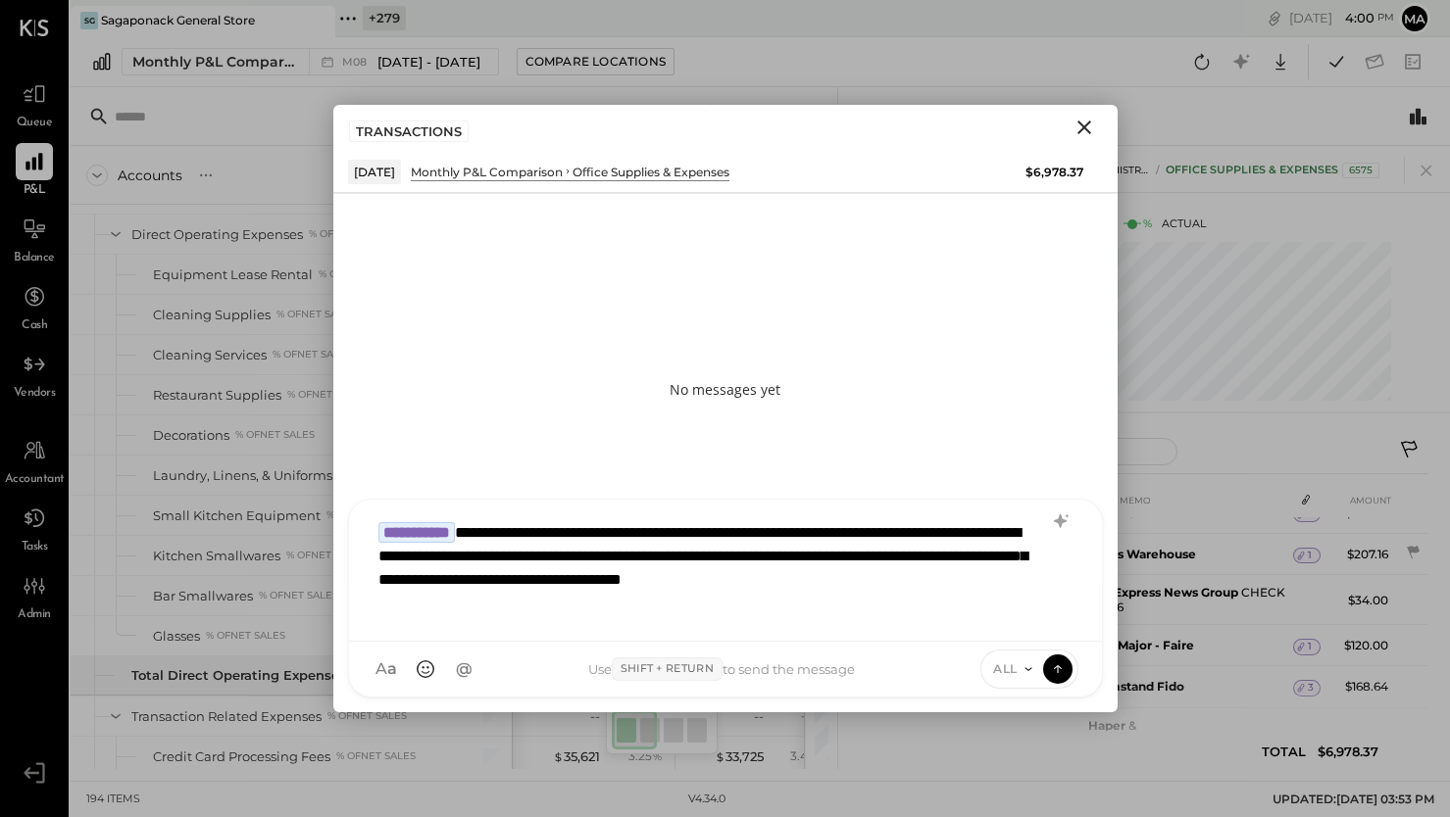
click at [1030, 669] on icon at bounding box center [1027, 669] width 7 height 3
click at [1034, 618] on div "INTERNAL" at bounding box center [1039, 621] width 116 height 32
click at [1059, 668] on icon at bounding box center [1058, 669] width 18 height 20
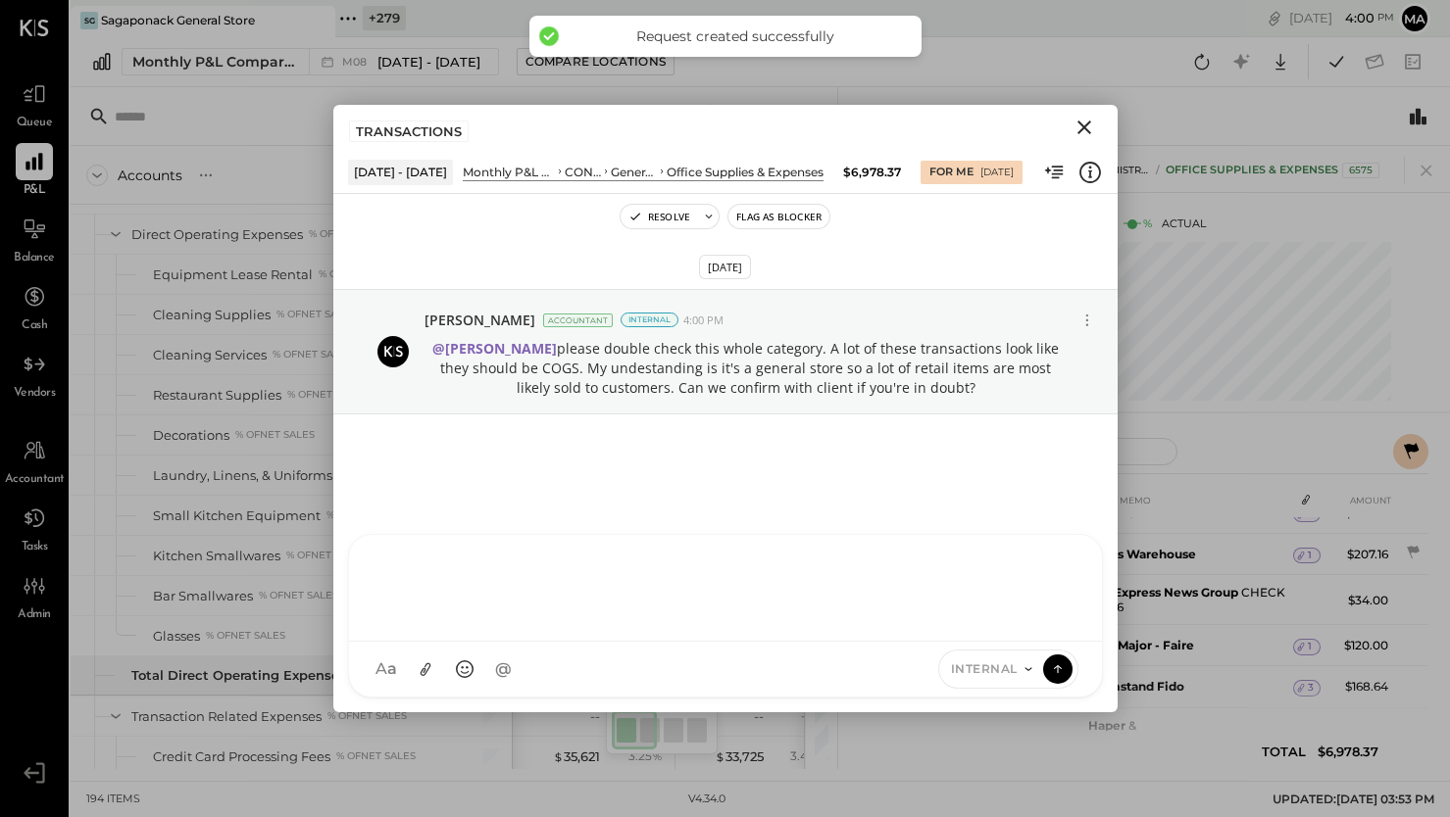
click at [1078, 125] on icon "Close" at bounding box center [1084, 128] width 24 height 24
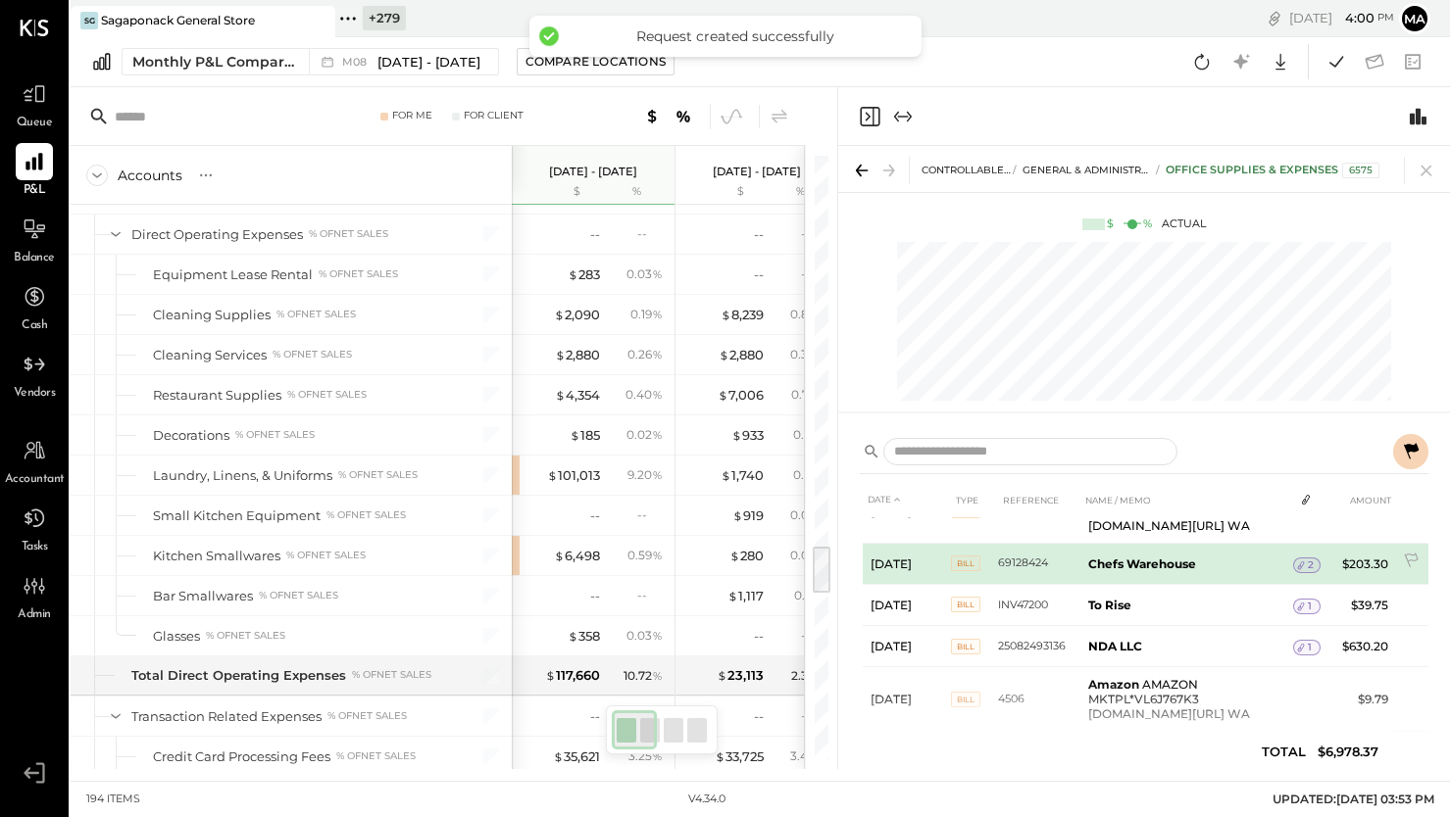
scroll to position [2002, 0]
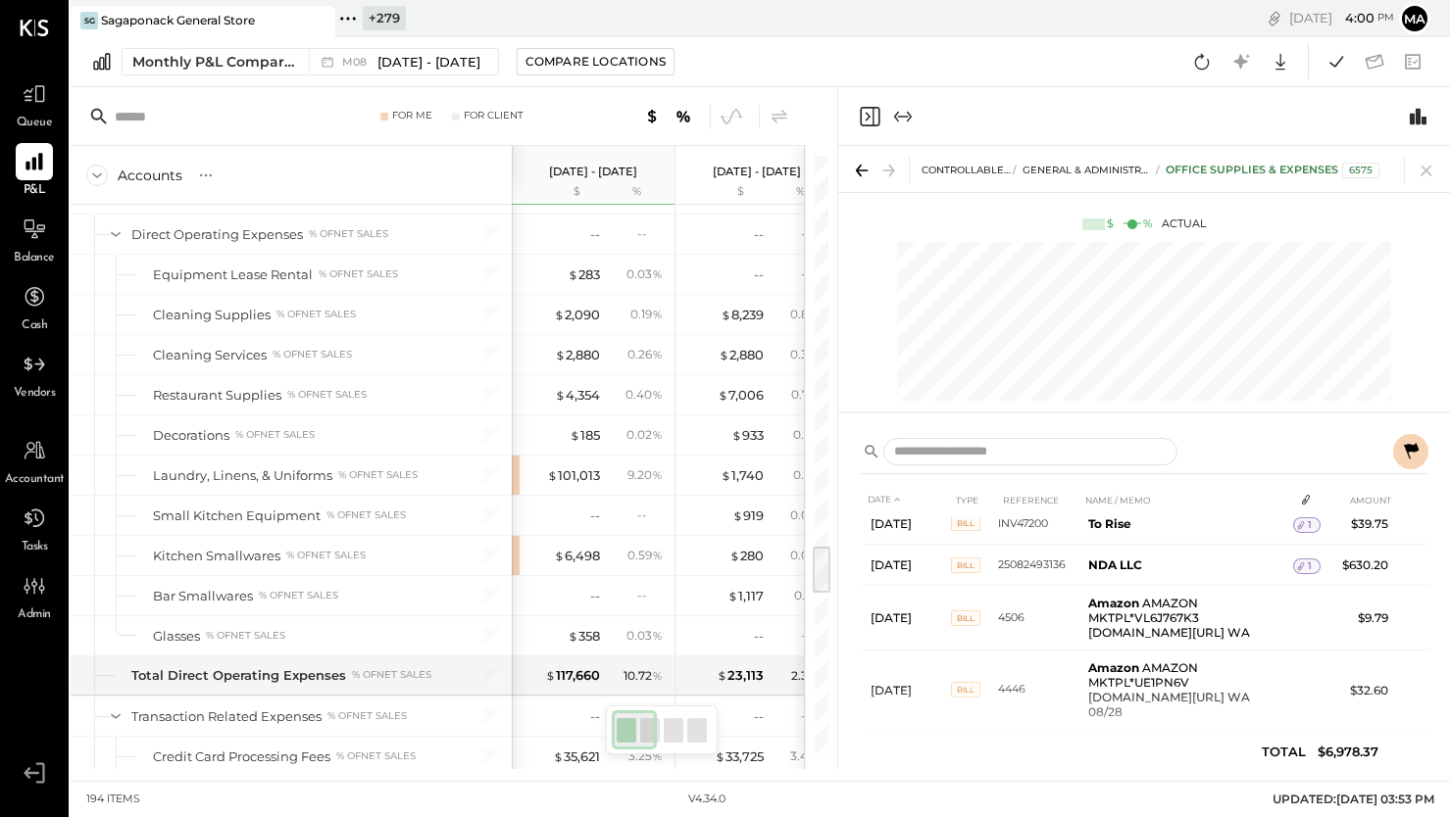
click at [1432, 162] on icon at bounding box center [1425, 170] width 27 height 27
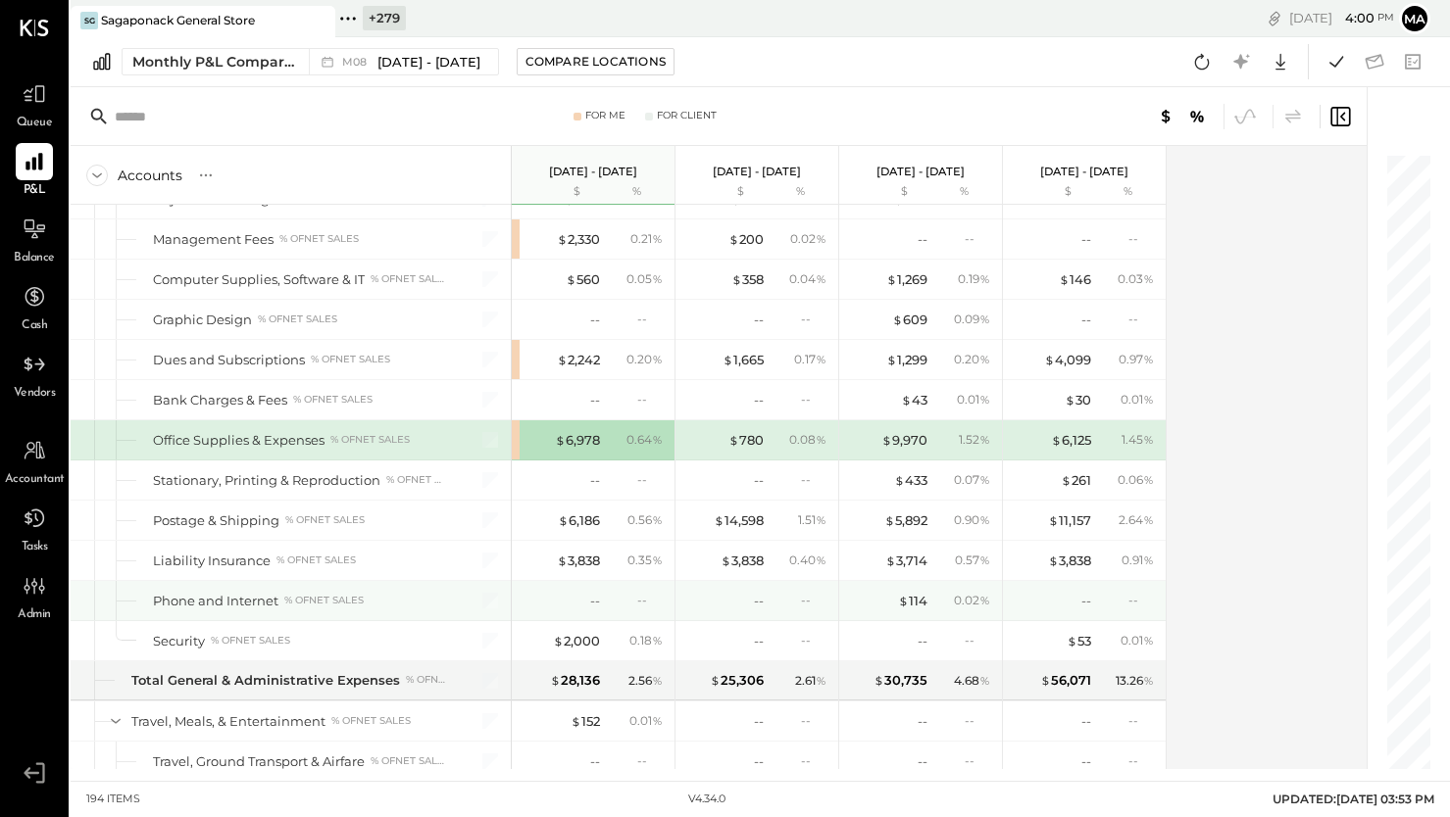
scroll to position [5817, 0]
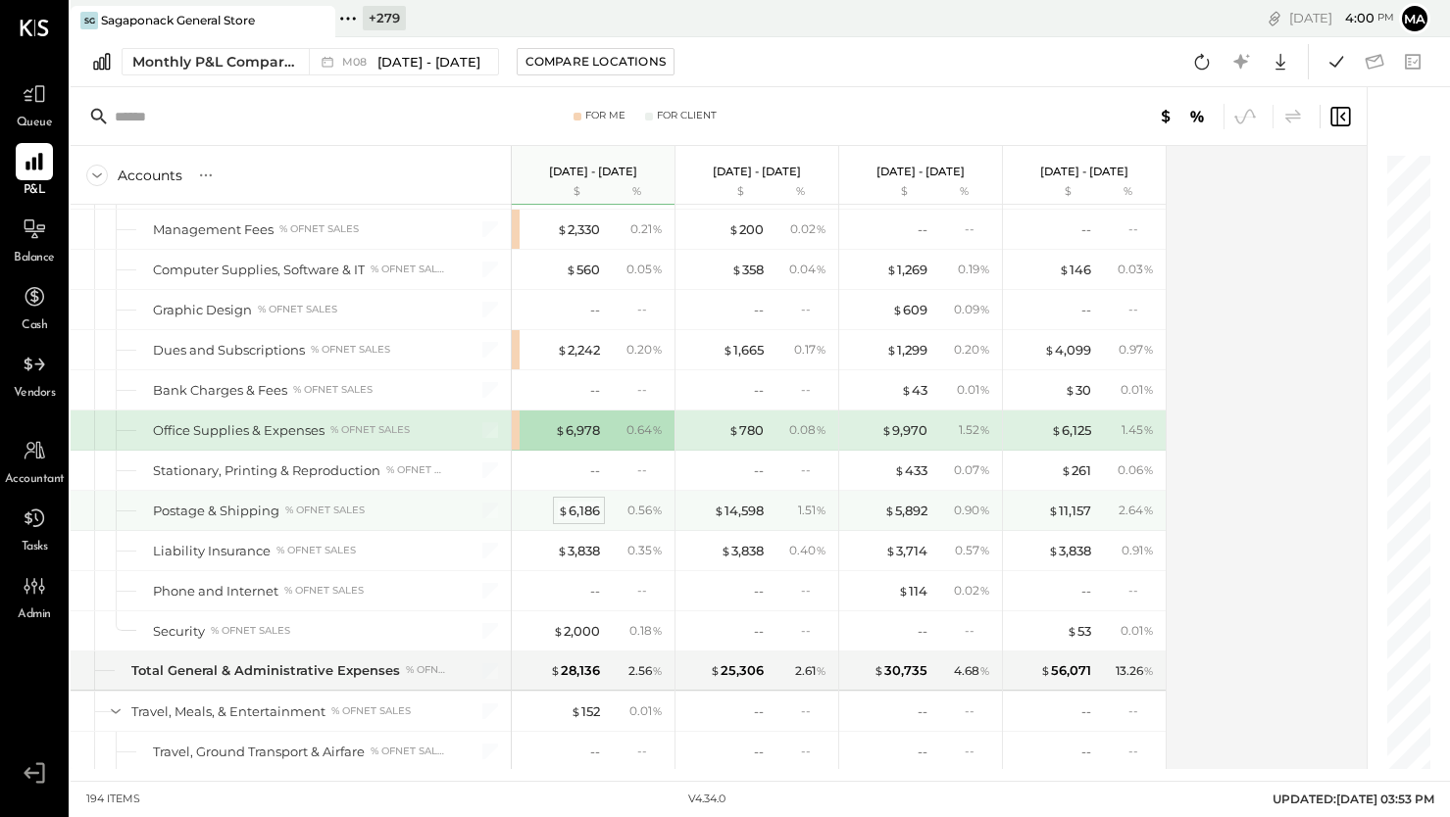
click at [583, 509] on div "$ 6,186" at bounding box center [579, 511] width 42 height 19
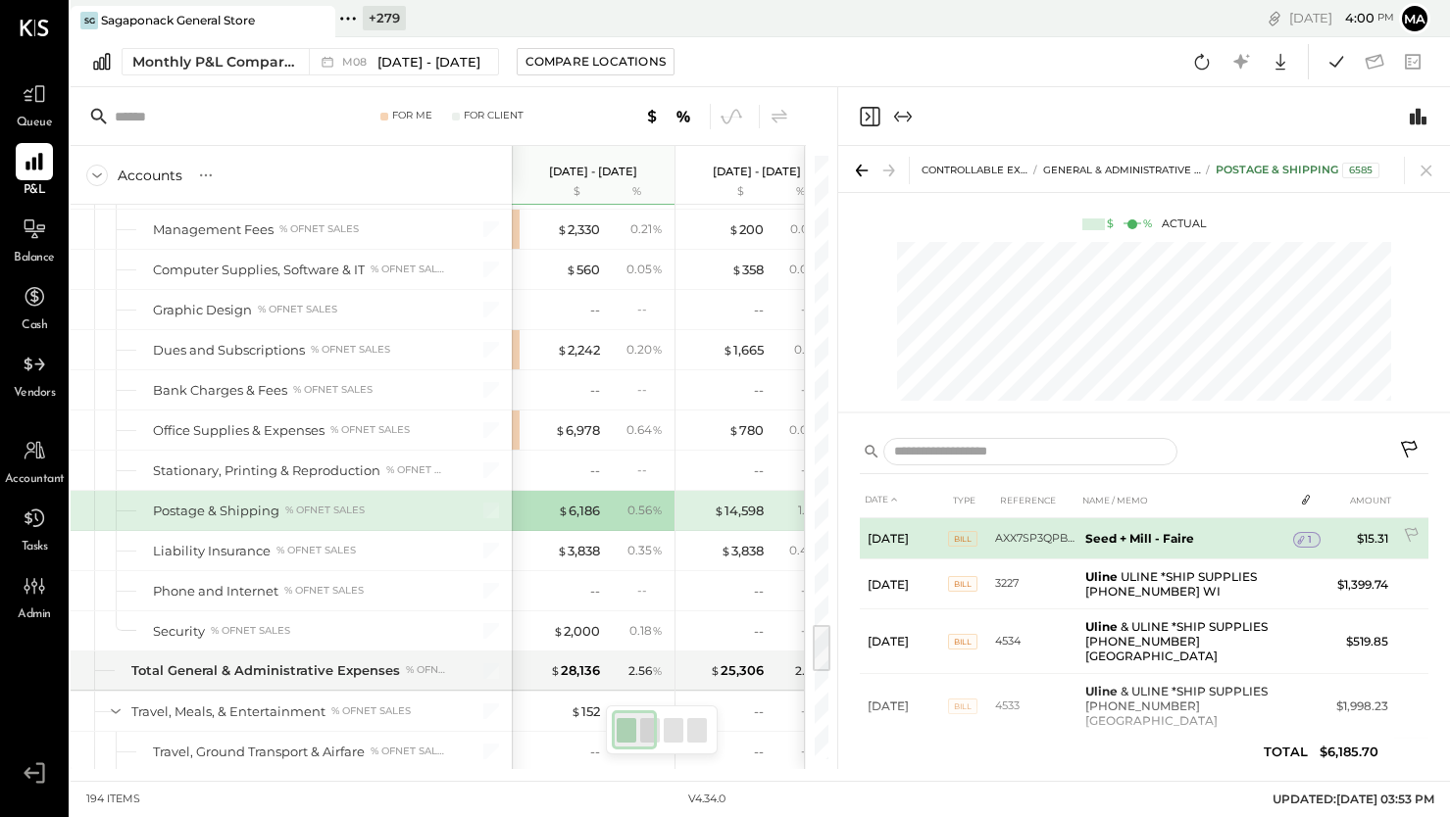
click at [1302, 538] on icon at bounding box center [1301, 540] width 7 height 9
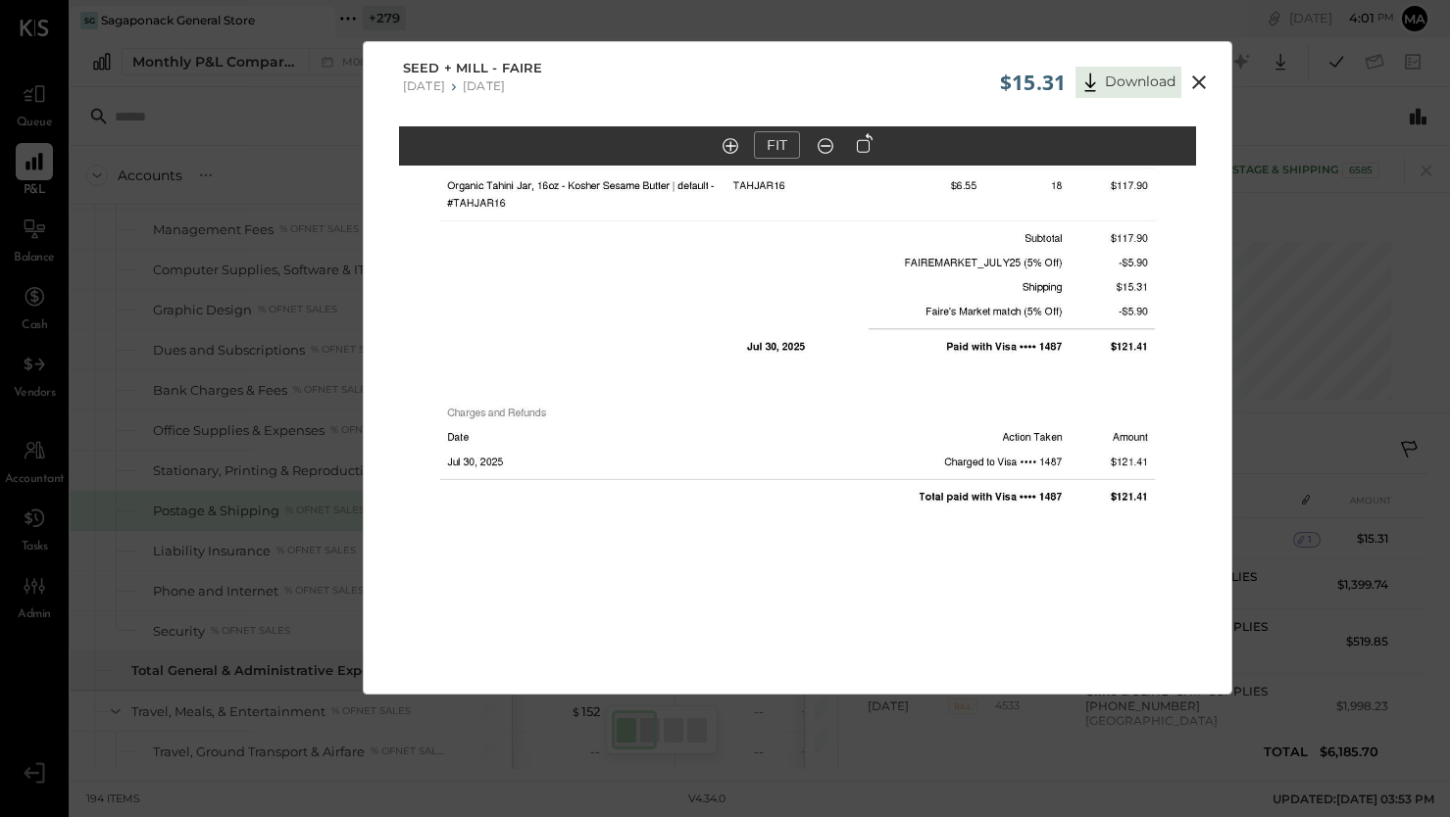
click at [1197, 79] on icon at bounding box center [1199, 83] width 24 height 24
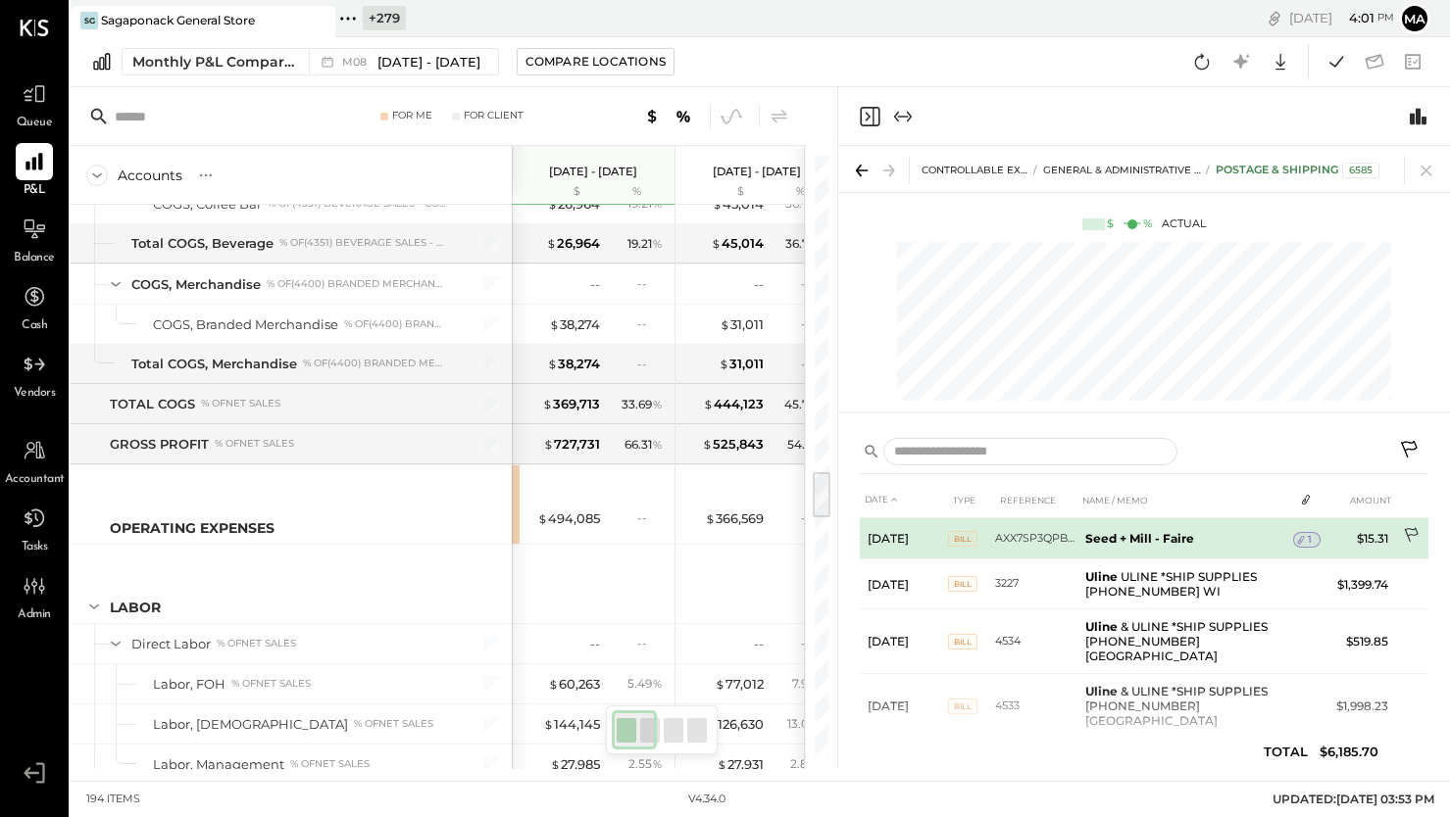
click at [1408, 528] on icon at bounding box center [1411, 535] width 14 height 15
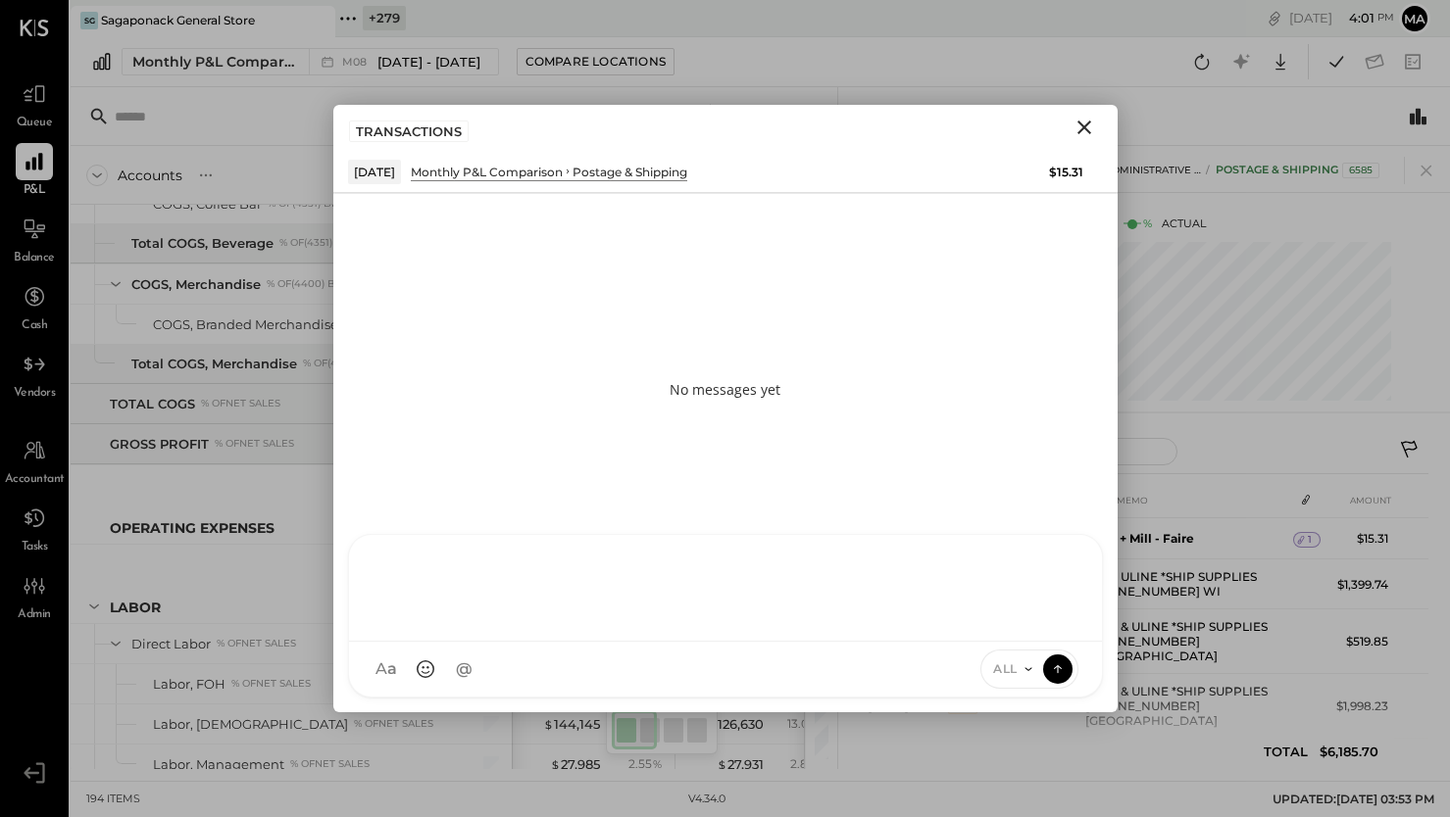
click at [813, 676] on div "SK [PERSON_NAME] D daniel G [DOMAIN_NAME] M [PERSON_NAME] JS [PERSON_NAME] T [P…" at bounding box center [725, 616] width 755 height 164
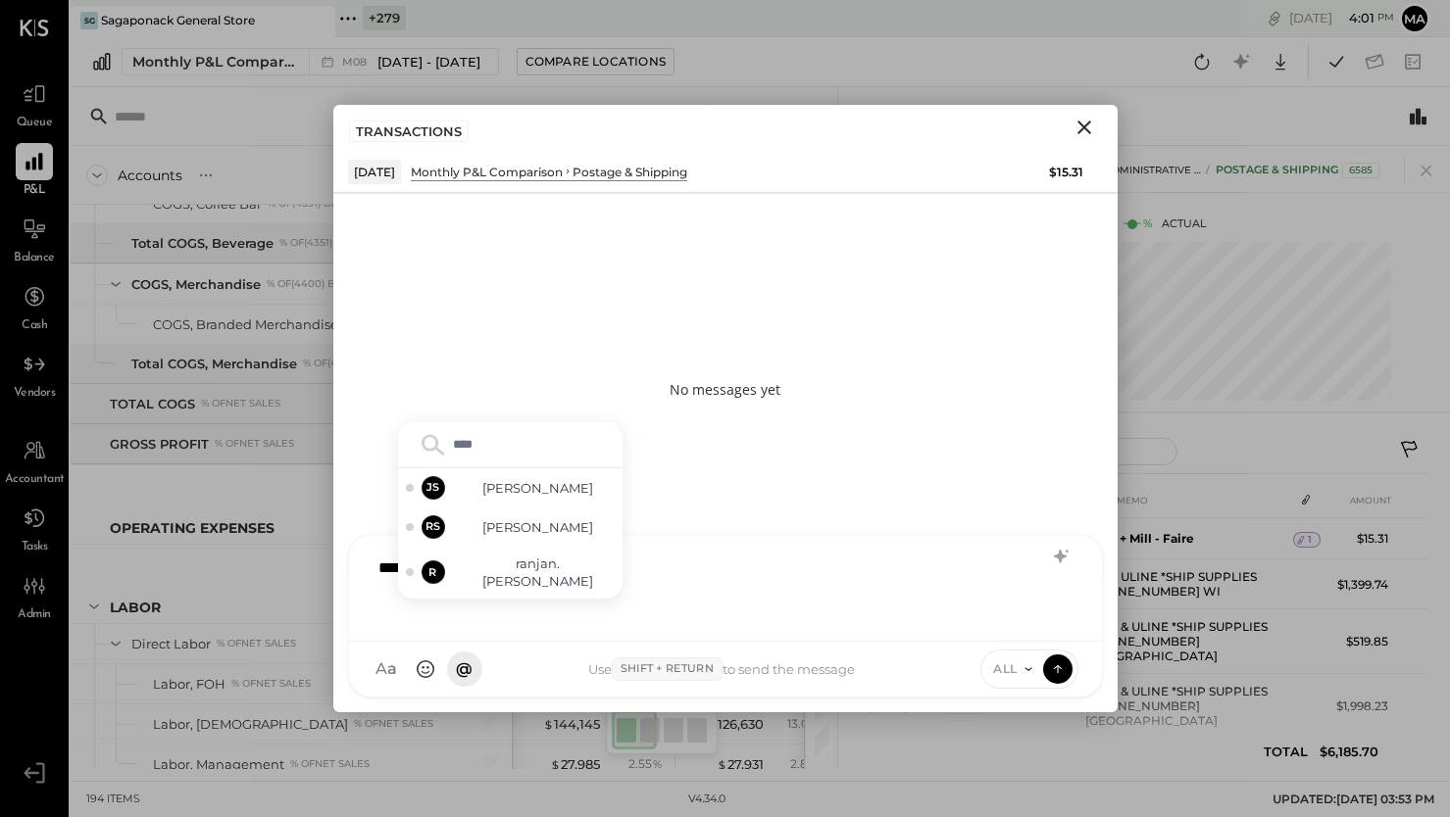
type input "*****"
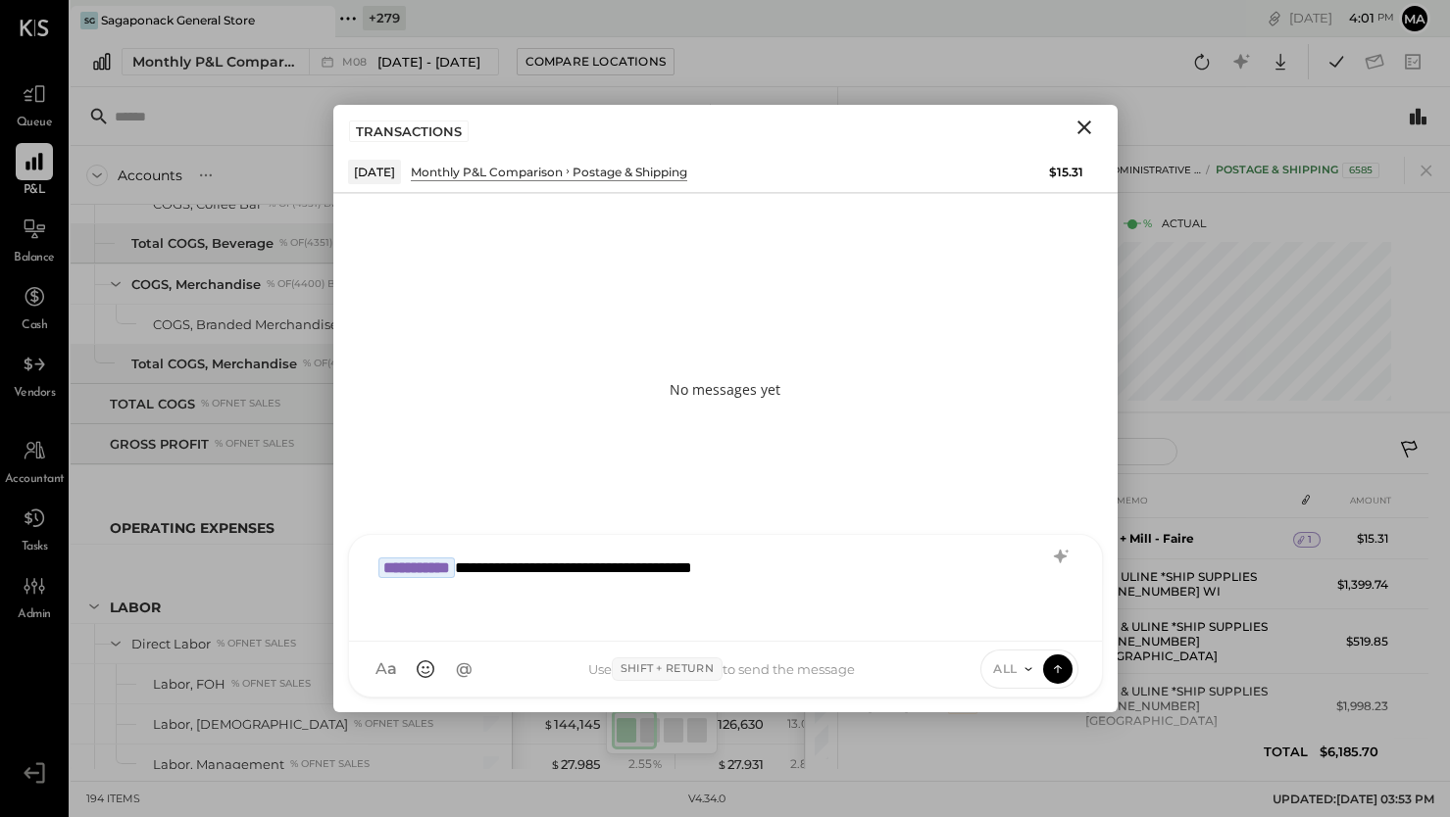
click at [1020, 667] on icon at bounding box center [1028, 670] width 16 height 16
click at [1023, 624] on div "INTERNAL" at bounding box center [1039, 621] width 116 height 32
click at [1059, 667] on icon at bounding box center [1057, 667] width 8 height 4
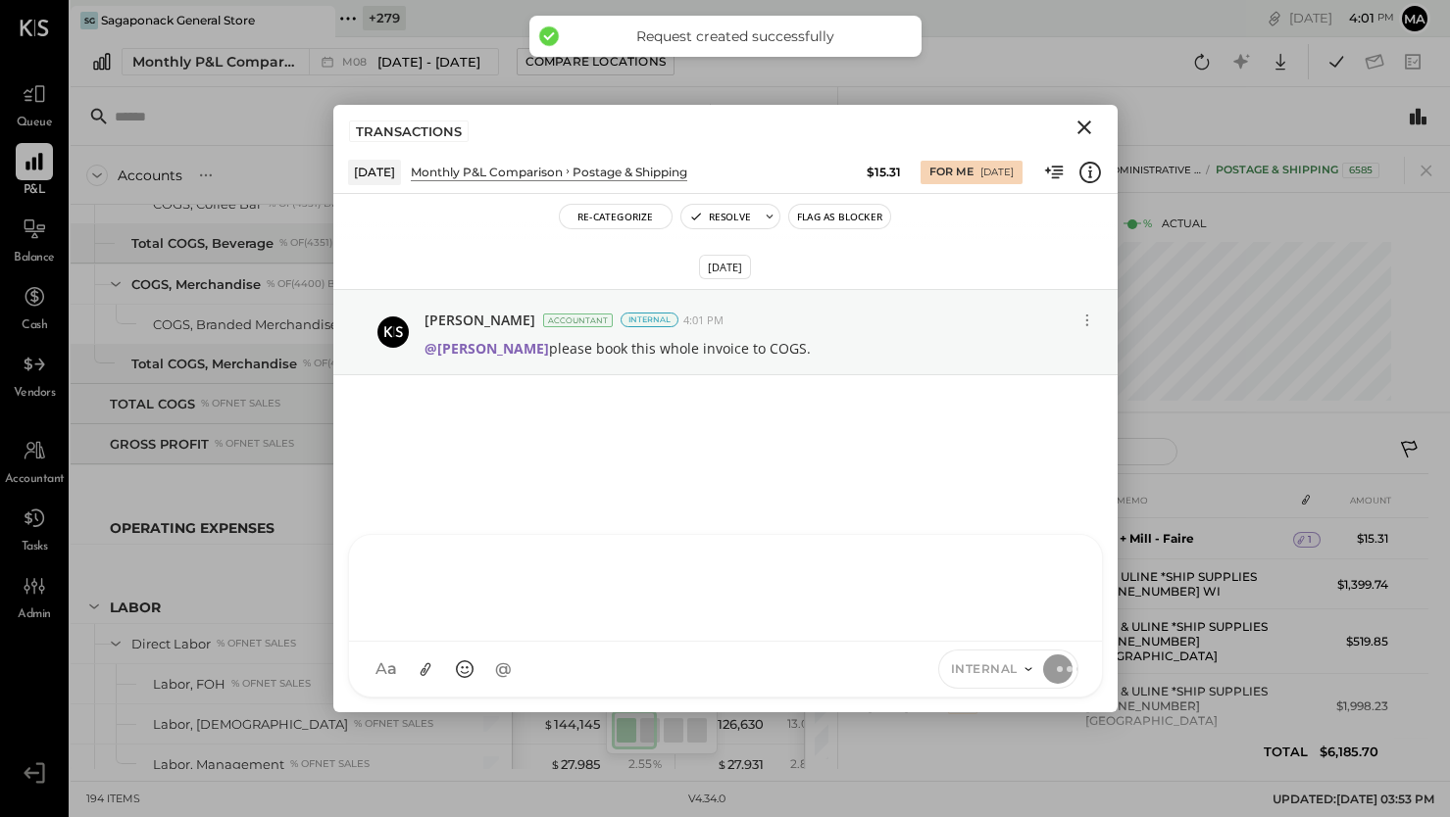
click at [1083, 126] on icon "Close" at bounding box center [1084, 128] width 14 height 14
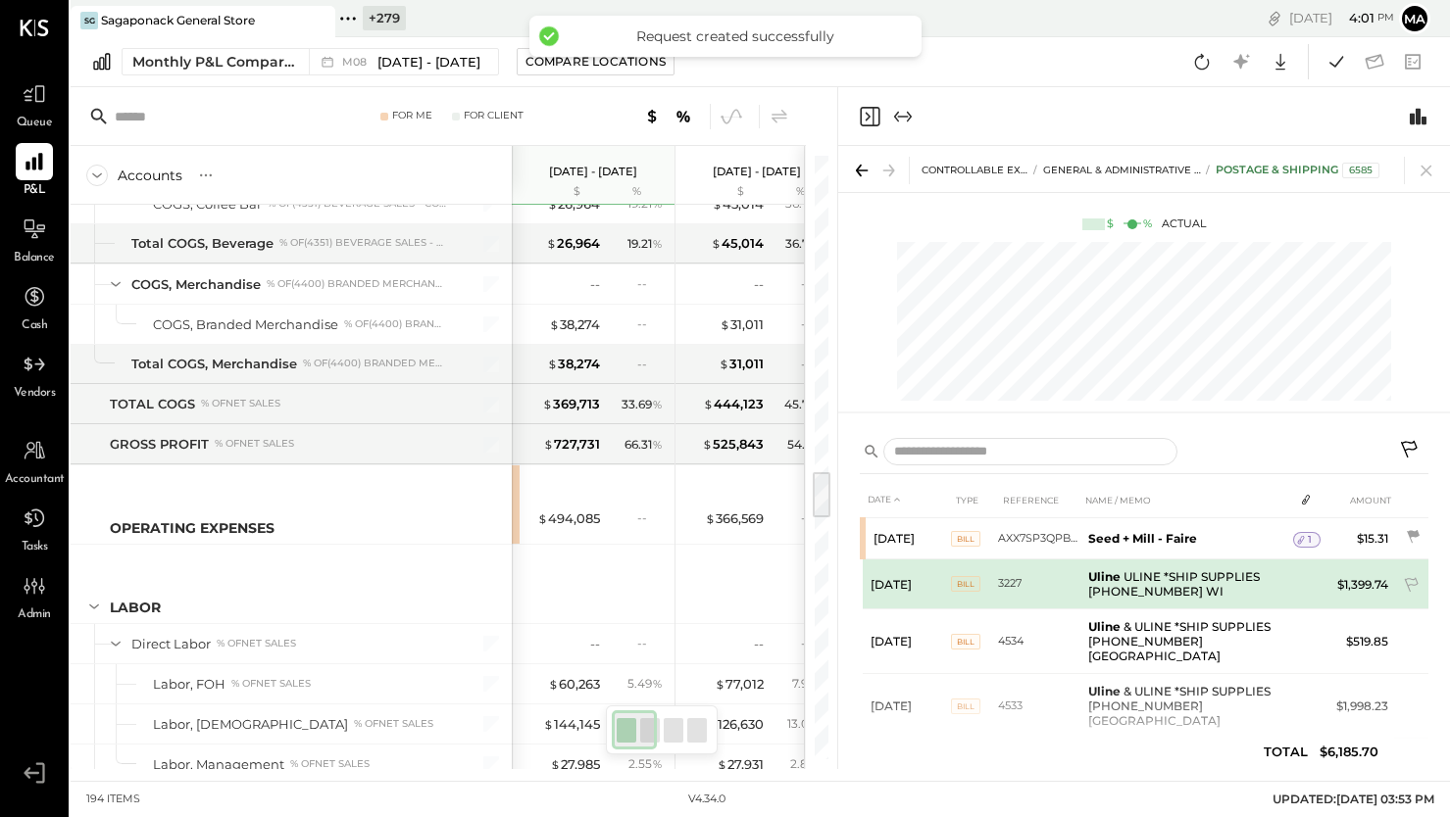
click at [1114, 575] on b "Uline" at bounding box center [1104, 577] width 32 height 15
click at [1309, 577] on td at bounding box center [1306, 575] width 27 height 37
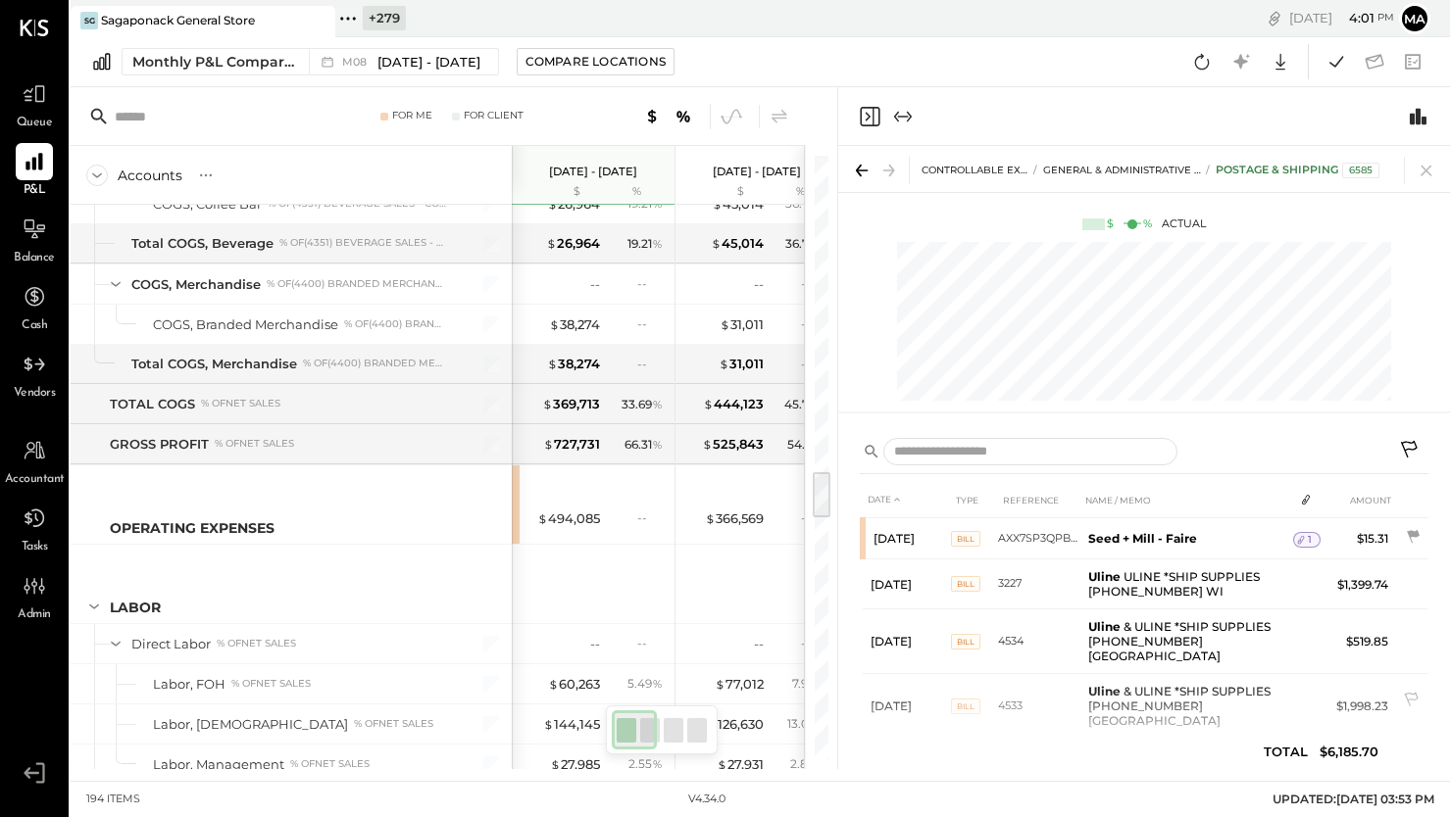
scroll to position [2, 0]
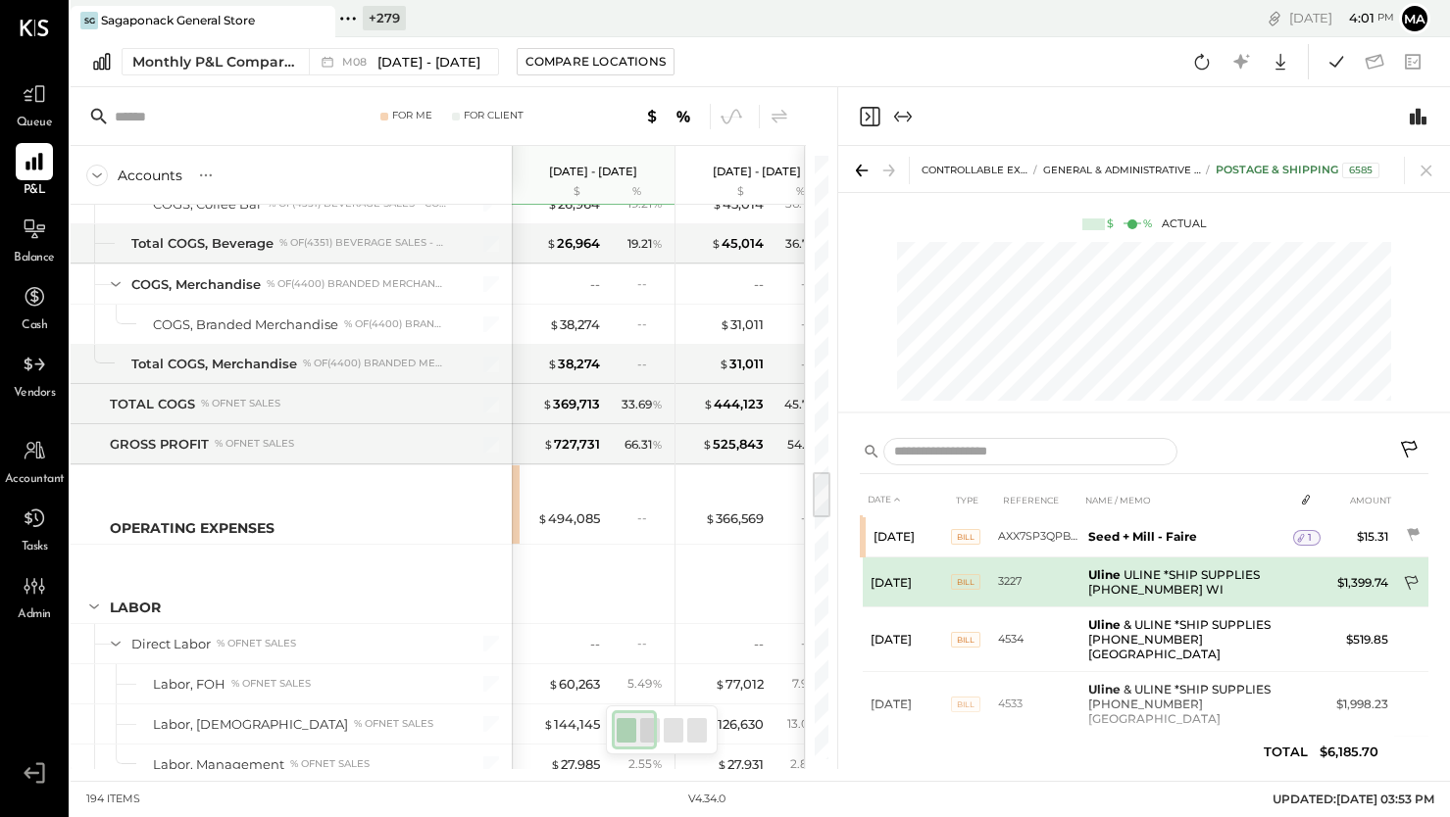
click at [1411, 581] on icon at bounding box center [1413, 585] width 20 height 20
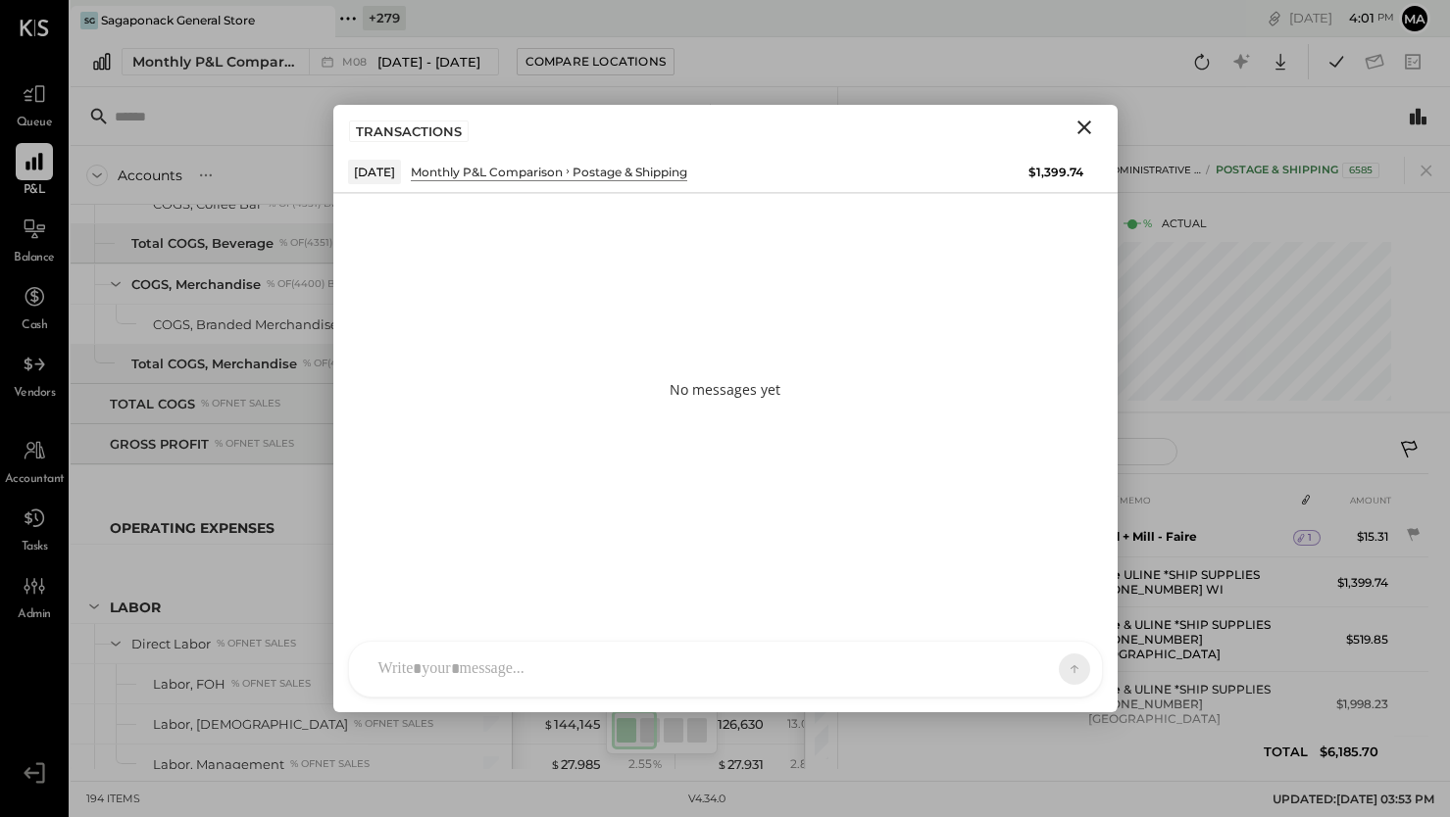
click at [648, 666] on div at bounding box center [725, 669] width 753 height 55
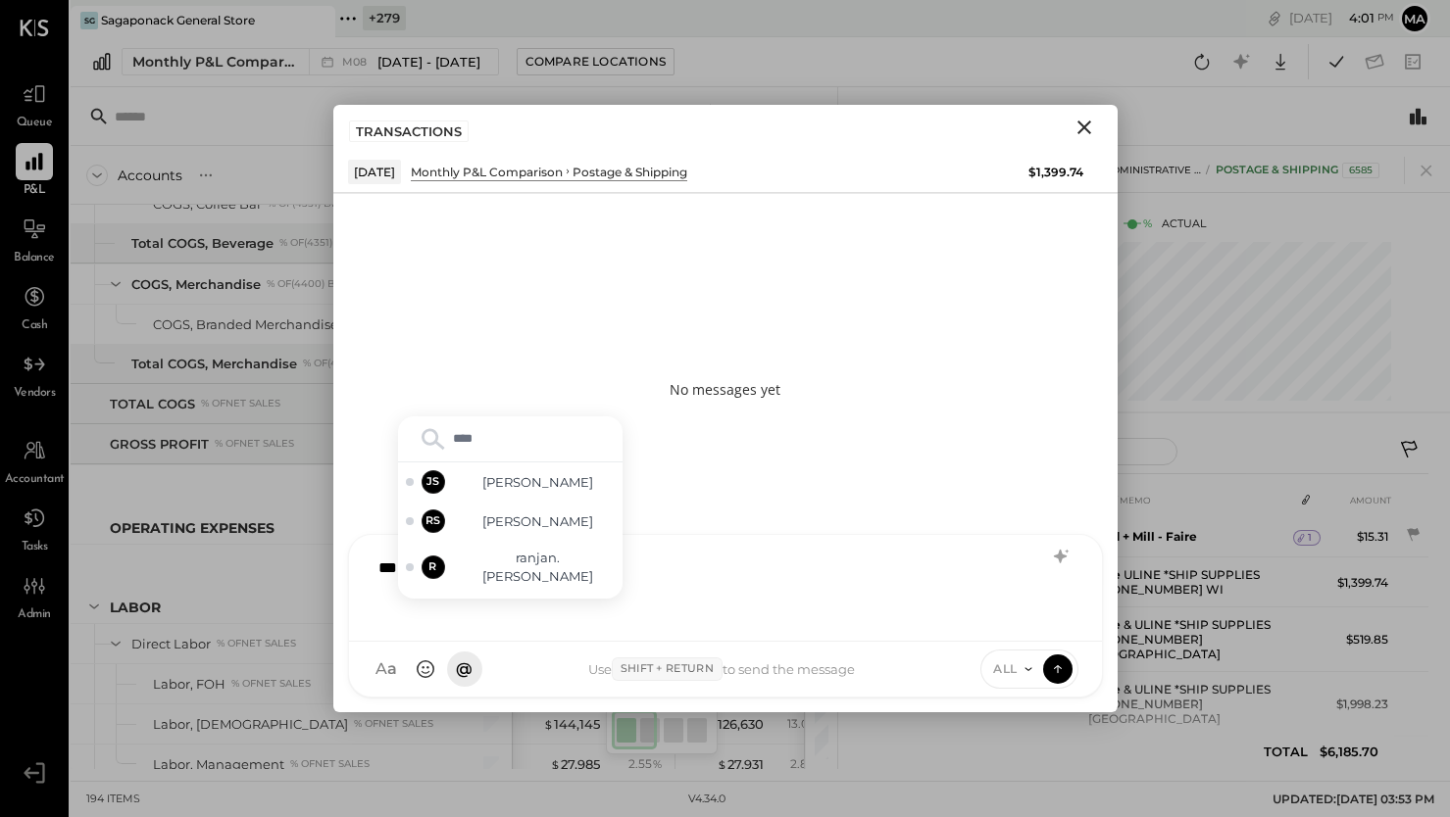
type input "*****"
click at [553, 578] on span "[PERSON_NAME]" at bounding box center [538, 579] width 154 height 19
click at [544, 581] on div "**********" at bounding box center [726, 586] width 714 height 78
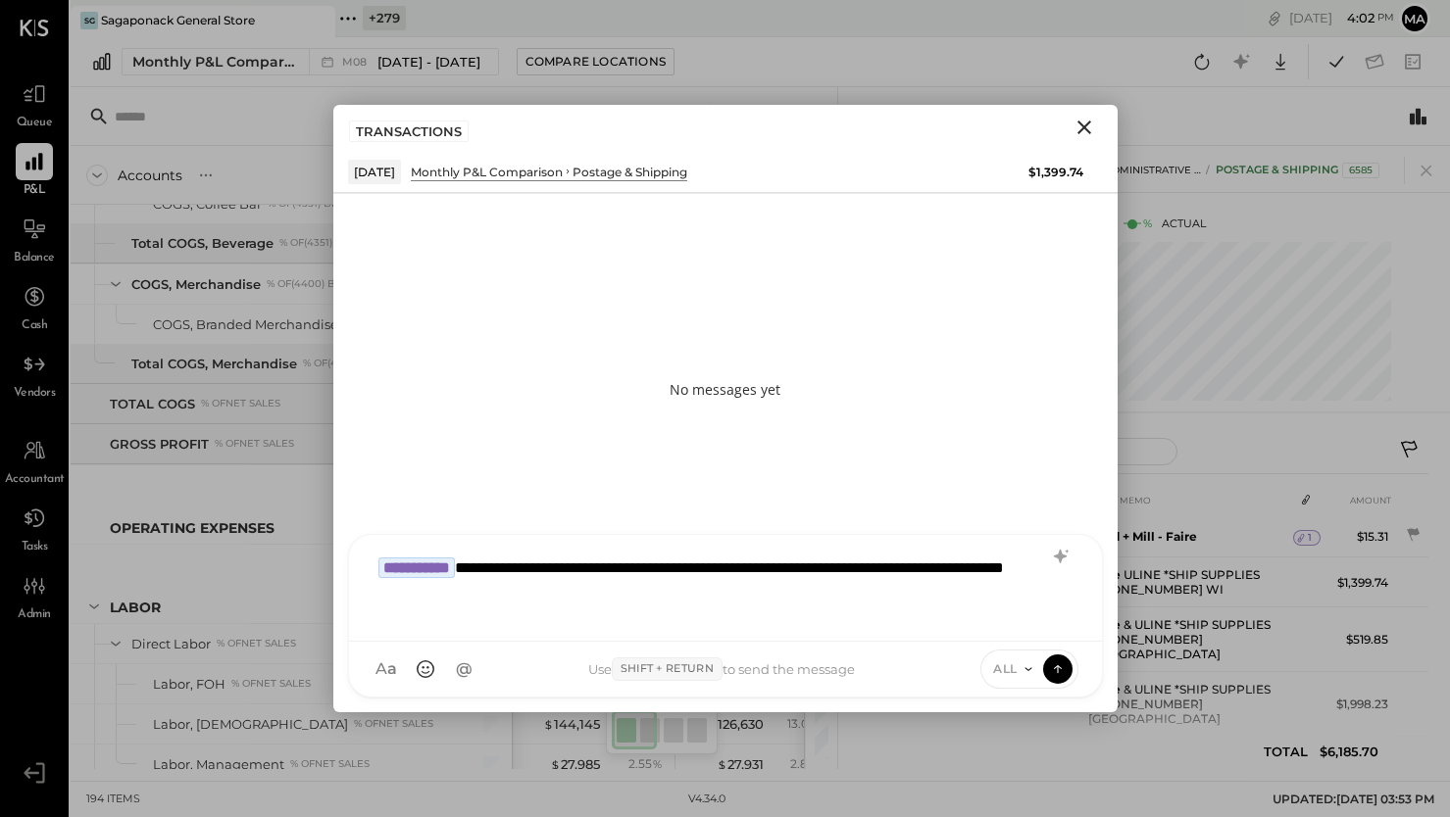
click at [1021, 663] on icon at bounding box center [1028, 670] width 16 height 16
click at [1018, 613] on div "INTERNAL" at bounding box center [1039, 621] width 116 height 32
click at [1059, 669] on icon at bounding box center [1058, 669] width 18 height 20
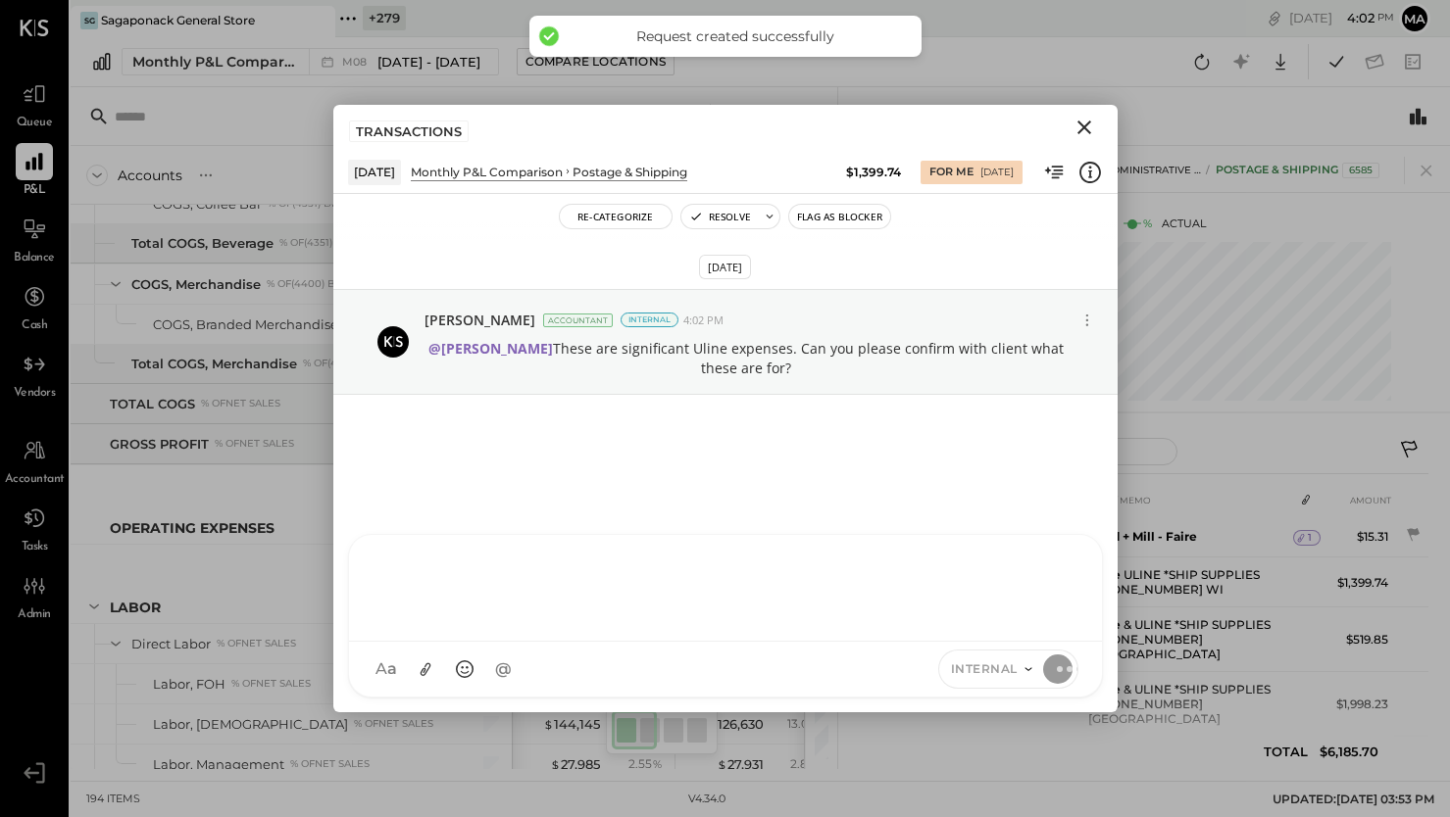
click at [1081, 125] on icon "Close" at bounding box center [1084, 128] width 14 height 14
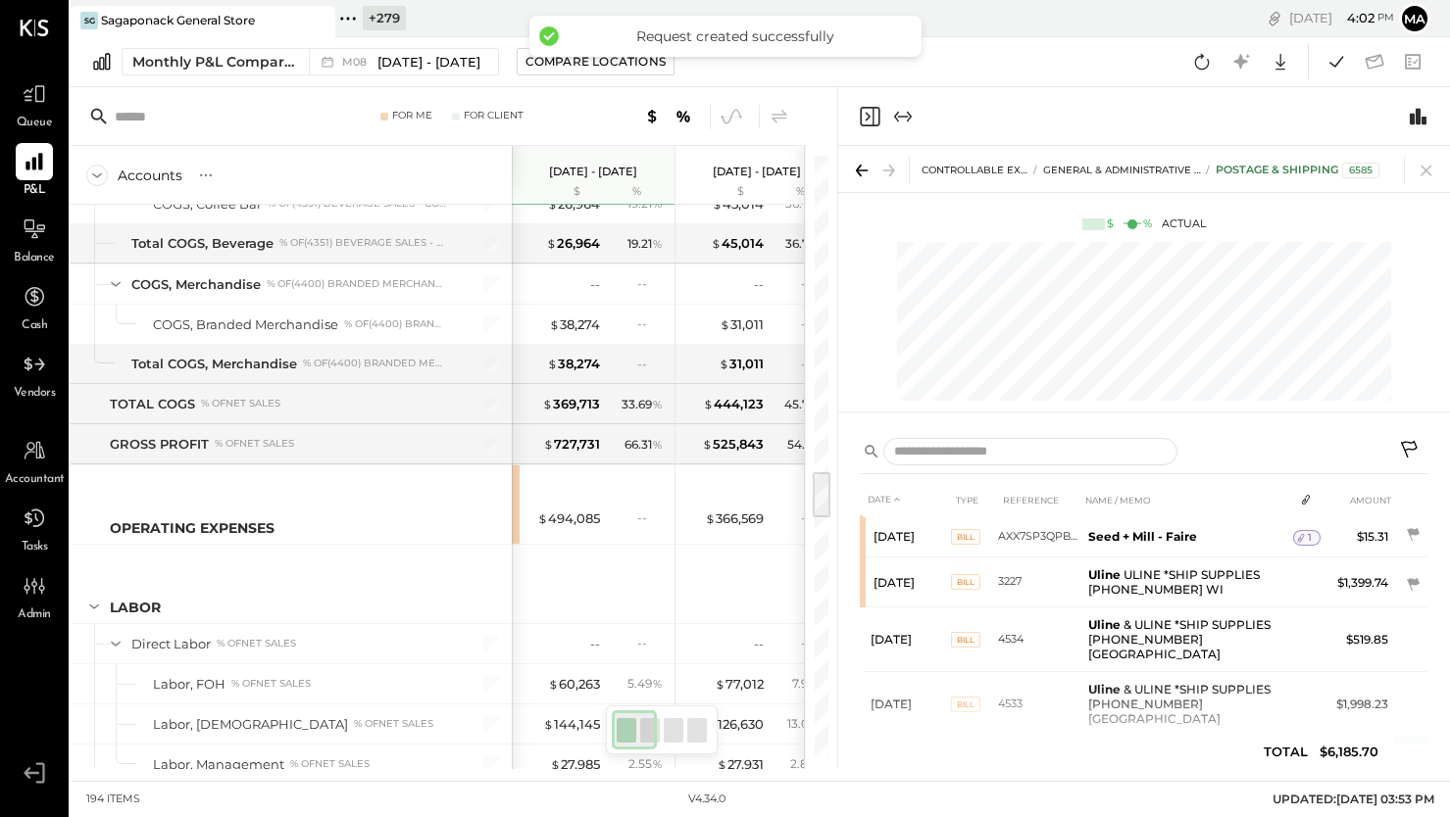
scroll to position [159, 0]
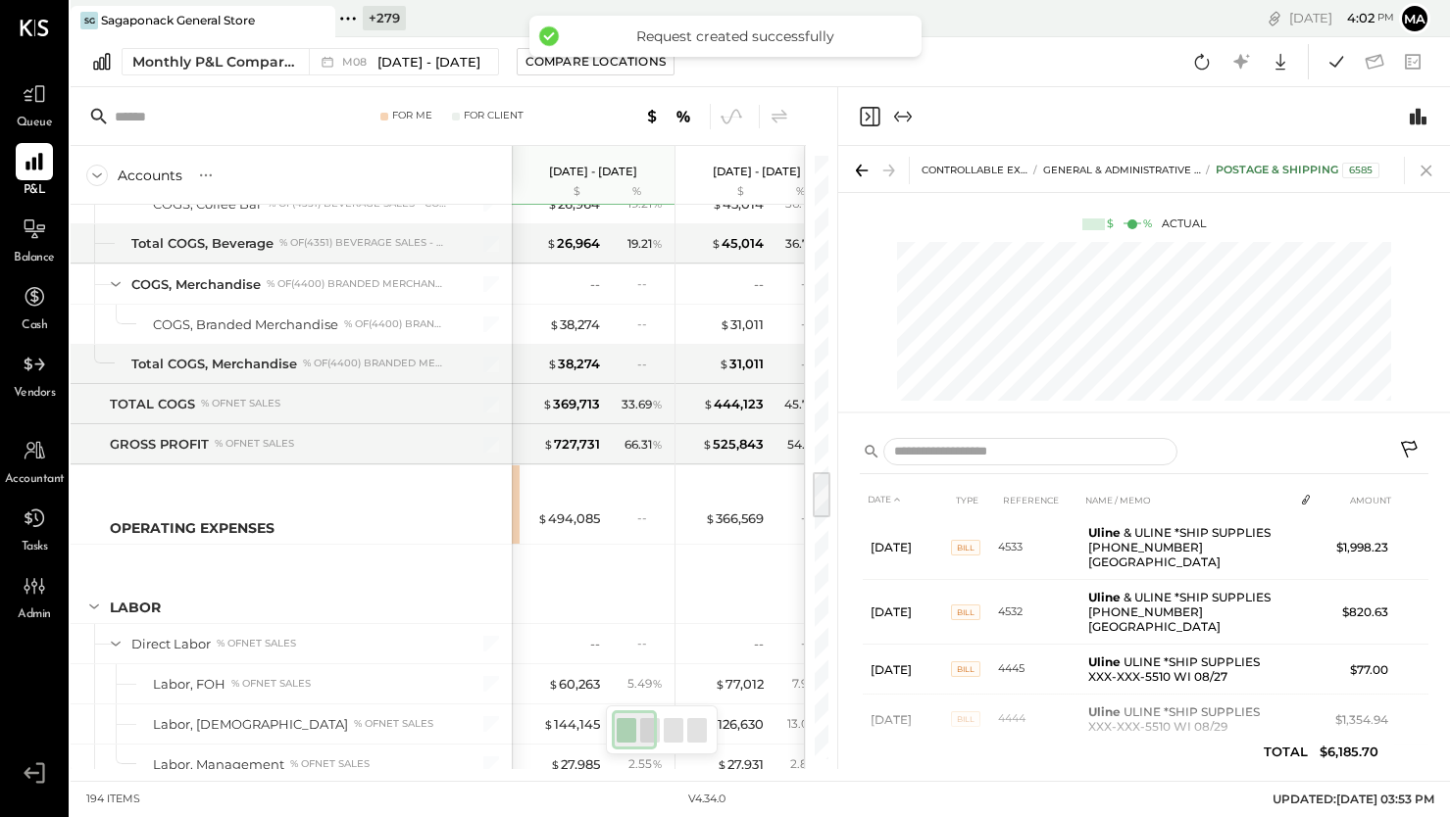
click at [1426, 169] on icon at bounding box center [1425, 171] width 11 height 11
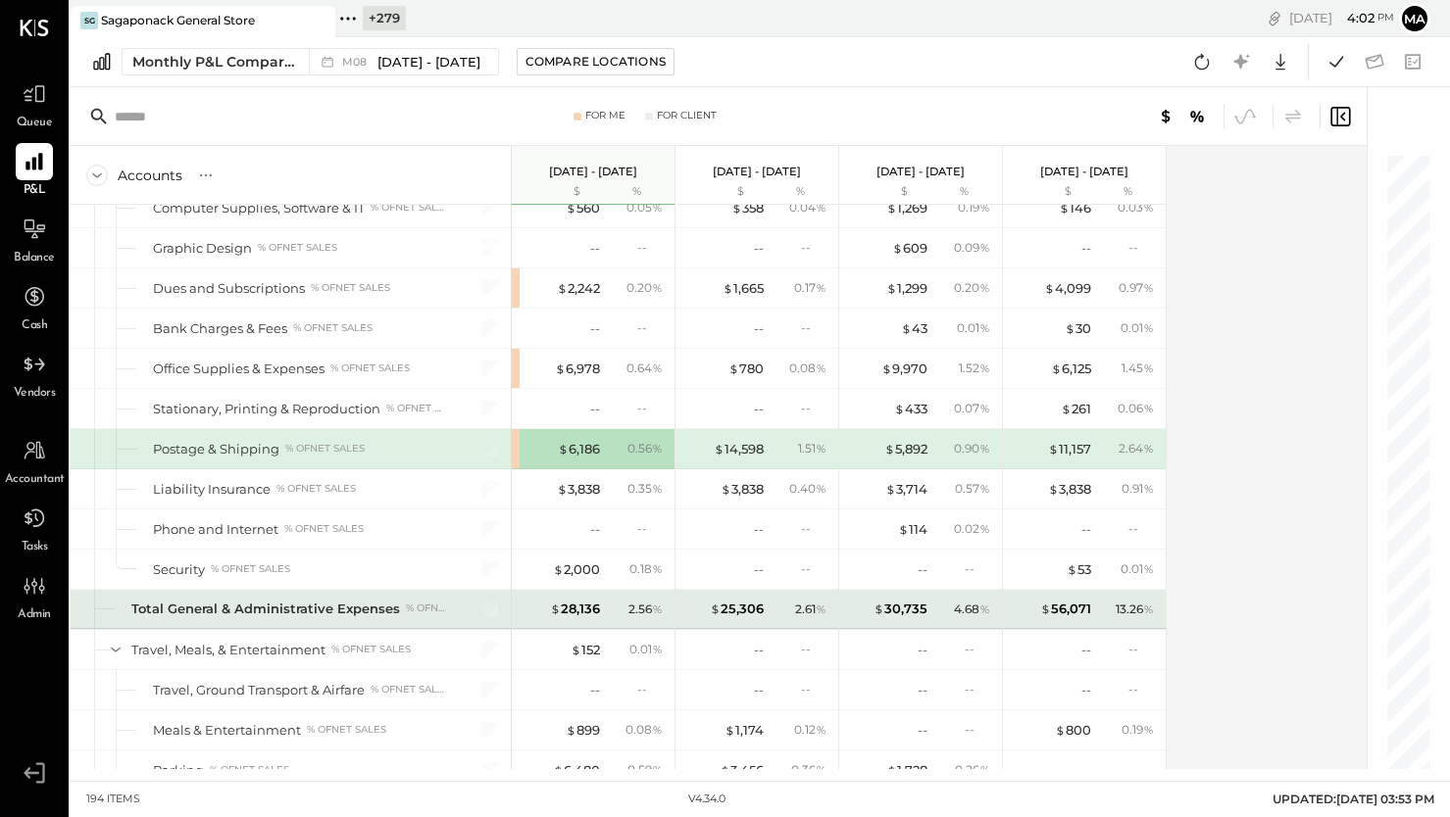
scroll to position [5885, 0]
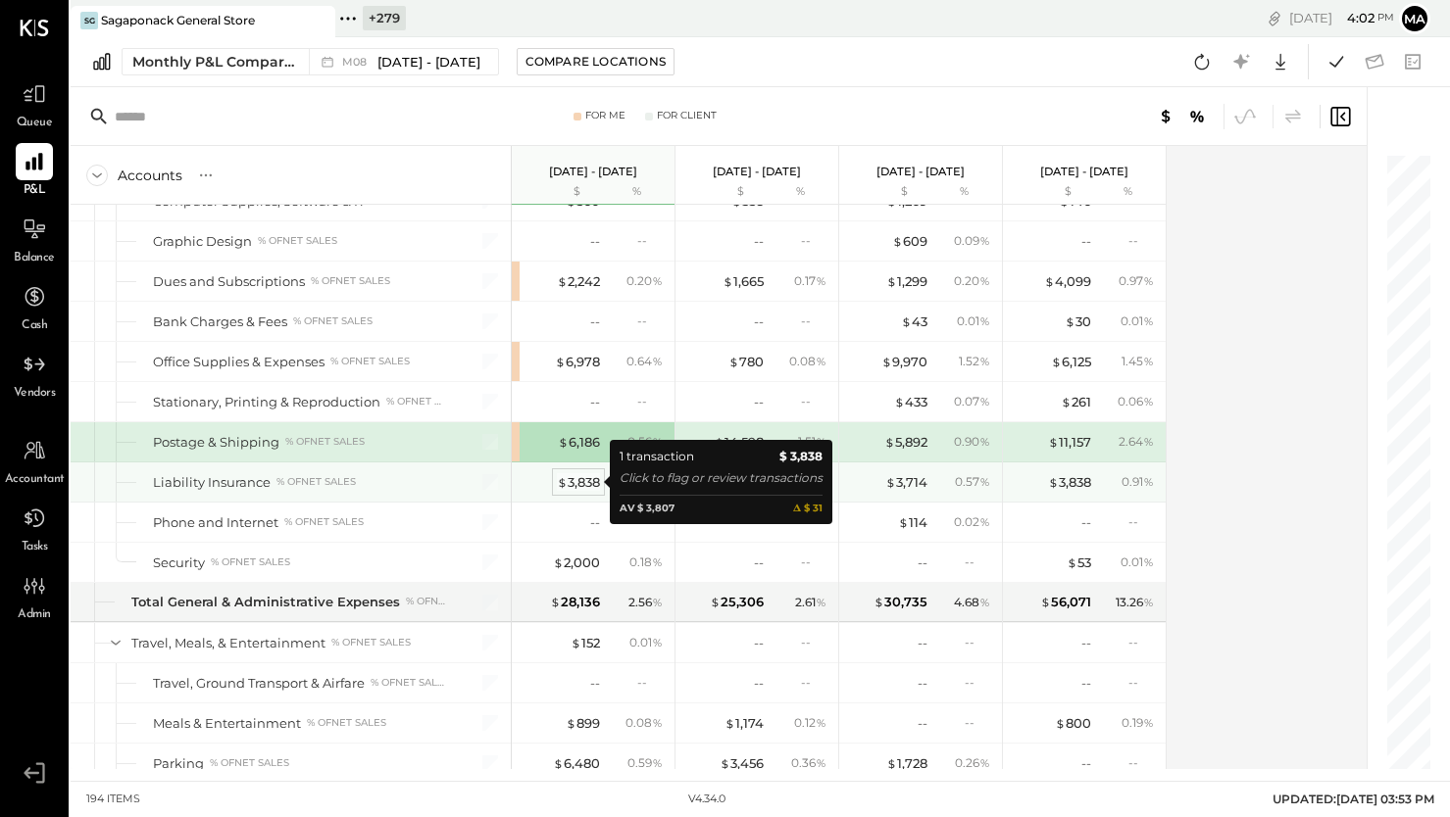
click at [583, 480] on div "$ 3,838" at bounding box center [578, 482] width 43 height 19
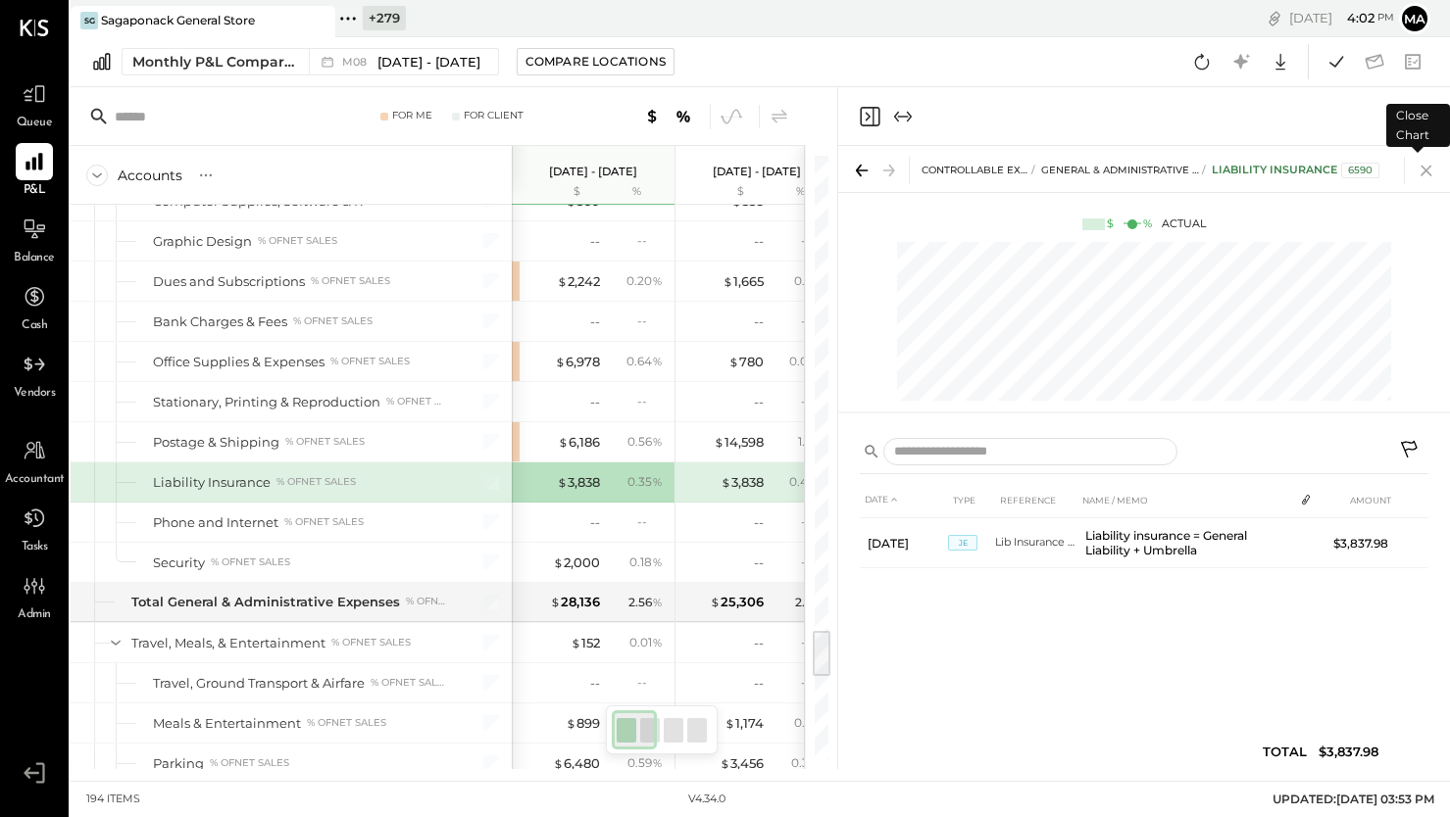
click at [1427, 174] on icon at bounding box center [1425, 170] width 27 height 27
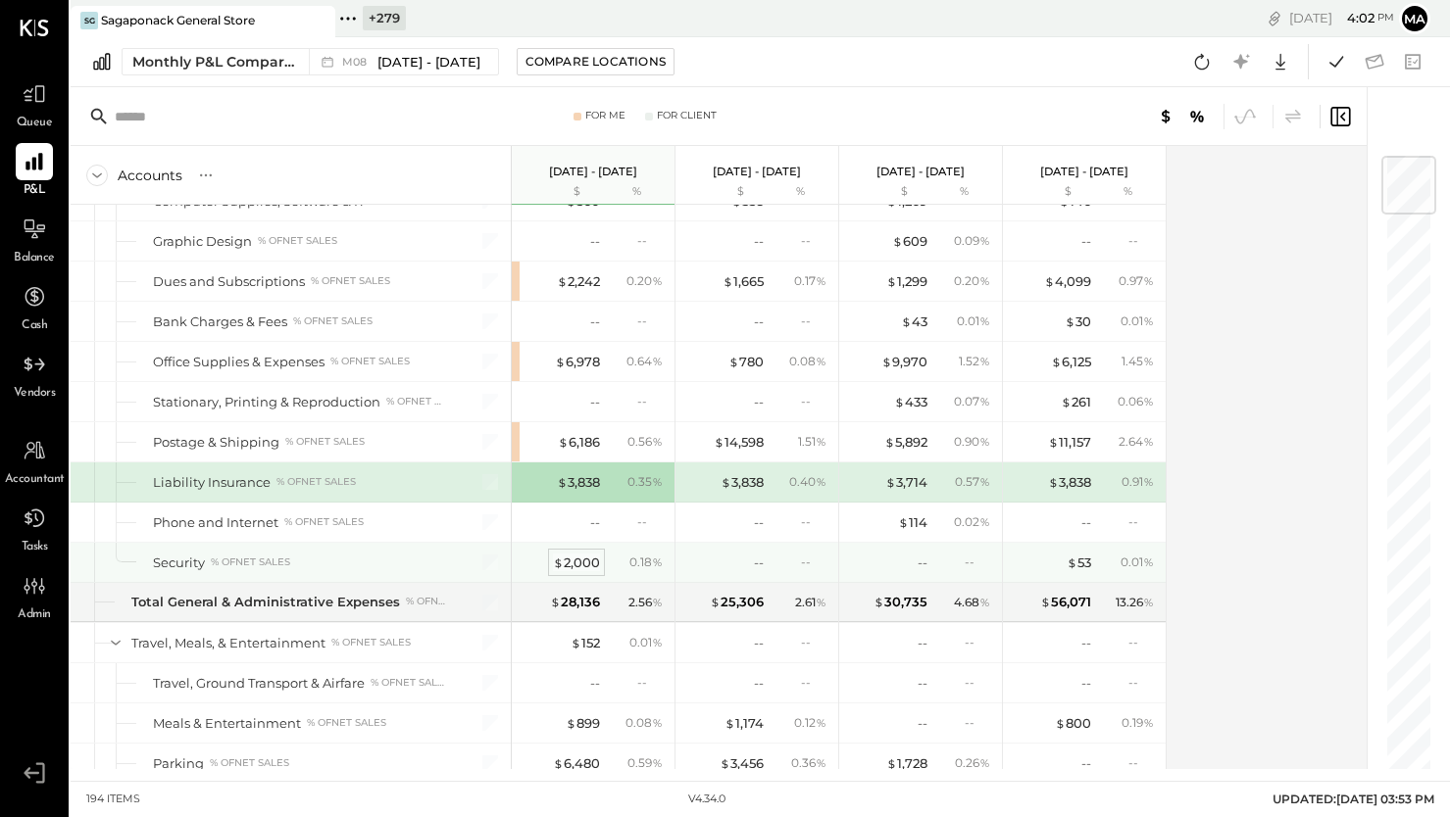
click at [576, 563] on div "$ 2,000" at bounding box center [576, 563] width 47 height 19
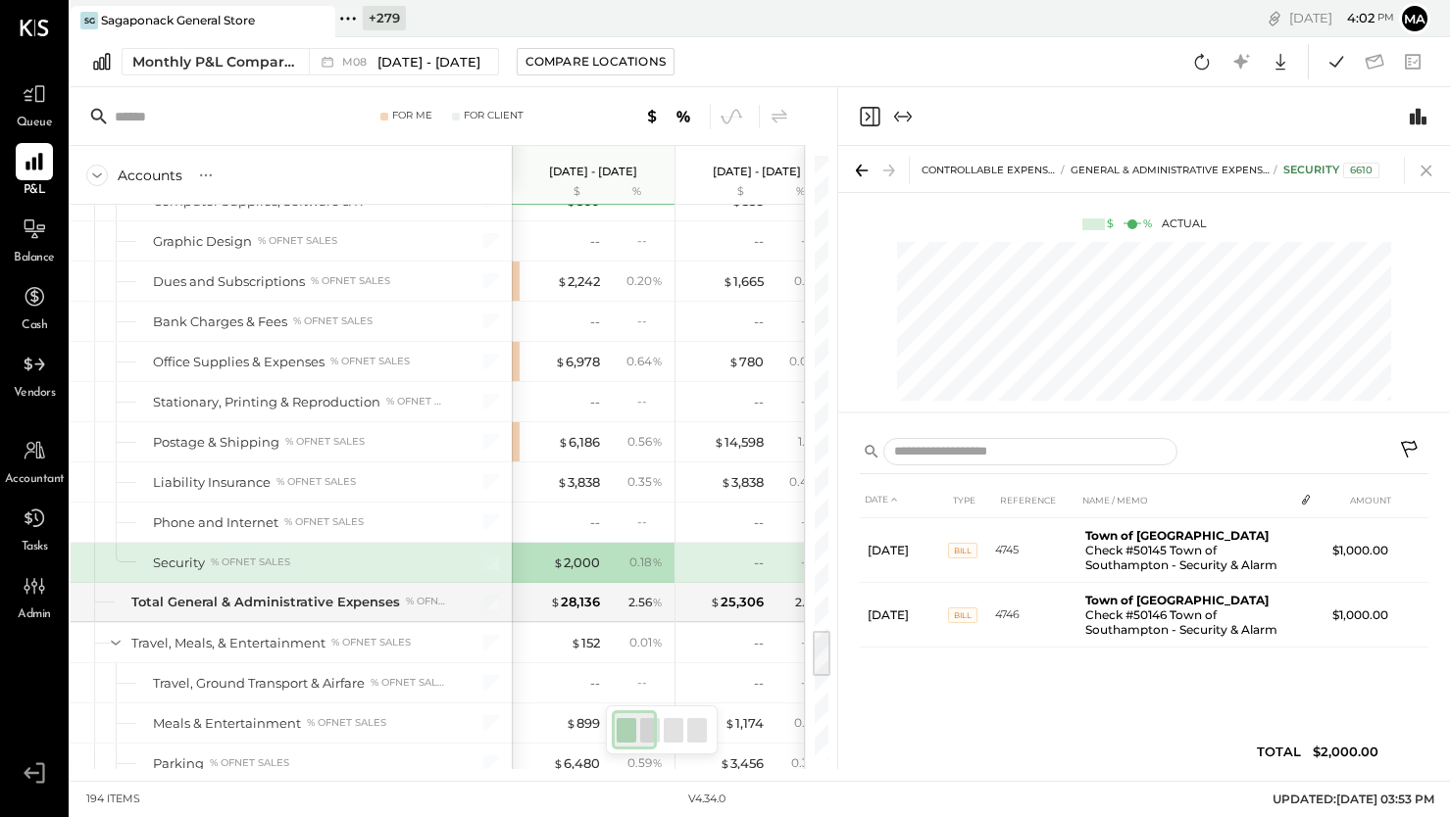
click at [1429, 165] on icon at bounding box center [1425, 170] width 27 height 27
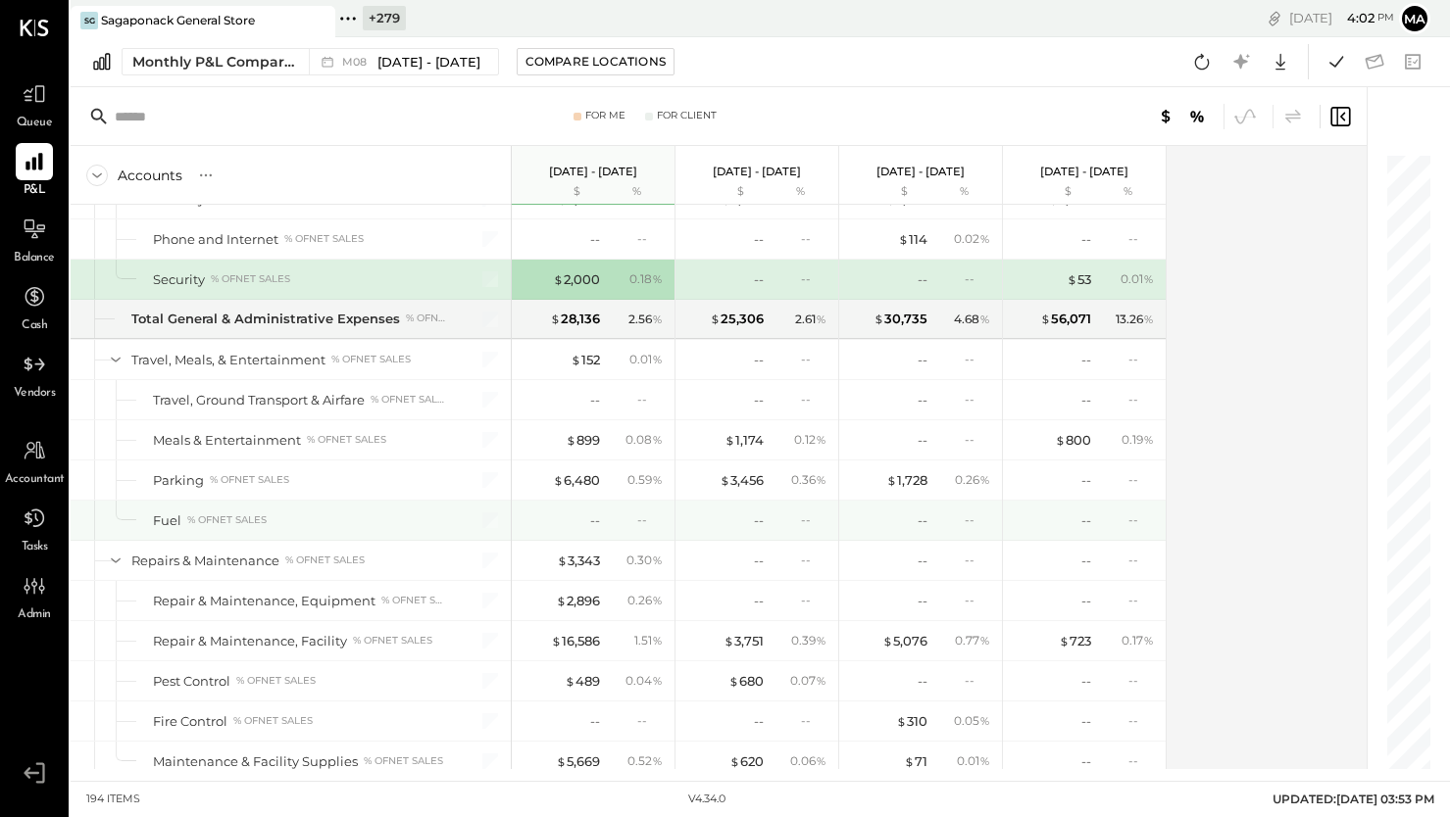
scroll to position [6172, 0]
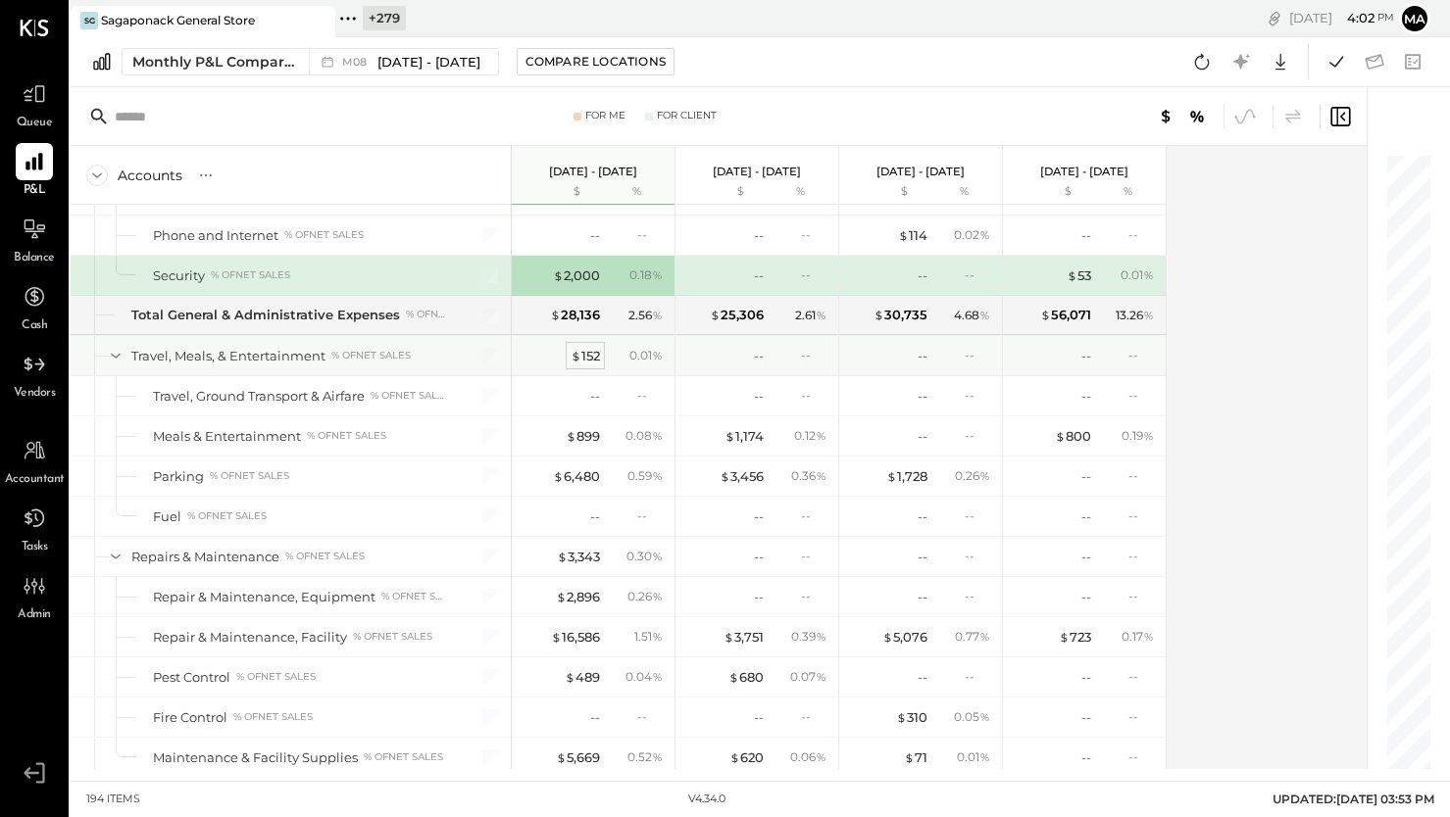
click at [586, 355] on div "$ 152" at bounding box center [584, 356] width 29 height 19
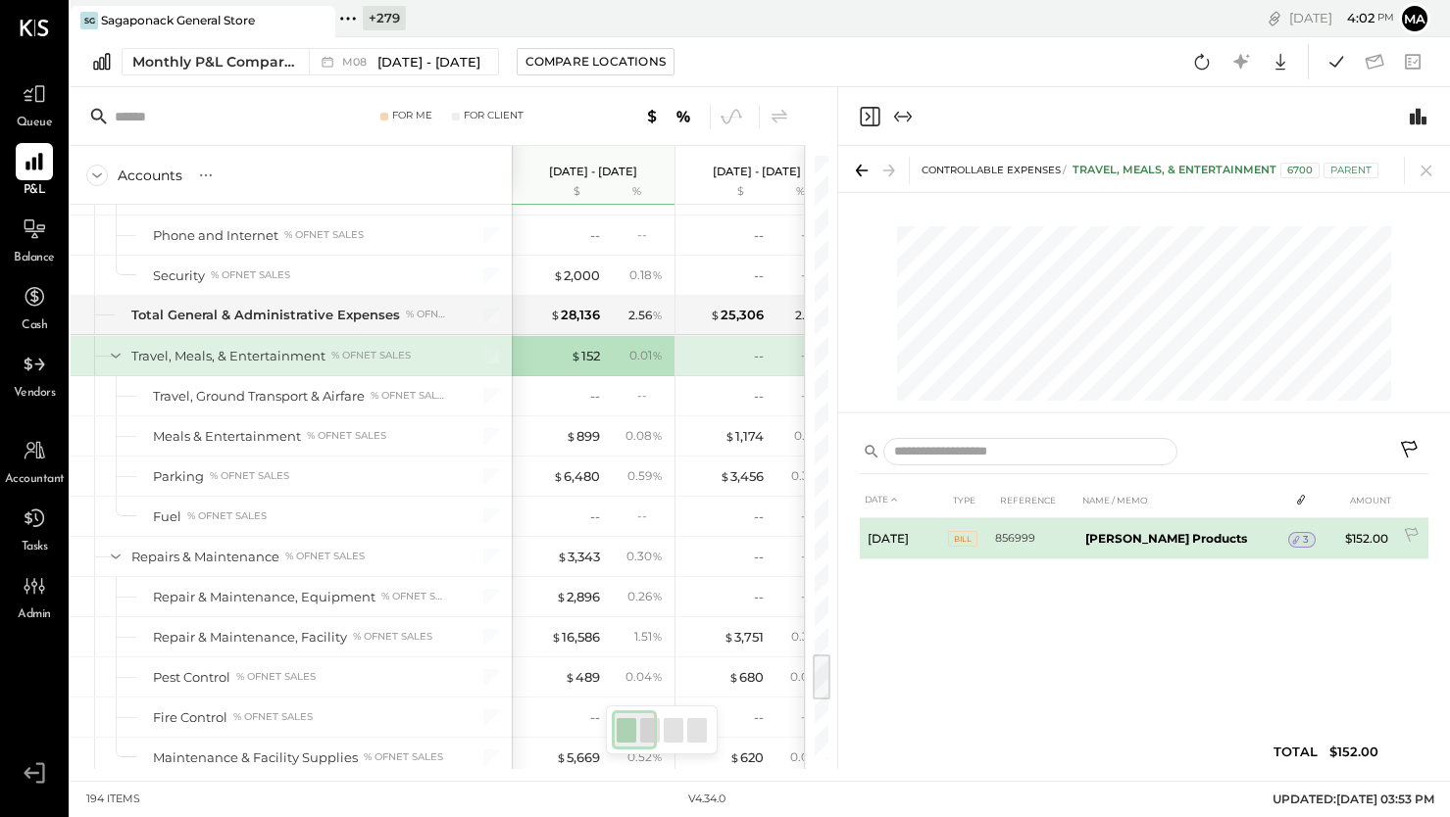
click at [1303, 536] on span "3" at bounding box center [1306, 540] width 6 height 14
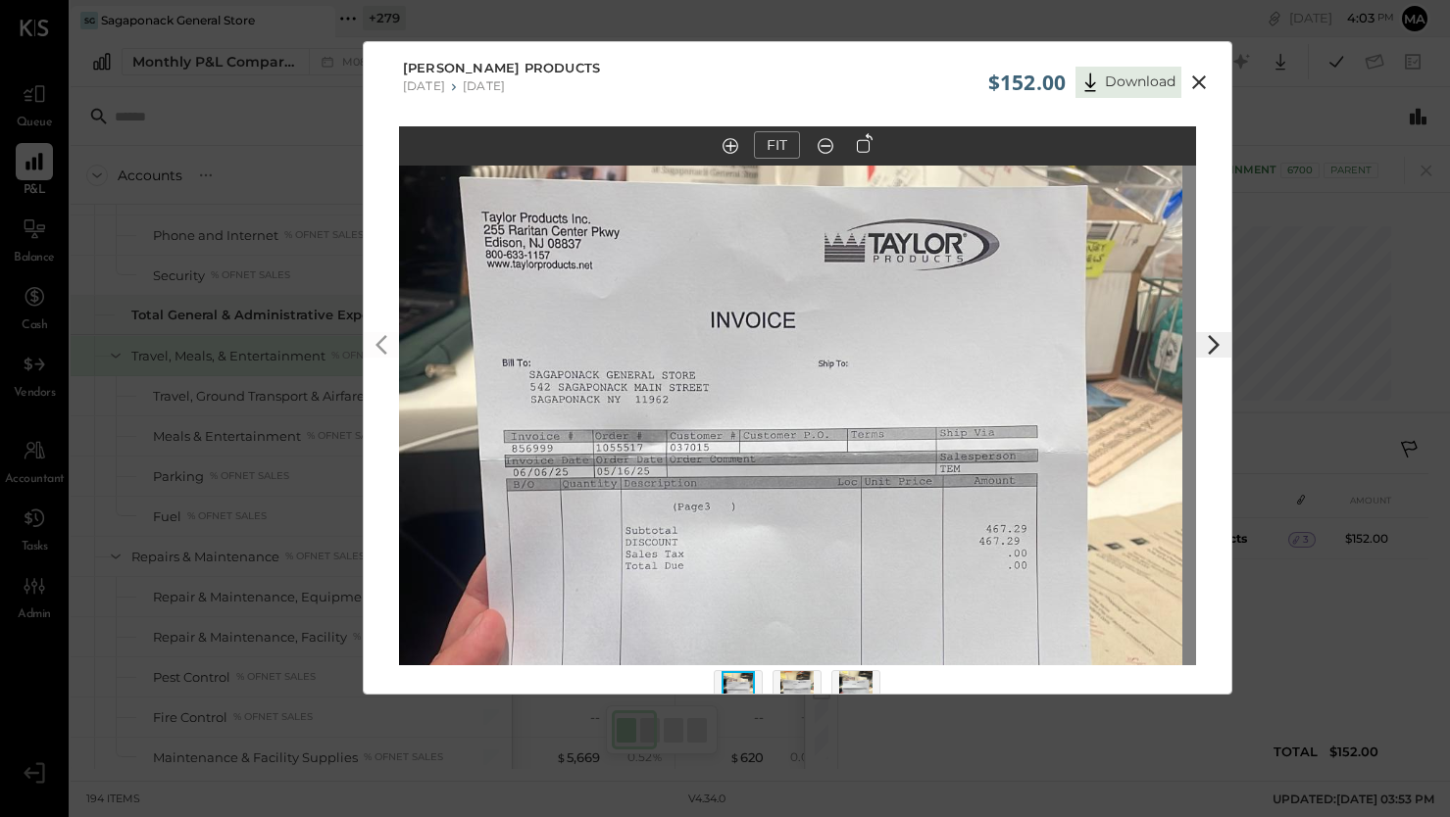
drag, startPoint x: 808, startPoint y: 394, endPoint x: 794, endPoint y: 600, distance: 206.3
click at [794, 600] on img at bounding box center [783, 577] width 797 height 1417
click at [792, 679] on img at bounding box center [796, 692] width 33 height 43
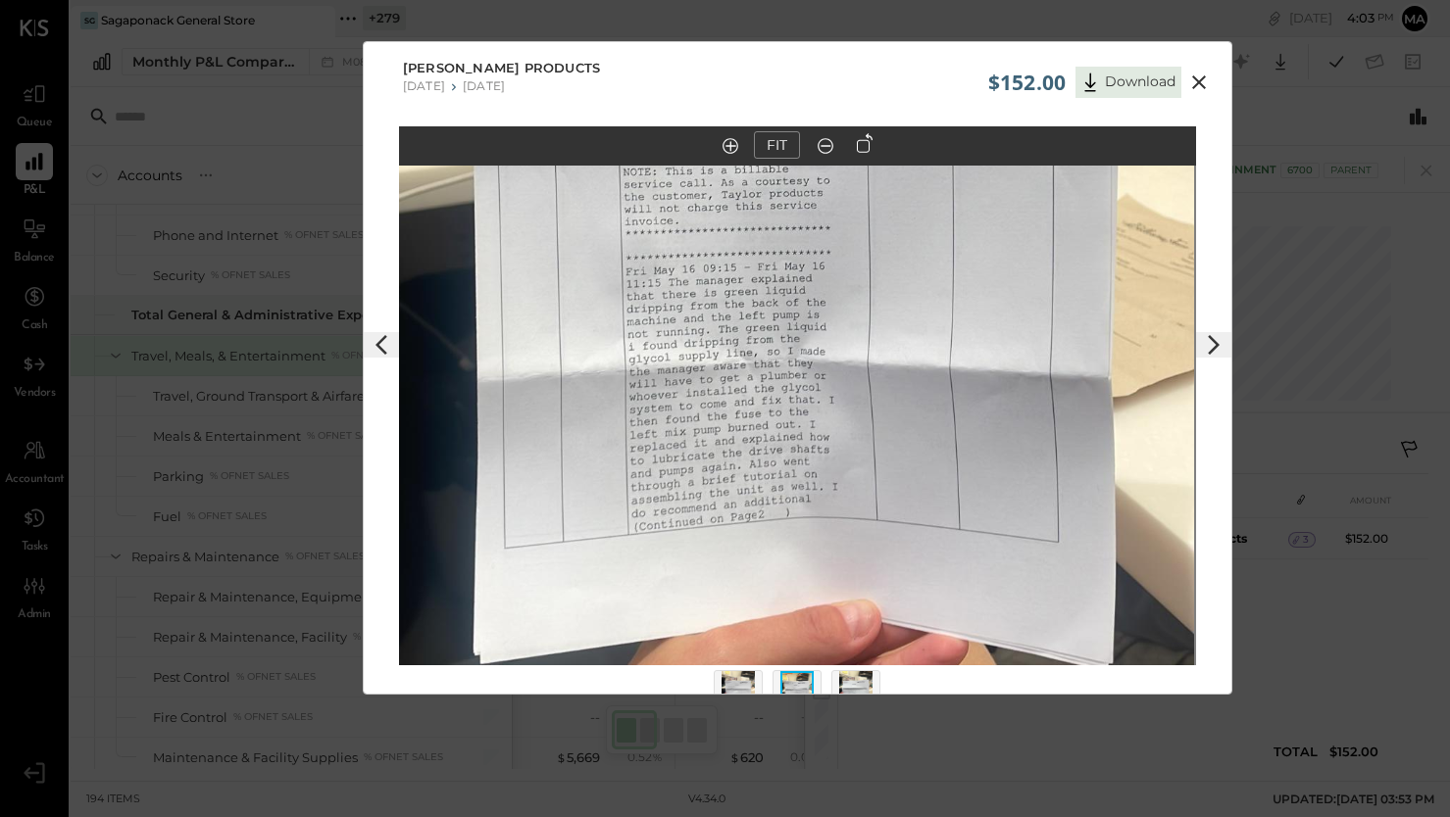
drag, startPoint x: 747, startPoint y: 497, endPoint x: 745, endPoint y: 343, distance: 153.9
click at [745, 343] on img at bounding box center [795, 217] width 797 height 1417
click at [1194, 80] on icon at bounding box center [1199, 83] width 24 height 24
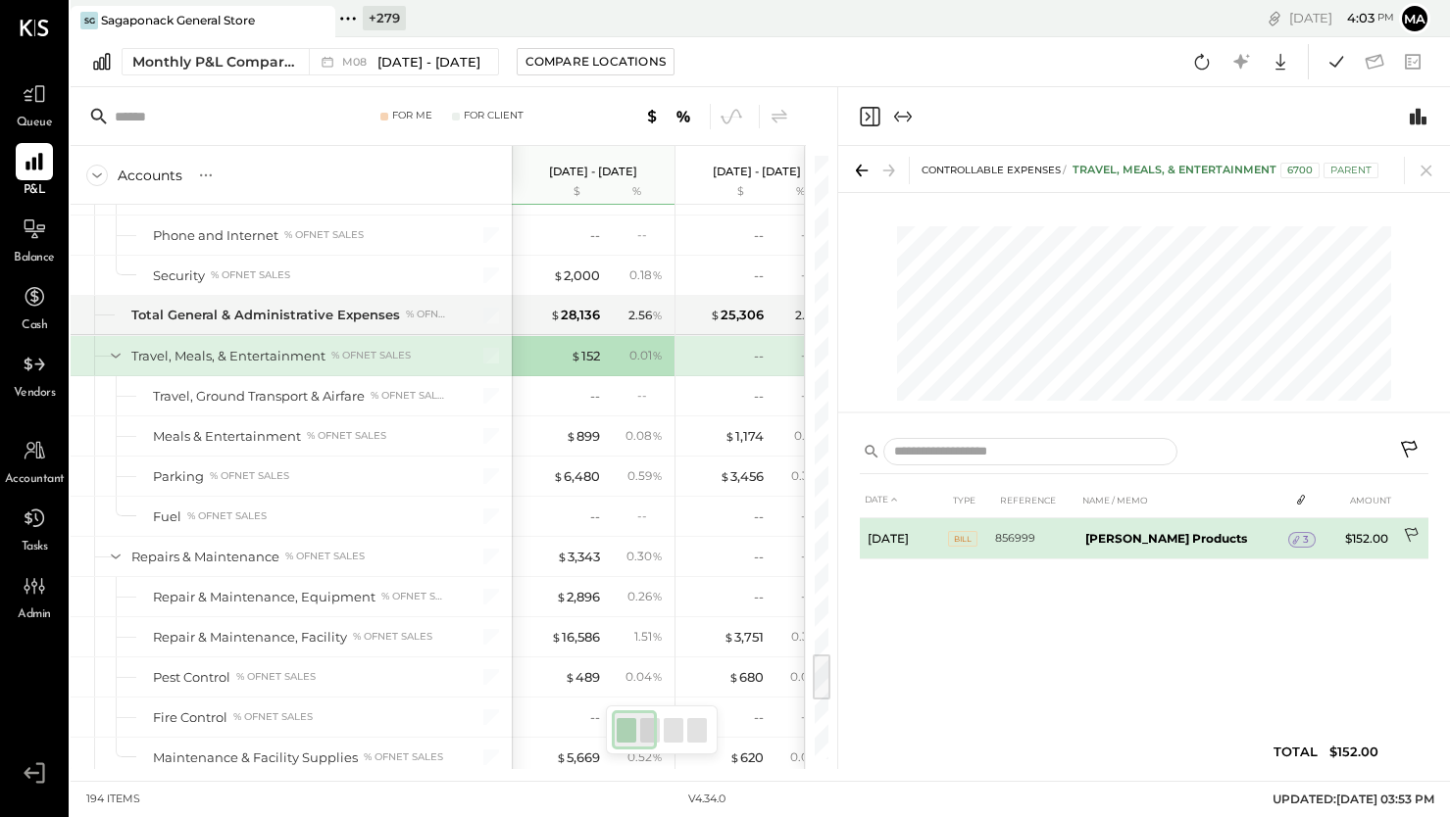
click at [1408, 529] on icon at bounding box center [1413, 537] width 20 height 20
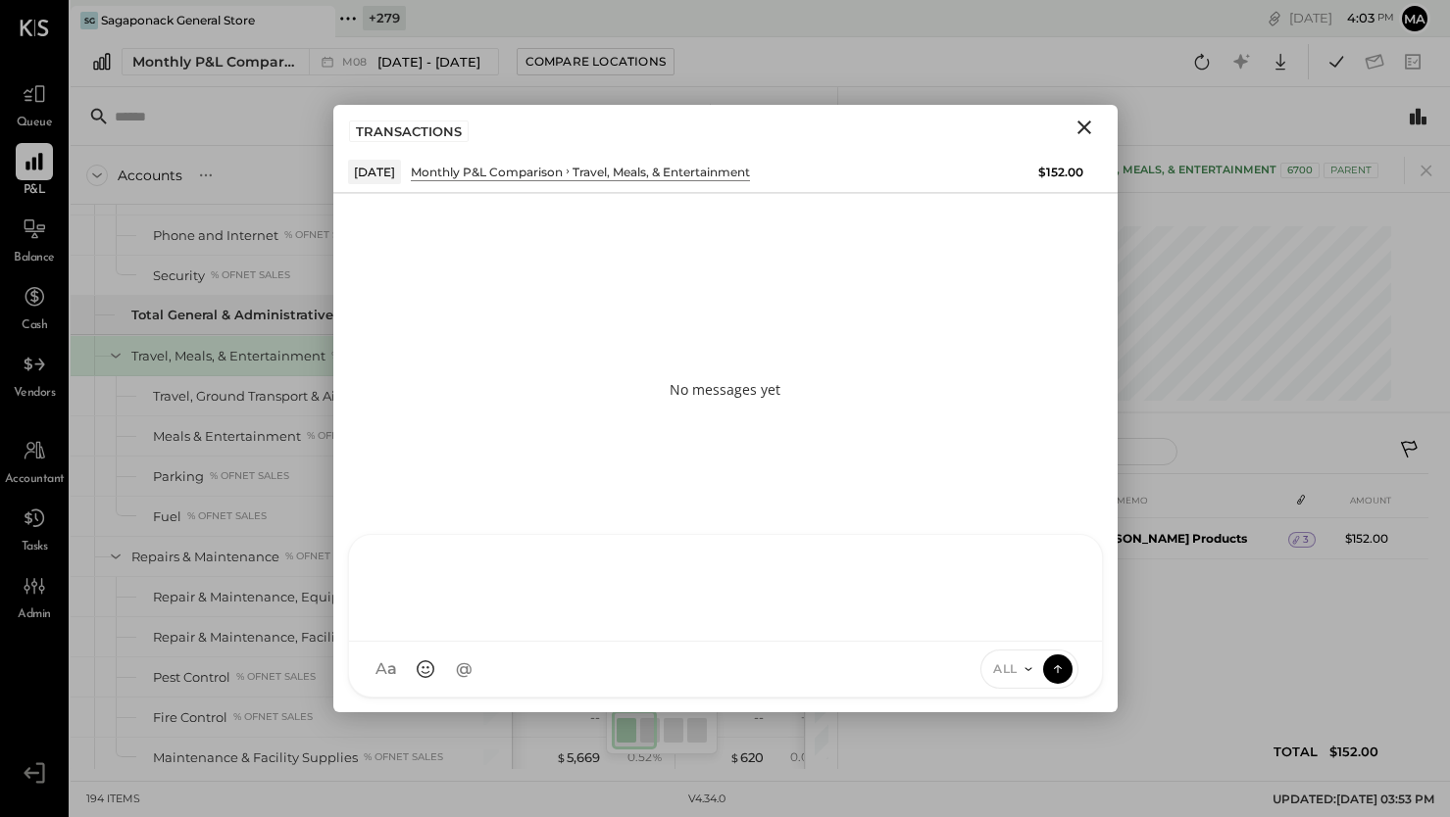
click at [900, 669] on div "SK [PERSON_NAME] D daniel G [DOMAIN_NAME] M [PERSON_NAME] JS [PERSON_NAME] T [P…" at bounding box center [725, 616] width 755 height 164
type input "*****"
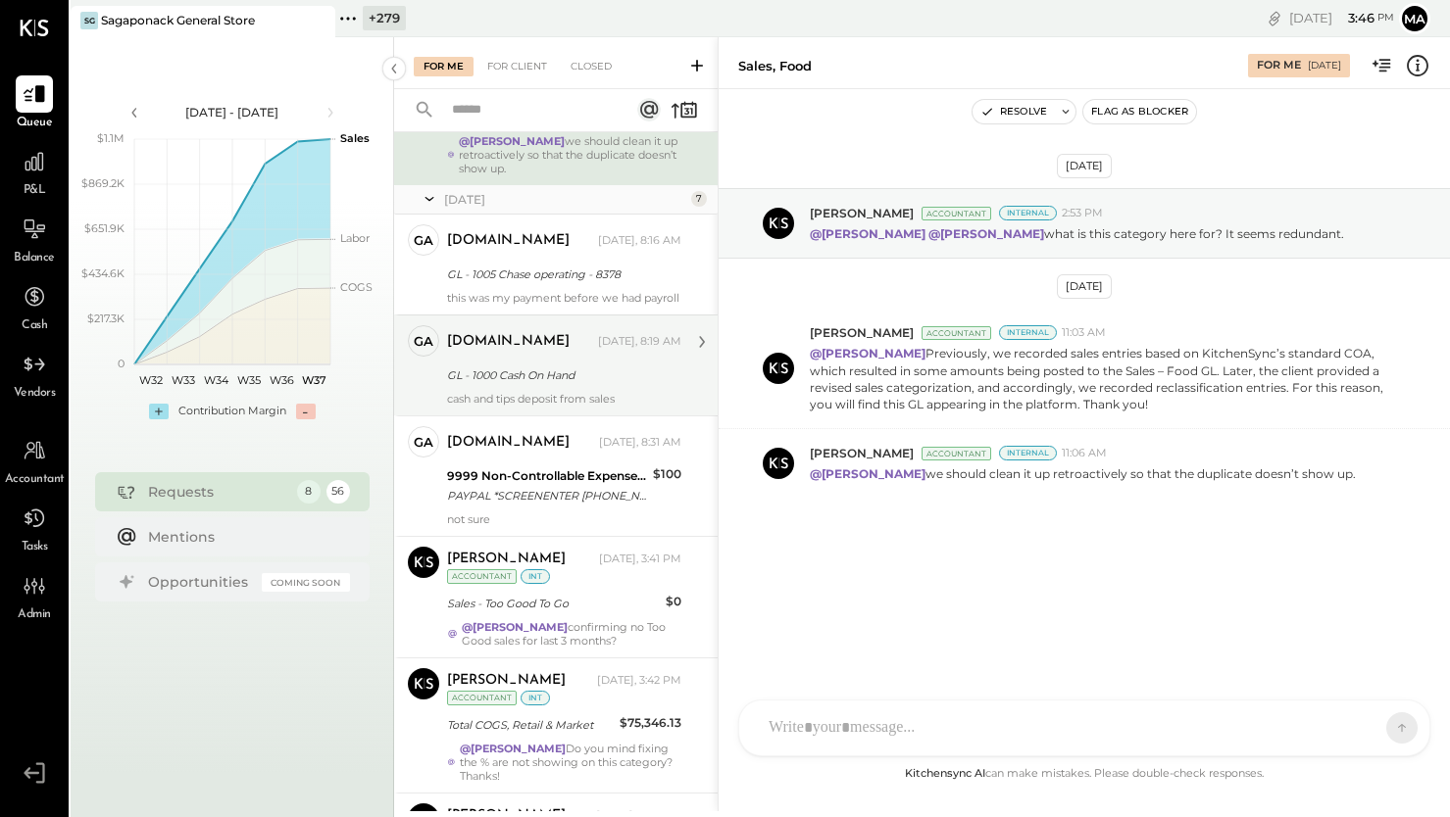
scroll to position [139, 0]
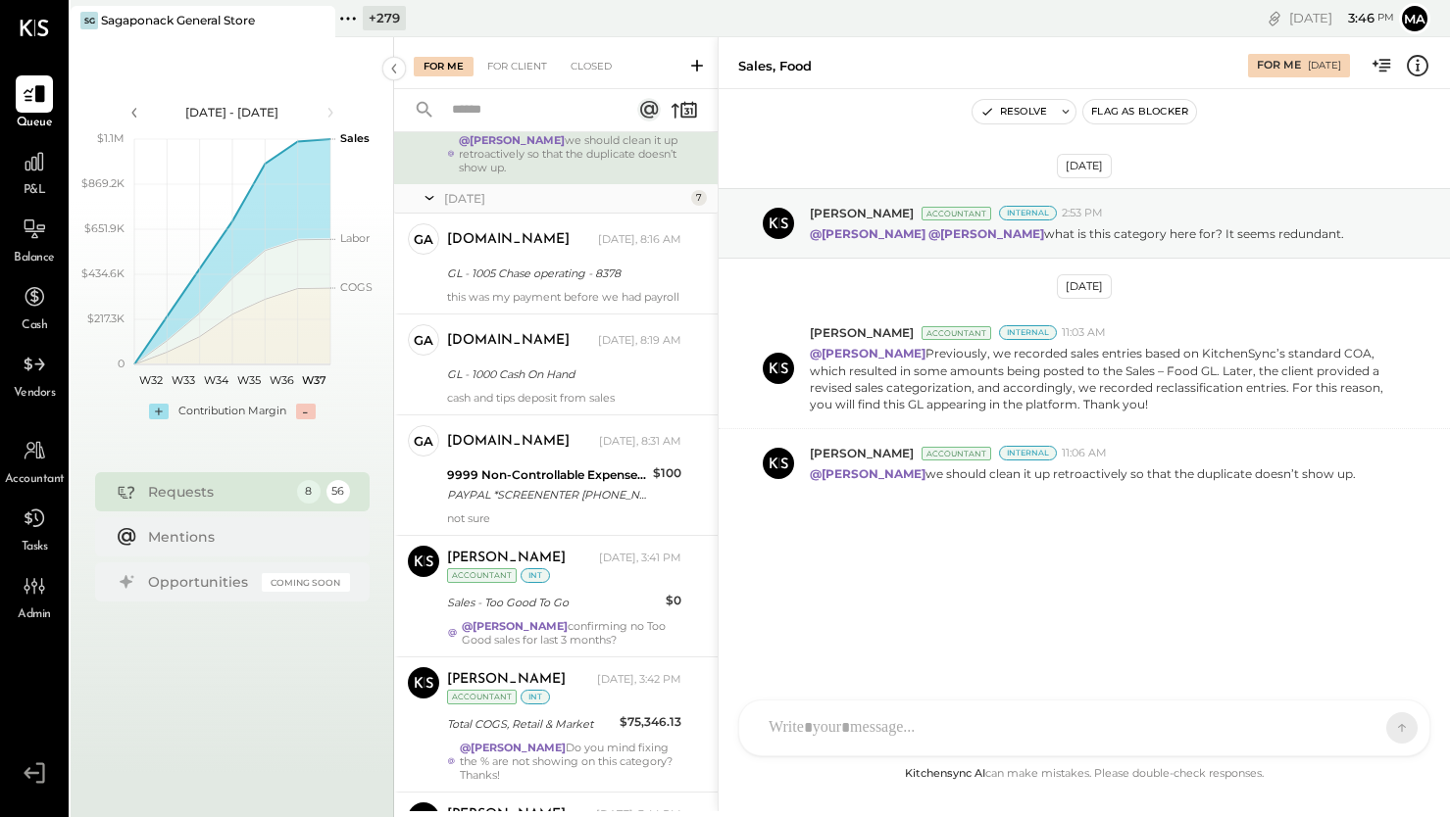
click at [470, 110] on input "text" at bounding box center [528, 110] width 177 height 32
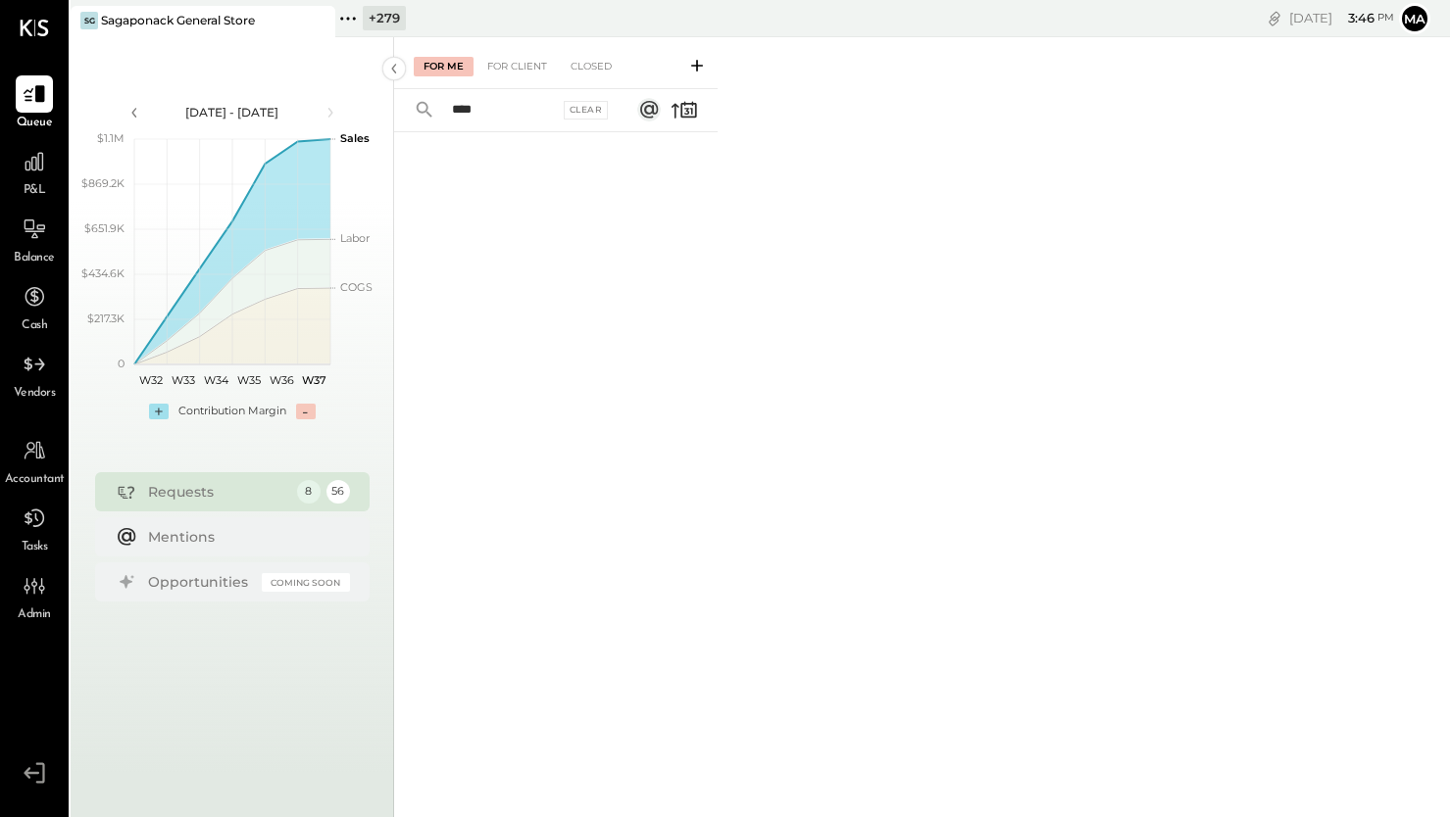
click at [507, 114] on input "****" at bounding box center [499, 110] width 119 height 32
type input "****"
click at [517, 67] on div "For Client" at bounding box center [516, 67] width 79 height 20
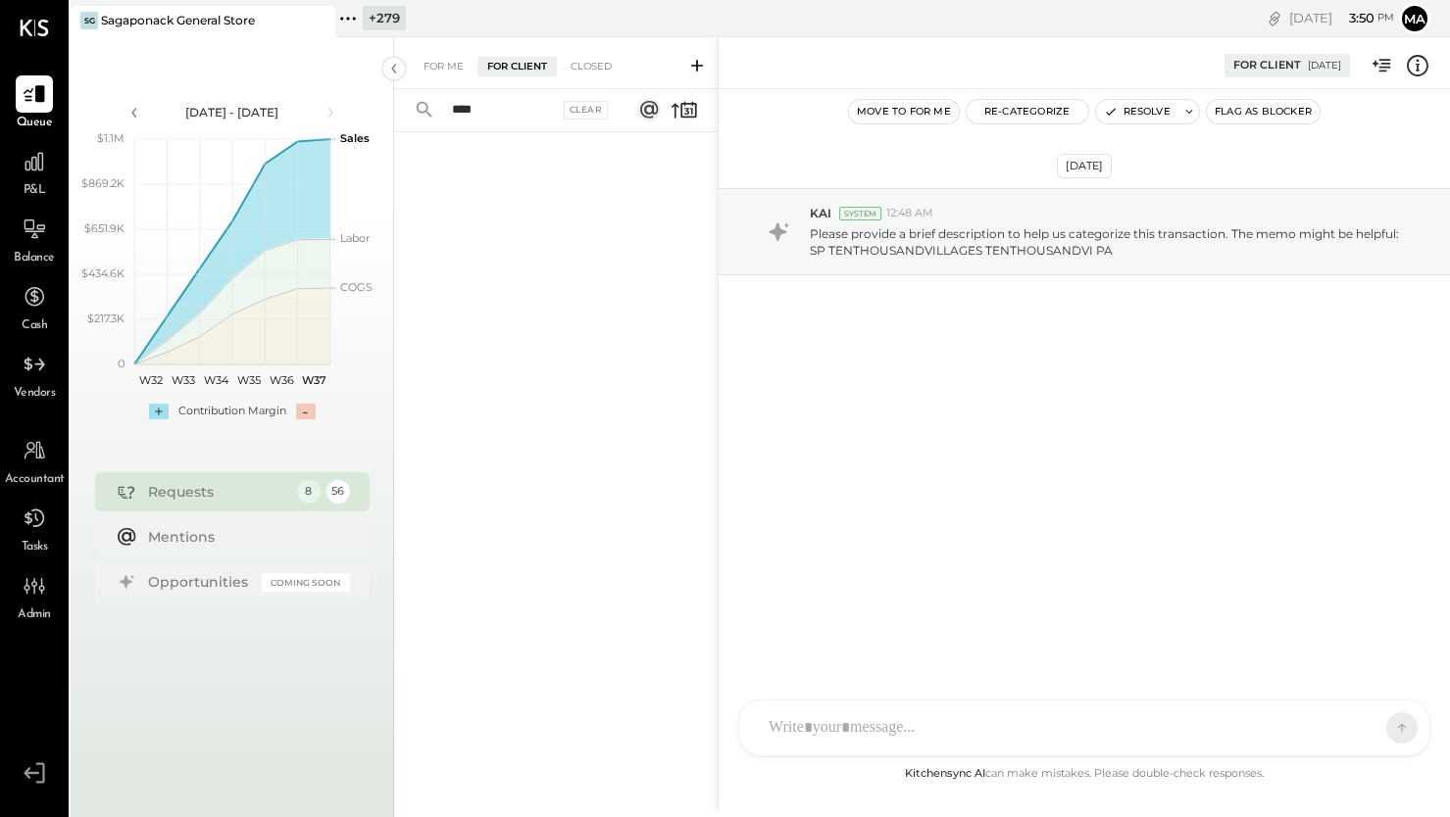
click at [488, 111] on input "****" at bounding box center [499, 110] width 119 height 32
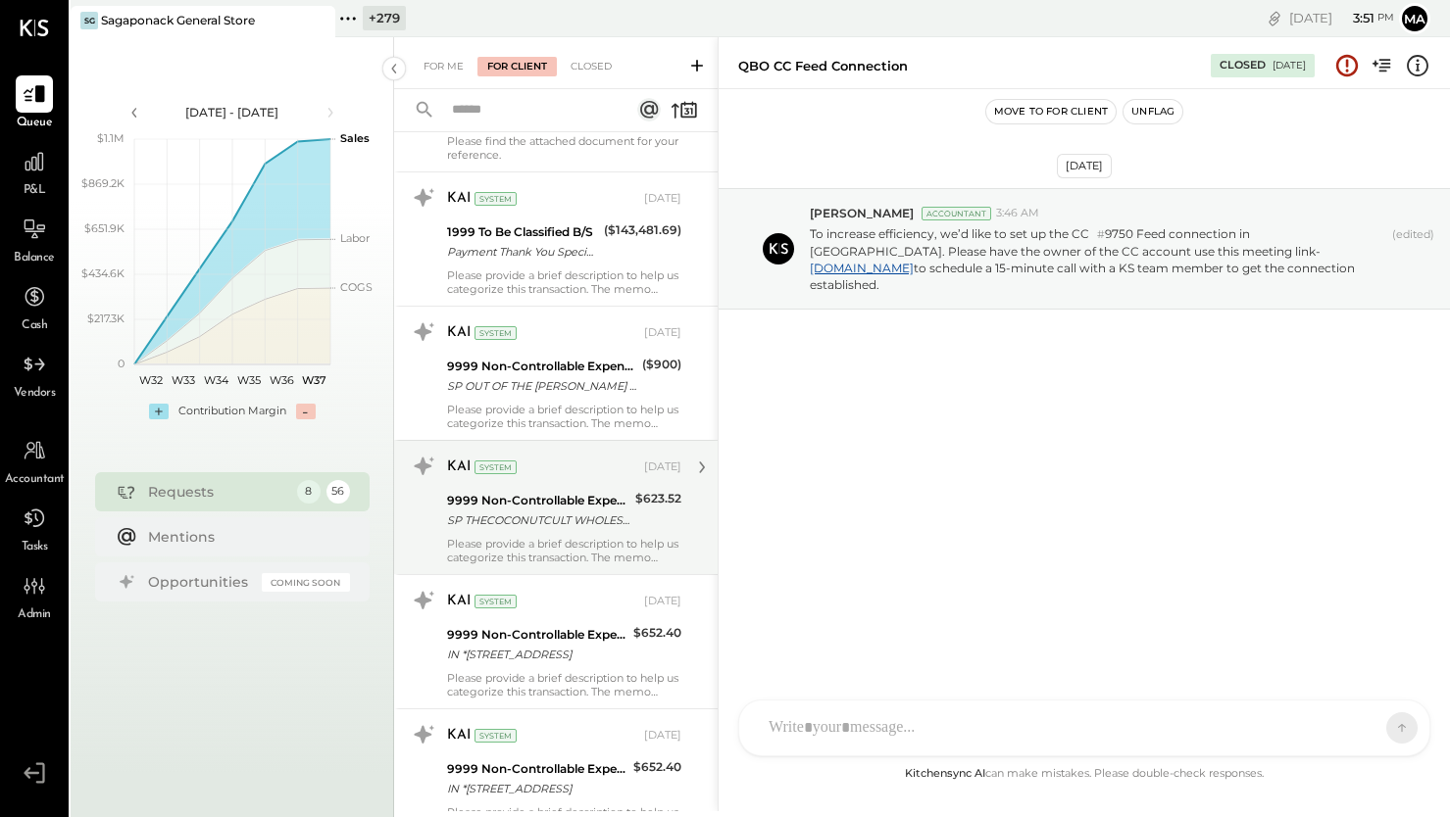
scroll to position [3413, 0]
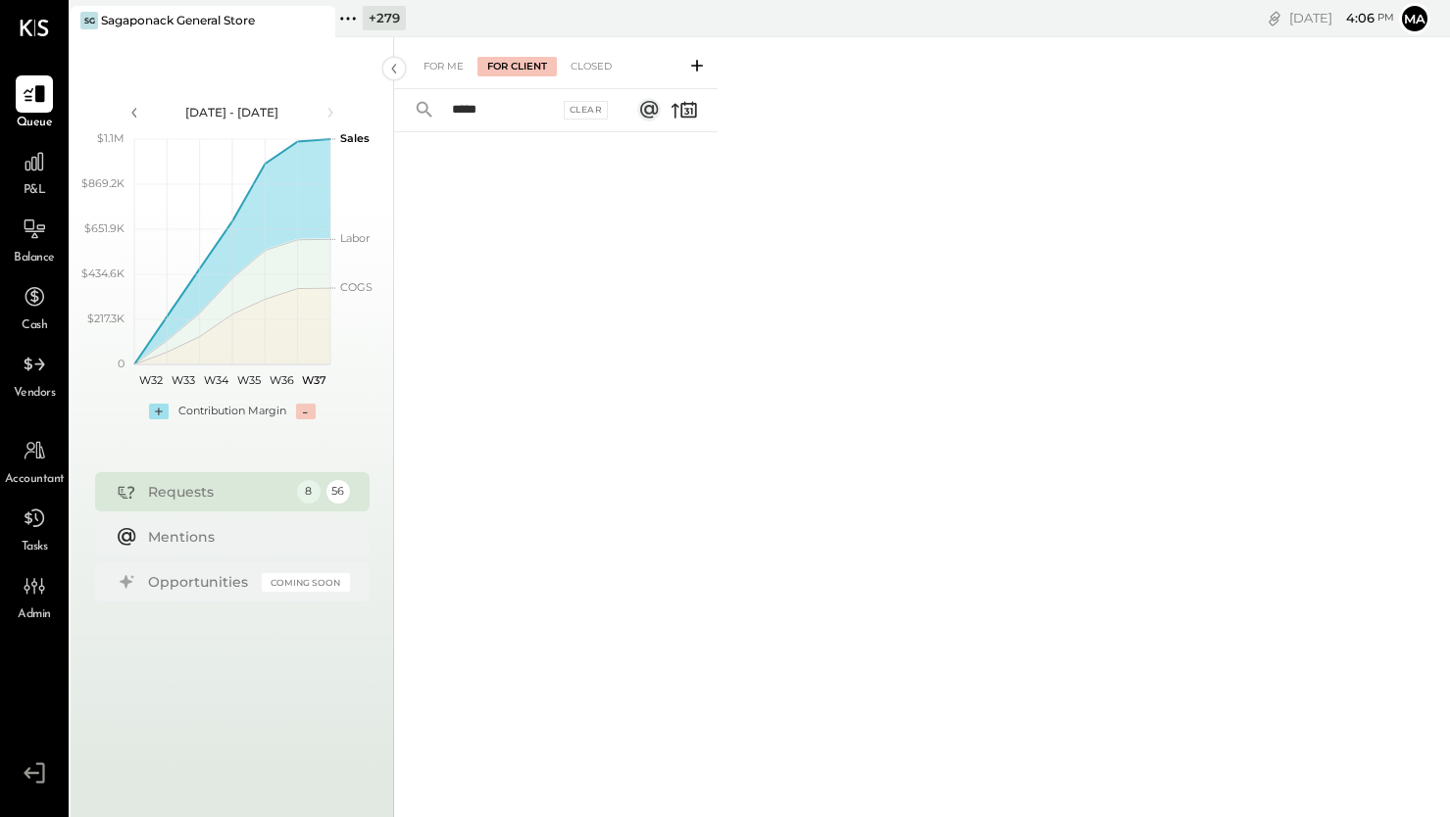
click at [492, 111] on input "*****" at bounding box center [499, 110] width 119 height 32
click at [516, 115] on input "****" at bounding box center [499, 110] width 119 height 32
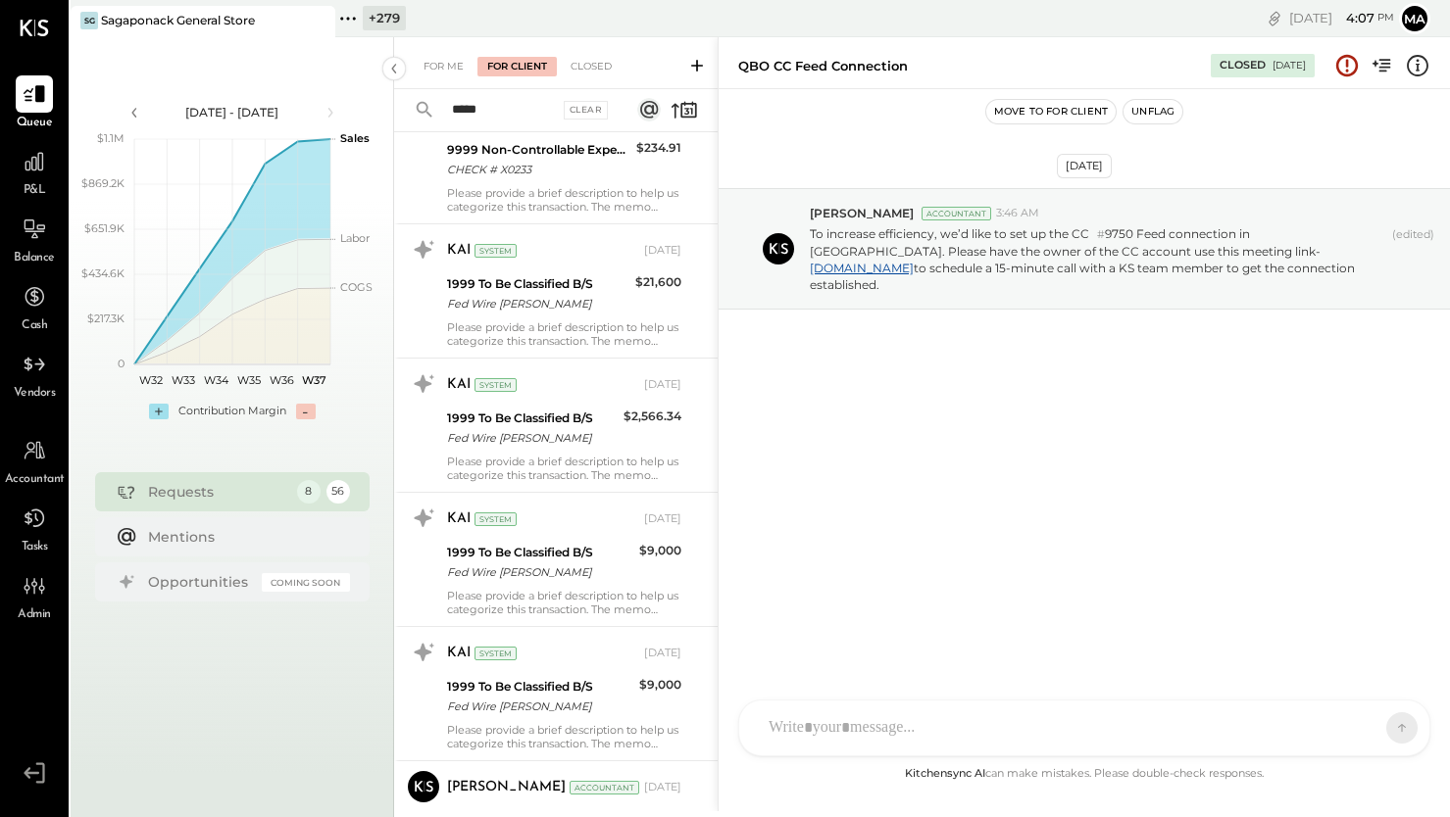
scroll to position [6666, 0]
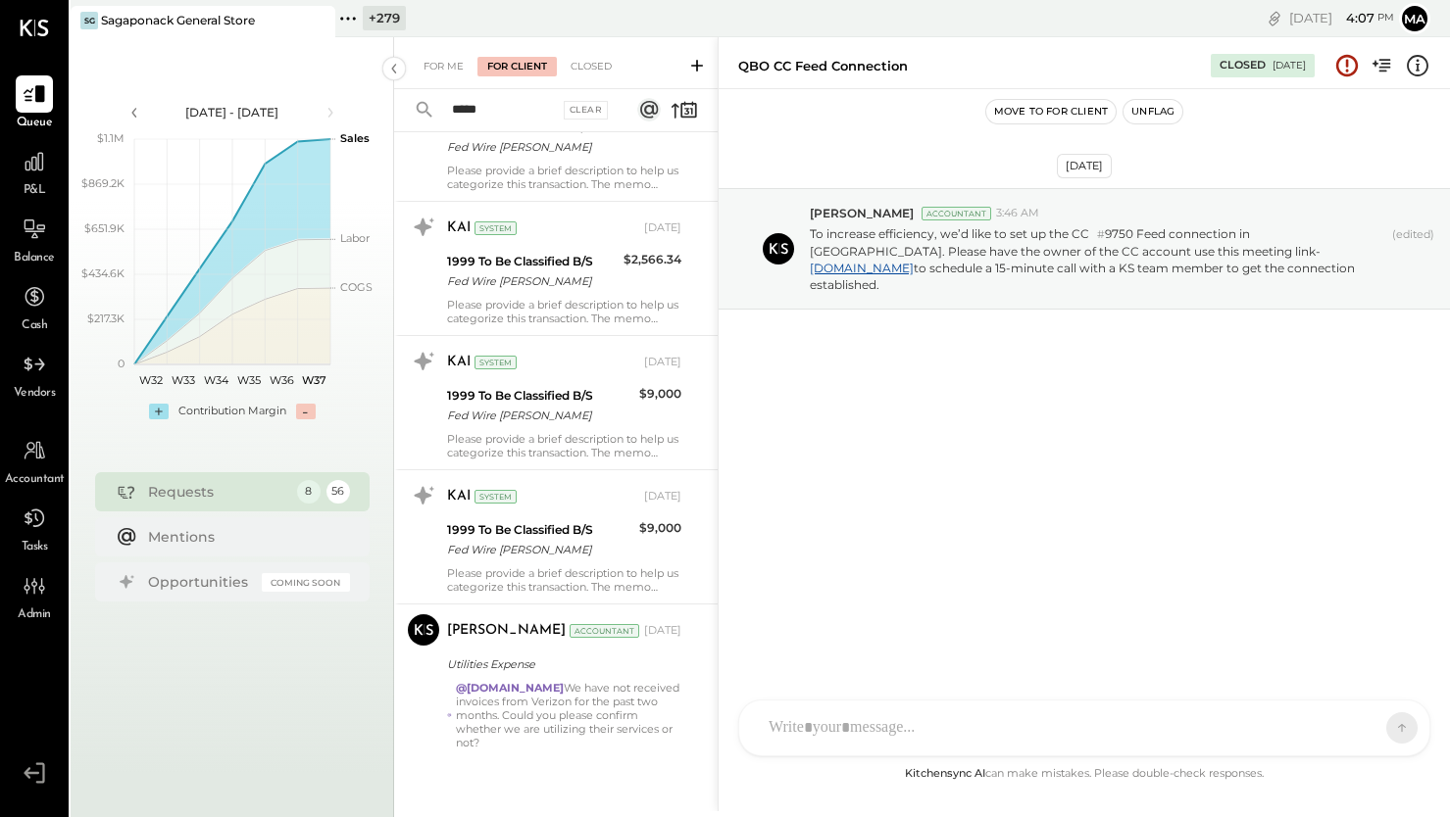
type input "*****"
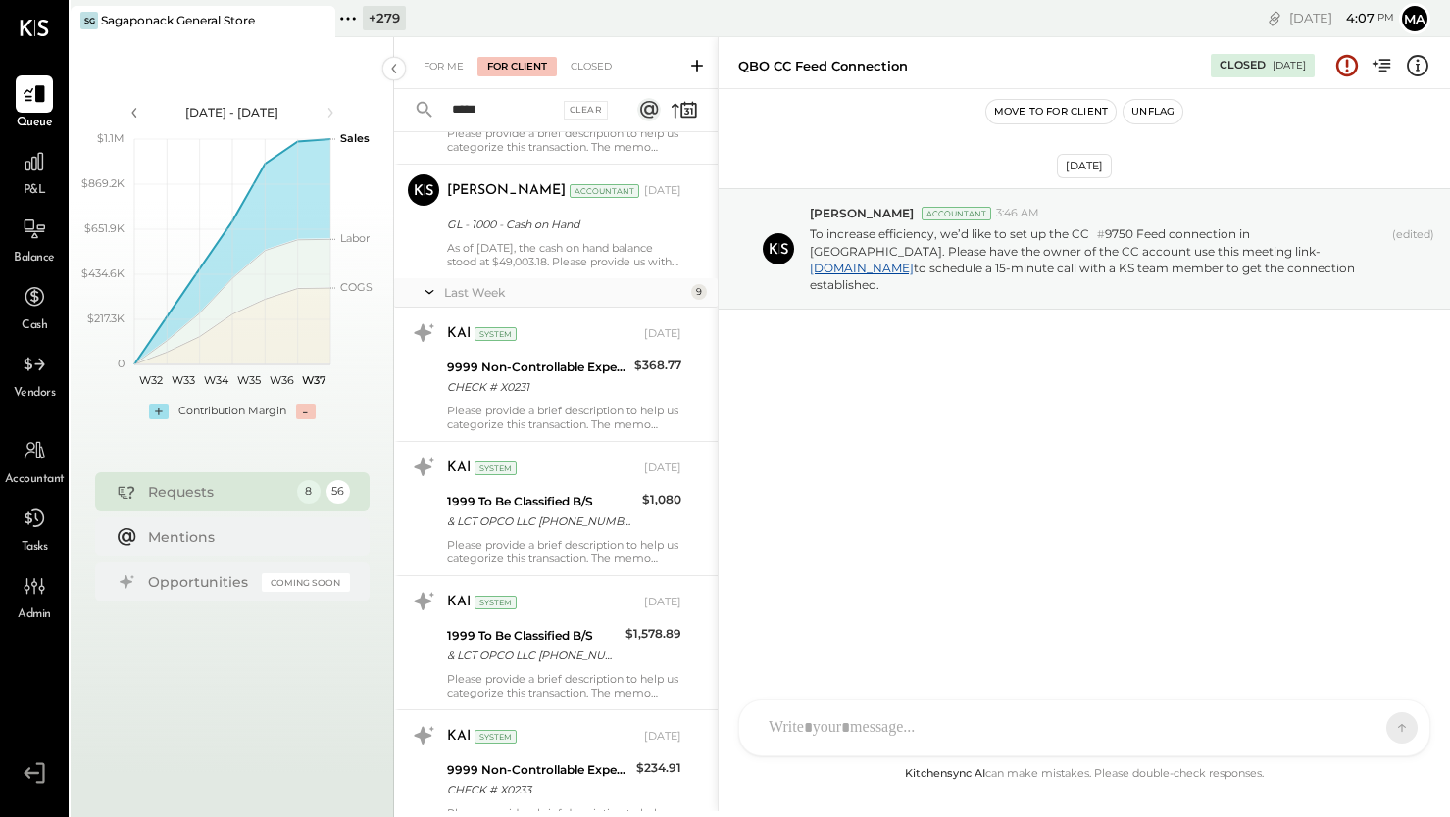
scroll to position [5841, 0]
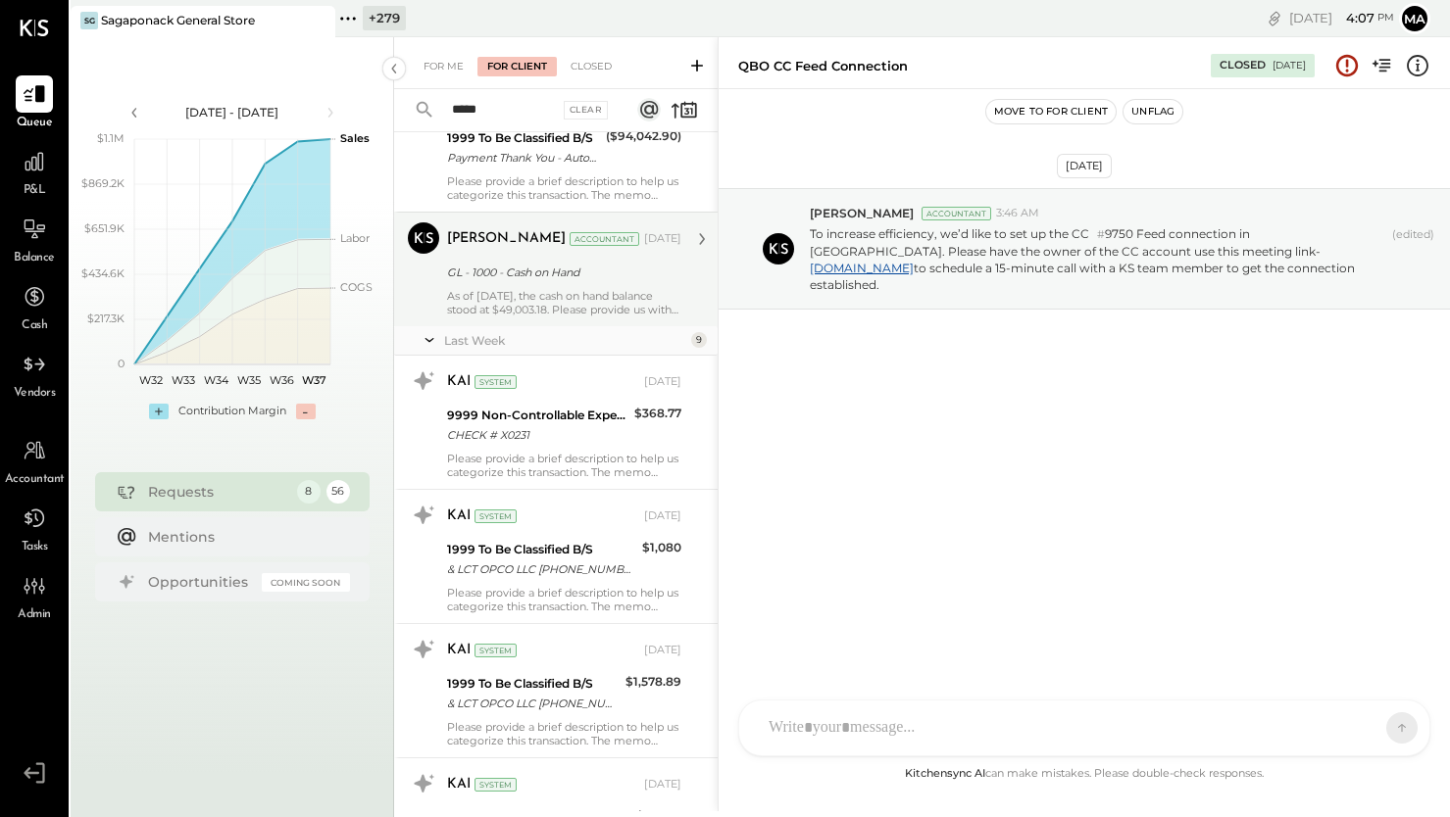
click at [597, 308] on div "As of [DATE], the cash on hand balance stood at $49,003.18. Please provide us w…" at bounding box center [564, 302] width 234 height 27
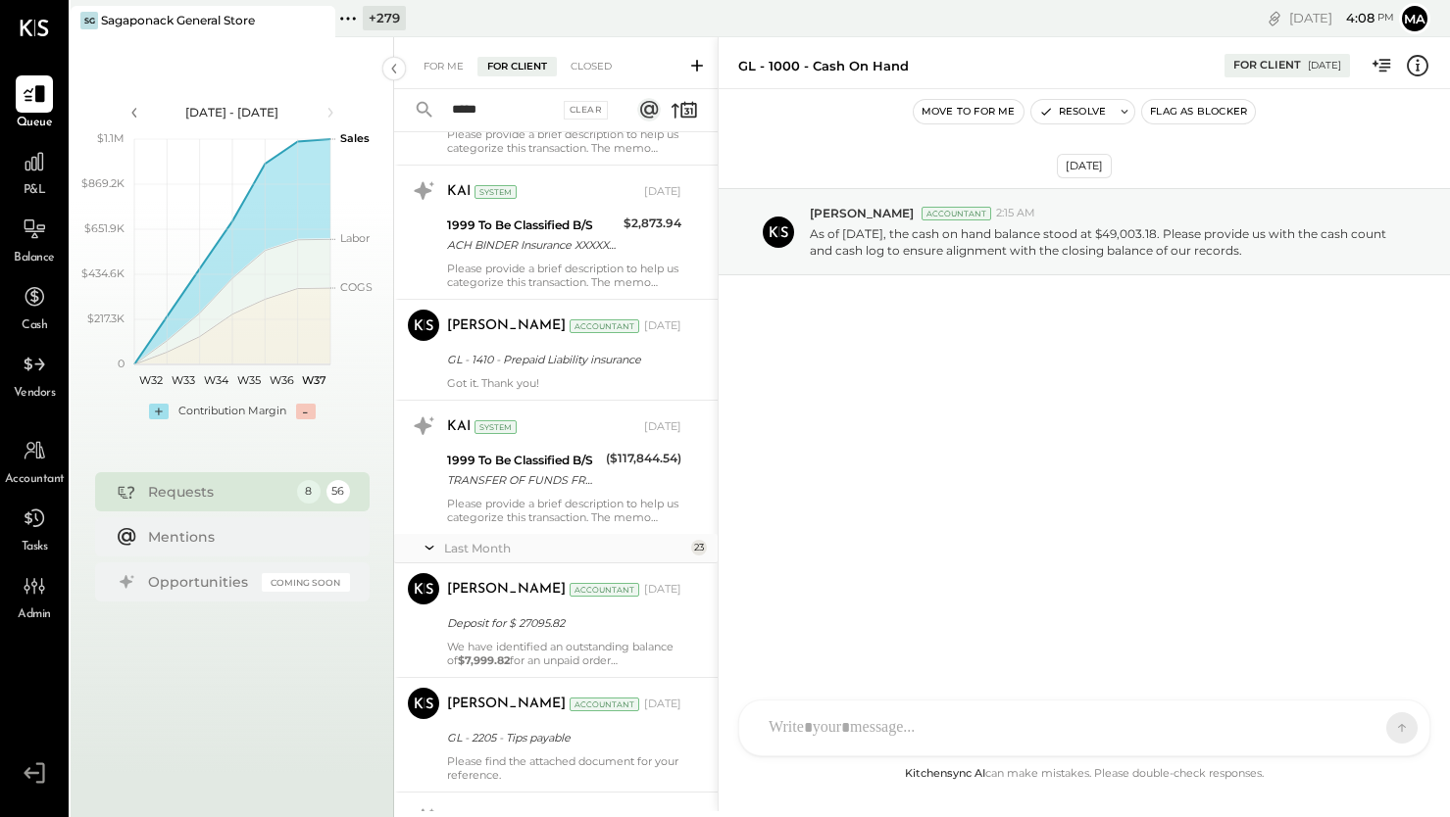
scroll to position [2574, 0]
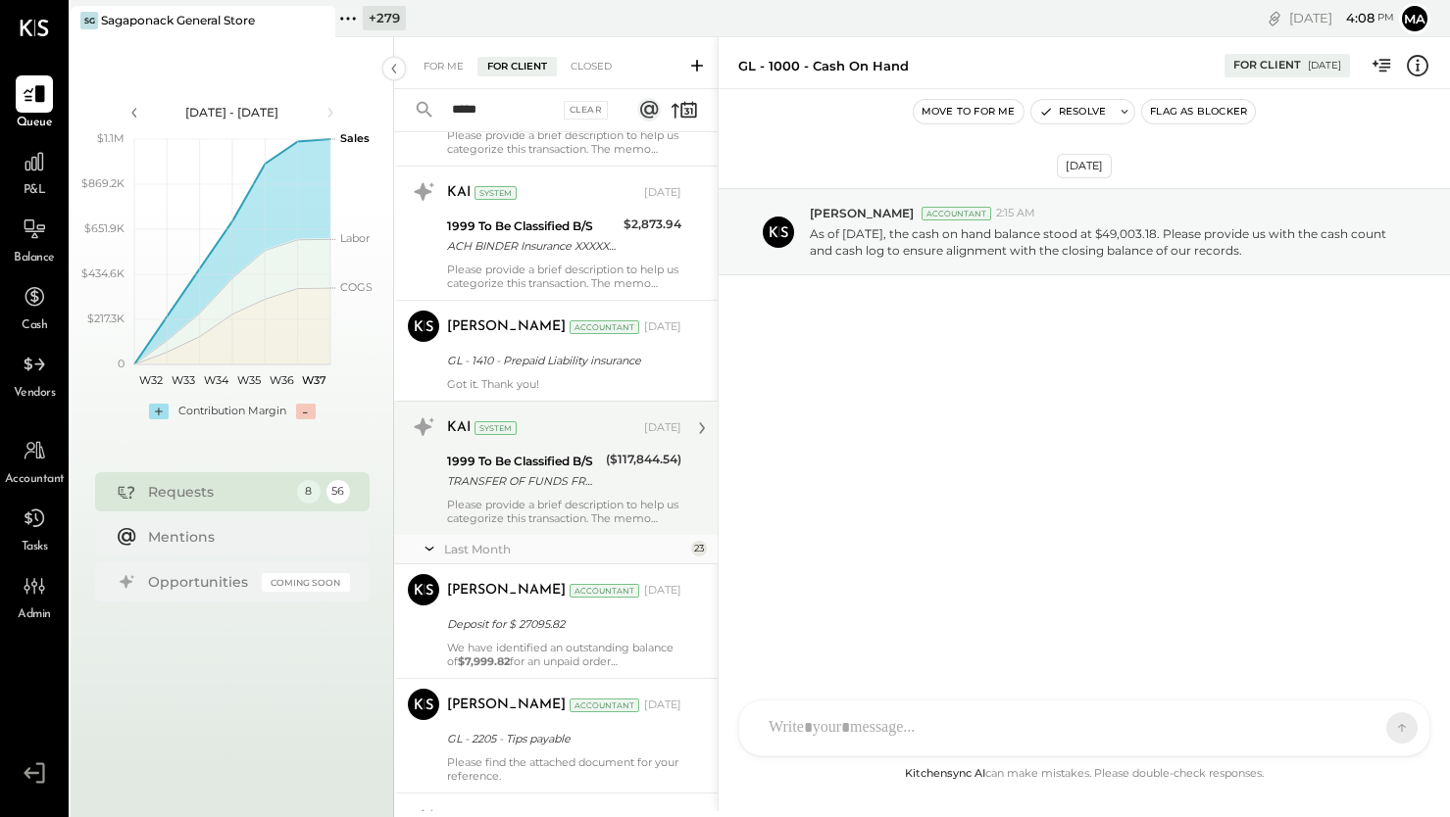
click at [577, 479] on div "TRANSFER OF FUNDS FROM 7XXXX6735 TO 5XXXX8378" at bounding box center [523, 481] width 153 height 20
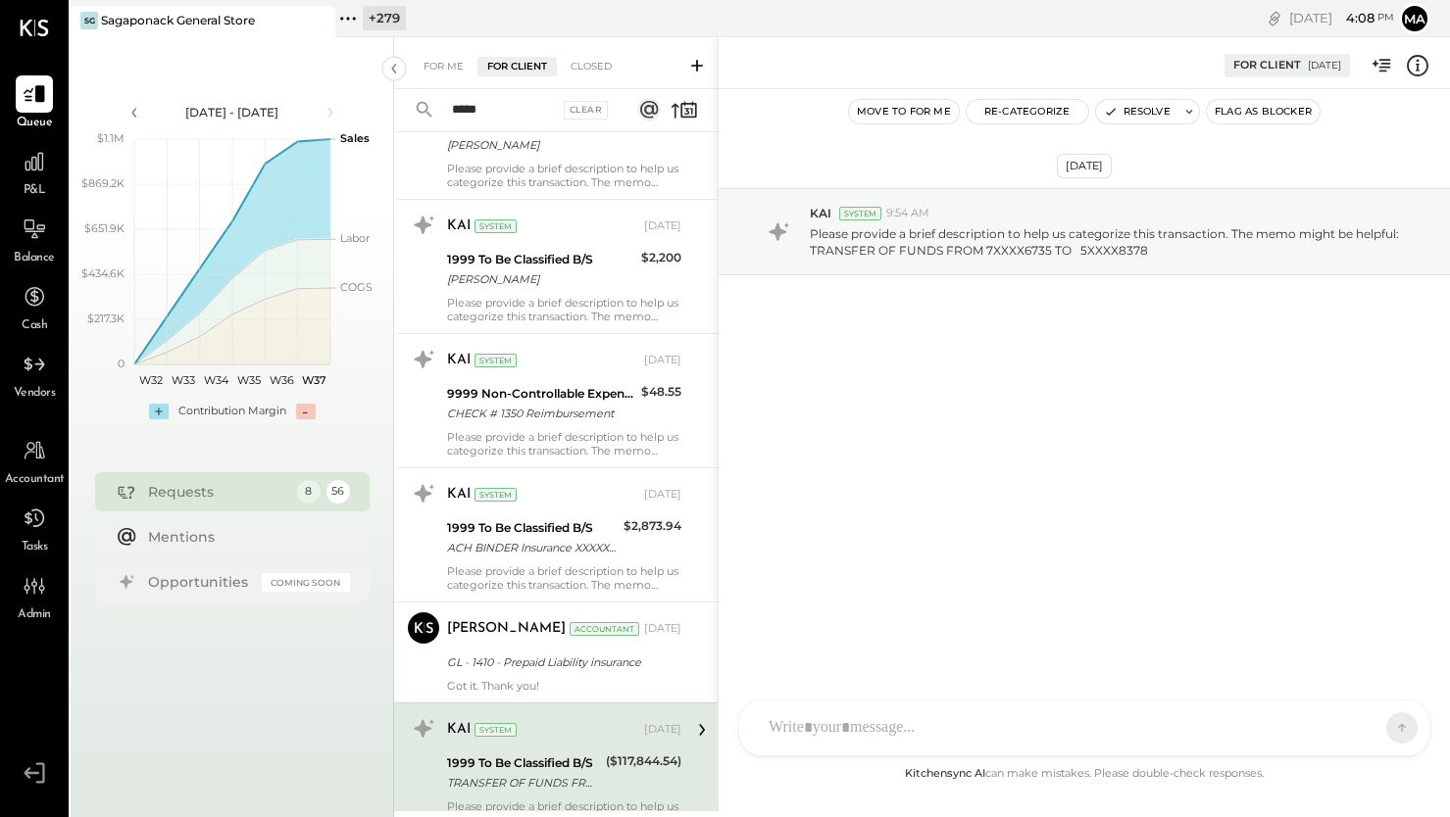
scroll to position [2175, 0]
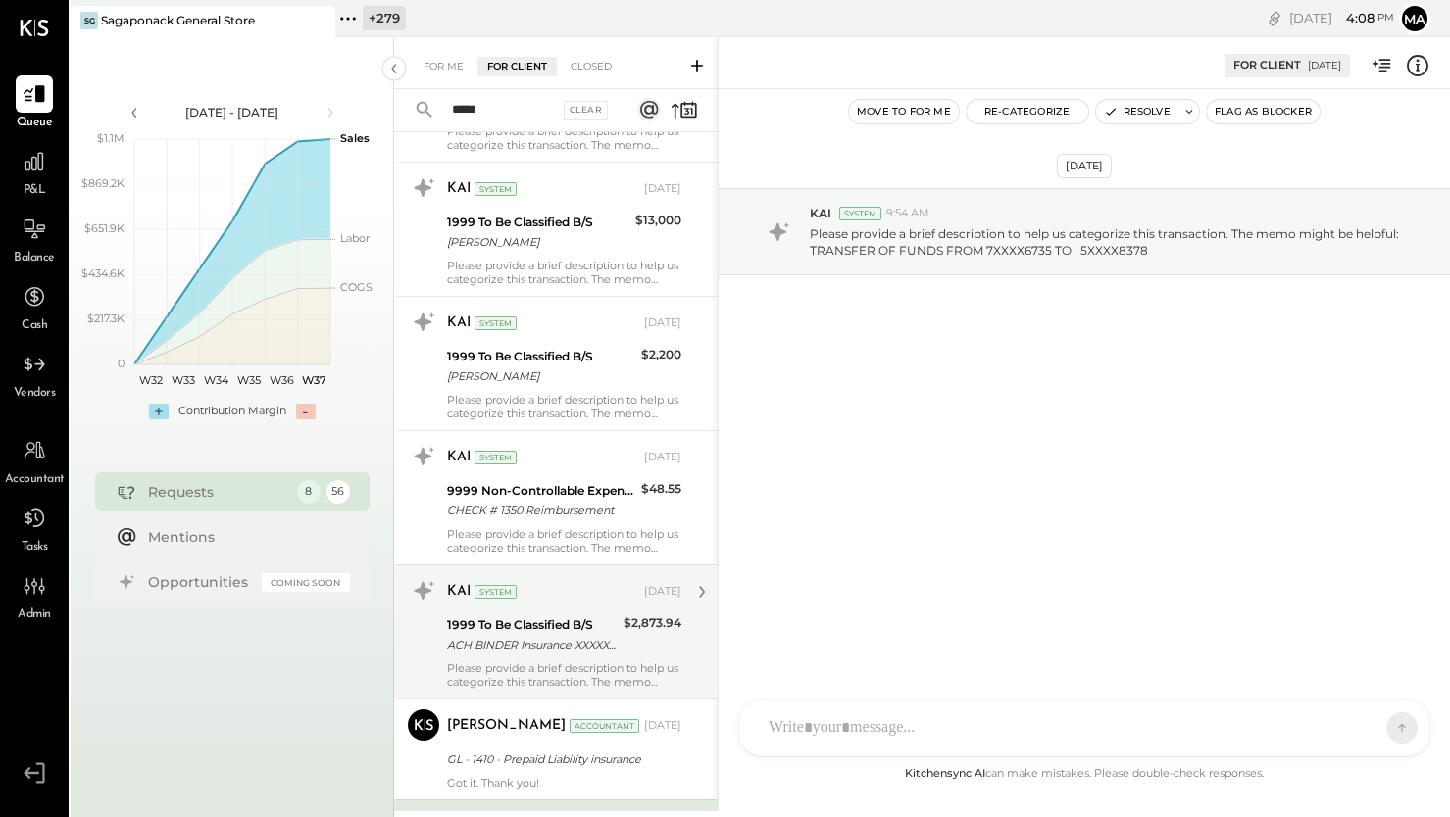
click at [570, 632] on div "1999 To Be Classified B/S" at bounding box center [532, 626] width 171 height 20
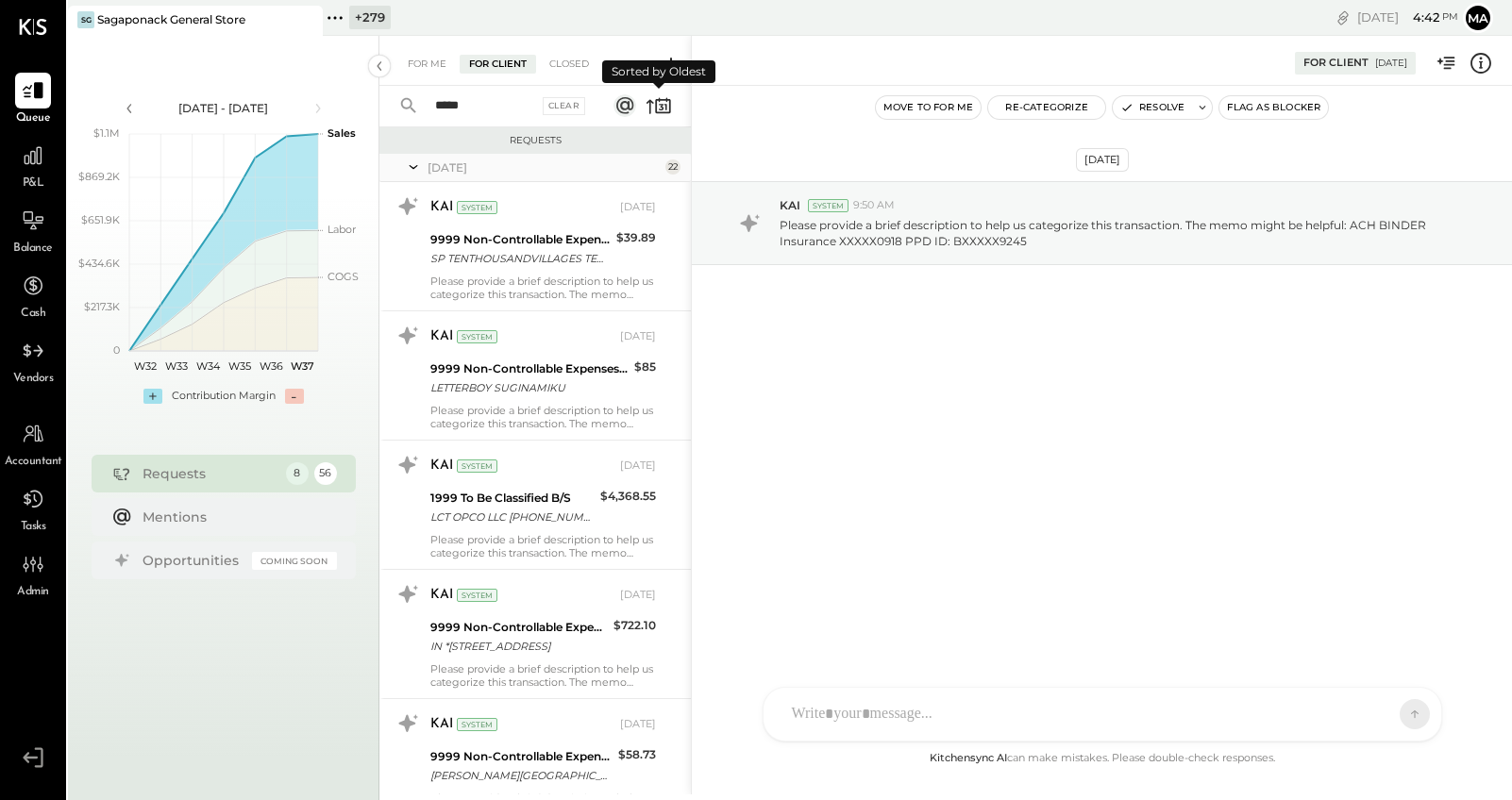
click at [664, 107] on icon at bounding box center [658, 105] width 26 height 26
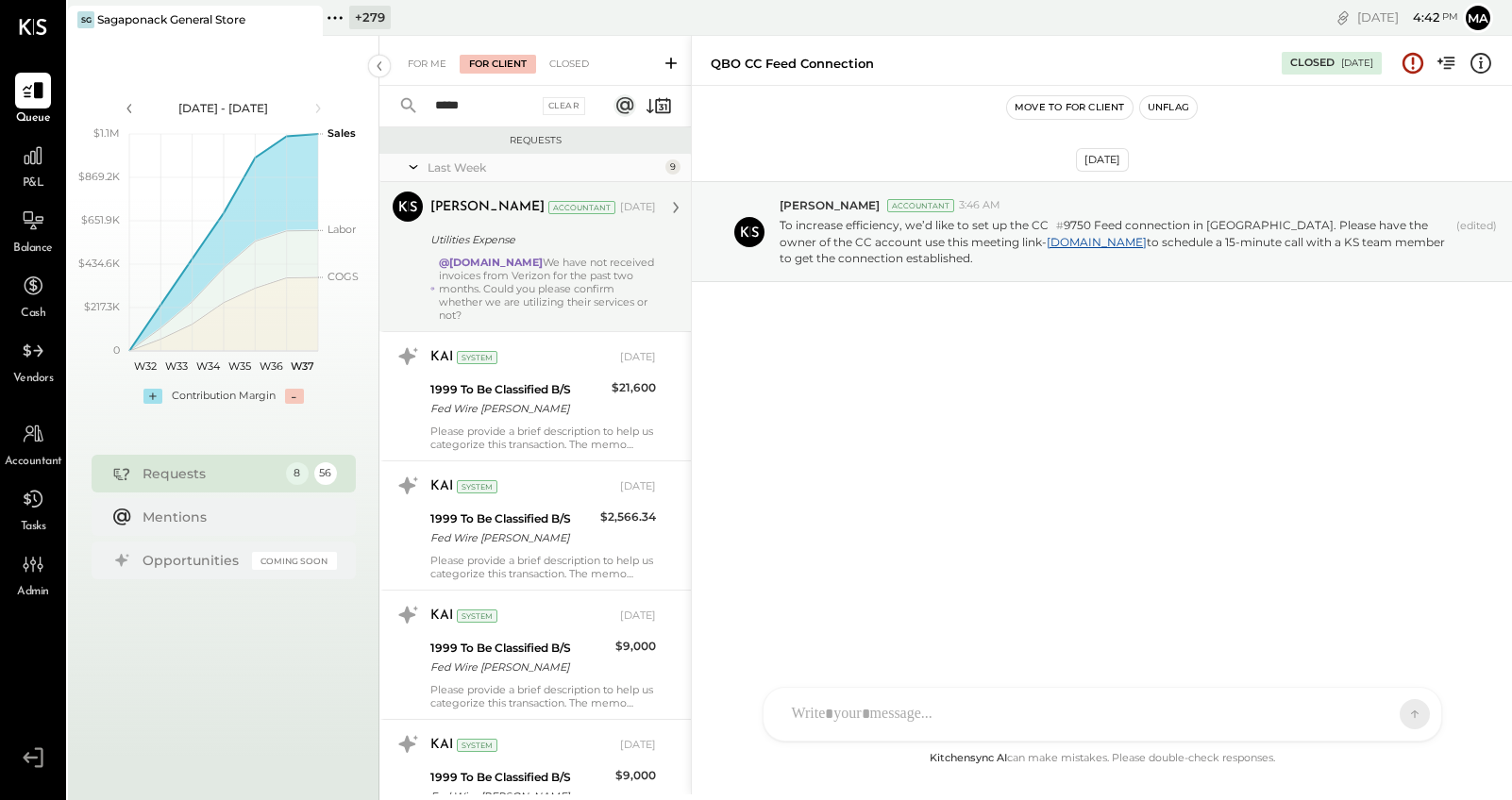
click at [564, 284] on div "@gabby.green We have not received invoices from Verizon for the past two months…" at bounding box center [547, 289] width 217 height 66
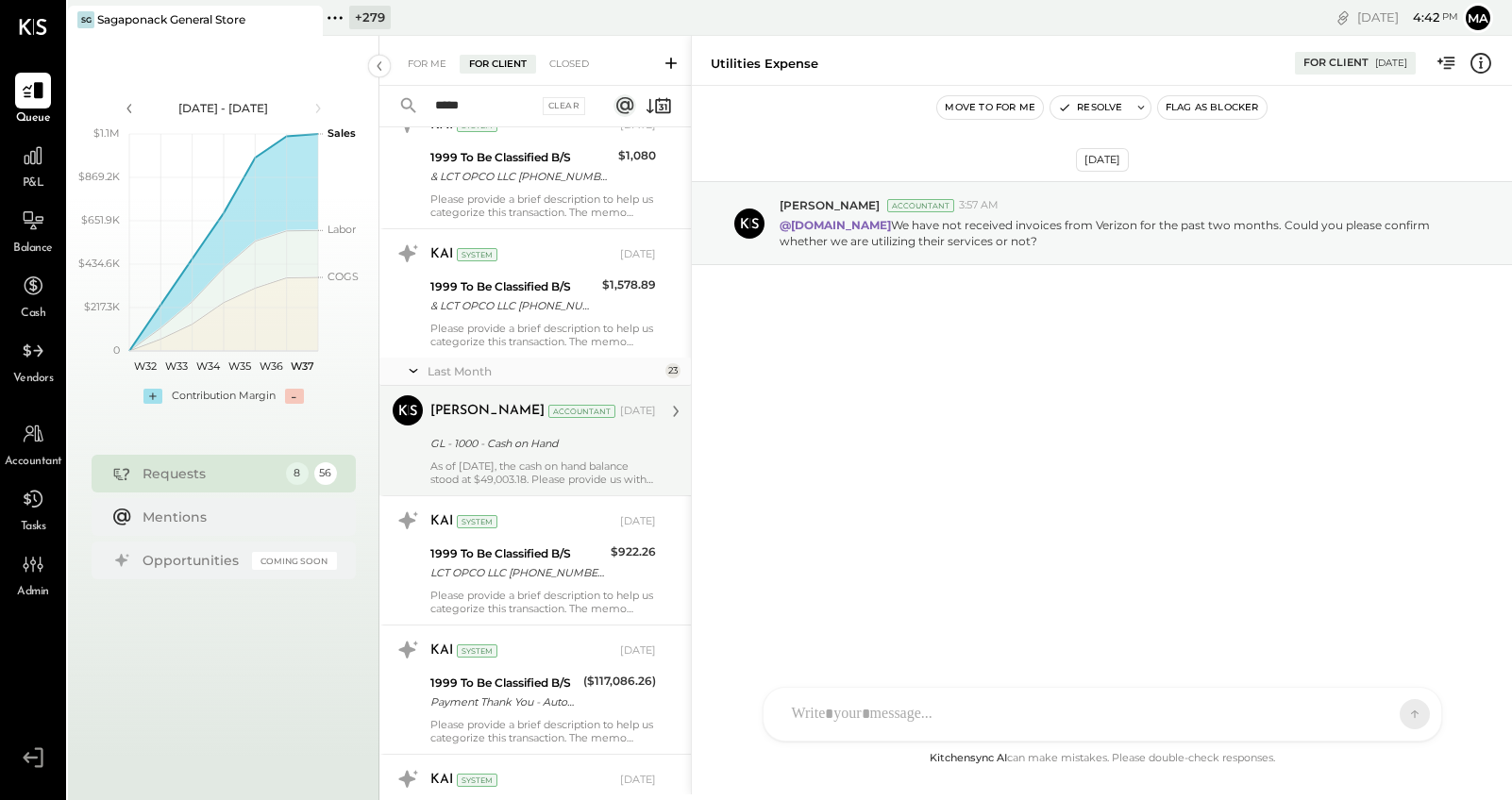
scroll to position [1039, 0]
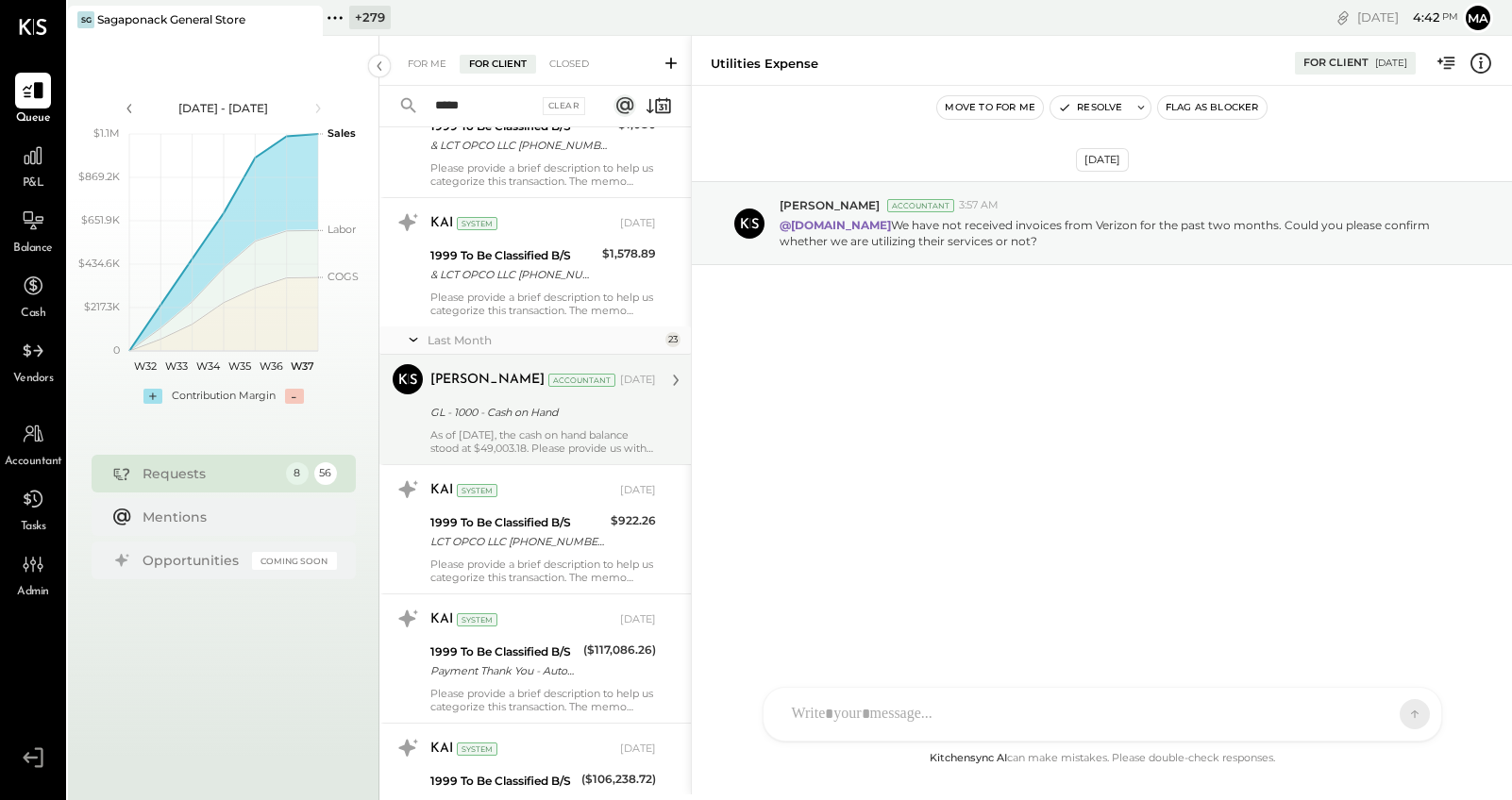
click at [532, 413] on div "GL - 1000 - Cash on Hand" at bounding box center [540, 413] width 220 height 19
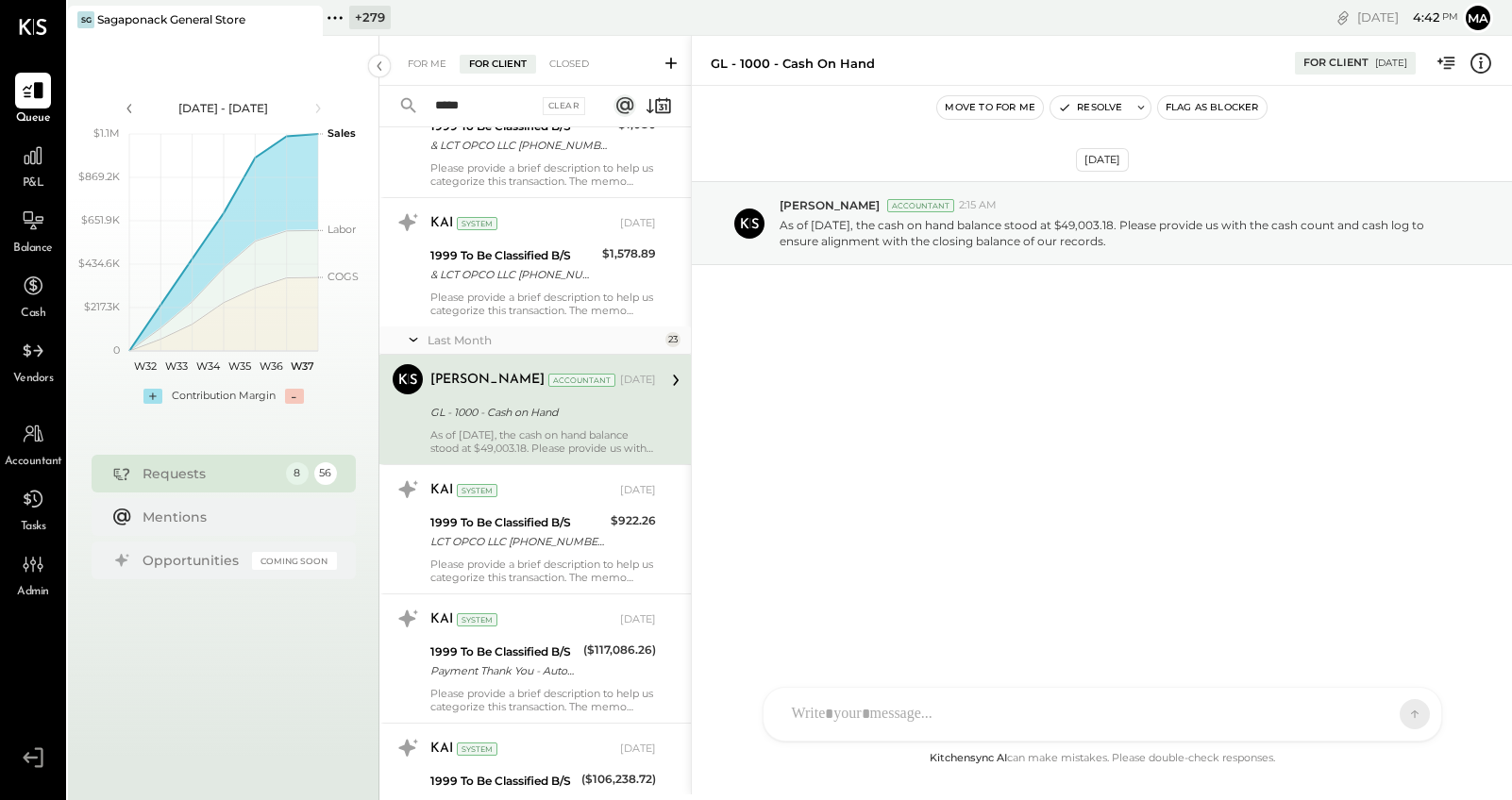
click at [1015, 721] on div "SK [PERSON_NAME] D daniel G [DOMAIN_NAME] M [PERSON_NAME] JS [PERSON_NAME] T [P…" at bounding box center [1103, 714] width 680 height 55
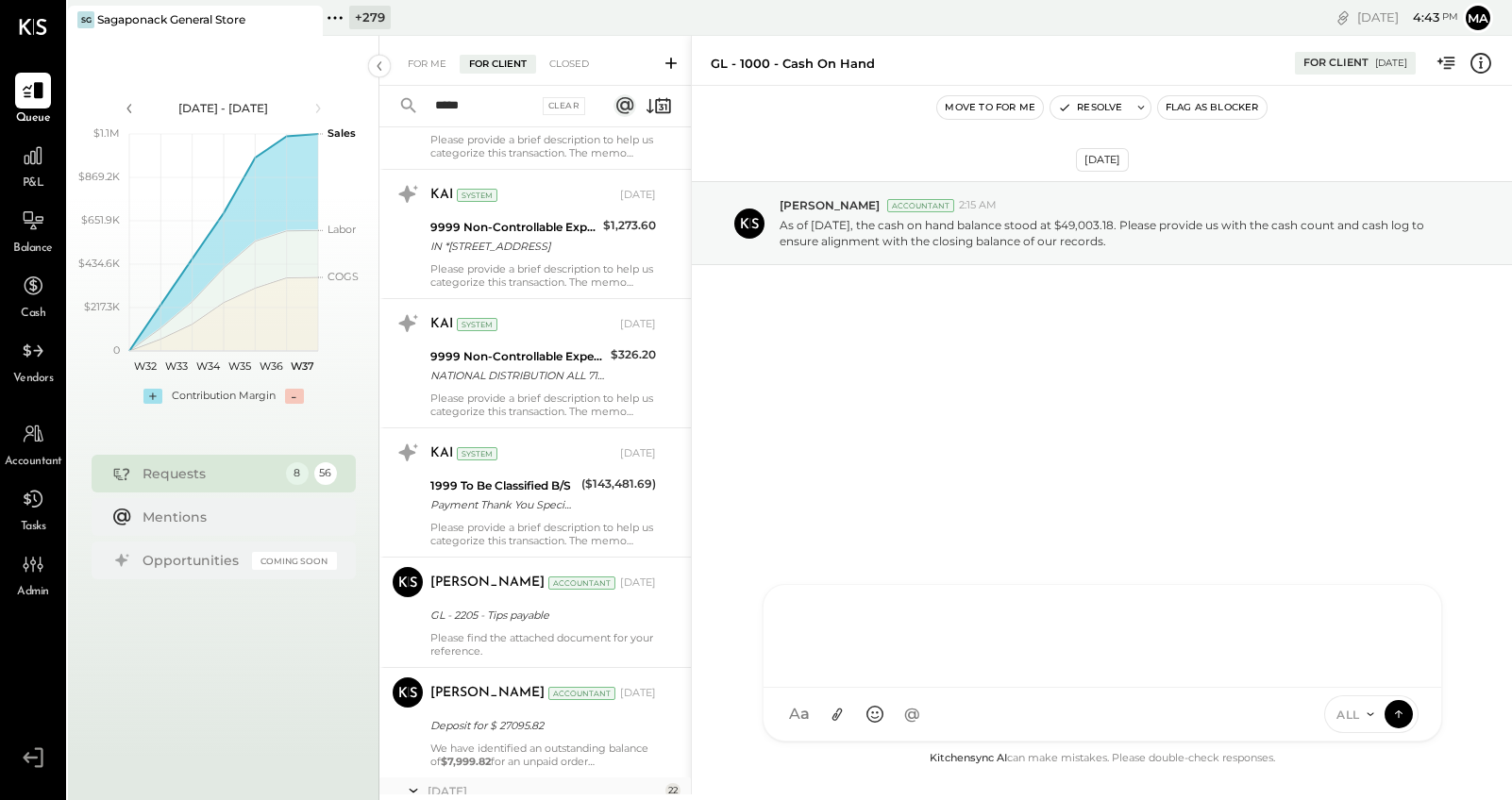
scroll to position [3538, 0]
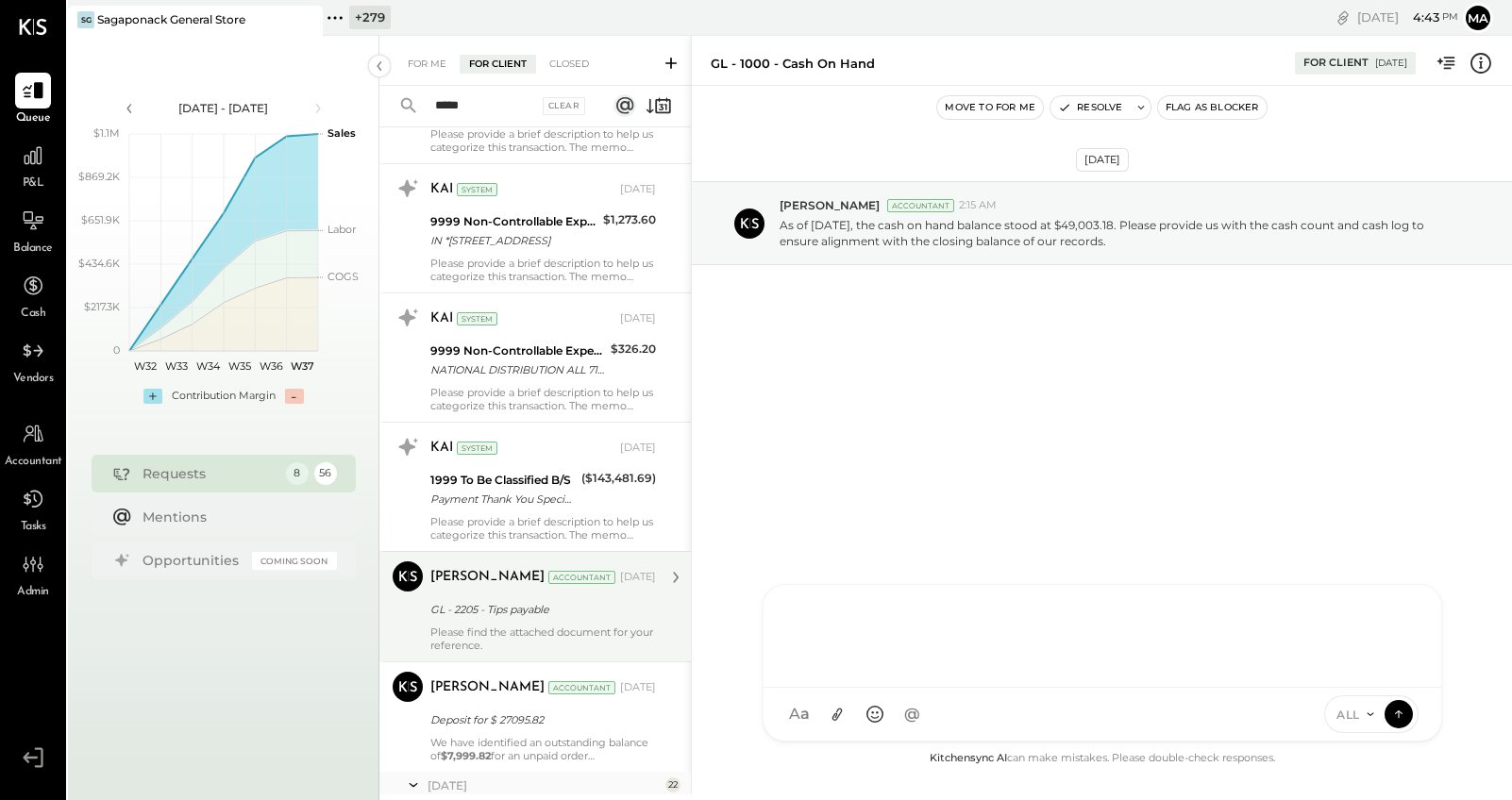
click at [574, 615] on div "GL - 2205 - Tips payable" at bounding box center [540, 609] width 220 height 19
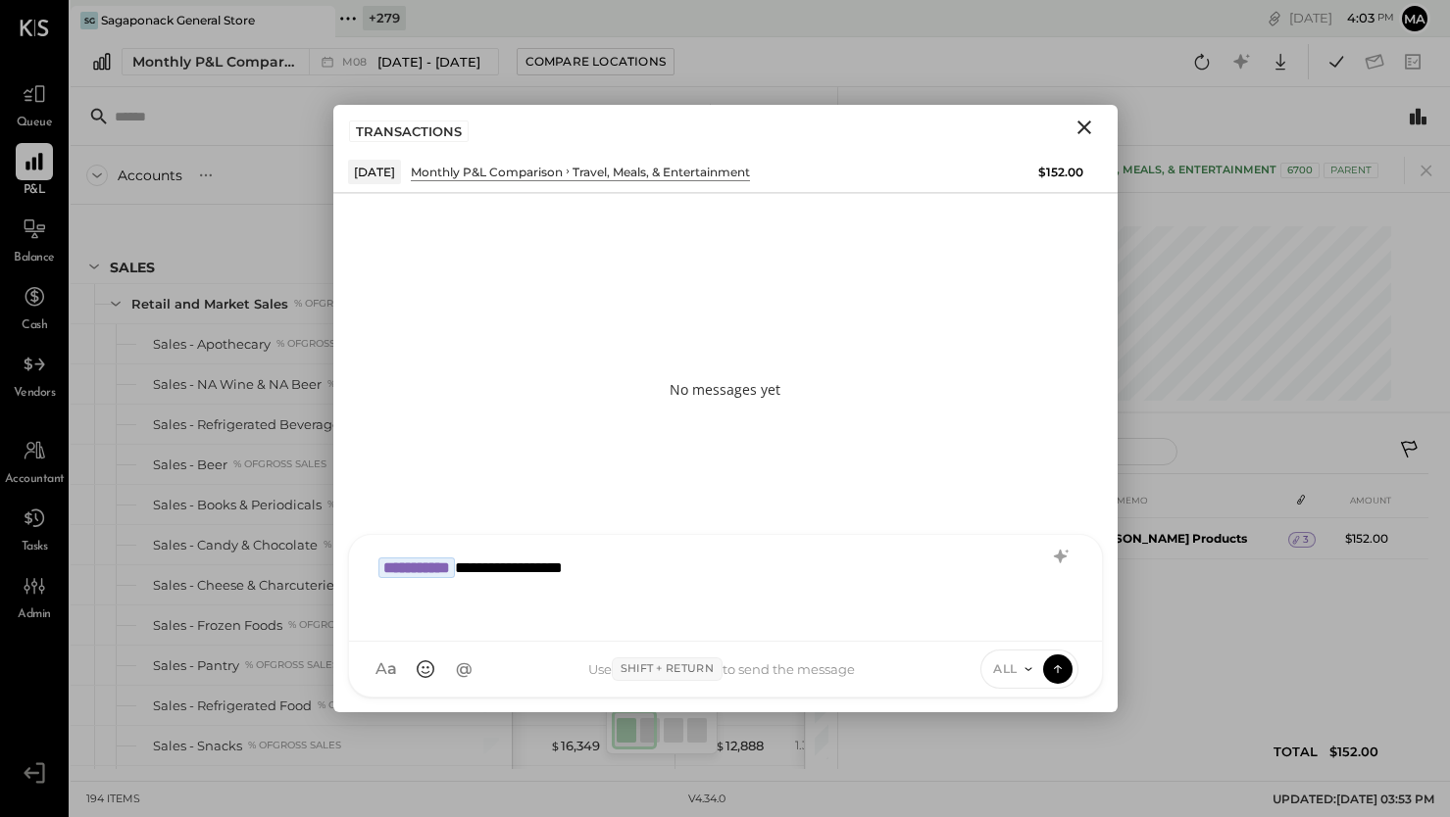
scroll to position [6172, 0]
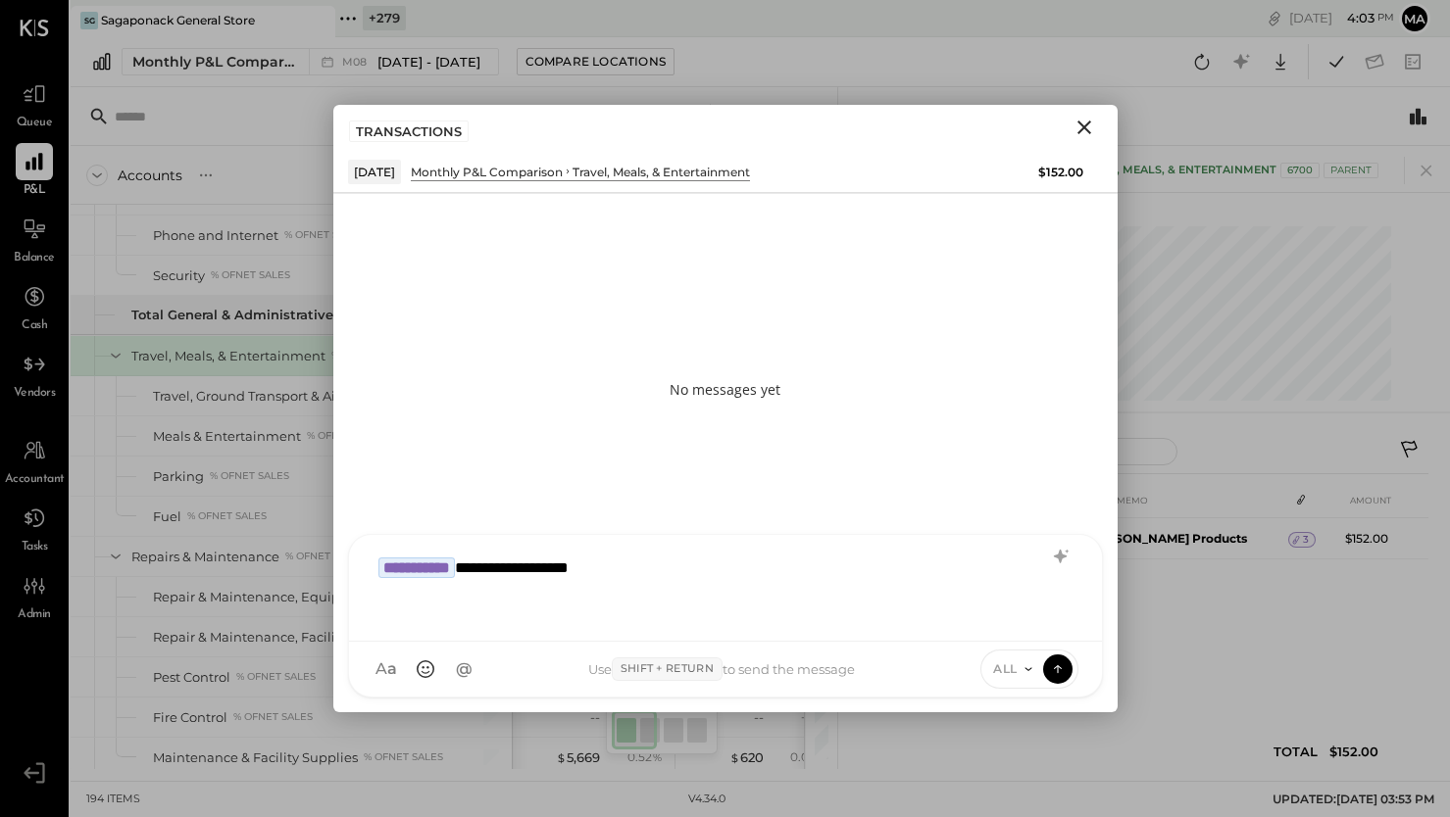
click at [1007, 668] on span "ALL" at bounding box center [1005, 669] width 25 height 17
click at [1018, 617] on div "INTERNAL" at bounding box center [1039, 621] width 116 height 32
click at [1062, 667] on icon at bounding box center [1058, 669] width 18 height 20
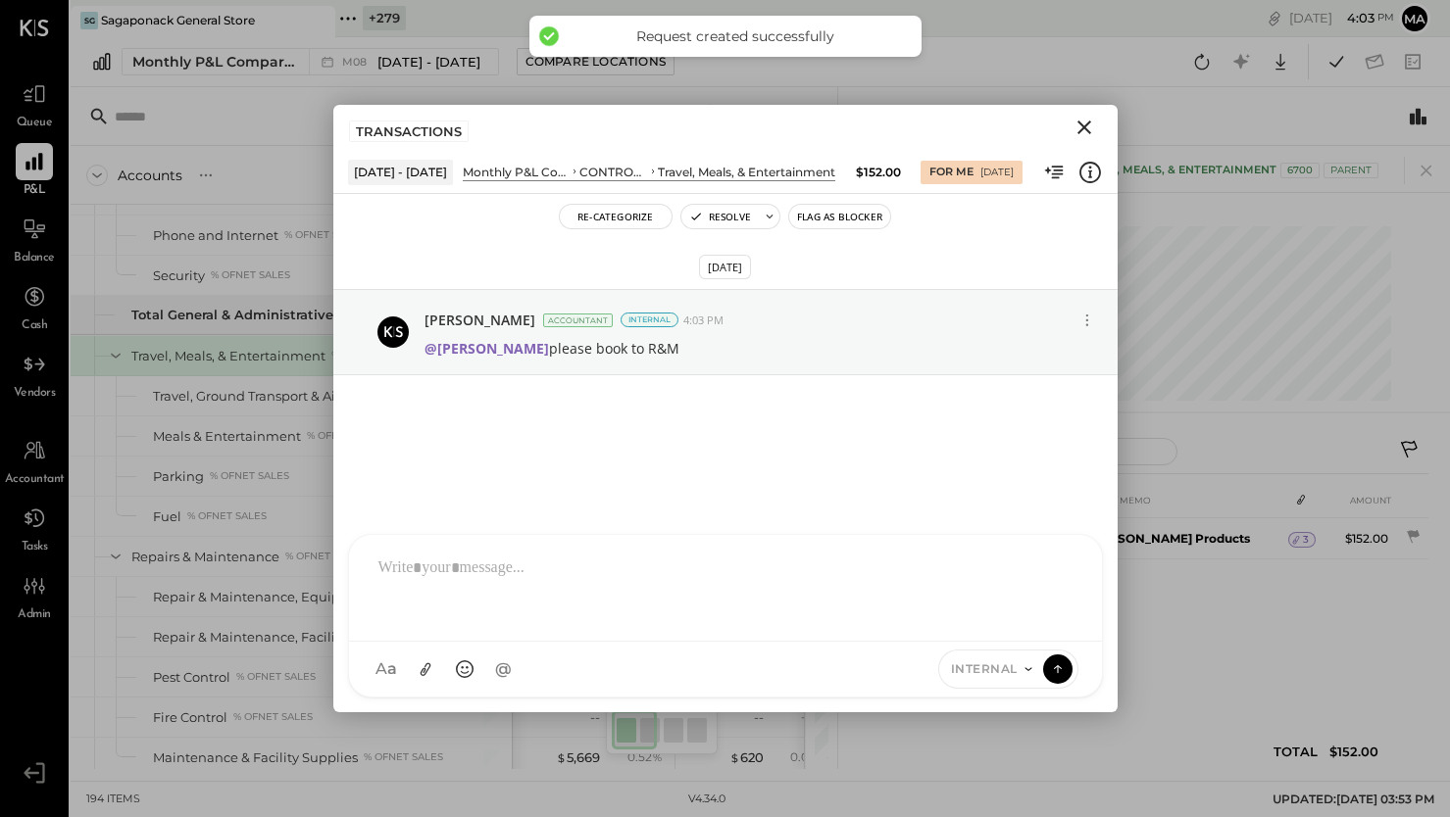
click at [1081, 124] on icon "Close" at bounding box center [1084, 128] width 24 height 24
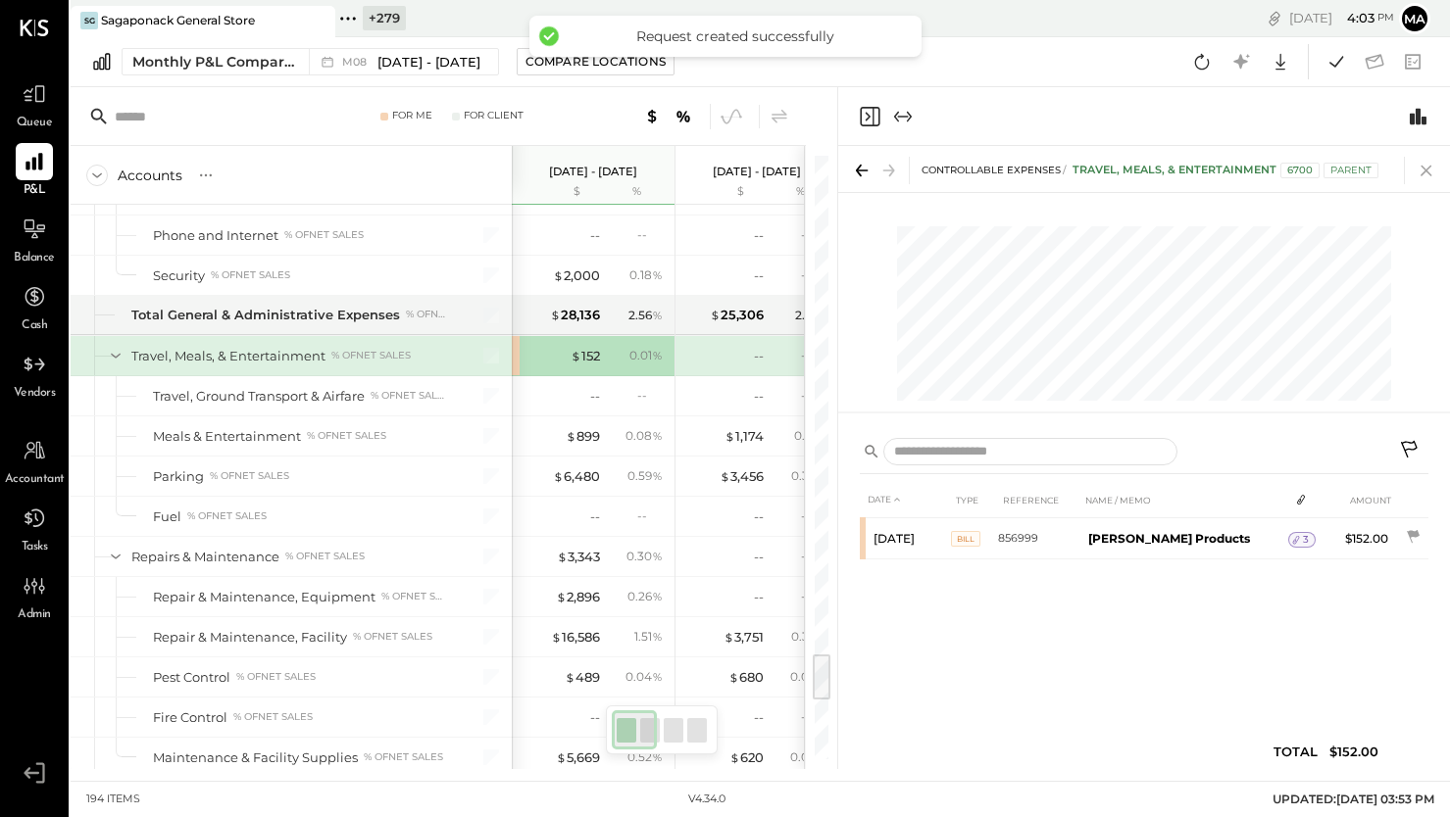
click at [1423, 173] on icon at bounding box center [1425, 171] width 11 height 11
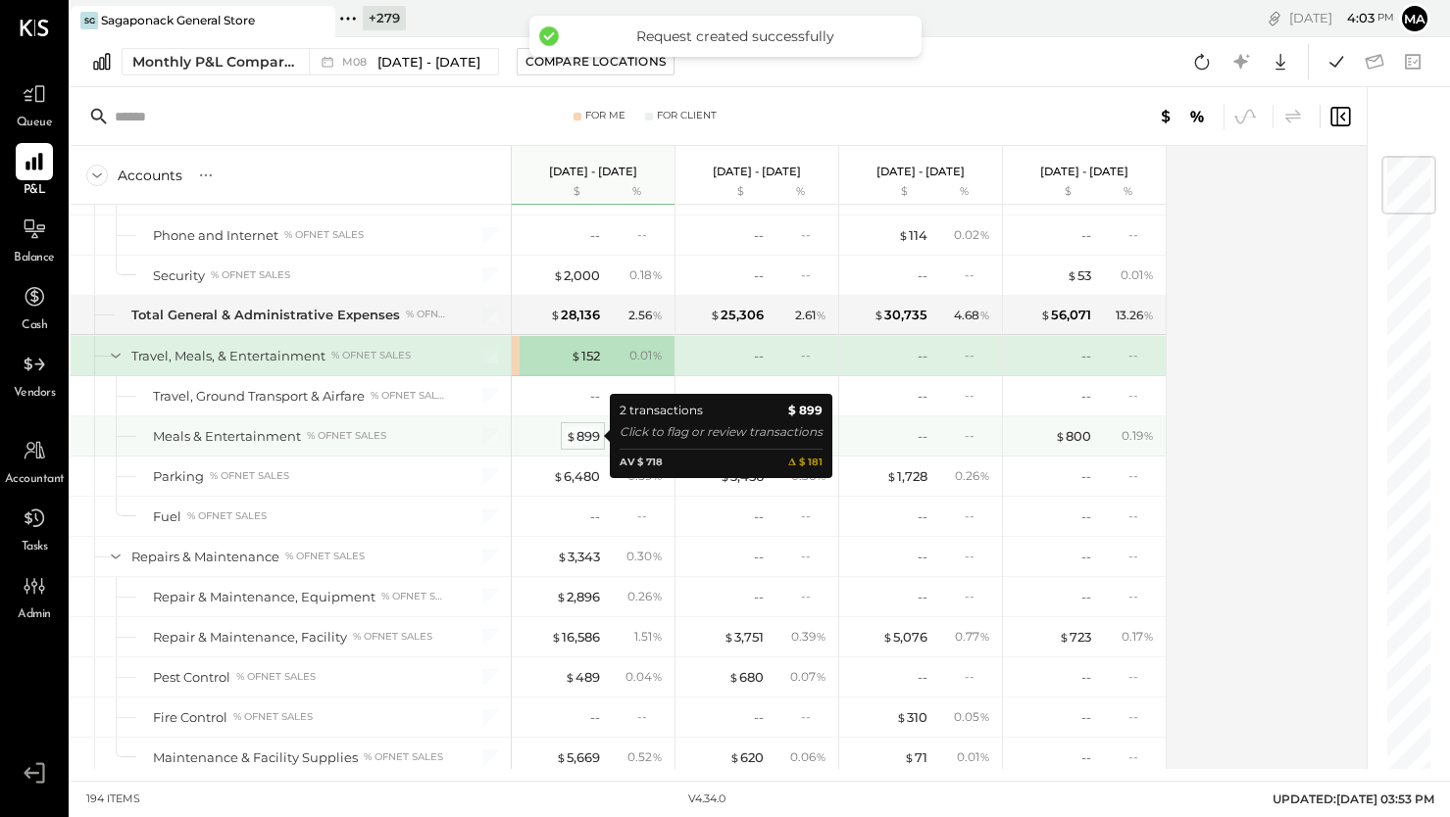
click at [581, 436] on div "$ 899" at bounding box center [583, 436] width 34 height 19
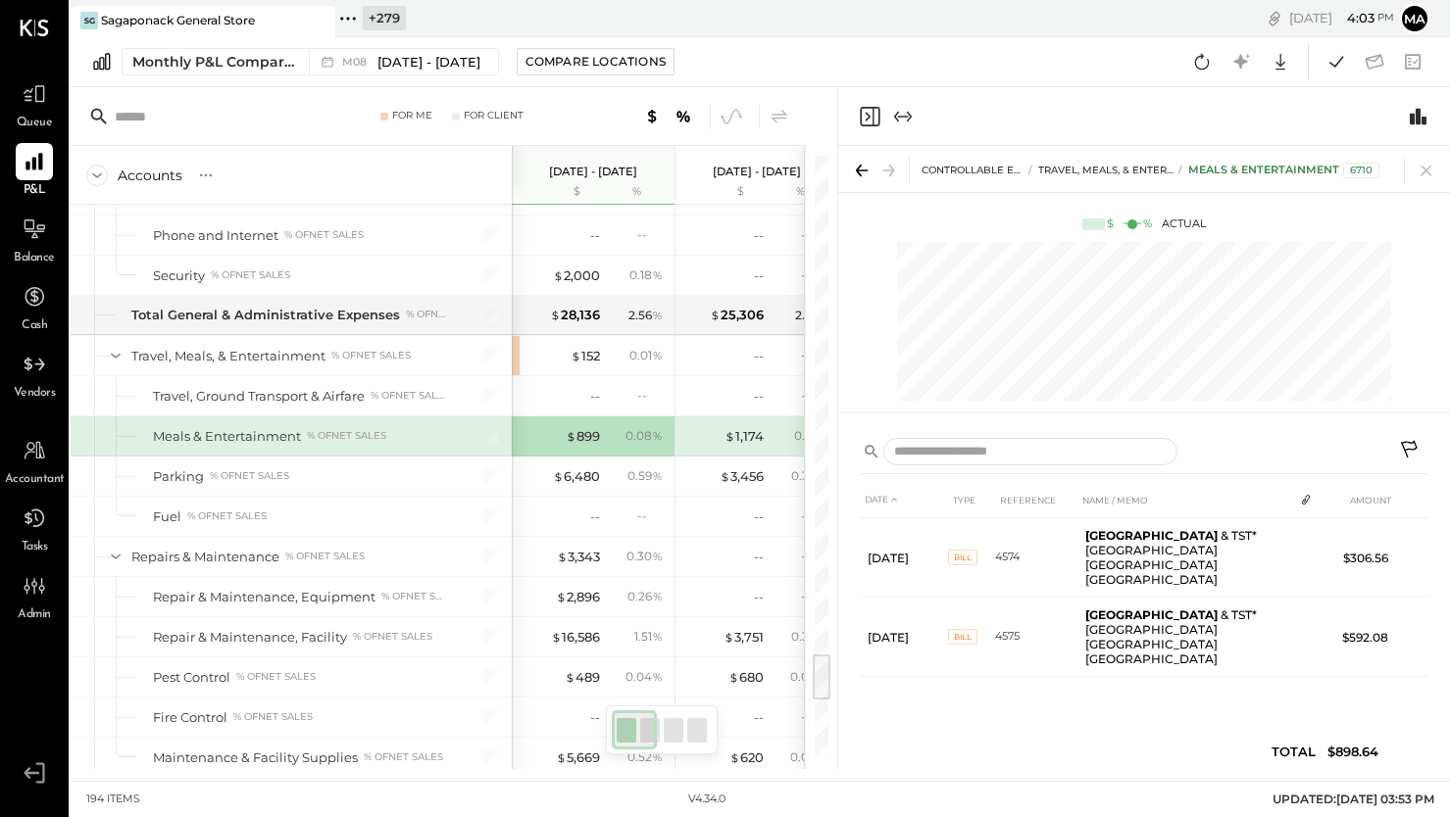
click at [1424, 165] on icon at bounding box center [1425, 170] width 27 height 27
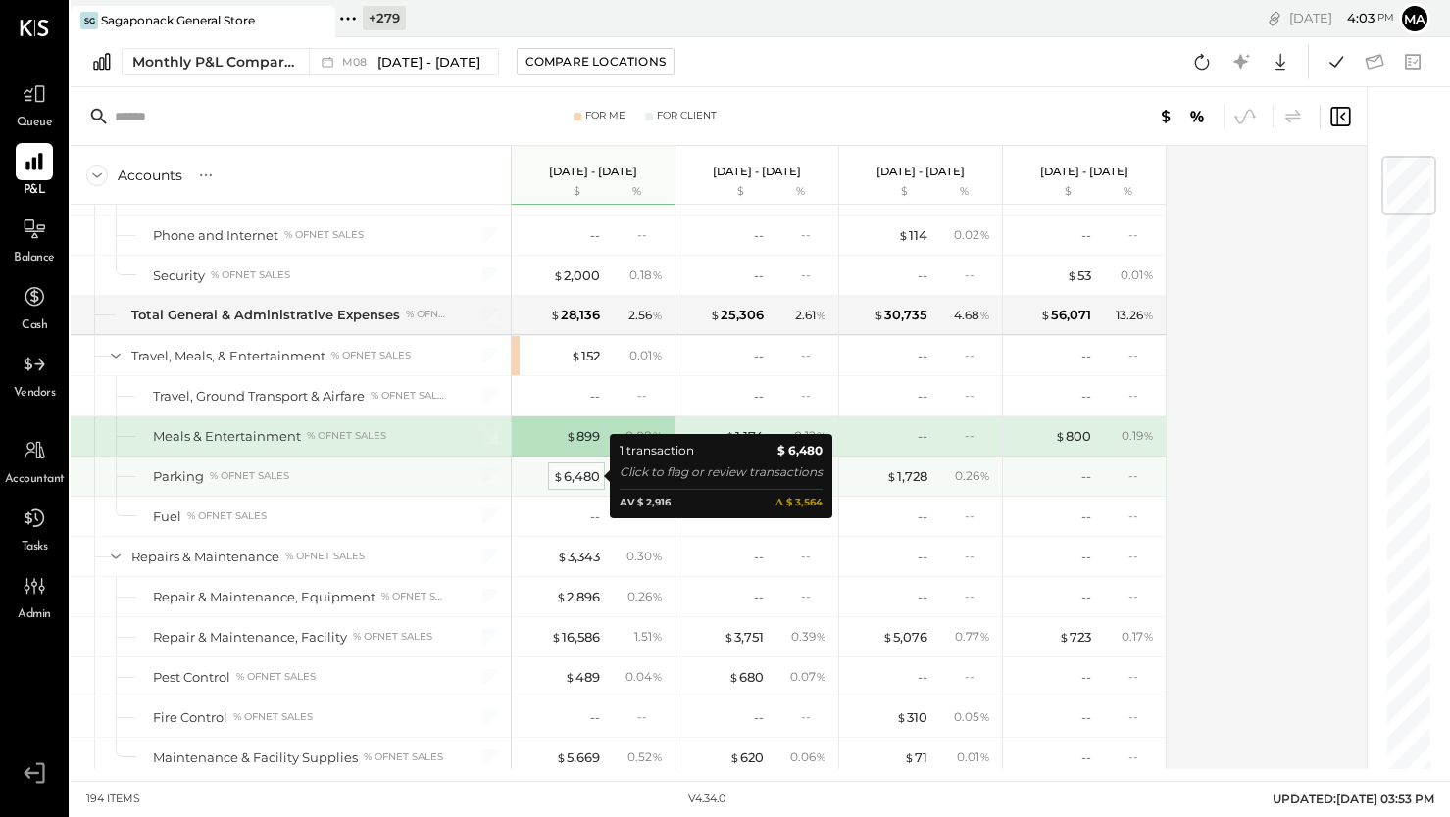
click at [574, 472] on div "$ 6,480" at bounding box center [576, 477] width 47 height 19
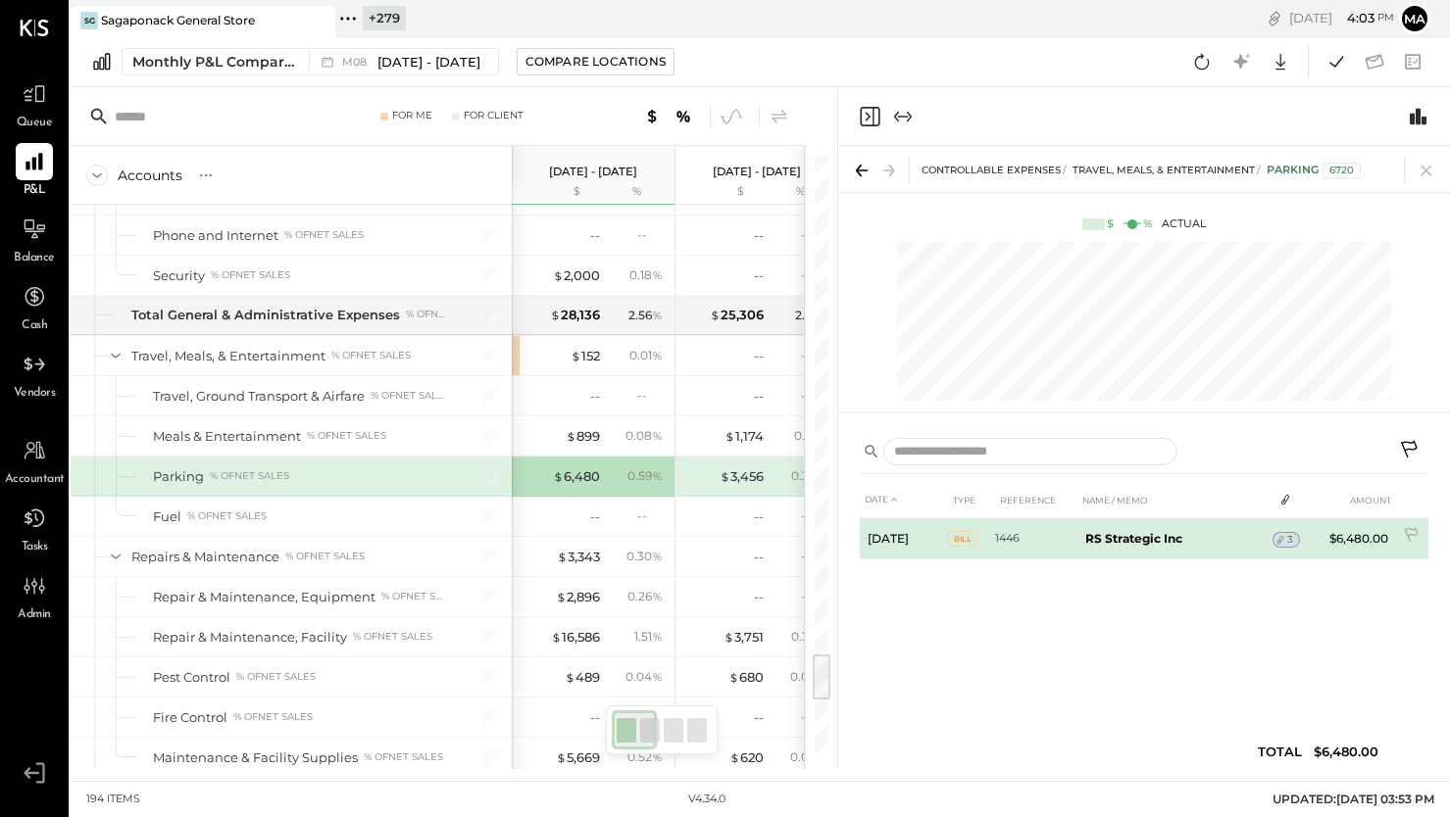
click at [1287, 539] on span "3" at bounding box center [1290, 540] width 6 height 14
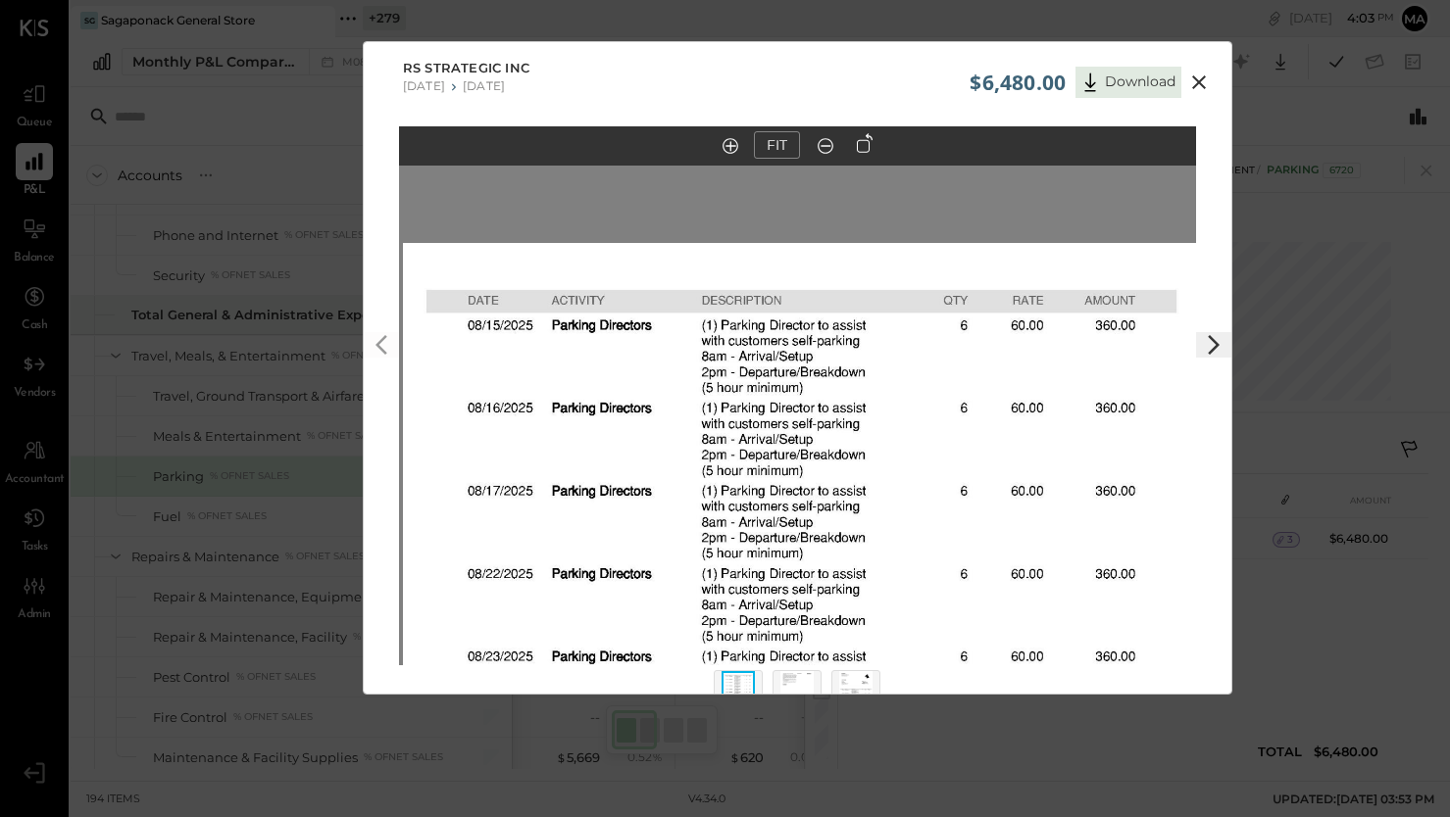
drag, startPoint x: 786, startPoint y: 275, endPoint x: 785, endPoint y: 735, distance: 459.7
click at [785, 744] on div "$6,480.00 Download RS Strategic Inc 07/21/2025 07/27/2025 FIT" at bounding box center [725, 408] width 1450 height 817
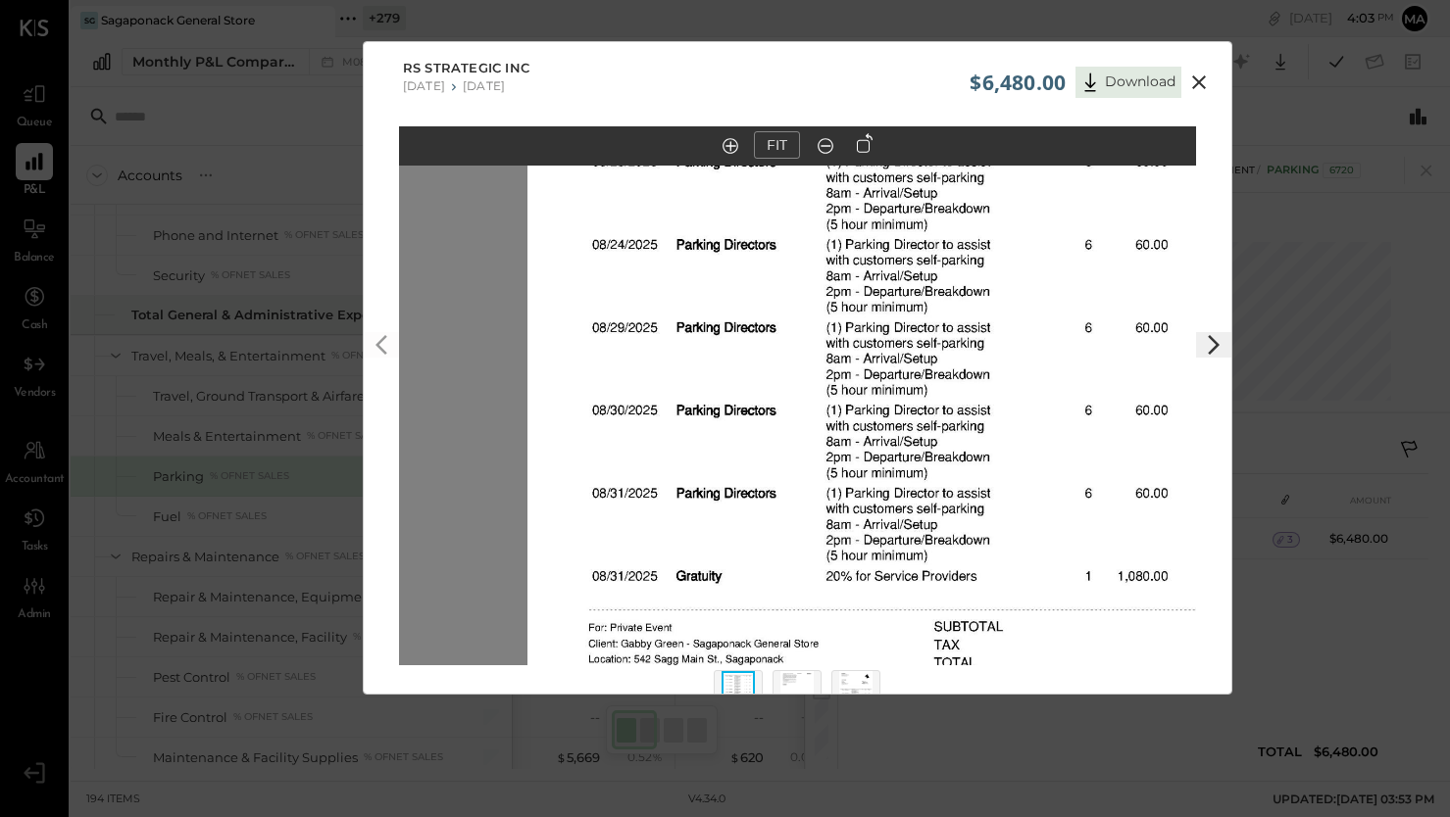
click at [1196, 76] on icon at bounding box center [1199, 83] width 24 height 24
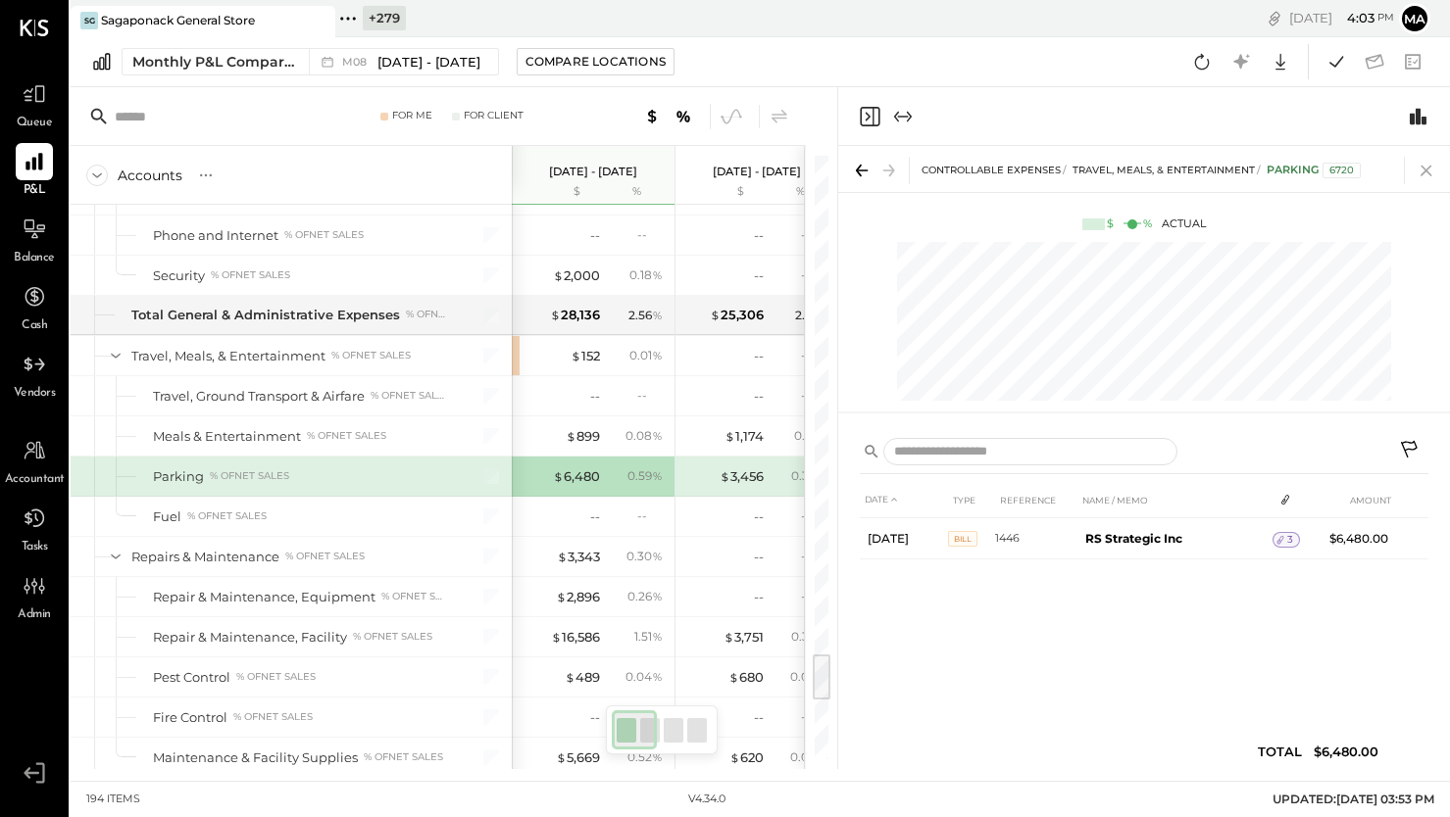
click at [1424, 169] on icon at bounding box center [1425, 171] width 11 height 11
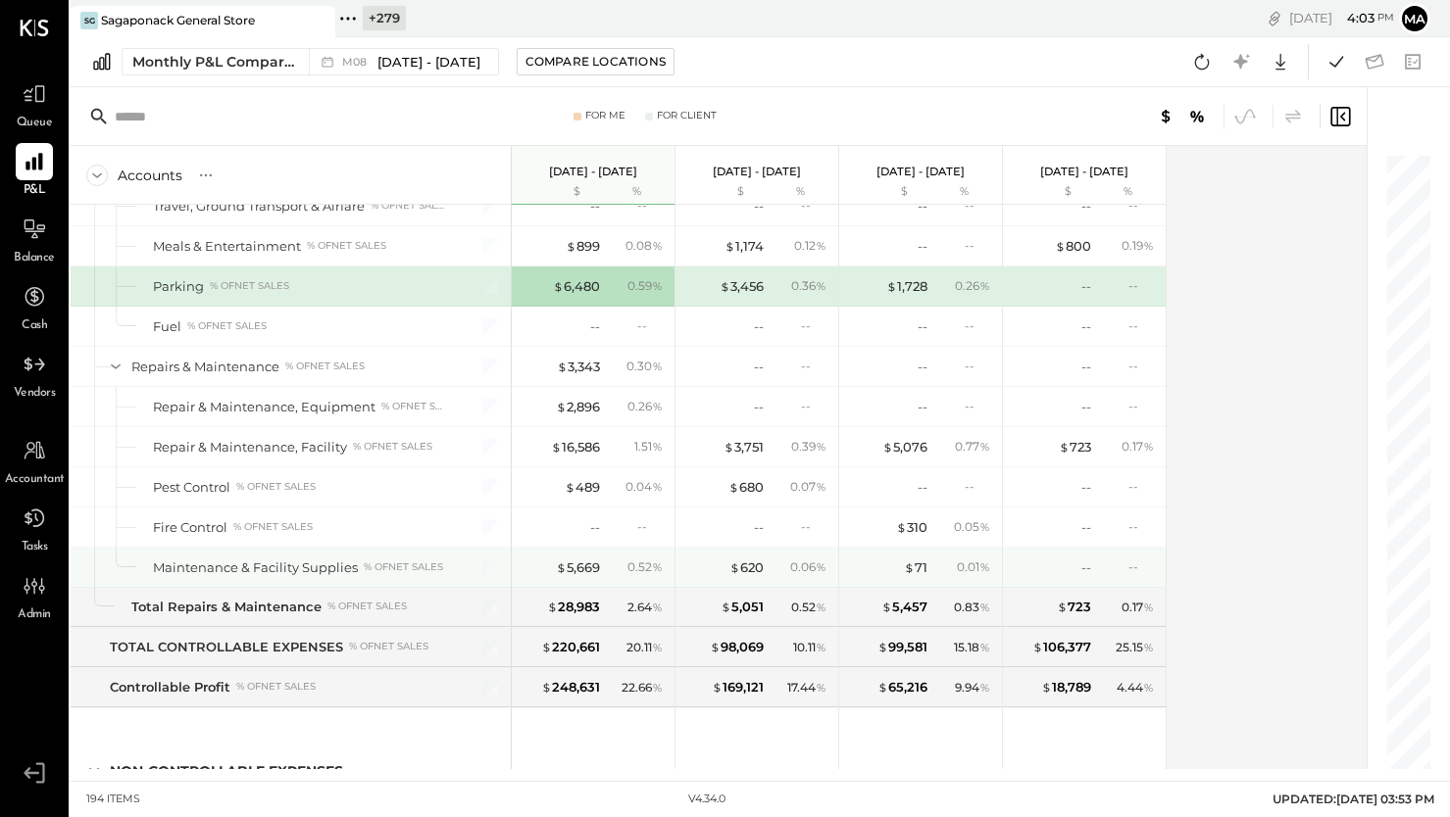
scroll to position [6377, 0]
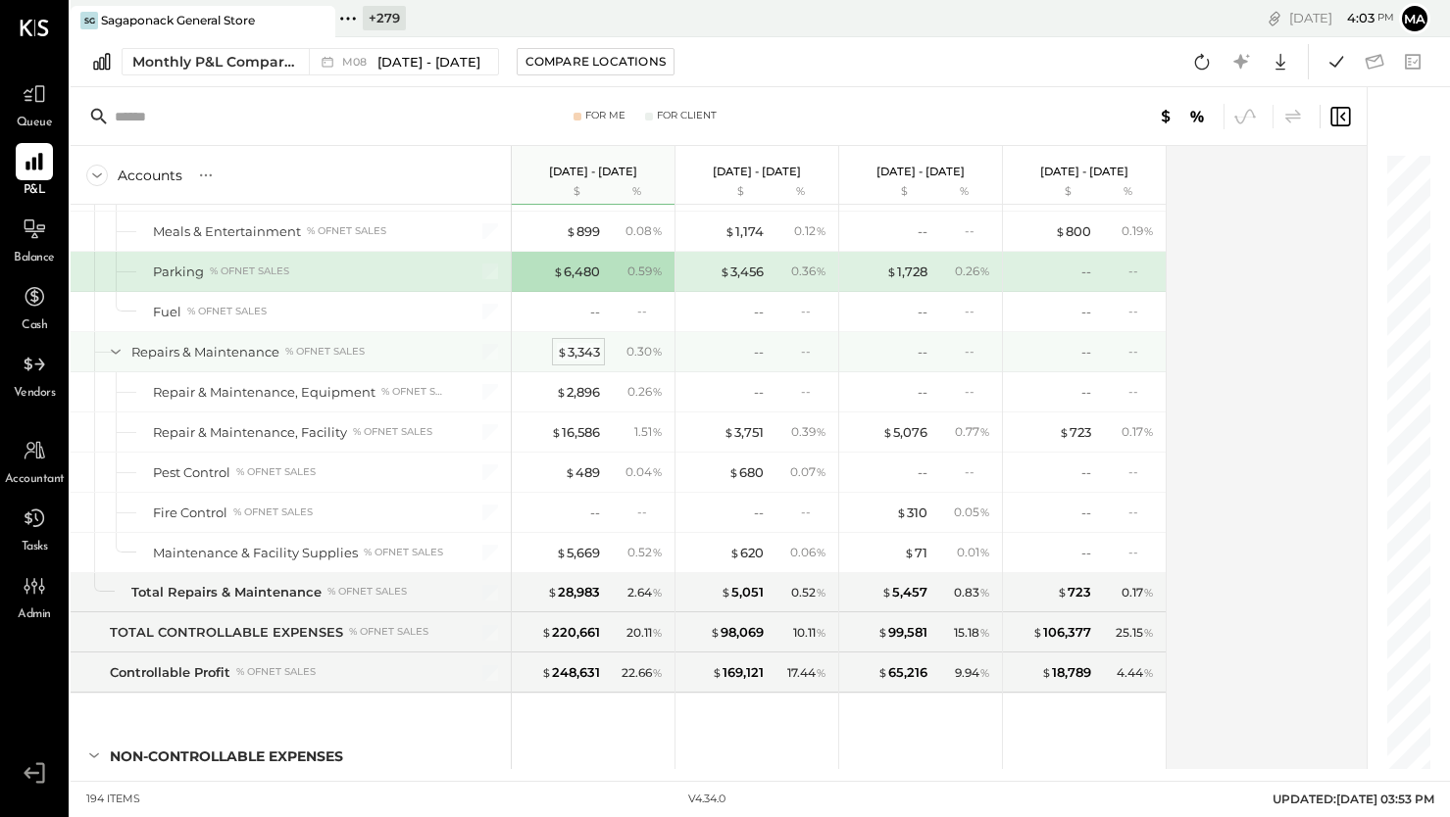
click at [580, 351] on div "$ 3,343" at bounding box center [578, 352] width 43 height 19
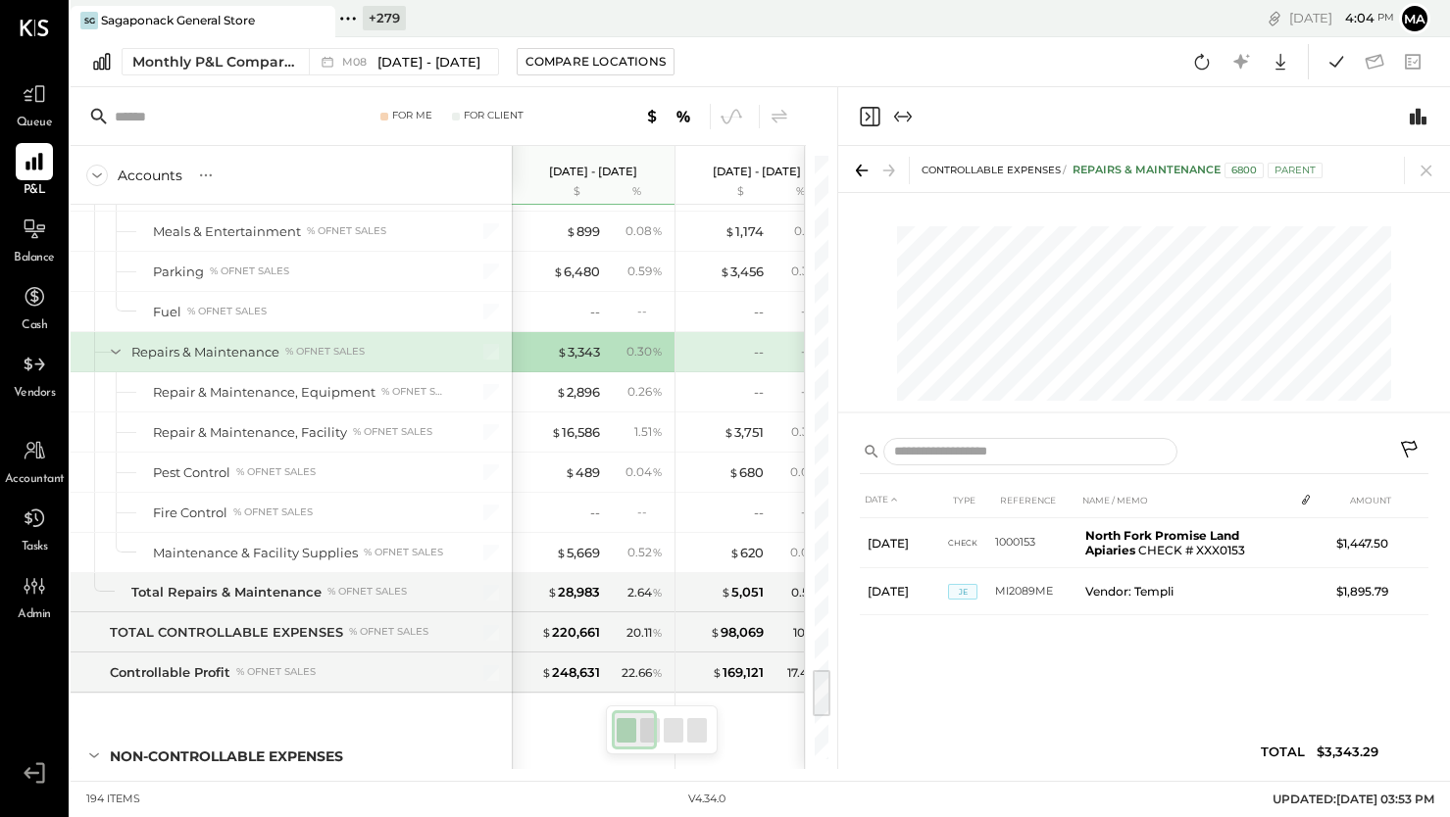
drag, startPoint x: 1424, startPoint y: 165, endPoint x: 1247, endPoint y: 249, distance: 196.4
click at [1424, 165] on icon at bounding box center [1425, 170] width 27 height 27
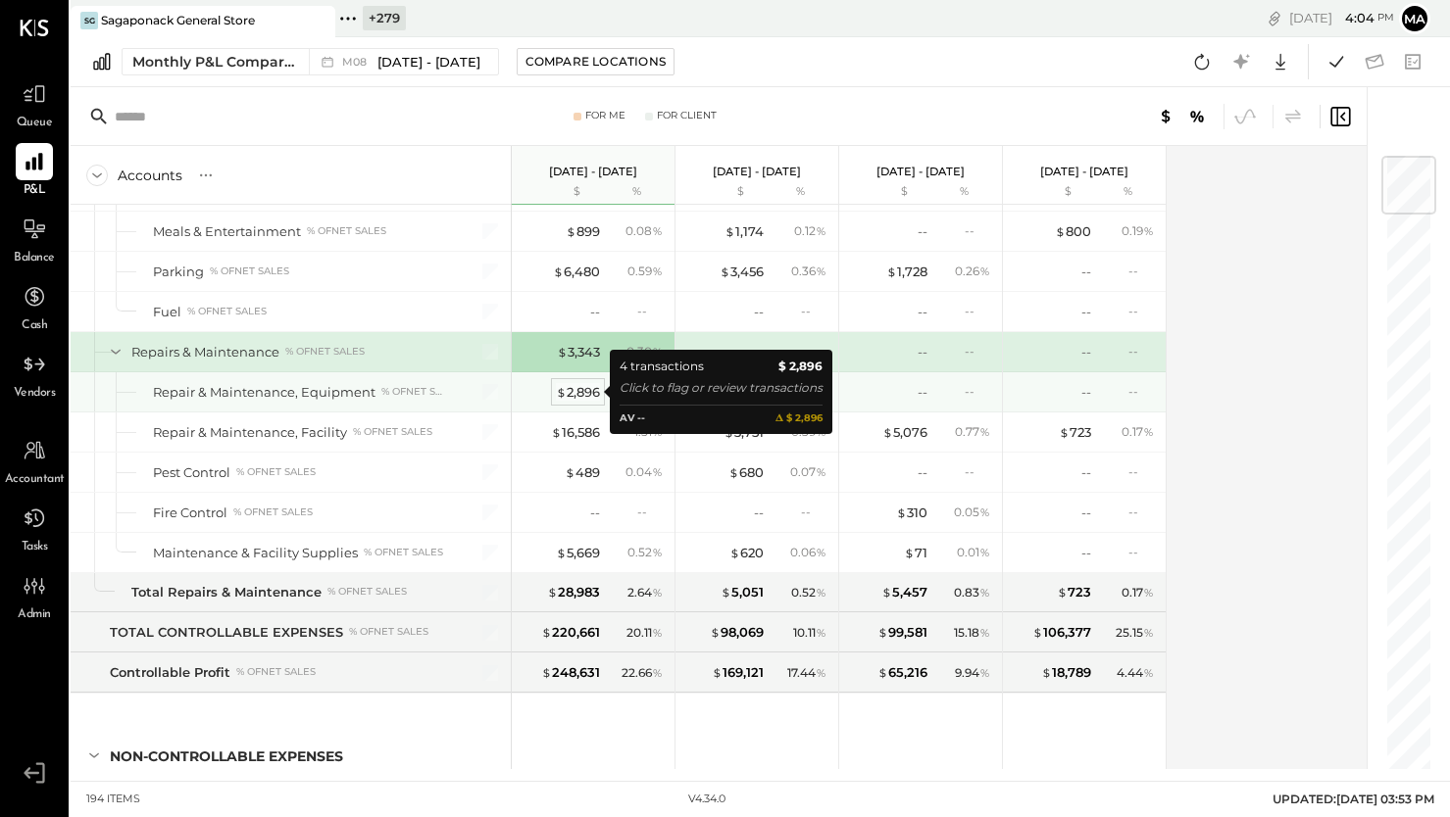
click at [572, 388] on div "$ 2,896" at bounding box center [578, 392] width 44 height 19
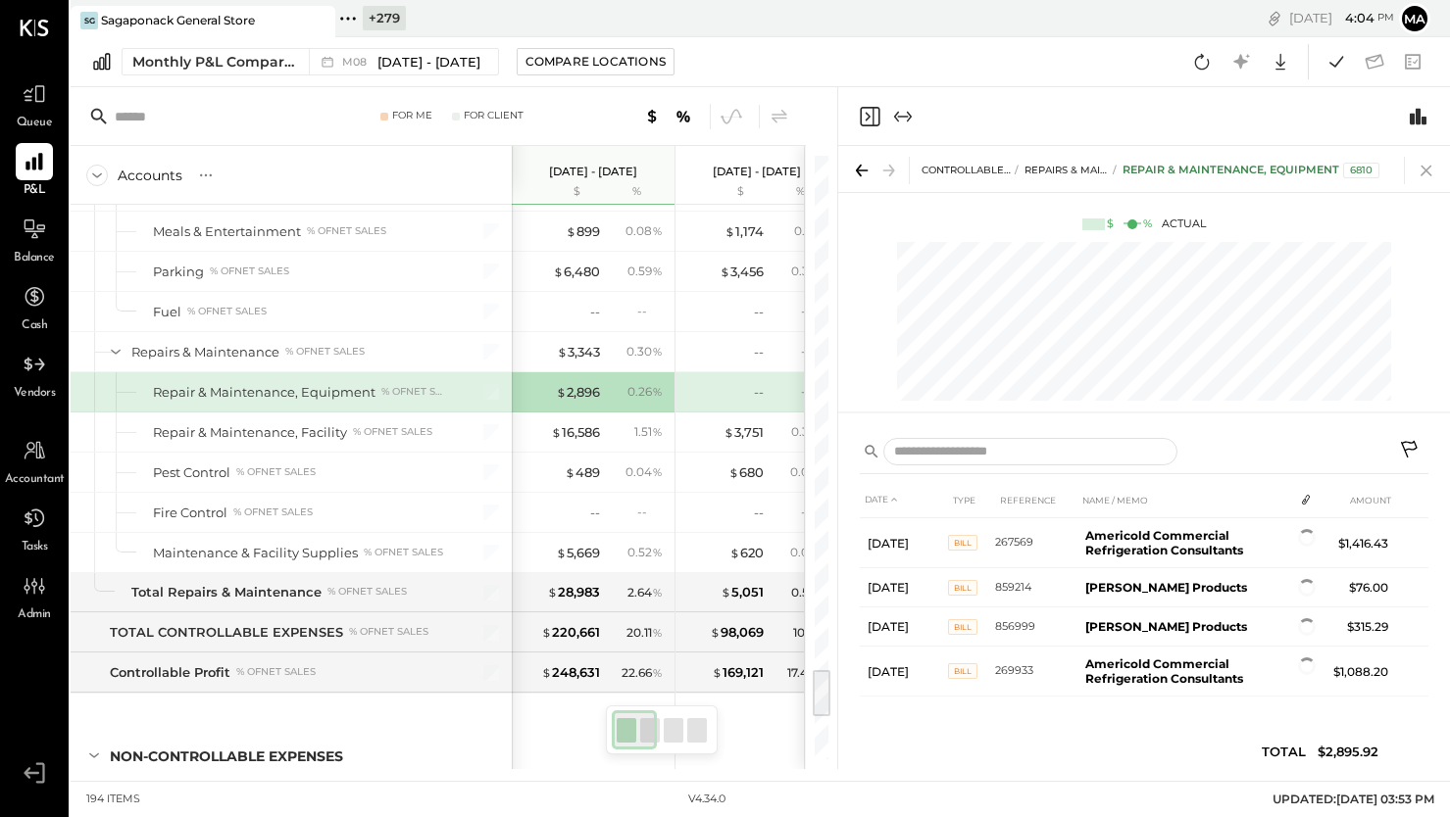
click at [1422, 165] on icon at bounding box center [1425, 170] width 27 height 27
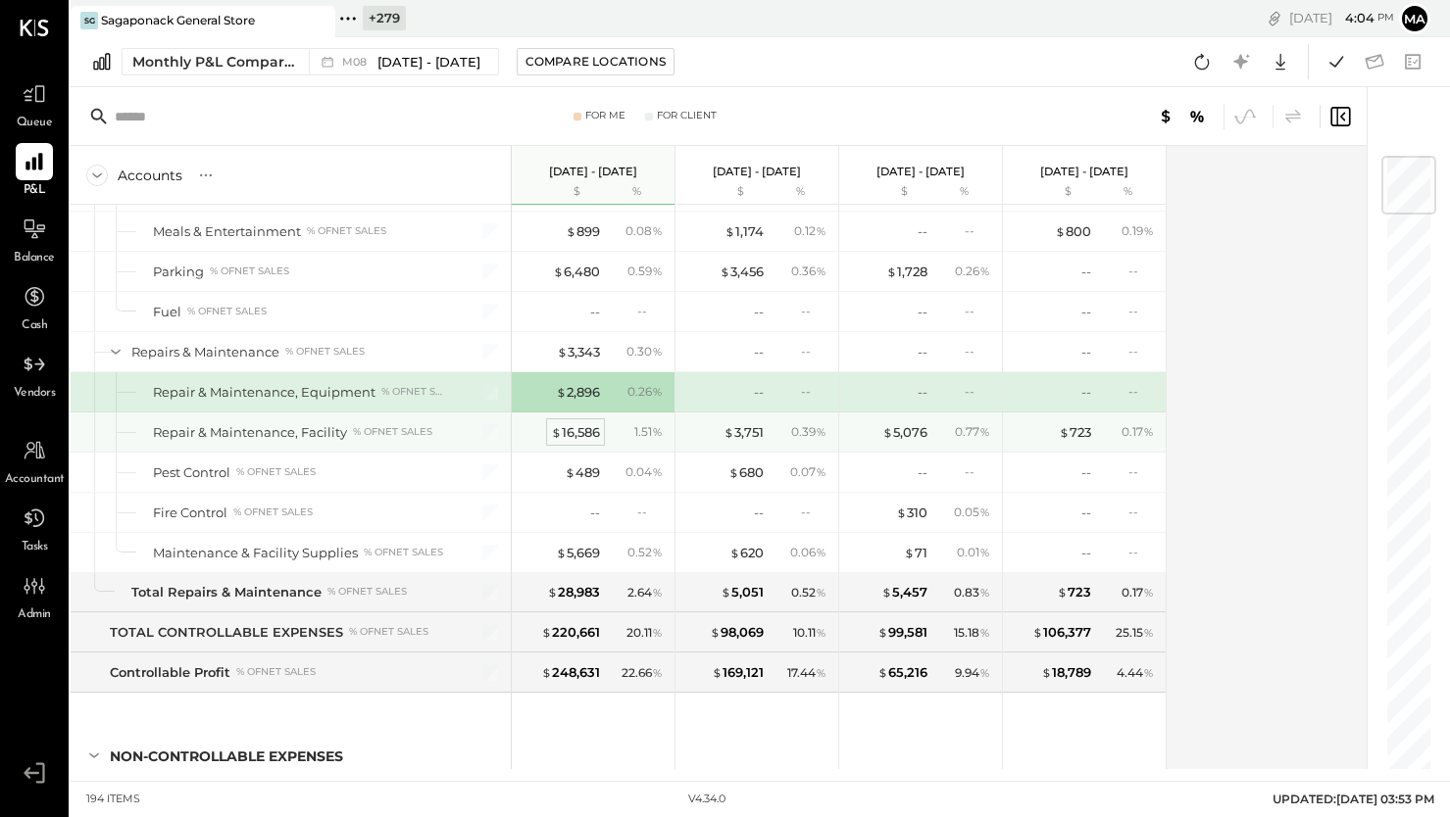
click at [587, 429] on div "$ 16,586" at bounding box center [575, 432] width 49 height 19
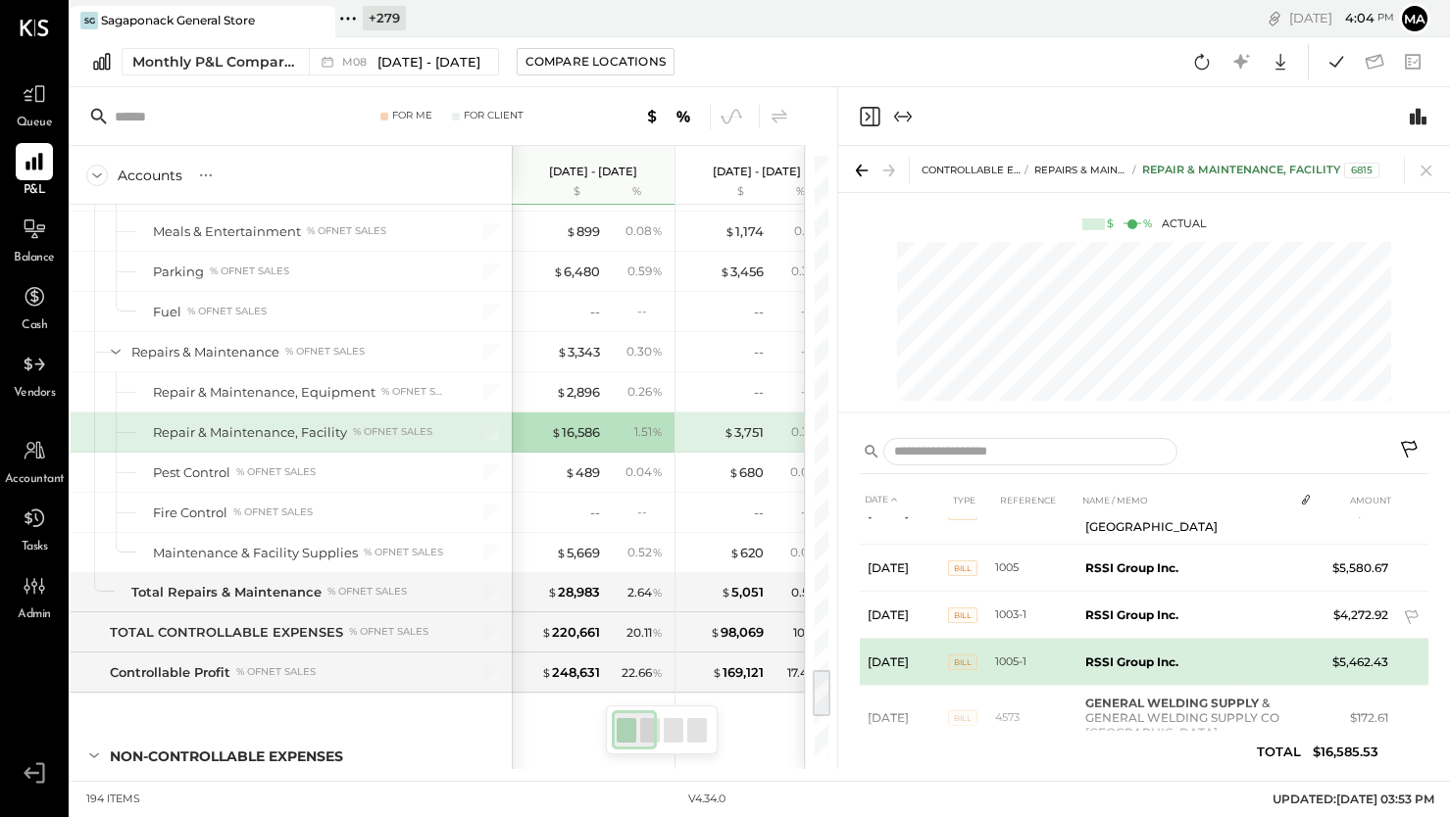
scroll to position [48, 0]
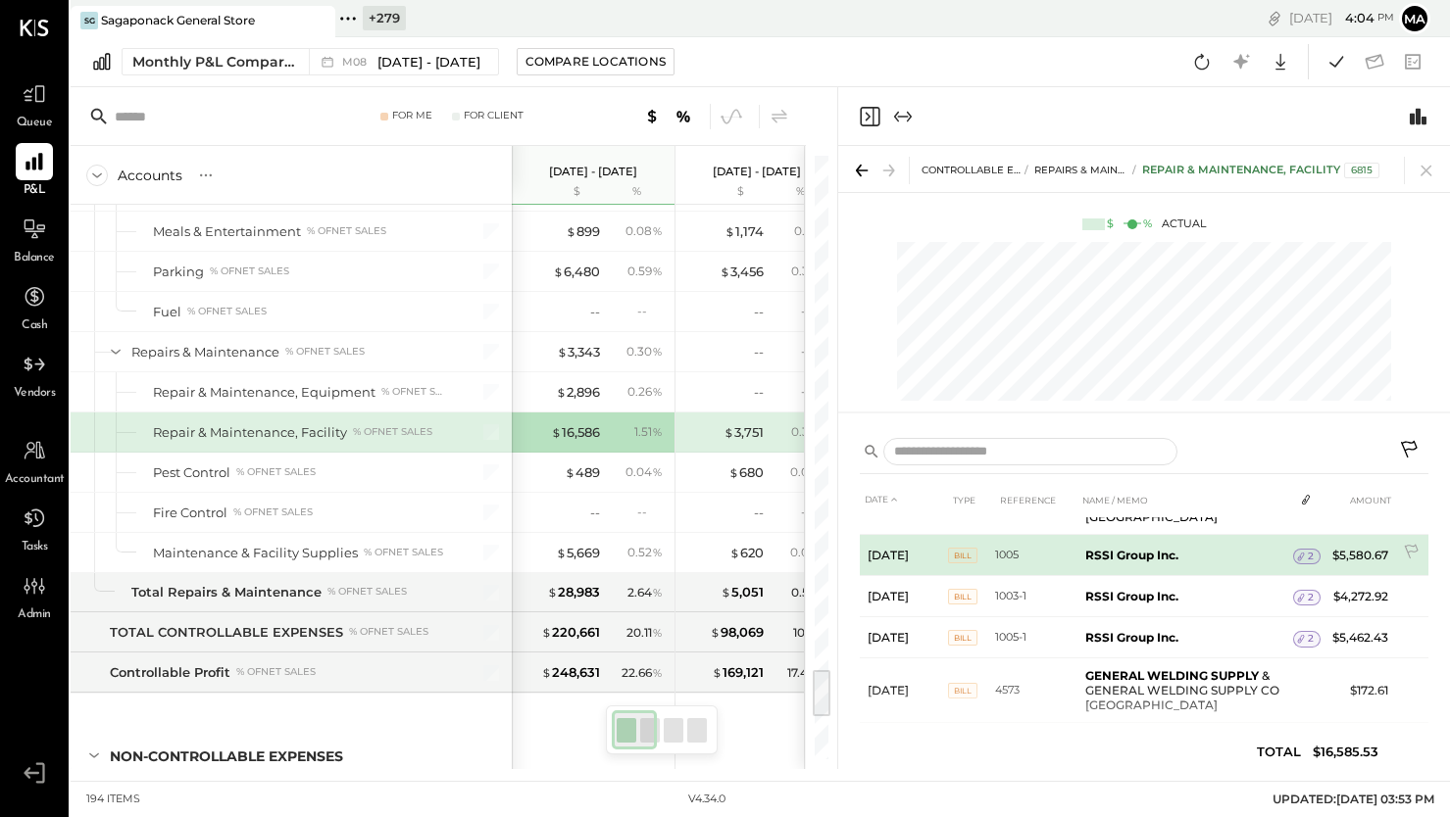
click at [1308, 553] on span "2" at bounding box center [1311, 557] width 6 height 14
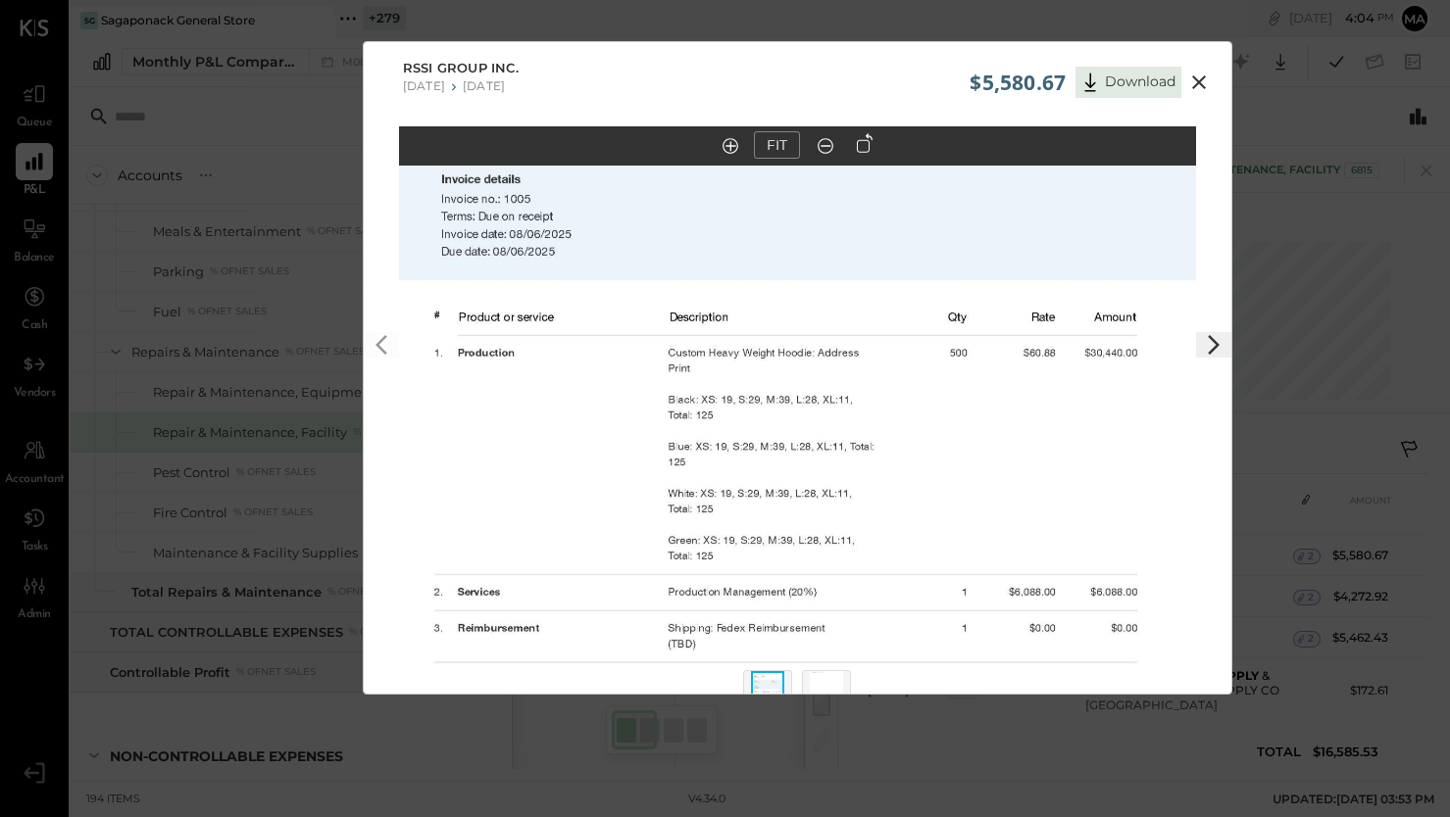
scroll to position [45, 0]
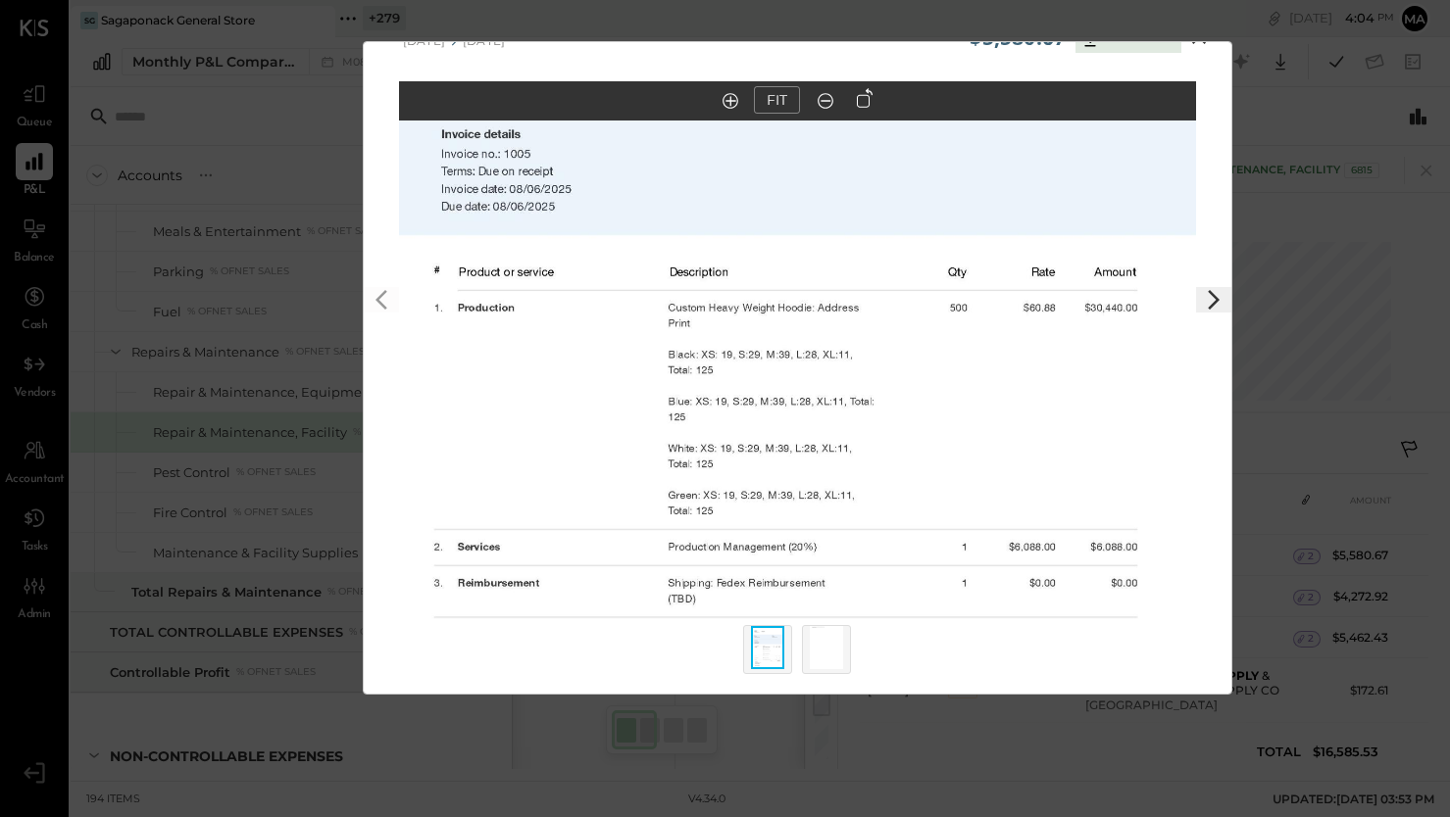
click at [839, 651] on img at bounding box center [826, 647] width 33 height 43
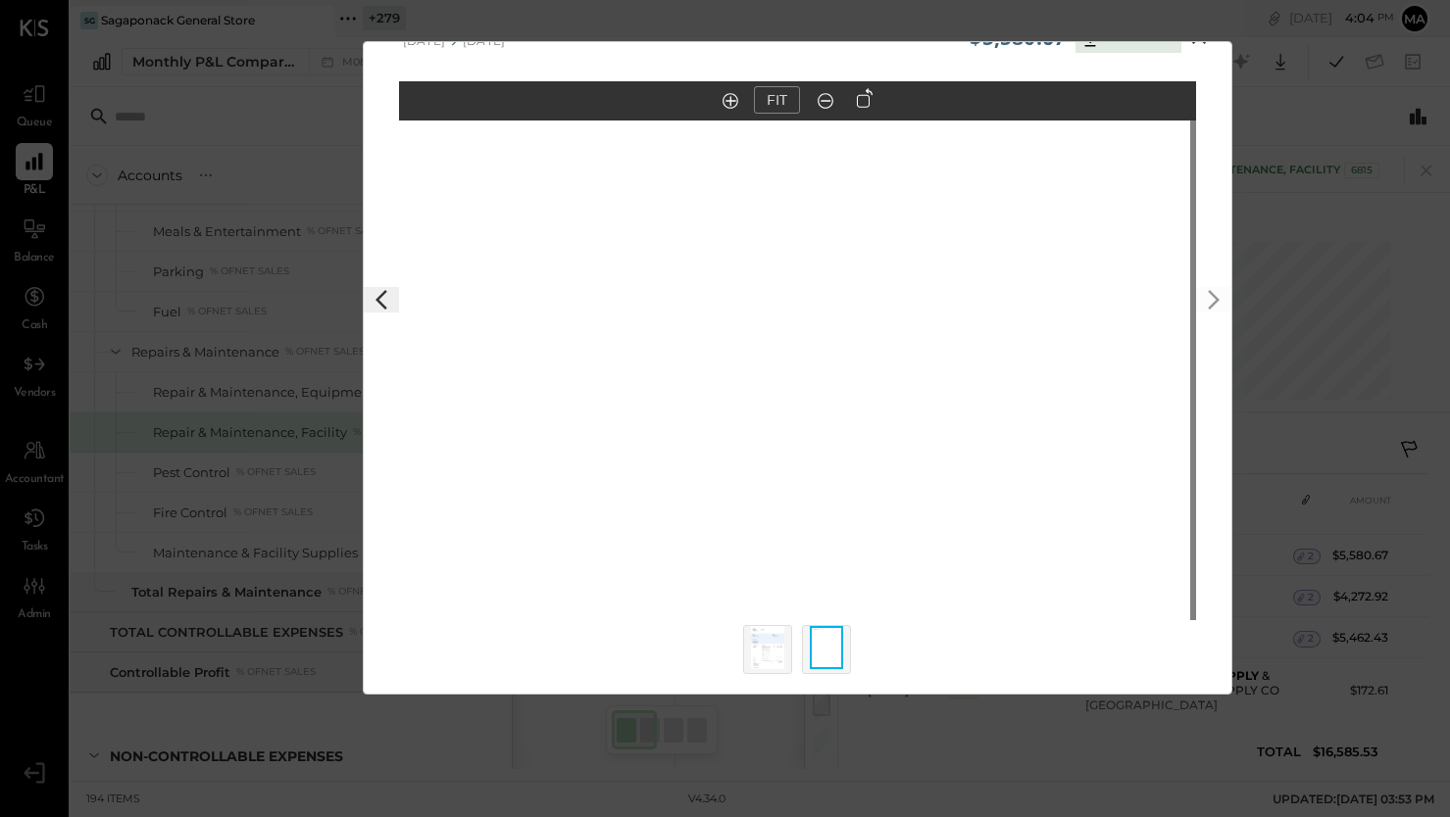
drag, startPoint x: 937, startPoint y: 434, endPoint x: 934, endPoint y: 521, distance: 87.3
click at [933, 523] on img at bounding box center [791, 445] width 797 height 1032
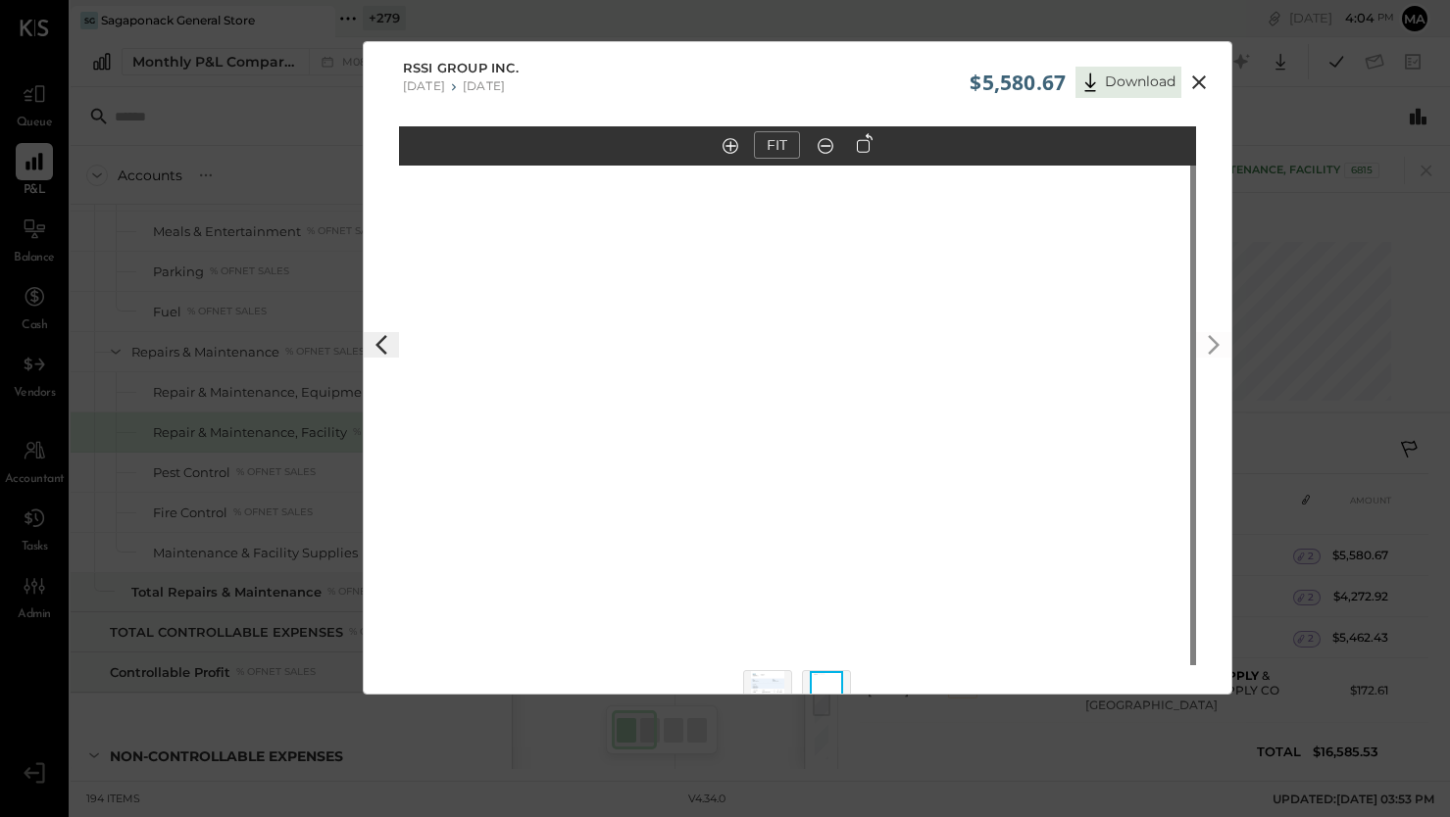
click at [769, 682] on img at bounding box center [767, 692] width 33 height 43
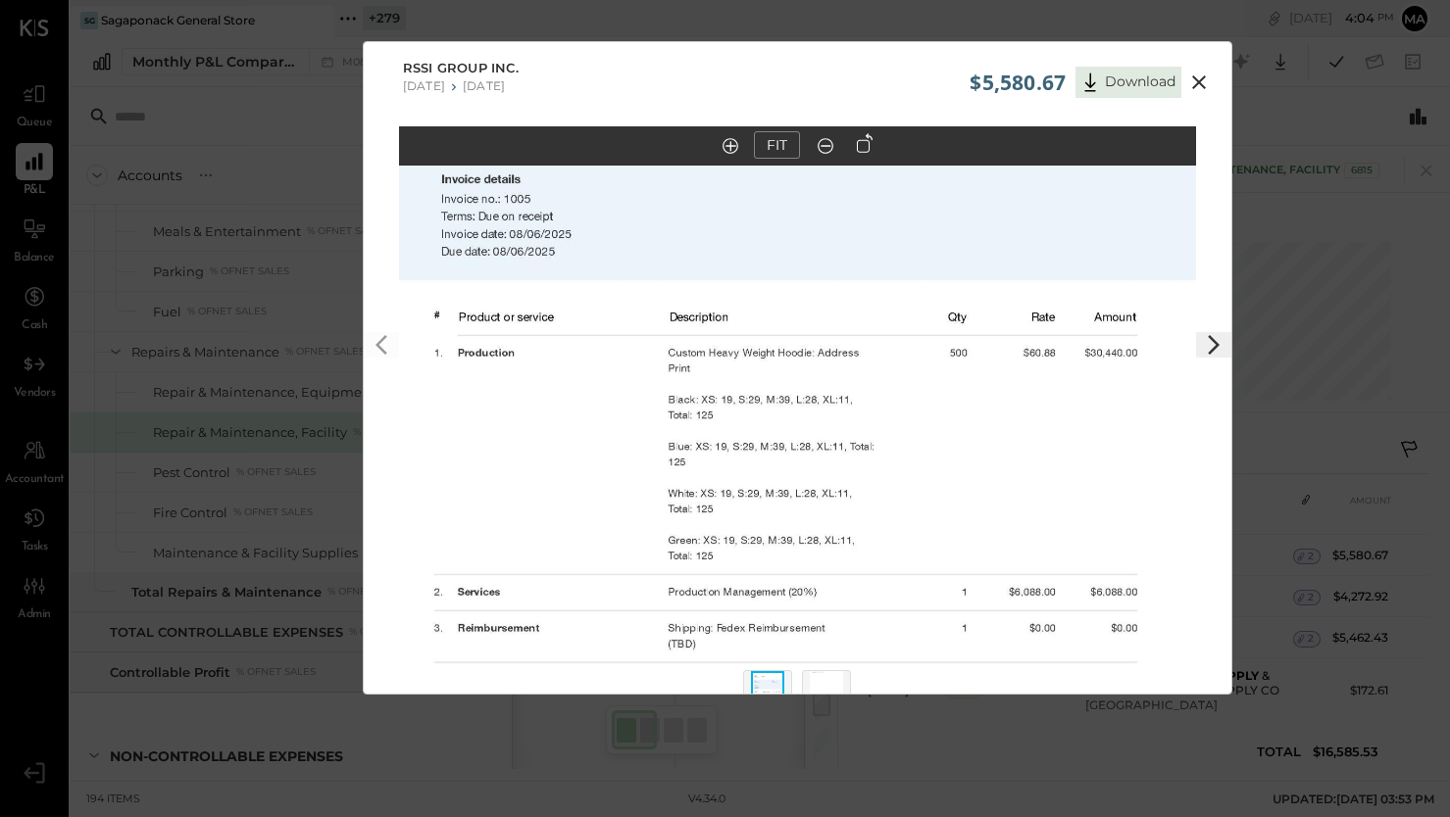
click at [1199, 78] on icon at bounding box center [1199, 82] width 14 height 14
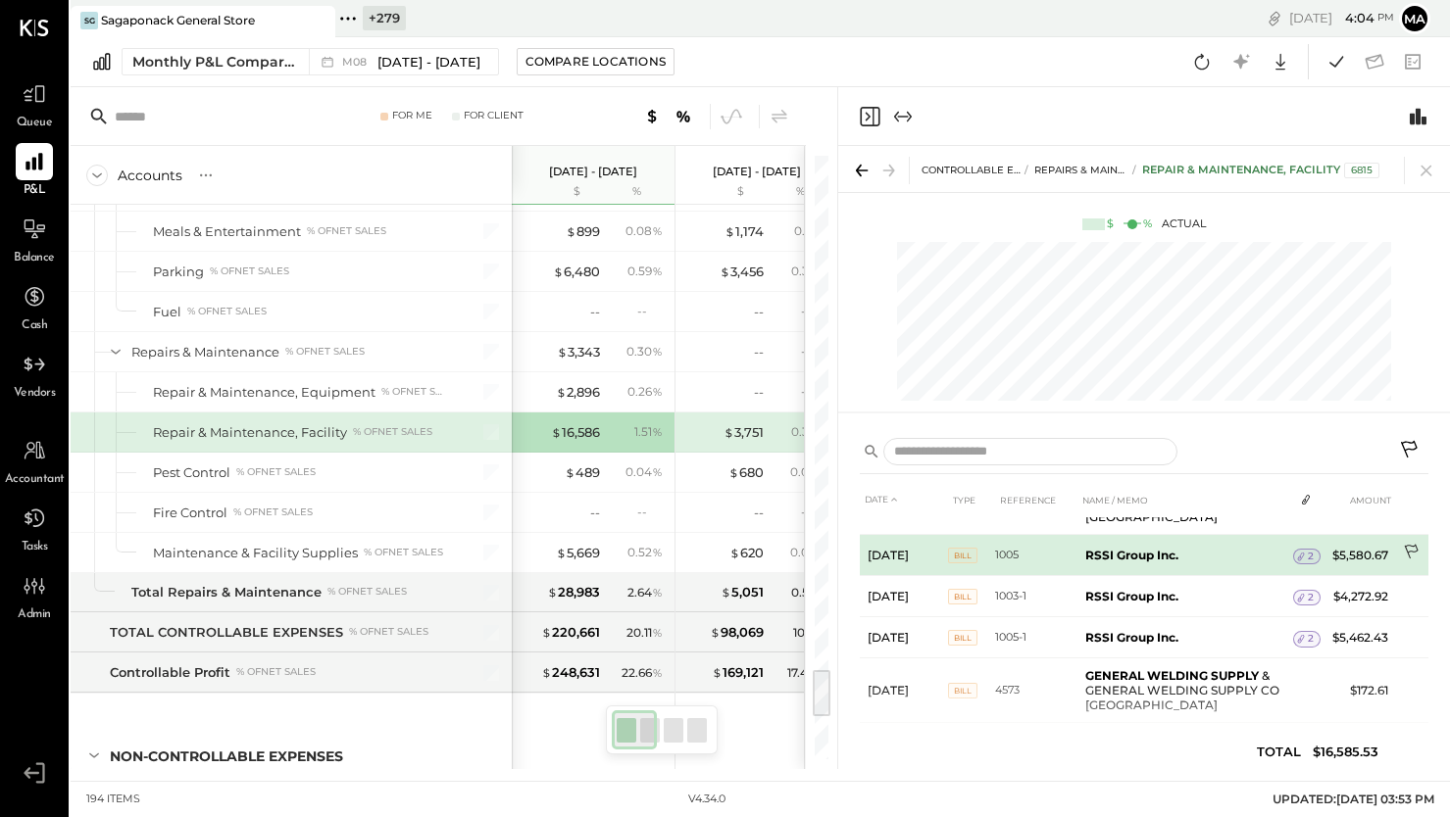
click at [1408, 547] on icon at bounding box center [1413, 554] width 20 height 20
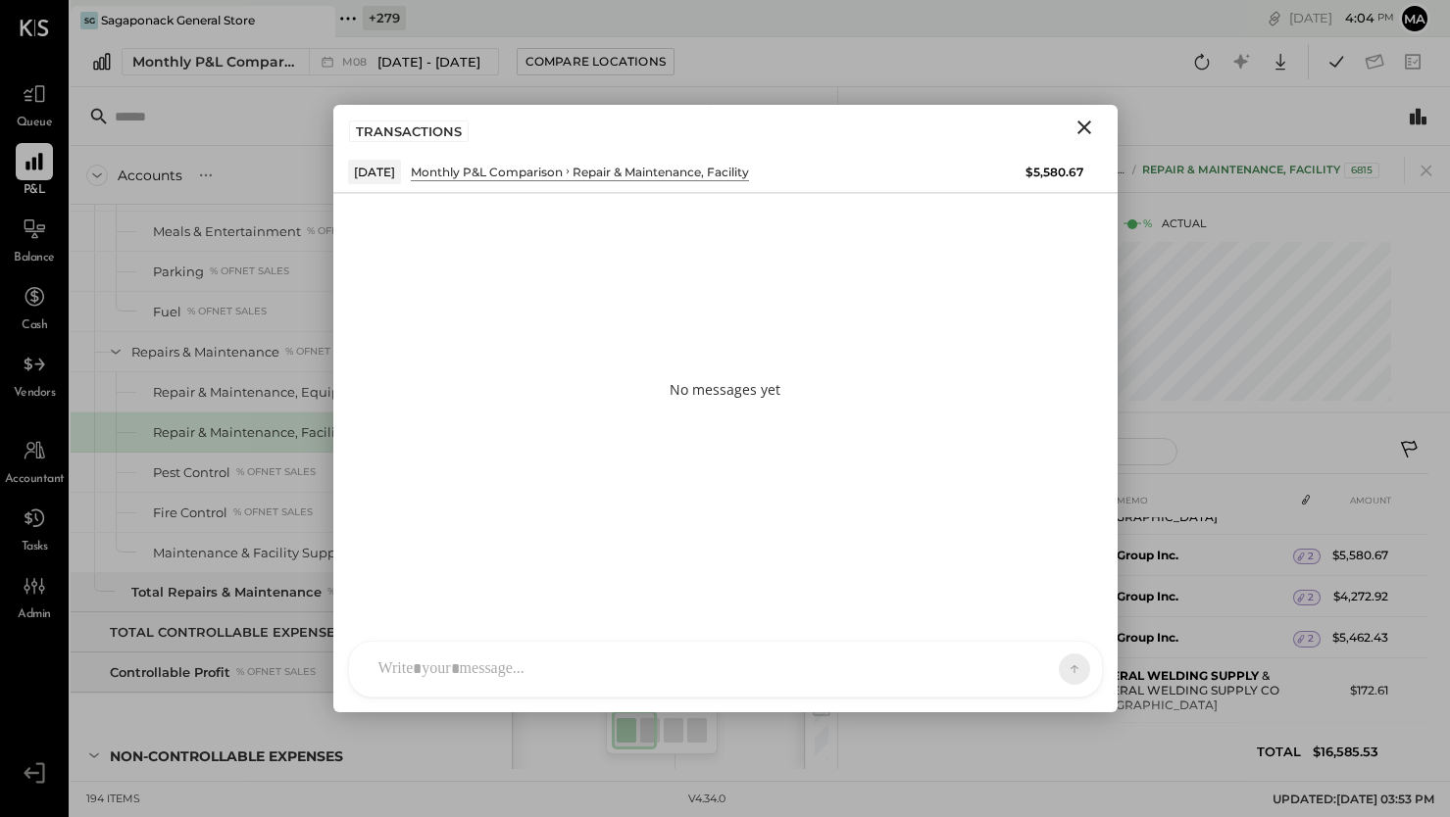
click at [717, 671] on div "SK [PERSON_NAME] D daniel G [DOMAIN_NAME] M [PERSON_NAME] JS [PERSON_NAME] T [P…" at bounding box center [725, 669] width 755 height 57
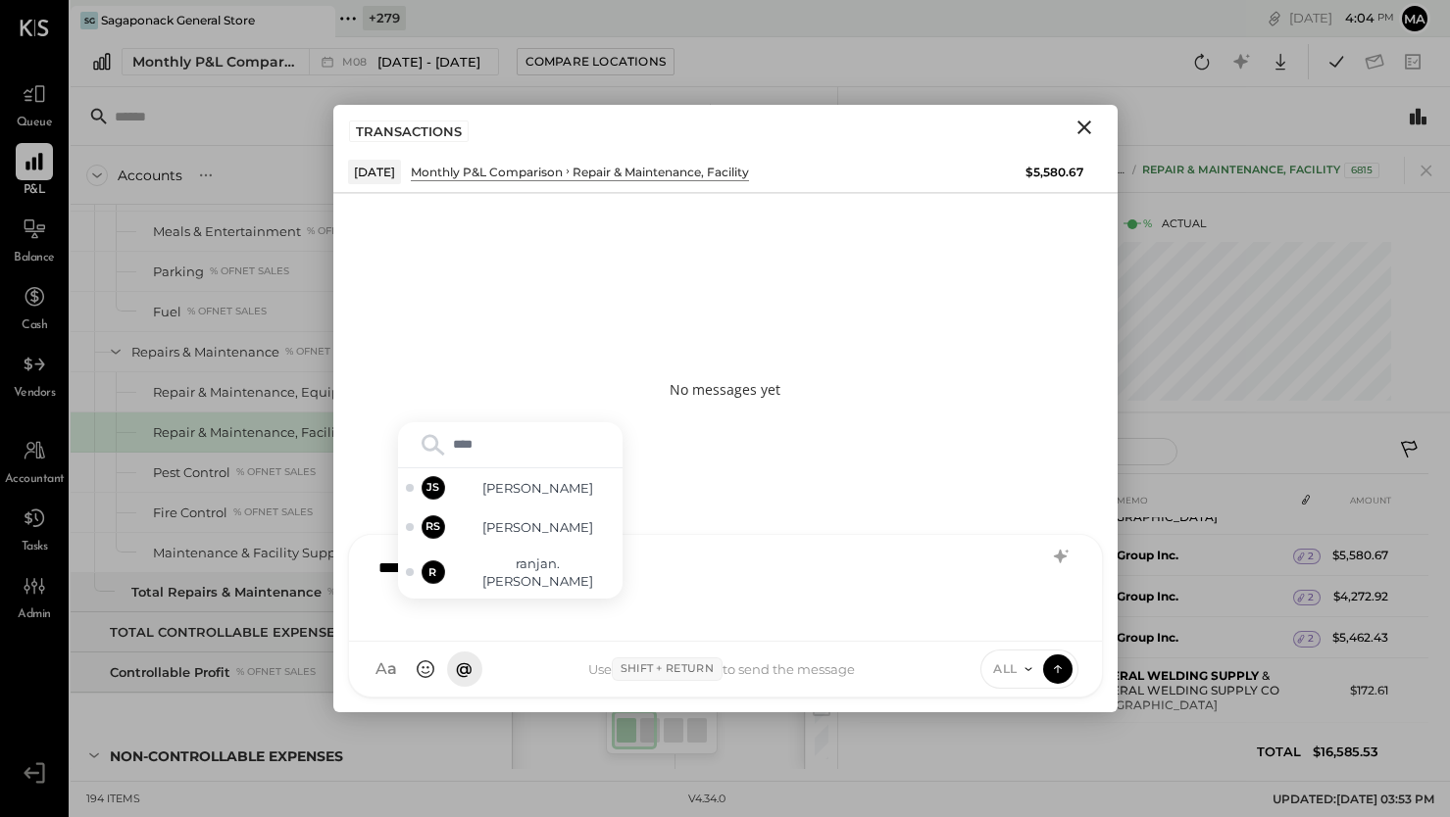
type input "*****"
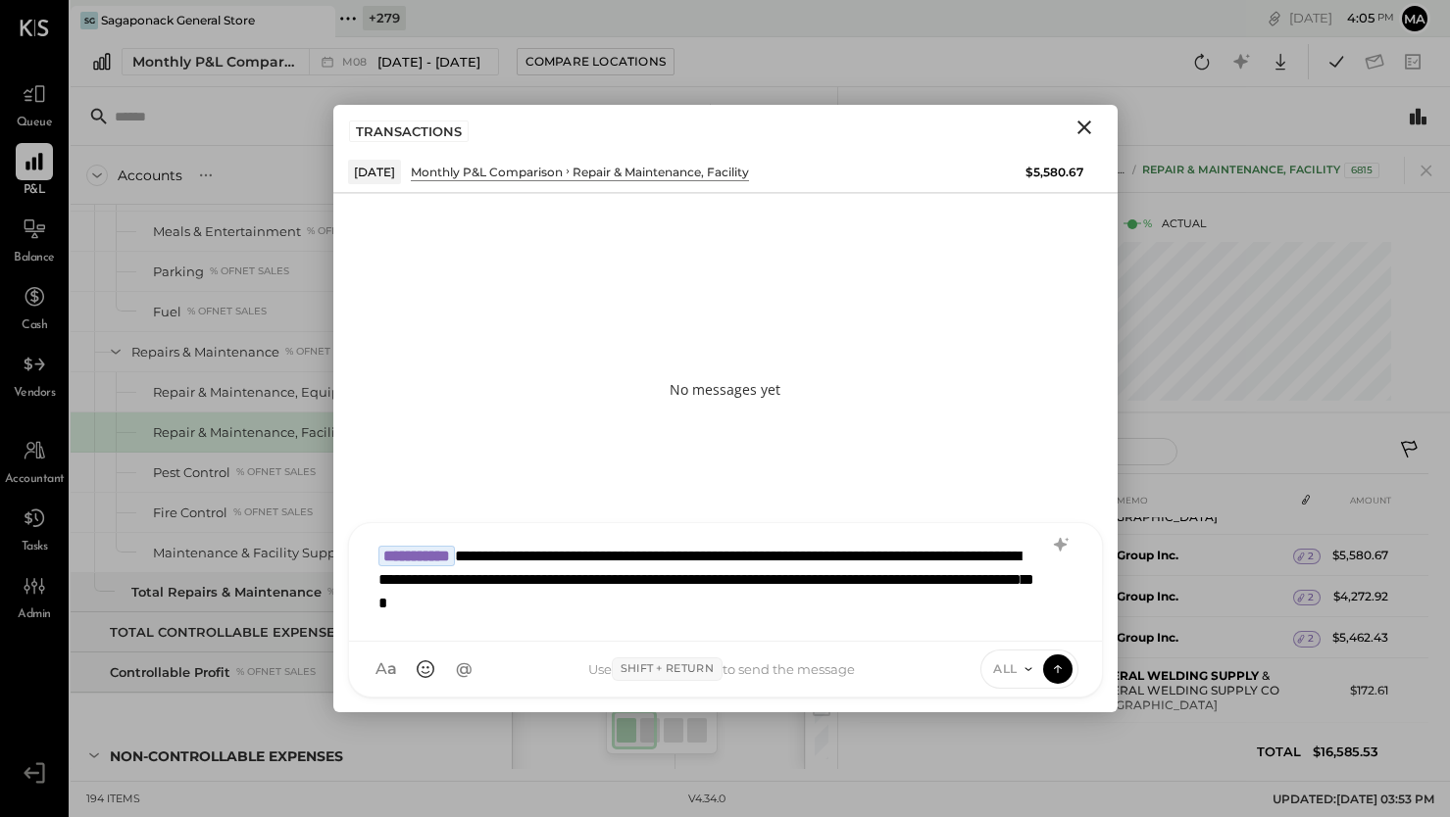
click at [1021, 667] on icon at bounding box center [1028, 670] width 16 height 16
click at [1014, 618] on div "INTERNAL" at bounding box center [1039, 621] width 116 height 32
click at [1059, 667] on icon at bounding box center [1058, 669] width 18 height 20
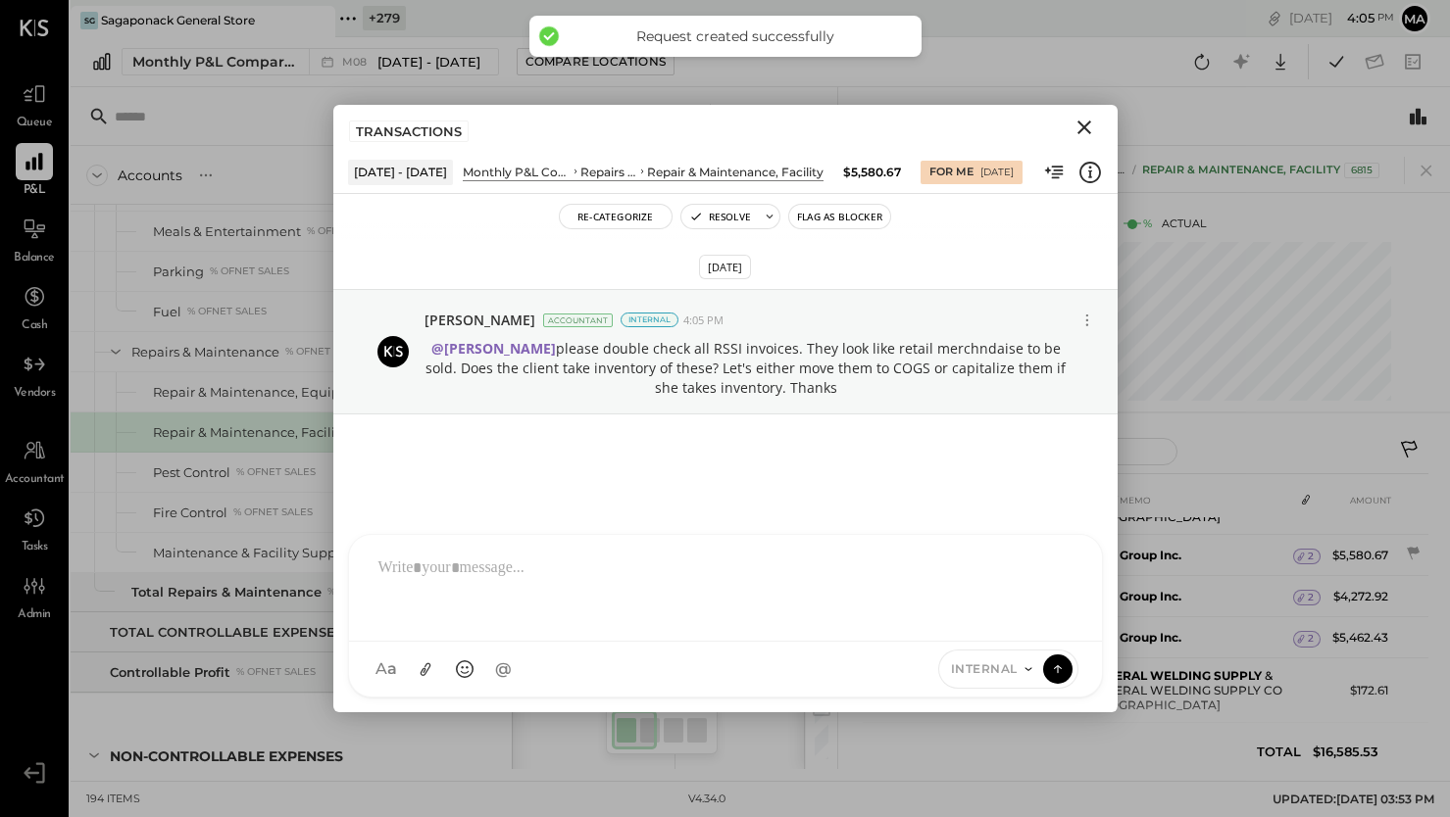
click at [1085, 124] on icon "Close" at bounding box center [1084, 128] width 14 height 14
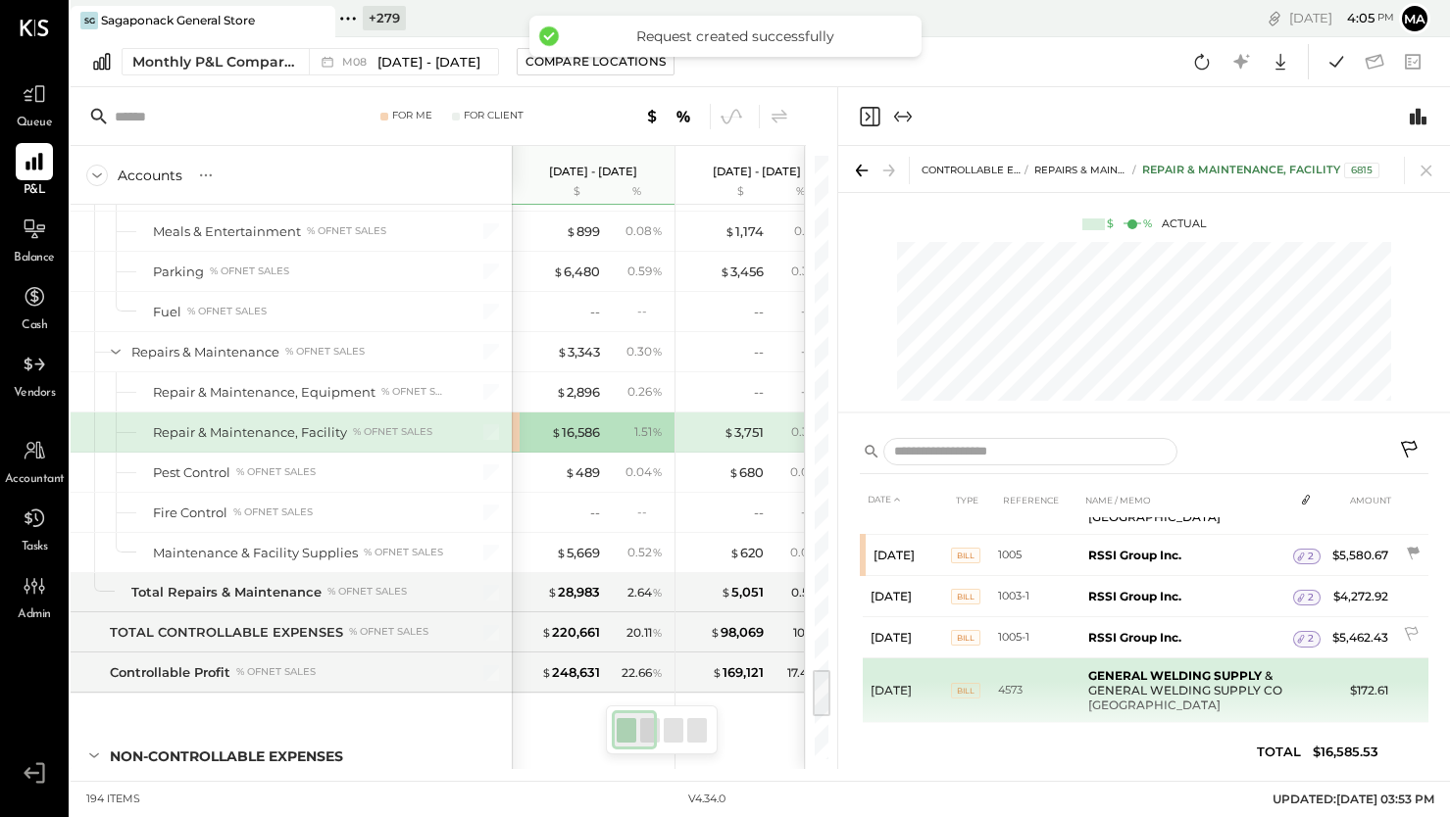
scroll to position [121, 0]
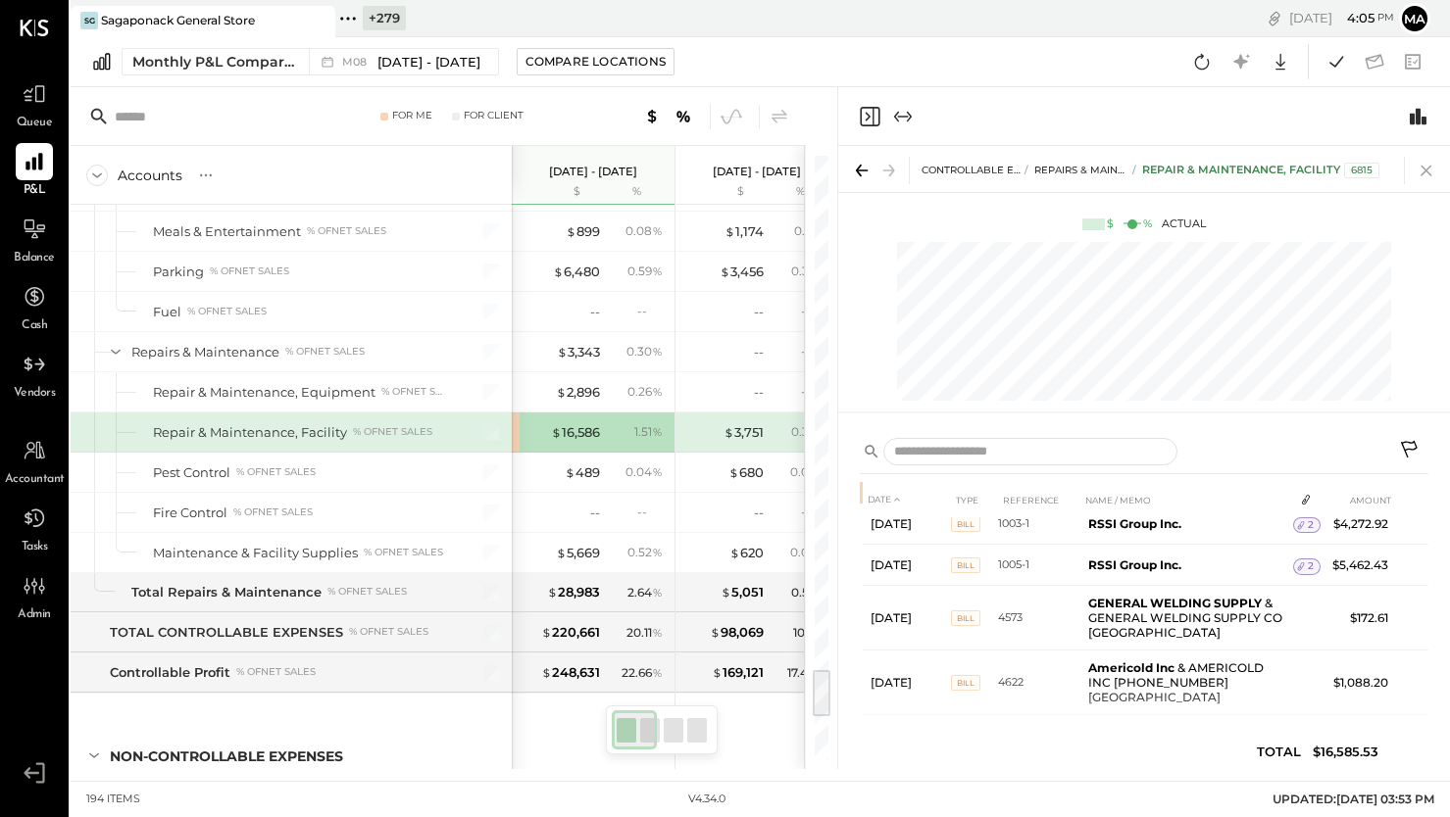
click at [1426, 167] on icon at bounding box center [1425, 170] width 27 height 27
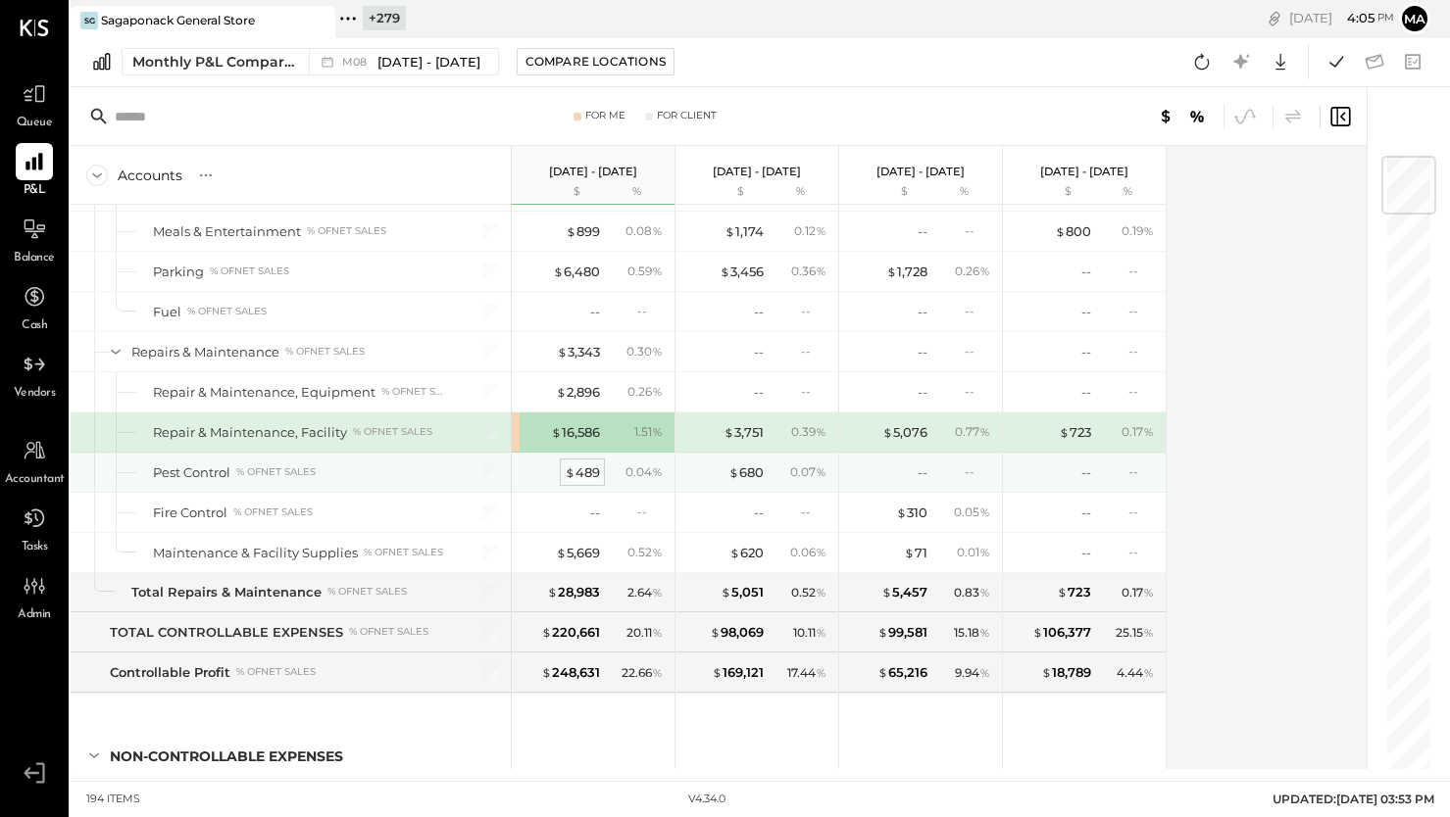
click at [583, 470] on div "$ 489" at bounding box center [582, 473] width 35 height 19
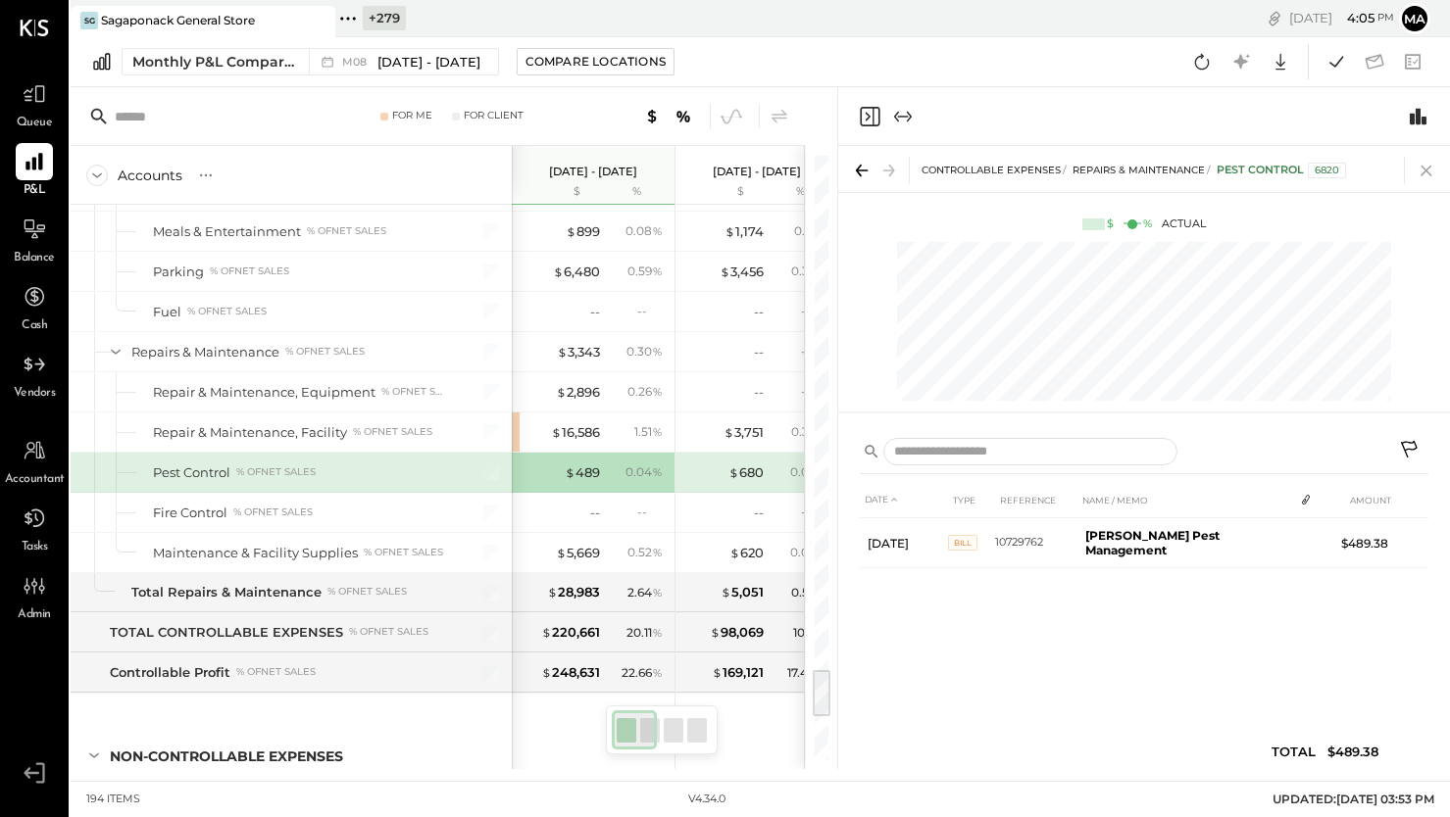
click at [1428, 171] on icon at bounding box center [1425, 170] width 27 height 27
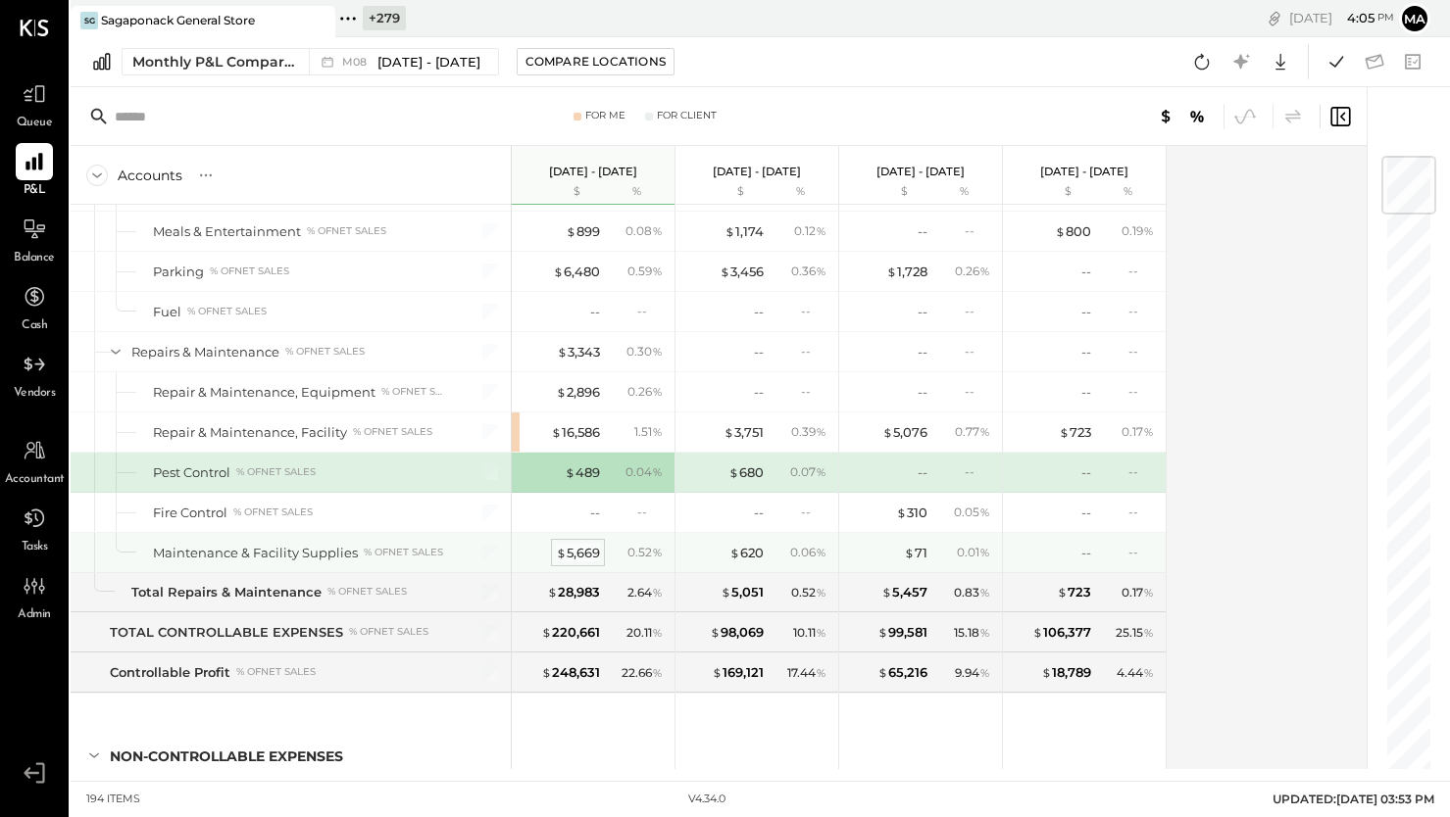
click at [581, 551] on div "$ 5,669" at bounding box center [578, 553] width 44 height 19
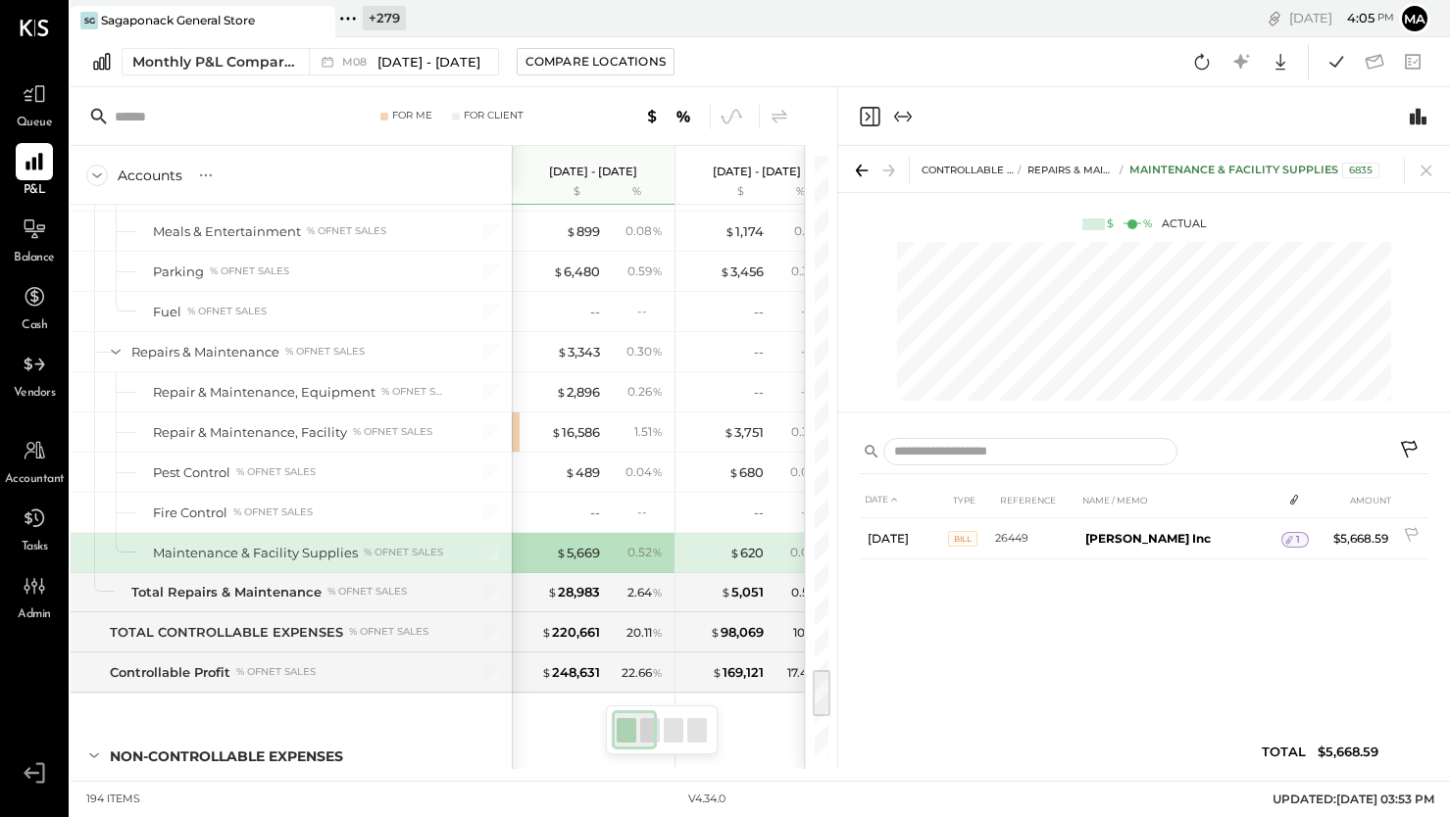
click at [1298, 537] on span "1" at bounding box center [1298, 540] width 4 height 14
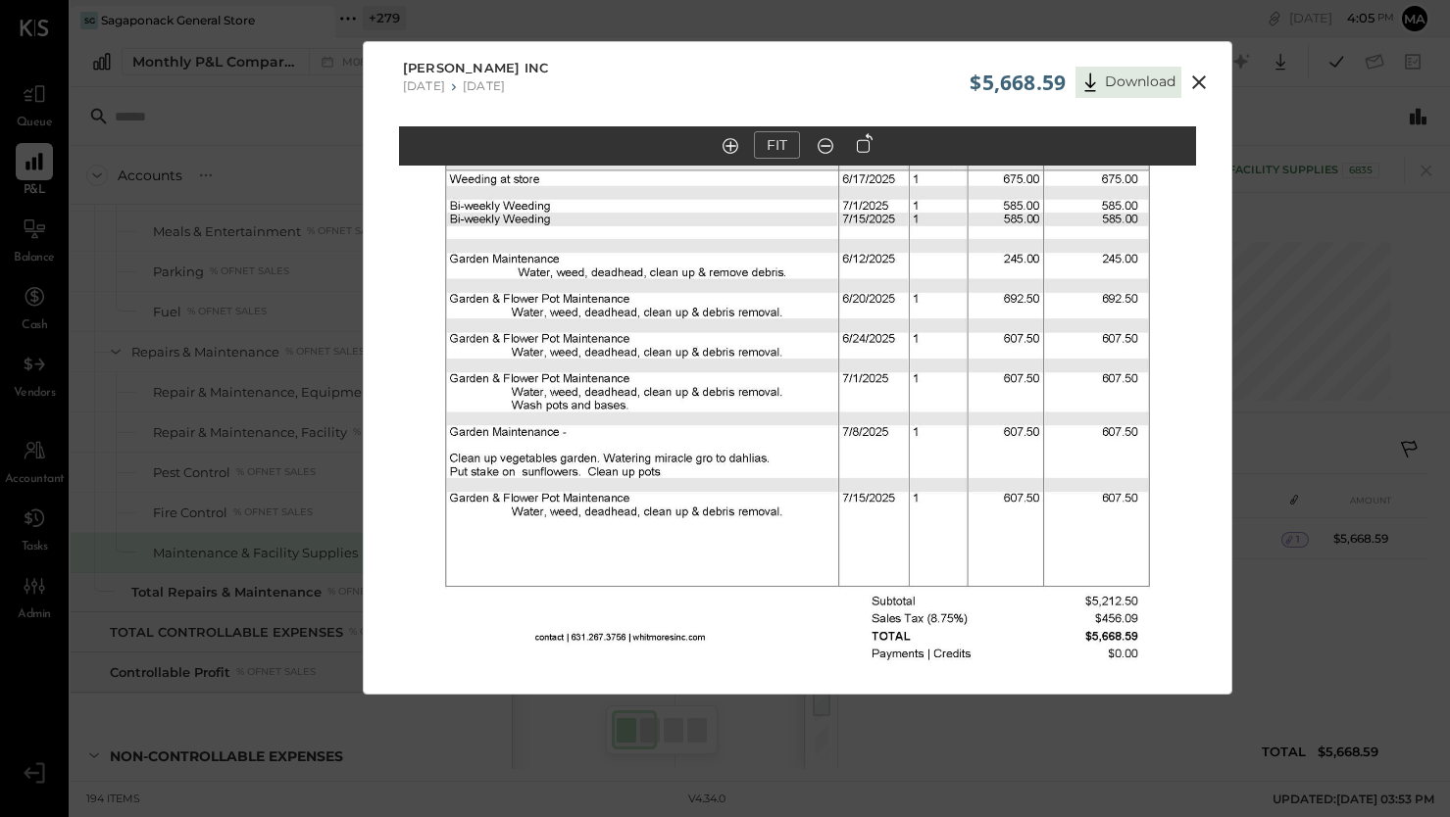
drag, startPoint x: 768, startPoint y: 469, endPoint x: 770, endPoint y: 330, distance: 138.2
click at [770, 330] on img at bounding box center [797, 235] width 797 height 1032
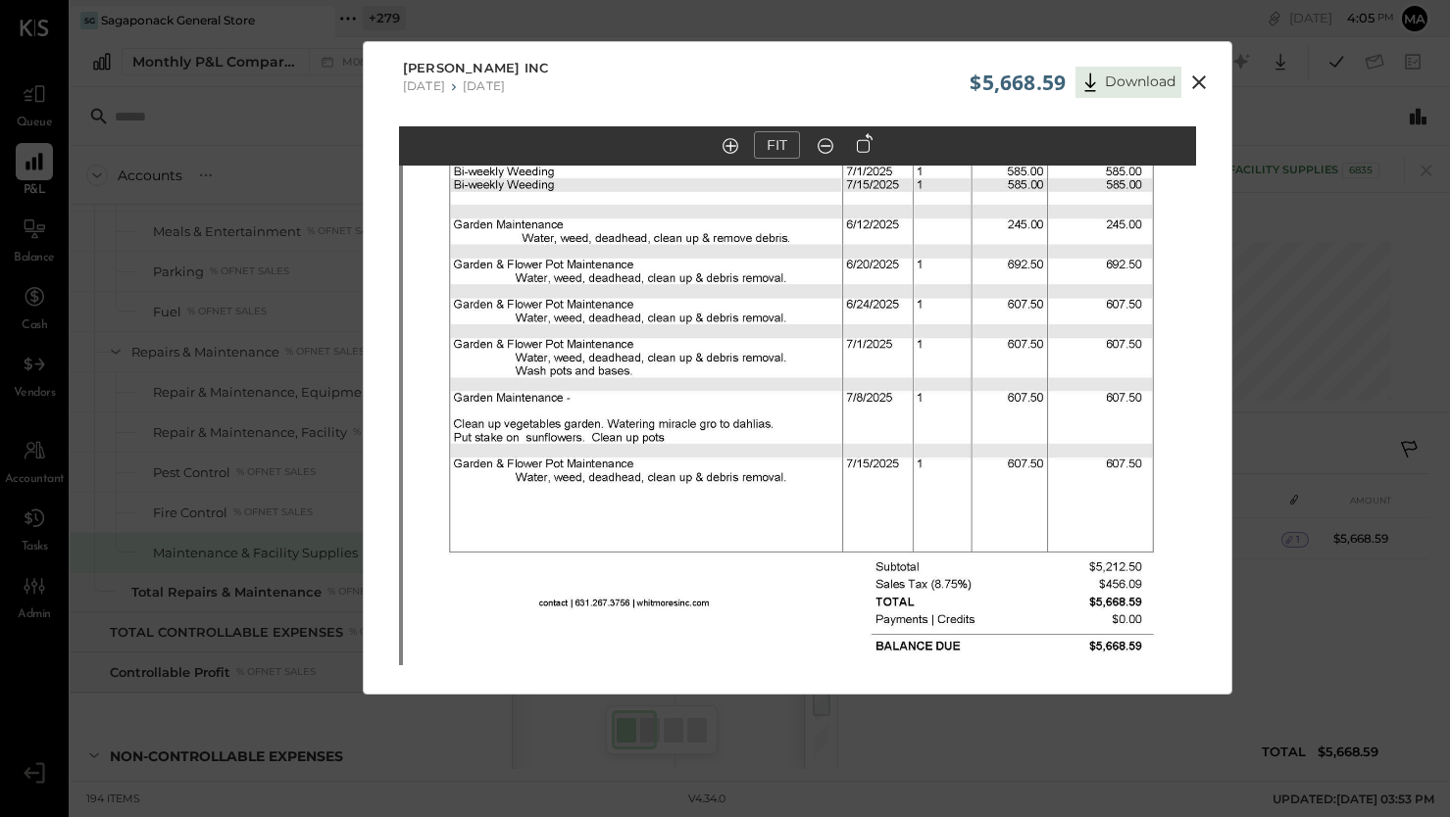
click at [1197, 83] on icon at bounding box center [1199, 82] width 14 height 14
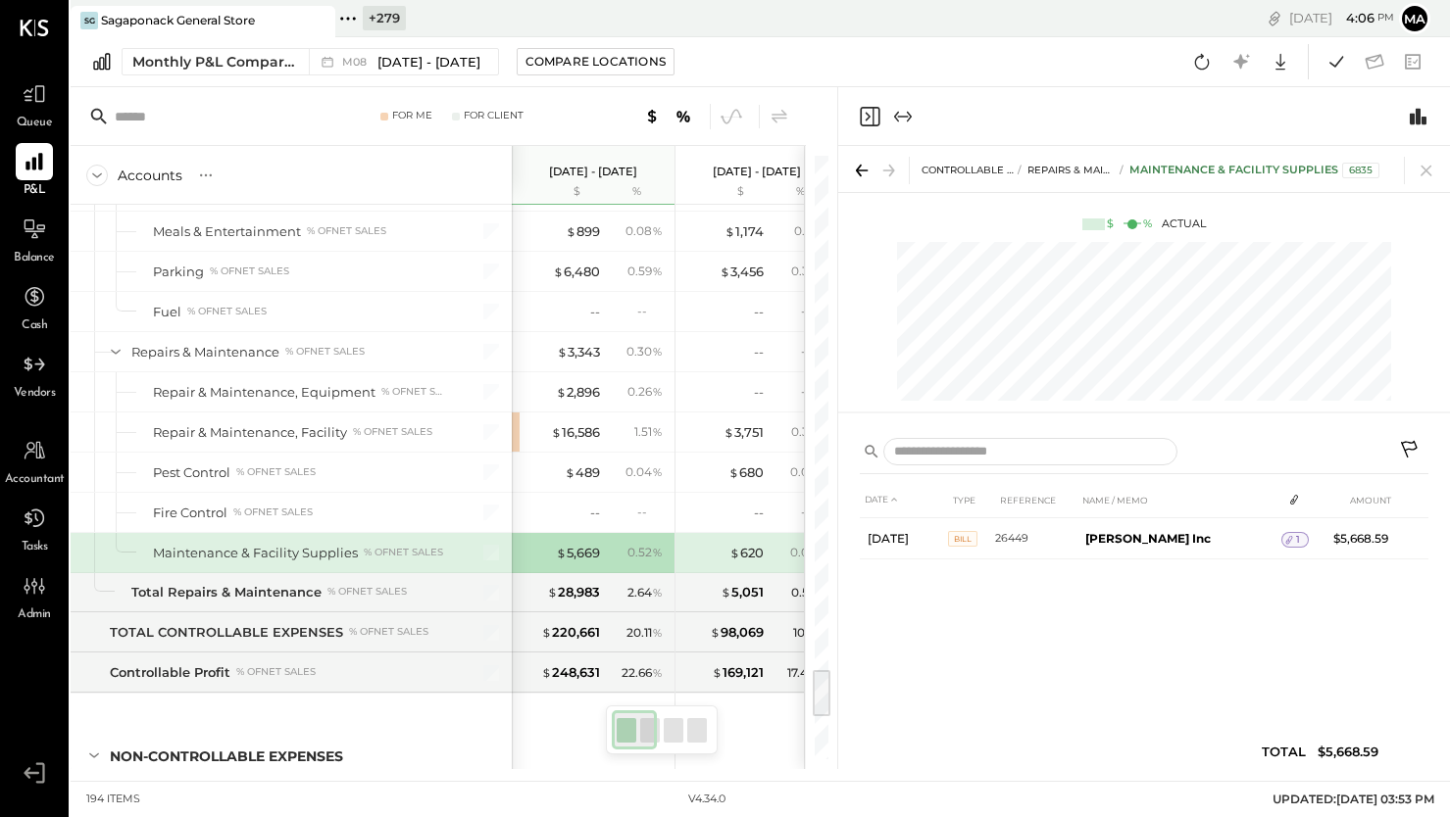
drag, startPoint x: 1431, startPoint y: 164, endPoint x: 1214, endPoint y: 272, distance: 242.4
click at [1431, 164] on icon at bounding box center [1425, 170] width 27 height 27
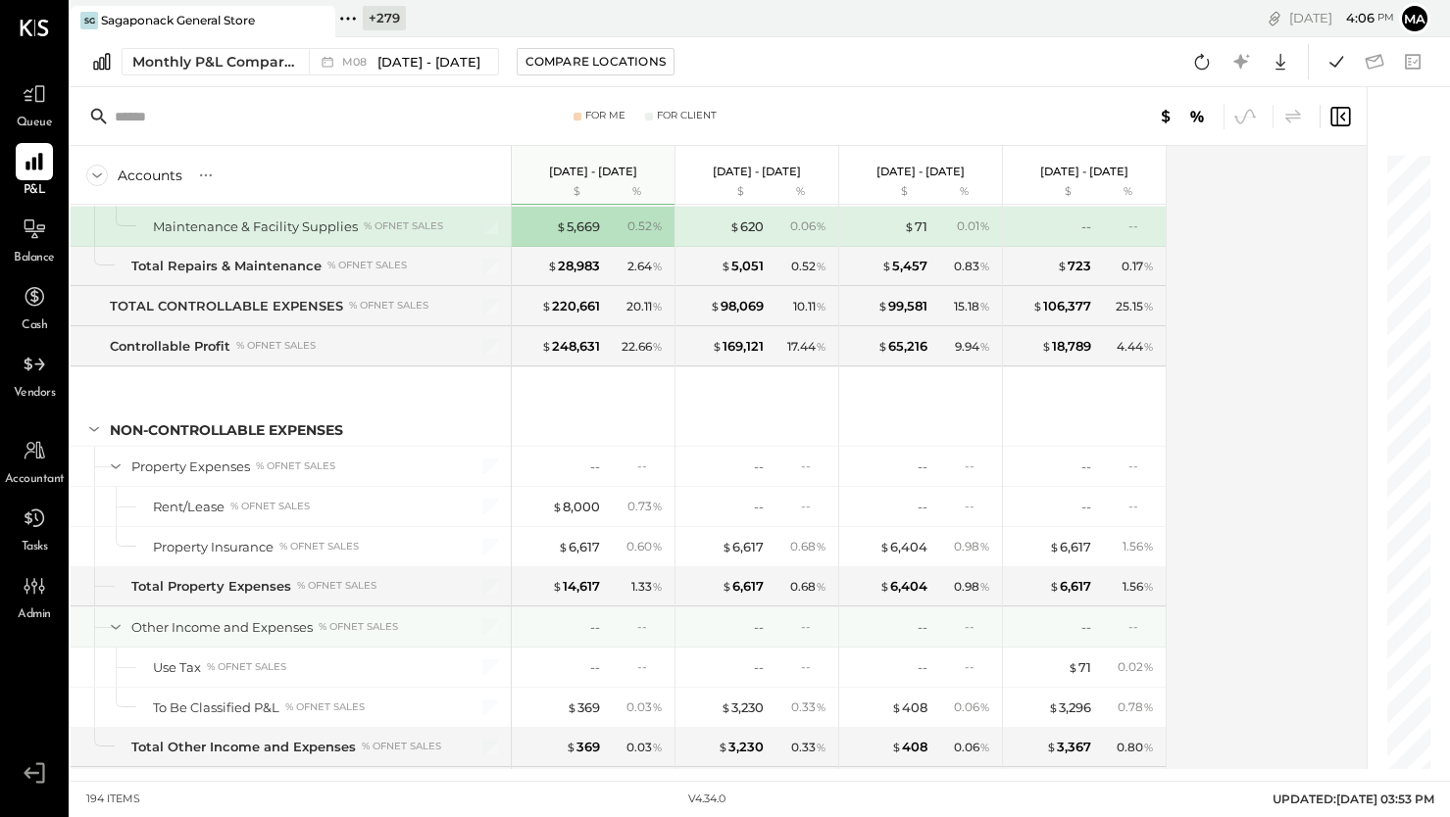
scroll to position [6726, 0]
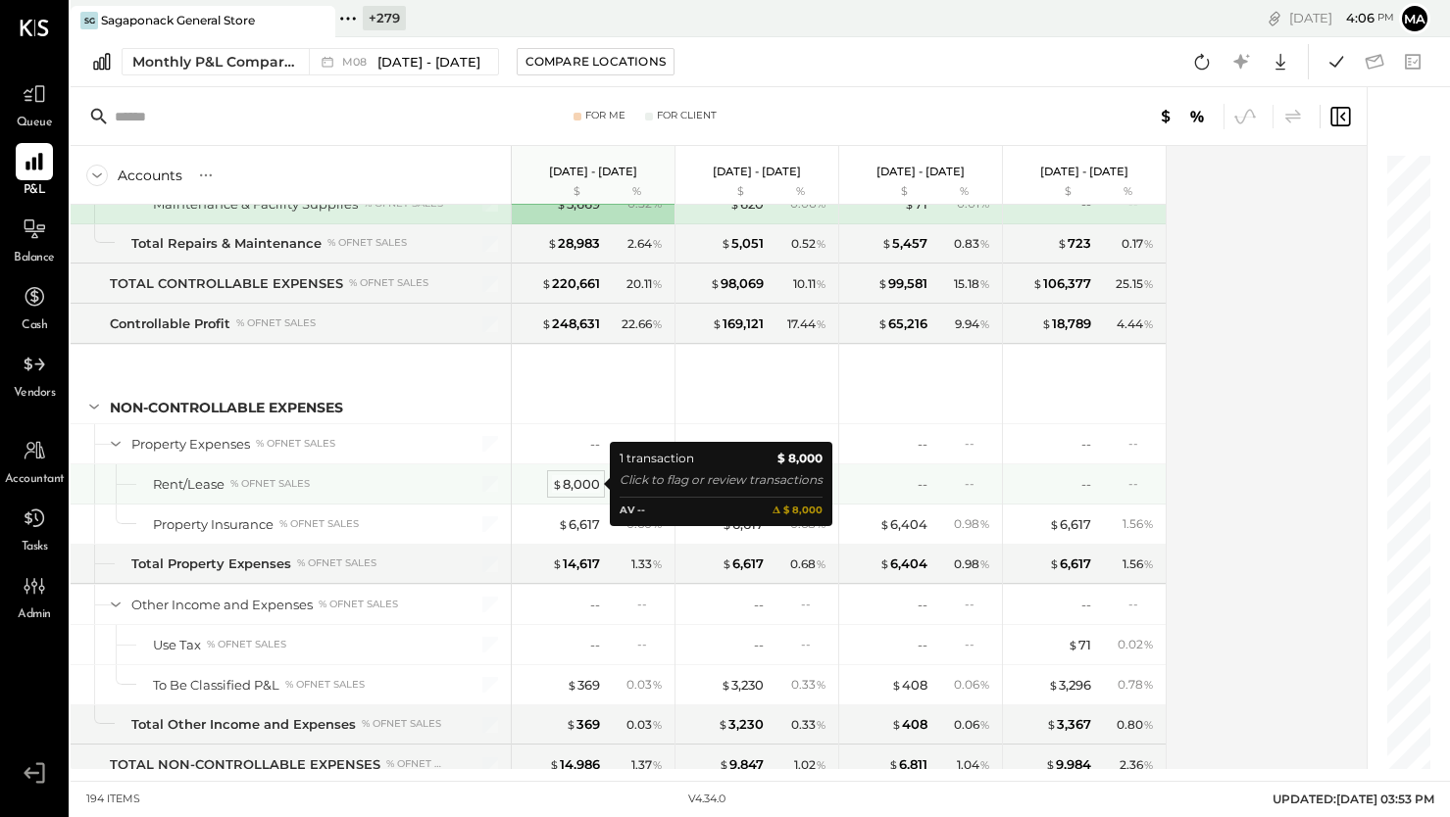
click at [579, 480] on div "$ 8,000" at bounding box center [576, 484] width 48 height 19
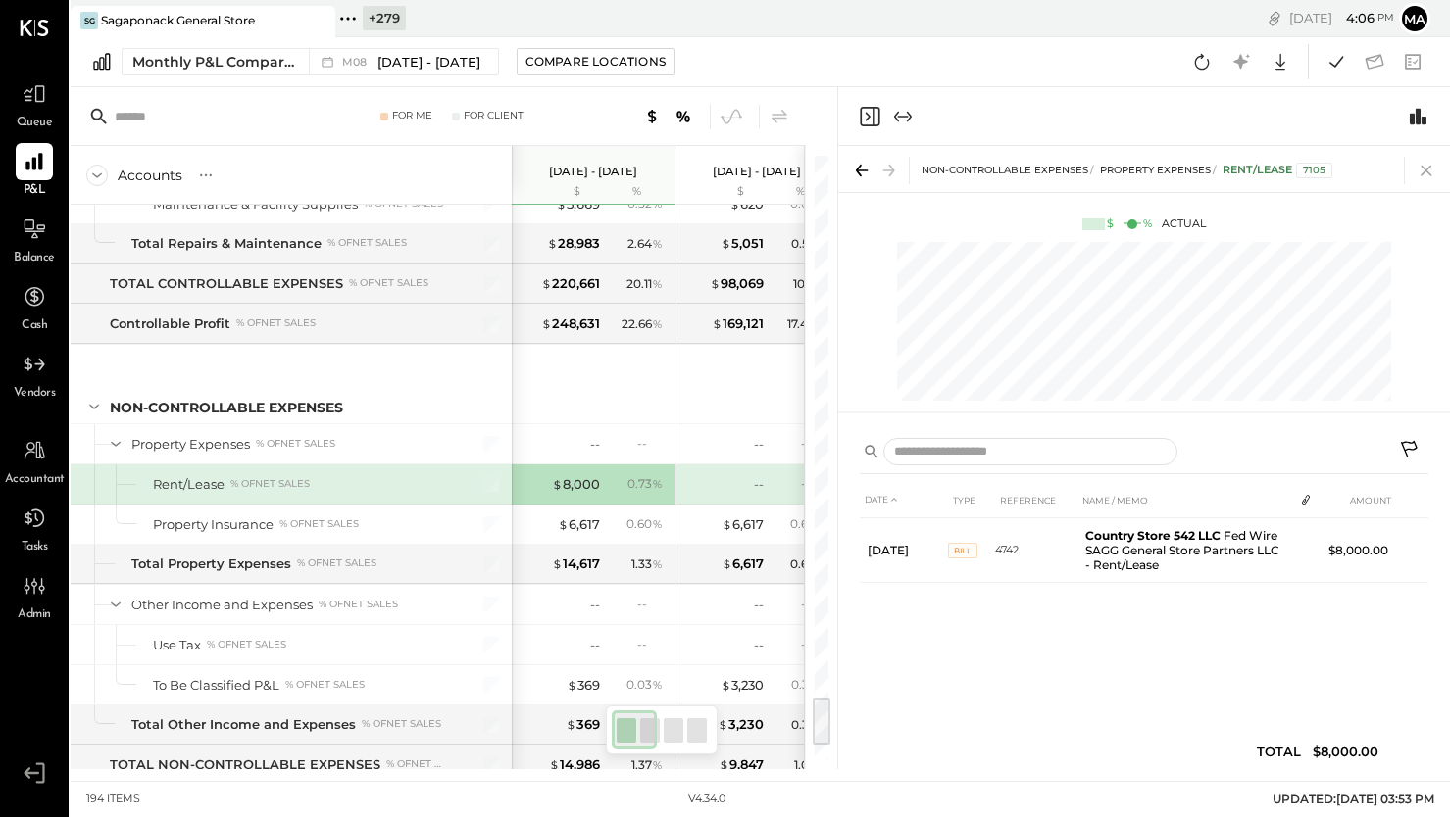
click at [1426, 167] on icon at bounding box center [1425, 170] width 27 height 27
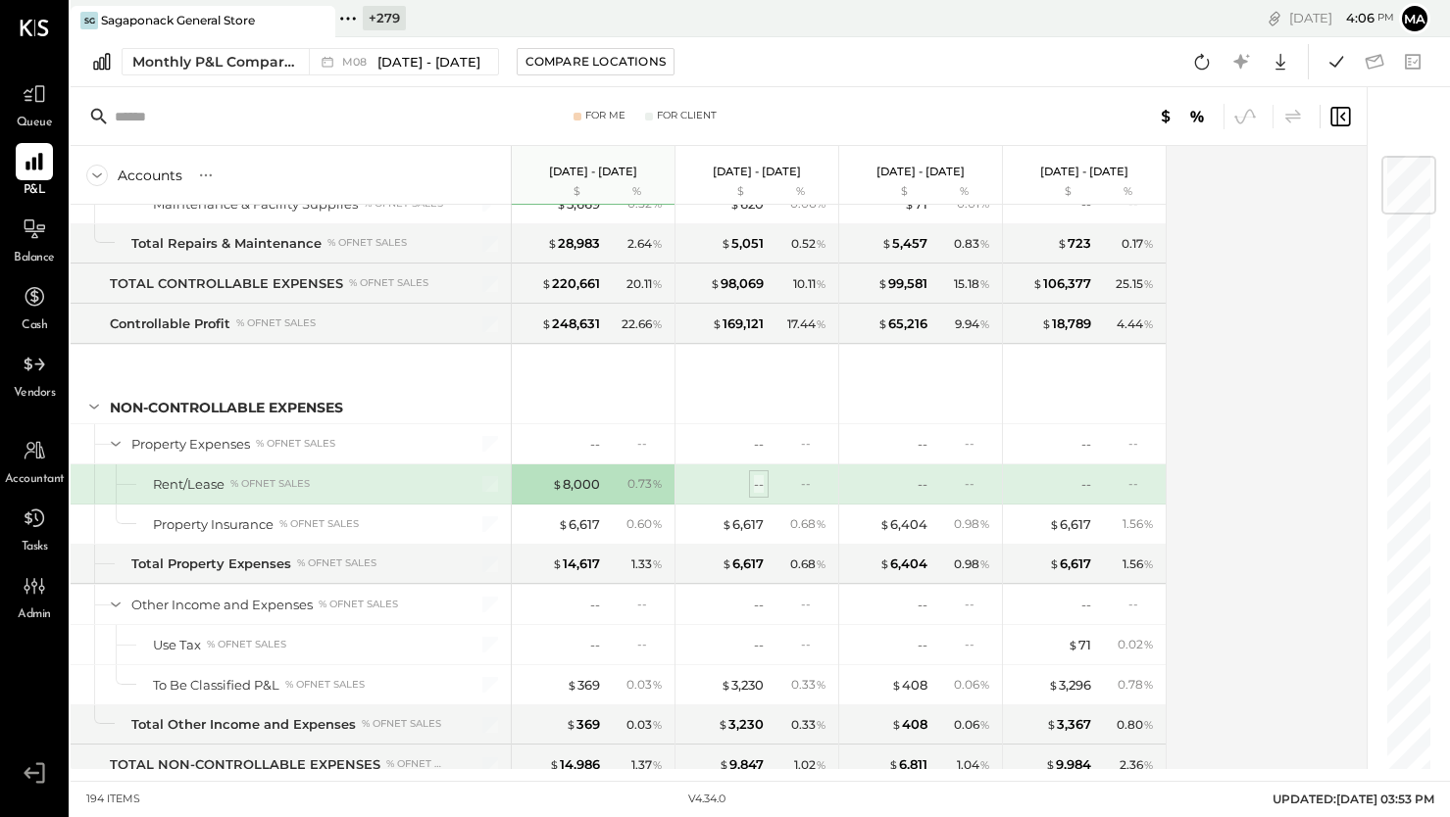
click at [756, 482] on div "--" at bounding box center [759, 484] width 10 height 19
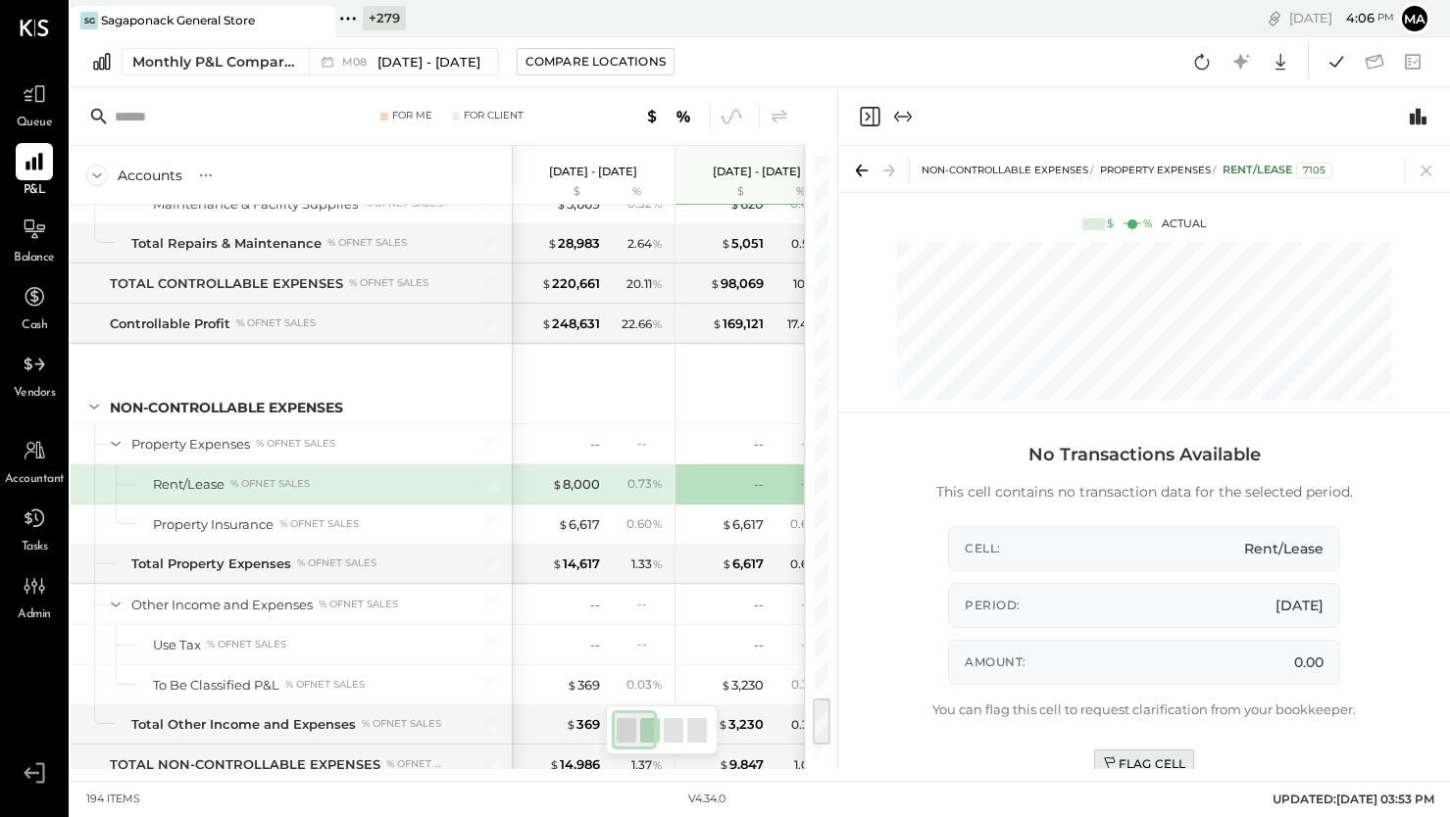
click at [1131, 758] on div "Flag Cell" at bounding box center [1144, 764] width 83 height 17
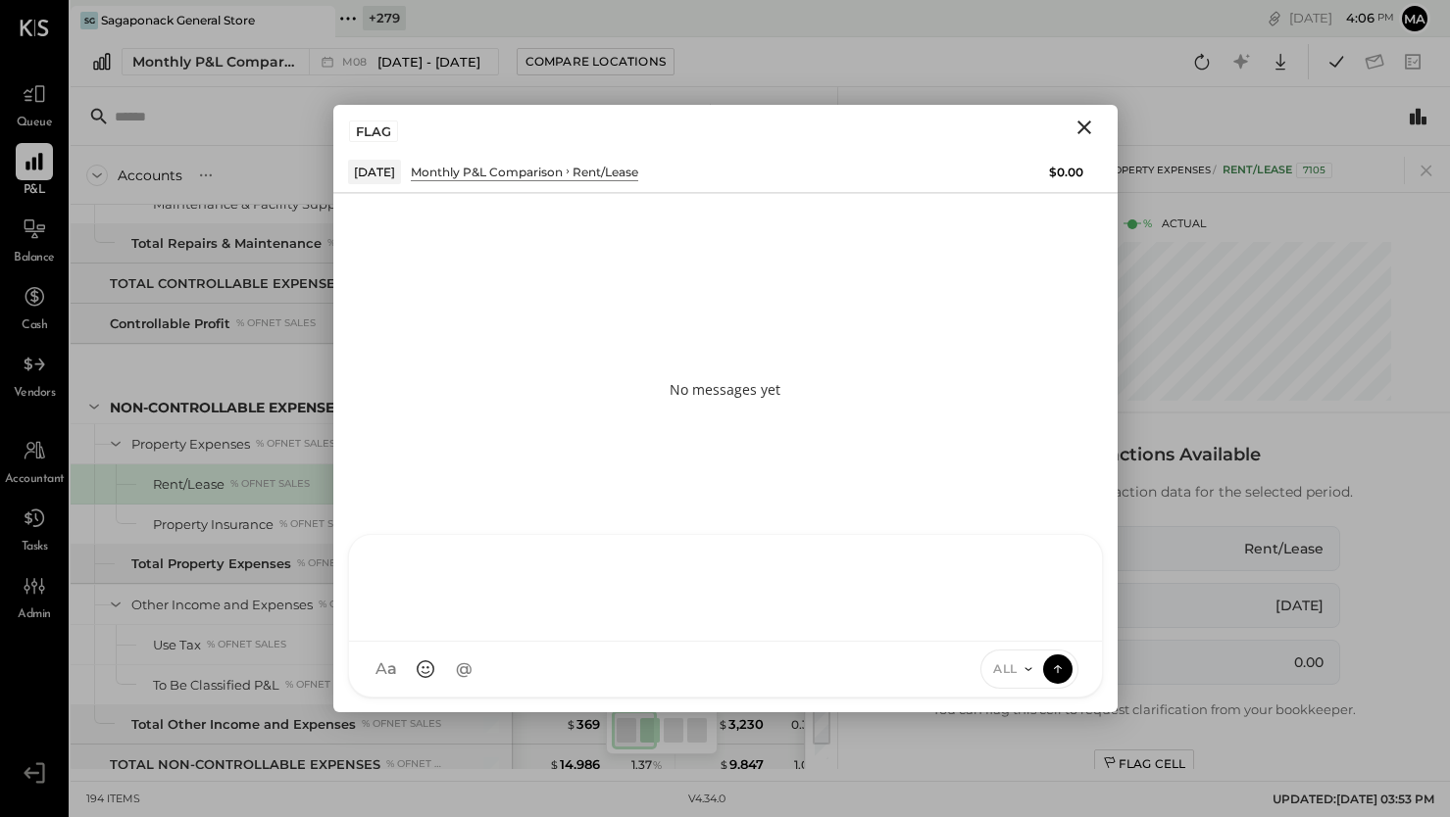
click at [927, 670] on div "SK [PERSON_NAME] D daniel G [DOMAIN_NAME] M [PERSON_NAME] JS [PERSON_NAME] T [P…" at bounding box center [725, 616] width 755 height 164
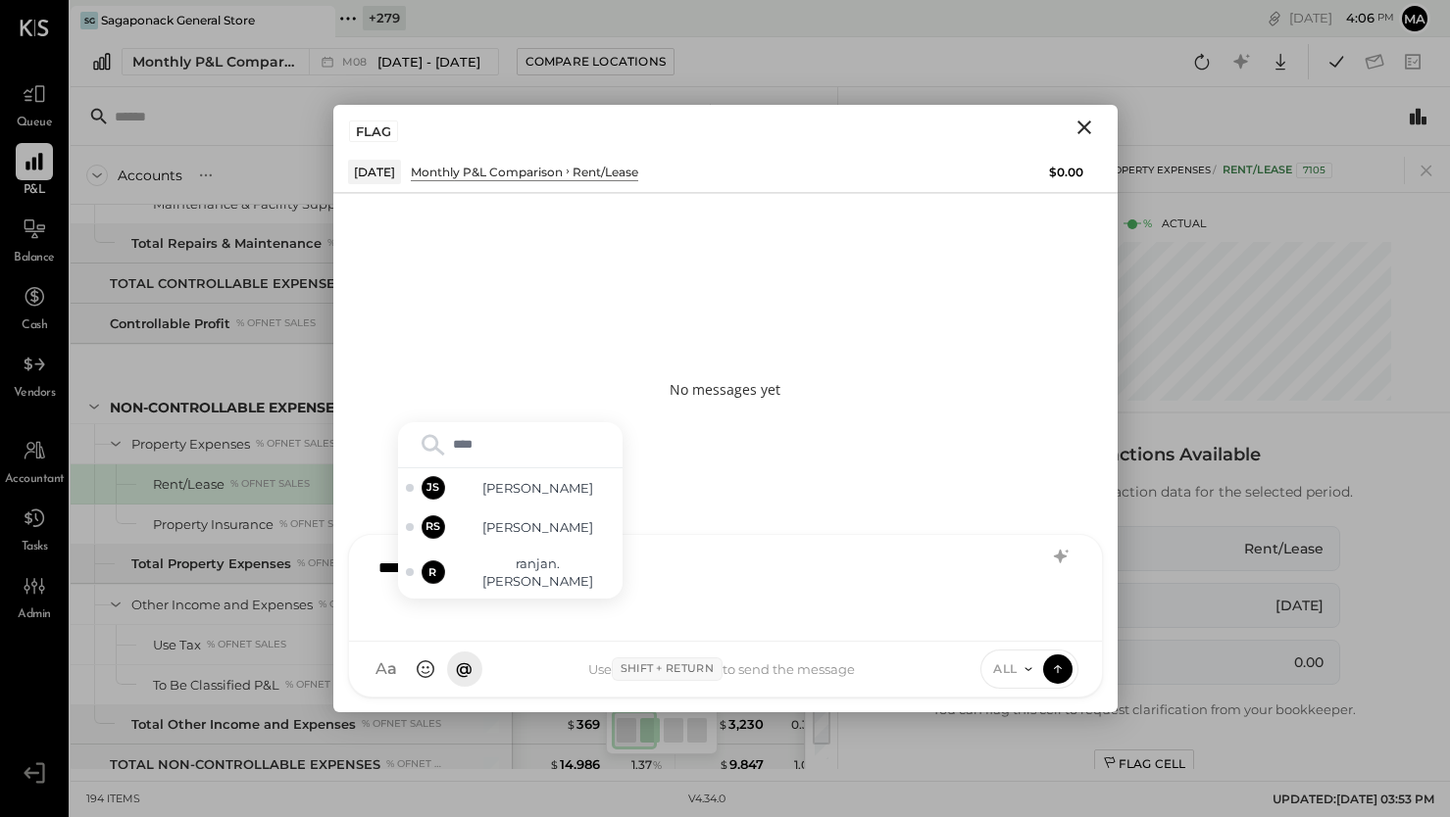
type input "*****"
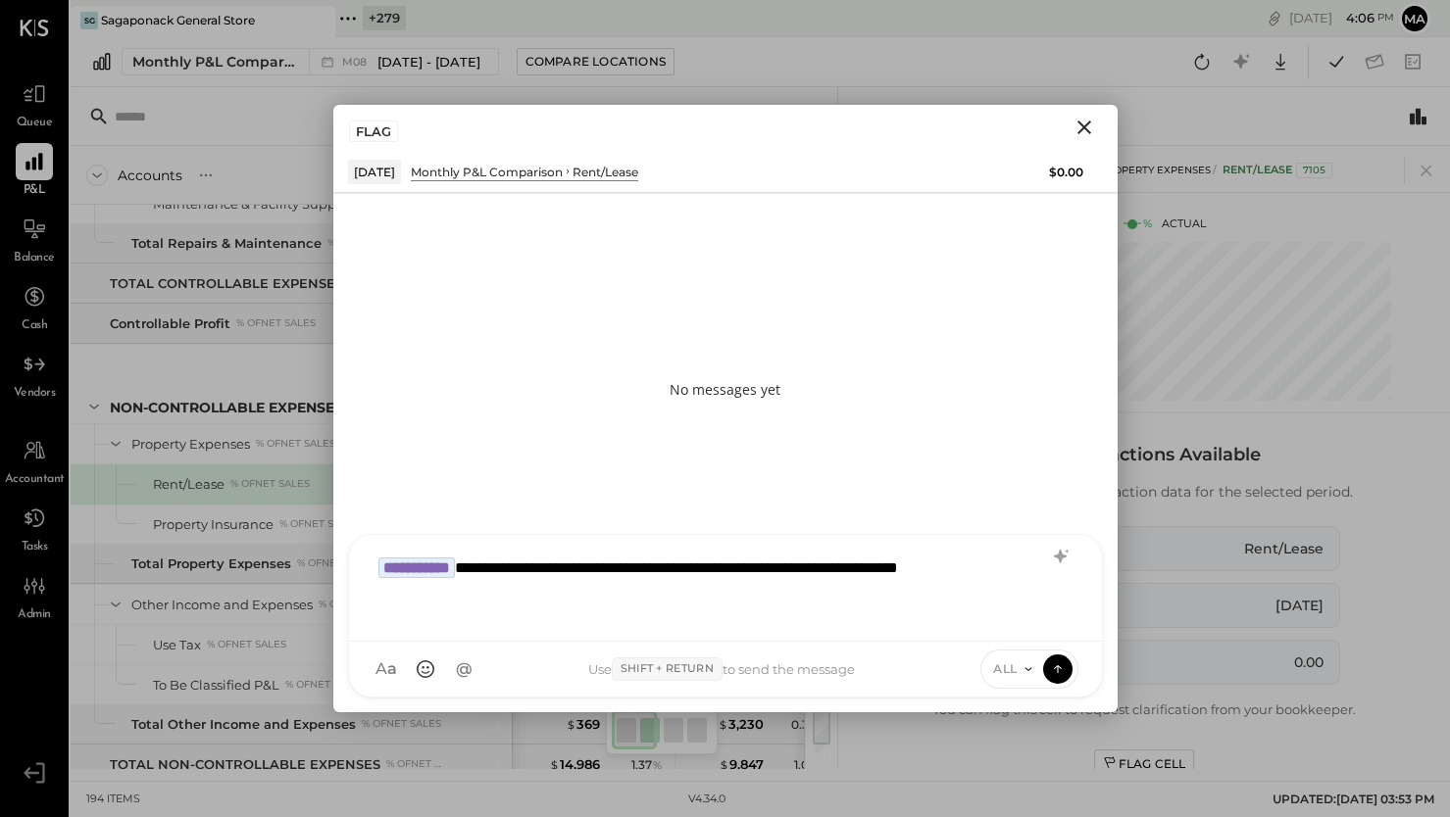
click at [1019, 659] on div "ALL" at bounding box center [1029, 669] width 98 height 39
click at [1005, 669] on span "ALL" at bounding box center [1005, 669] width 25 height 17
click at [1031, 622] on div "INTERNAL" at bounding box center [1039, 621] width 116 height 32
click at [1056, 662] on icon at bounding box center [1058, 669] width 18 height 20
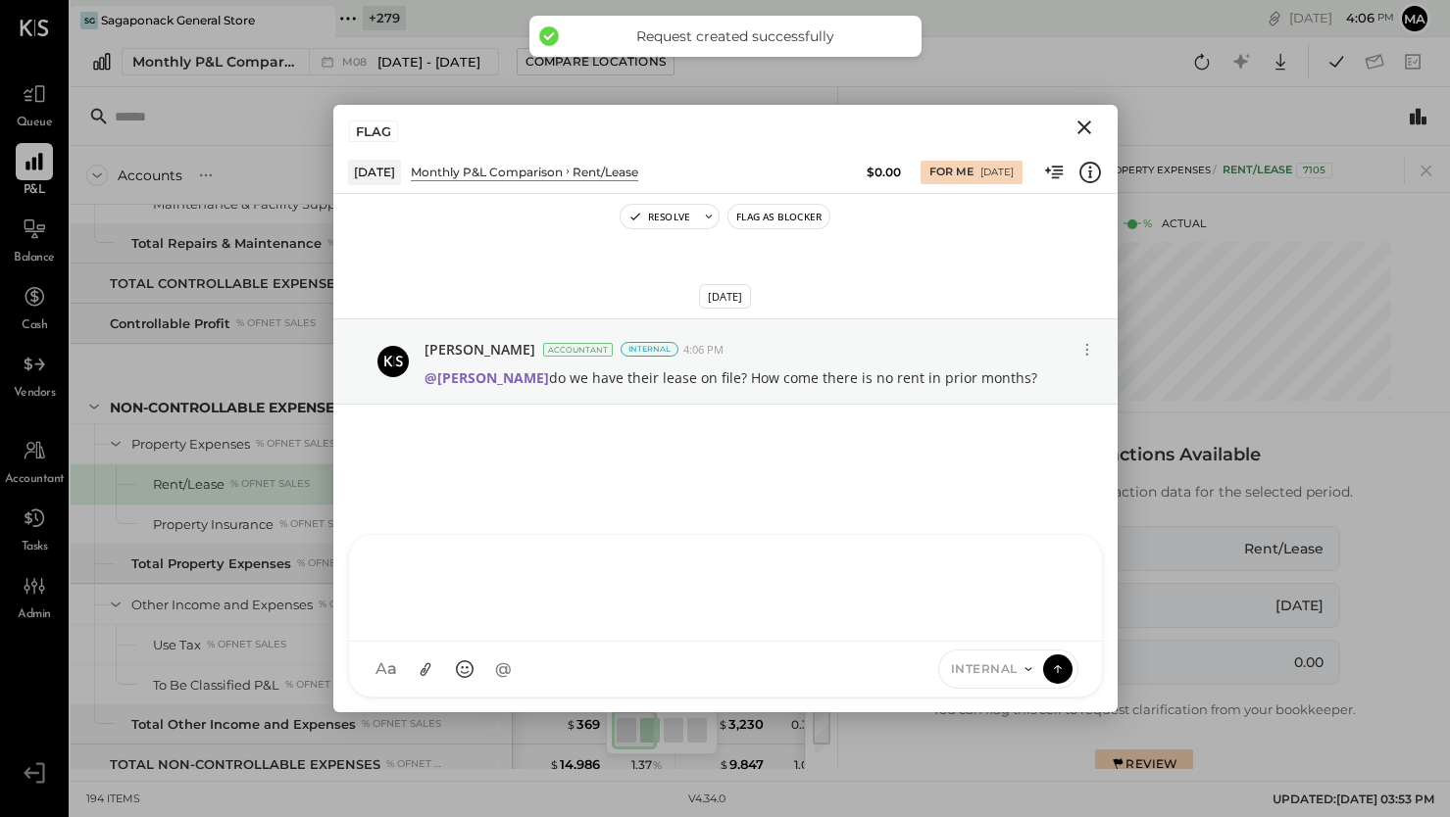
click at [1085, 125] on icon "Close" at bounding box center [1084, 128] width 14 height 14
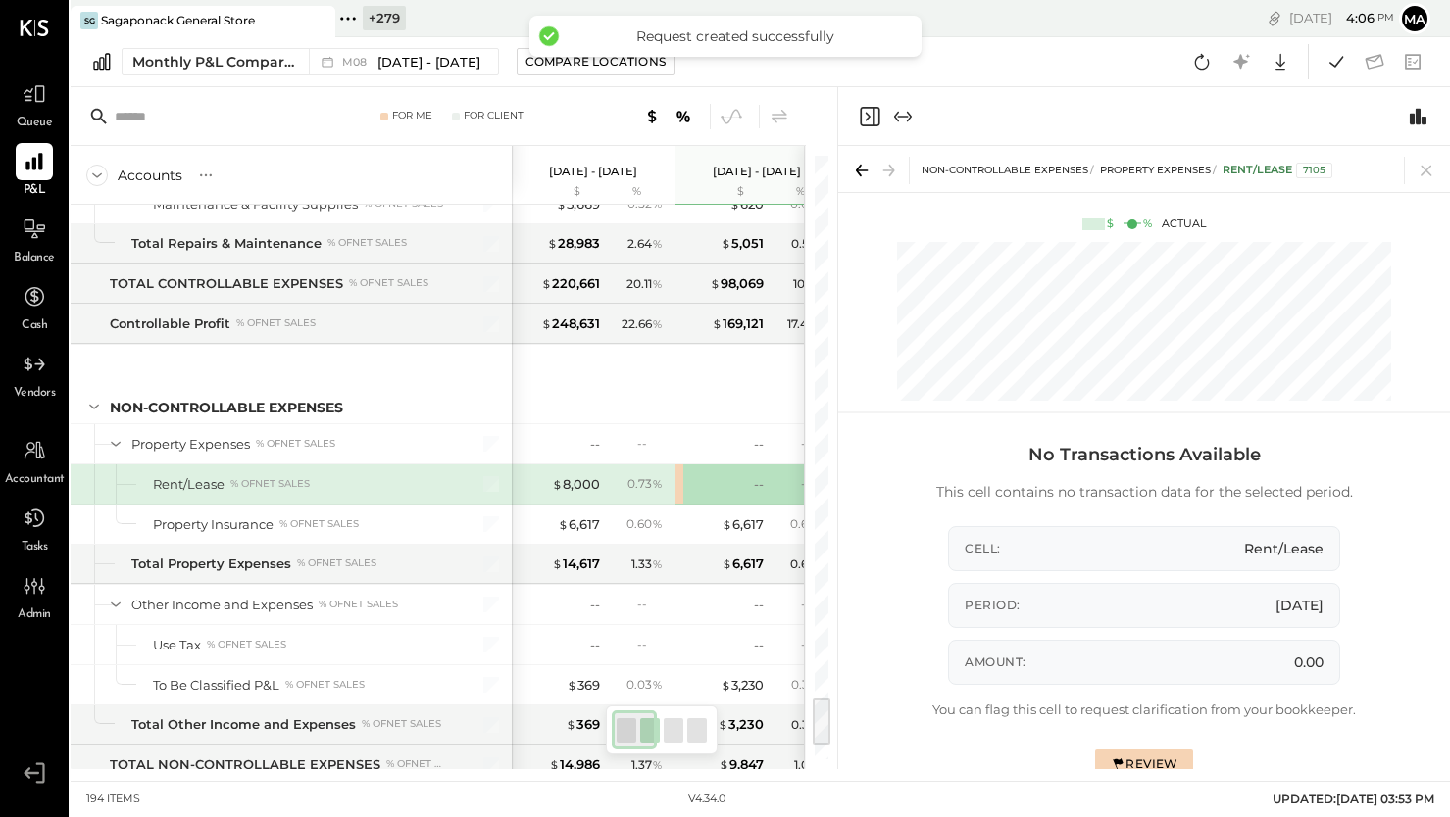
drag, startPoint x: 1428, startPoint y: 167, endPoint x: 1434, endPoint y: 195, distance: 29.0
click at [1428, 167] on icon at bounding box center [1425, 170] width 27 height 27
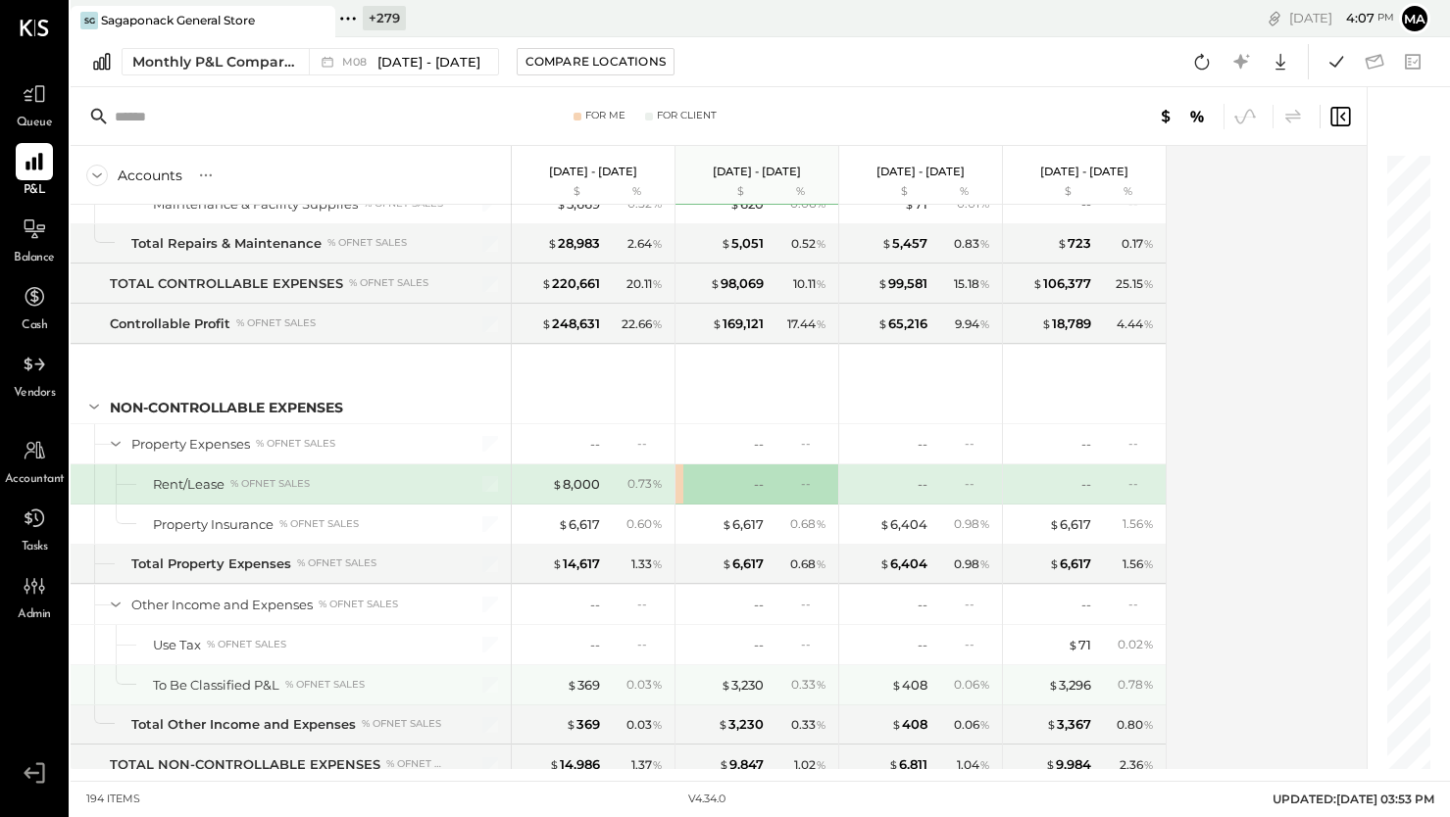
scroll to position [6826, 0]
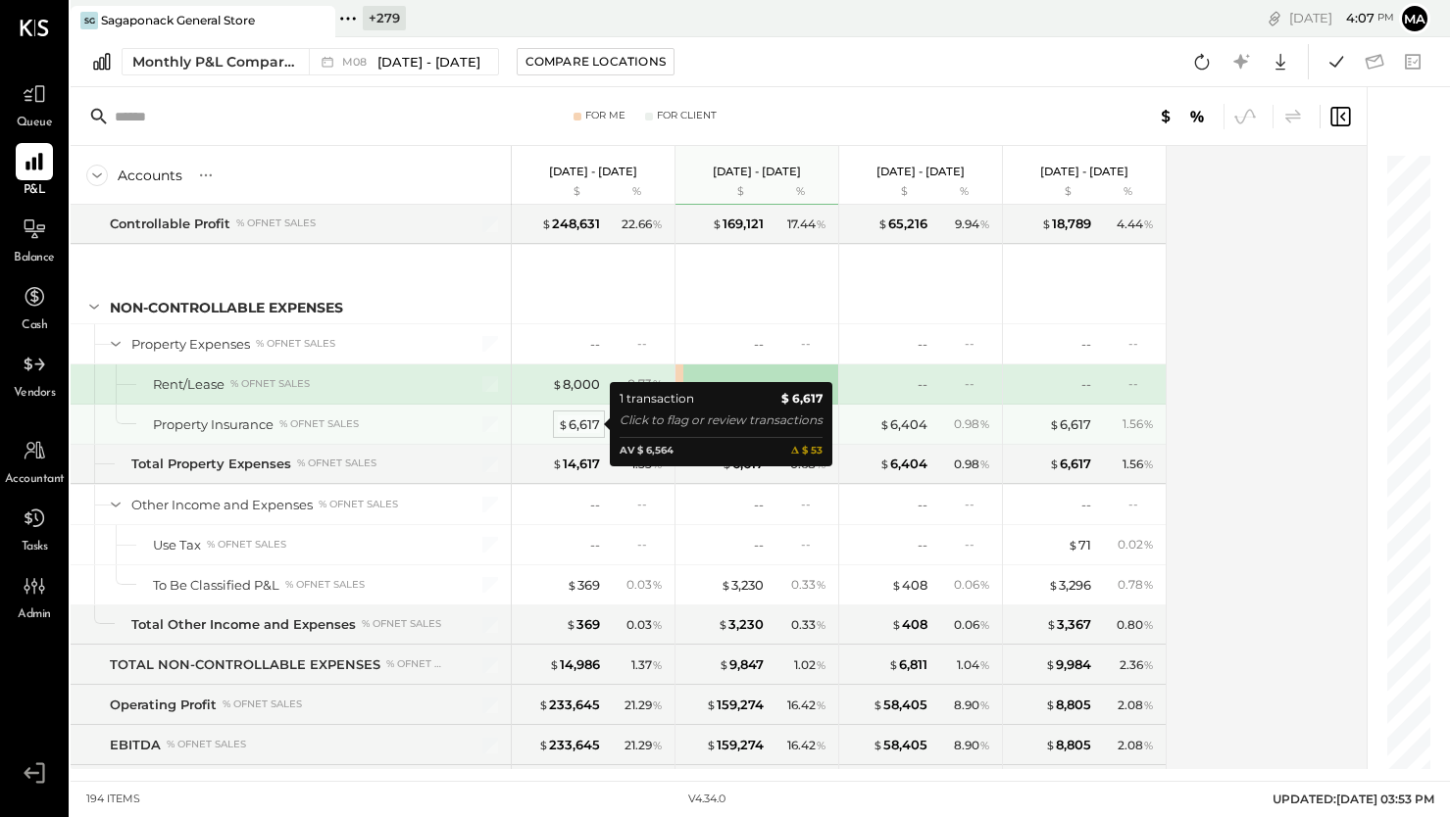
click at [583, 424] on div "$ 6,617" at bounding box center [579, 425] width 42 height 19
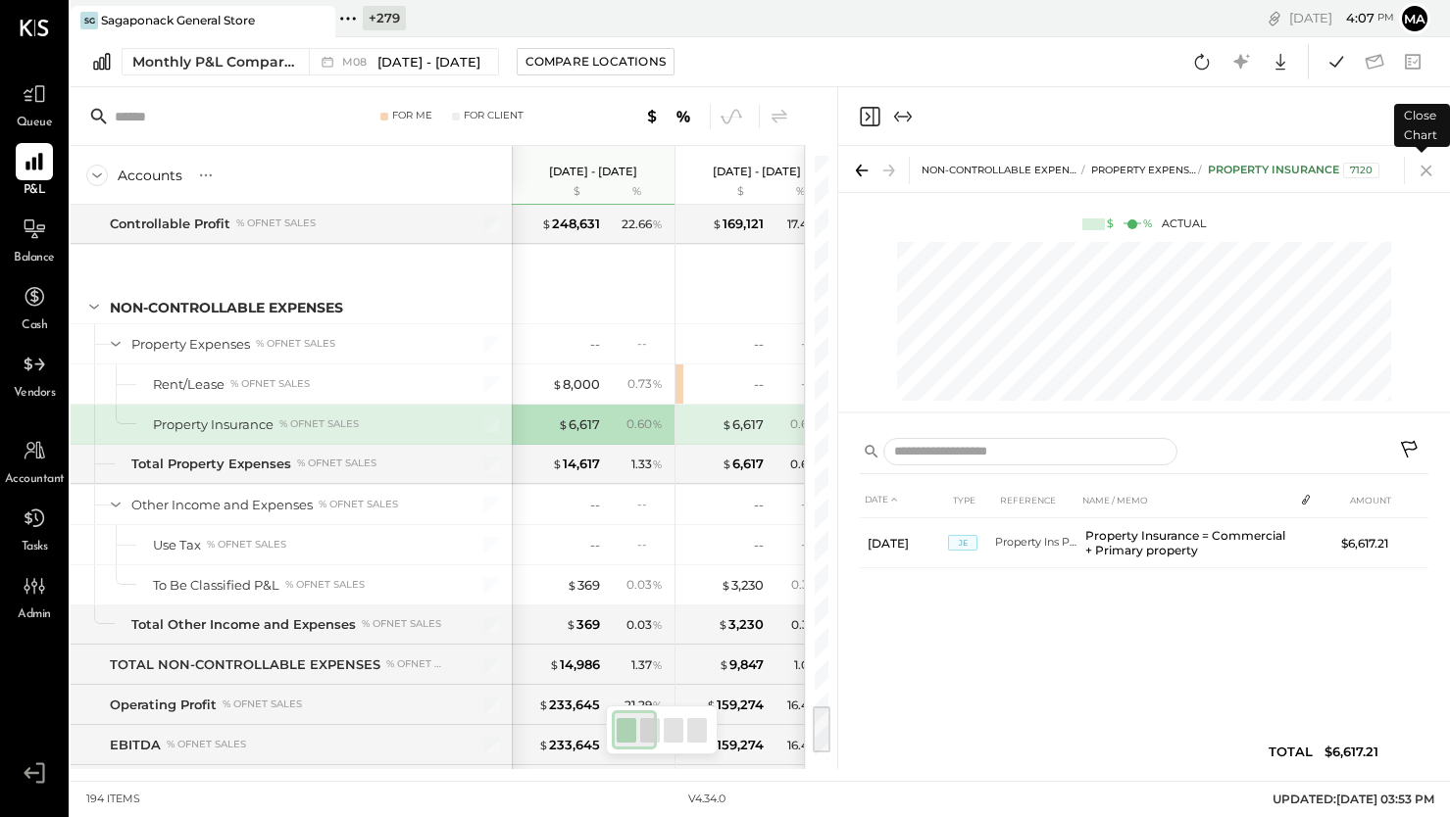
click at [1429, 169] on icon at bounding box center [1425, 170] width 27 height 27
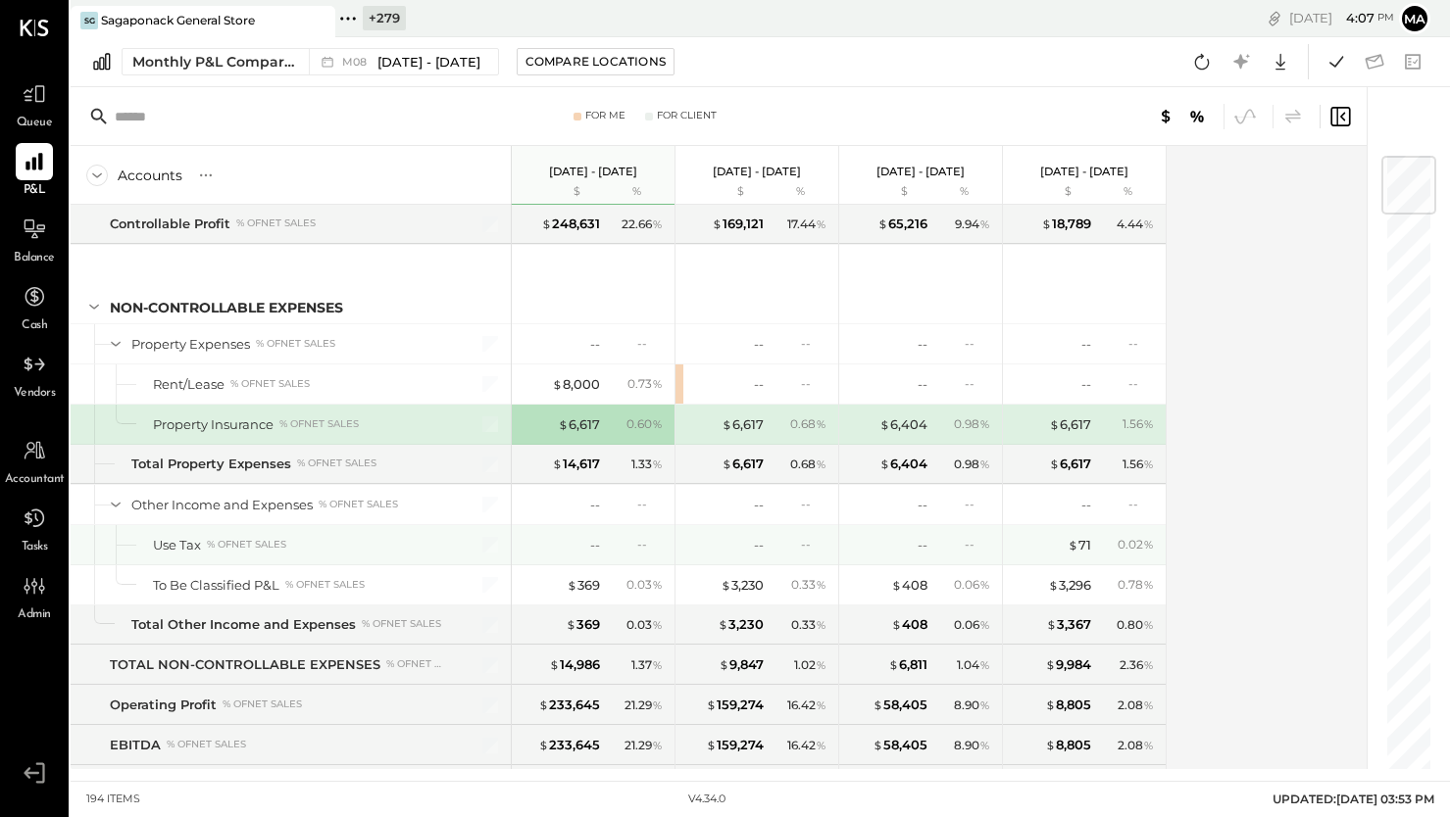
scroll to position [6911, 0]
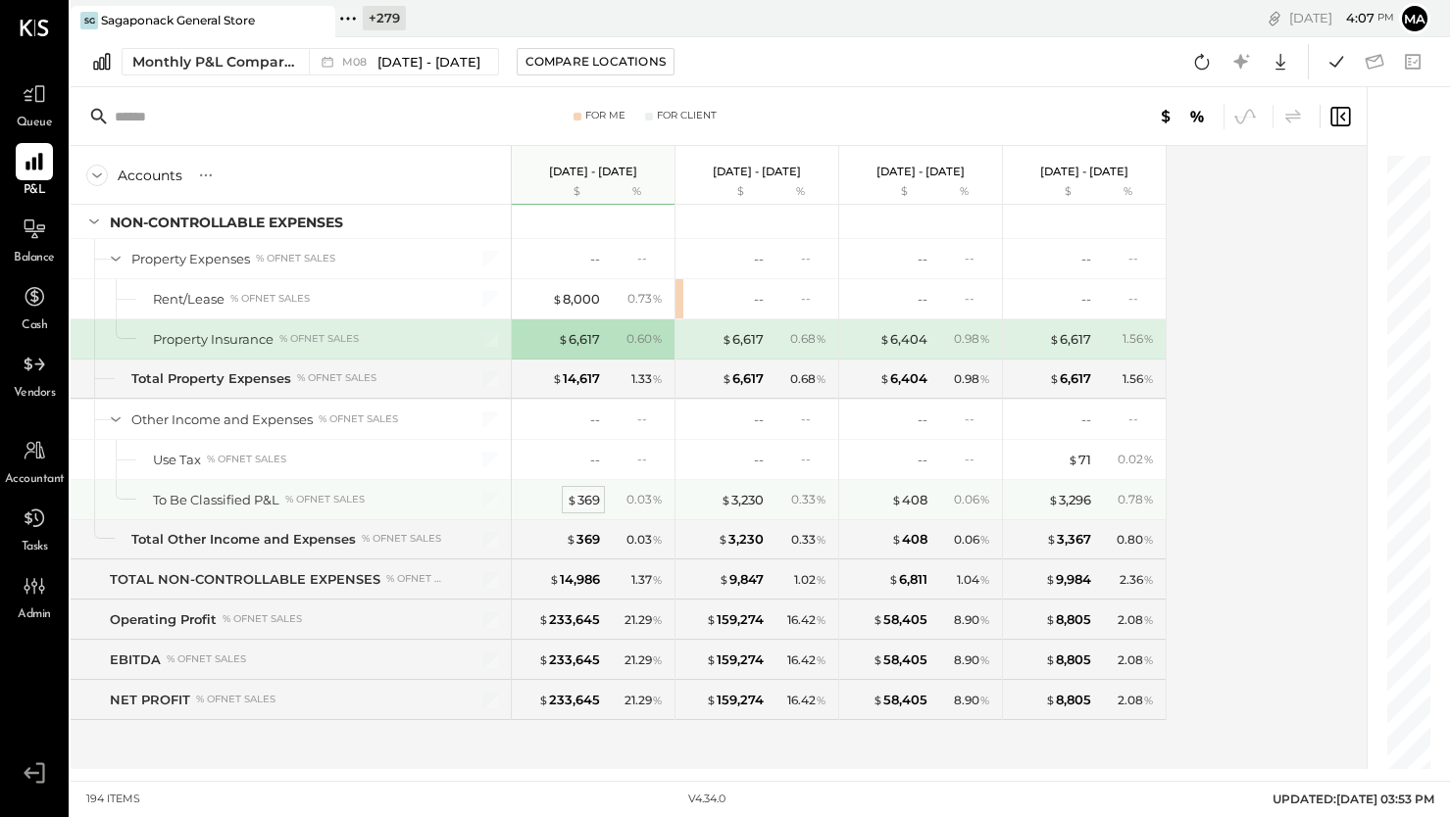
click at [577, 497] on div "$ 369" at bounding box center [583, 500] width 33 height 19
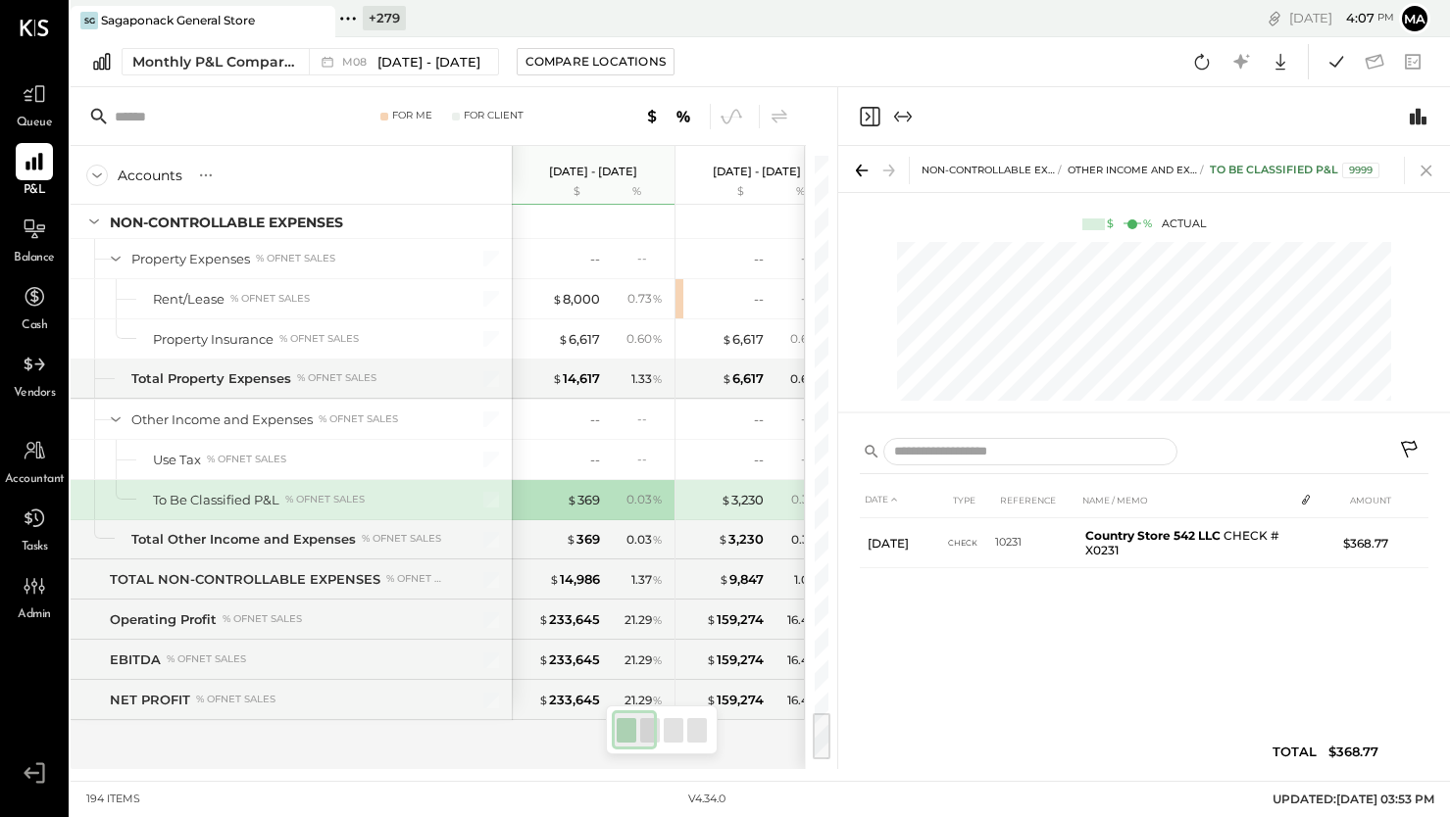
click at [1428, 167] on icon at bounding box center [1425, 171] width 11 height 11
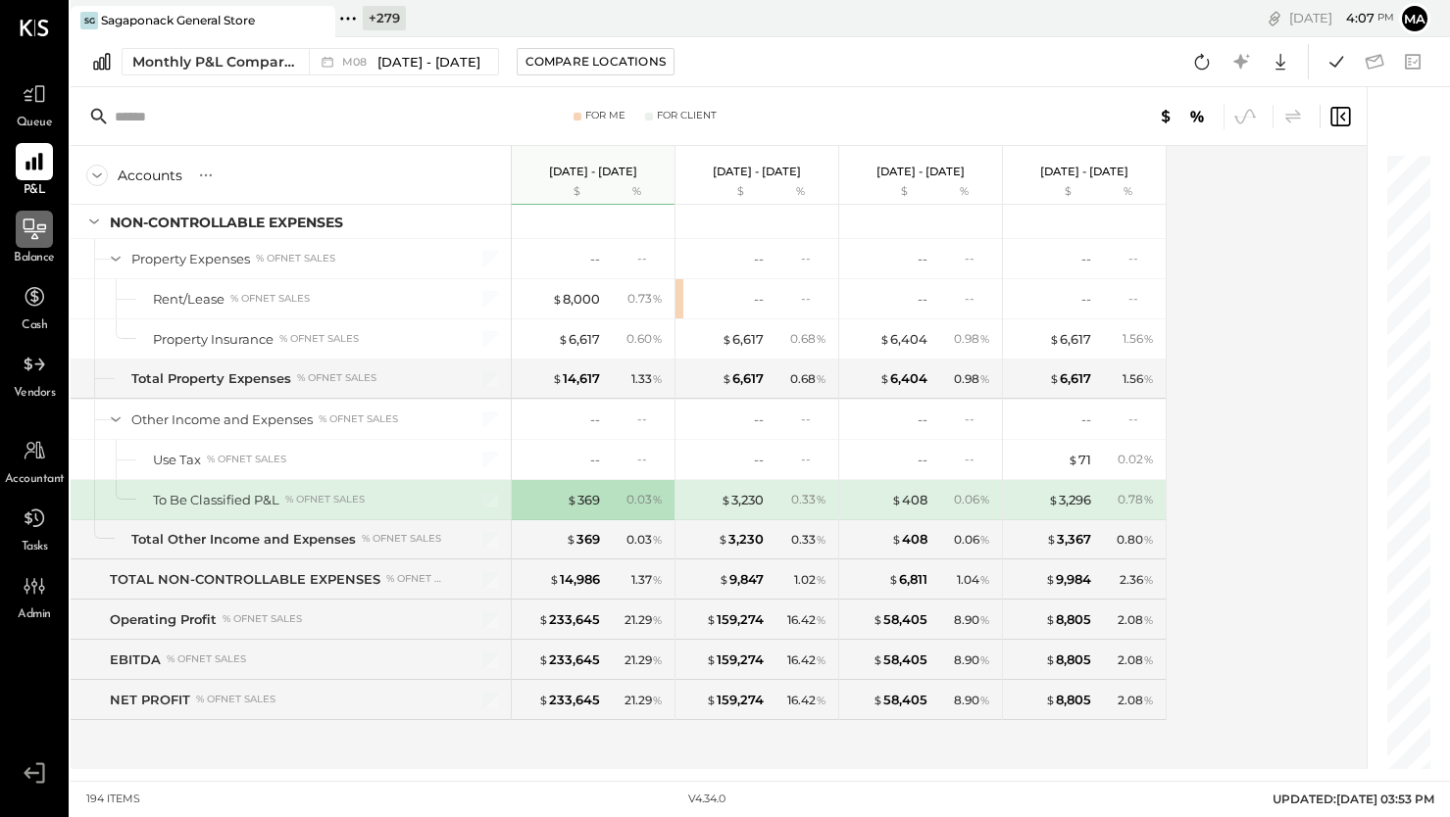
click at [36, 227] on icon at bounding box center [35, 229] width 23 height 21
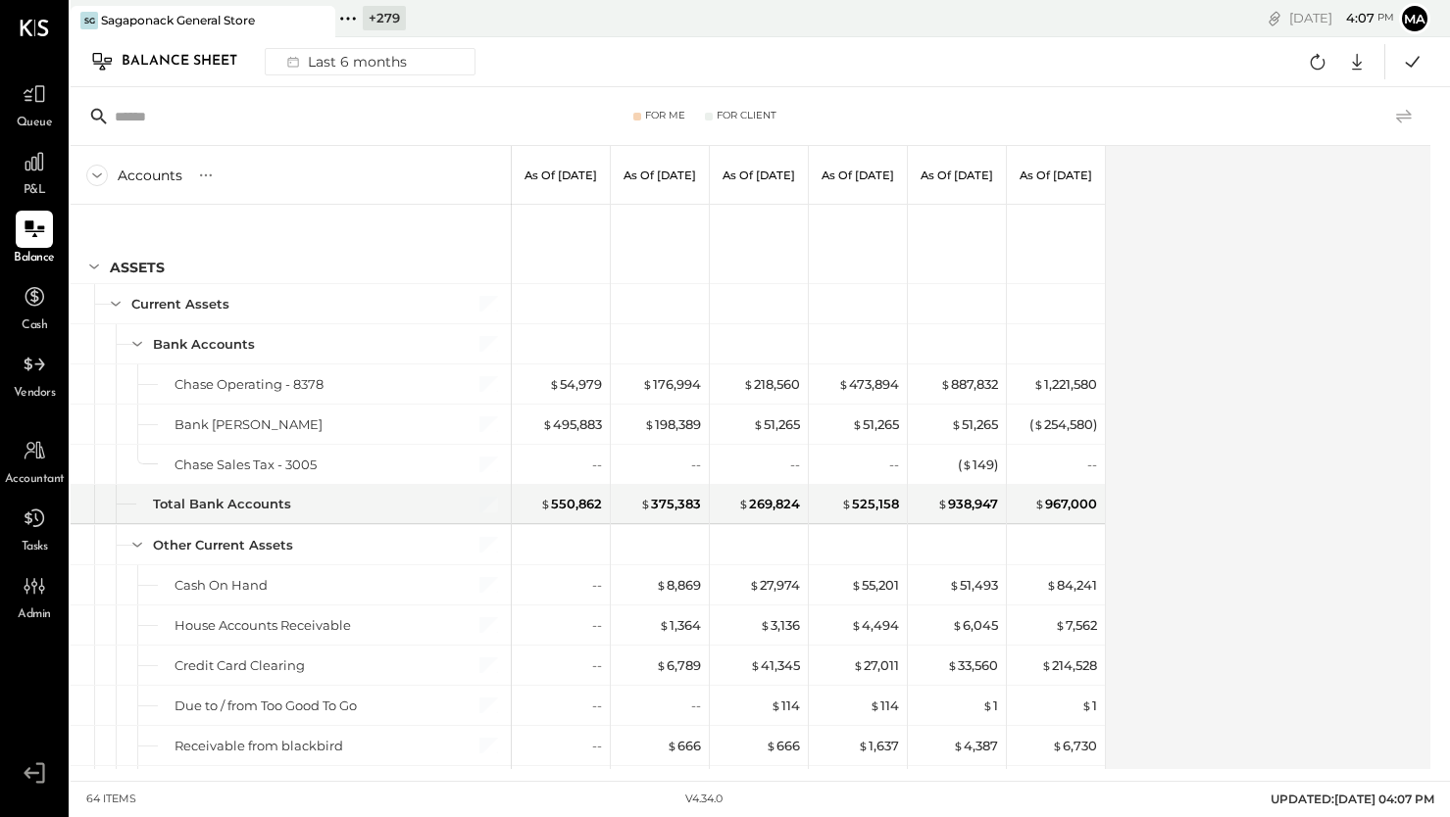
click at [1406, 114] on icon at bounding box center [1404, 116] width 16 height 14
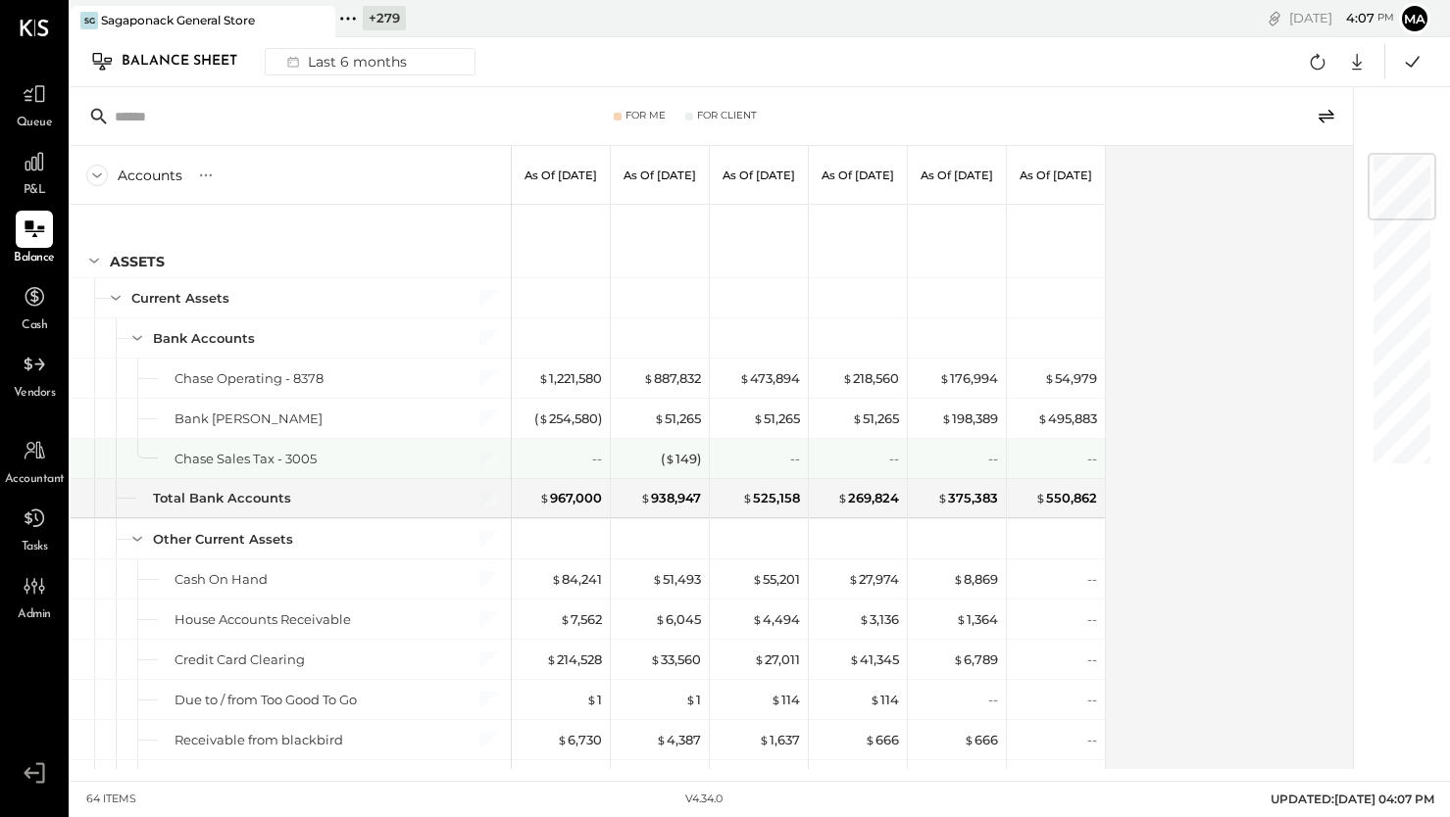
scroll to position [5, 0]
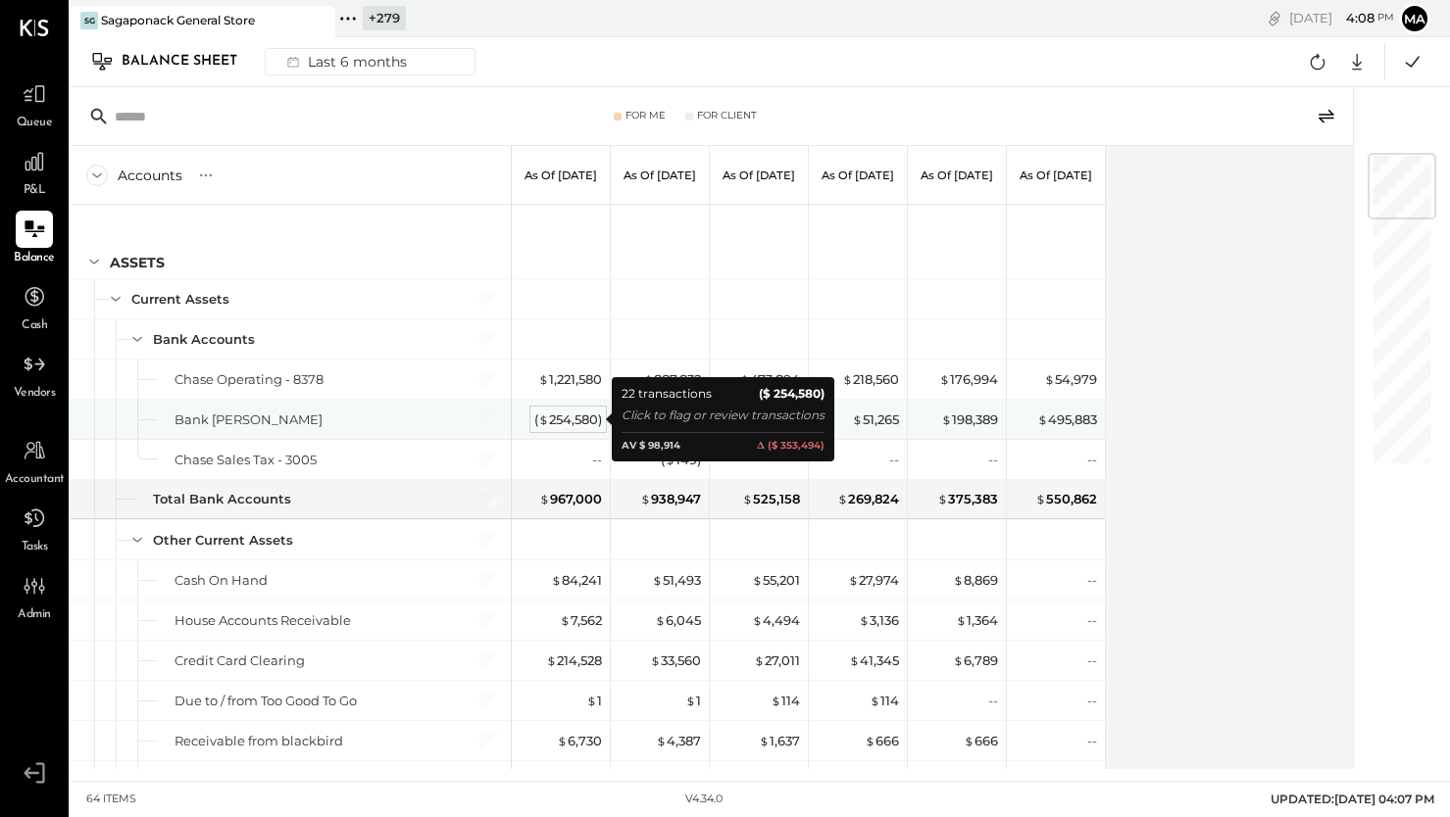
click at [573, 416] on div "( $ 254,580 )" at bounding box center [568, 420] width 68 height 19
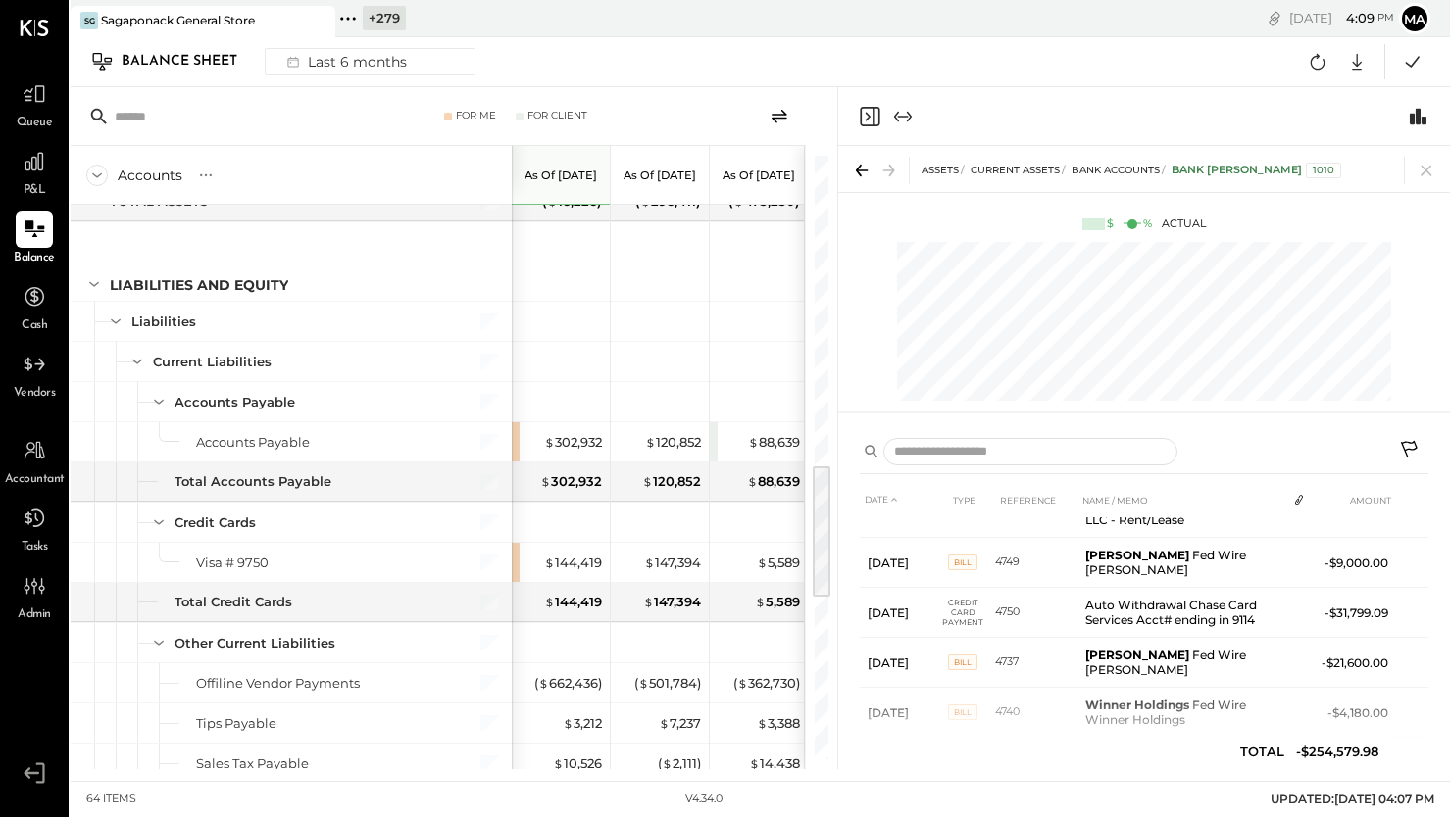
scroll to position [117, 0]
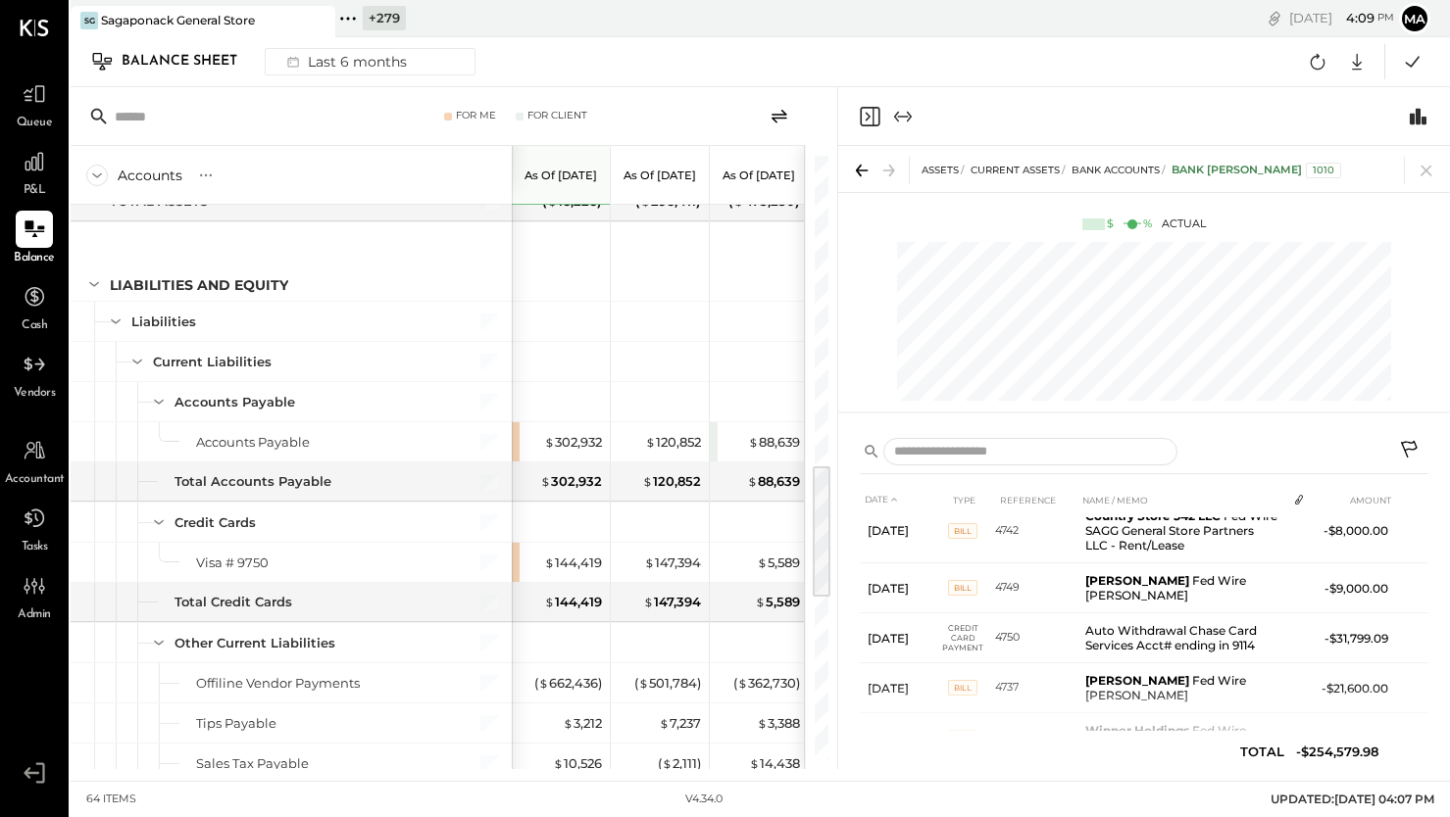
click at [1413, 445] on icon at bounding box center [1411, 452] width 24 height 24
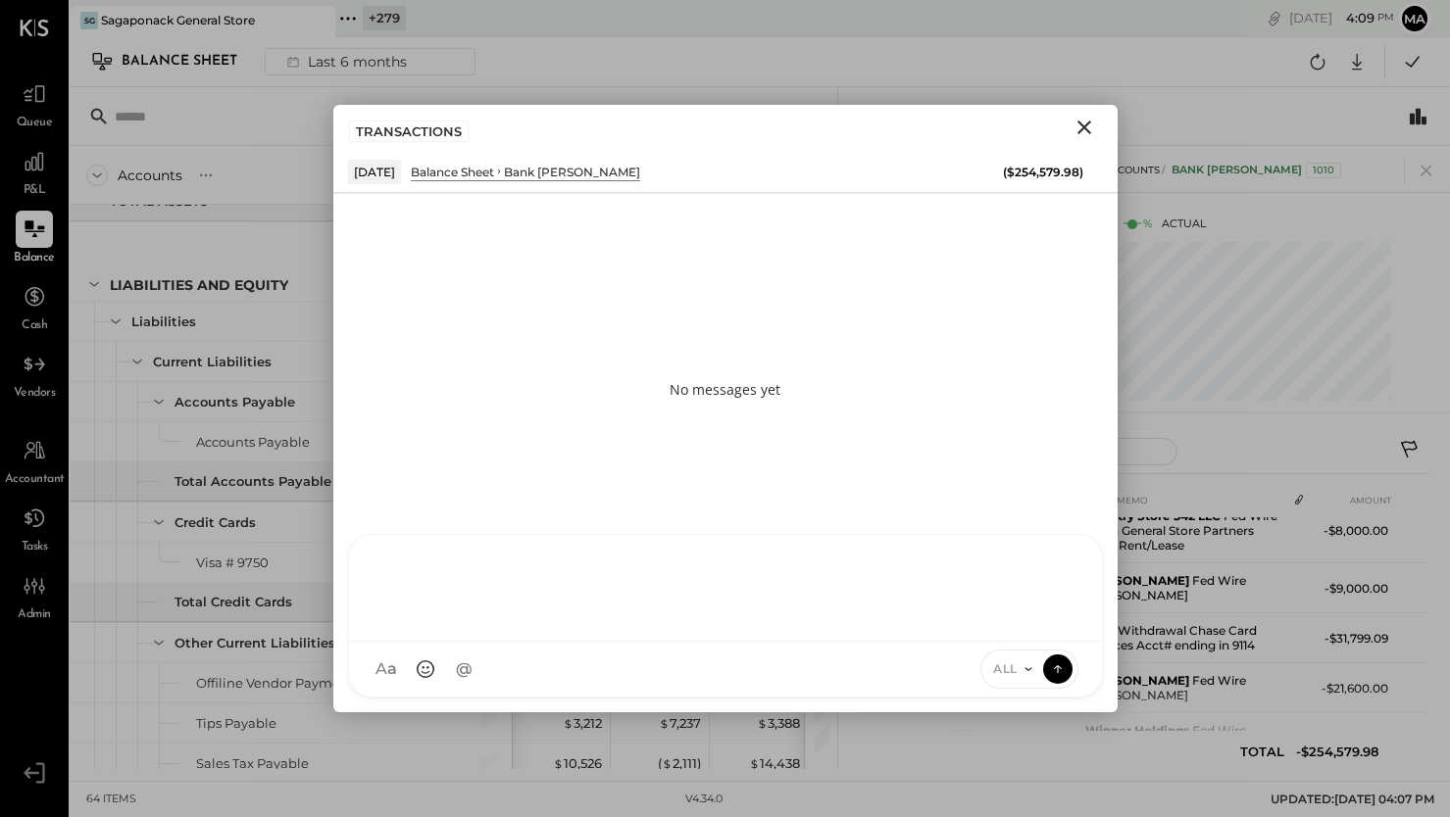
click at [740, 625] on div at bounding box center [726, 586] width 714 height 78
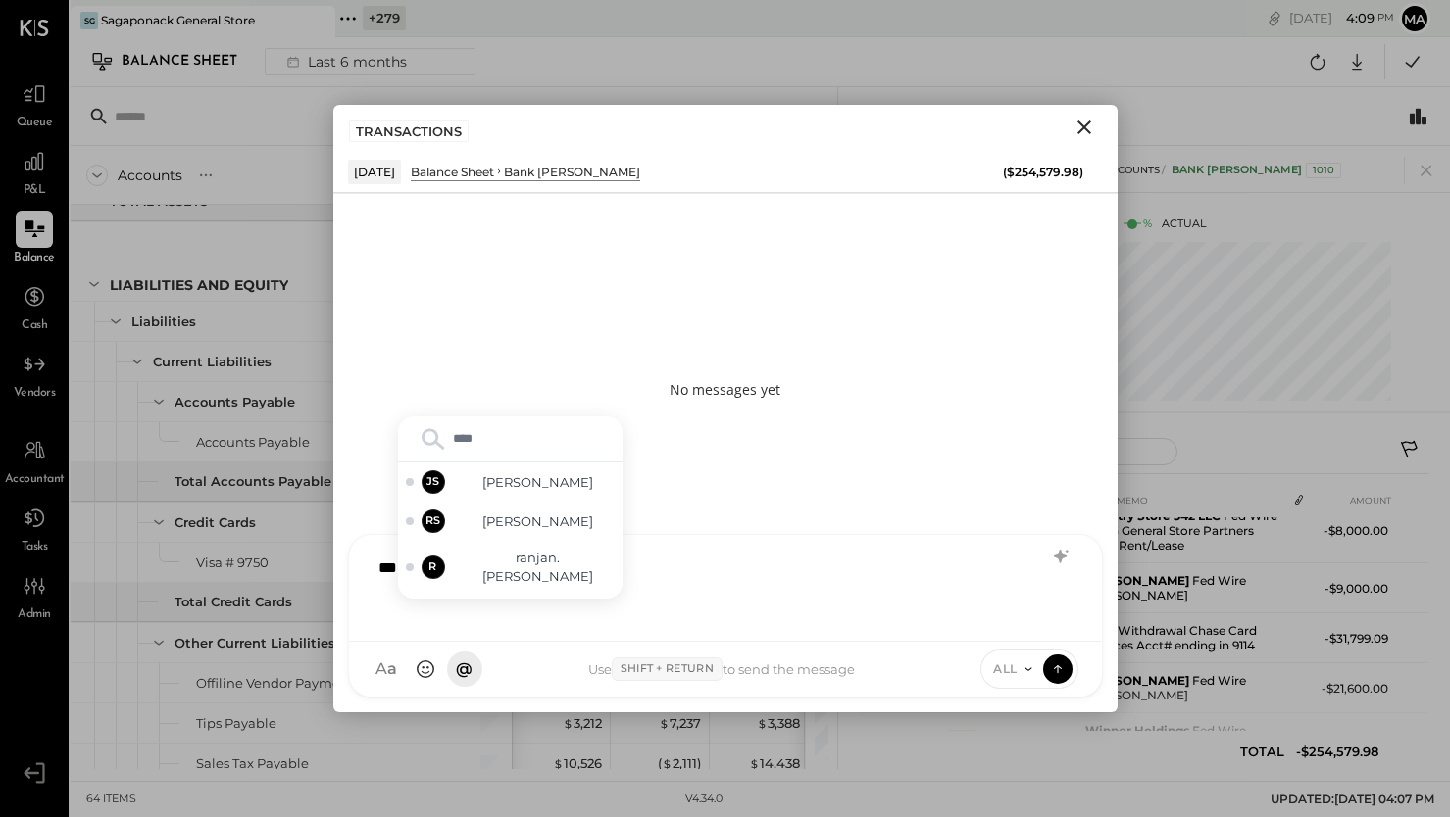
type input "*****"
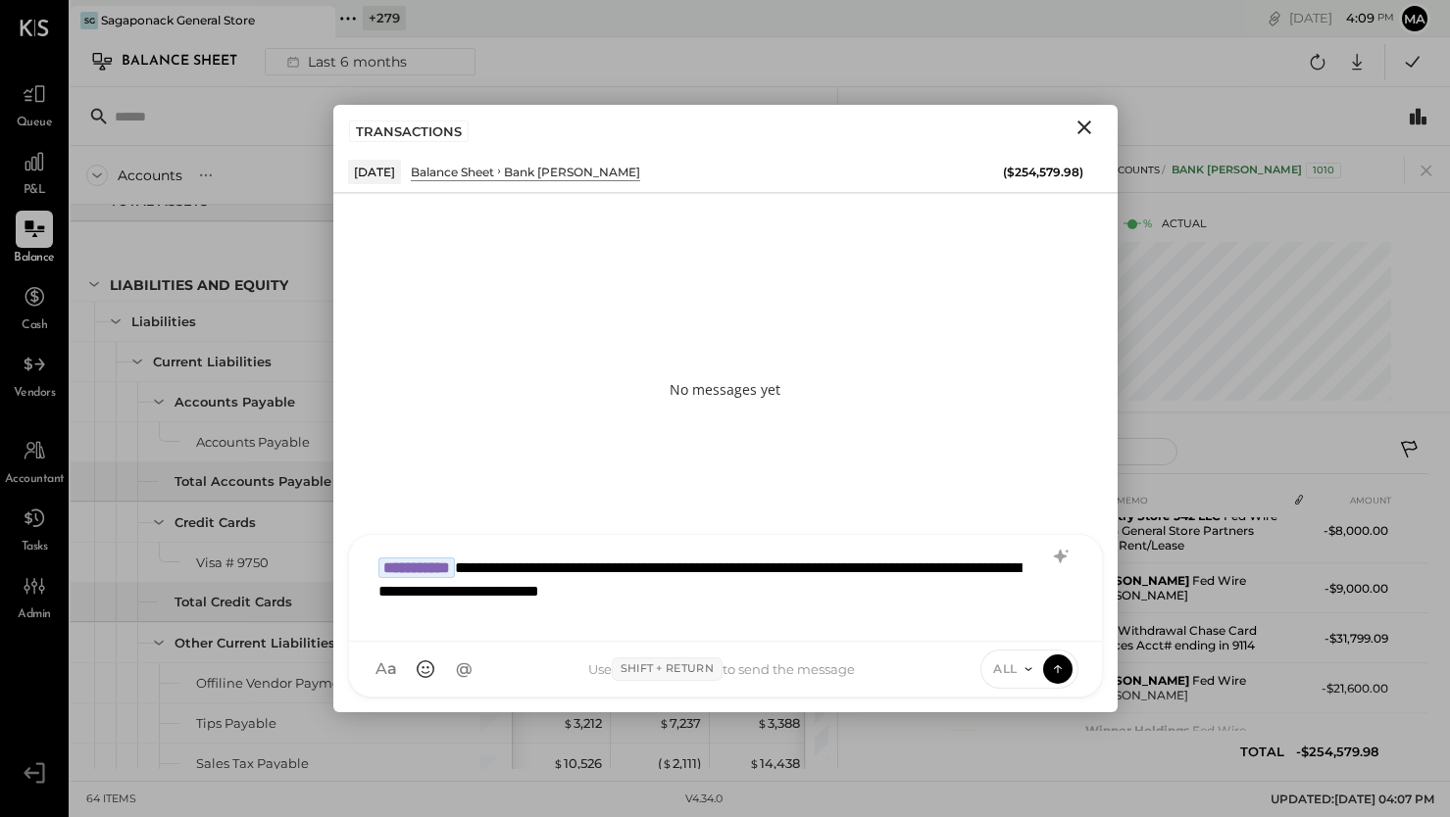
click at [1025, 669] on icon at bounding box center [1027, 669] width 7 height 3
click at [1029, 619] on div "INTERNAL" at bounding box center [1039, 621] width 116 height 32
click at [1058, 667] on icon at bounding box center [1057, 667] width 8 height 4
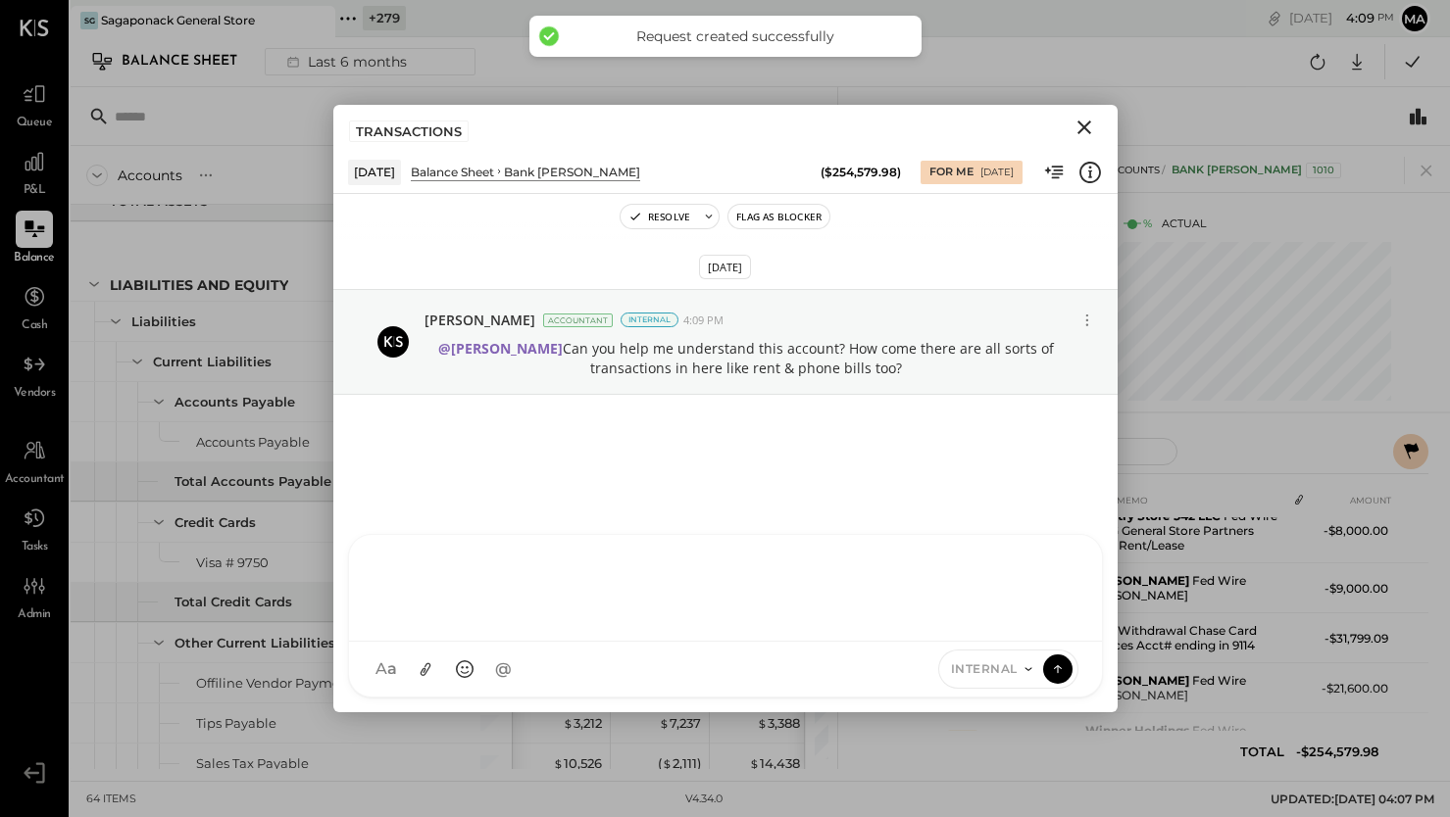
click at [1090, 124] on icon "Close" at bounding box center [1084, 128] width 24 height 24
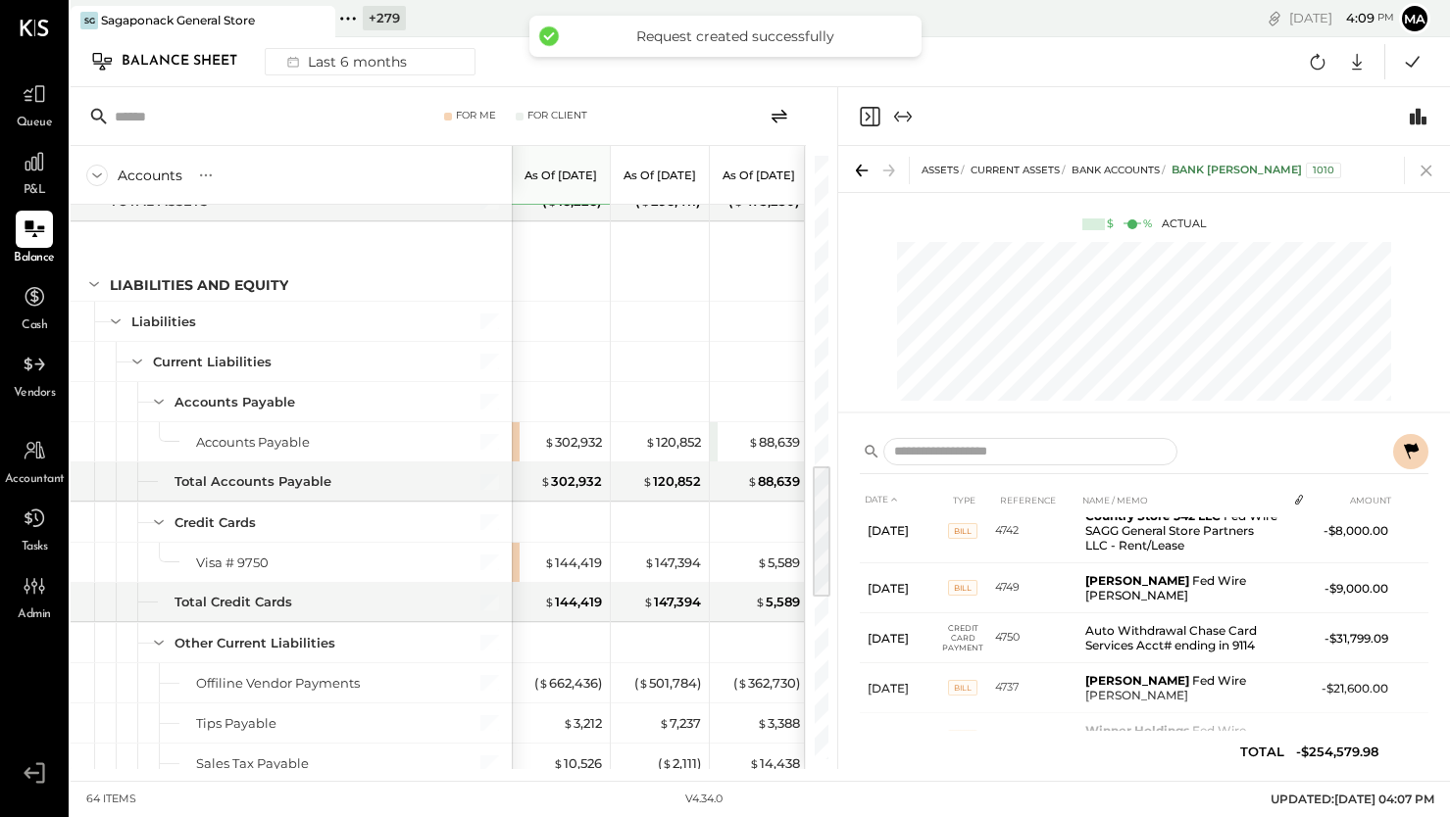
click at [1427, 173] on icon at bounding box center [1425, 170] width 27 height 27
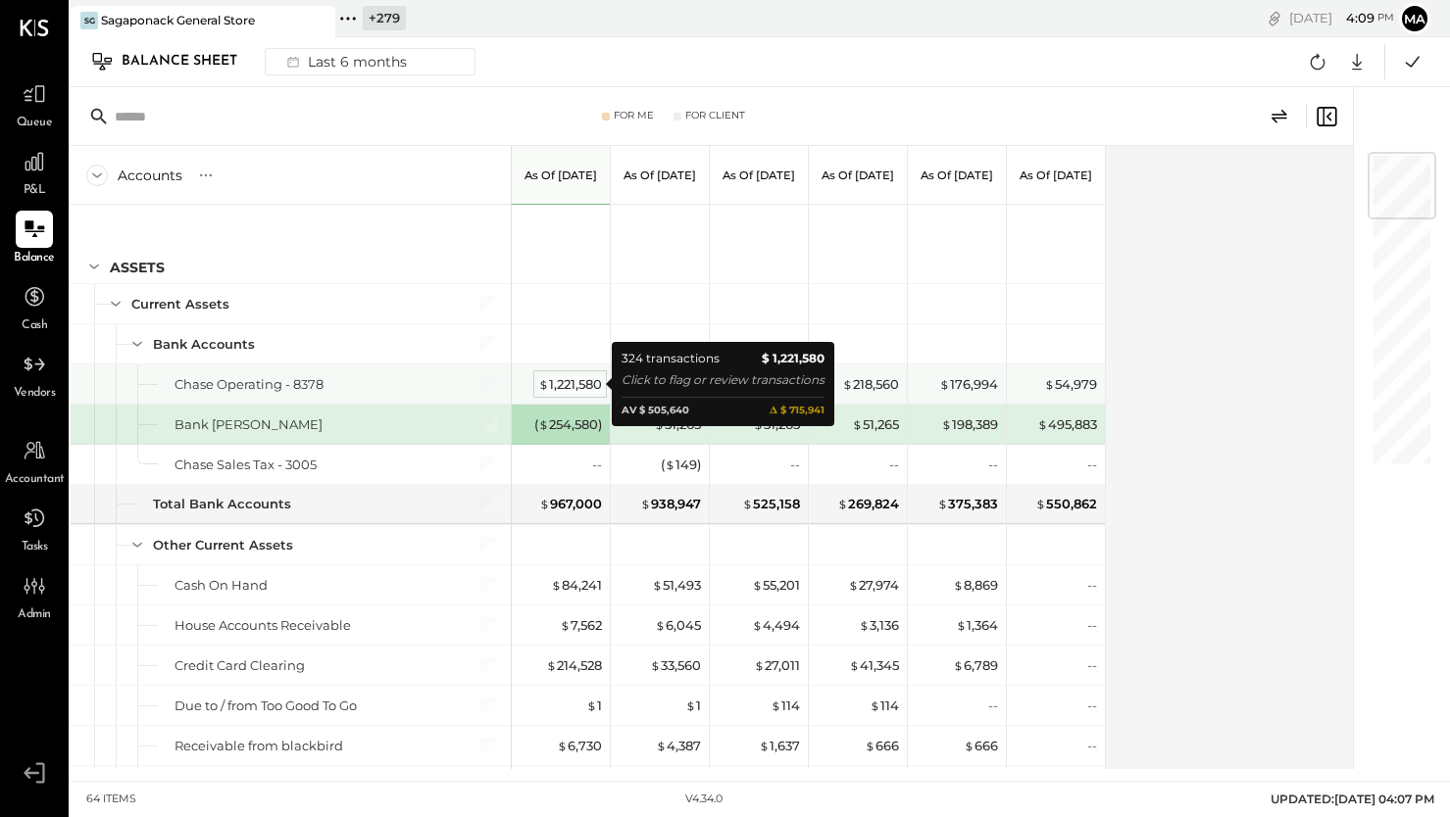
click at [568, 379] on div "$ 1,221,580" at bounding box center [570, 384] width 64 height 19
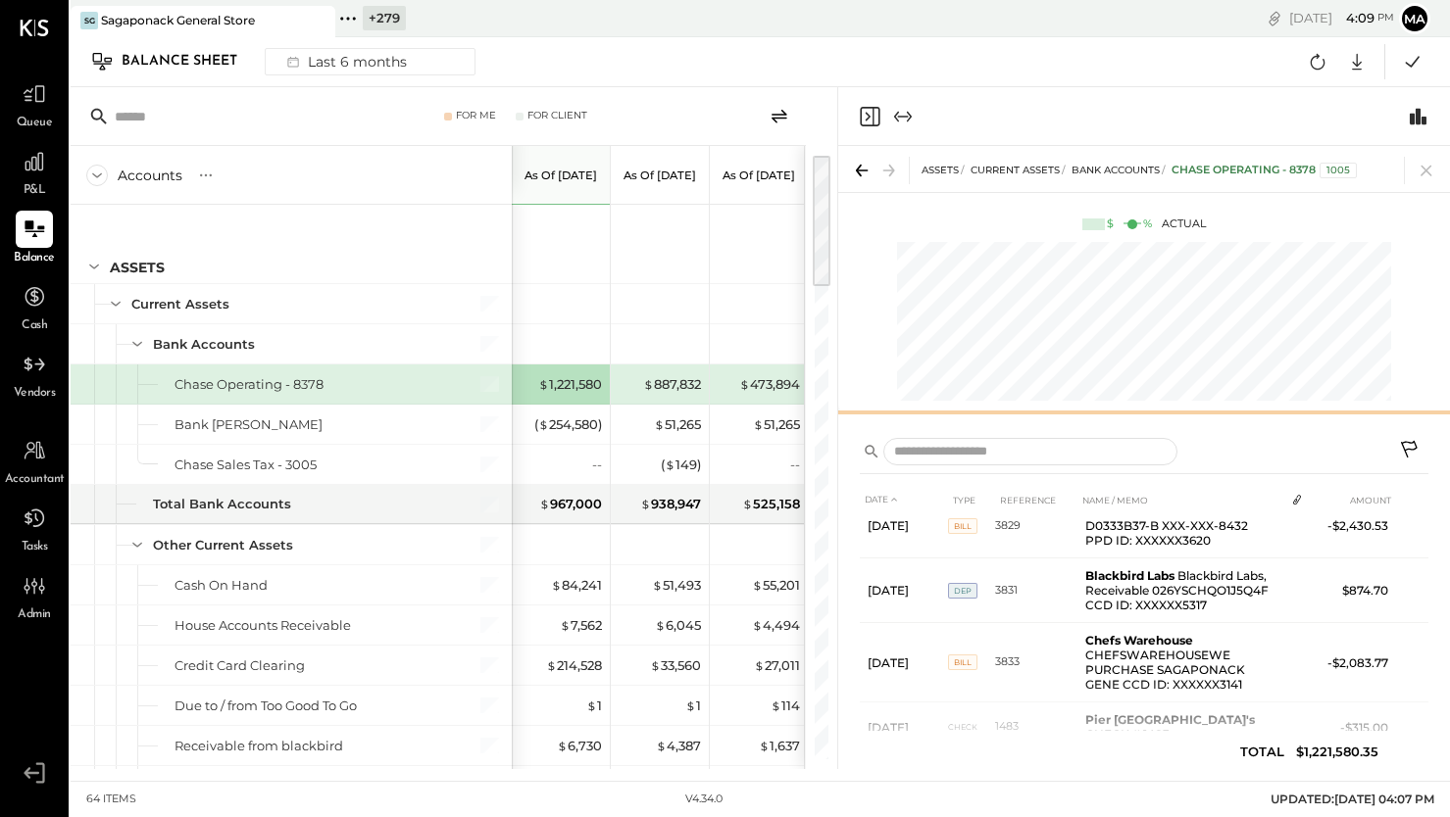
scroll to position [5922, 0]
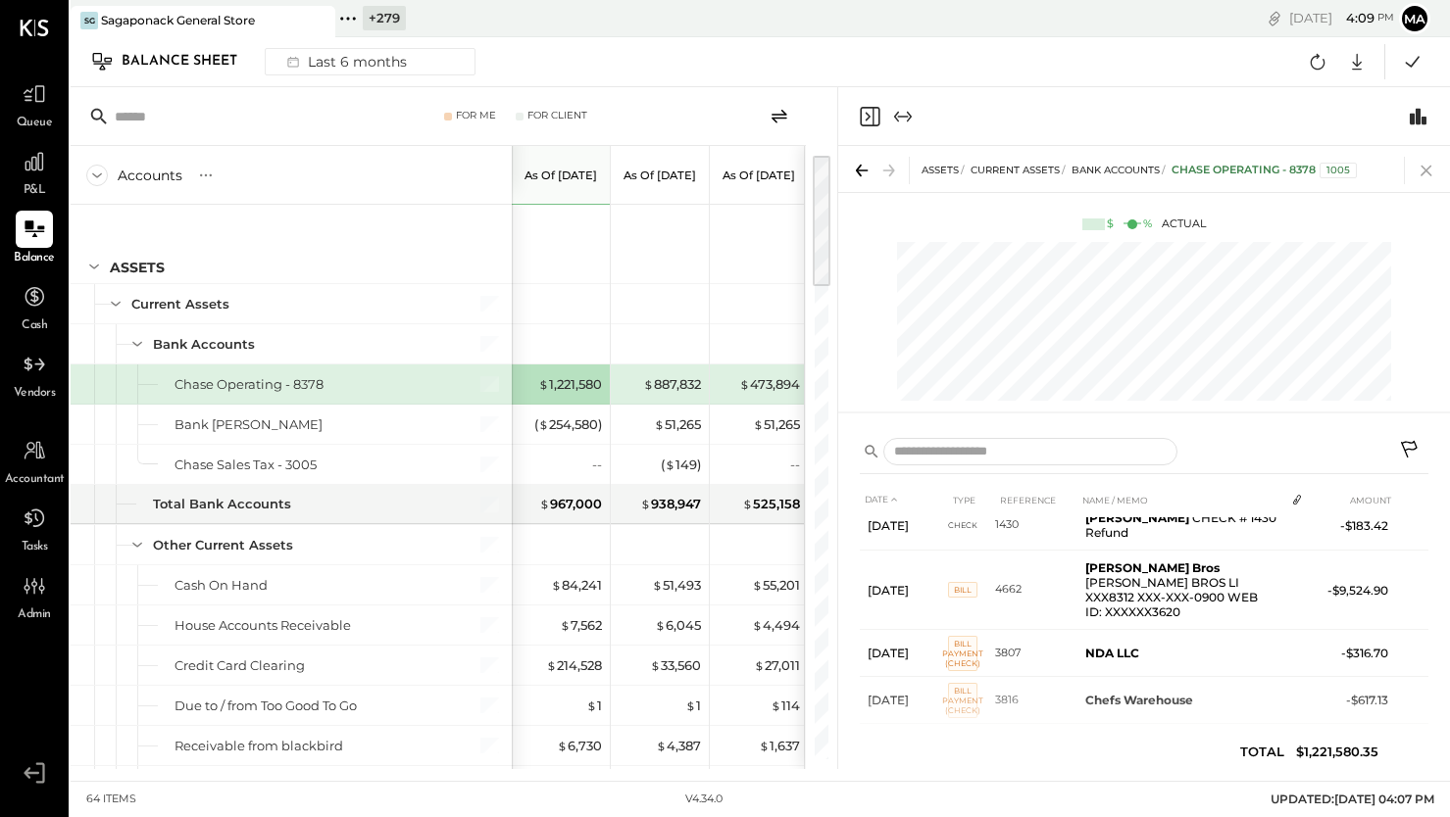
click at [1427, 165] on icon at bounding box center [1425, 170] width 27 height 27
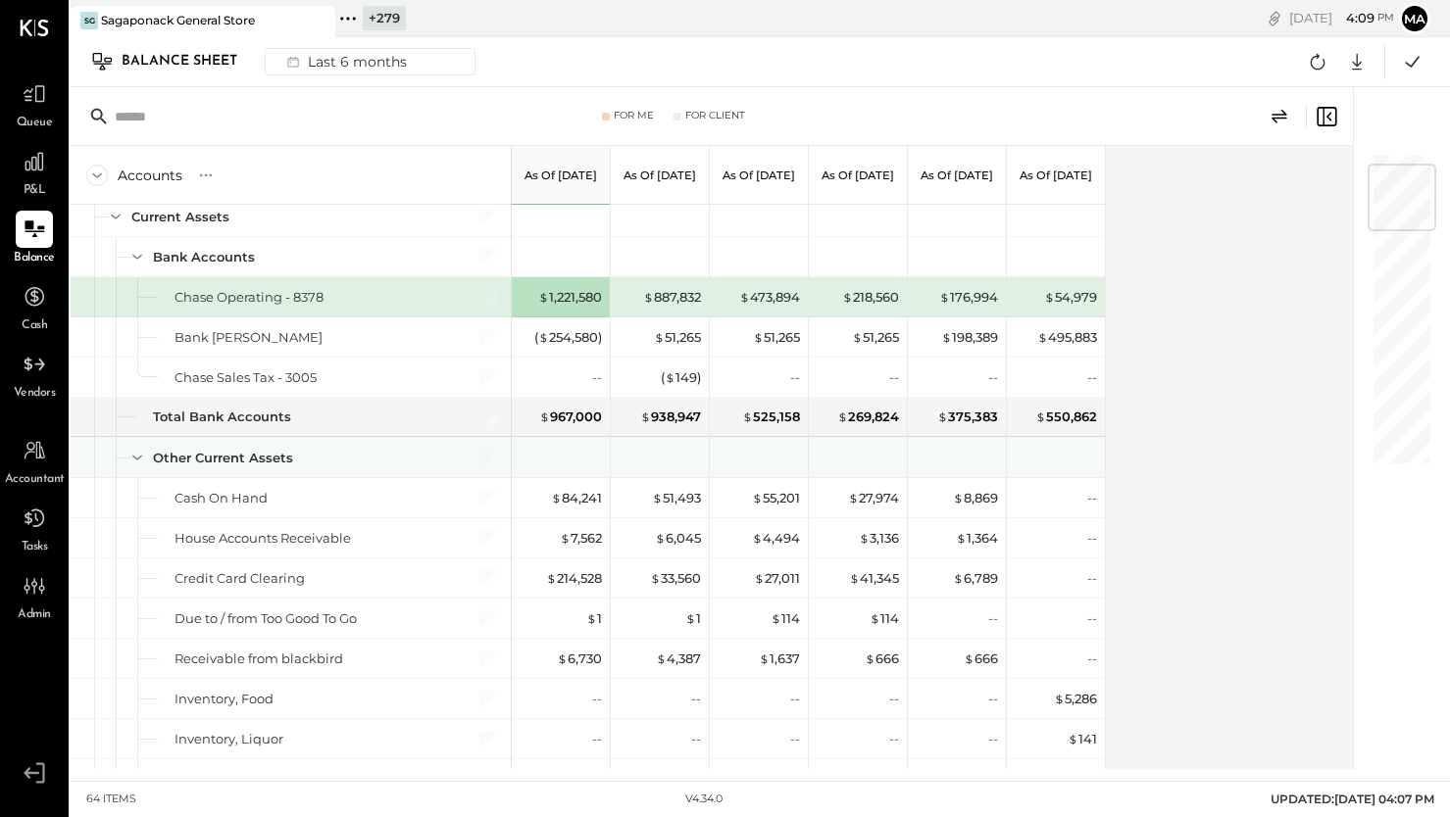
scroll to position [143, 0]
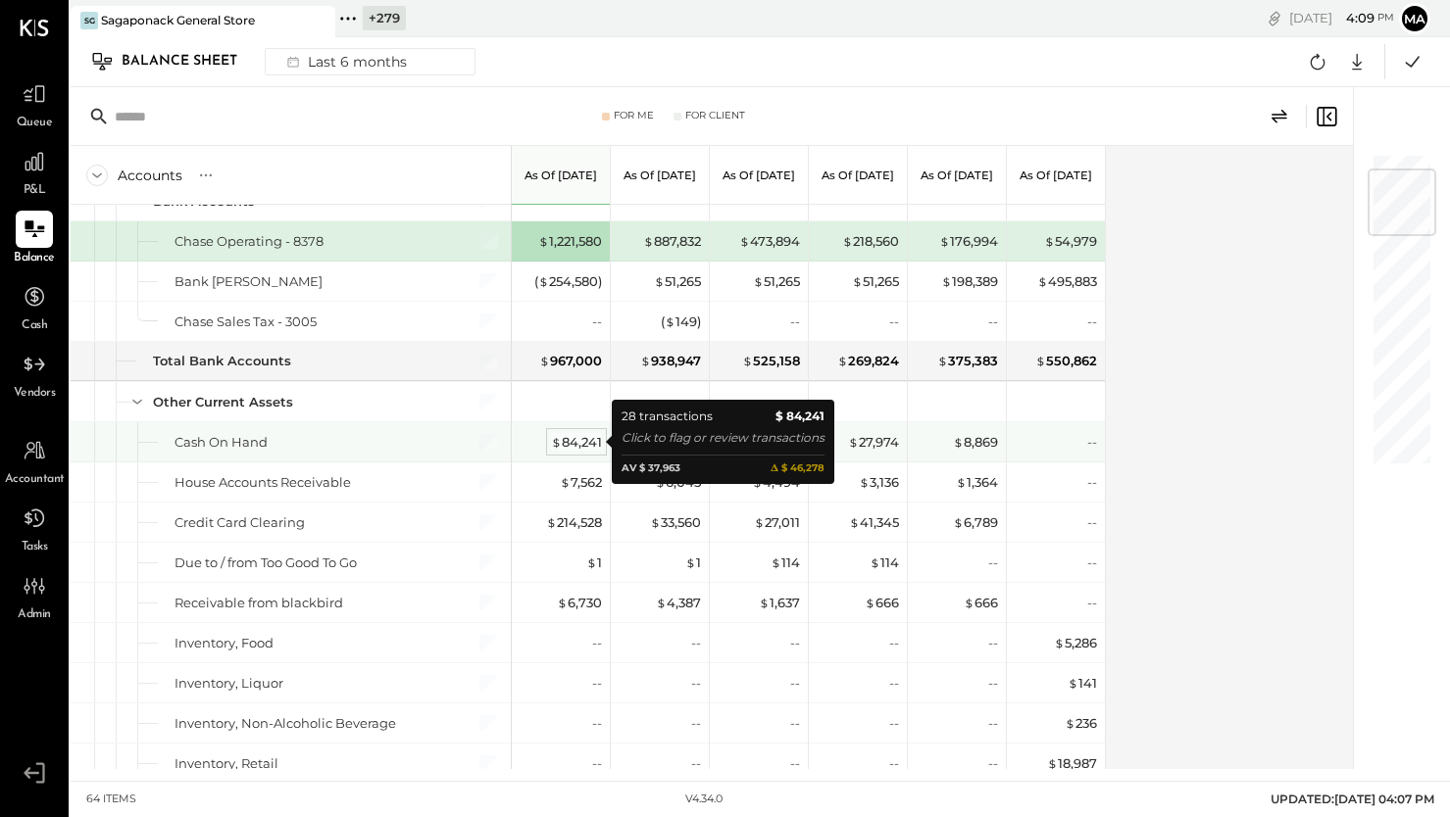
click at [584, 442] on div "$ 84,241" at bounding box center [576, 442] width 51 height 19
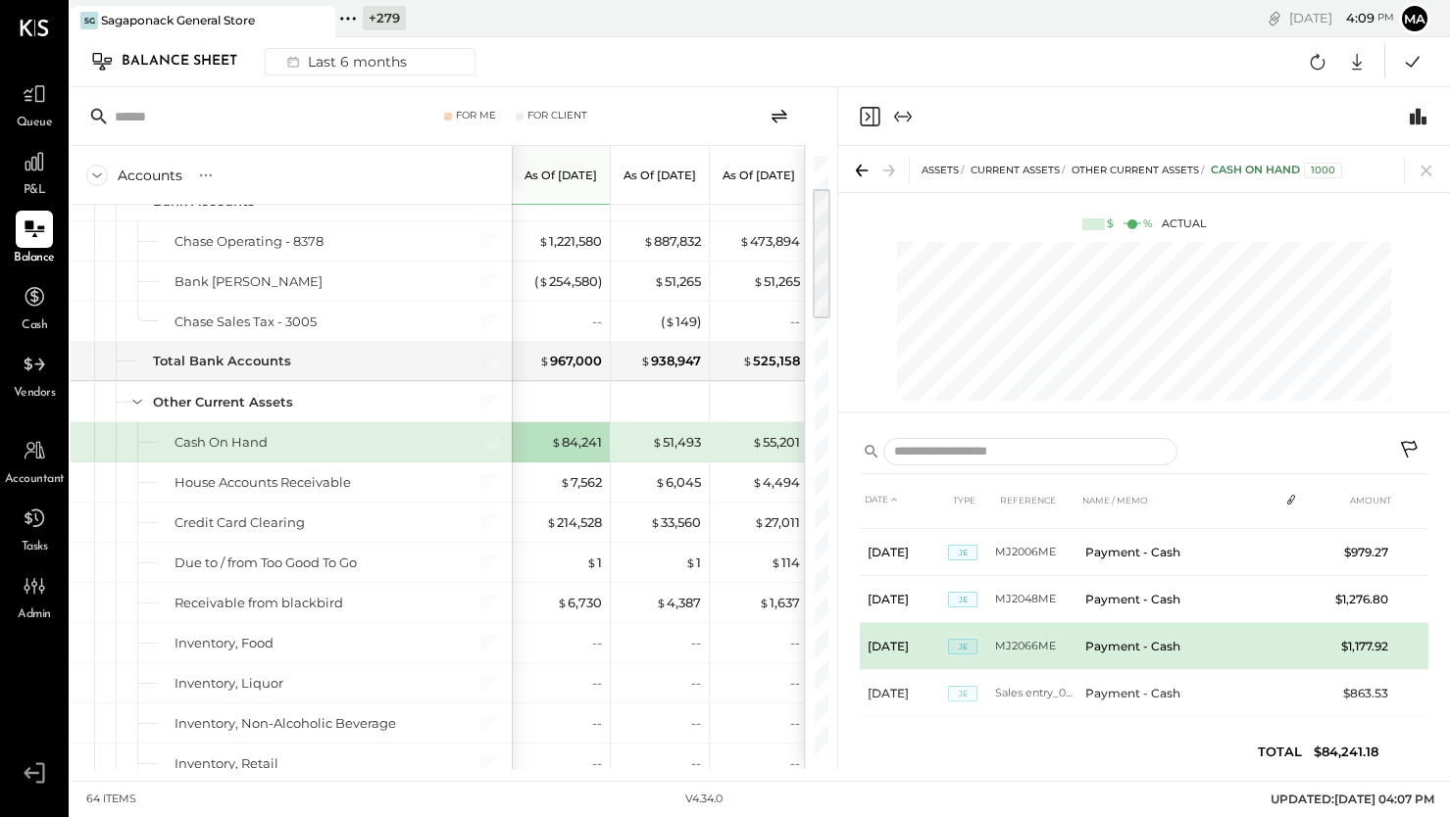
scroll to position [1135, 0]
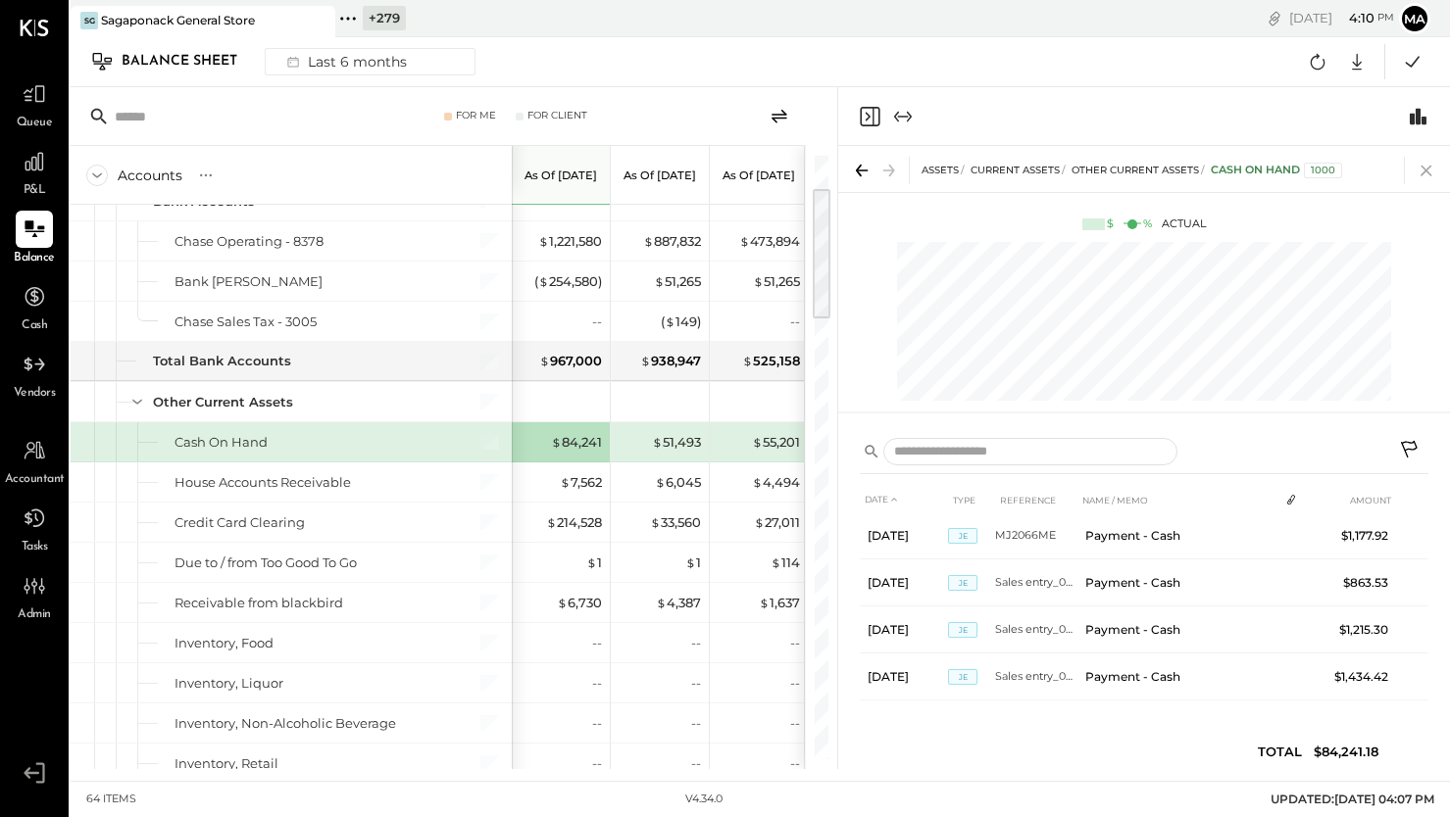
click at [1428, 170] on icon at bounding box center [1425, 170] width 27 height 27
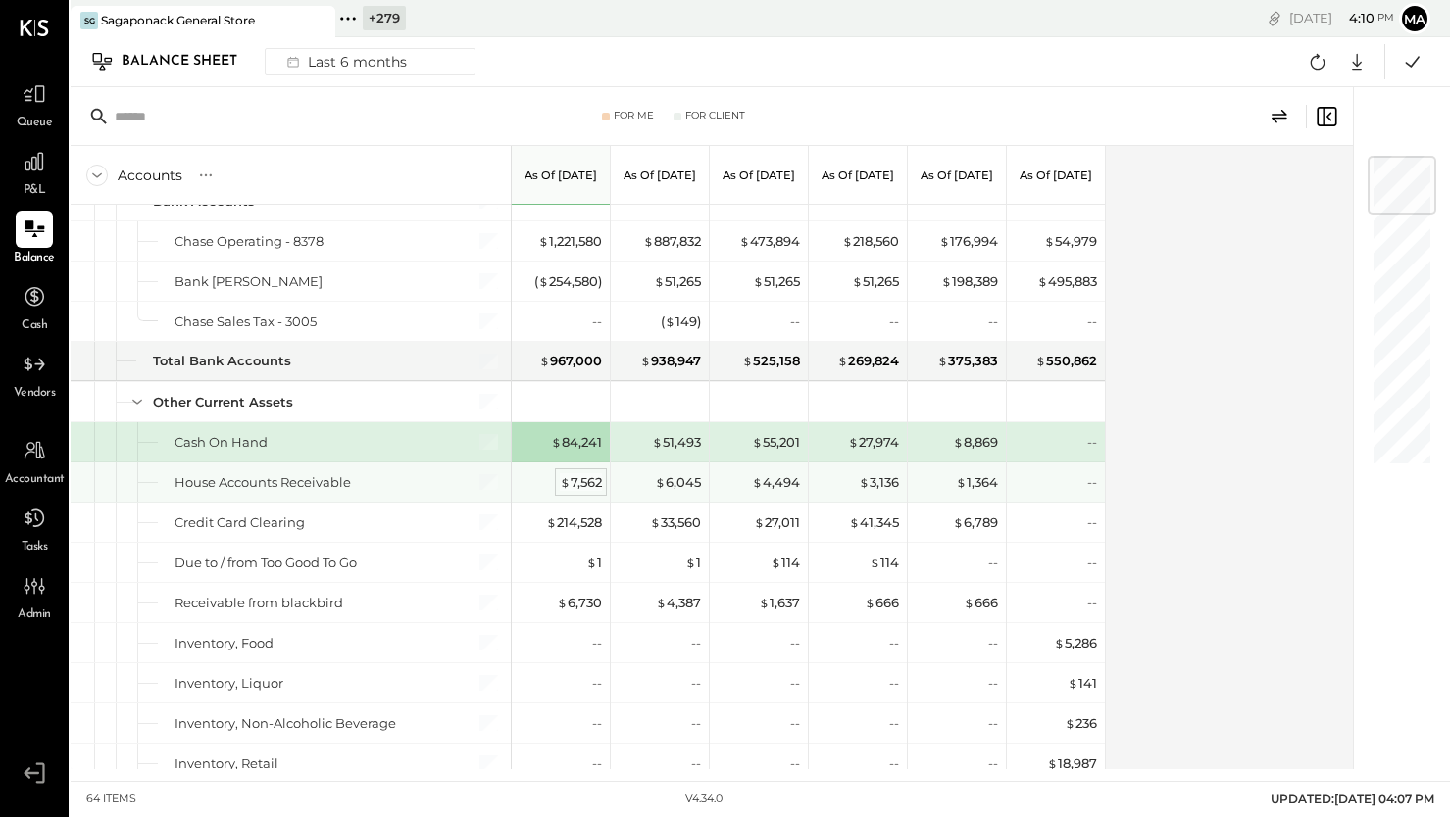
click at [586, 481] on div "$ 7,562" at bounding box center [581, 482] width 42 height 19
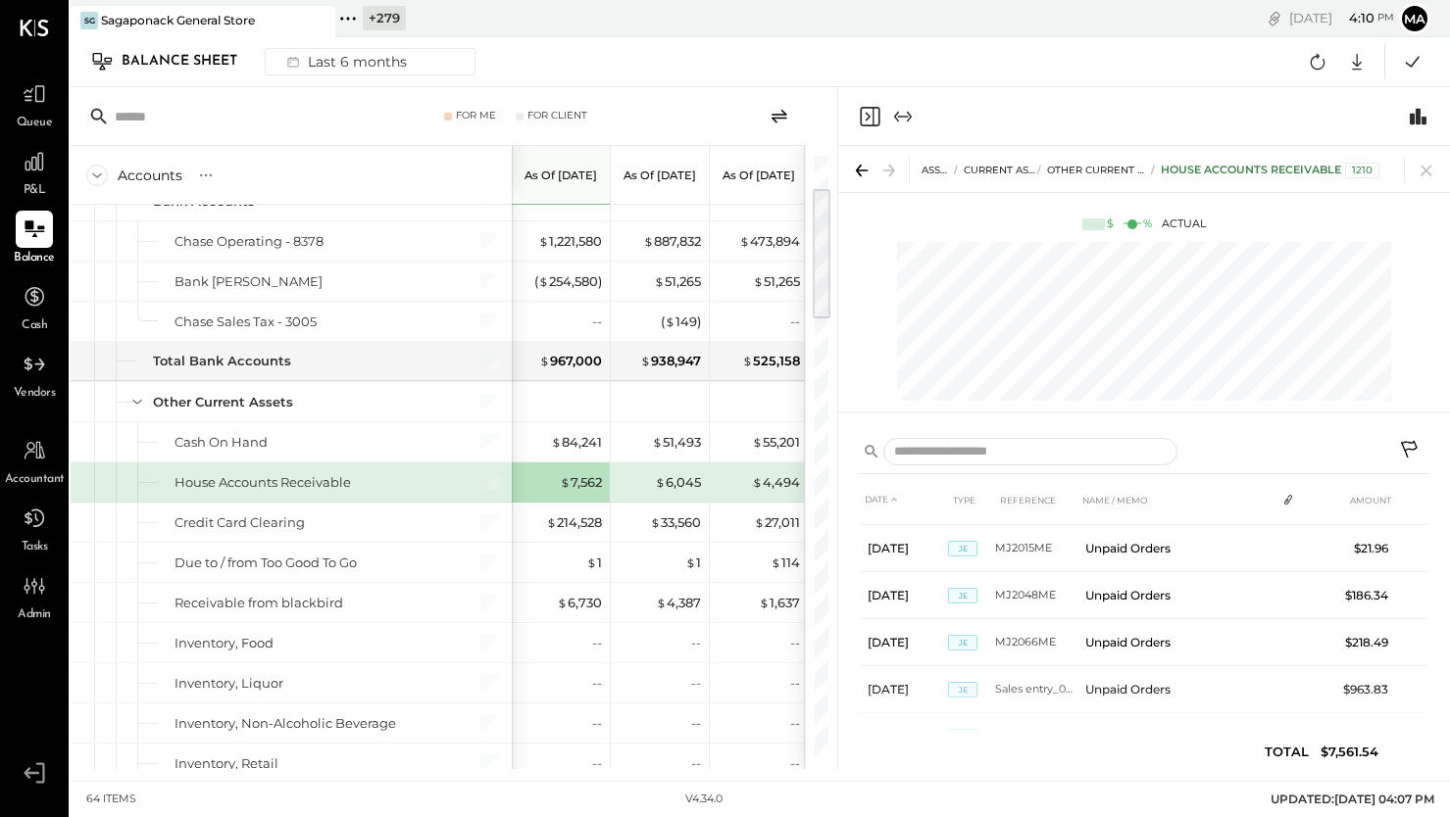
scroll to position [1229, 0]
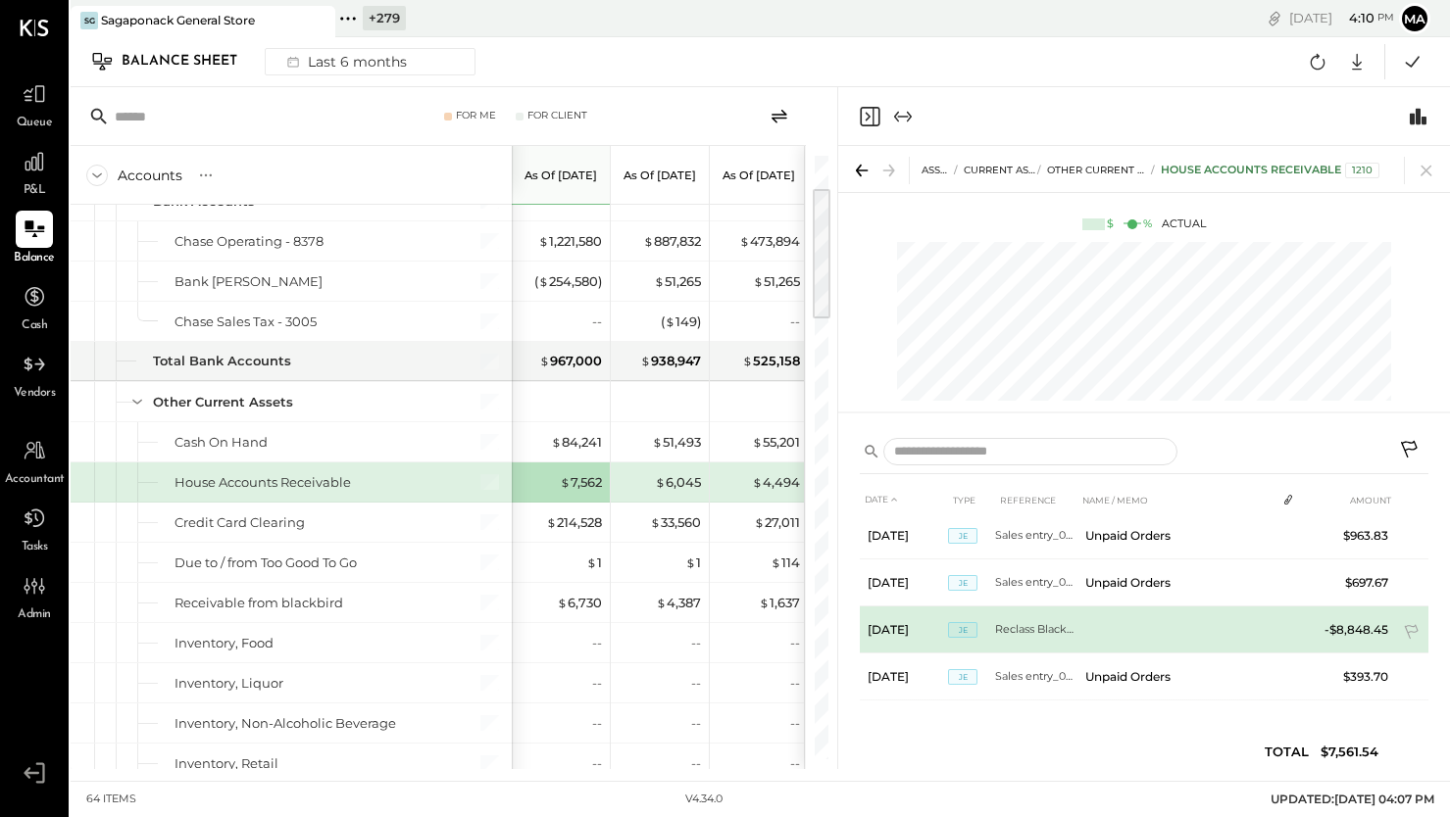
click at [1054, 622] on td "Reclass Blackbird" at bounding box center [1036, 630] width 82 height 47
click at [1040, 625] on td "Reclass Blackbird" at bounding box center [1036, 630] width 82 height 47
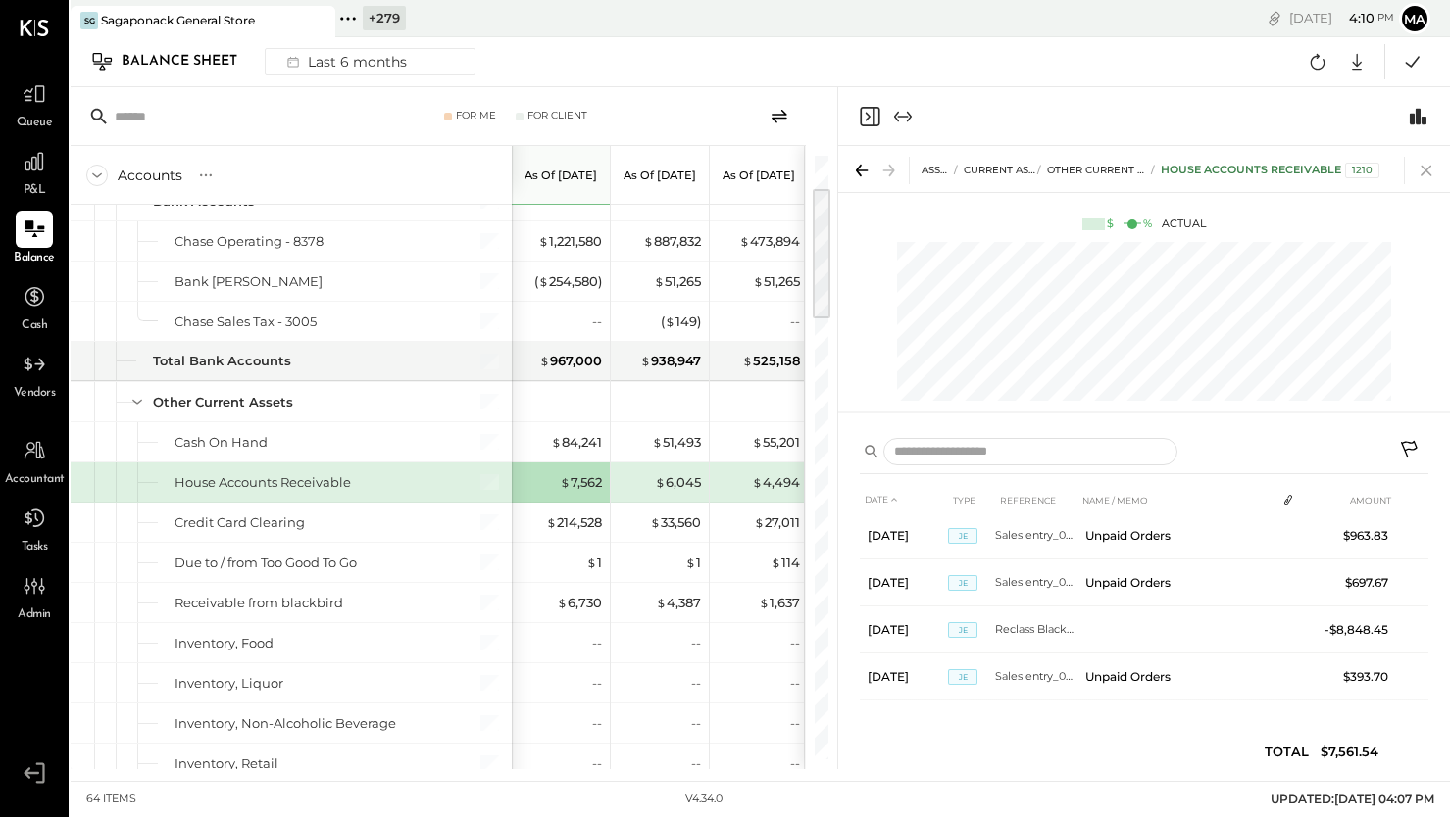
click at [1428, 166] on icon at bounding box center [1425, 170] width 27 height 27
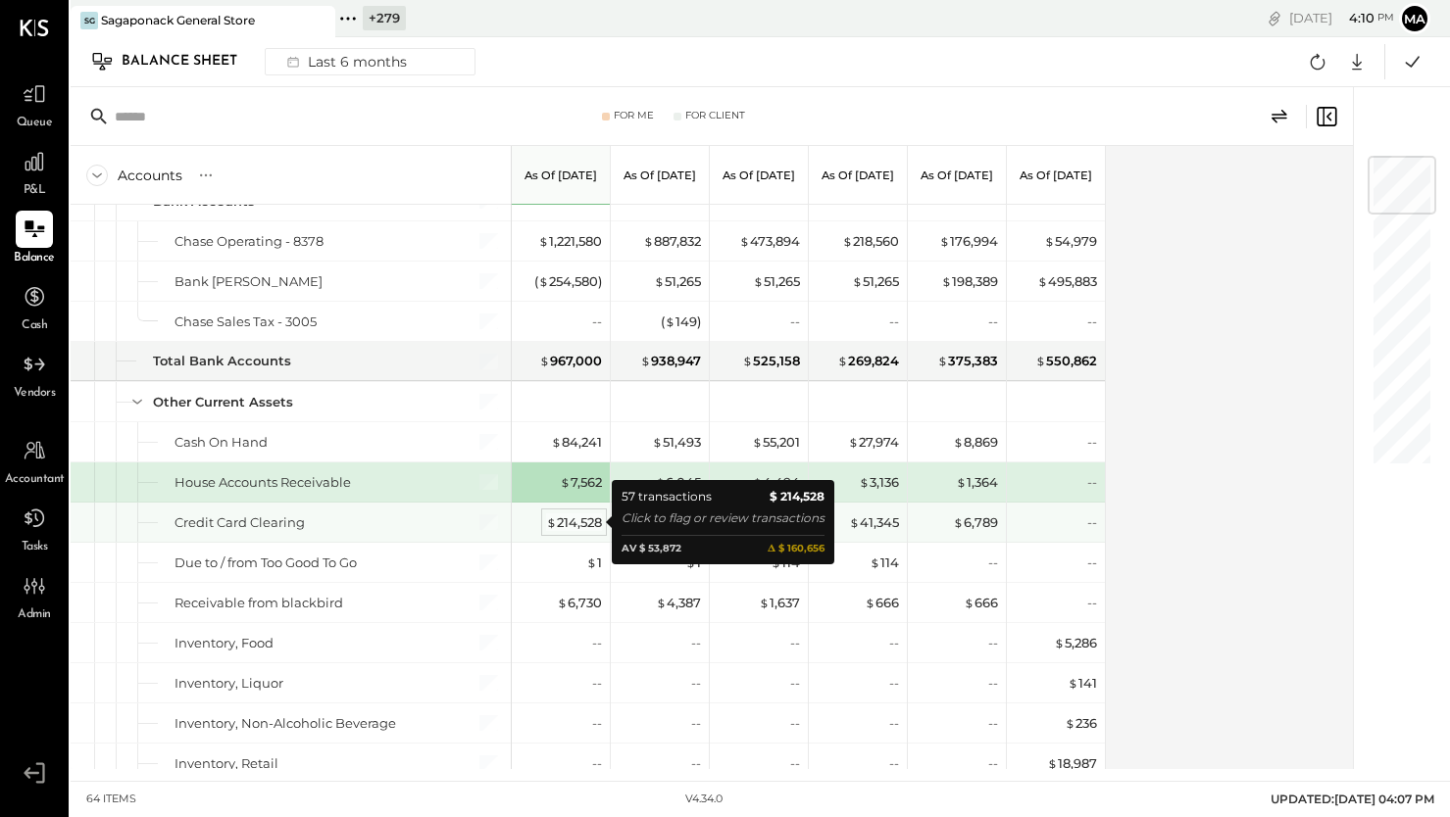
click at [574, 522] on div "$ 214,528" at bounding box center [574, 523] width 56 height 19
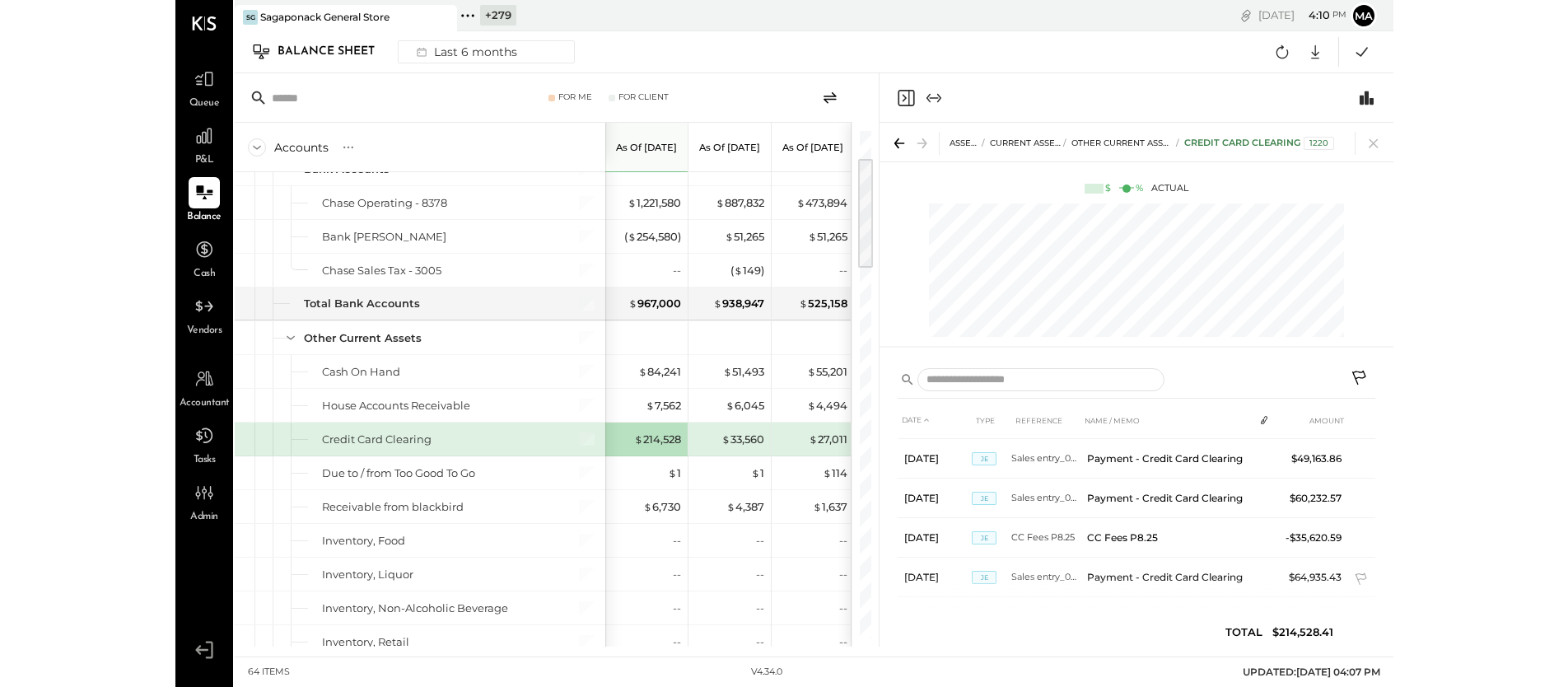
scroll to position [2487, 0]
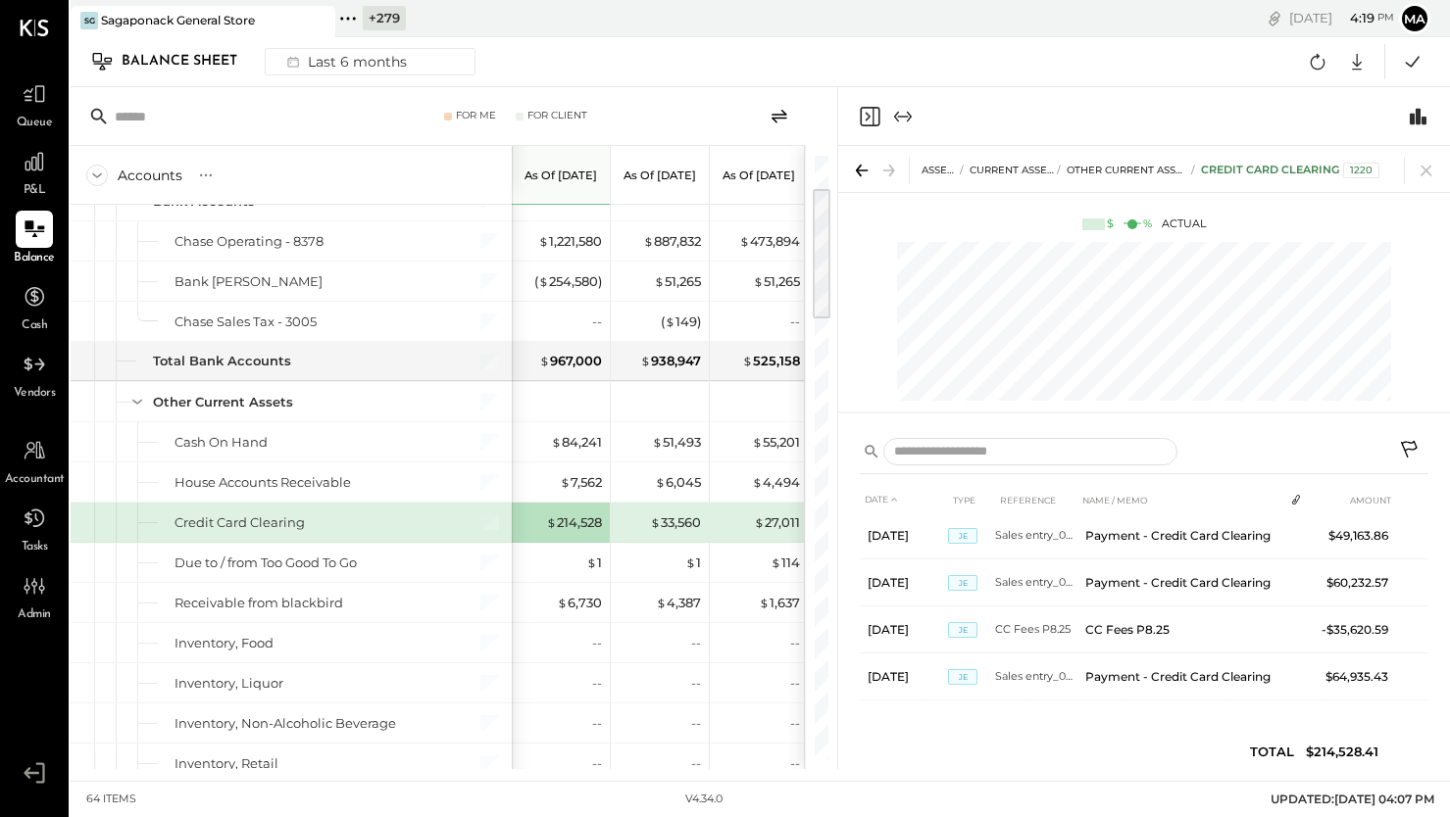
click at [351, 17] on icon at bounding box center [347, 18] width 25 height 25
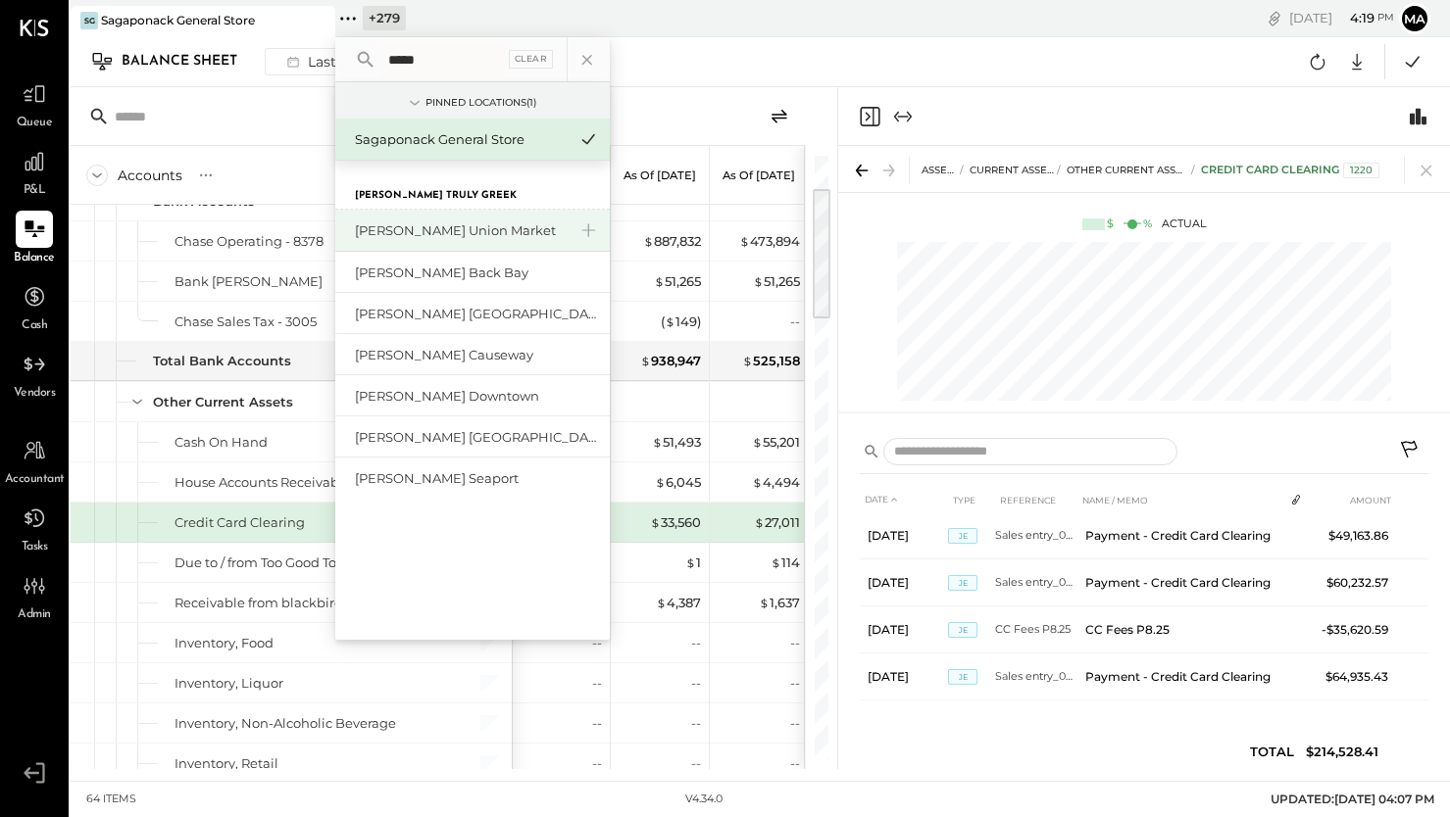
type input "*****"
click at [414, 229] on div "[PERSON_NAME] Union Market" at bounding box center [461, 231] width 212 height 19
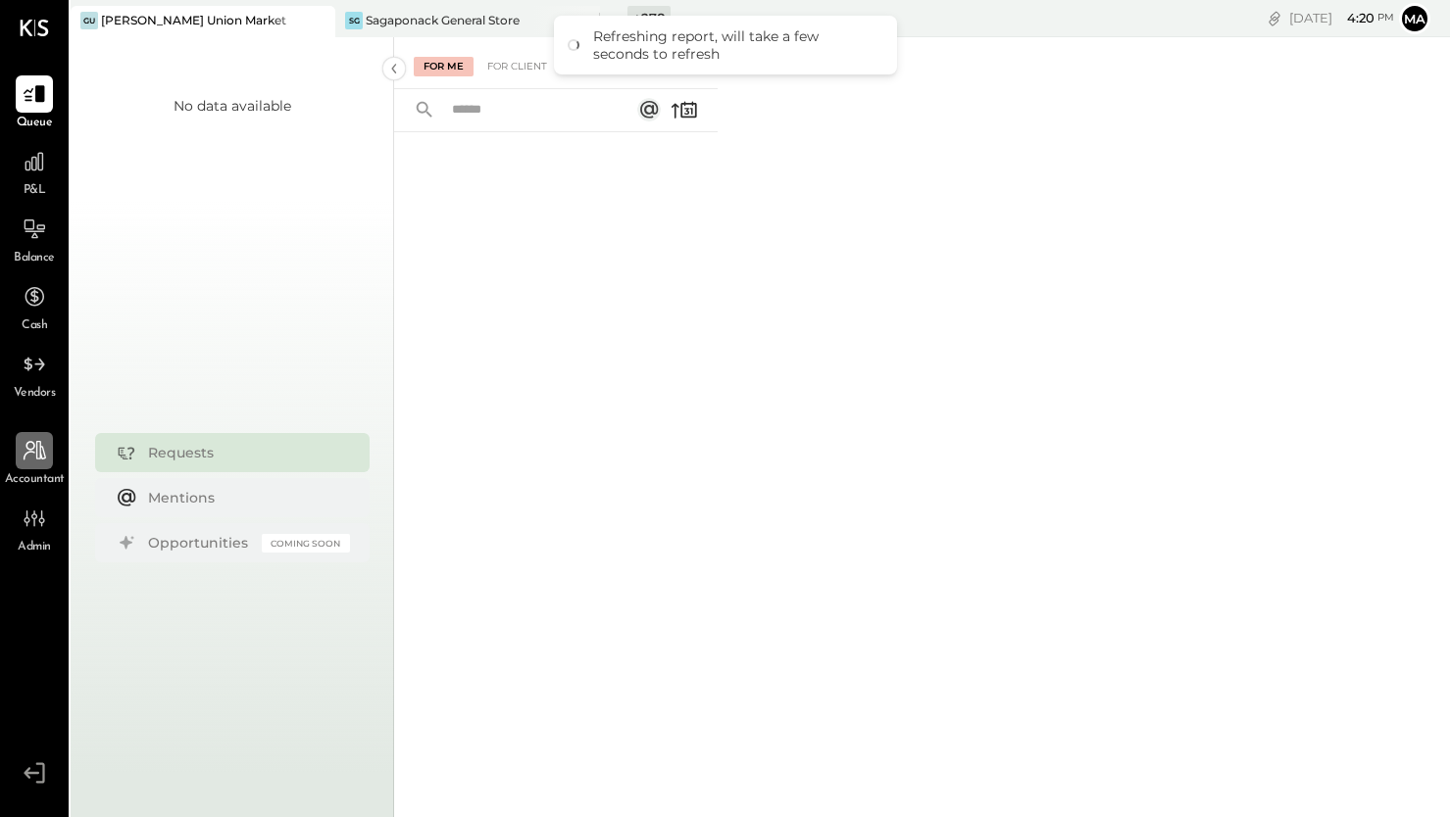
click at [33, 456] on icon at bounding box center [34, 450] width 25 height 25
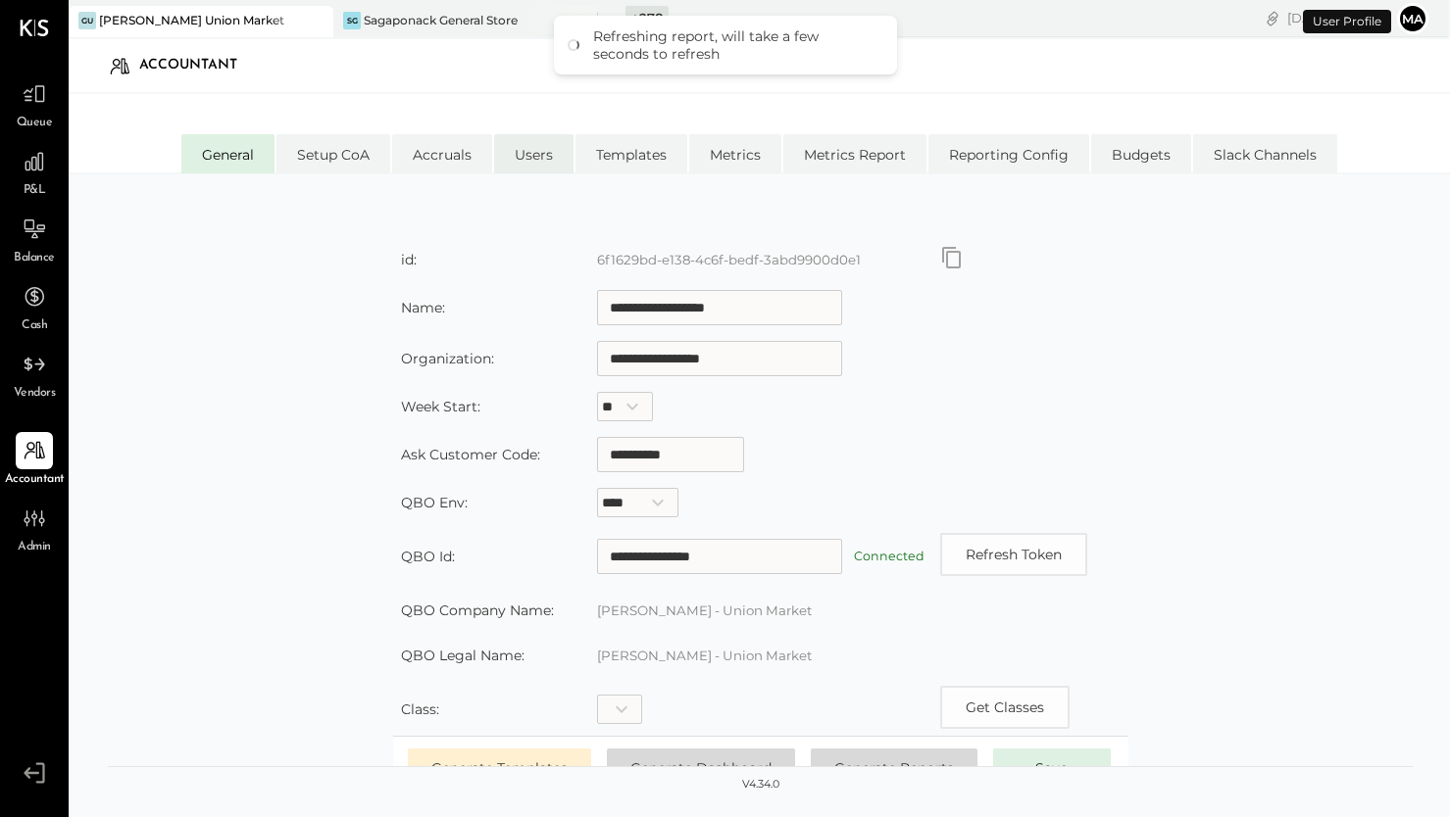
click at [539, 140] on li "Users" at bounding box center [533, 153] width 79 height 39
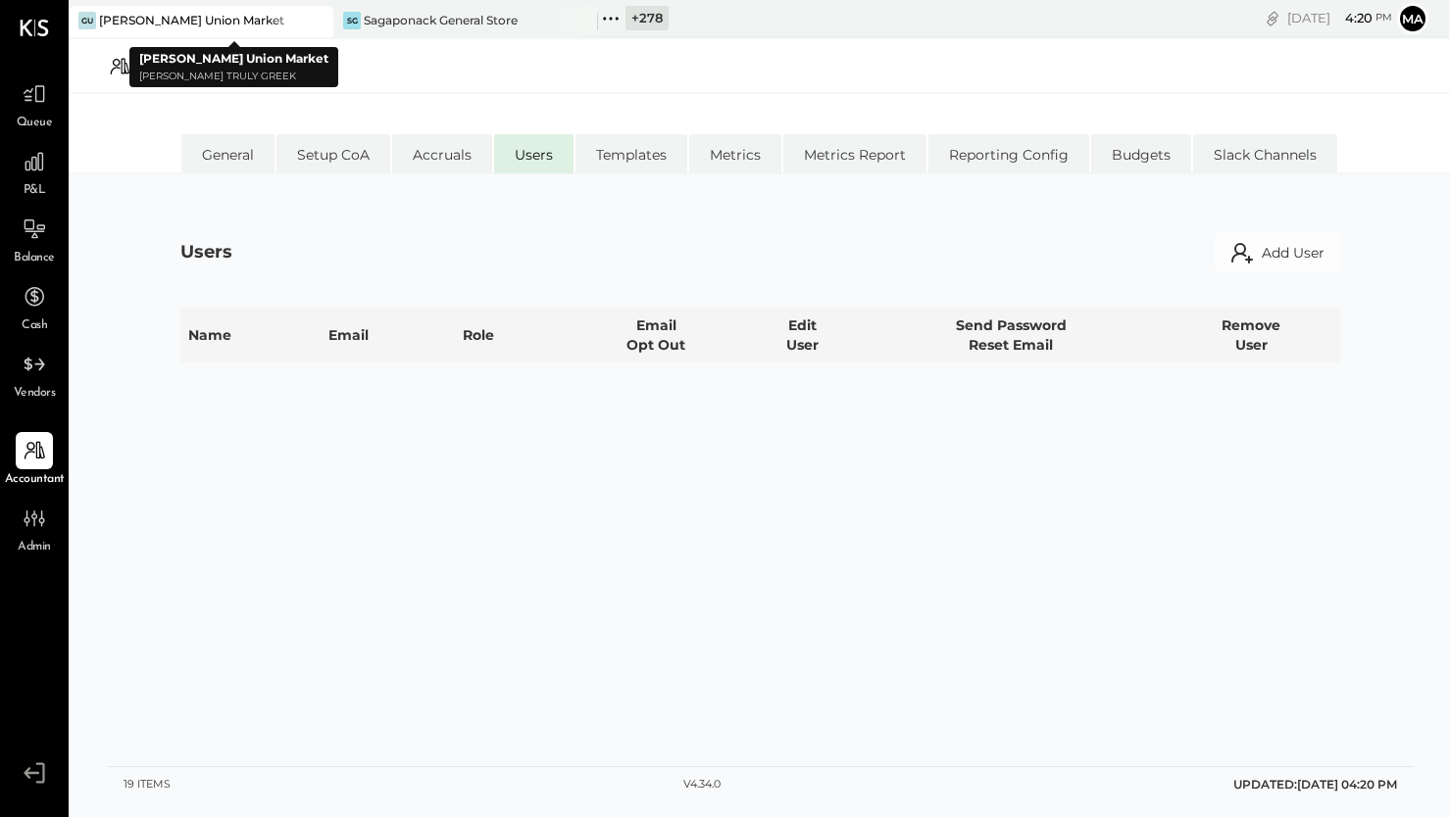
click at [317, 19] on icon at bounding box center [316, 21] width 10 height 10
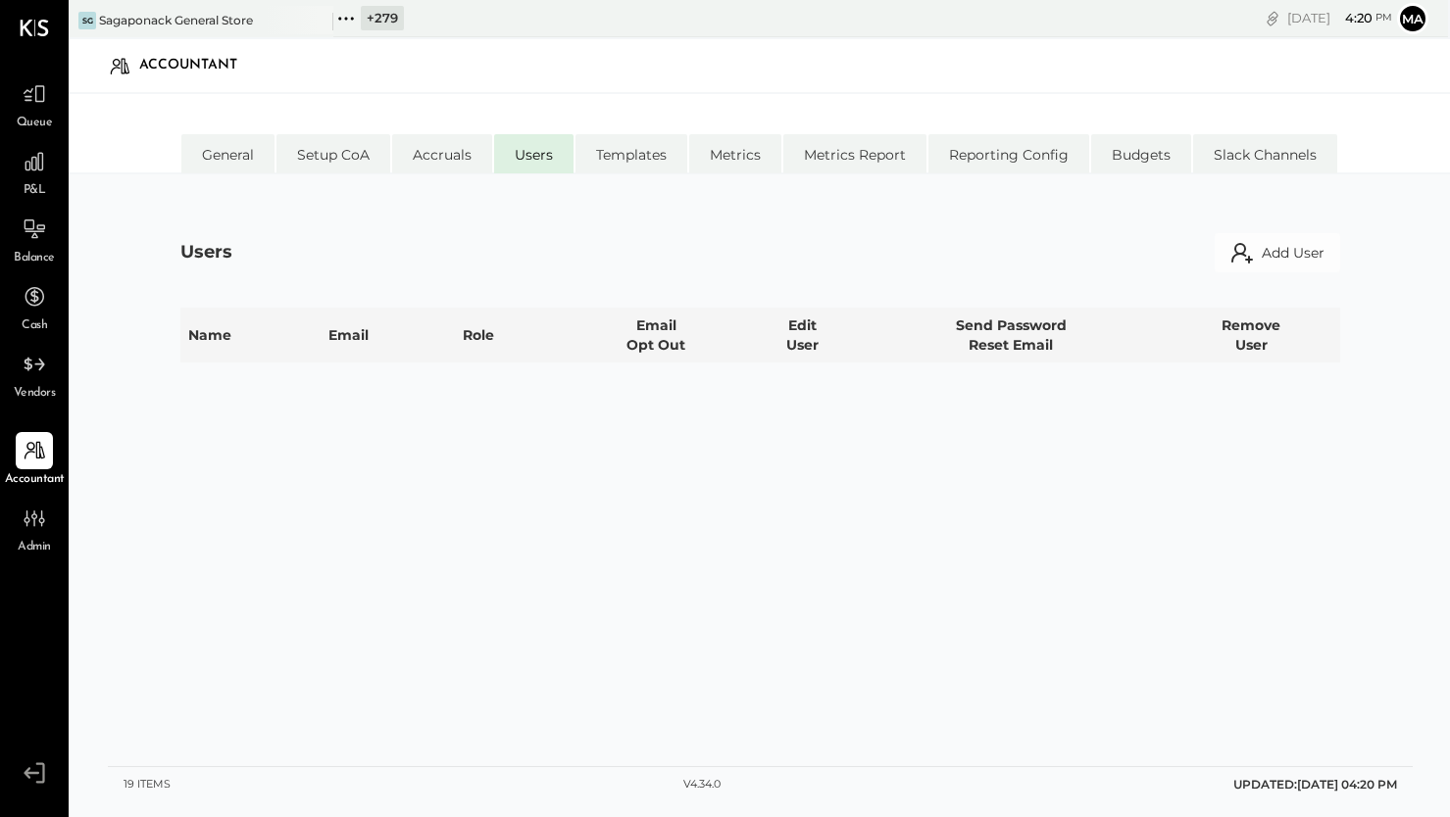
click at [341, 20] on icon at bounding box center [345, 18] width 25 height 25
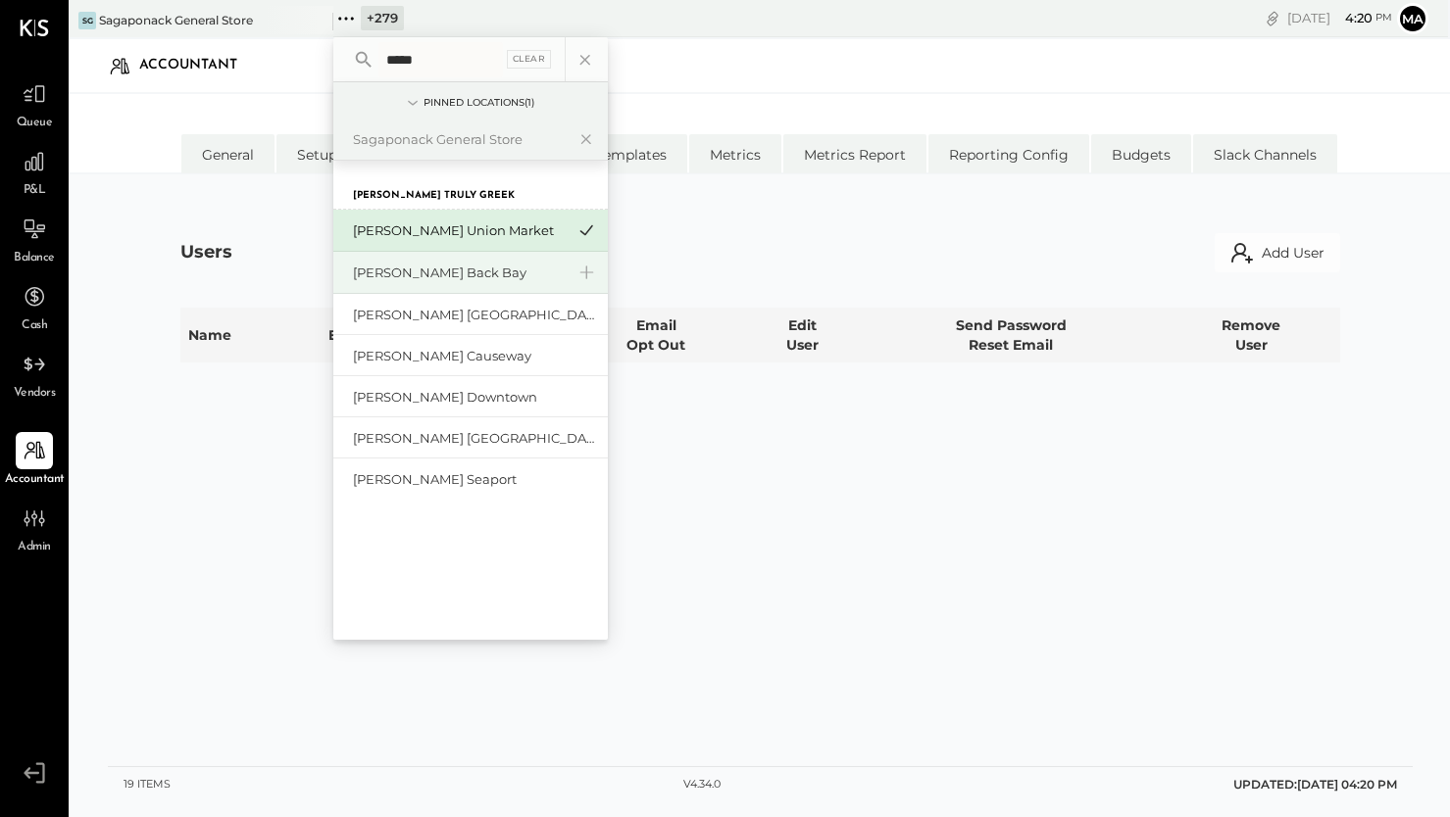
type input "*****"
click at [421, 266] on div "[PERSON_NAME] Back Bay" at bounding box center [459, 273] width 212 height 19
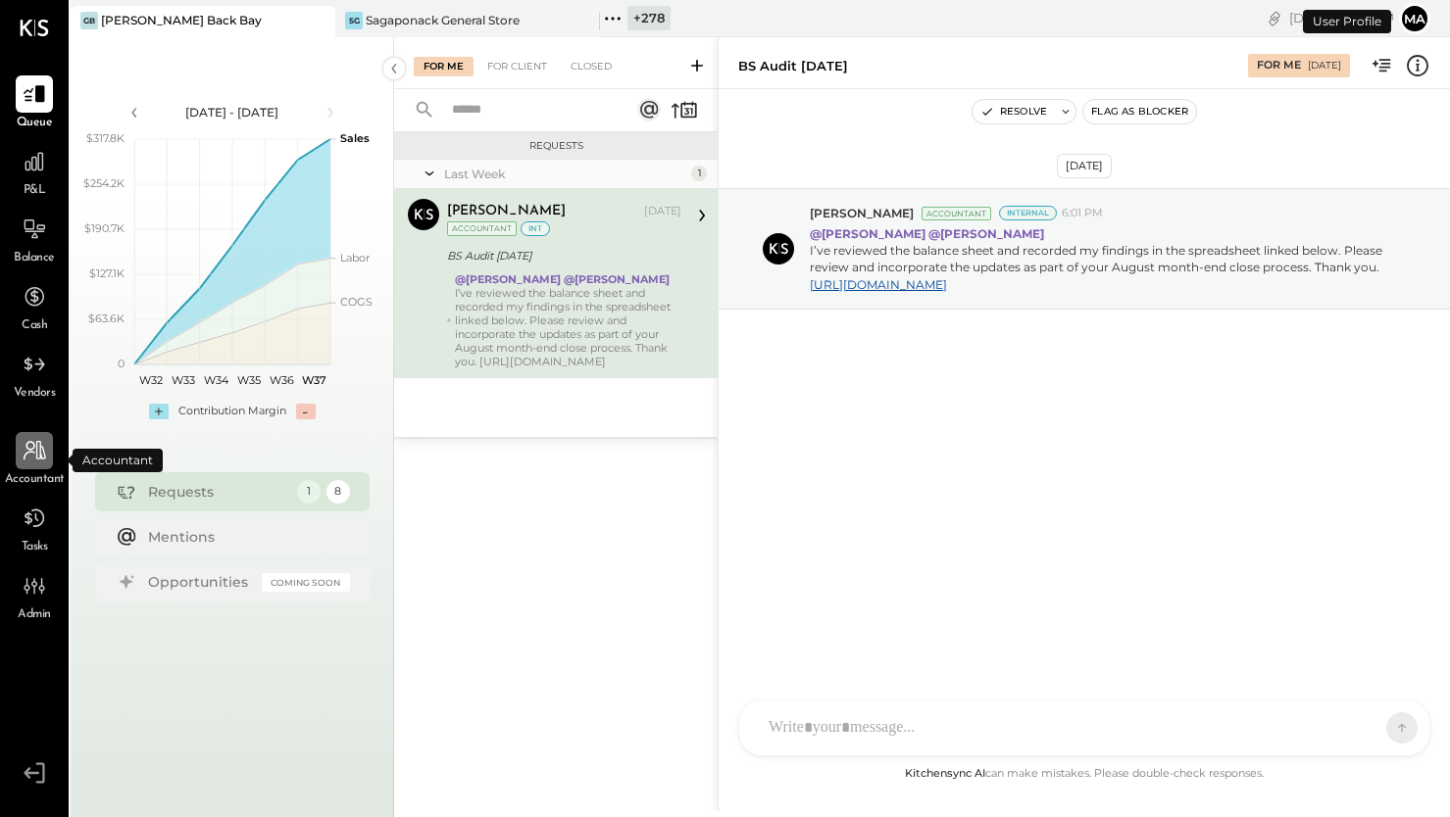
click at [42, 468] on div at bounding box center [34, 450] width 37 height 37
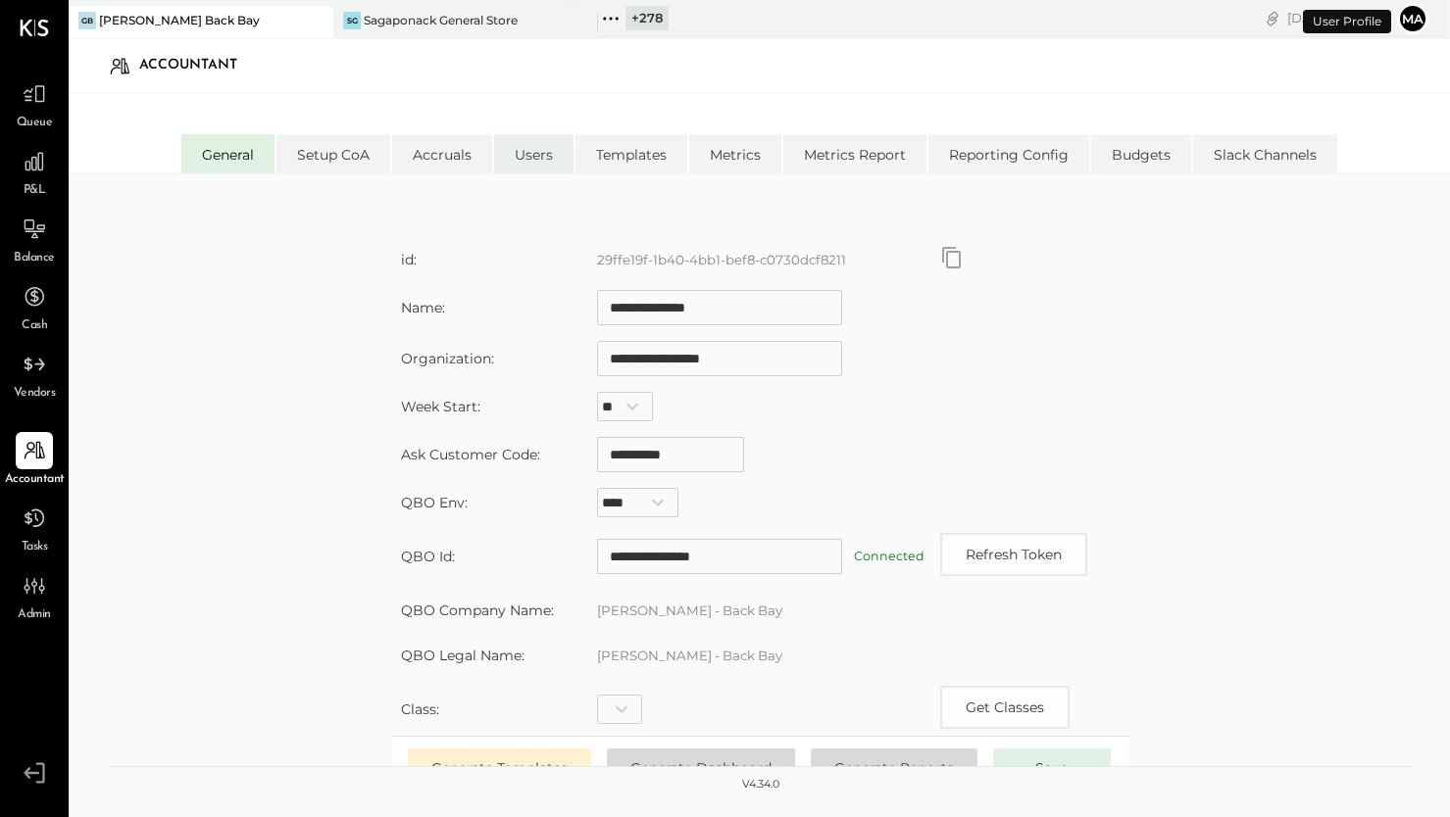
click at [511, 152] on li "Users" at bounding box center [533, 153] width 79 height 39
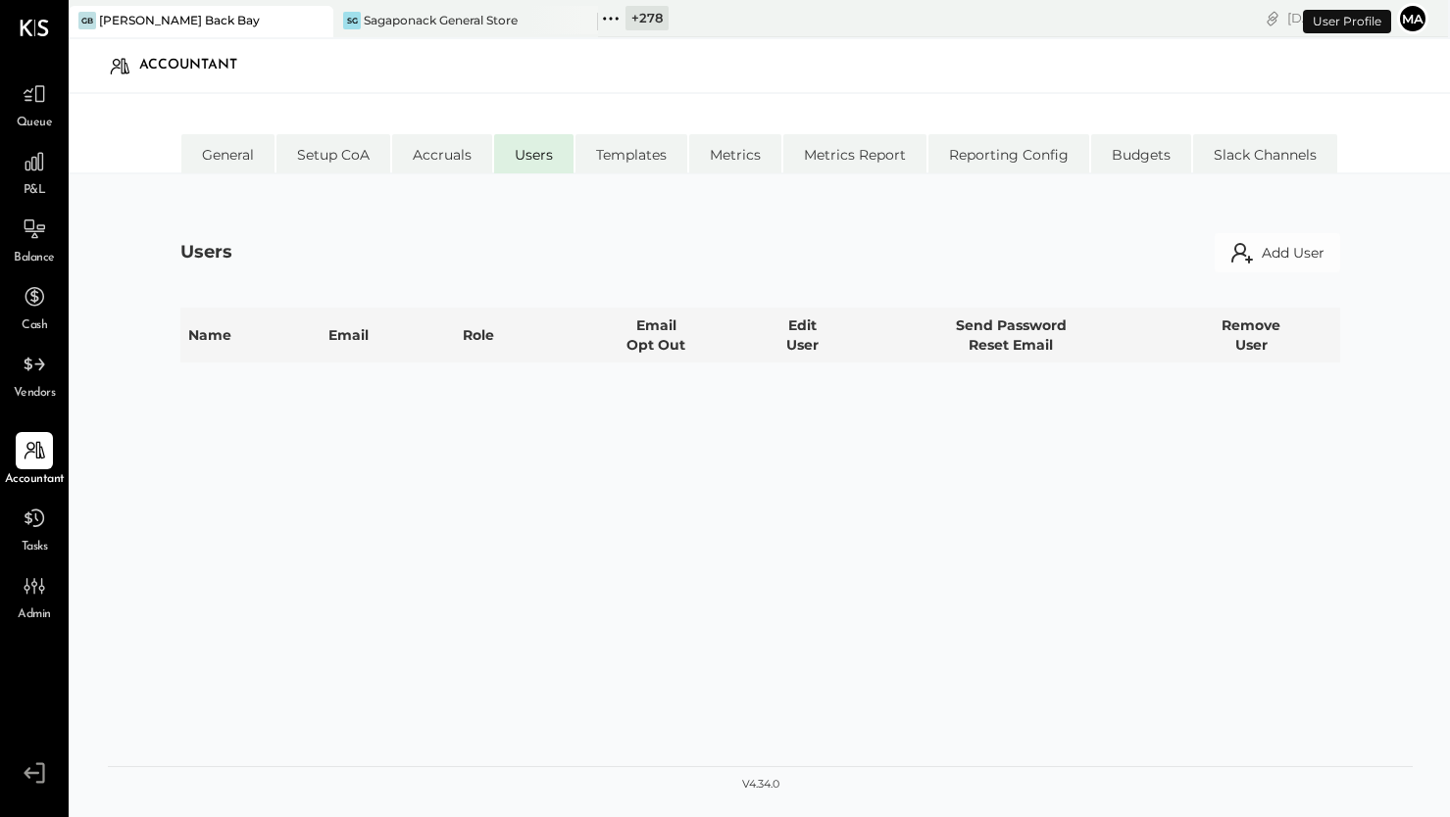
select select "*****"
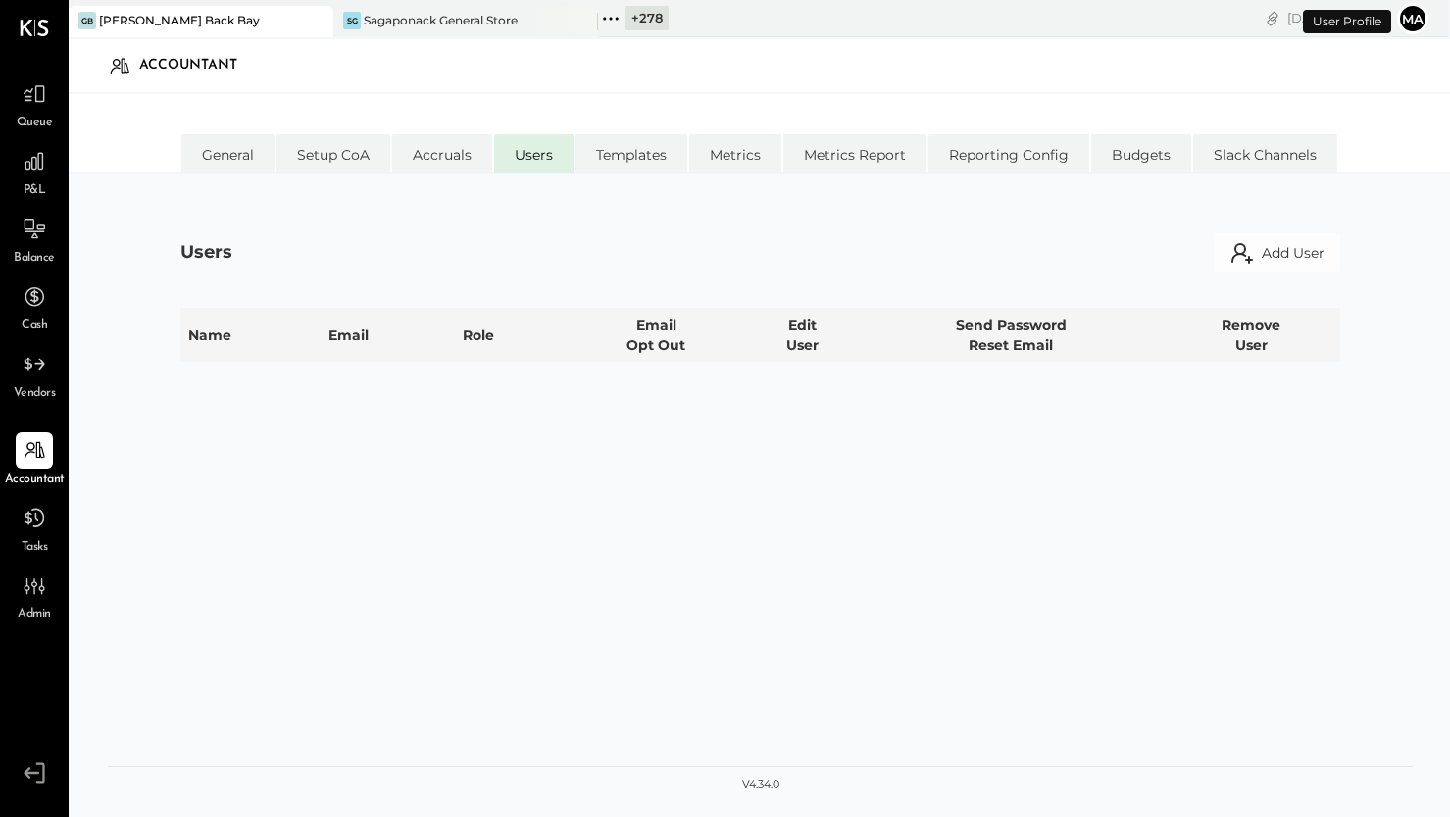
select select "**********"
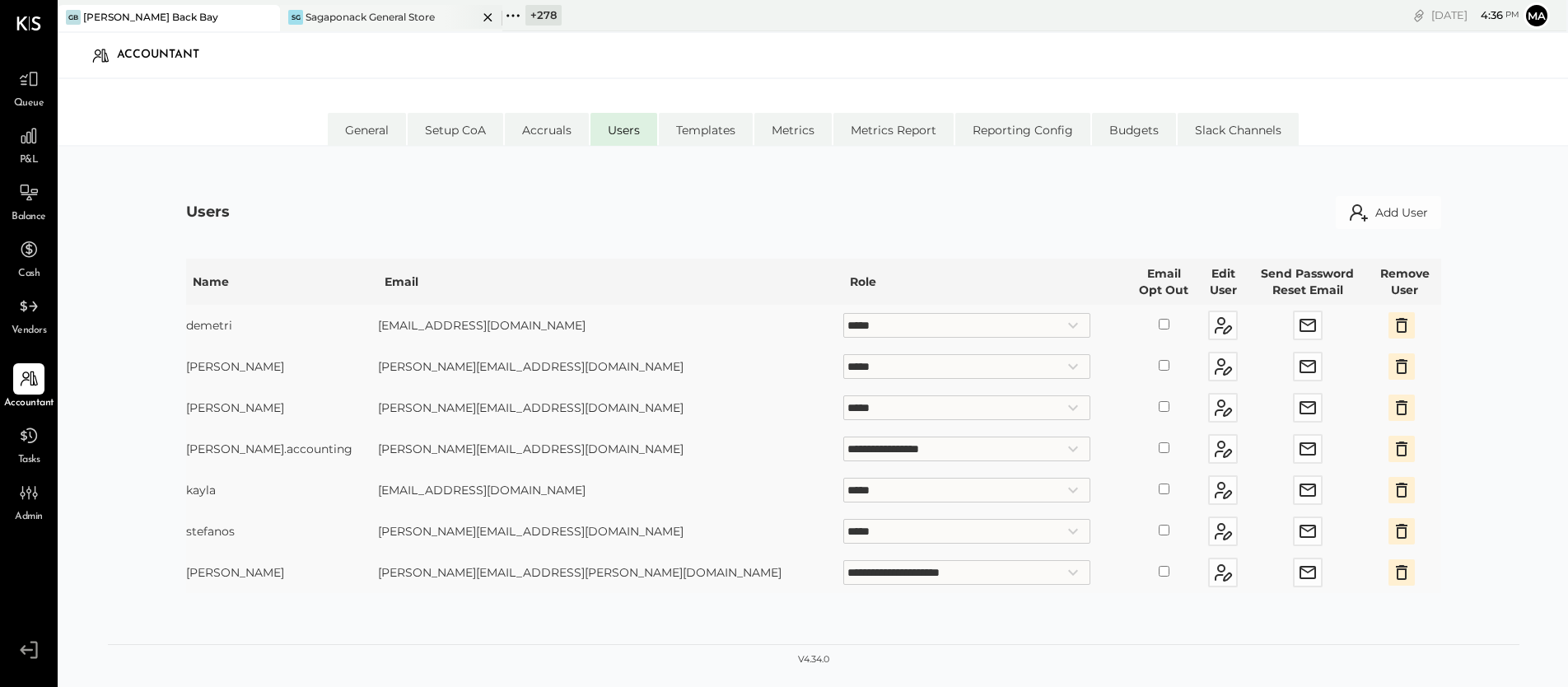
click at [350, 21] on div "Sagaponack General Store" at bounding box center [371, 17] width 129 height 14
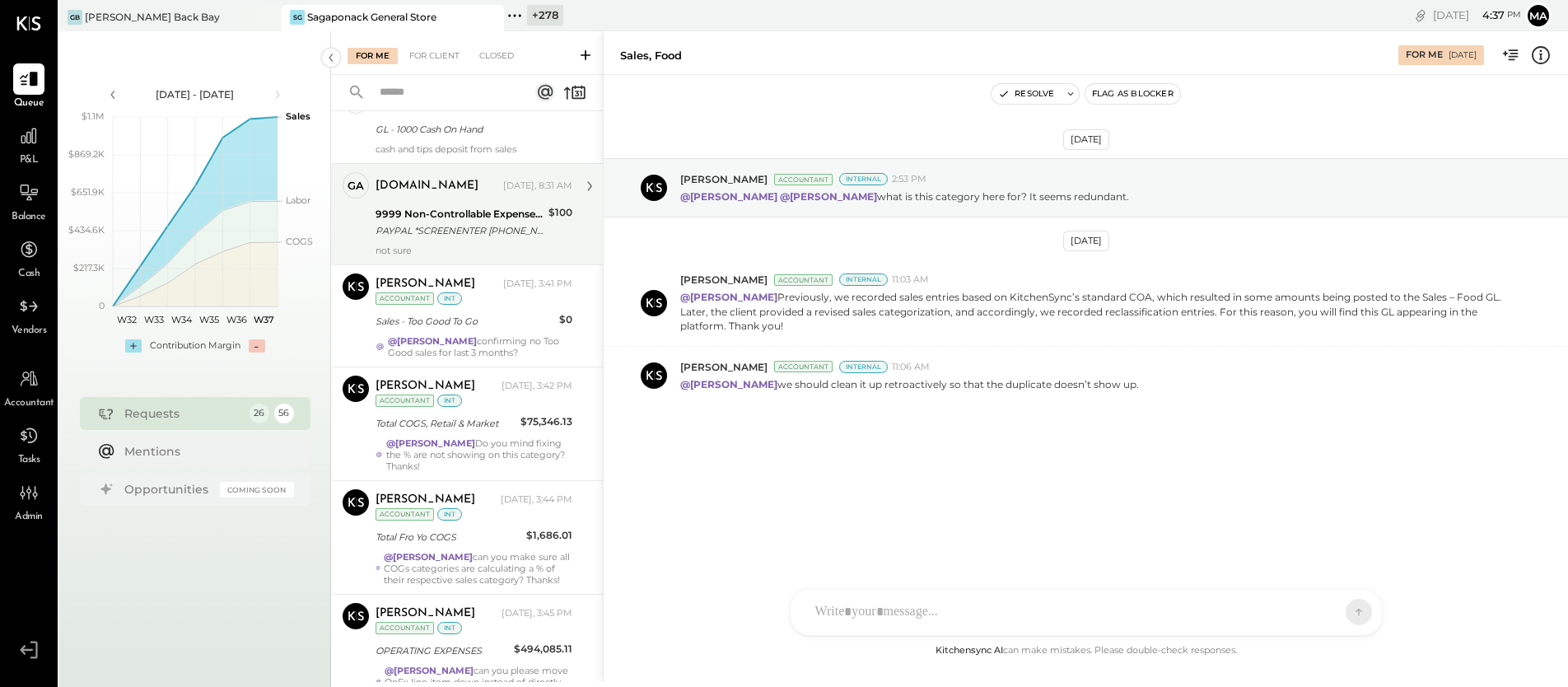
scroll to position [320, 0]
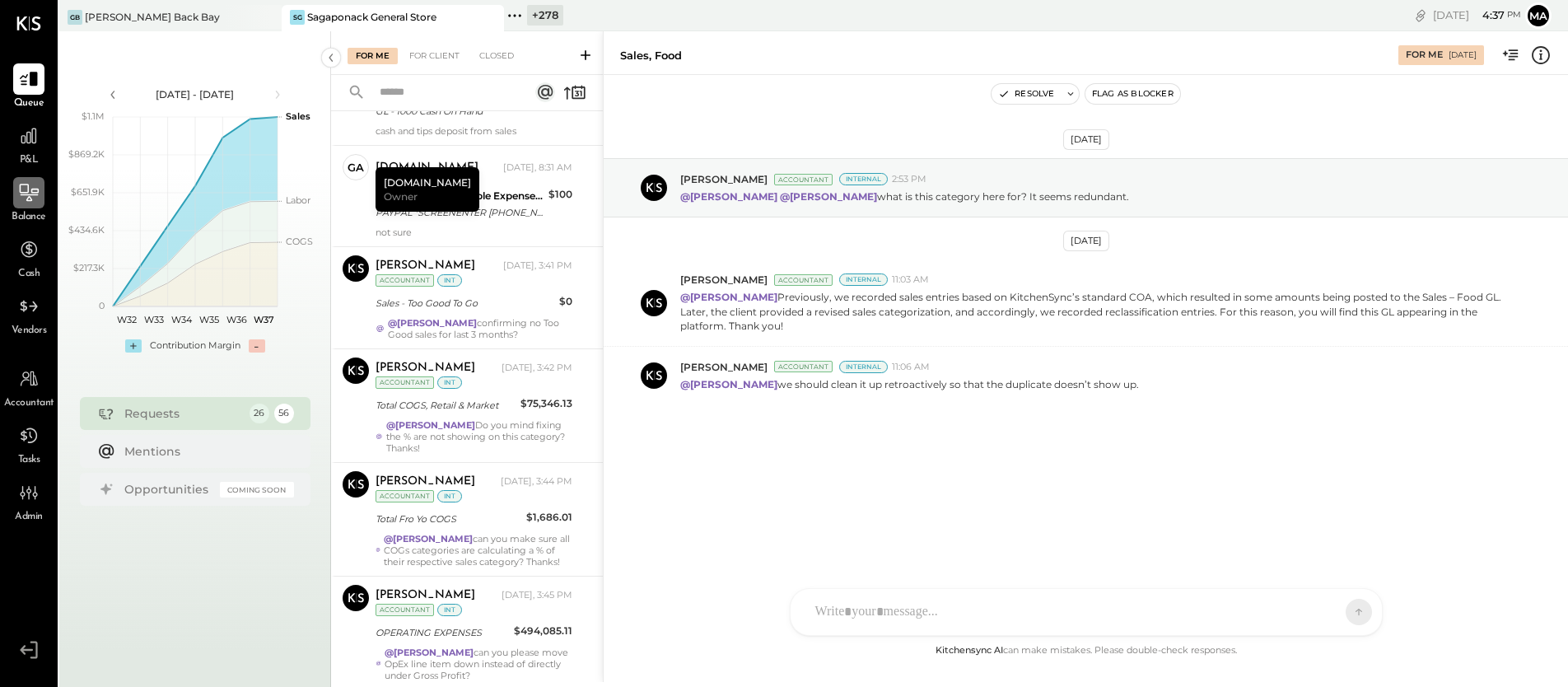
click at [29, 193] on icon at bounding box center [29, 193] width 21 height 21
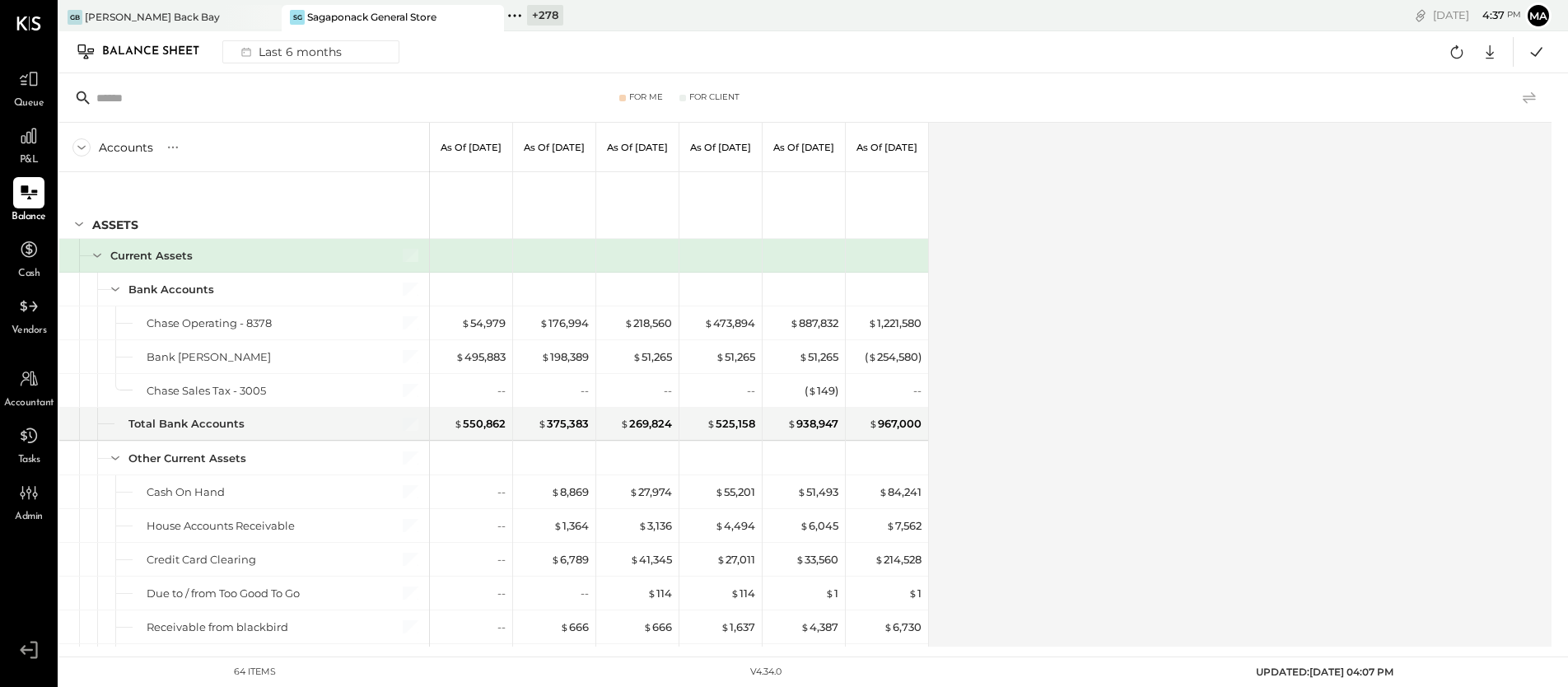
click at [1218, 94] on icon at bounding box center [1529, 98] width 13 height 12
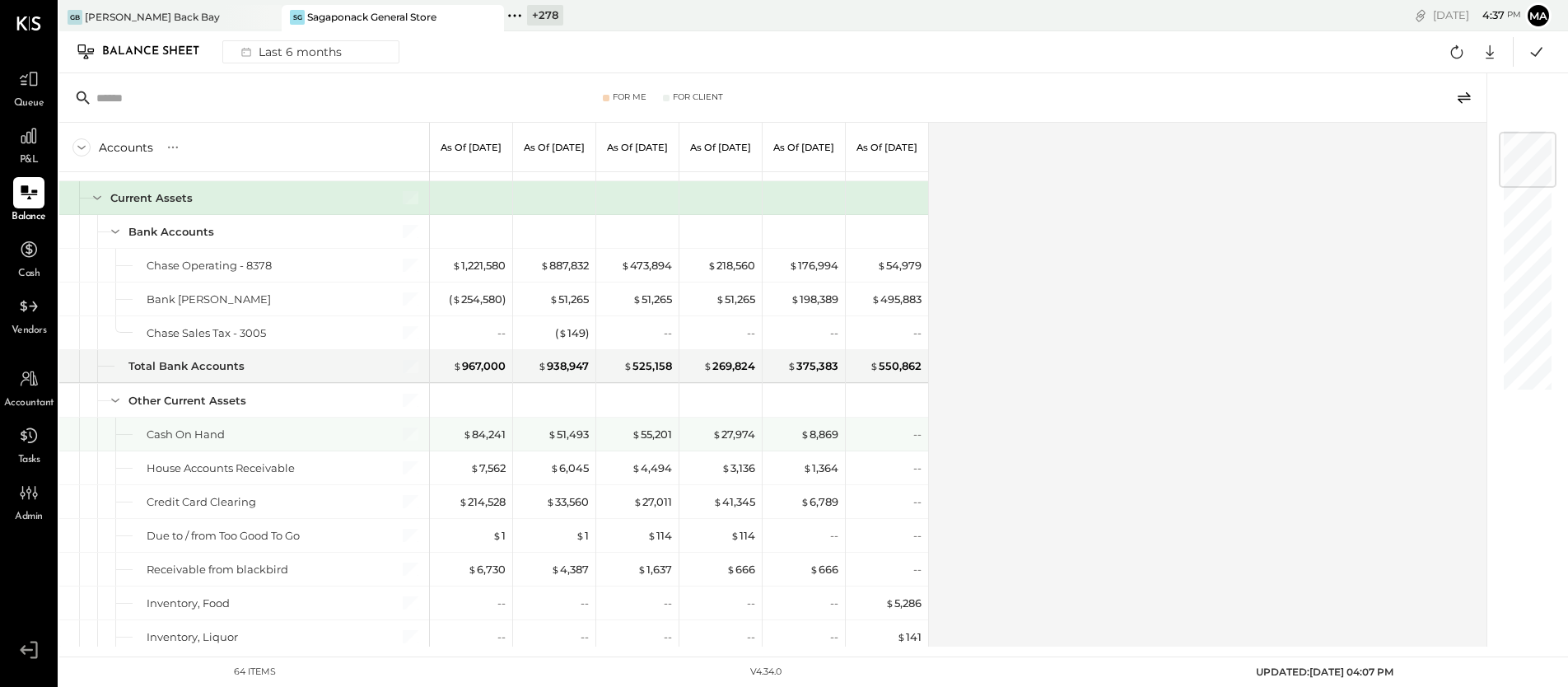
scroll to position [62, 0]
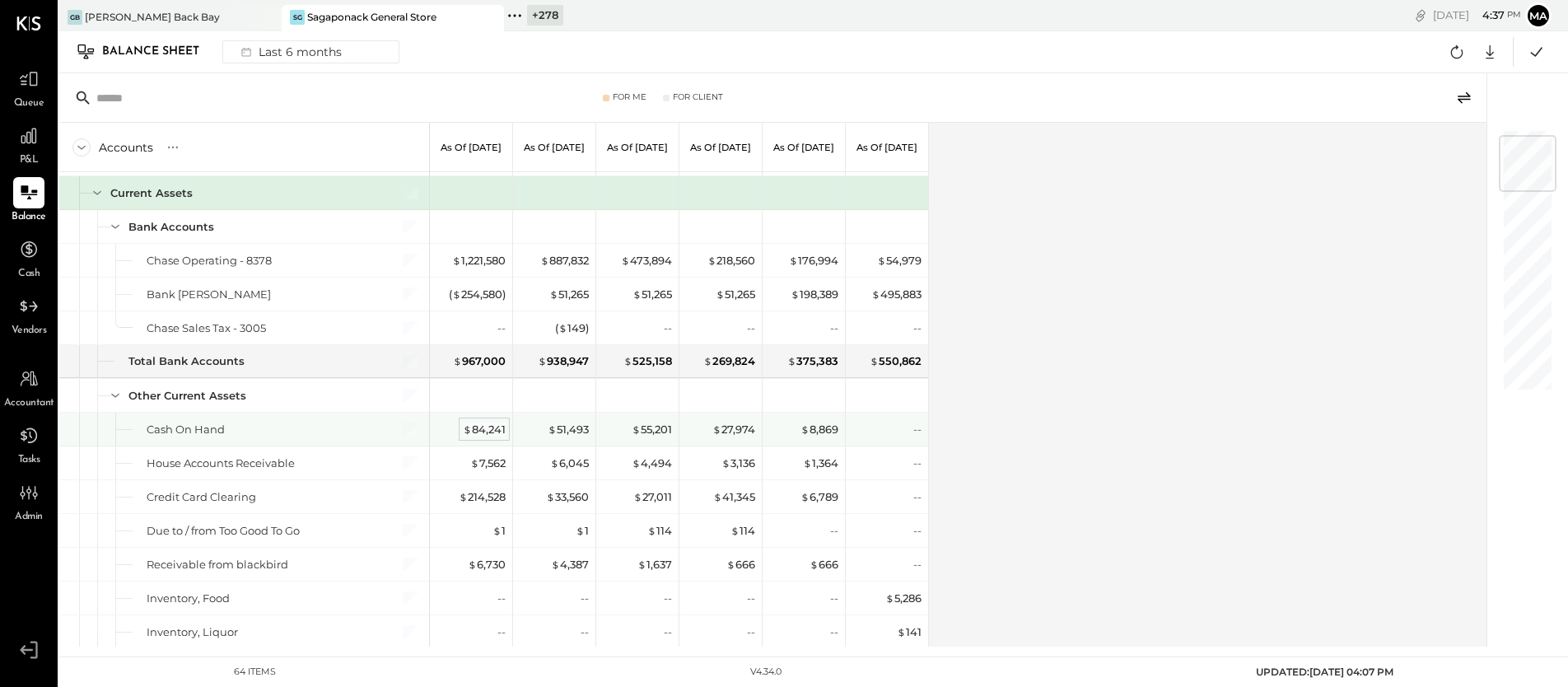
click at [484, 429] on div "$ 84,241" at bounding box center [484, 430] width 43 height 16
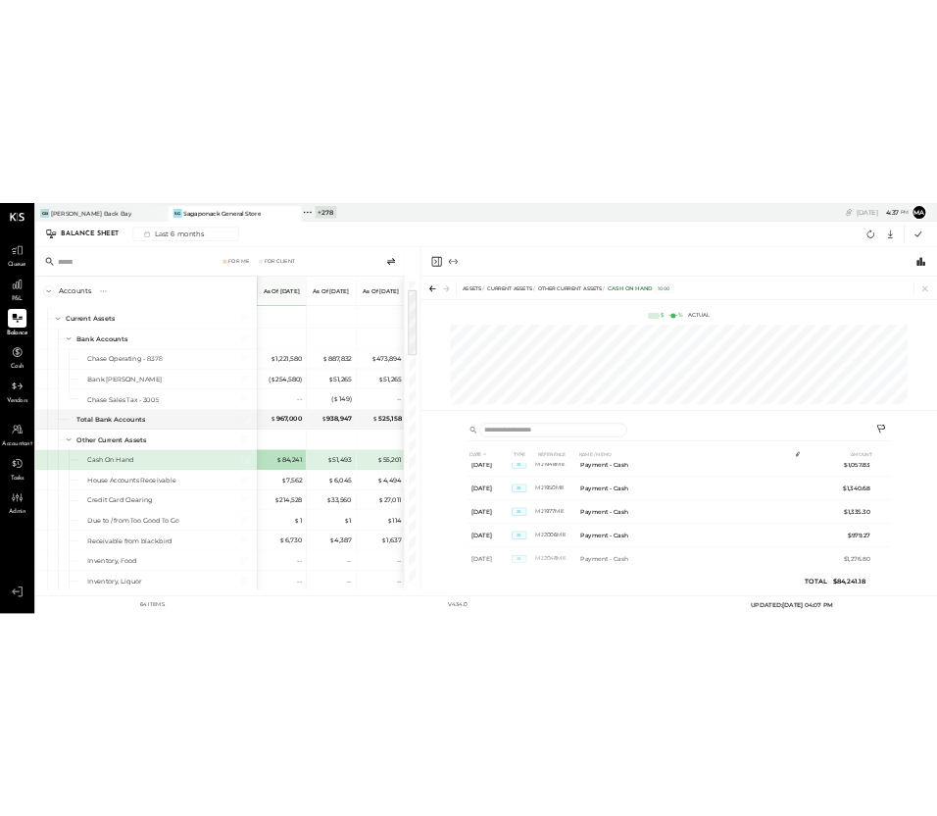
scroll to position [1135, 0]
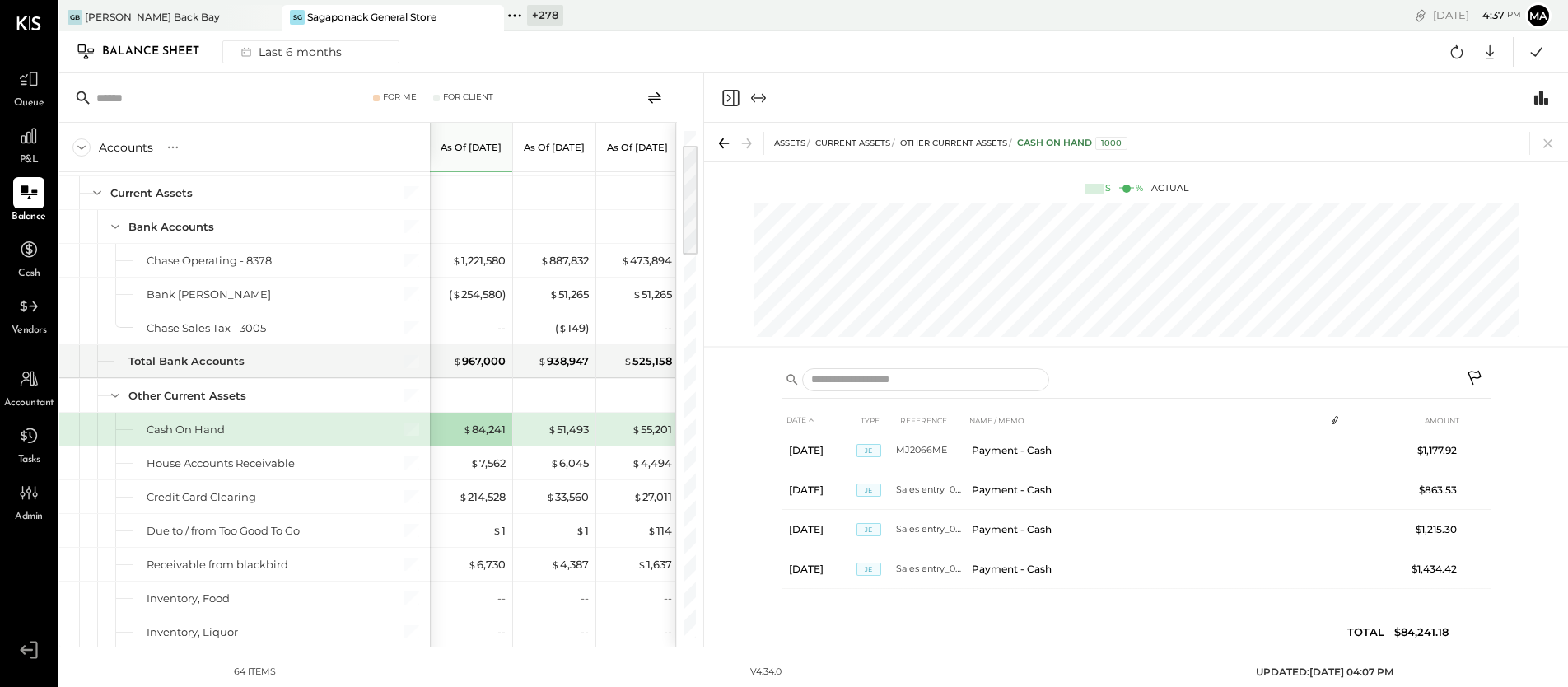
drag, startPoint x: 1550, startPoint y: 142, endPoint x: 1430, endPoint y: 97, distance: 128.2
click at [1218, 142] on icon at bounding box center [1548, 144] width 9 height 9
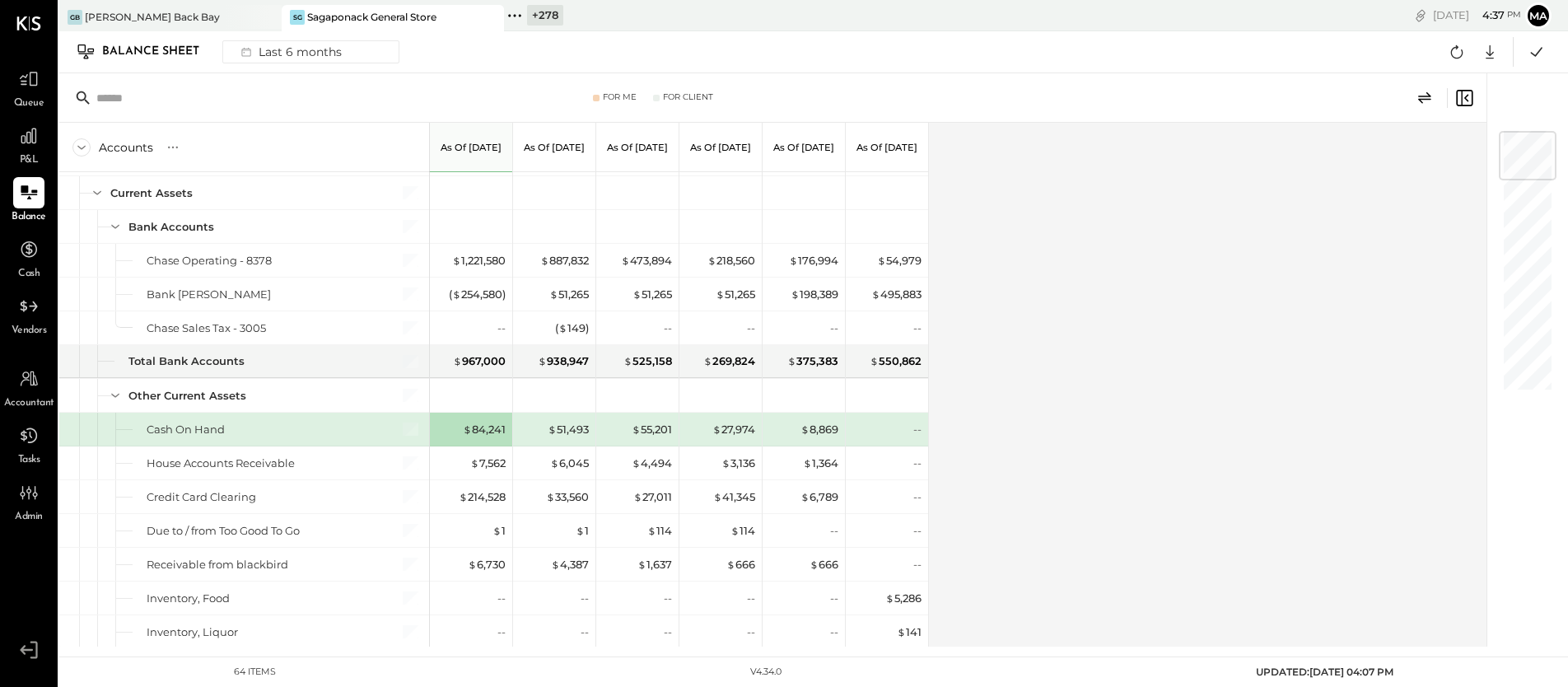
click at [927, 77] on div "For Me For Client" at bounding box center [773, 98] width 1428 height 50
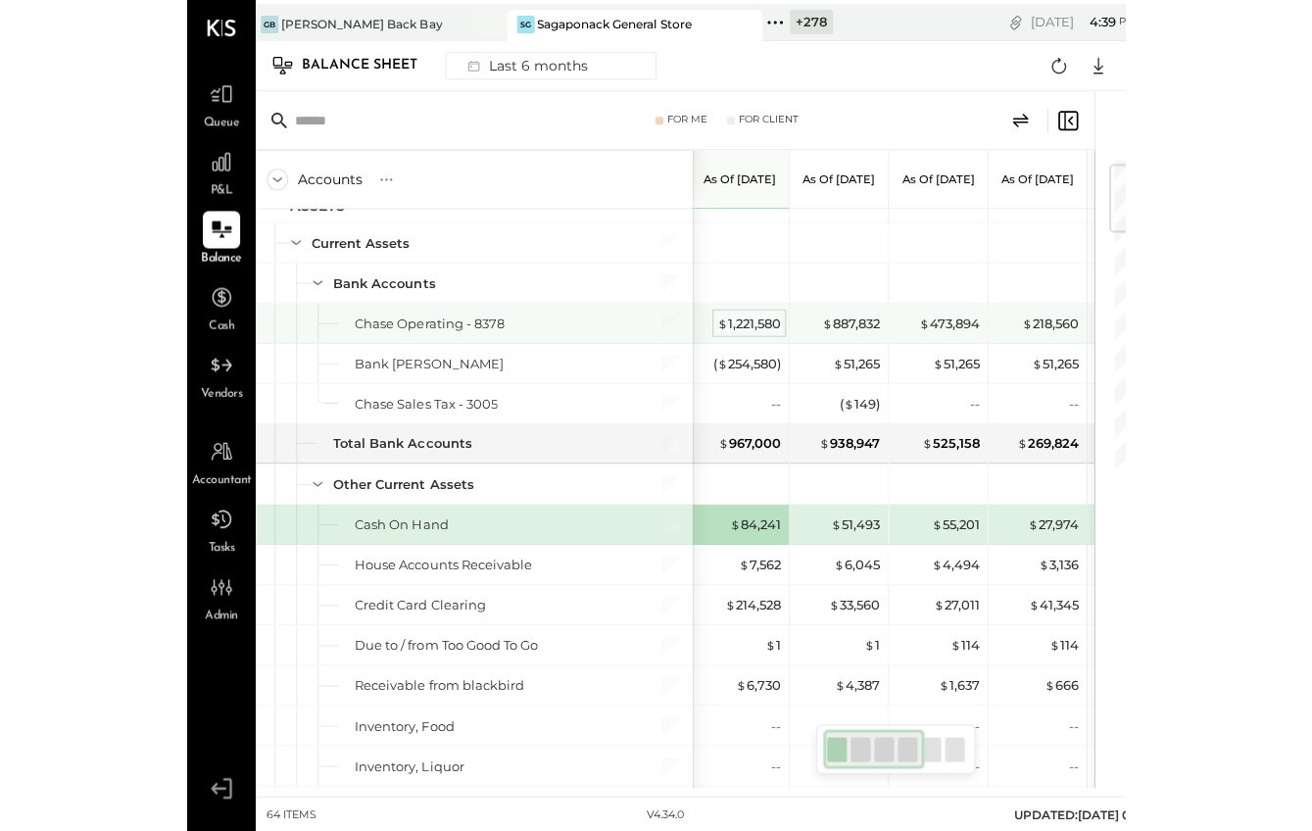
scroll to position [71, 0]
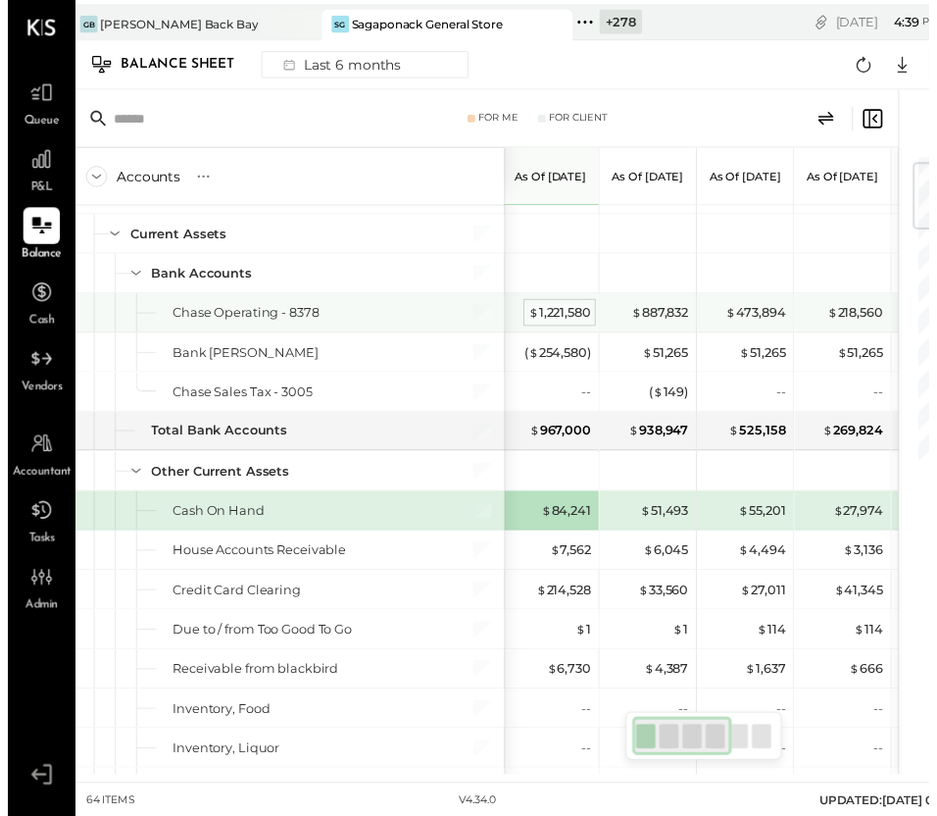
click at [567, 312] on div "$ 1,221,580" at bounding box center [561, 318] width 64 height 19
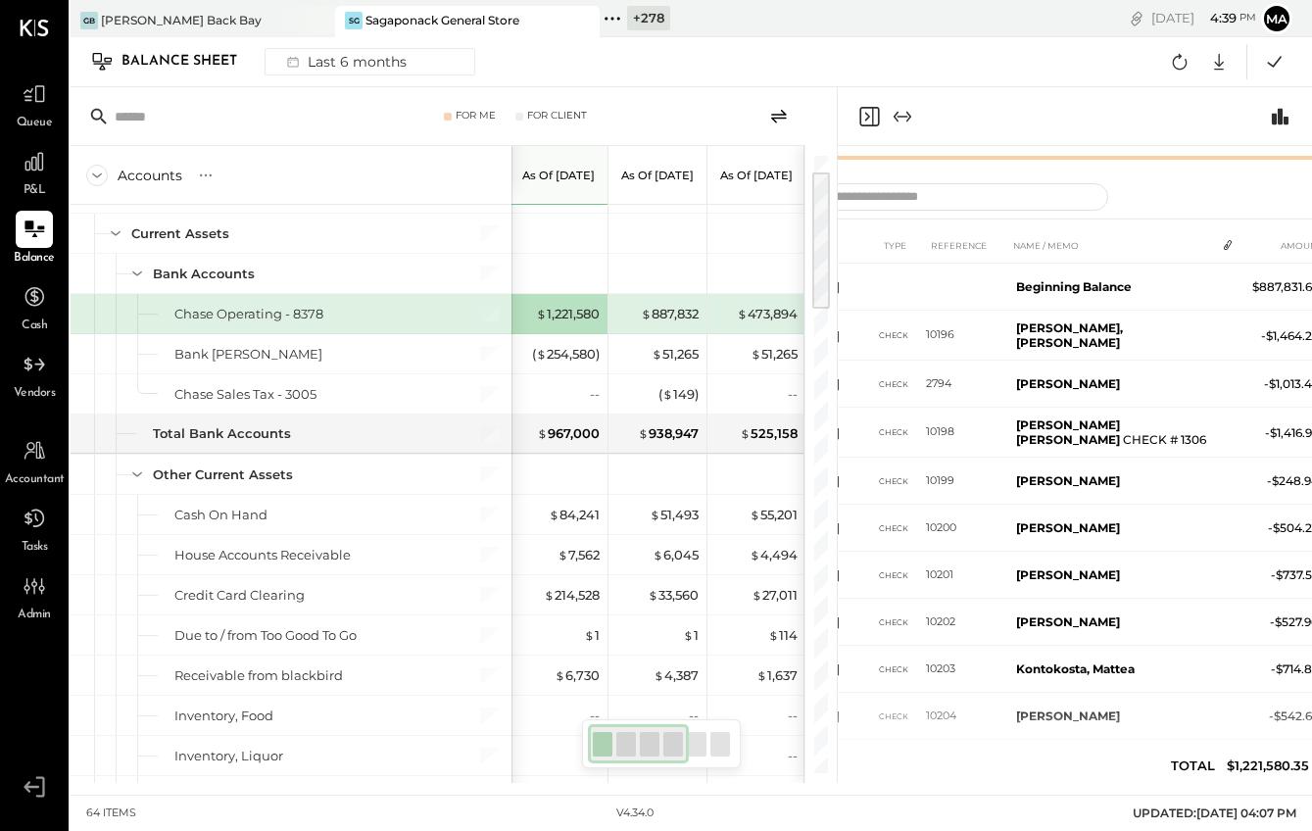
drag, startPoint x: 986, startPoint y: 410, endPoint x: 997, endPoint y: 135, distance: 274.7
click at [997, 135] on div "ASSETS Current Assets Bank Accounts Chase Operating - 8378 1005 $ % Actual DATE…" at bounding box center [1075, 435] width 474 height 696
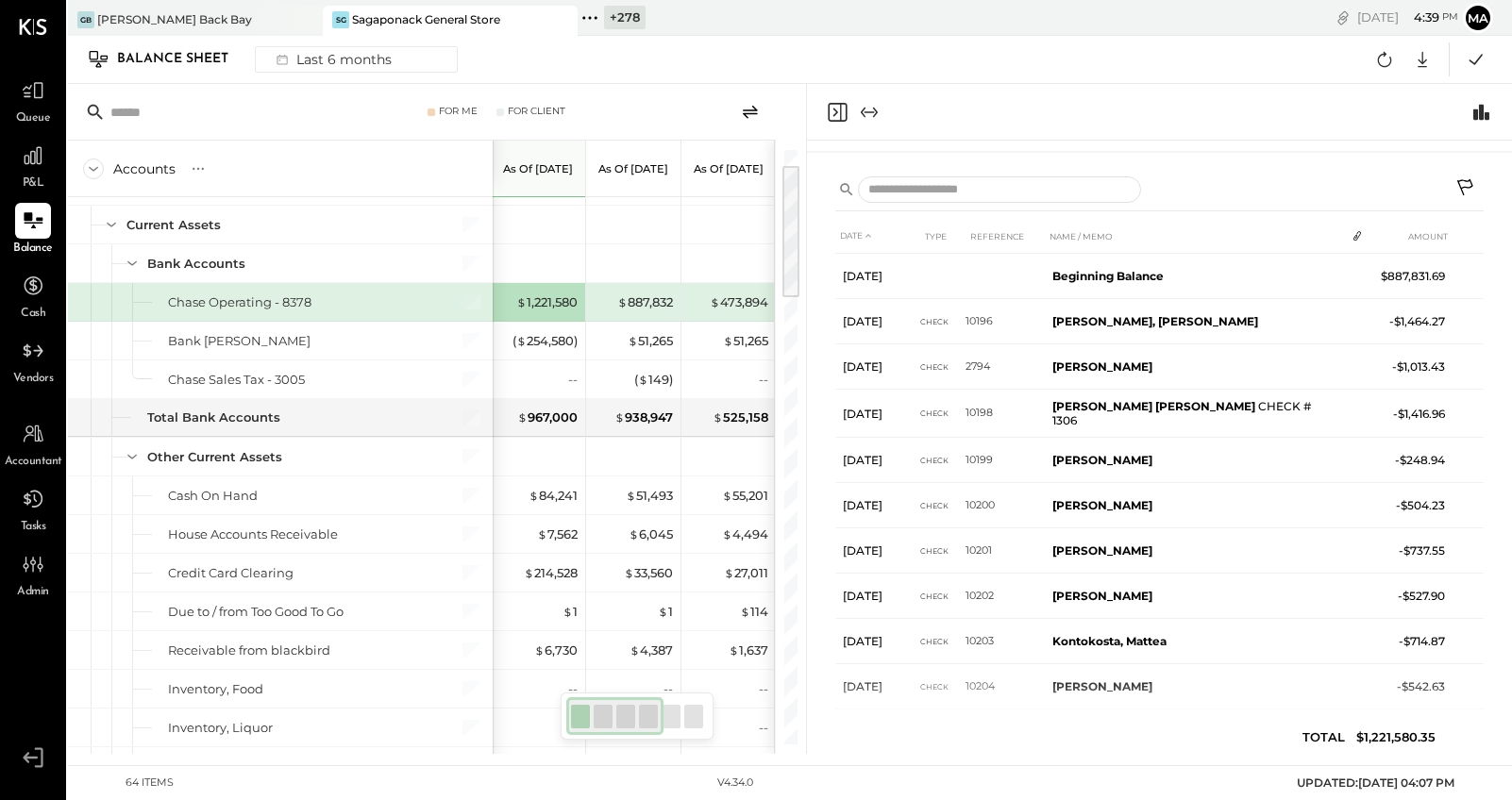
scroll to position [1, 0]
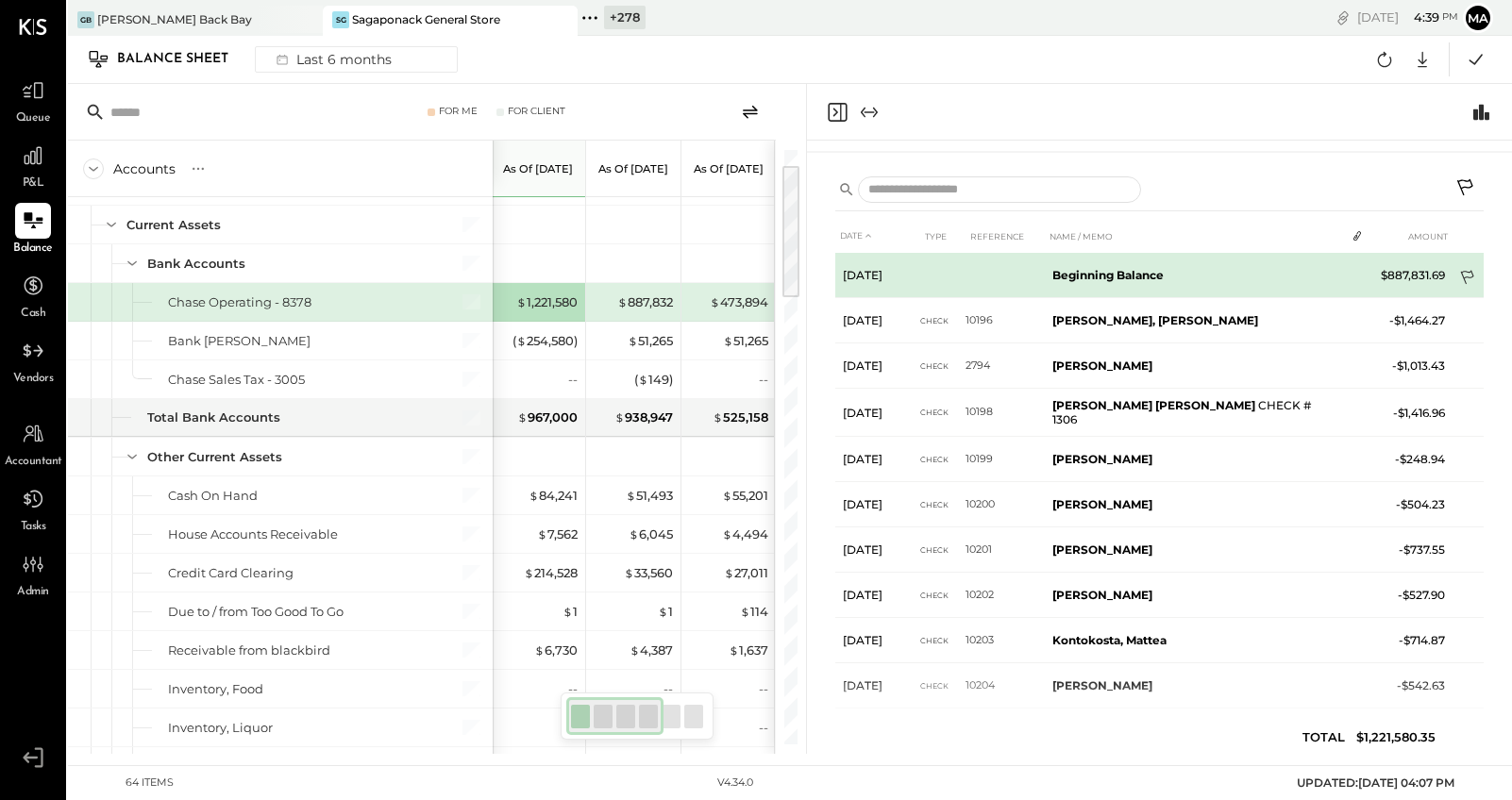
click at [1395, 274] on icon at bounding box center [1469, 279] width 19 height 19
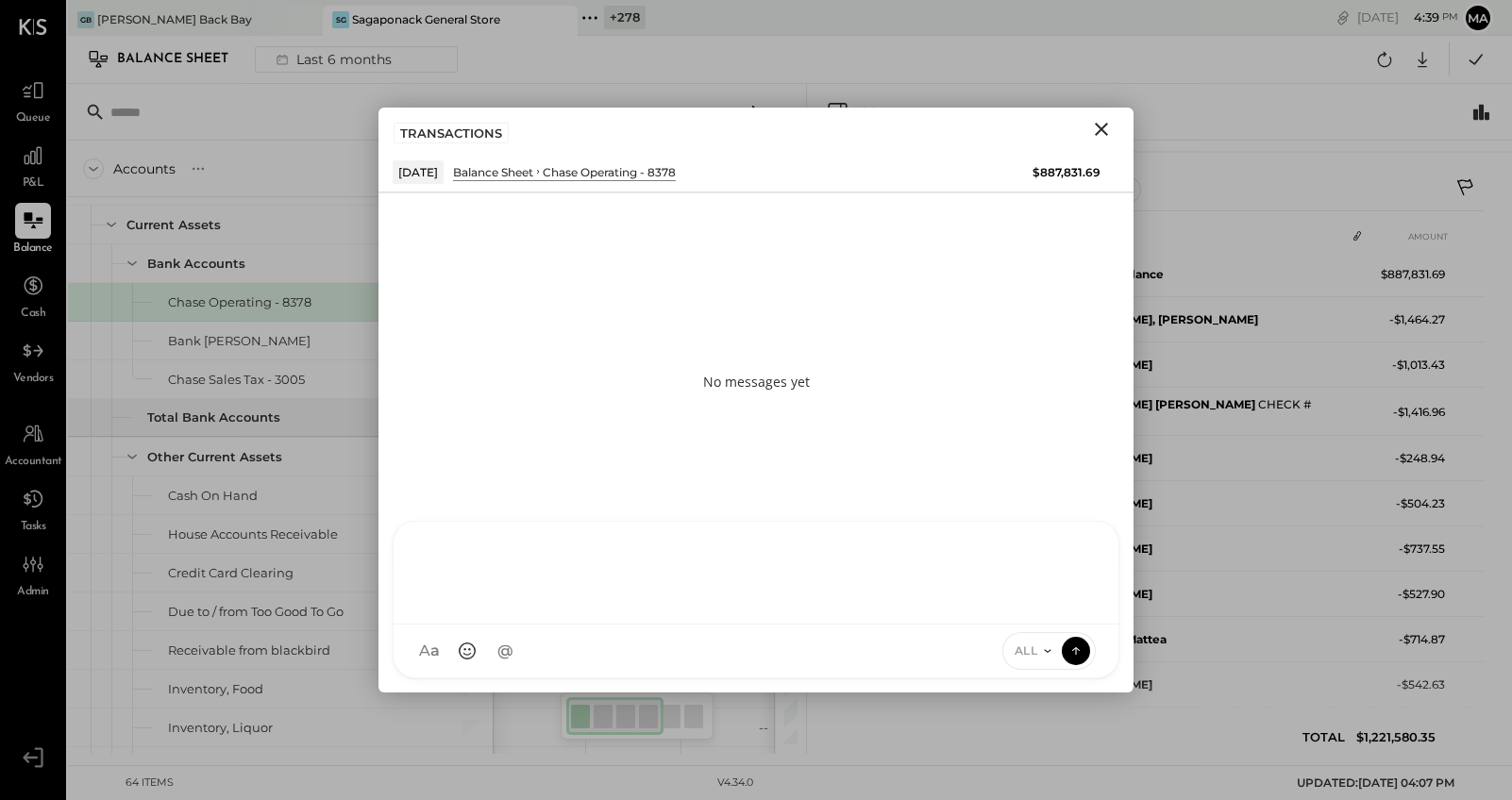
click at [511, 662] on div "SK [PERSON_NAME] D daniel G [DOMAIN_NAME] M [PERSON_NAME] JS [PERSON_NAME] T [P…" at bounding box center [756, 600] width 727 height 158
type input "******"
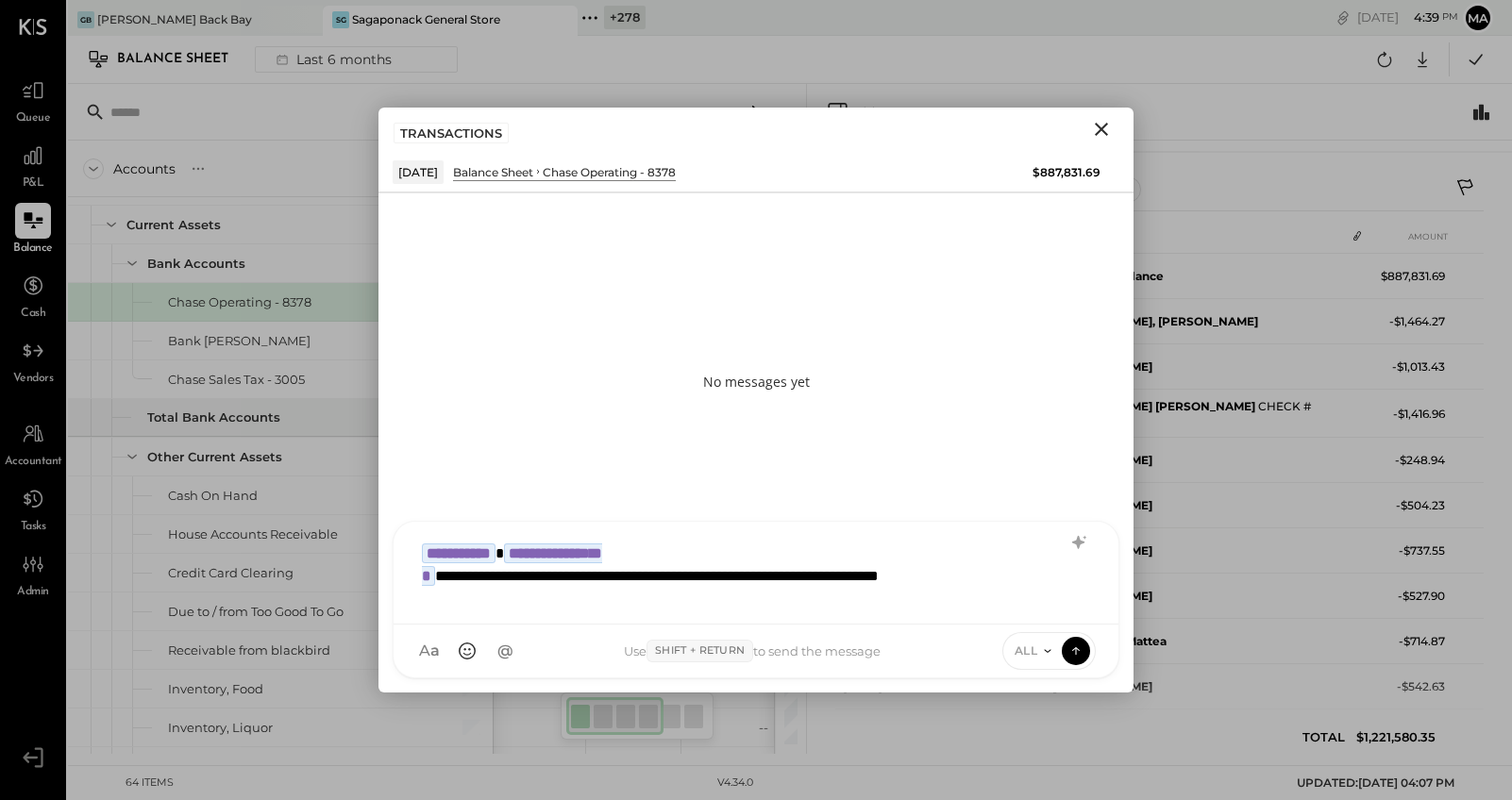
click at [806, 576] on div "**********" at bounding box center [756, 571] width 688 height 75
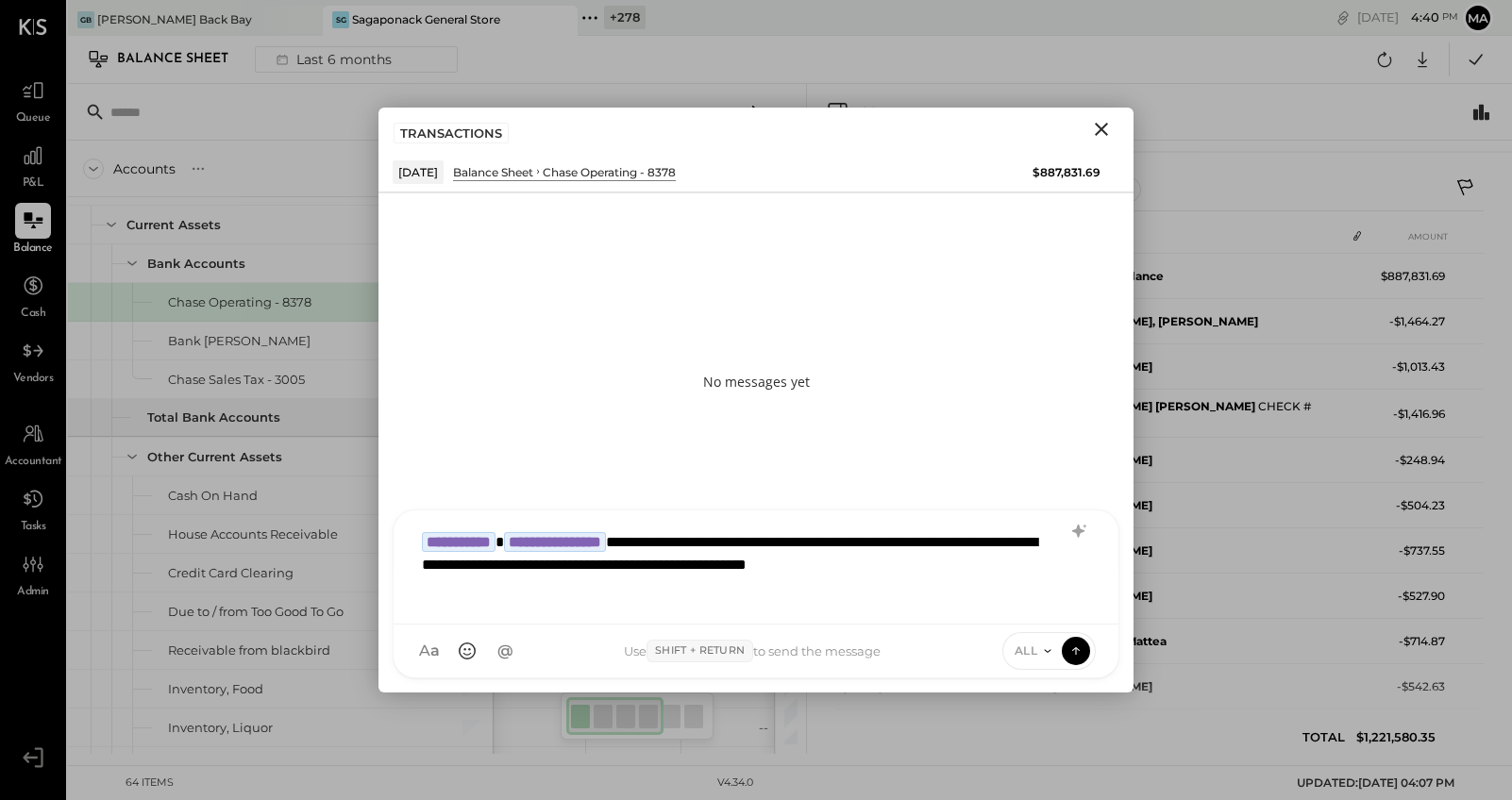
click at [720, 583] on div "**********" at bounding box center [756, 565] width 688 height 87
click at [1049, 653] on icon at bounding box center [1048, 652] width 15 height 15
click at [1055, 605] on div "INTERNAL" at bounding box center [1059, 605] width 112 height 31
click at [1073, 648] on icon at bounding box center [1077, 648] width 8 height 4
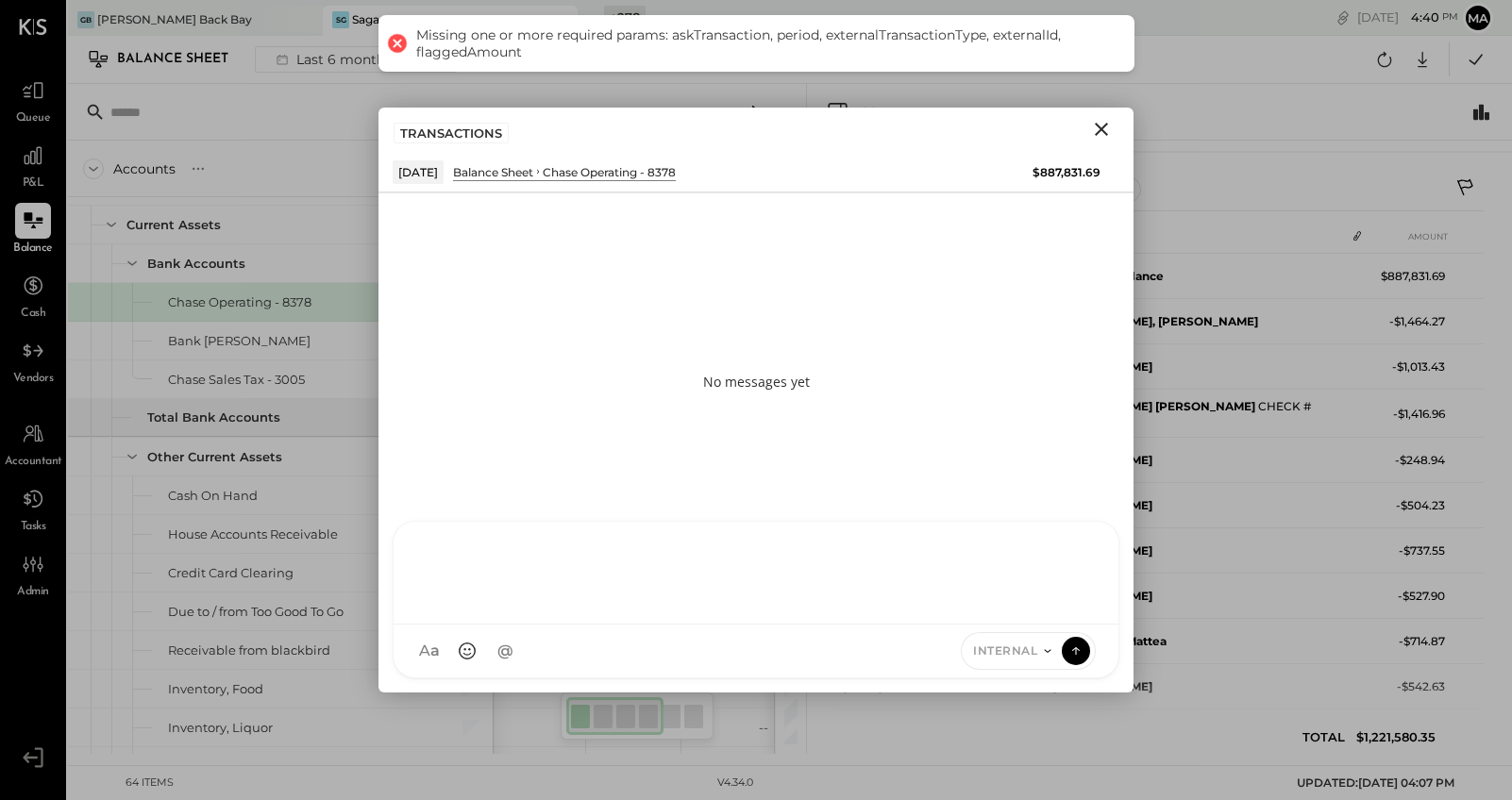
click at [1107, 125] on icon "Close" at bounding box center [1102, 130] width 23 height 23
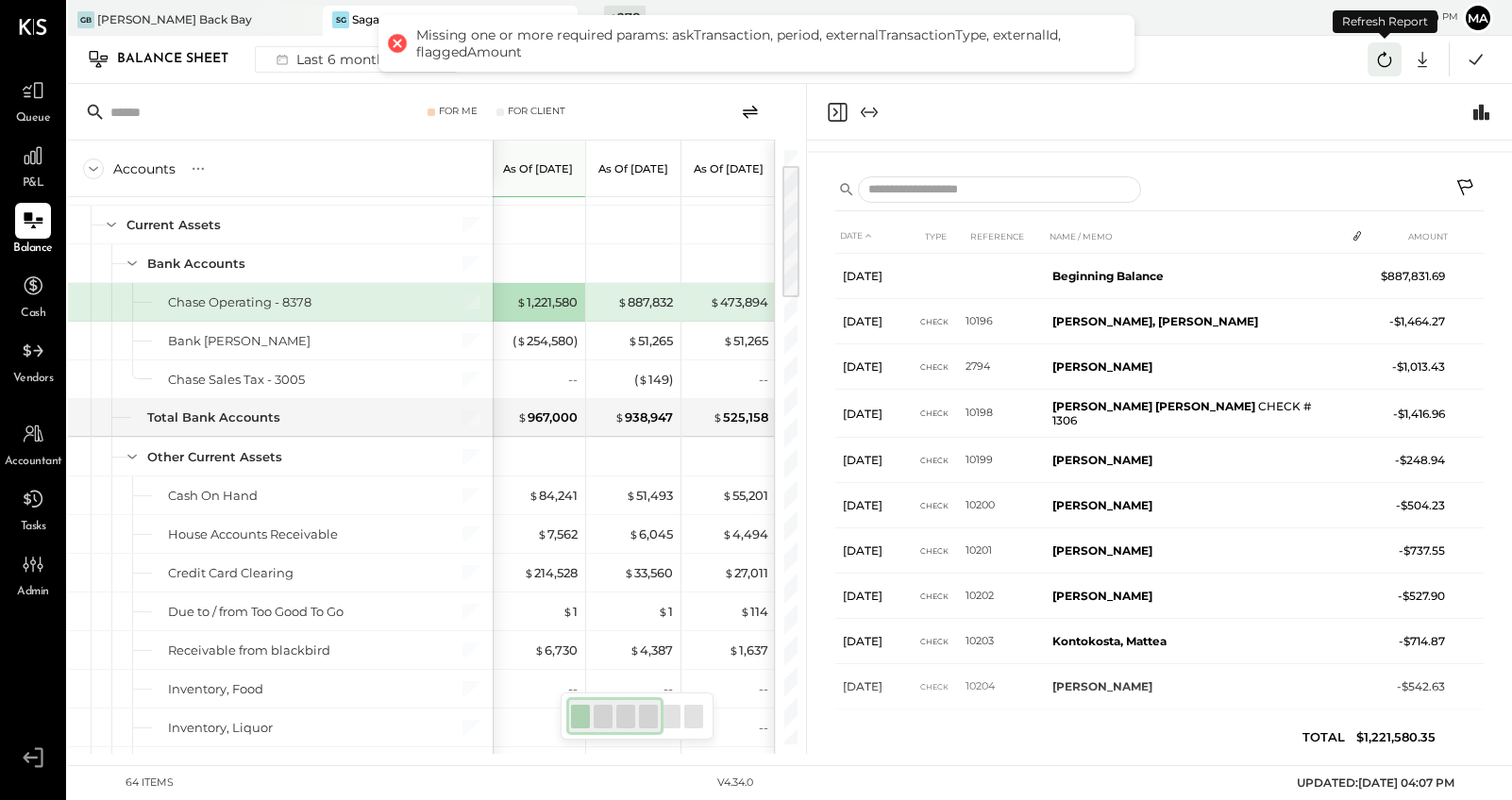
click at [1383, 56] on icon at bounding box center [1385, 60] width 14 height 15
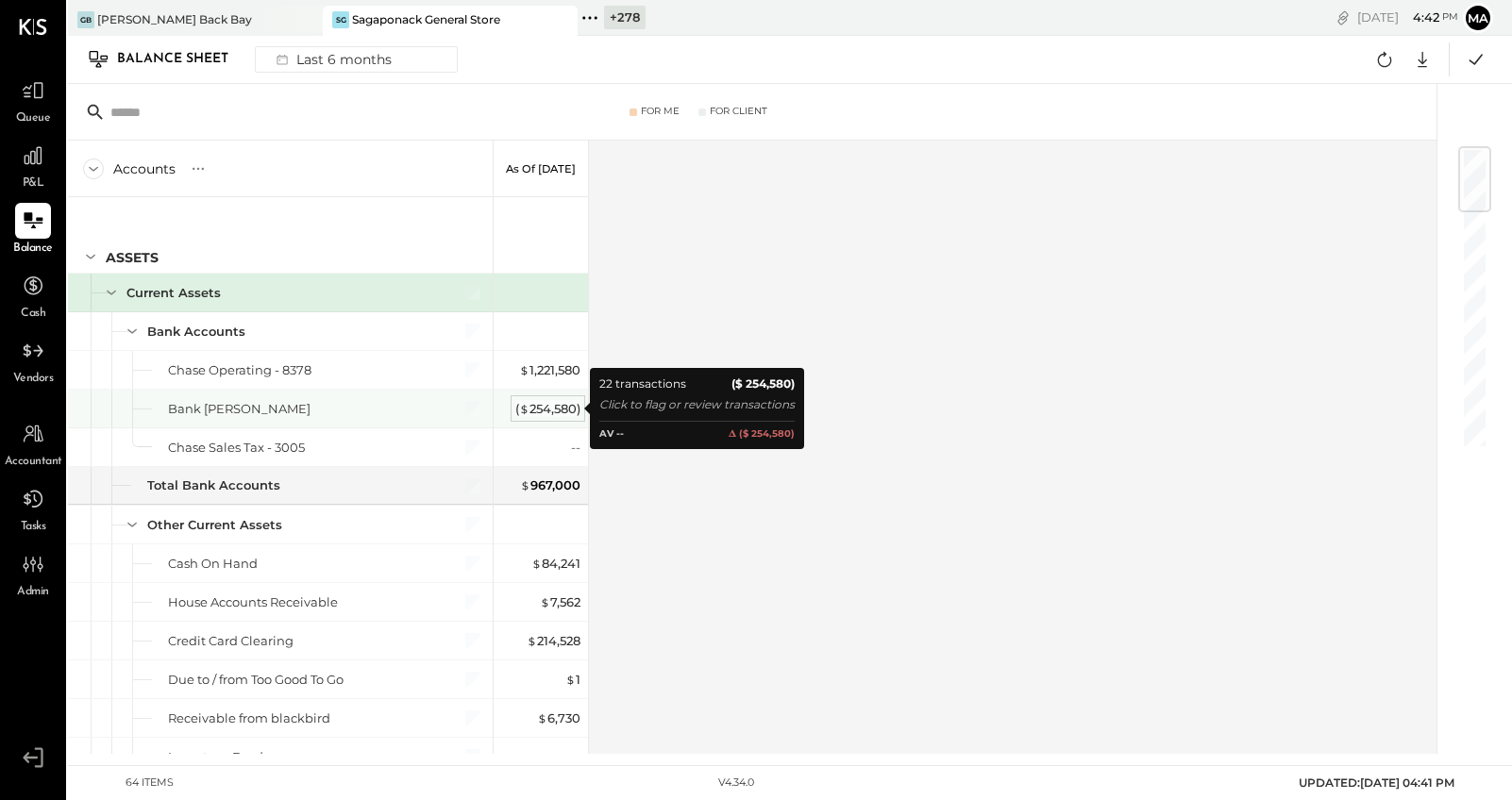
click at [571, 404] on div "( $ 254,580 )" at bounding box center [548, 409] width 65 height 18
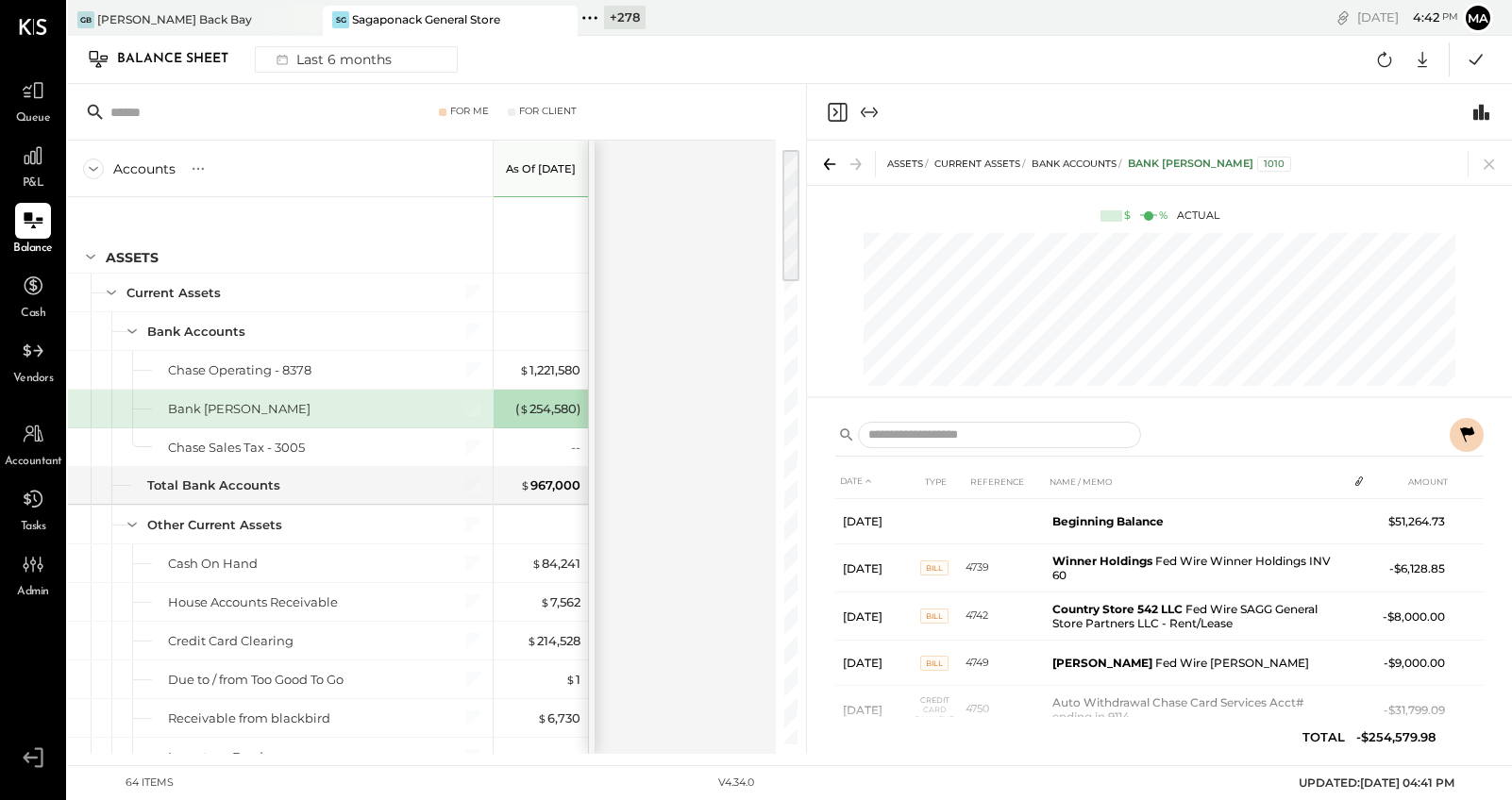
click at [1395, 431] on icon at bounding box center [1467, 434] width 14 height 15
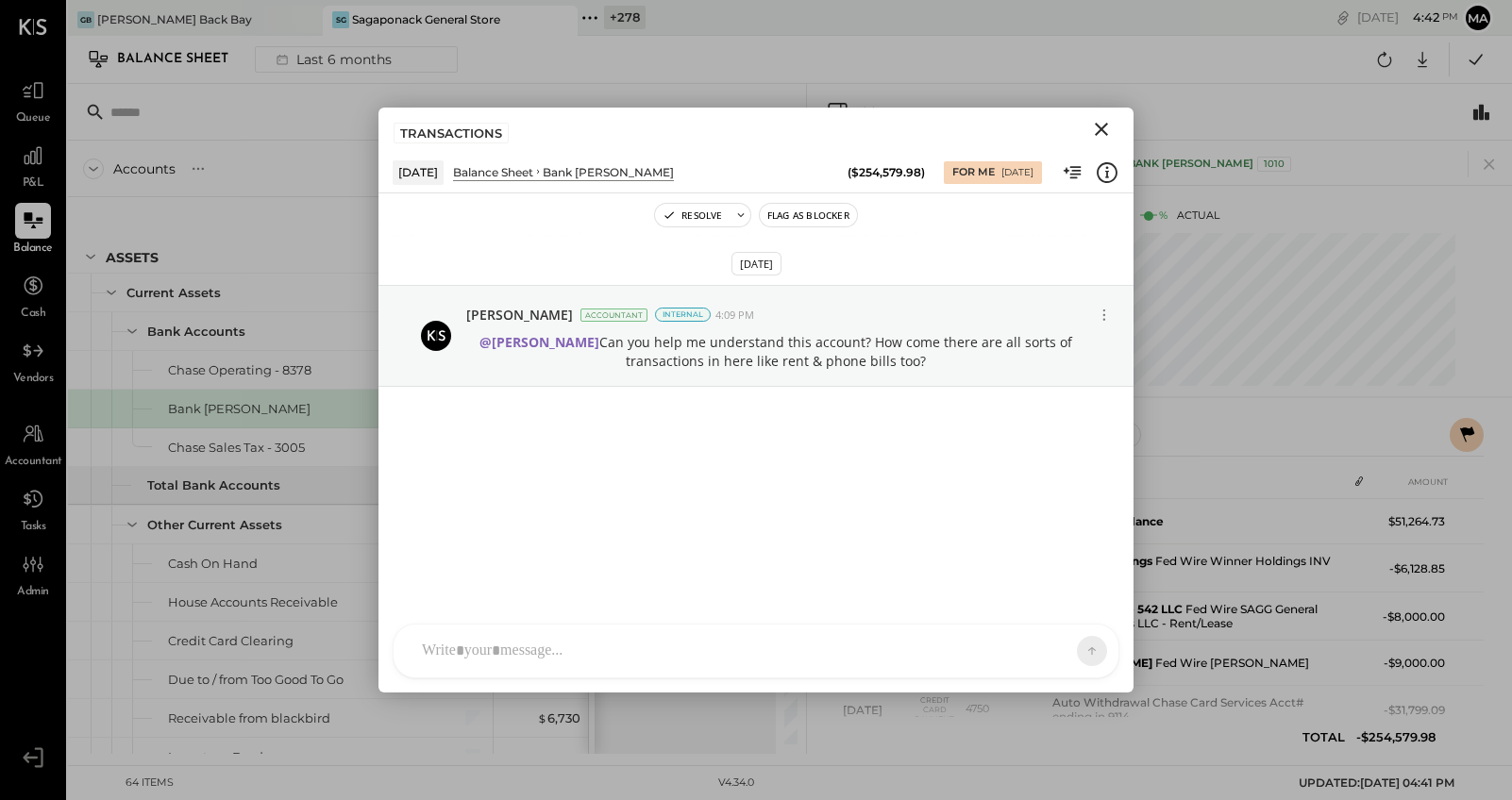
click at [1099, 125] on icon "Close" at bounding box center [1102, 129] width 13 height 13
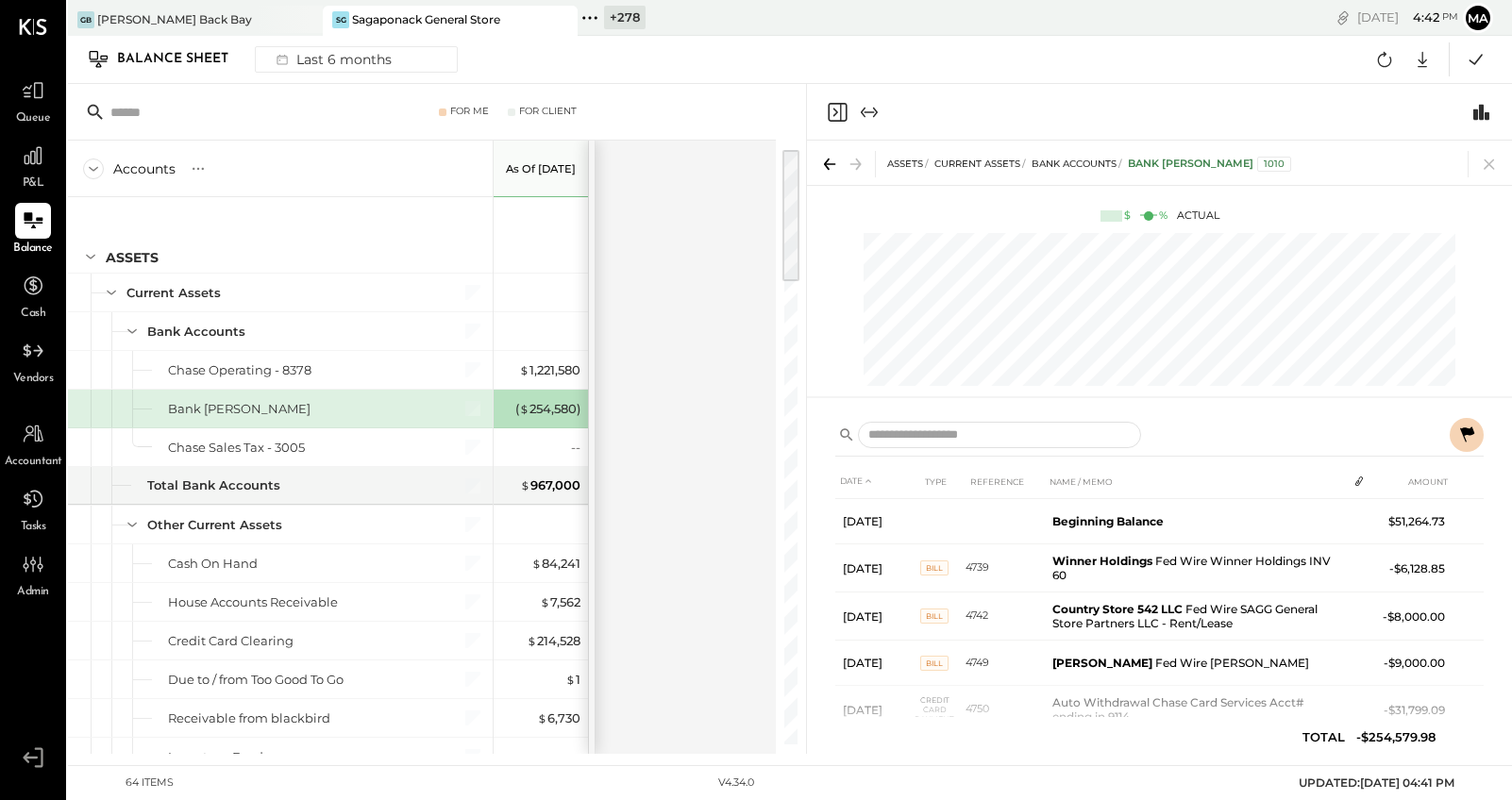
drag, startPoint x: 1490, startPoint y: 163, endPoint x: 1216, endPoint y: 283, distance: 299.1
click at [1395, 163] on icon at bounding box center [1489, 165] width 11 height 11
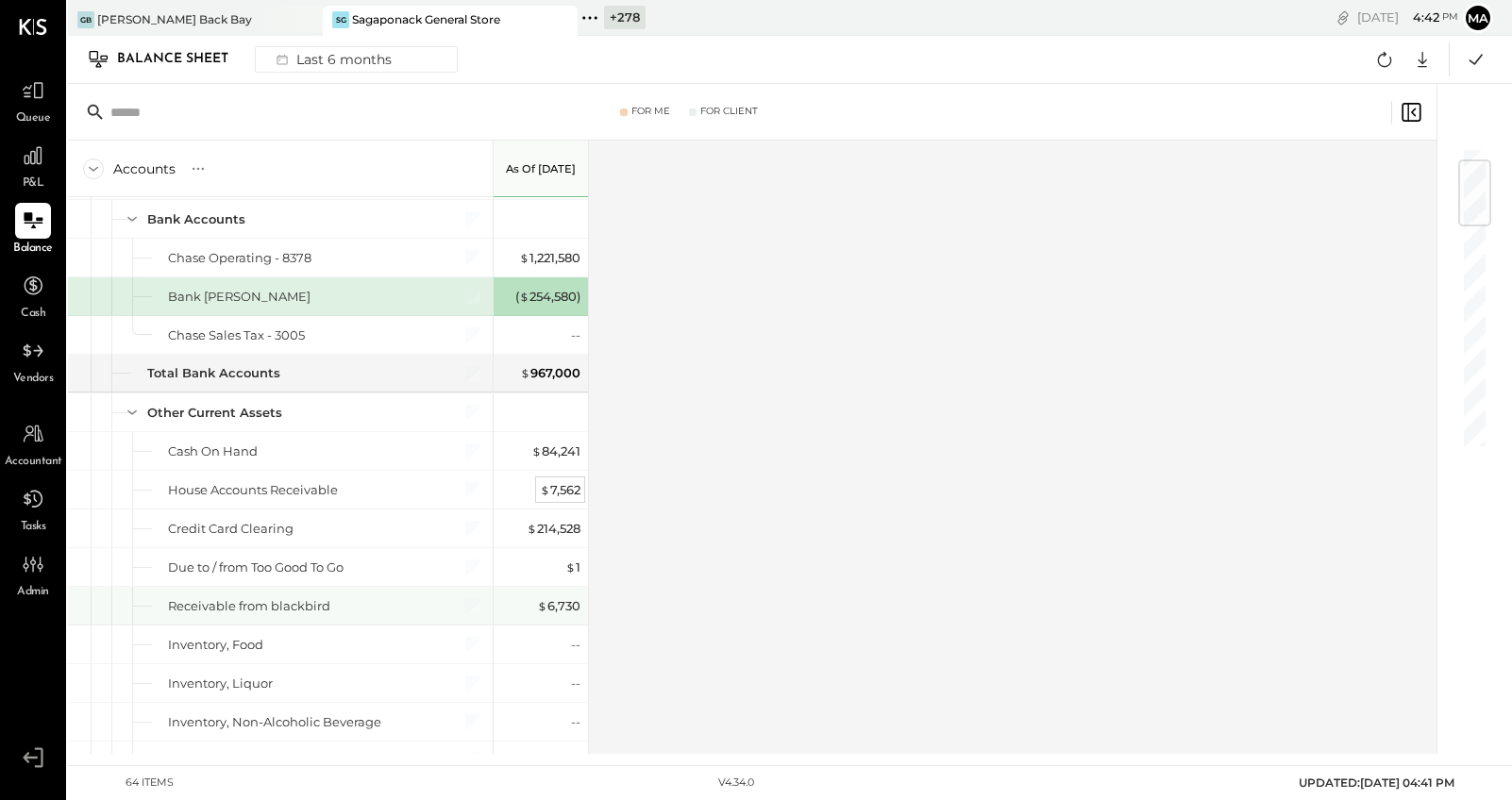
scroll to position [141, 0]
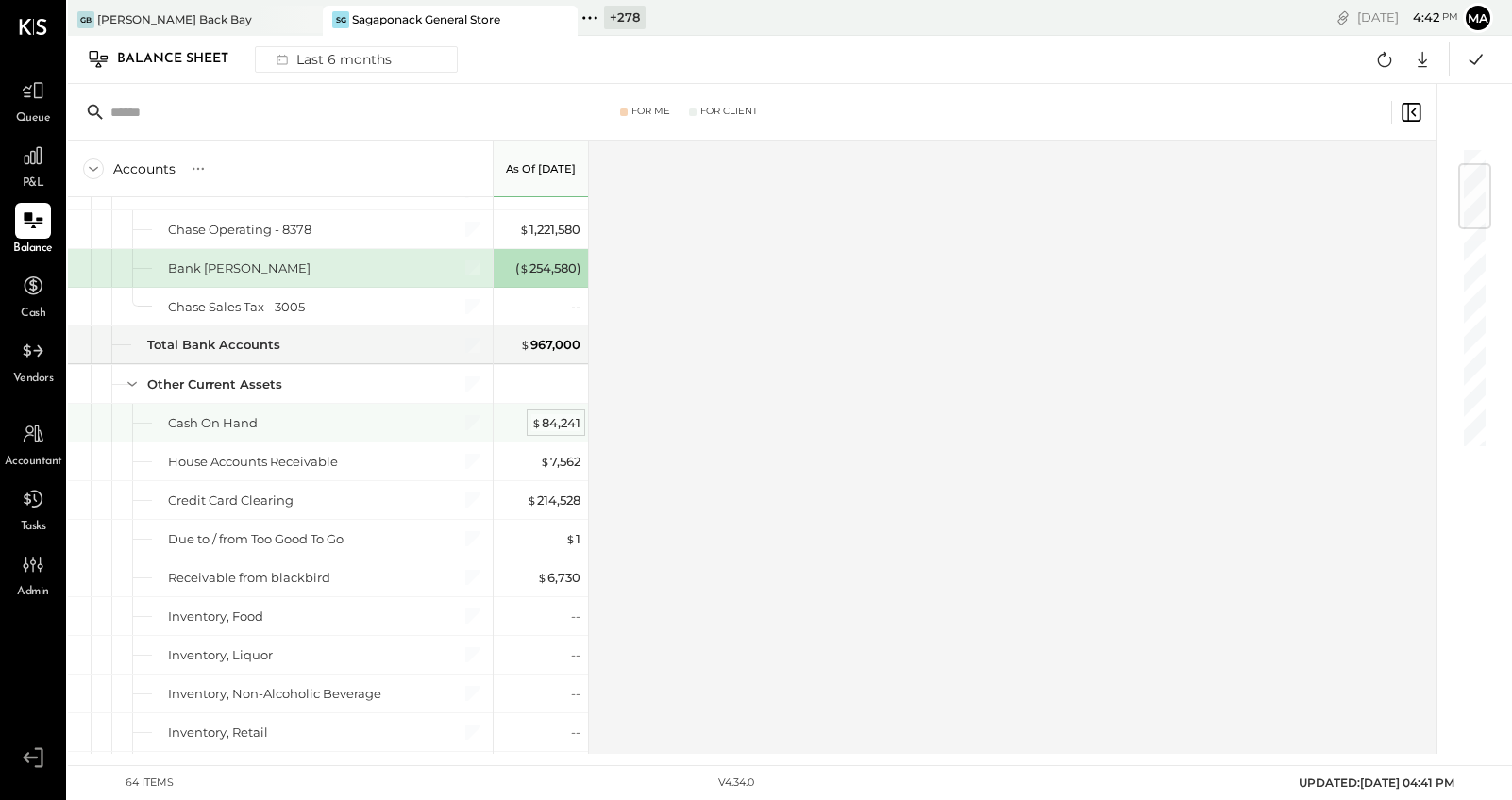
click at [553, 419] on div "$ 84,241" at bounding box center [556, 423] width 49 height 18
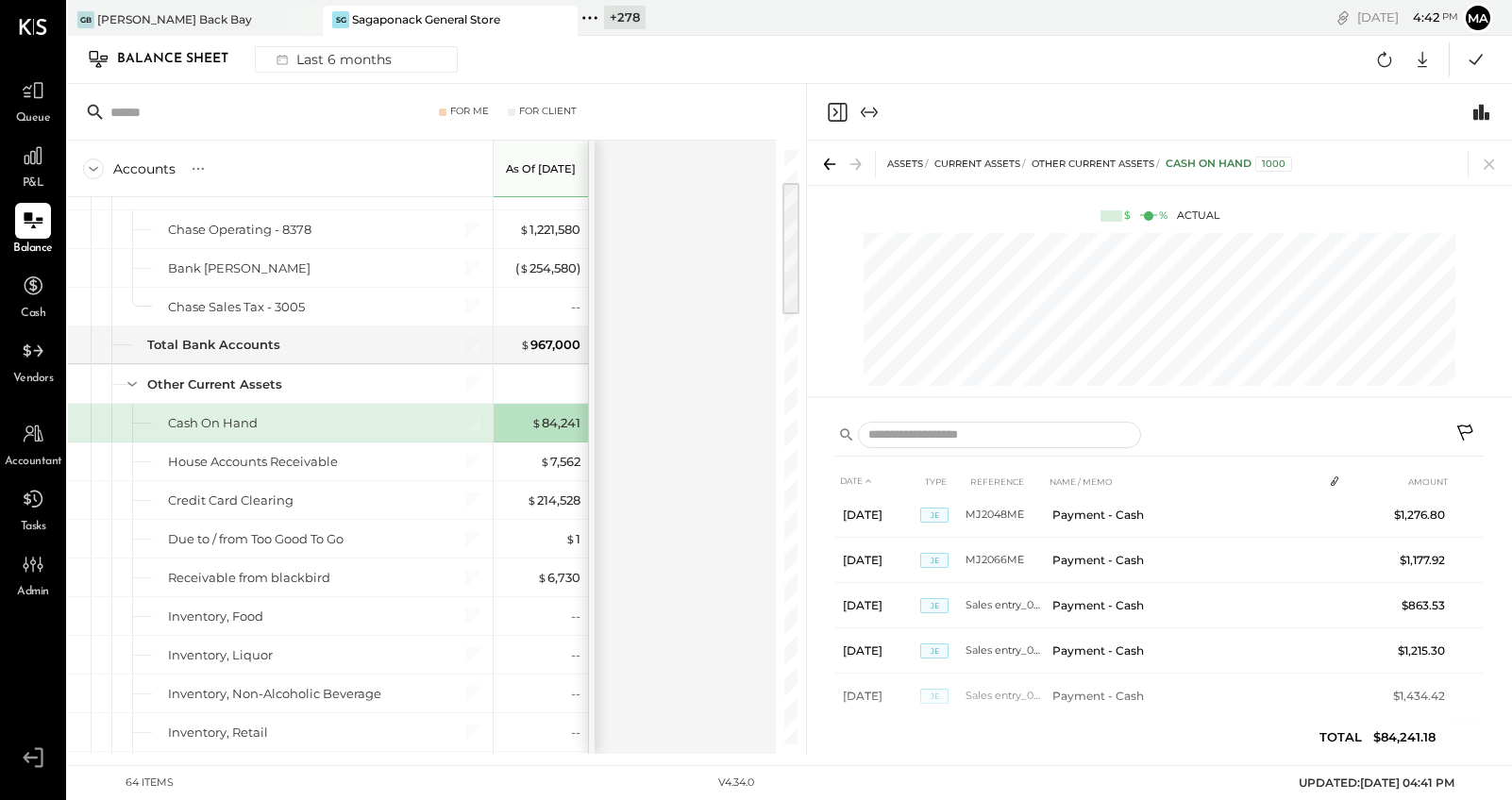
scroll to position [1079, 0]
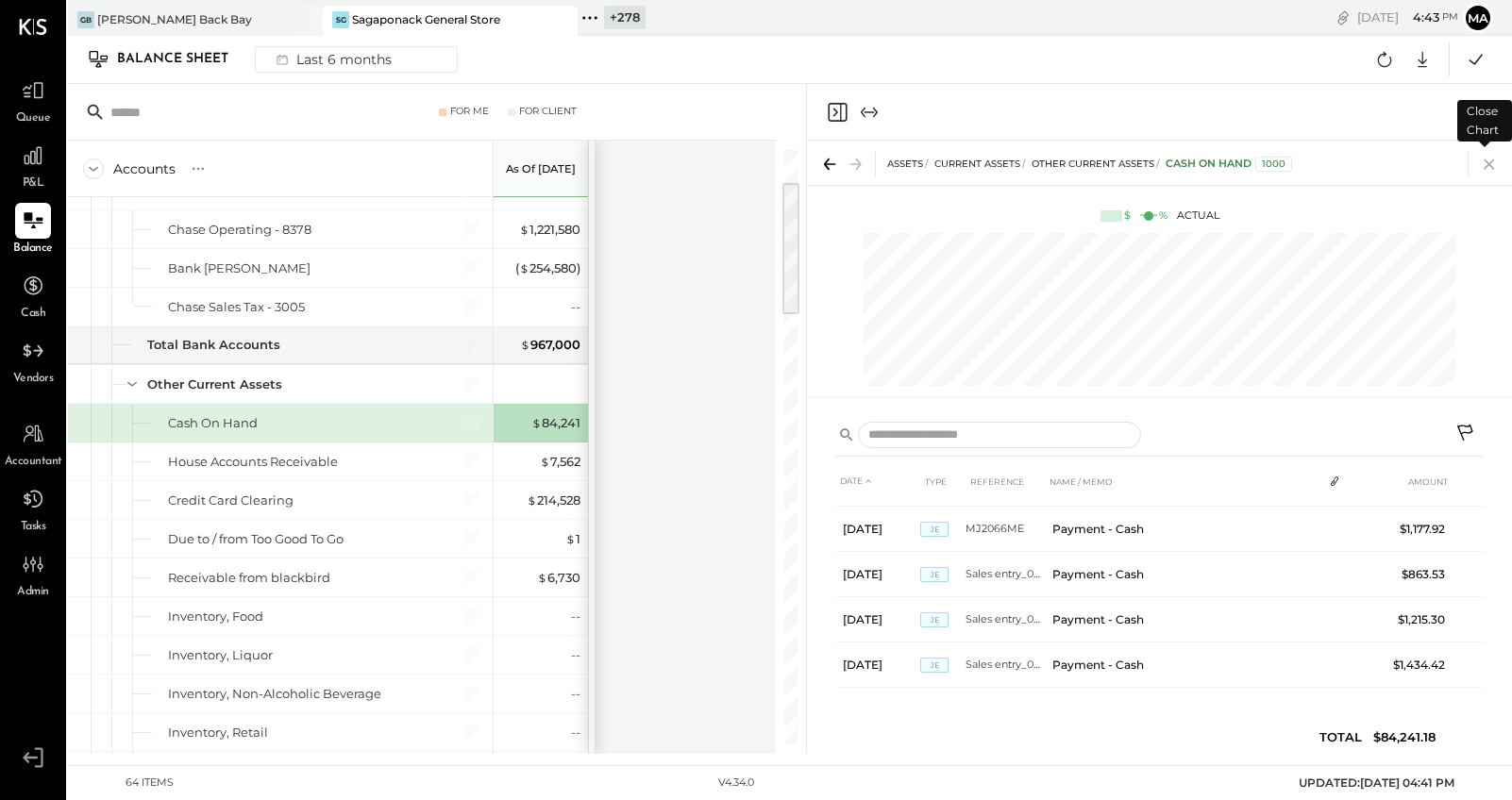
click at [1395, 161] on icon at bounding box center [1489, 164] width 26 height 26
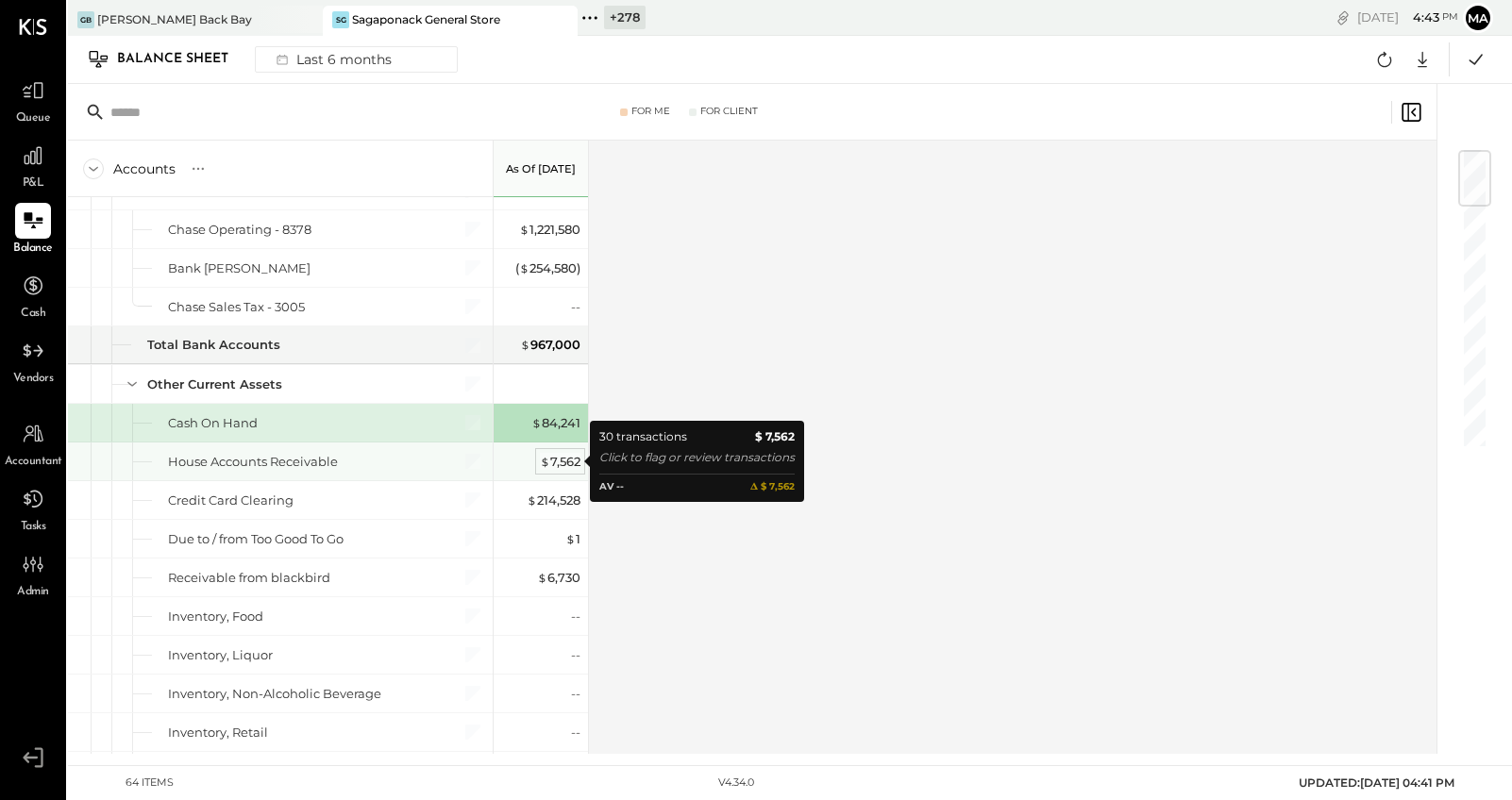
click at [562, 460] on div "$ 7,562" at bounding box center [560, 461] width 40 height 18
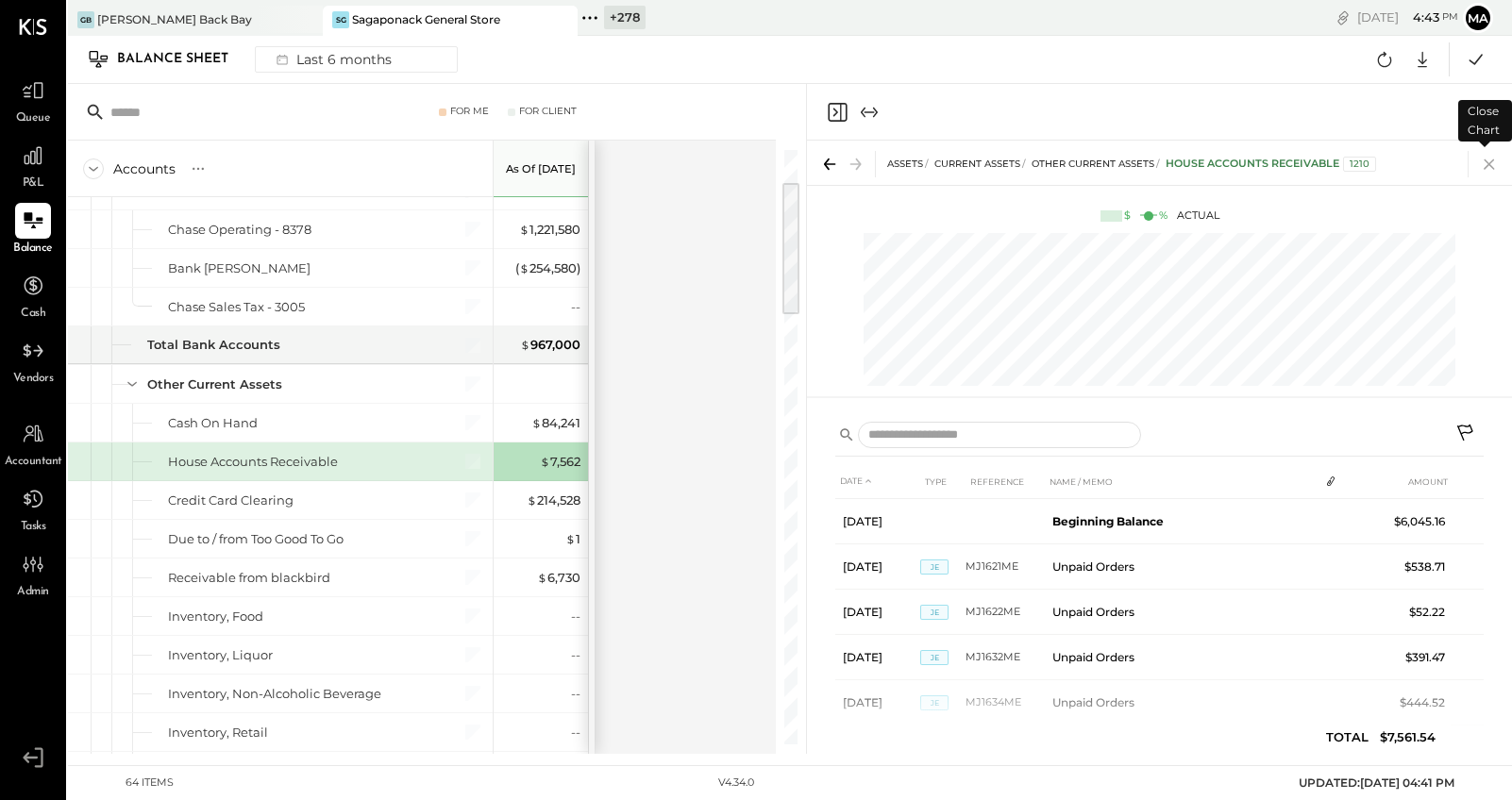
click at [1395, 165] on icon at bounding box center [1489, 164] width 26 height 26
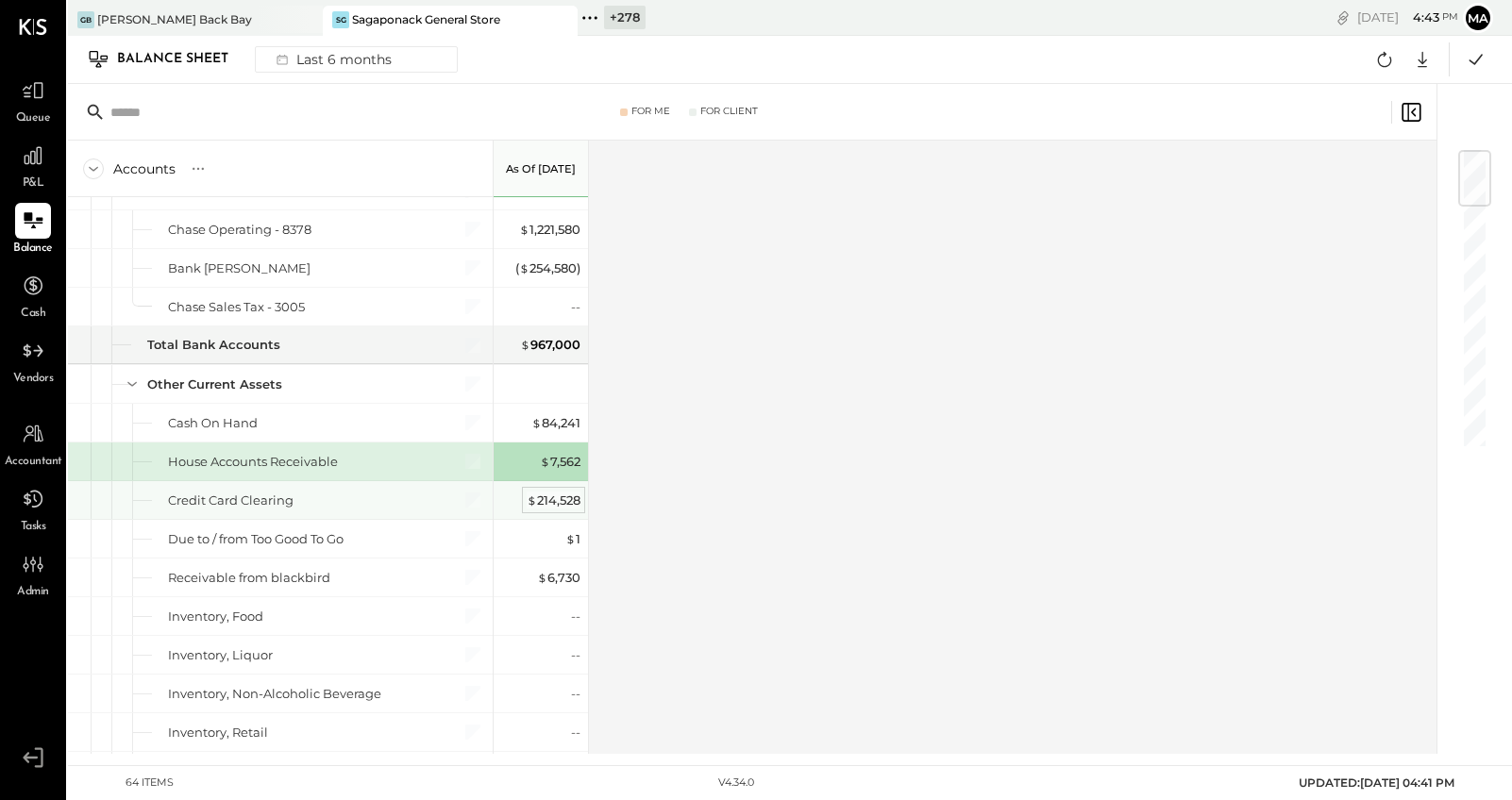
click at [558, 503] on div "$ 214,528" at bounding box center [554, 501] width 54 height 18
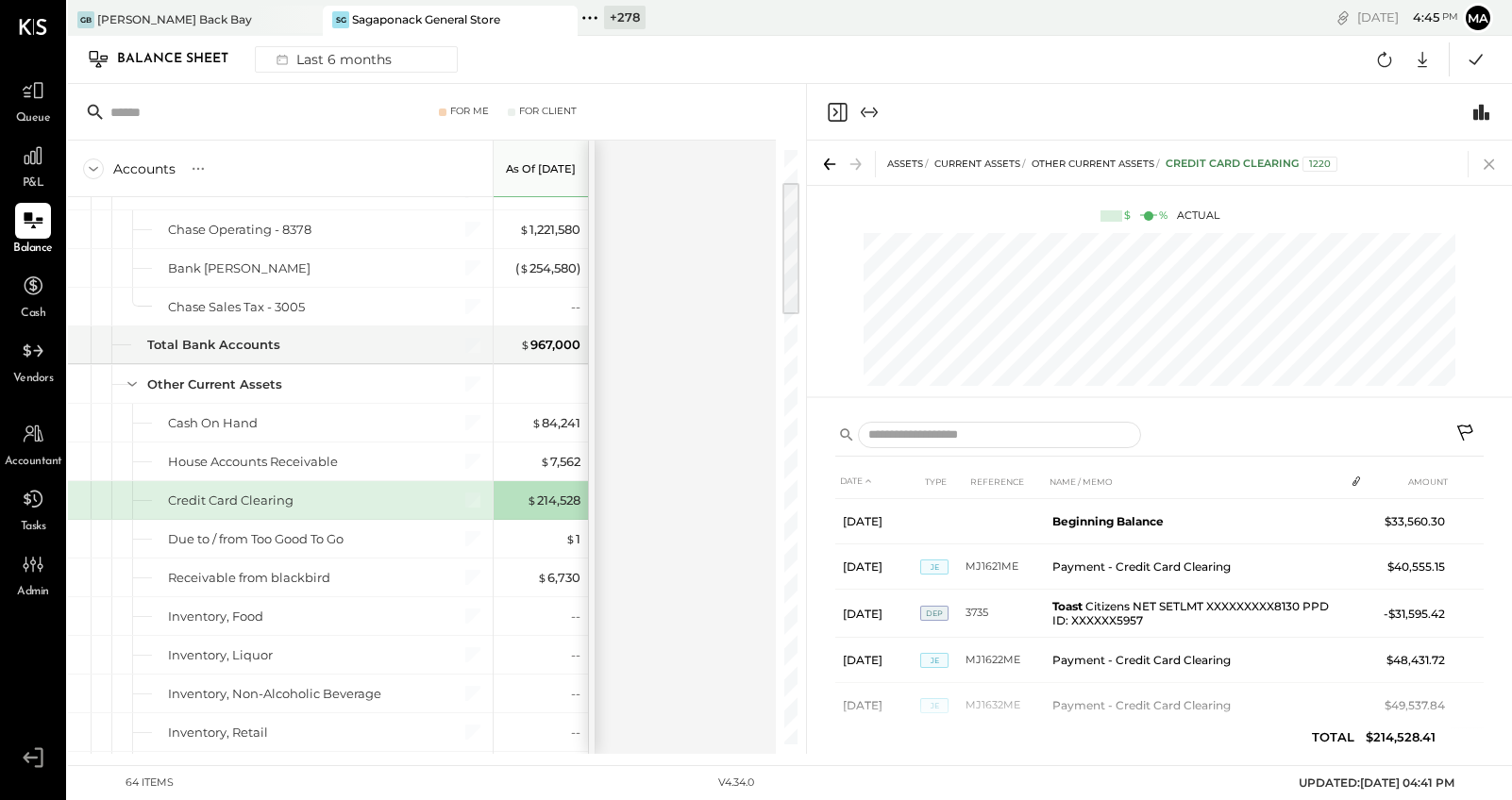
click at [1395, 162] on icon at bounding box center [1489, 164] width 26 height 26
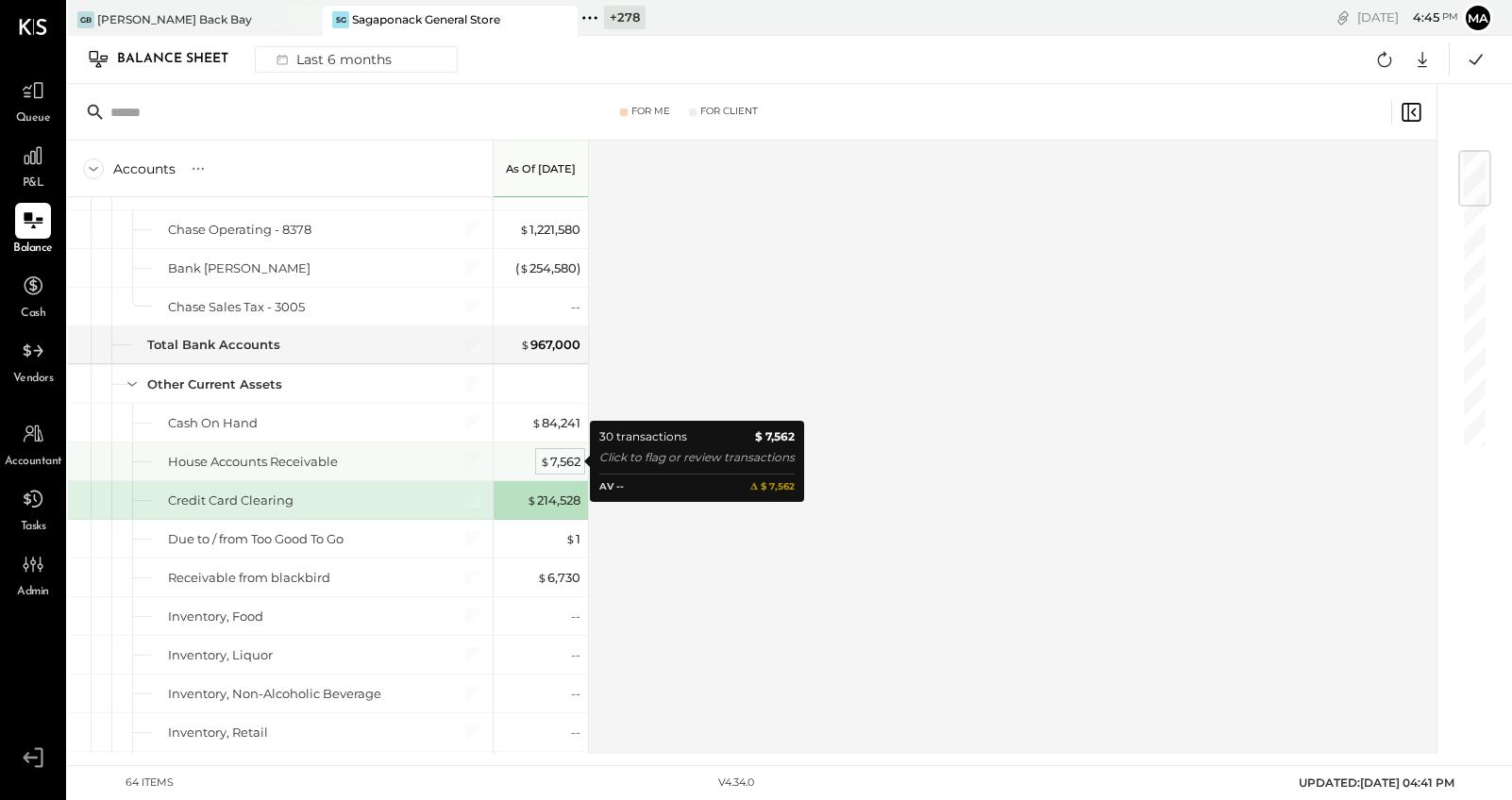
click at [559, 458] on div "$ 7,562" at bounding box center [560, 461] width 40 height 18
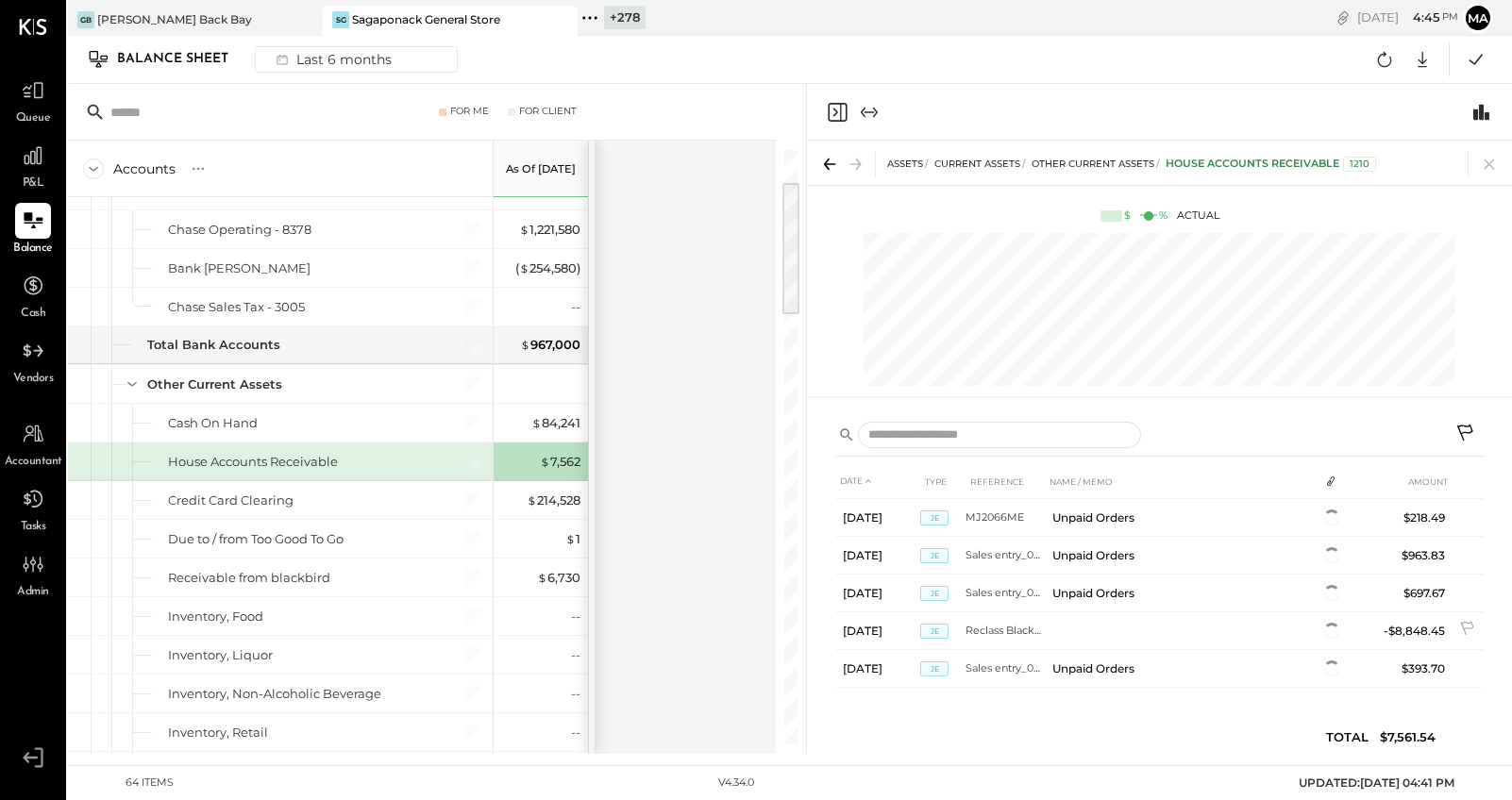
scroll to position [1170, 0]
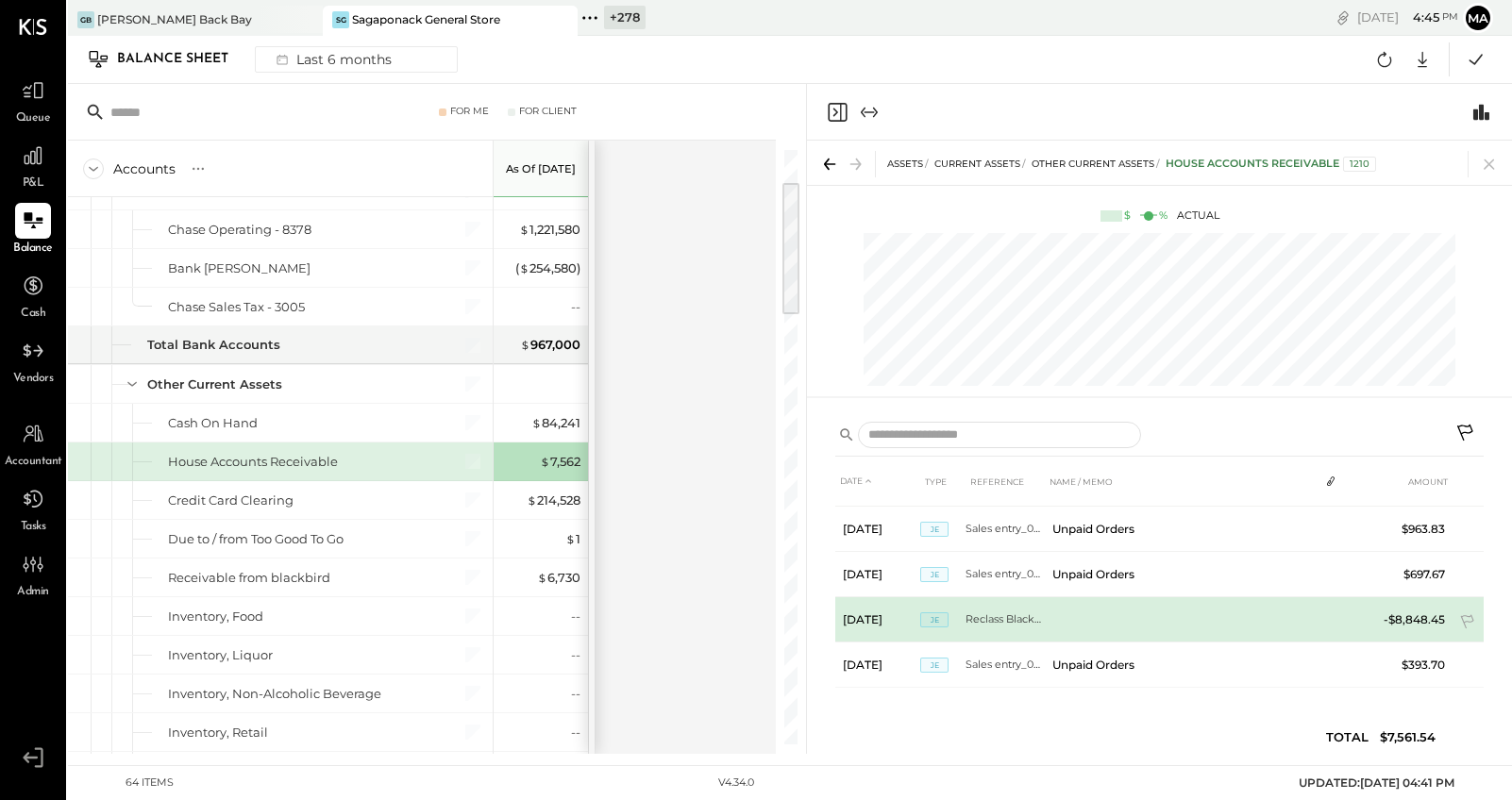
click at [992, 619] on td "Reclass Blackbird" at bounding box center [1005, 619] width 79 height 45
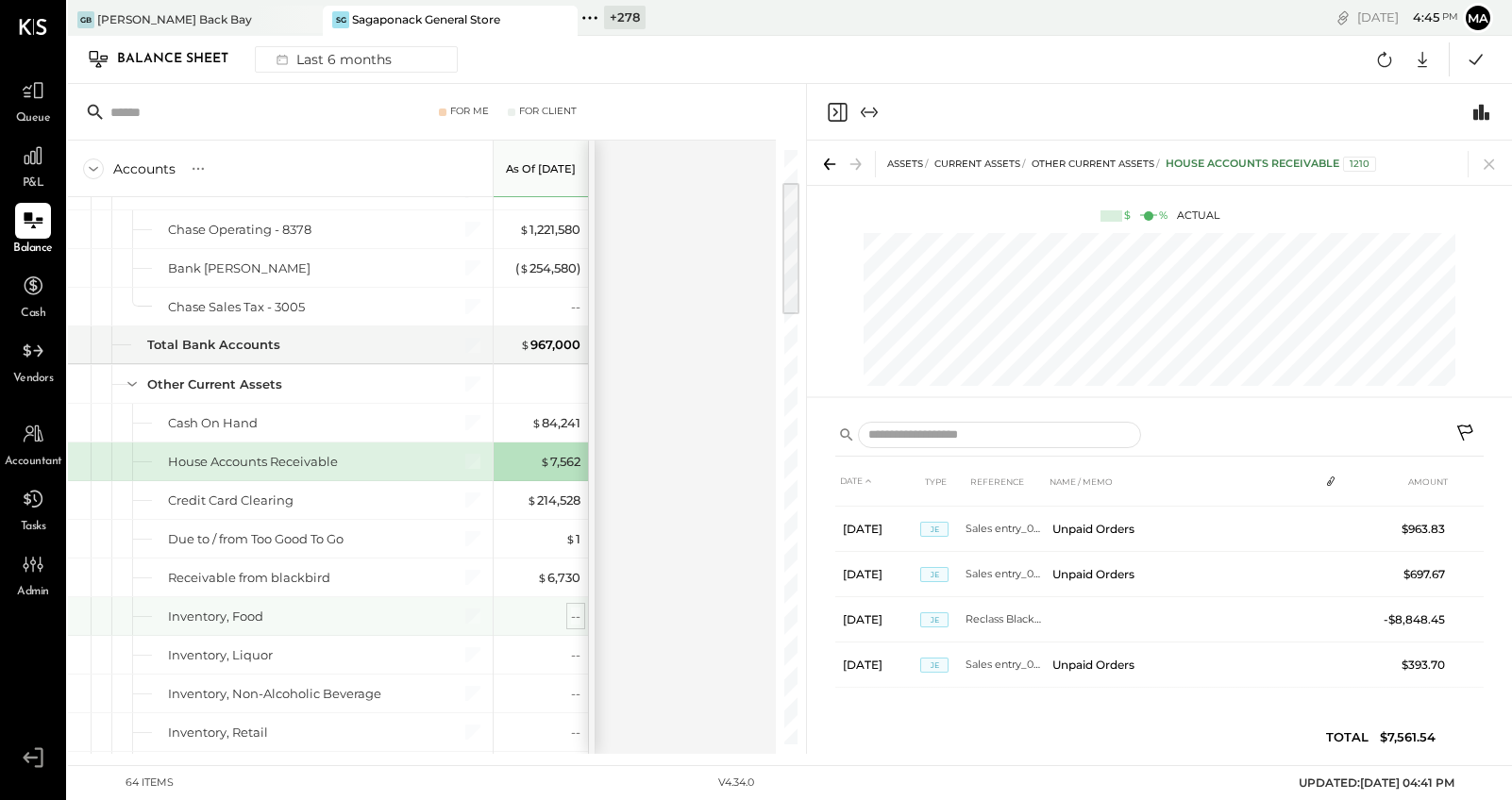
click at [573, 617] on div "--" at bounding box center [576, 616] width 10 height 18
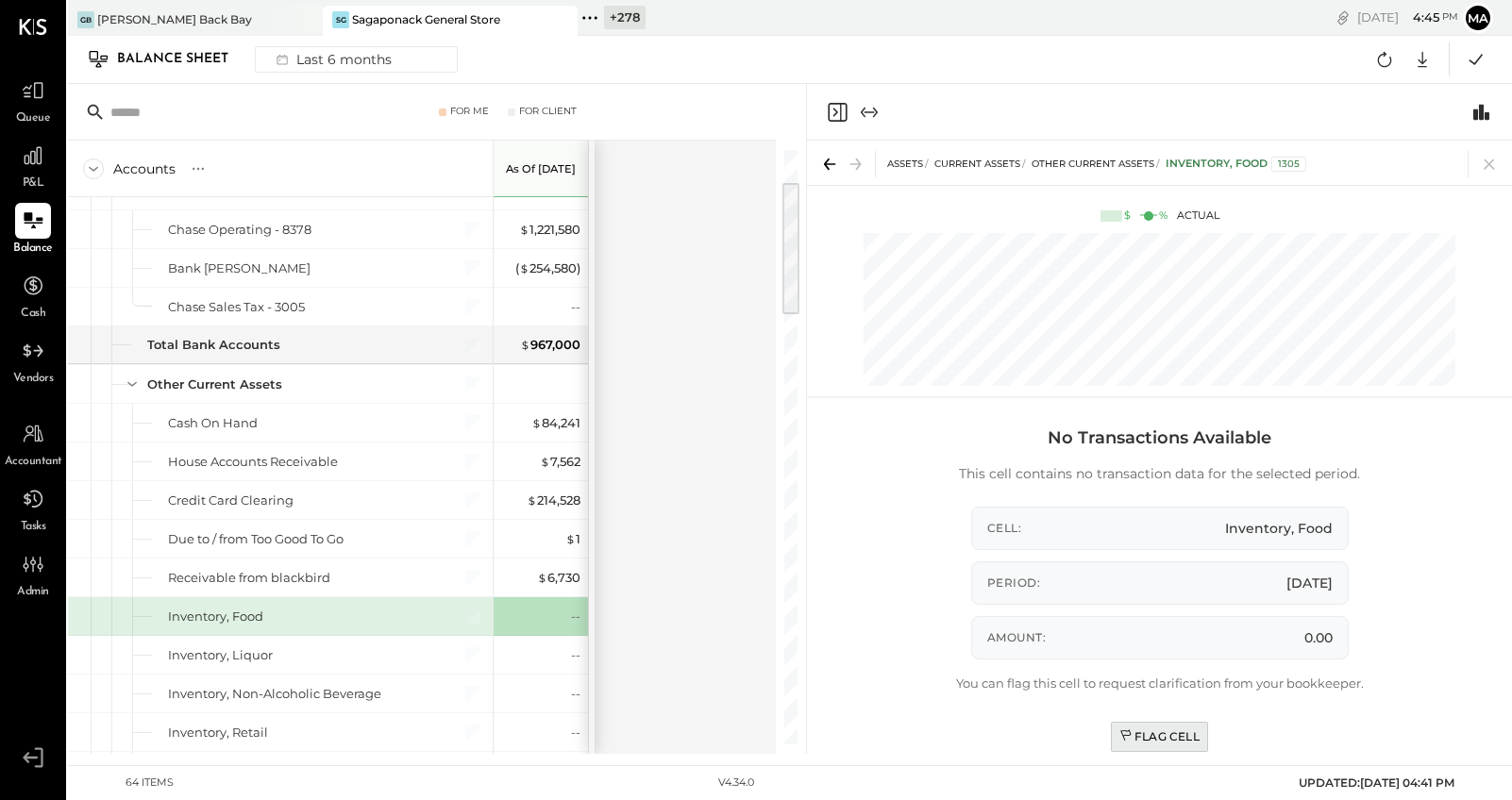
click at [1160, 738] on div "Flag Cell" at bounding box center [1160, 736] width 80 height 16
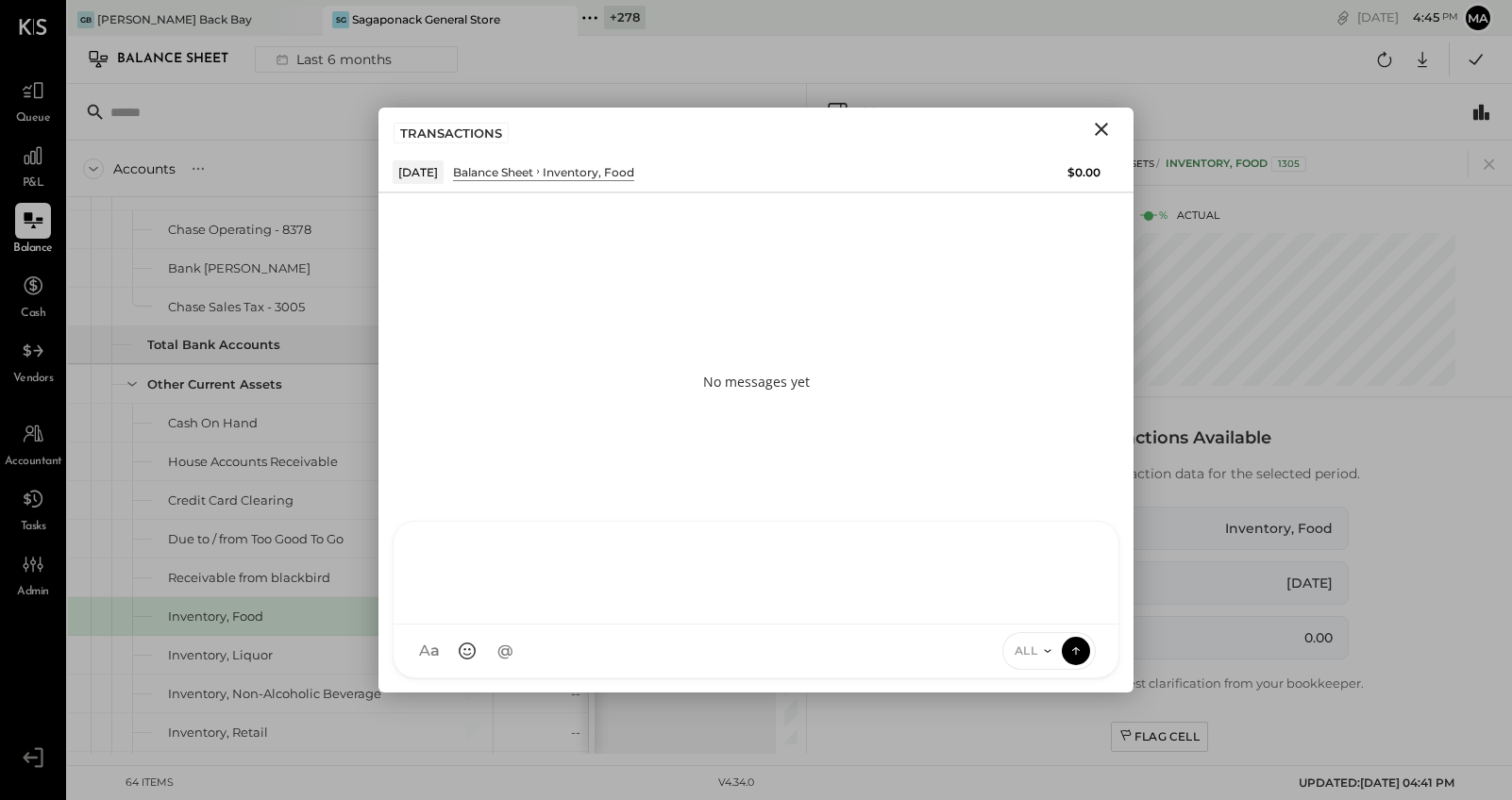
click at [583, 646] on div "SK [PERSON_NAME] D daniel G [DOMAIN_NAME] M [PERSON_NAME] JS [PERSON_NAME] T [P…" at bounding box center [756, 600] width 727 height 158
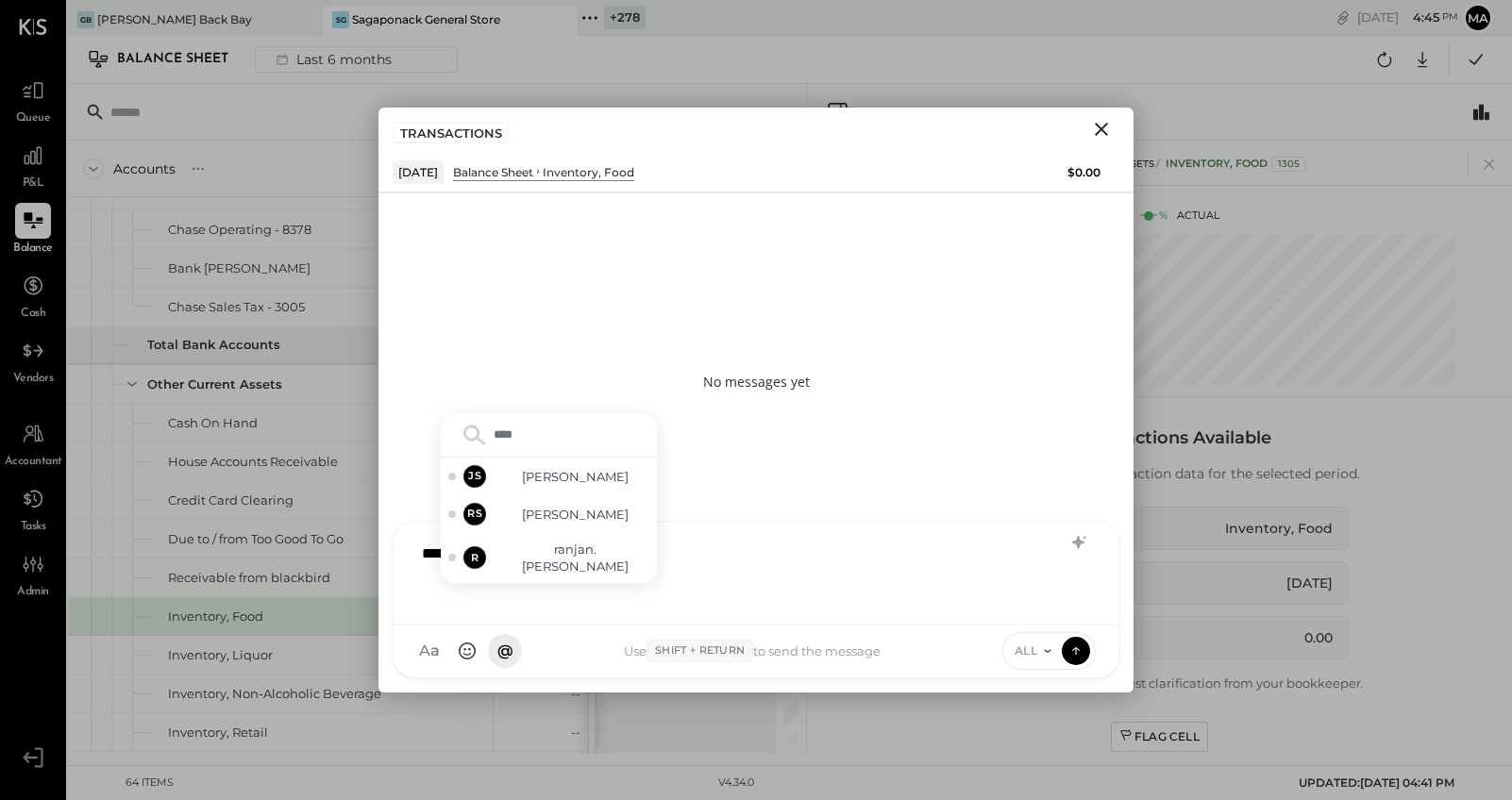
type input "*****"
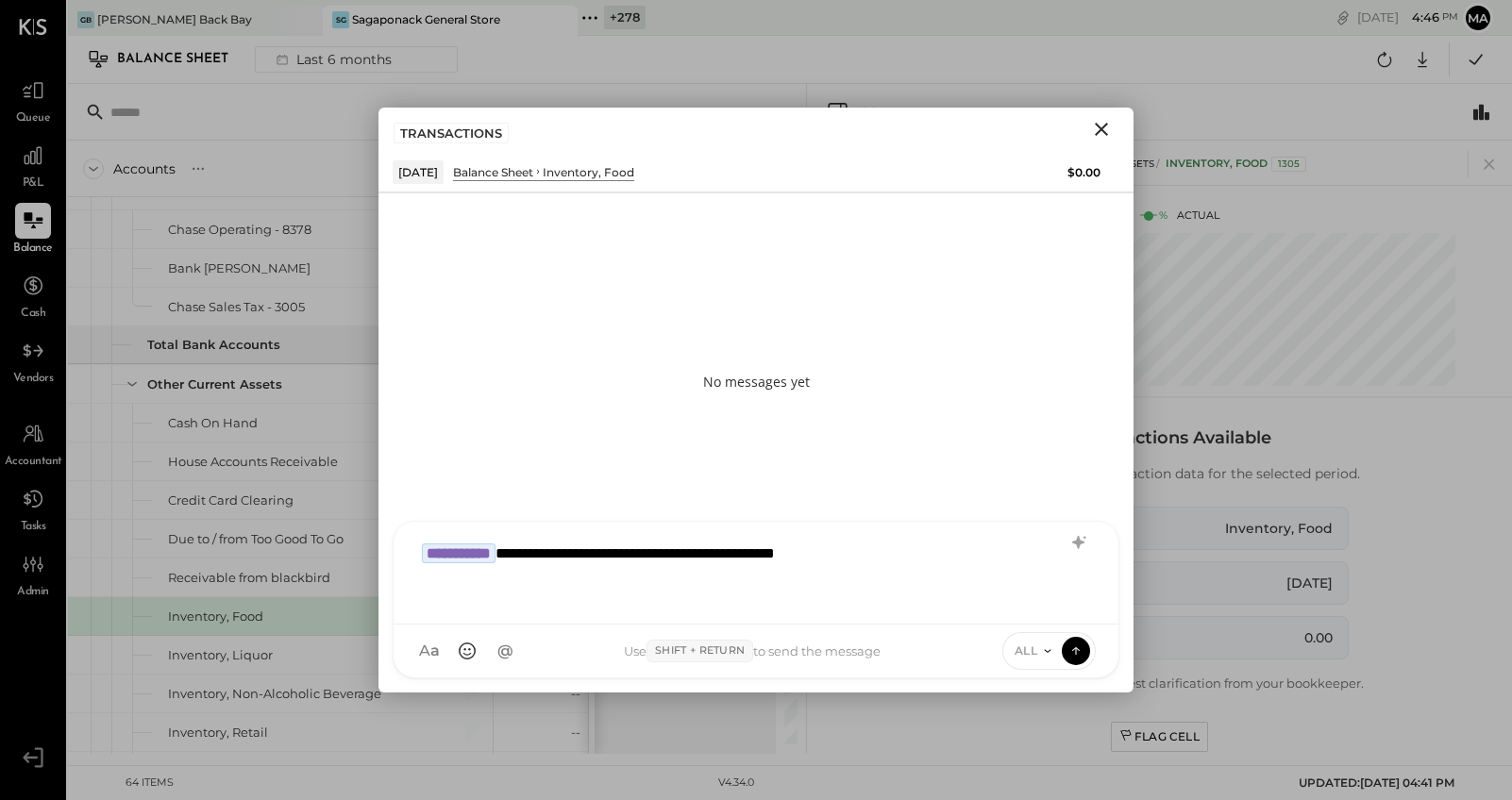
click at [1034, 647] on span "ALL" at bounding box center [1027, 651] width 24 height 16
click at [1038, 606] on div "INTERNAL" at bounding box center [1059, 605] width 112 height 31
click at [1077, 648] on icon at bounding box center [1077, 648] width 8 height 4
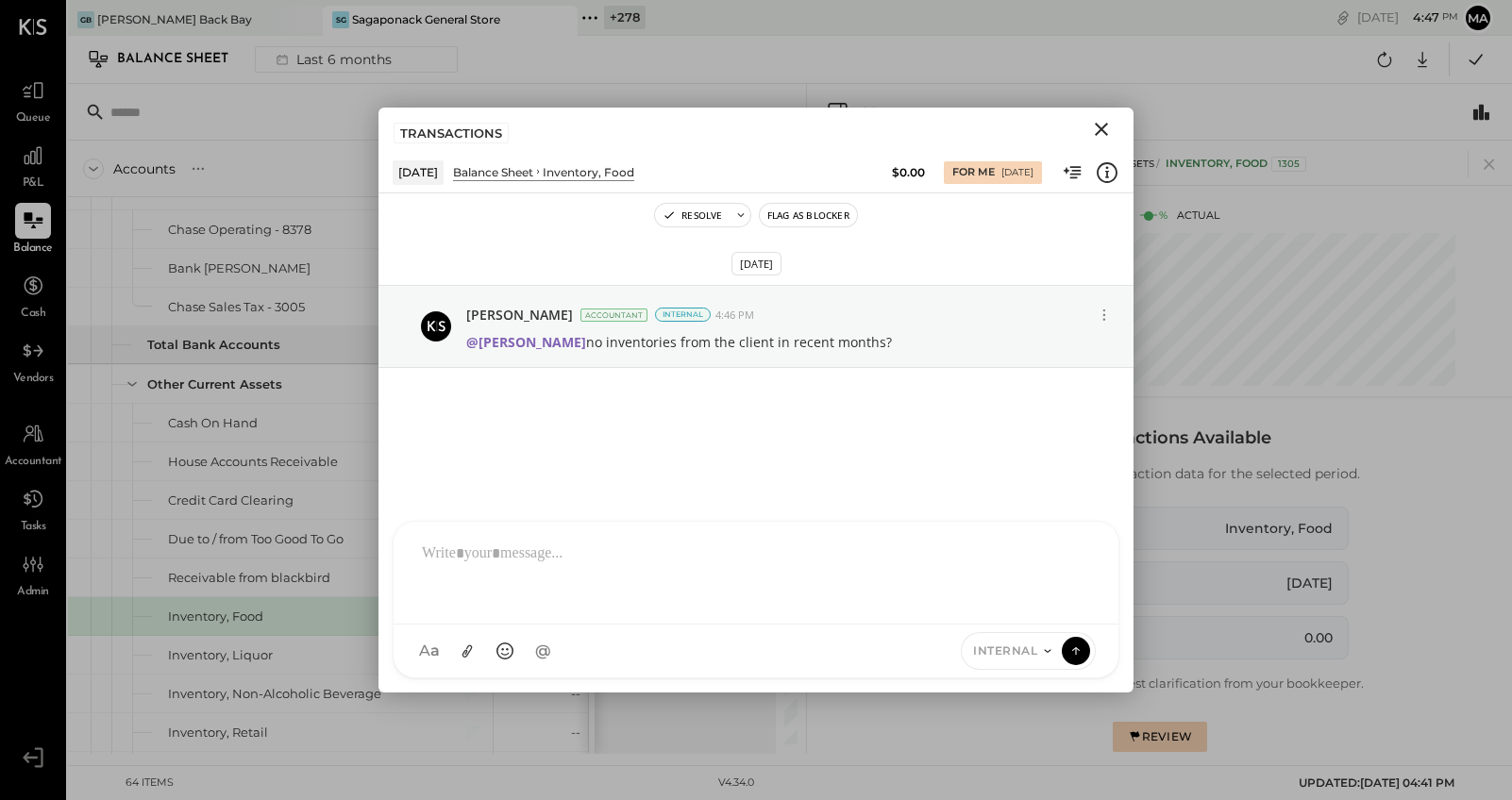
click at [1105, 125] on icon "Close" at bounding box center [1102, 129] width 13 height 13
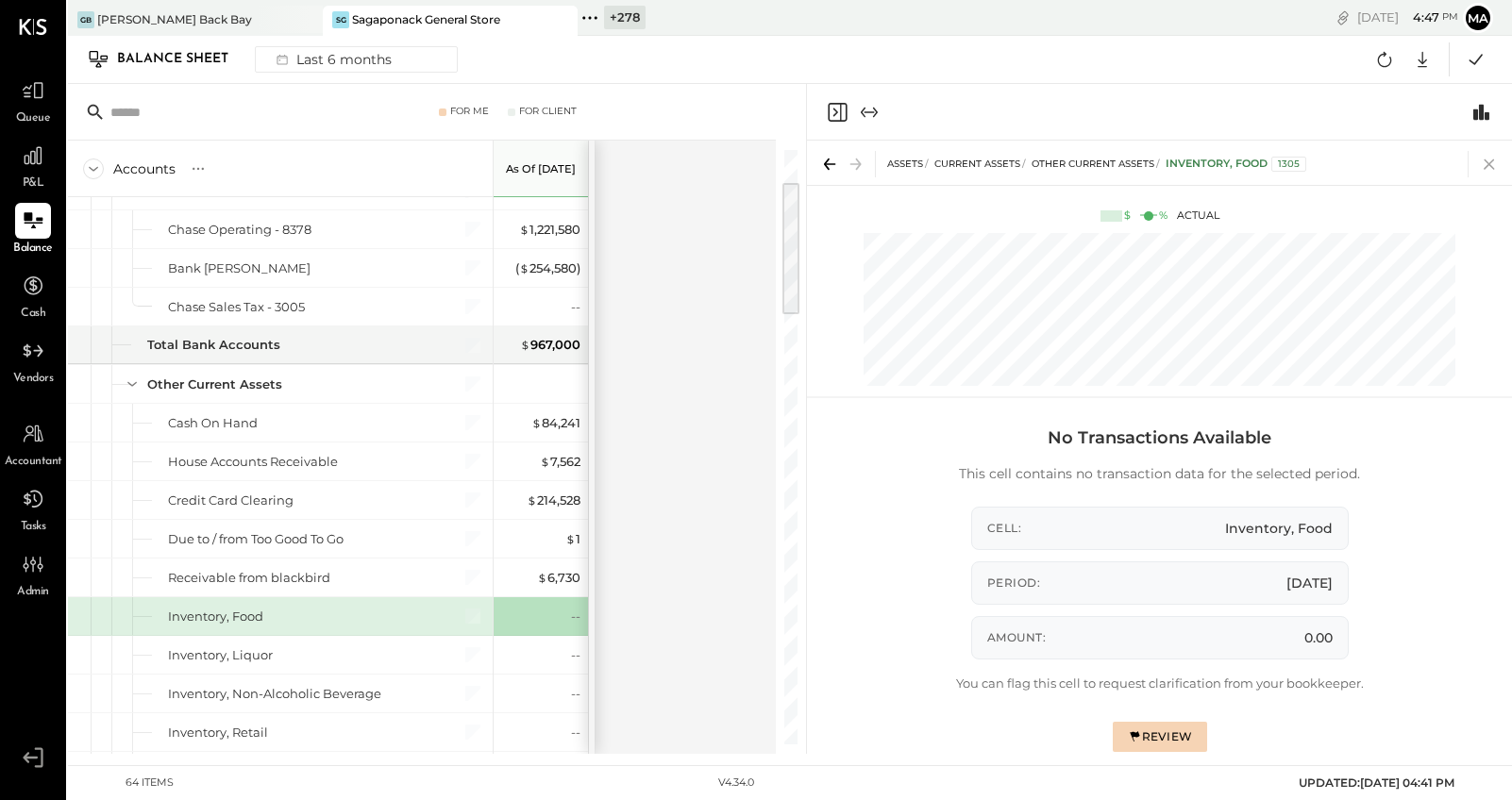
click at [1395, 160] on icon at bounding box center [1489, 164] width 26 height 26
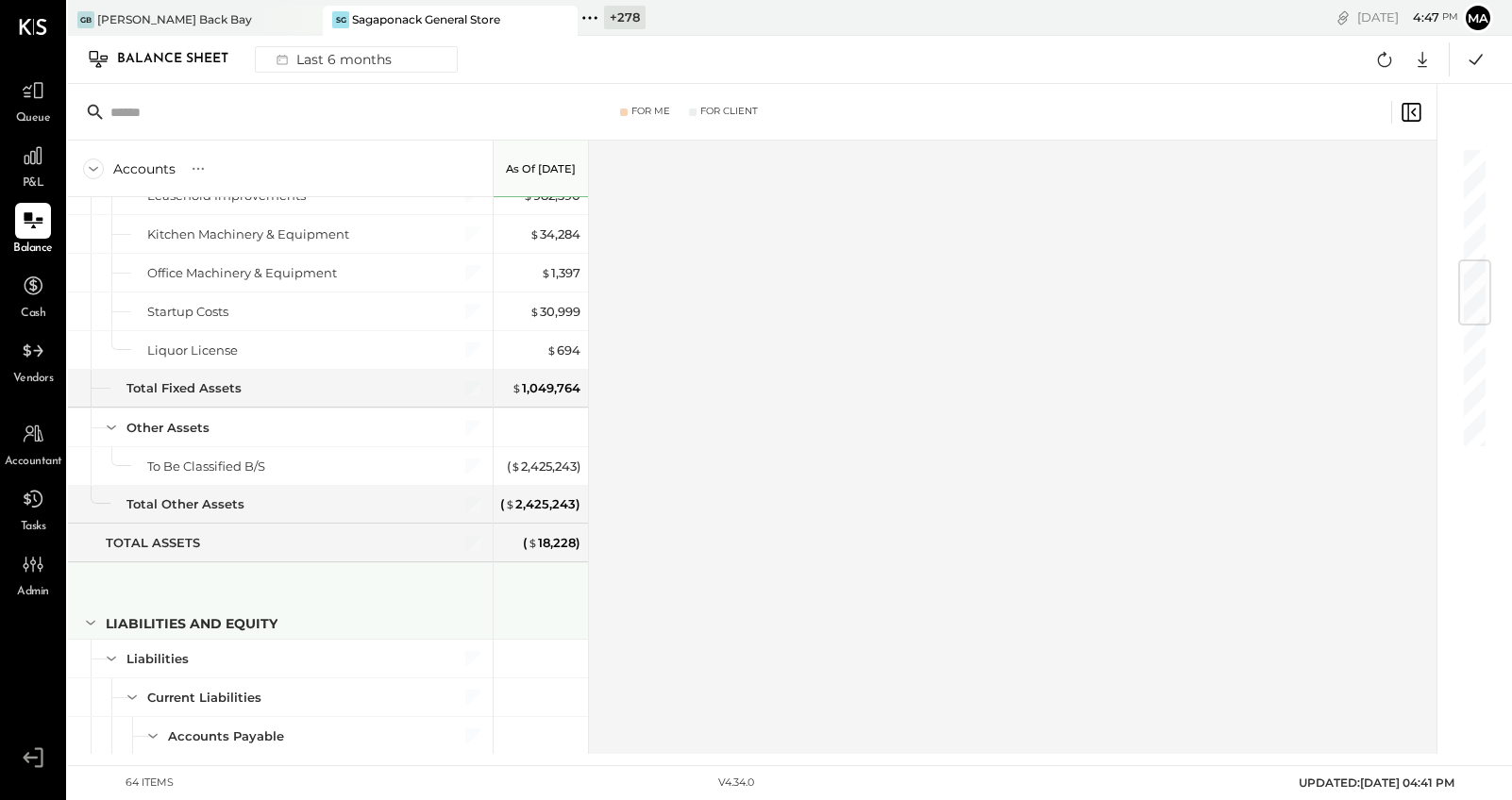
scroll to position [1042, 0]
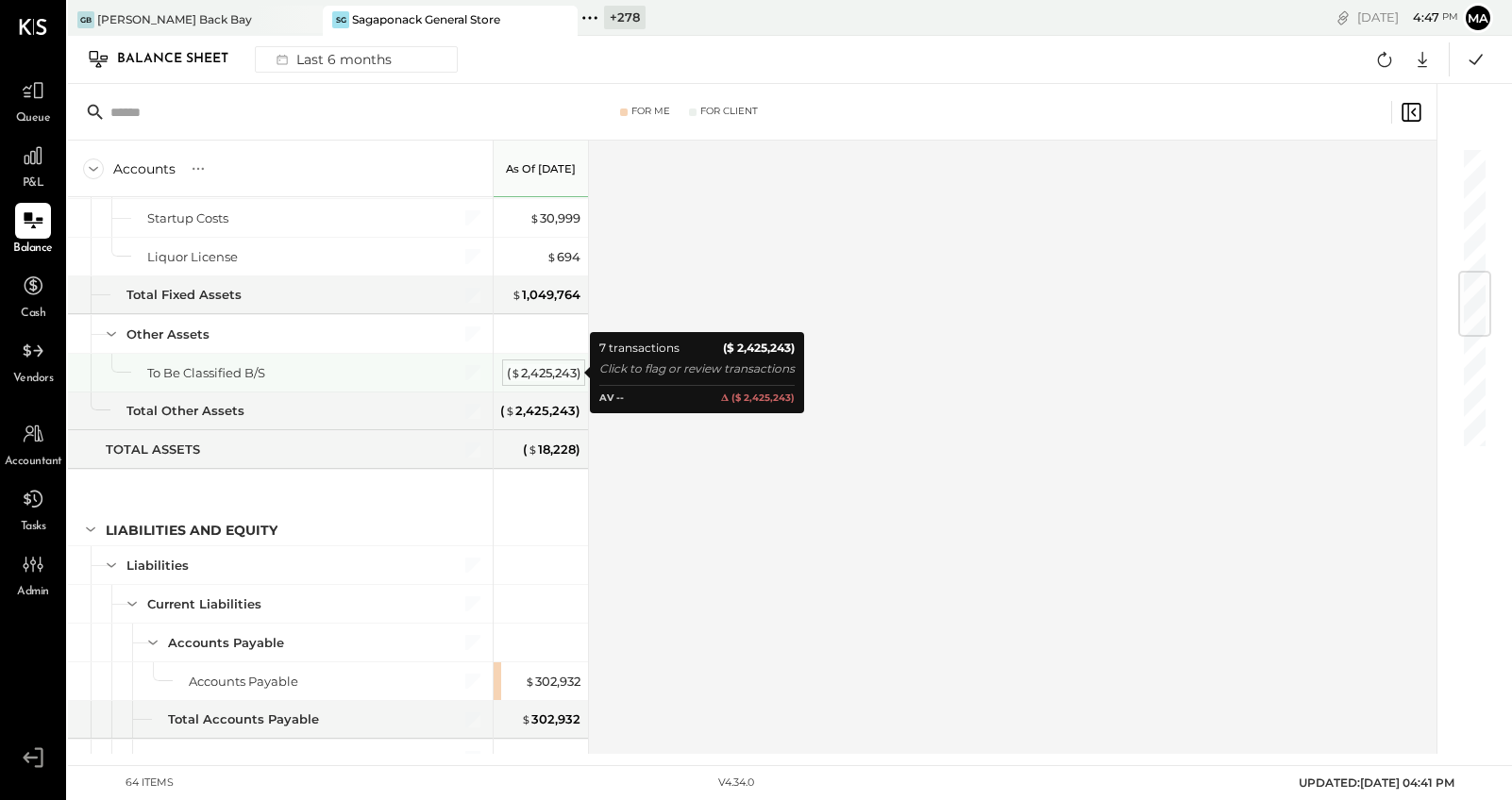
click at [564, 371] on div "( $ 2,425,243 )" at bounding box center [543, 373] width 73 height 18
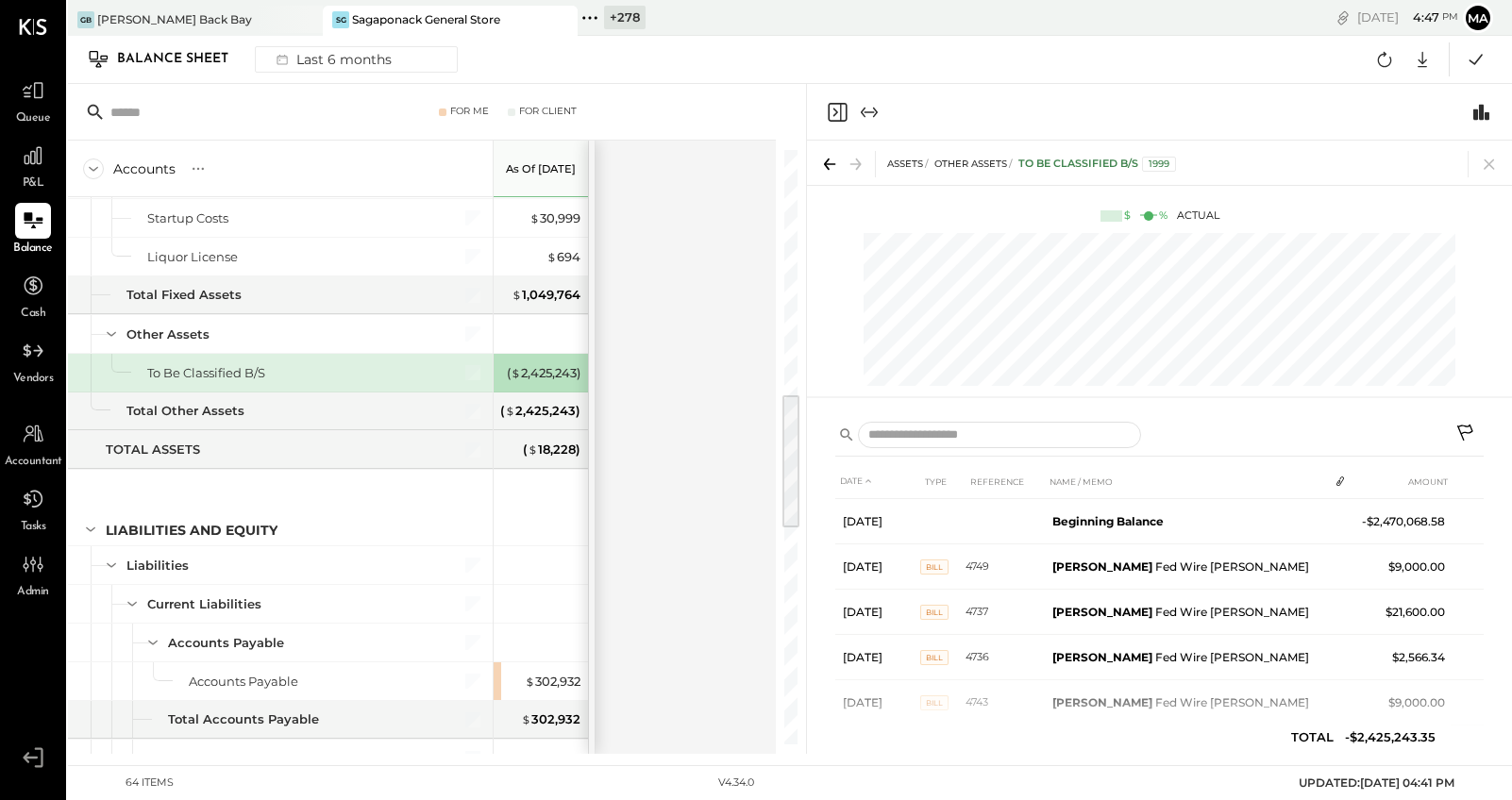
click at [1395, 426] on icon at bounding box center [1465, 432] width 16 height 16
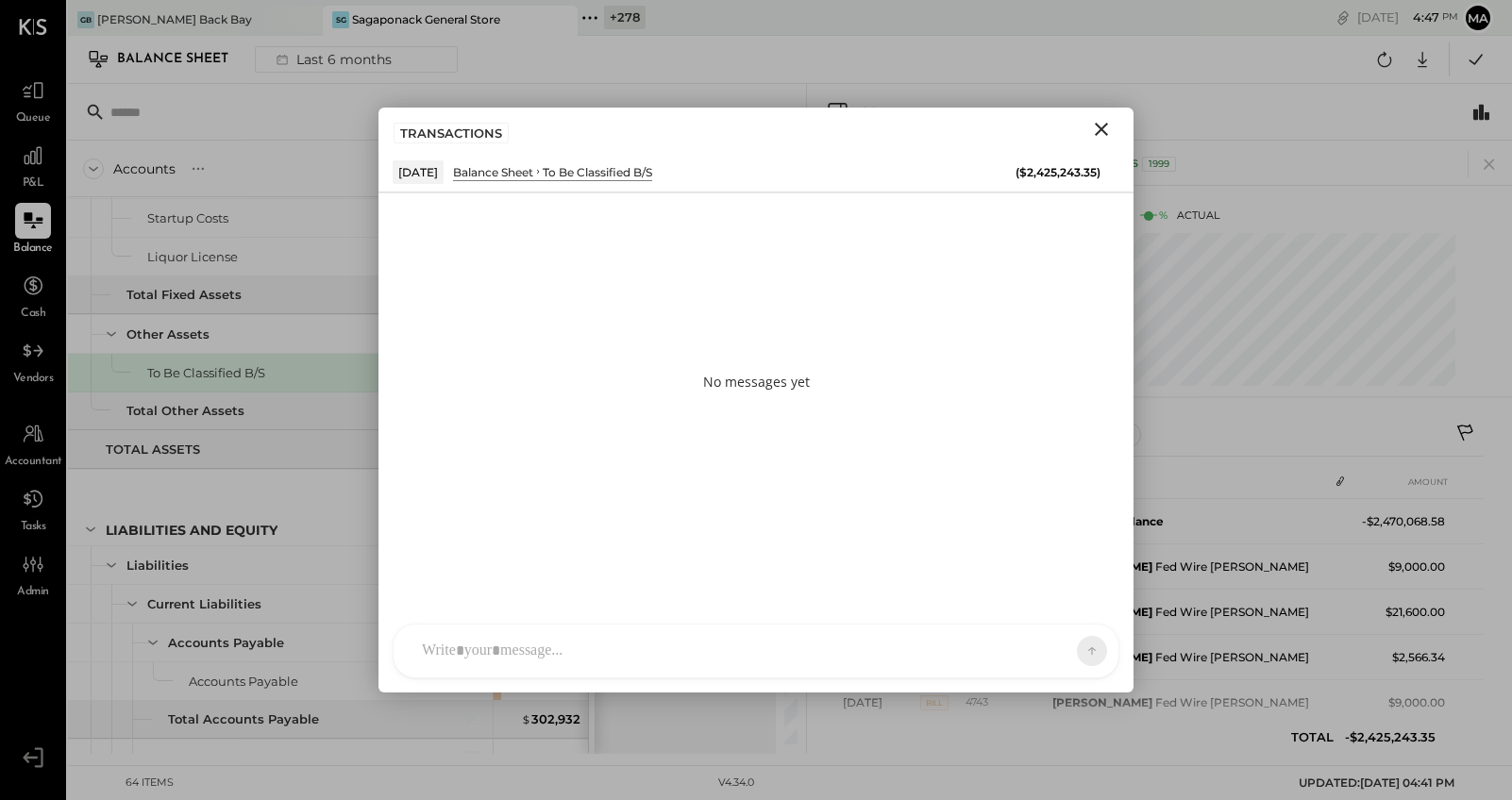
click at [837, 647] on div "SK [PERSON_NAME] D daniel G [DOMAIN_NAME] M [PERSON_NAME] JS [PERSON_NAME] T [P…" at bounding box center [756, 651] width 727 height 55
type input "*****"
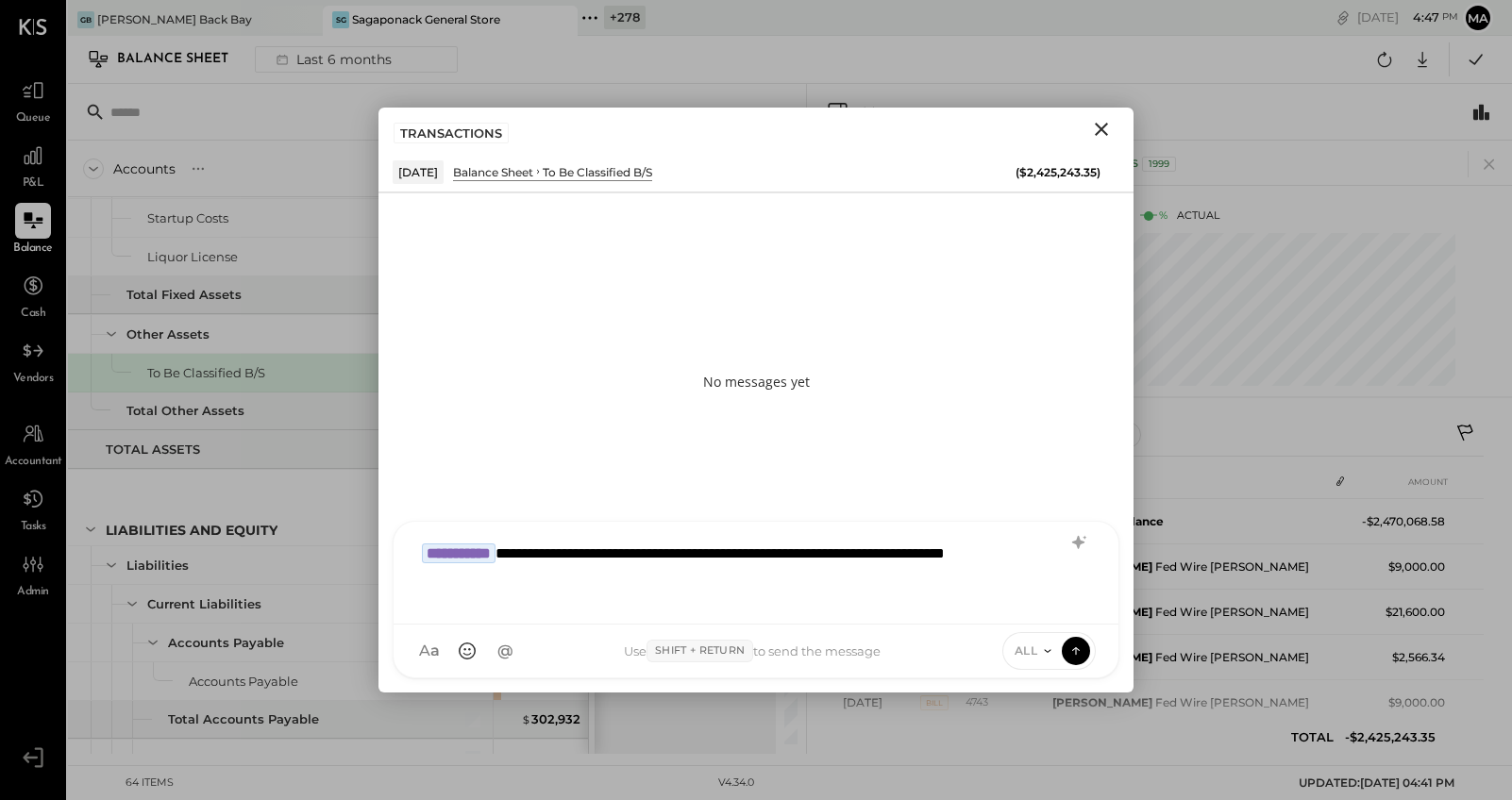
click at [1049, 649] on icon at bounding box center [1048, 652] width 15 height 15
click at [1054, 601] on div "INTERNAL" at bounding box center [1059, 605] width 112 height 31
click at [1077, 650] on icon at bounding box center [1077, 651] width 17 height 19
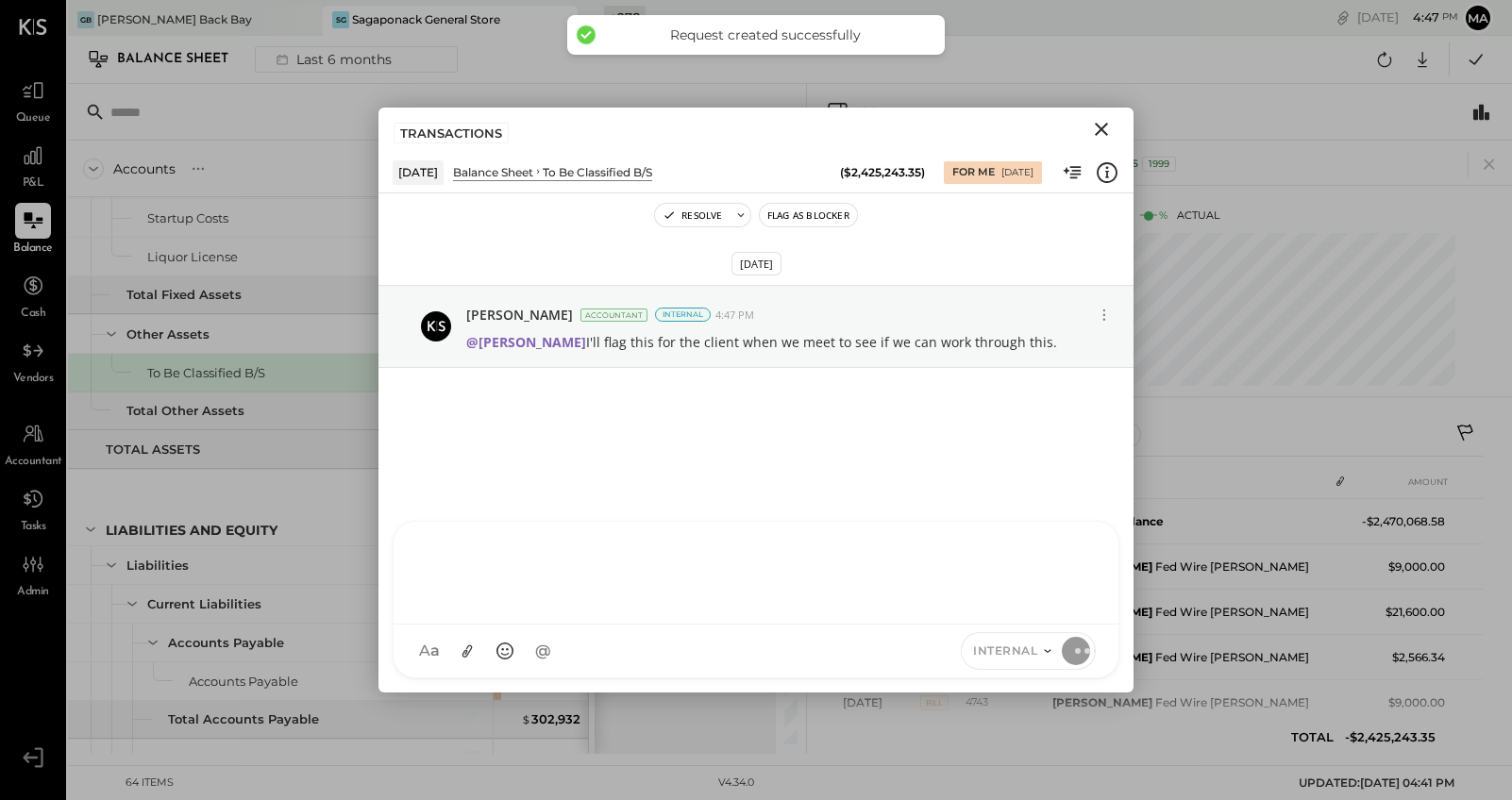
click at [1108, 128] on icon "Close" at bounding box center [1102, 130] width 23 height 23
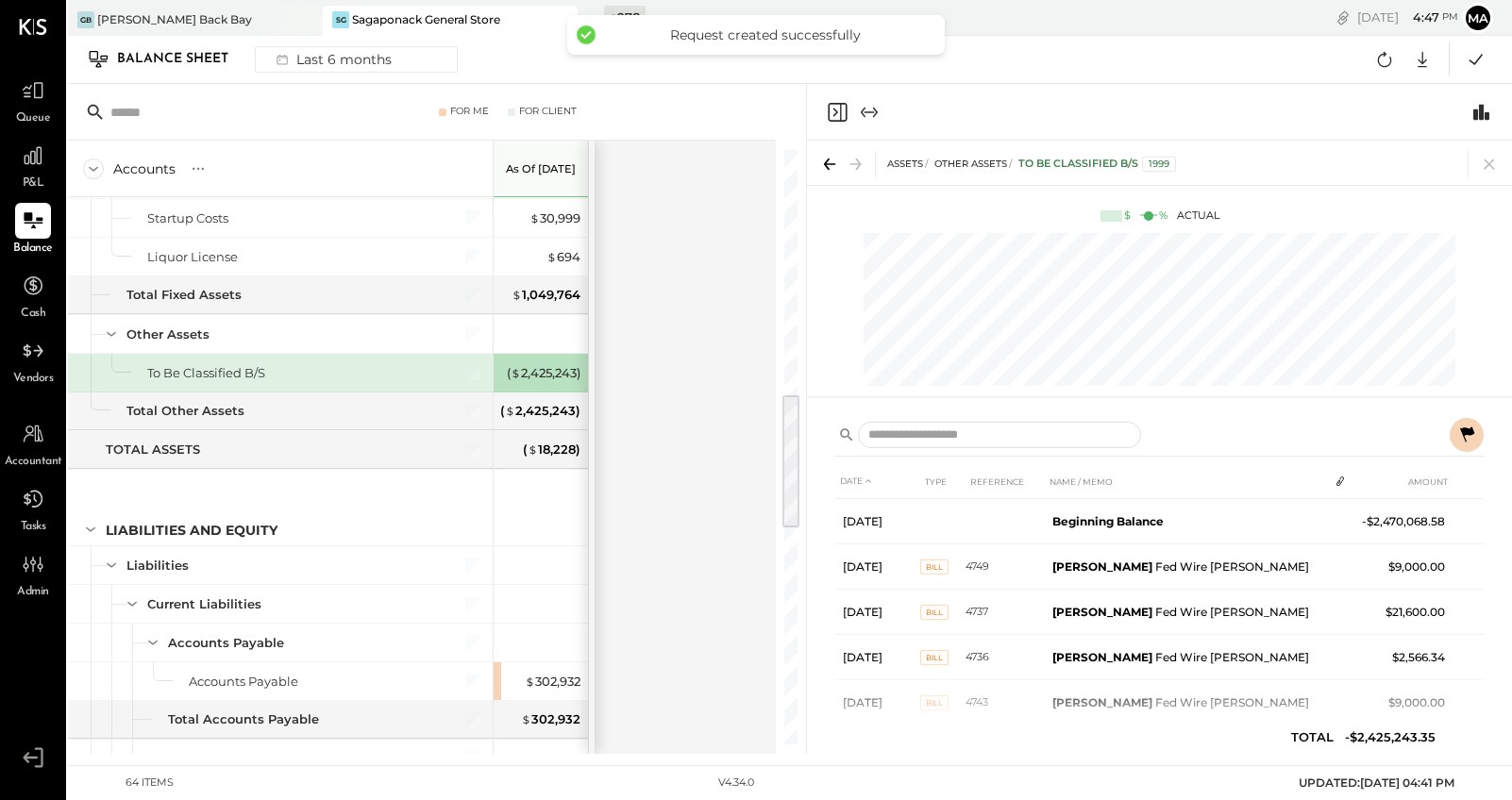
click at [1395, 167] on icon at bounding box center [1489, 164] width 26 height 26
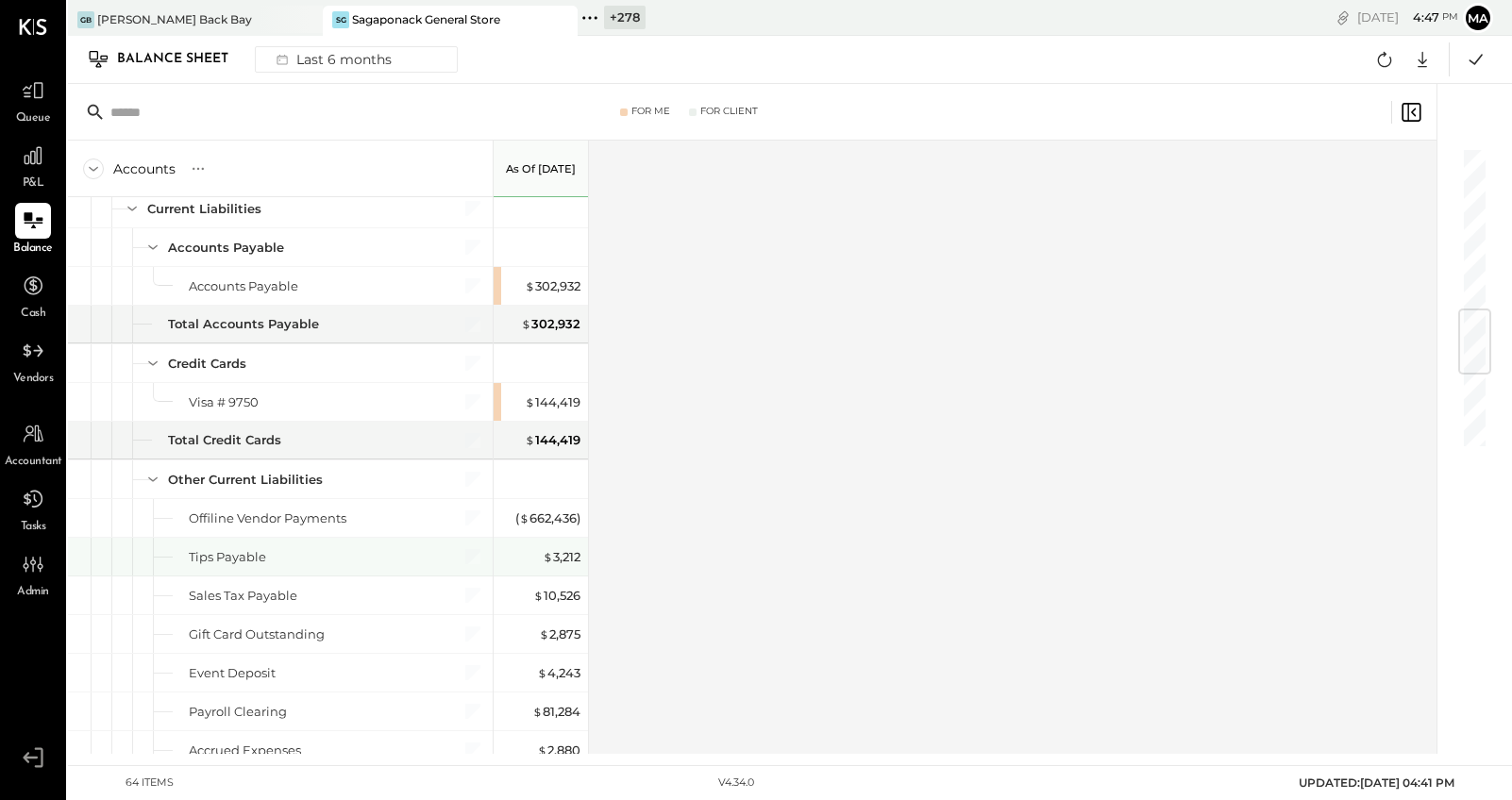
scroll to position [1449, 0]
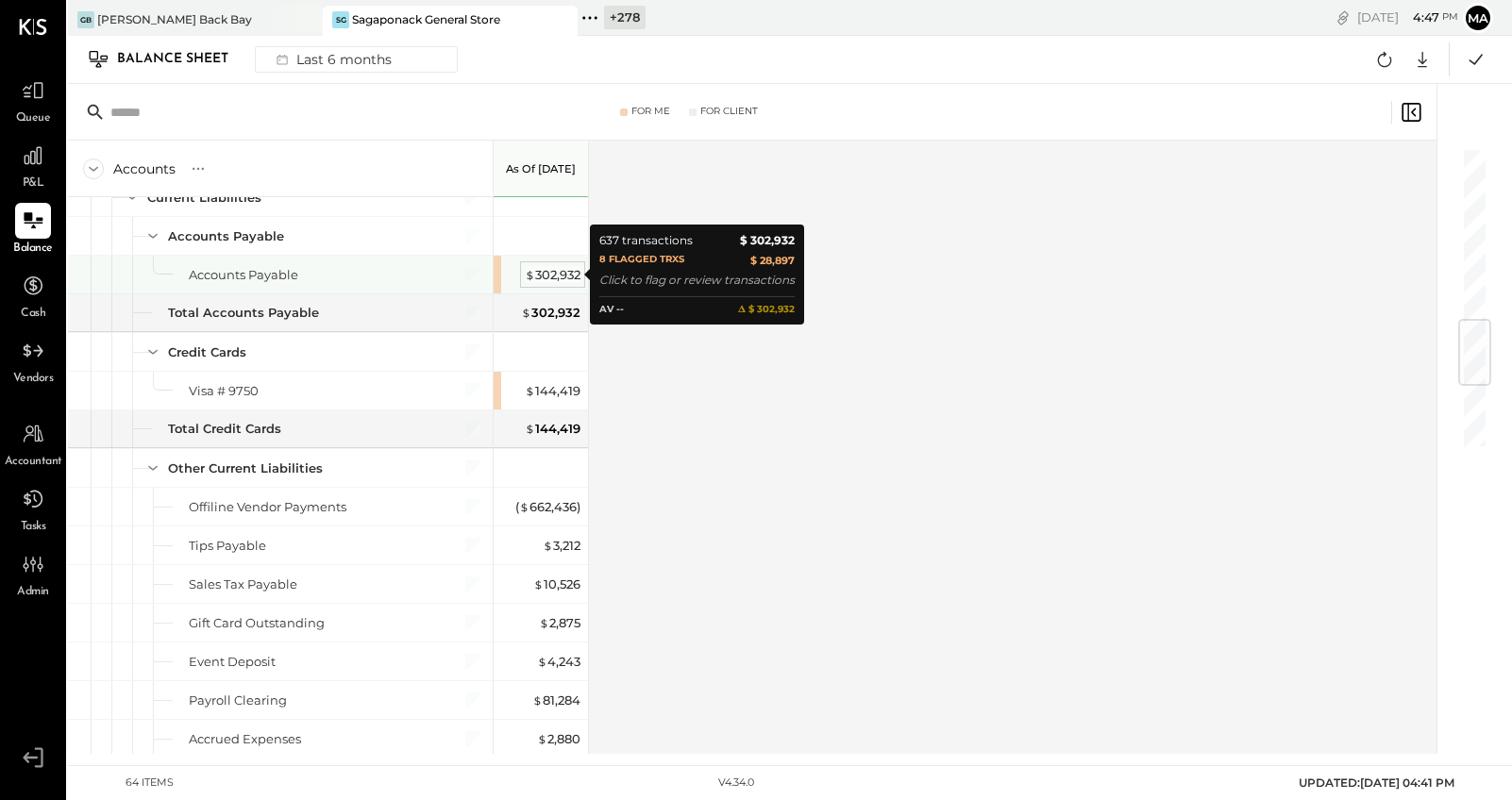
click at [549, 273] on div "$ 302,932" at bounding box center [553, 274] width 56 height 18
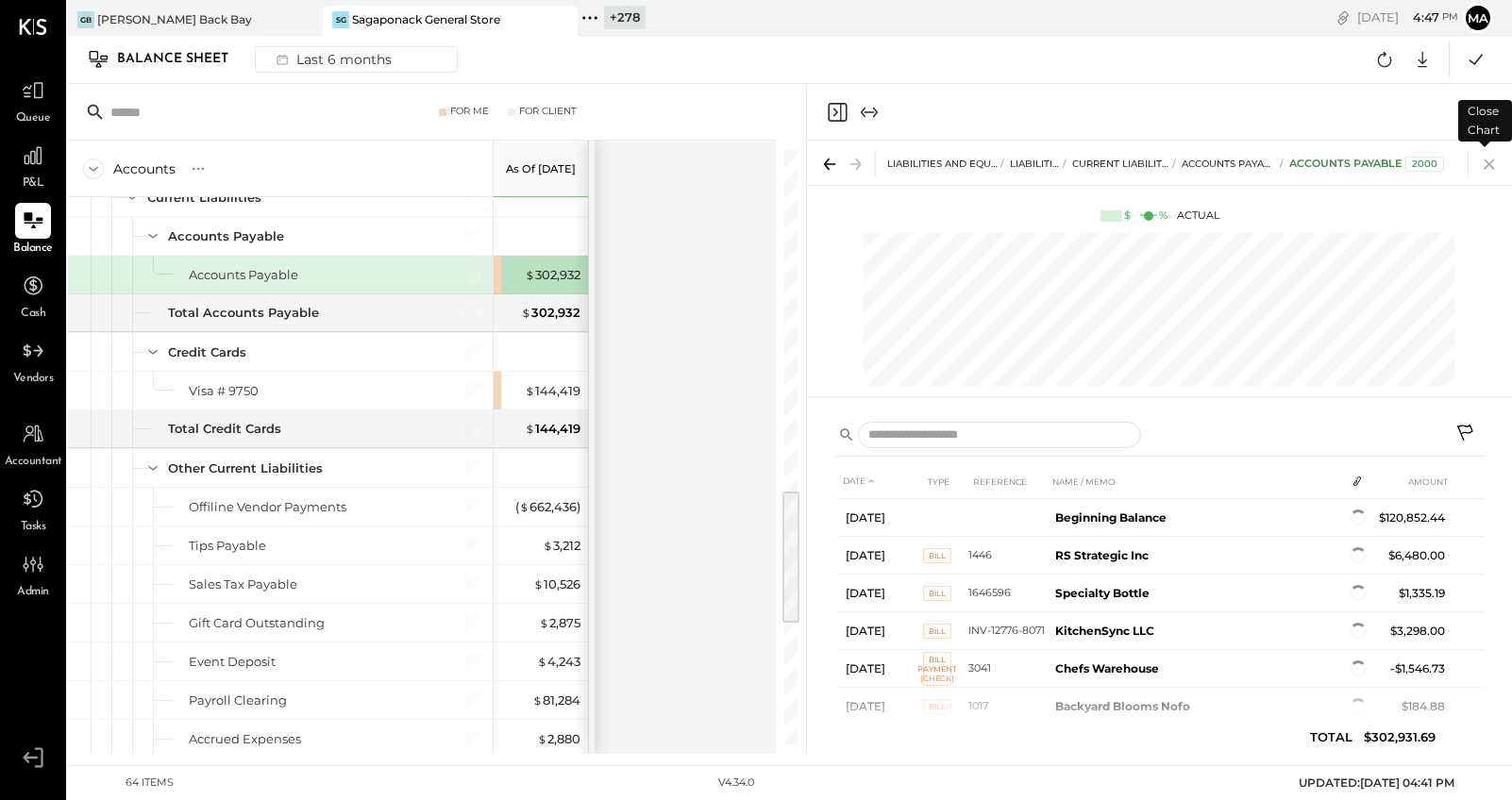
click at [1395, 166] on icon at bounding box center [1489, 165] width 11 height 11
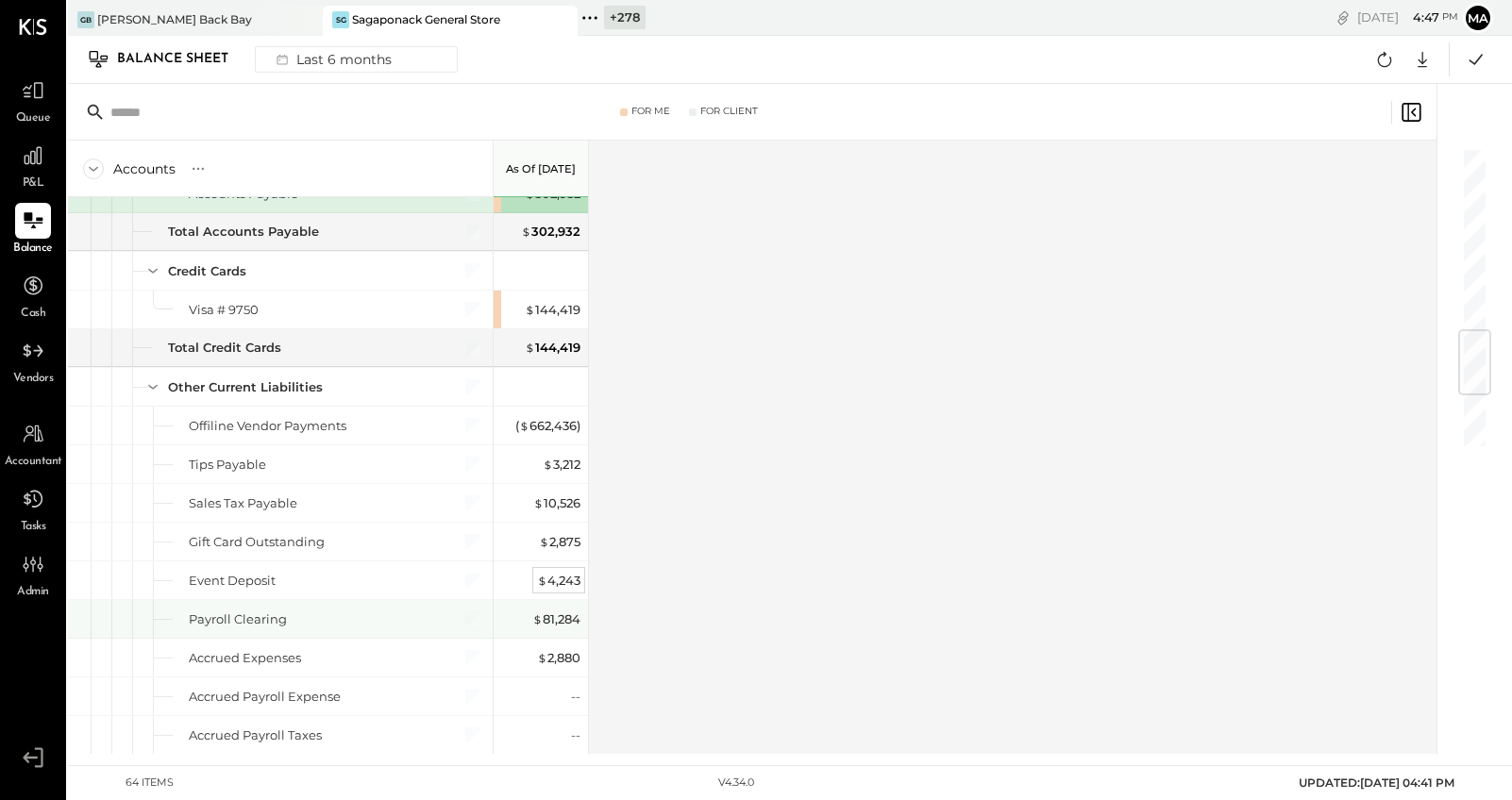
scroll to position [1535, 0]
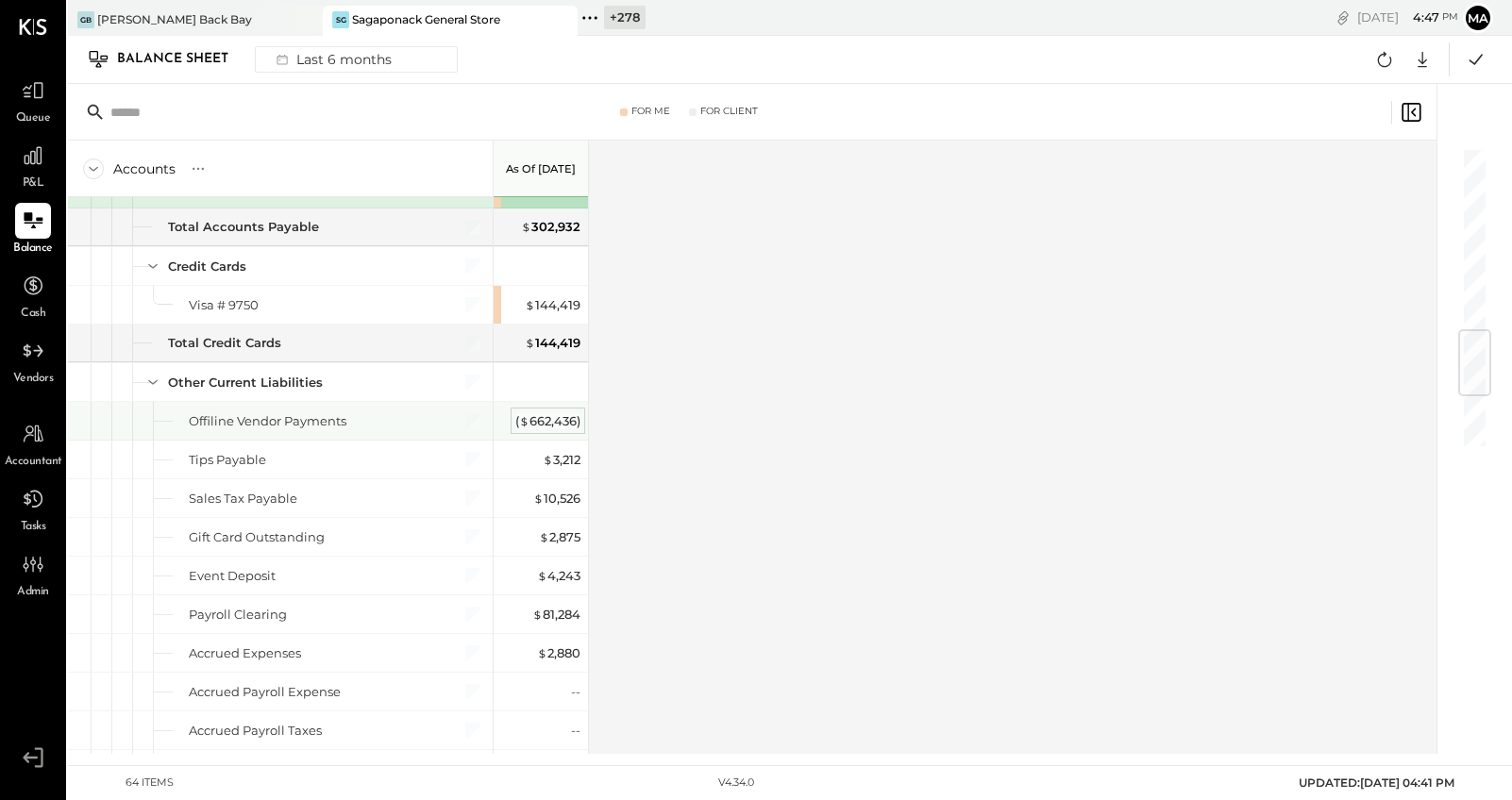
click at [549, 418] on div "( $ 662,436 )" at bounding box center [548, 421] width 65 height 18
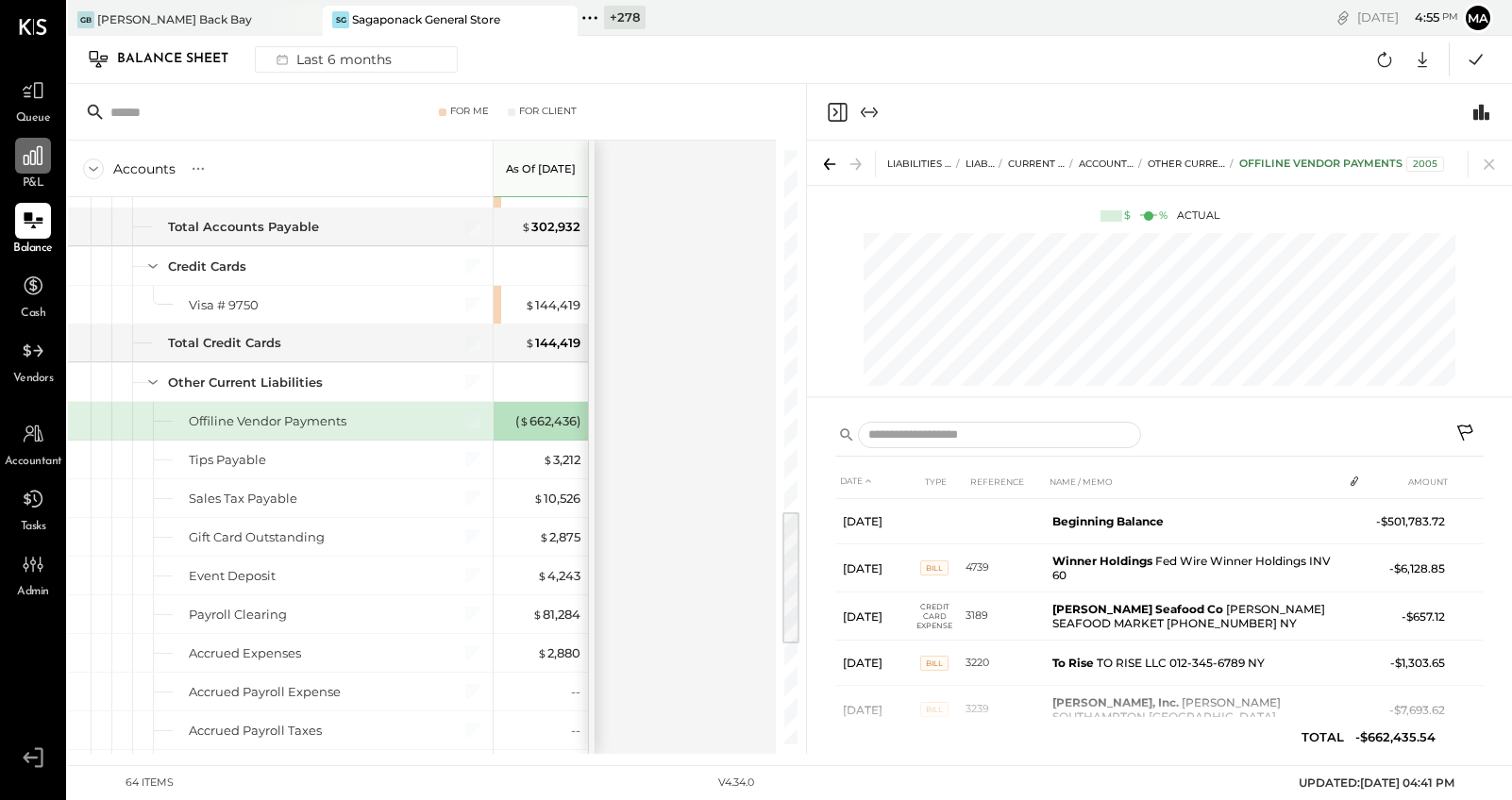
click at [41, 156] on icon at bounding box center [34, 156] width 19 height 19
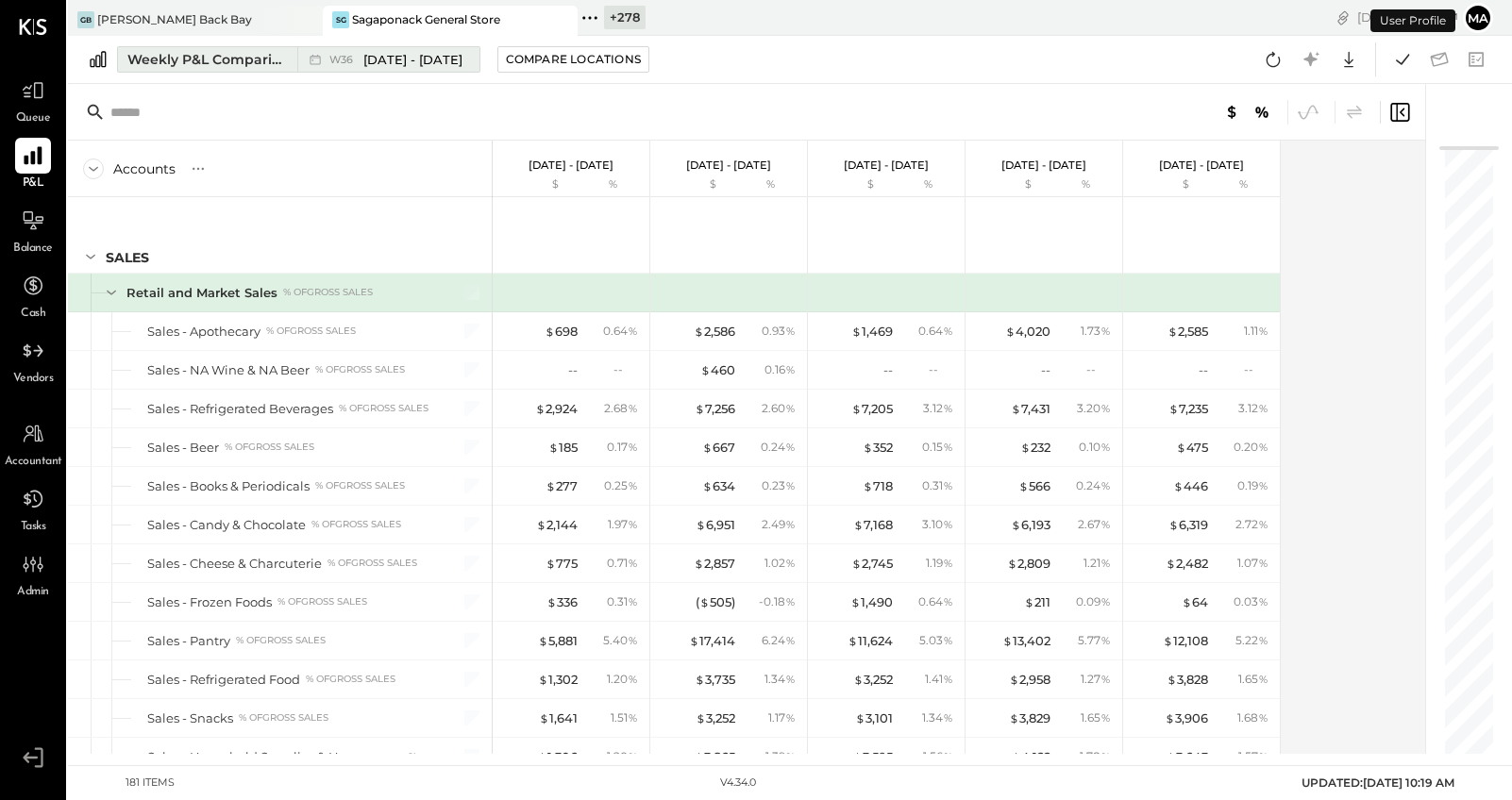
click at [265, 62] on div "Weekly P&L Comparison" at bounding box center [206, 60] width 159 height 19
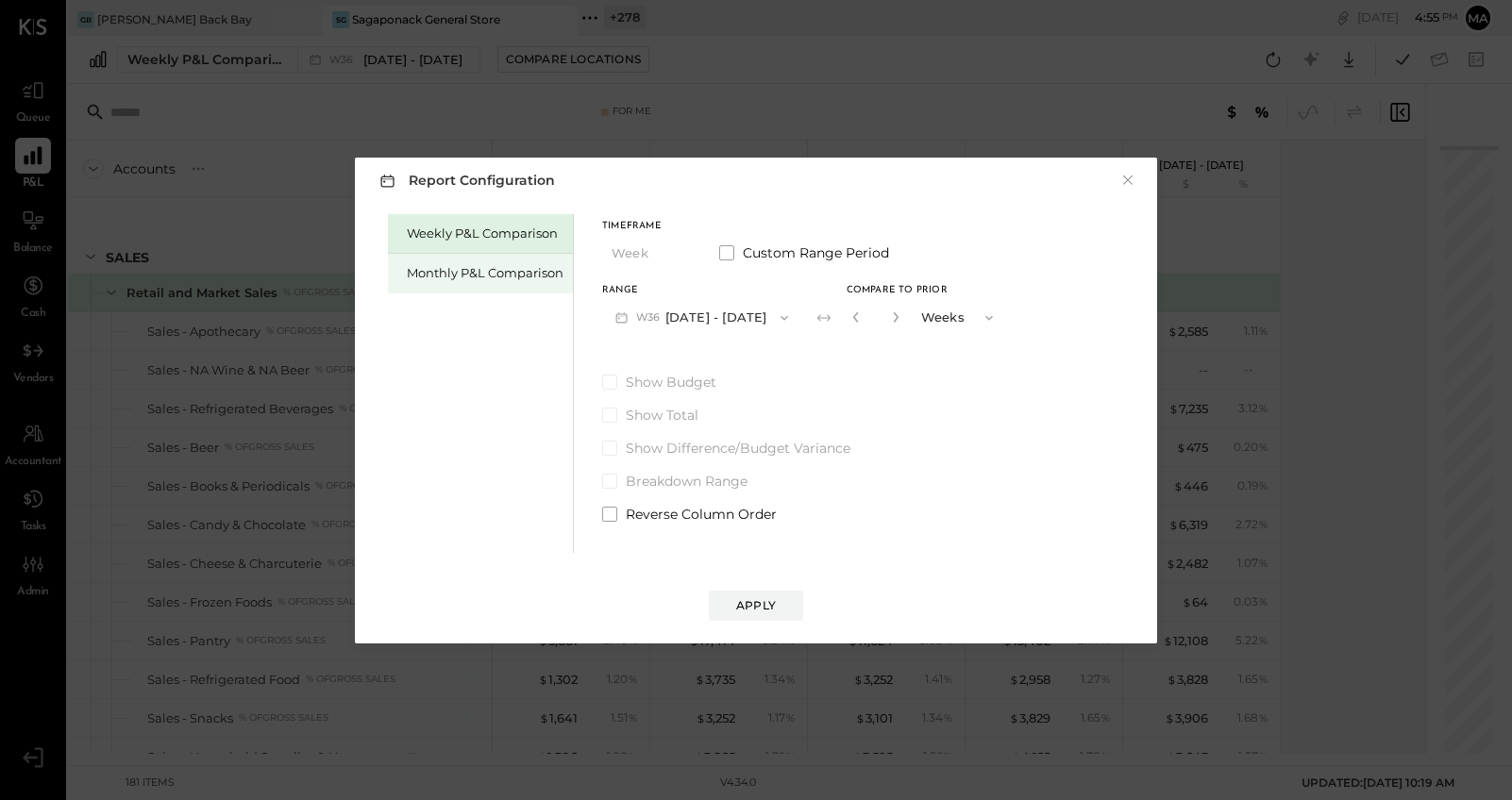
click at [533, 271] on div "Monthly P&L Comparison" at bounding box center [484, 272] width 157 height 18
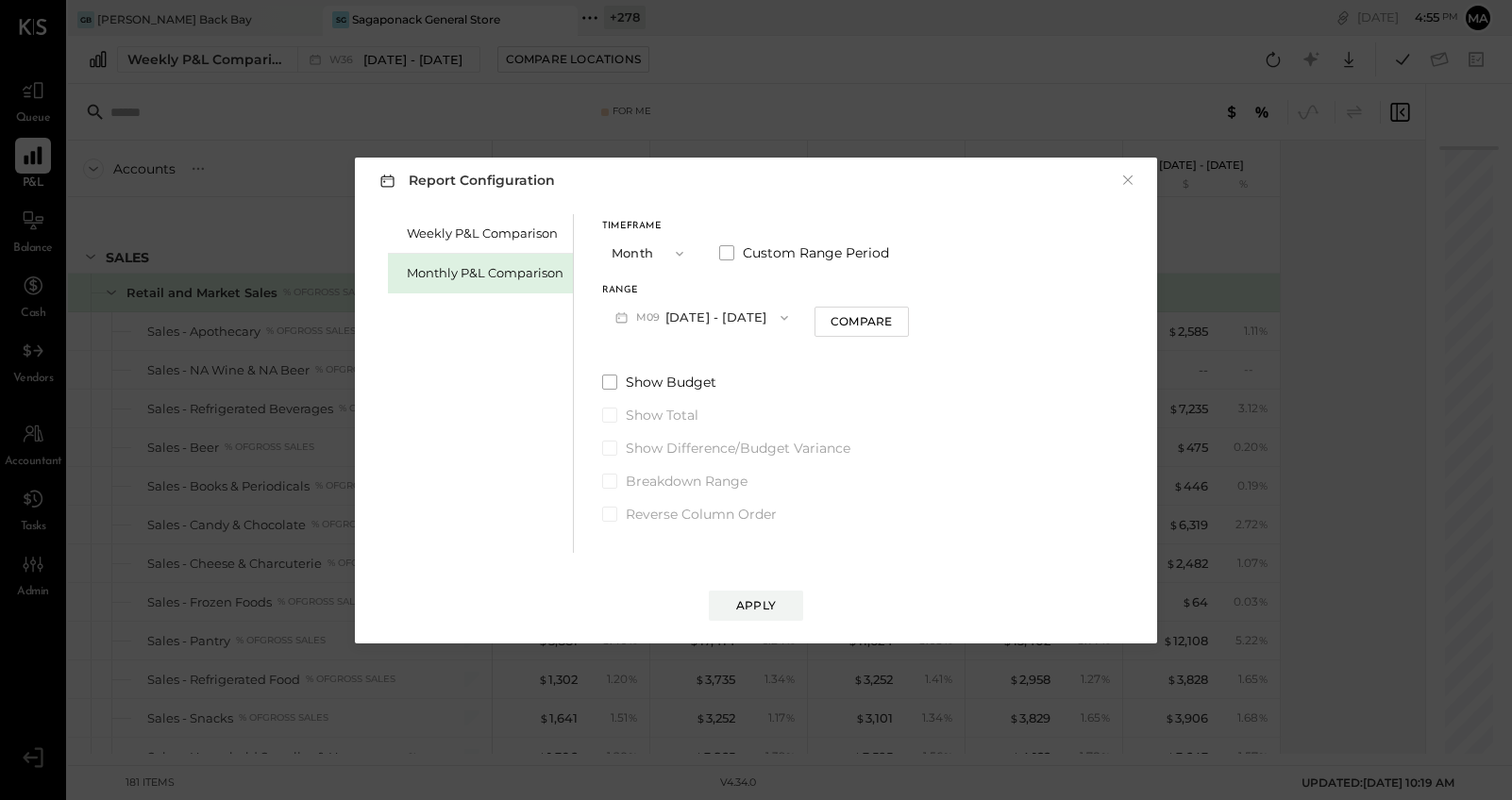
click at [721, 315] on button "M09 [DATE] - [DATE]" at bounding box center [701, 318] width 199 height 35
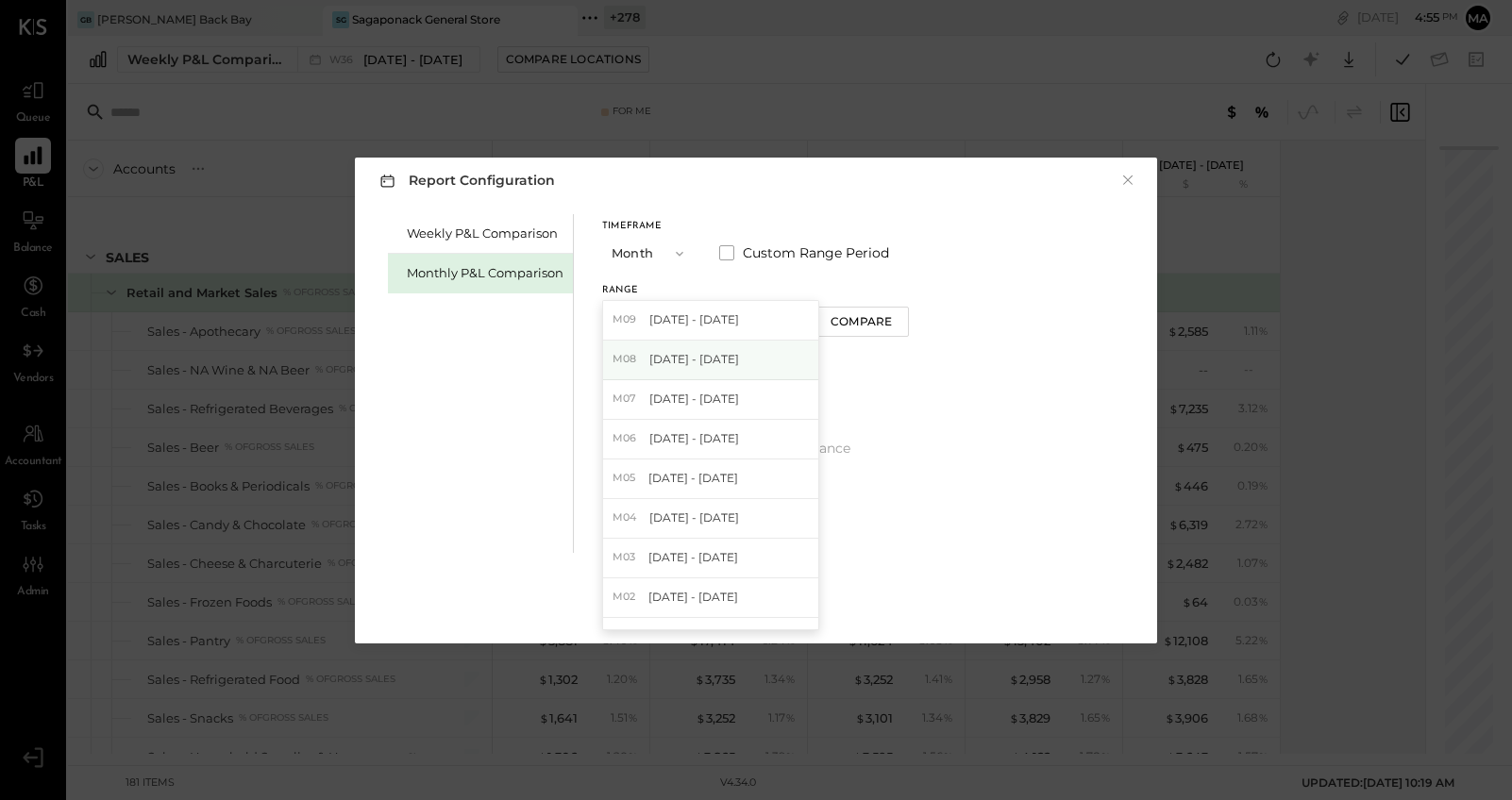
click at [714, 356] on span "[DATE] - [DATE]" at bounding box center [693, 359] width 90 height 16
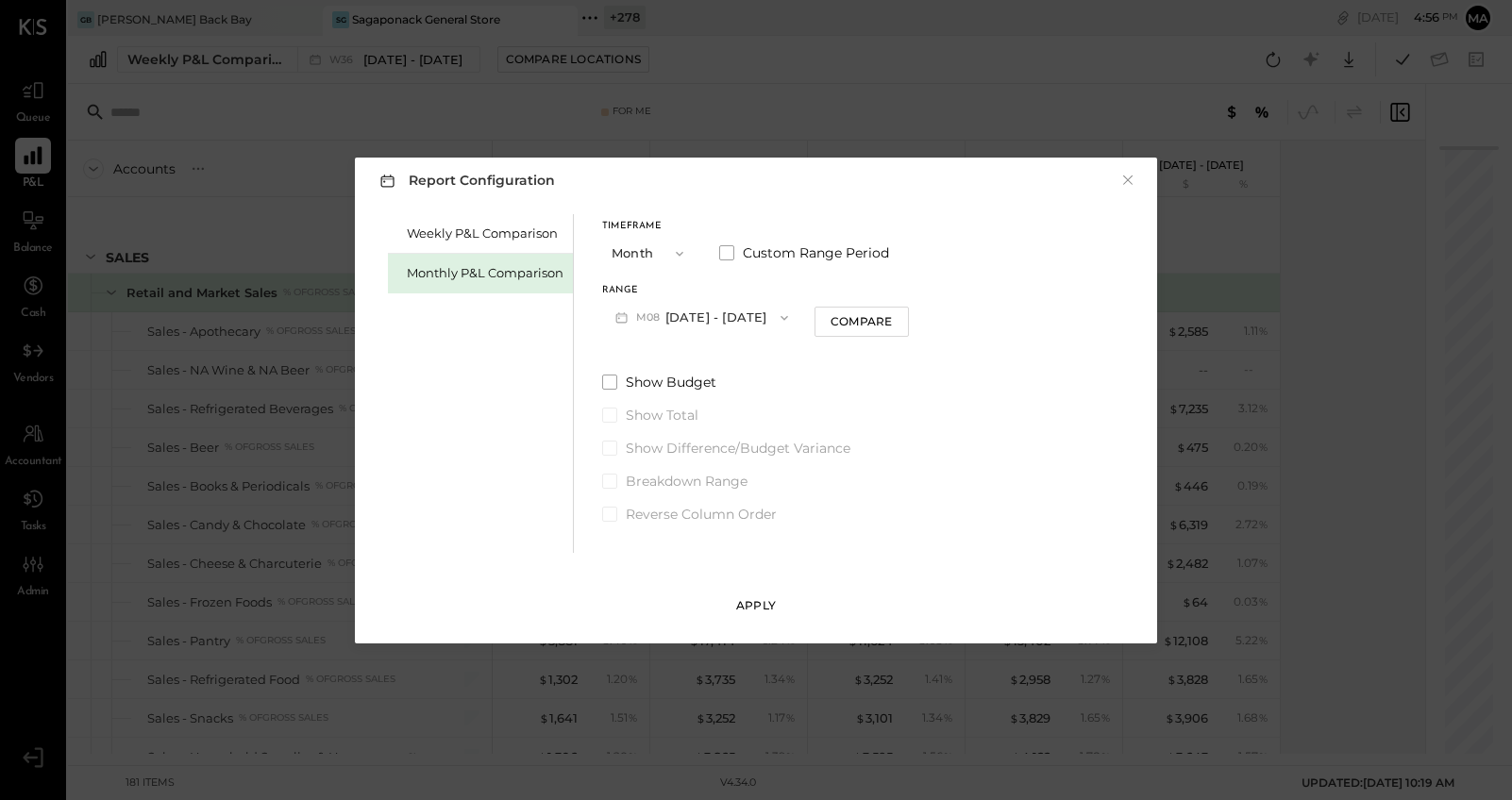
click at [747, 607] on div "Apply" at bounding box center [756, 605] width 39 height 16
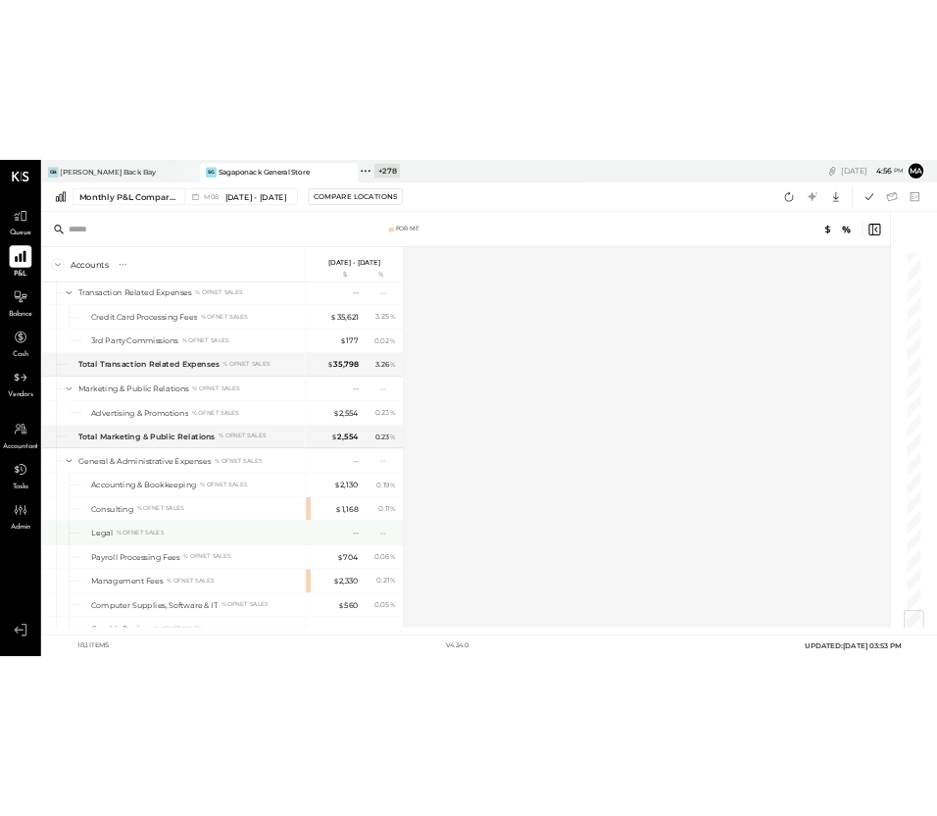
scroll to position [5150, 0]
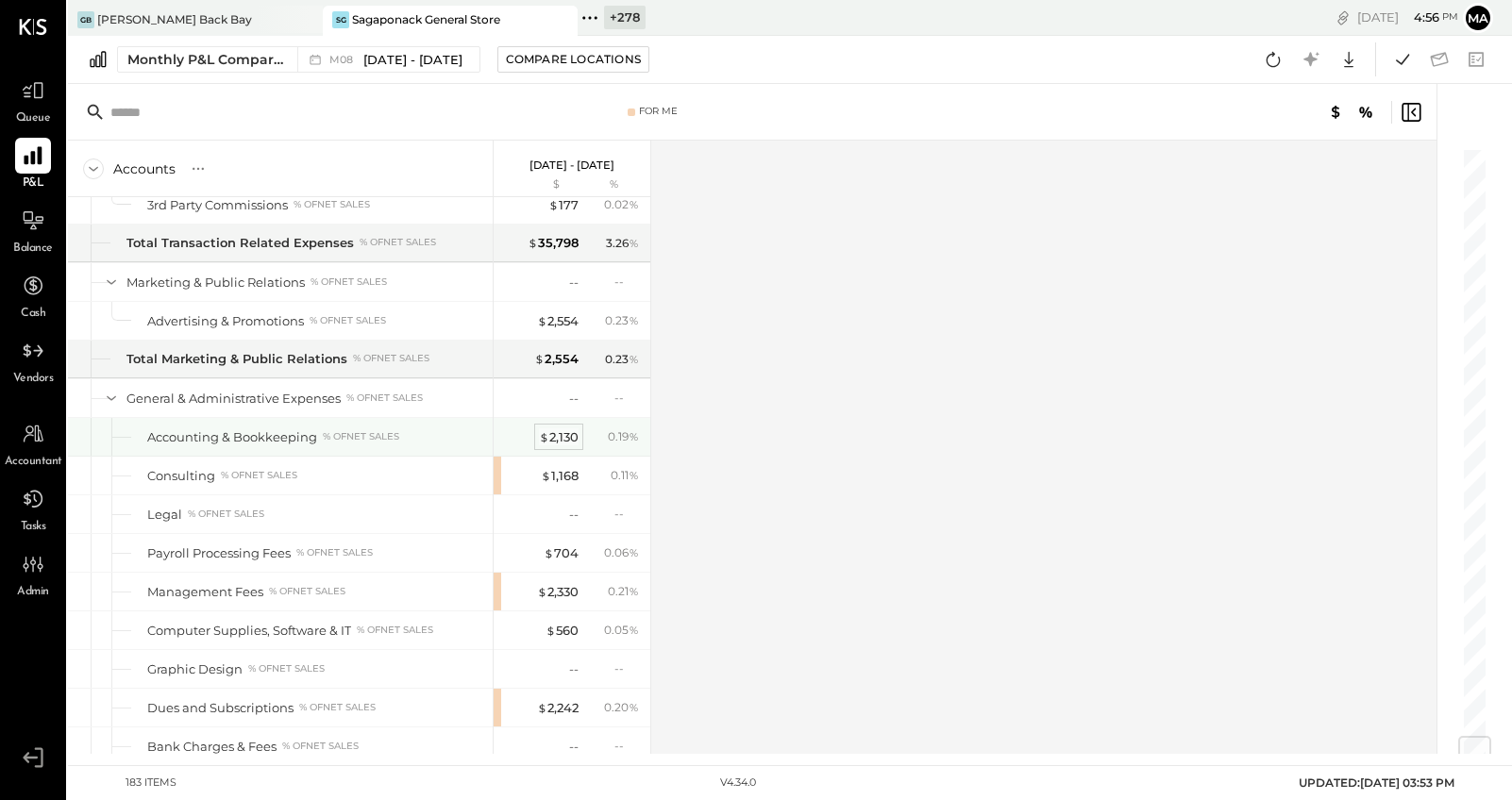
click at [560, 438] on div "$ 2,130" at bounding box center [559, 437] width 39 height 18
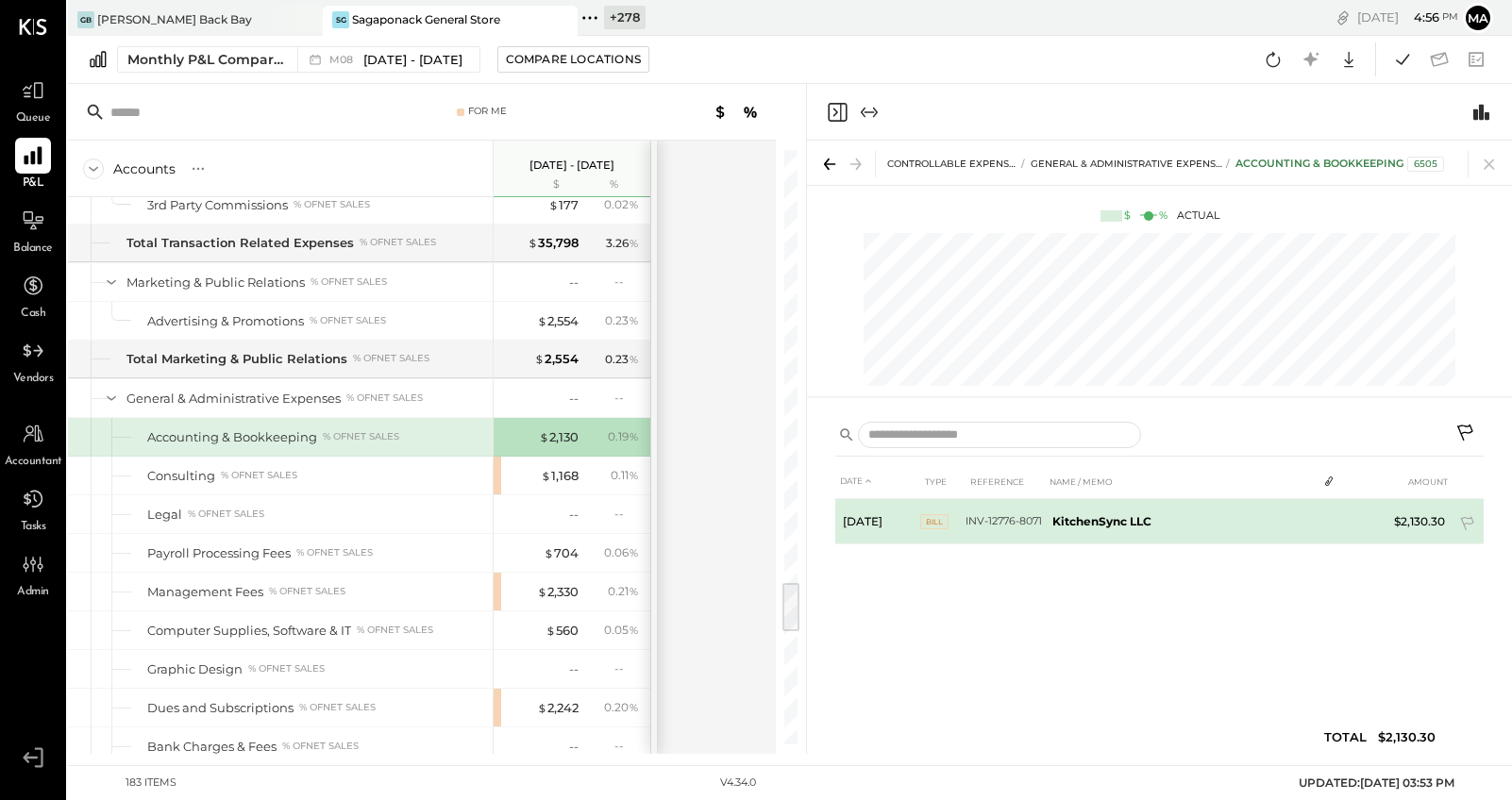
click at [1361, 520] on tr "Aug 1, 25 Bill INV-12776-8071 KitchenSync LLC $2,130.30" at bounding box center [1159, 522] width 648 height 45
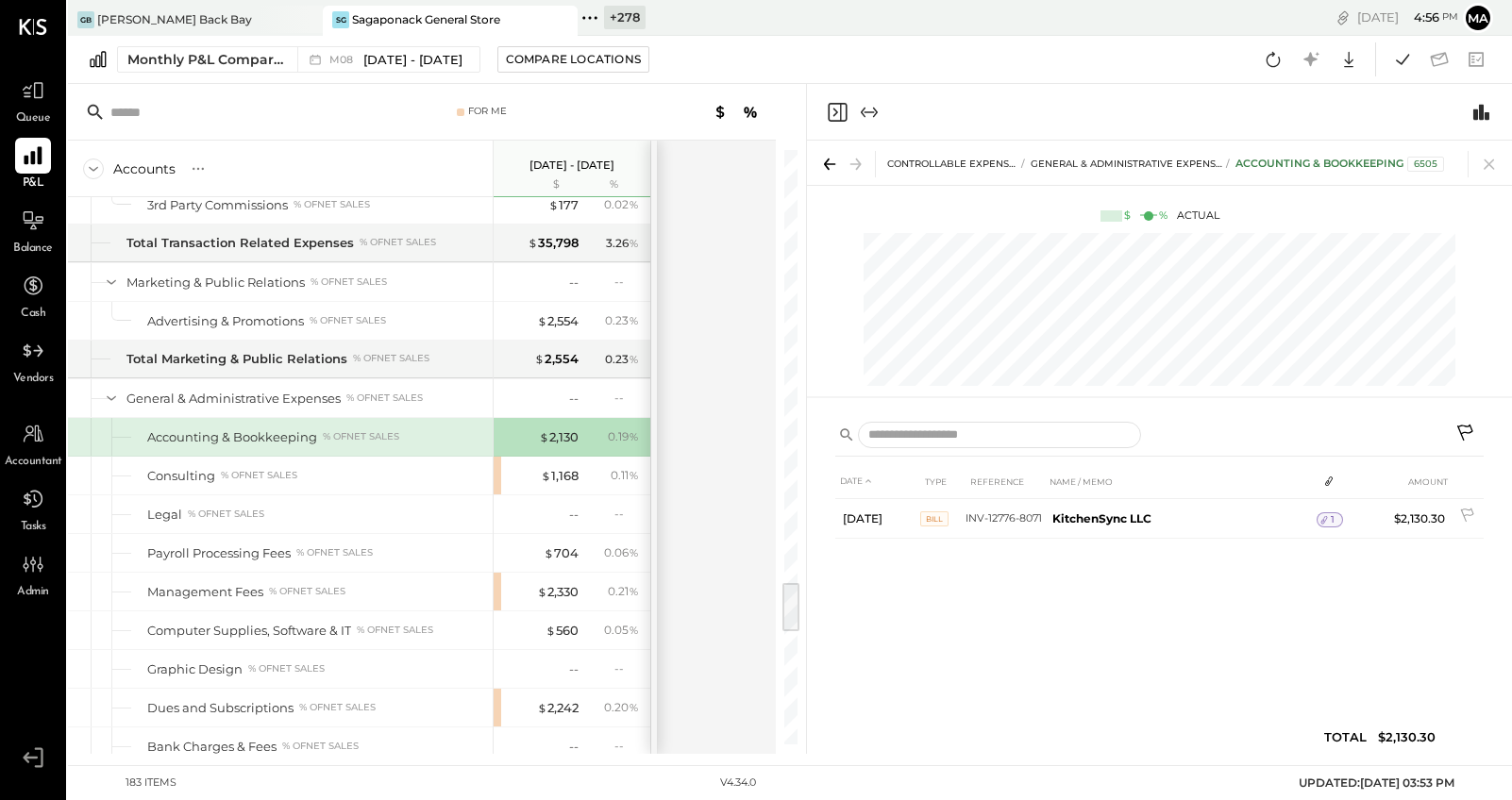
click at [1334, 516] on span "1" at bounding box center [1333, 520] width 4 height 13
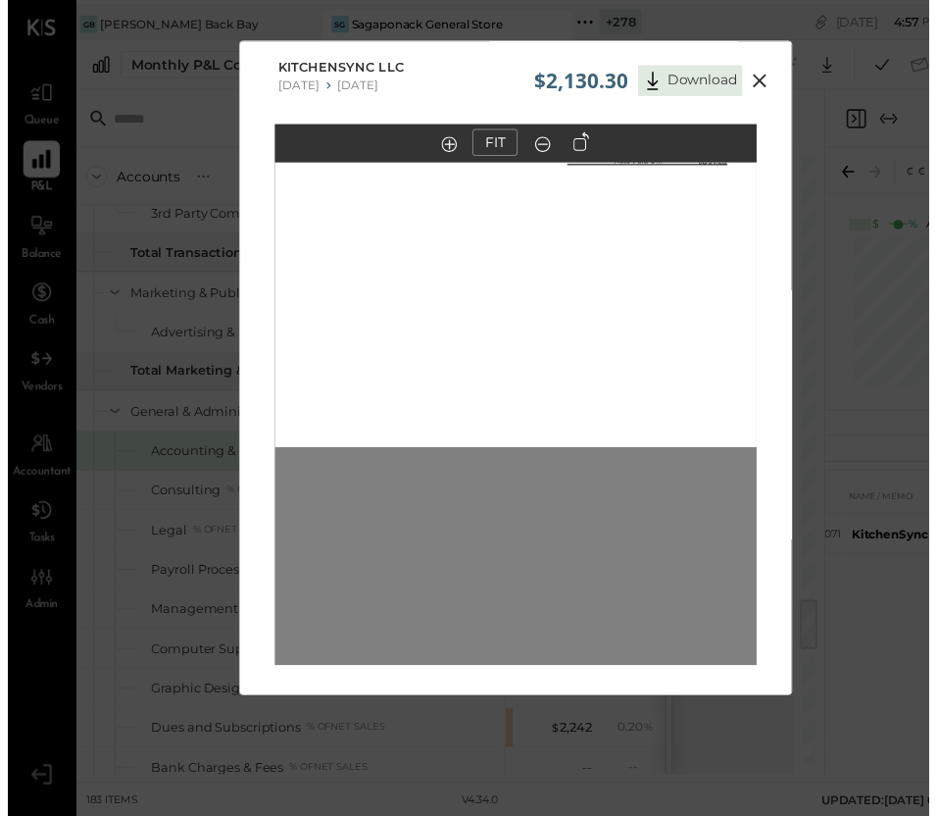
scroll to position [16, 0]
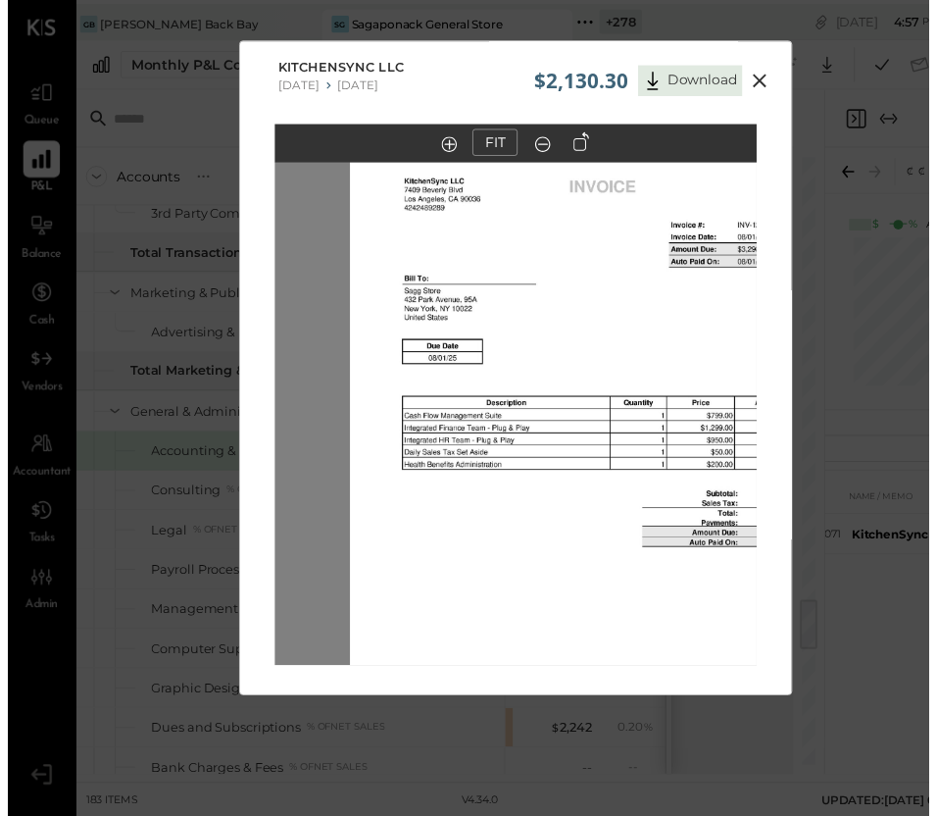
drag, startPoint x: 502, startPoint y: 289, endPoint x: 560, endPoint y: 660, distance: 375.0
click at [577, 675] on img at bounding box center [593, 495] width 491 height 695
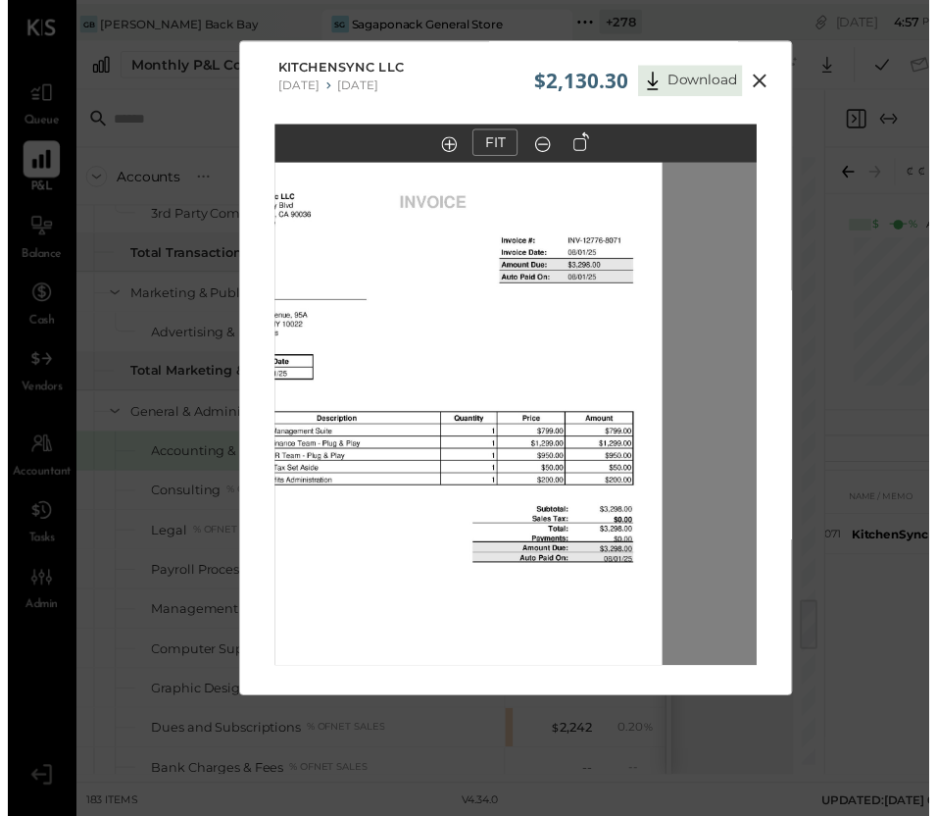
drag, startPoint x: 561, startPoint y: 517, endPoint x: 389, endPoint y: 531, distance: 172.2
click at [389, 531] on img at bounding box center [420, 511] width 491 height 695
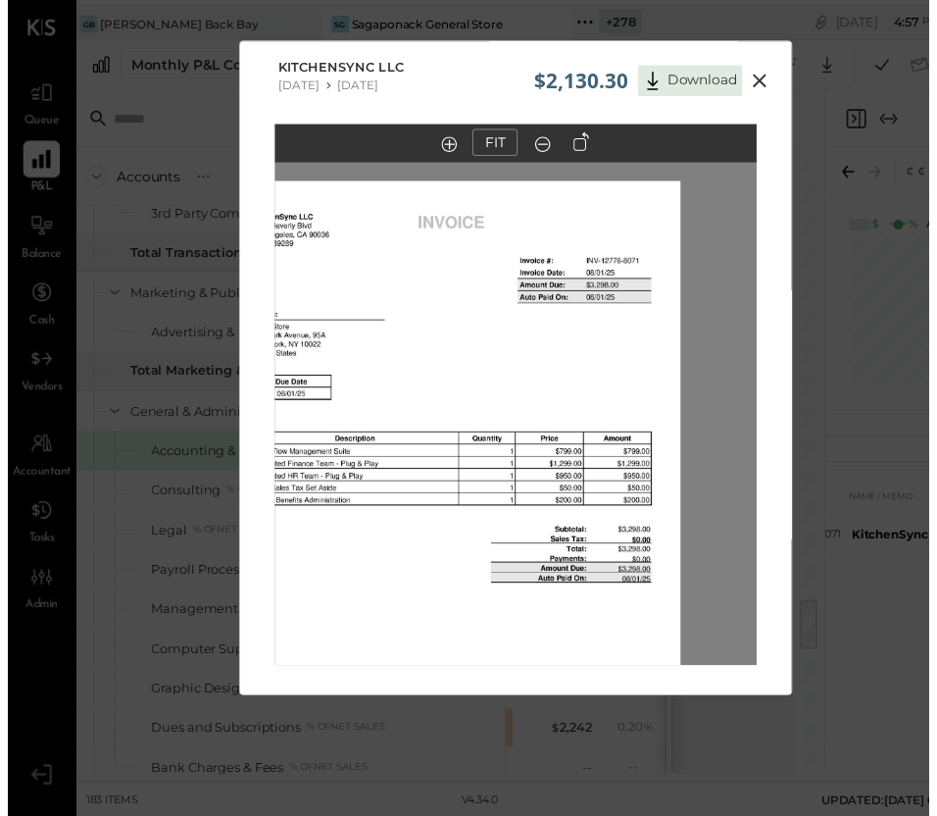
drag, startPoint x: 417, startPoint y: 501, endPoint x: 435, endPoint y: 521, distance: 27.8
click at [435, 521] on img at bounding box center [439, 531] width 491 height 695
click at [759, 77] on icon at bounding box center [765, 83] width 24 height 24
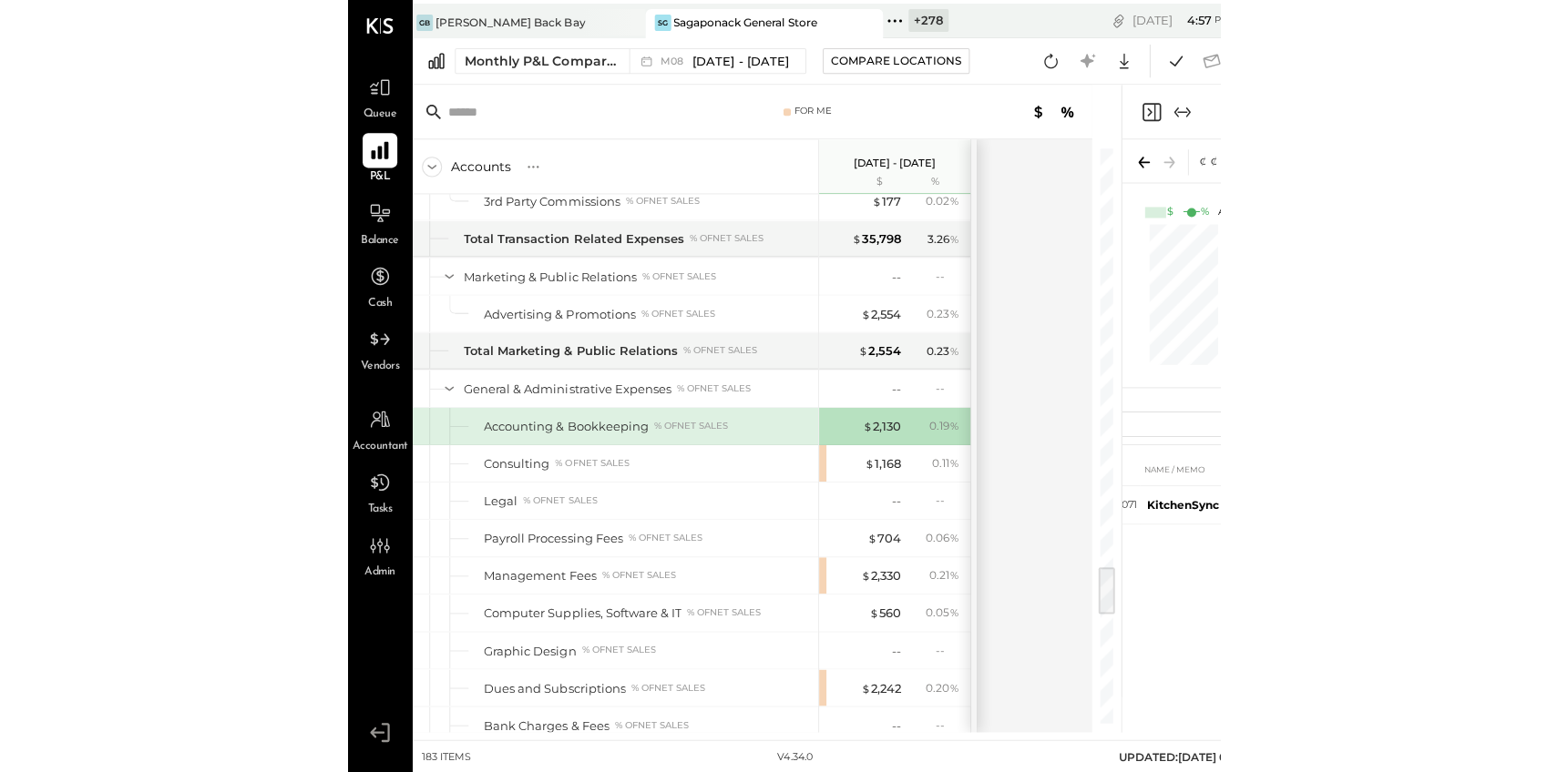
scroll to position [0, 0]
